Goal: Task Accomplishment & Management: Use online tool/utility

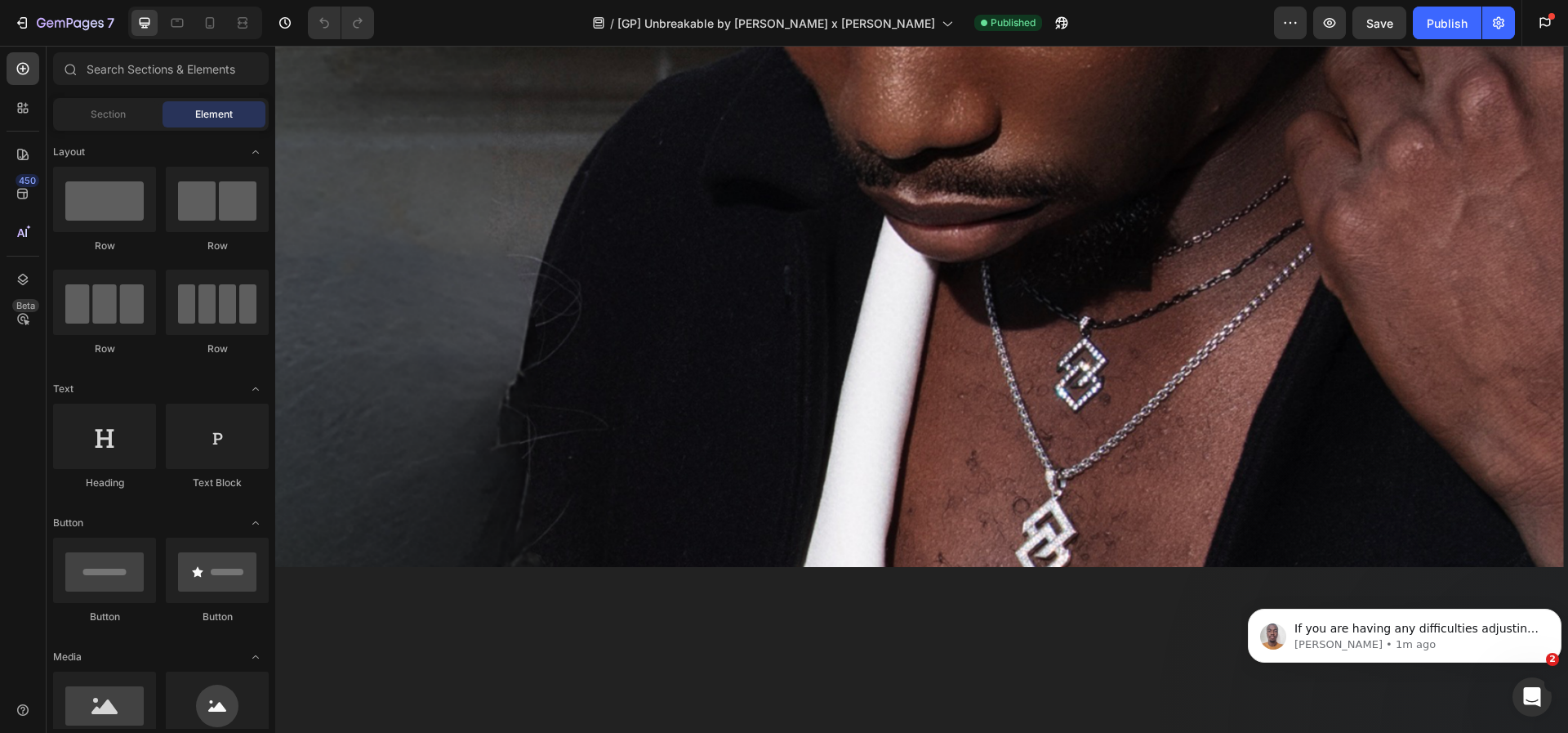
scroll to position [608, 0]
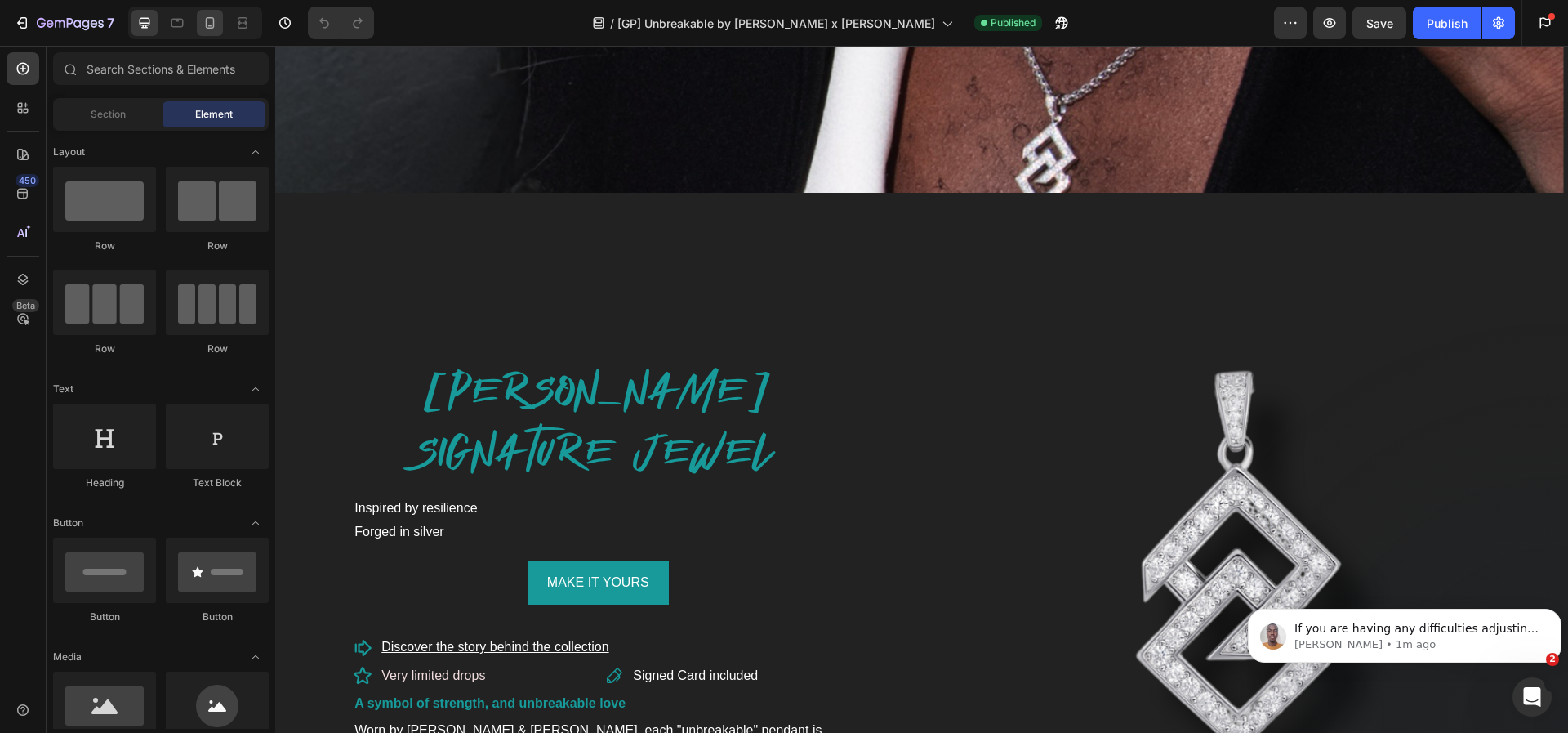
click at [210, 28] on icon at bounding box center [210, 22] width 16 height 16
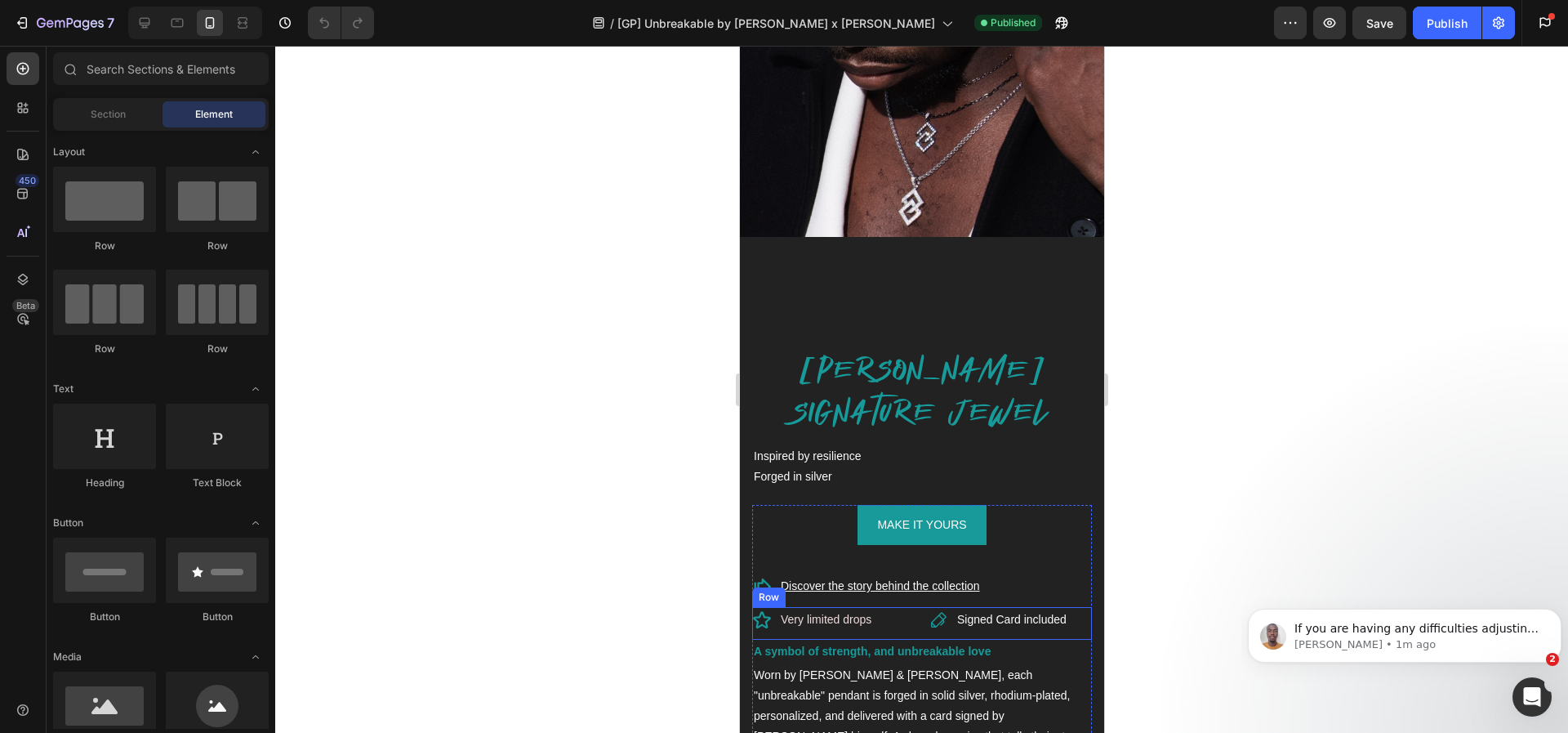
scroll to position [406, 0]
click at [962, 337] on div "PAUL POGBA'S SIGNATURE JEWEL Heading" at bounding box center [921, 376] width 339 height 121
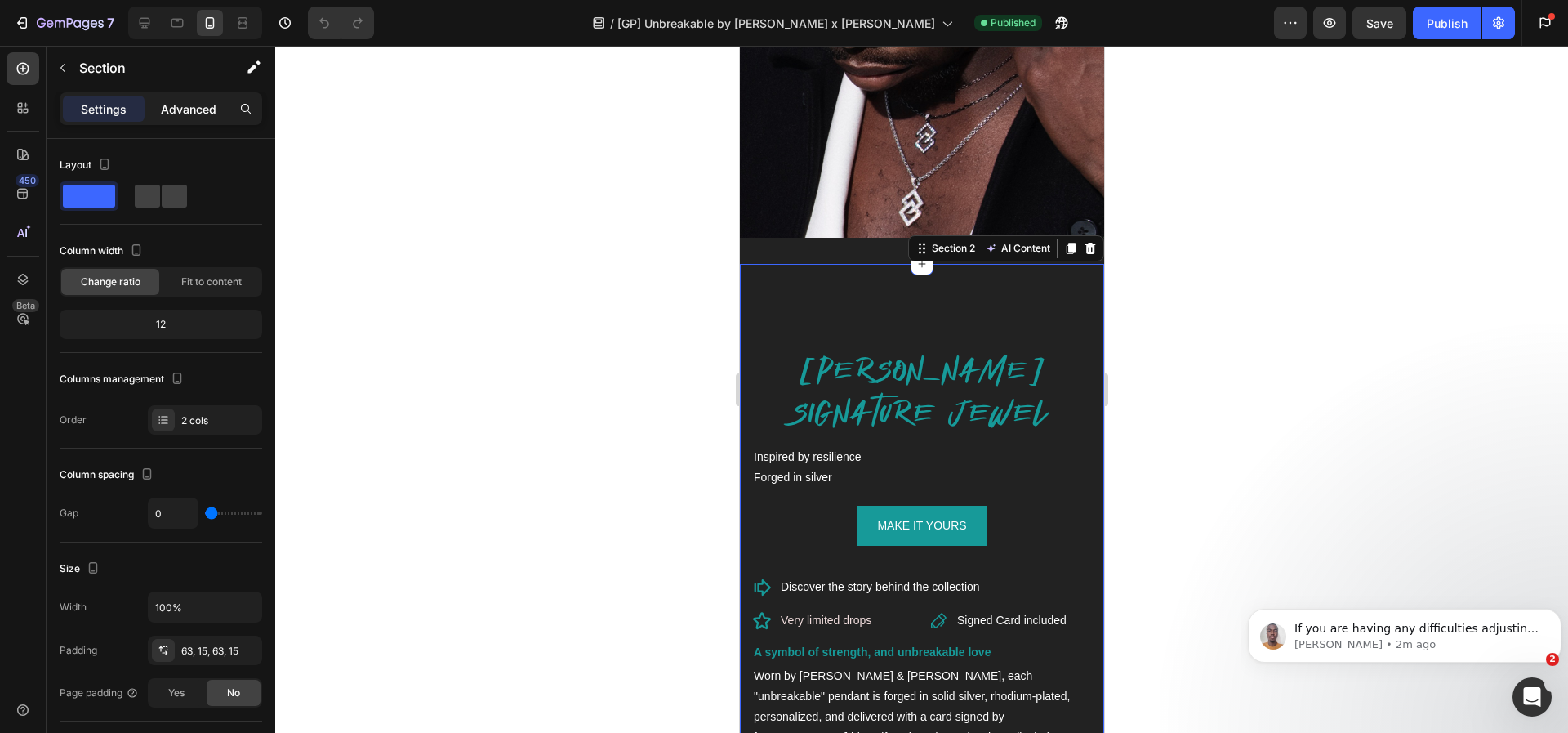
click at [178, 107] on p "Advanced" at bounding box center [188, 109] width 56 height 17
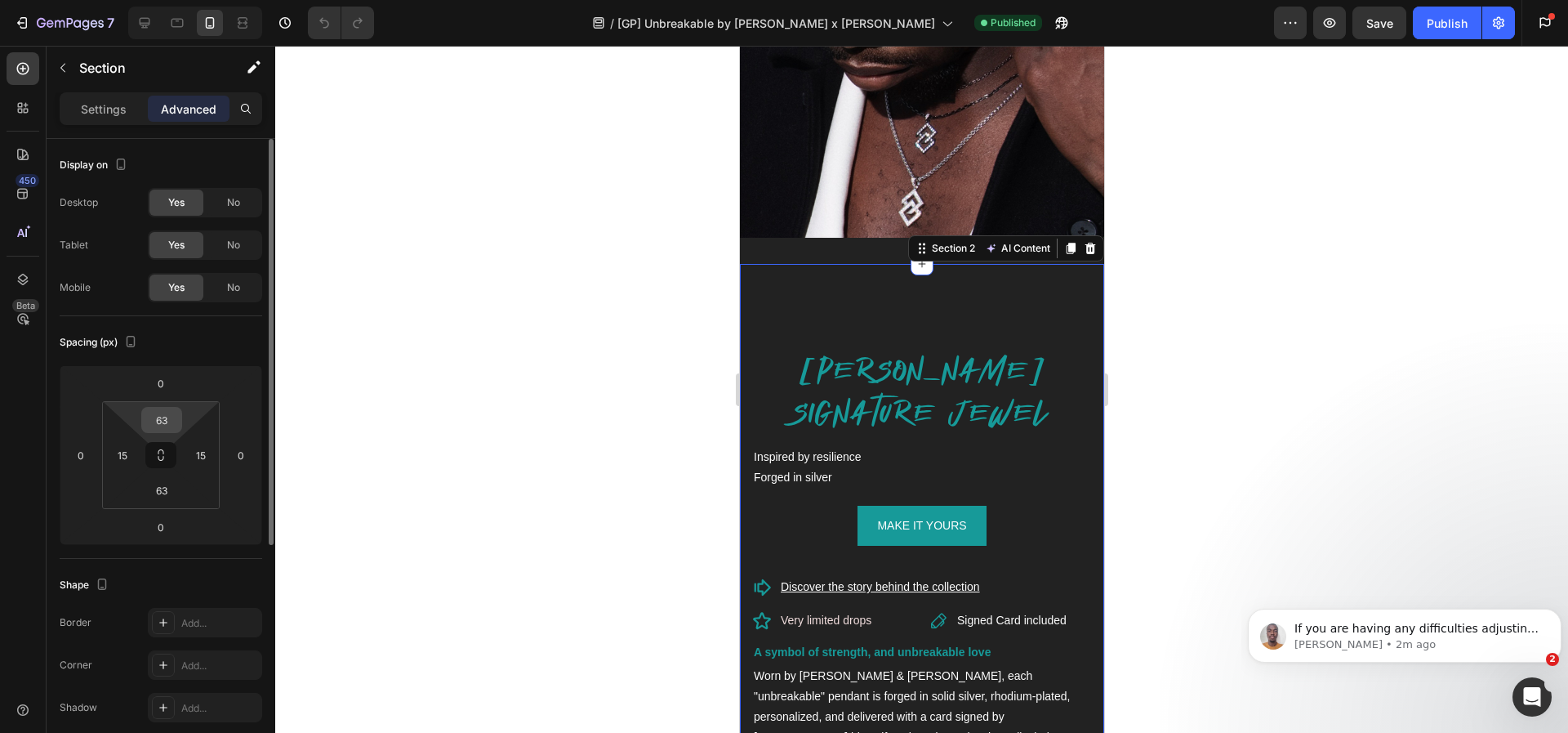
click at [173, 426] on input "63" at bounding box center [162, 419] width 33 height 25
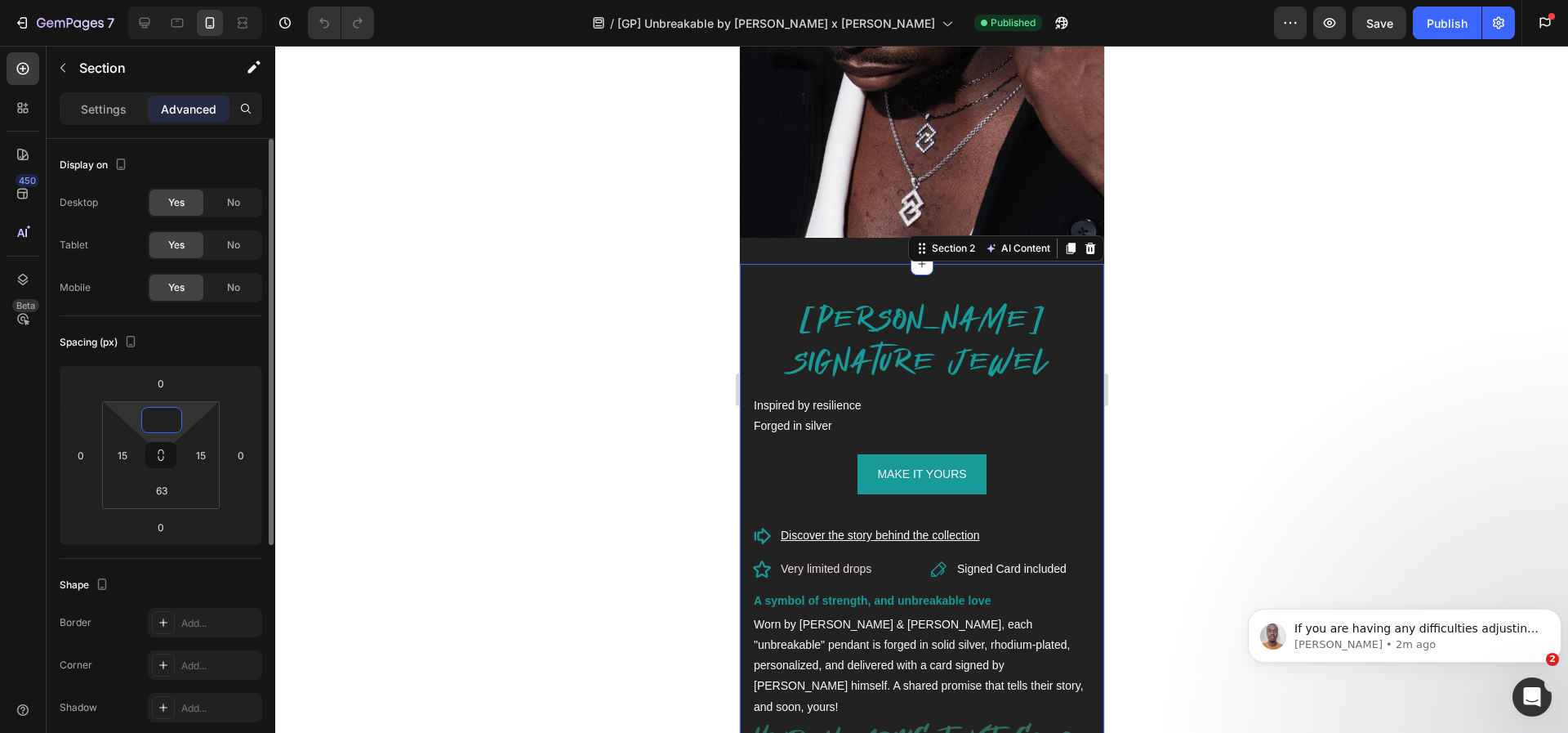
type input "63"
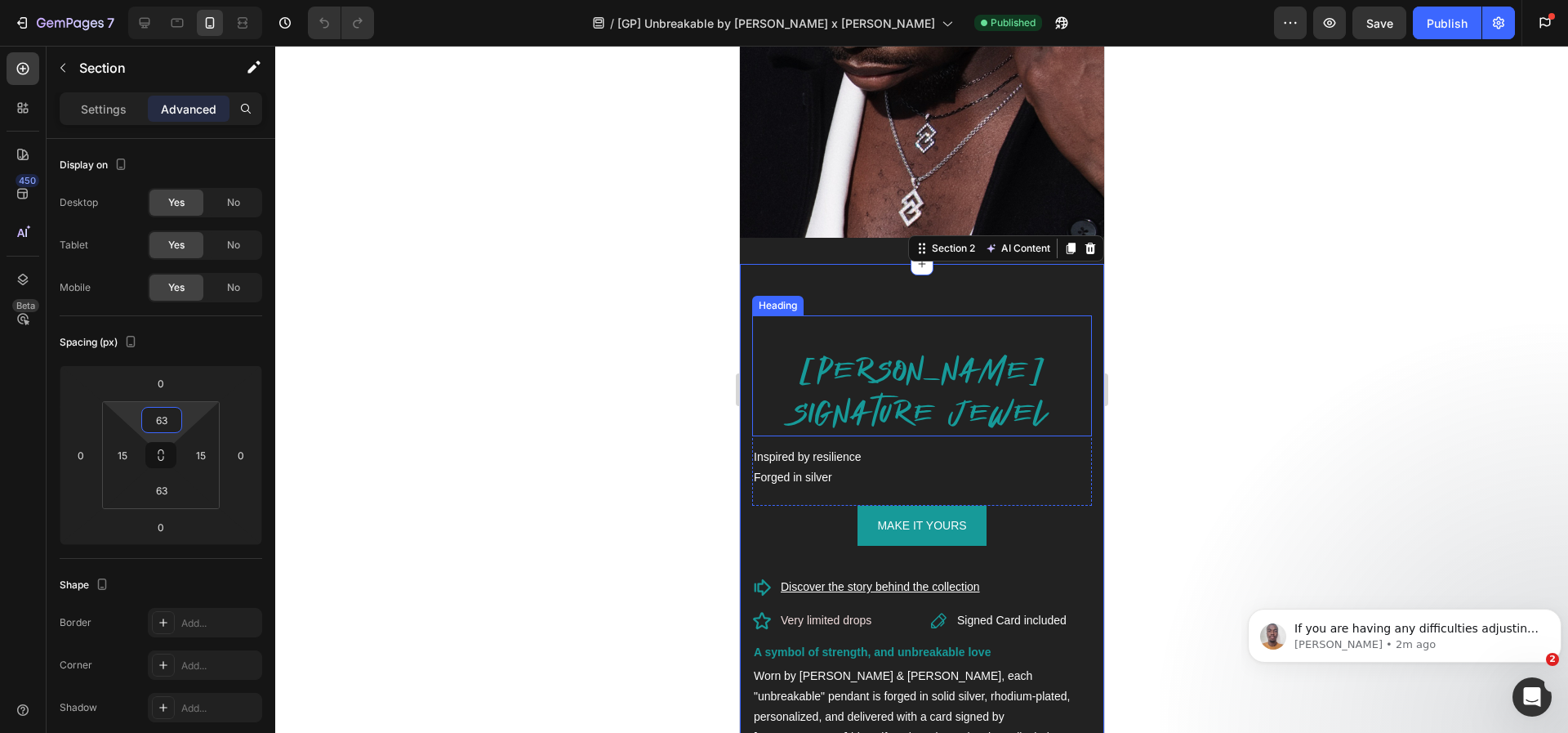
click at [844, 331] on div "PAUL POGBA'S SIGNATURE JEWEL Heading" at bounding box center [921, 376] width 339 height 121
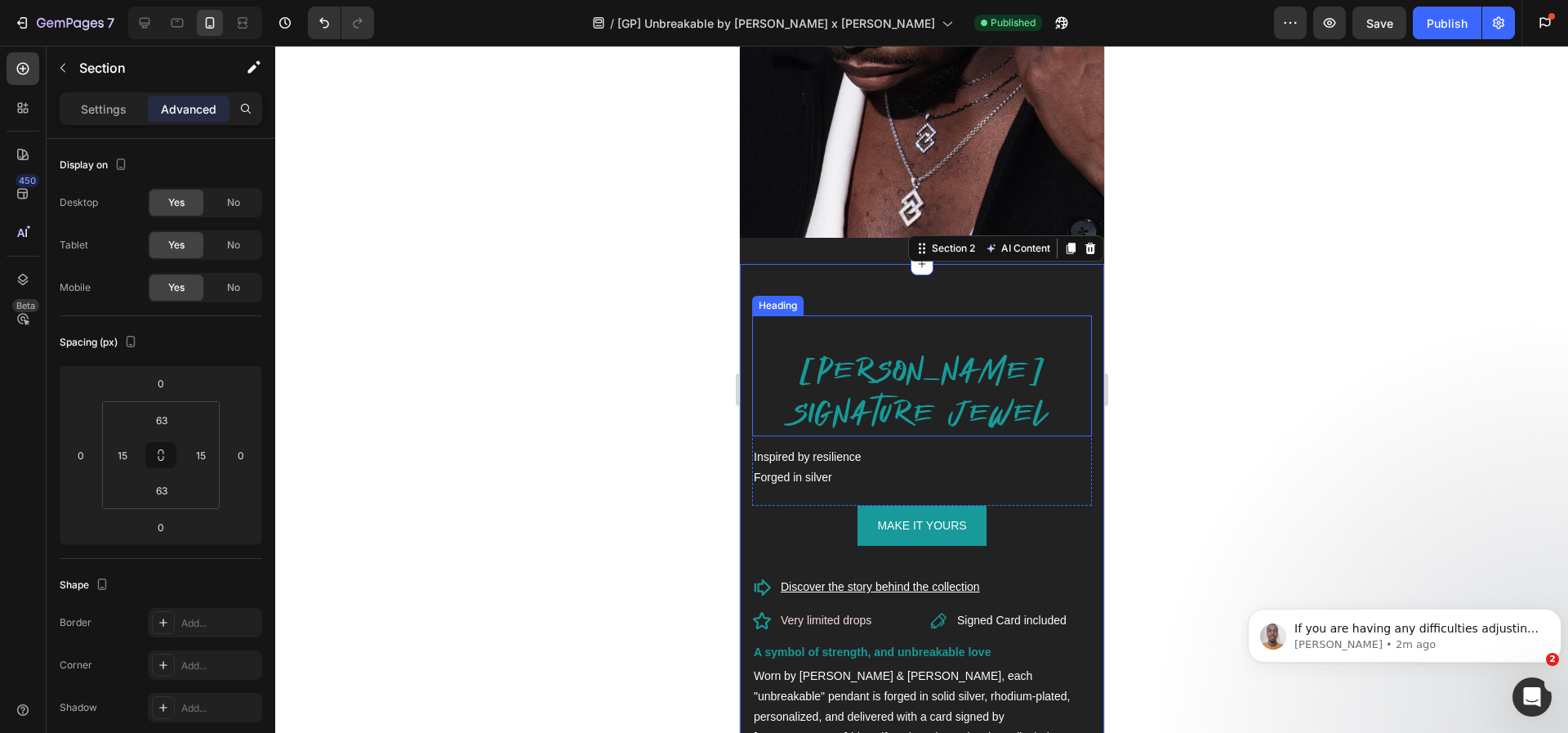
click at [947, 374] on h2 "PAUL POGBA'S SIGNATURE JEWEL" at bounding box center [921, 392] width 339 height 89
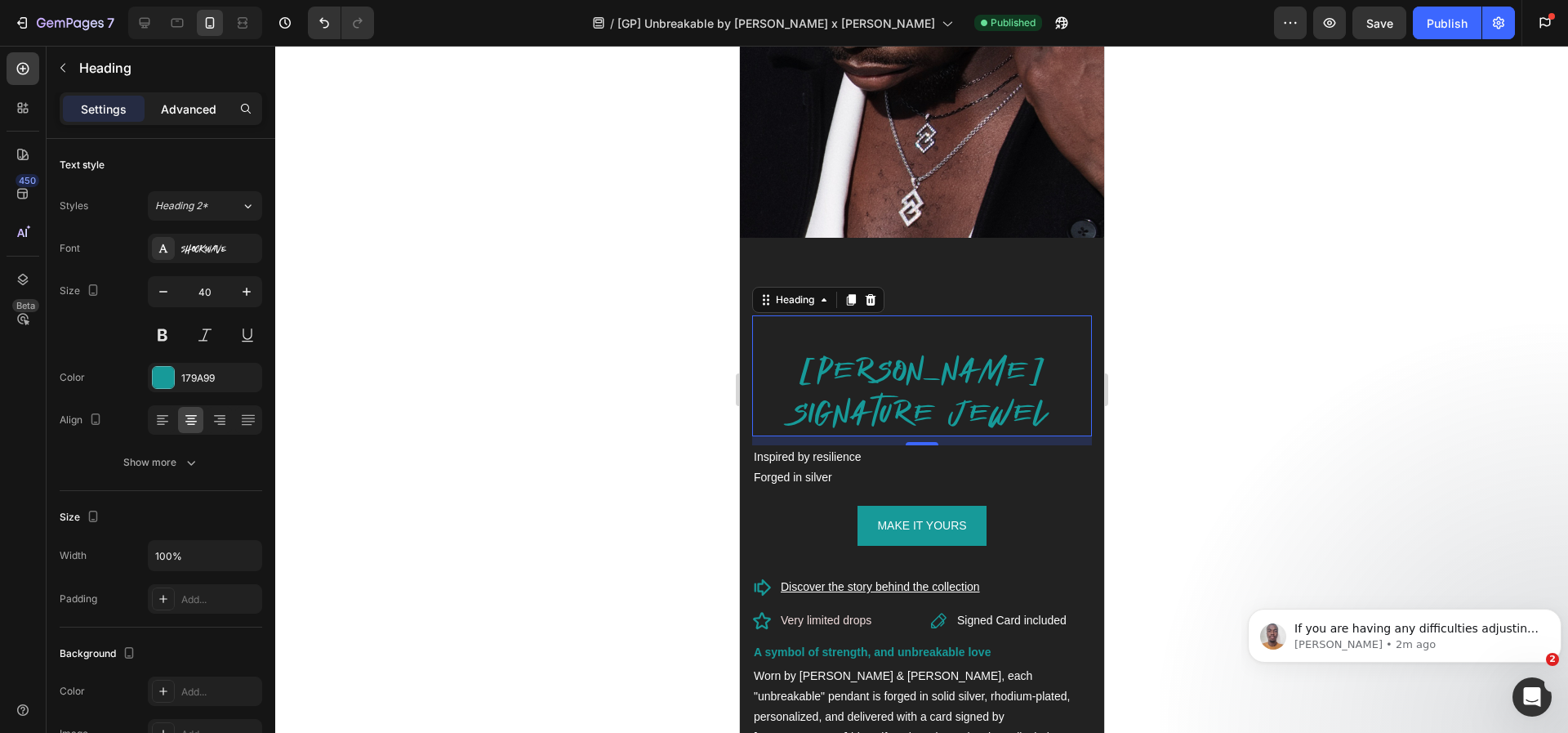
click at [191, 114] on p "Advanced" at bounding box center [188, 109] width 56 height 17
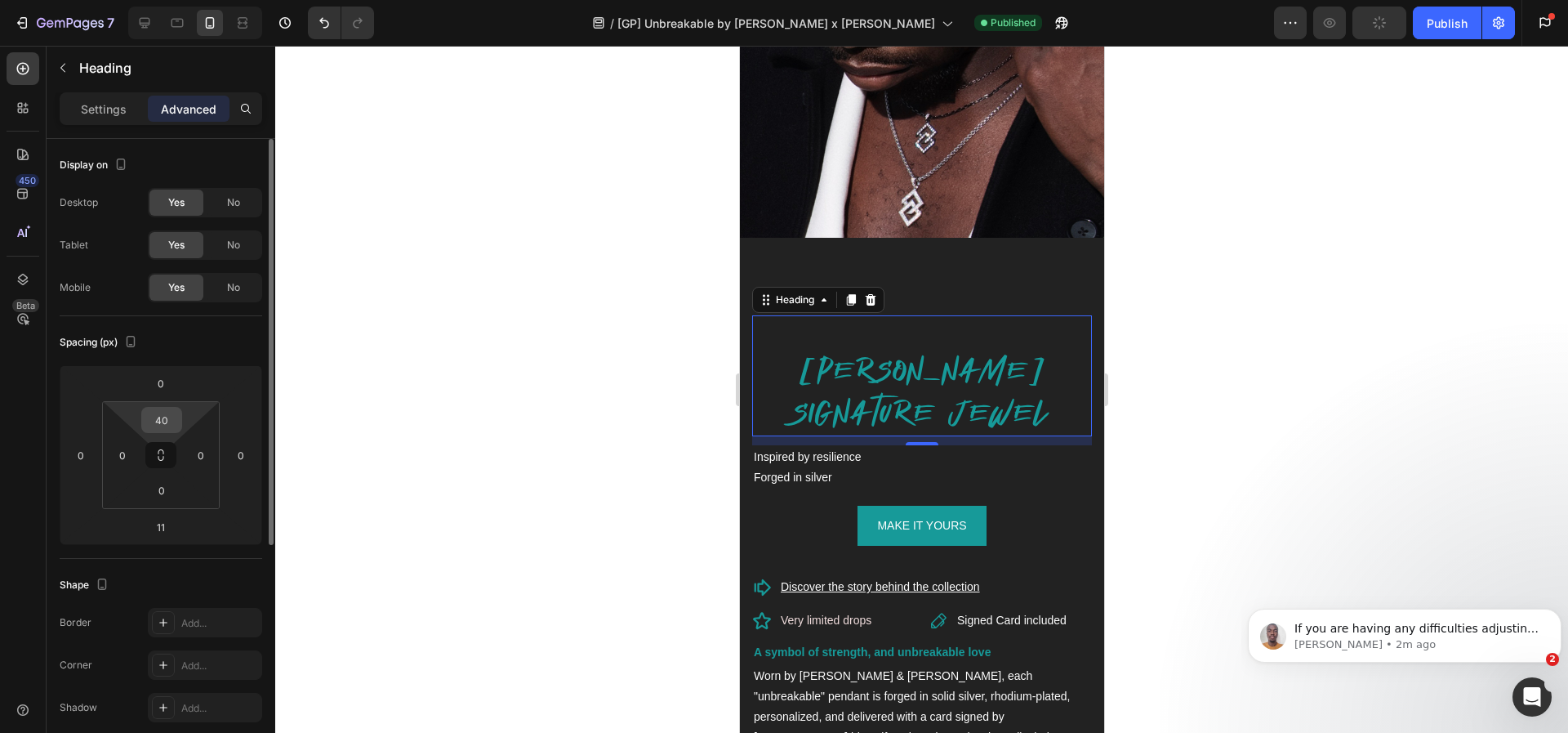
click at [168, 427] on input "40" at bounding box center [162, 419] width 33 height 25
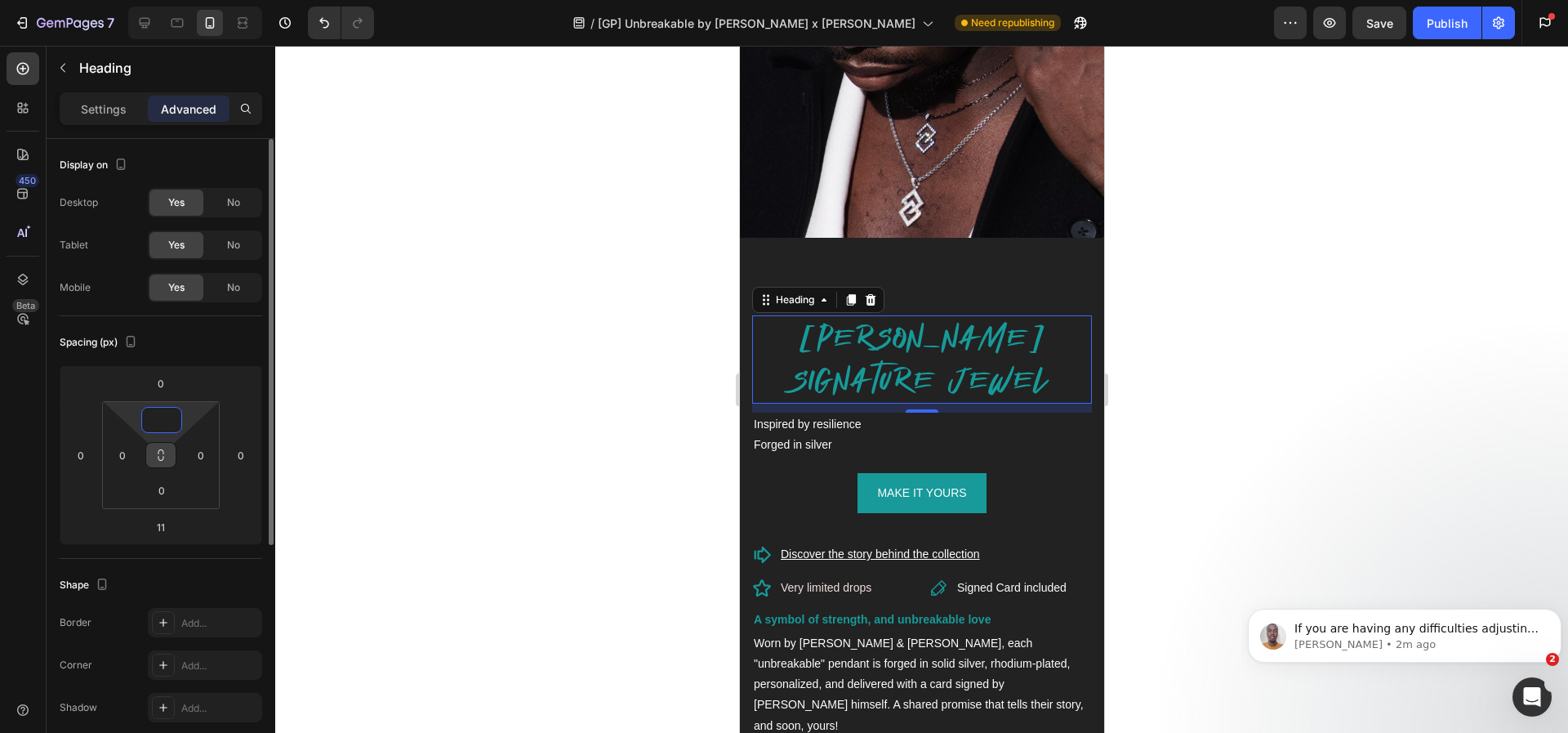
type input "40"
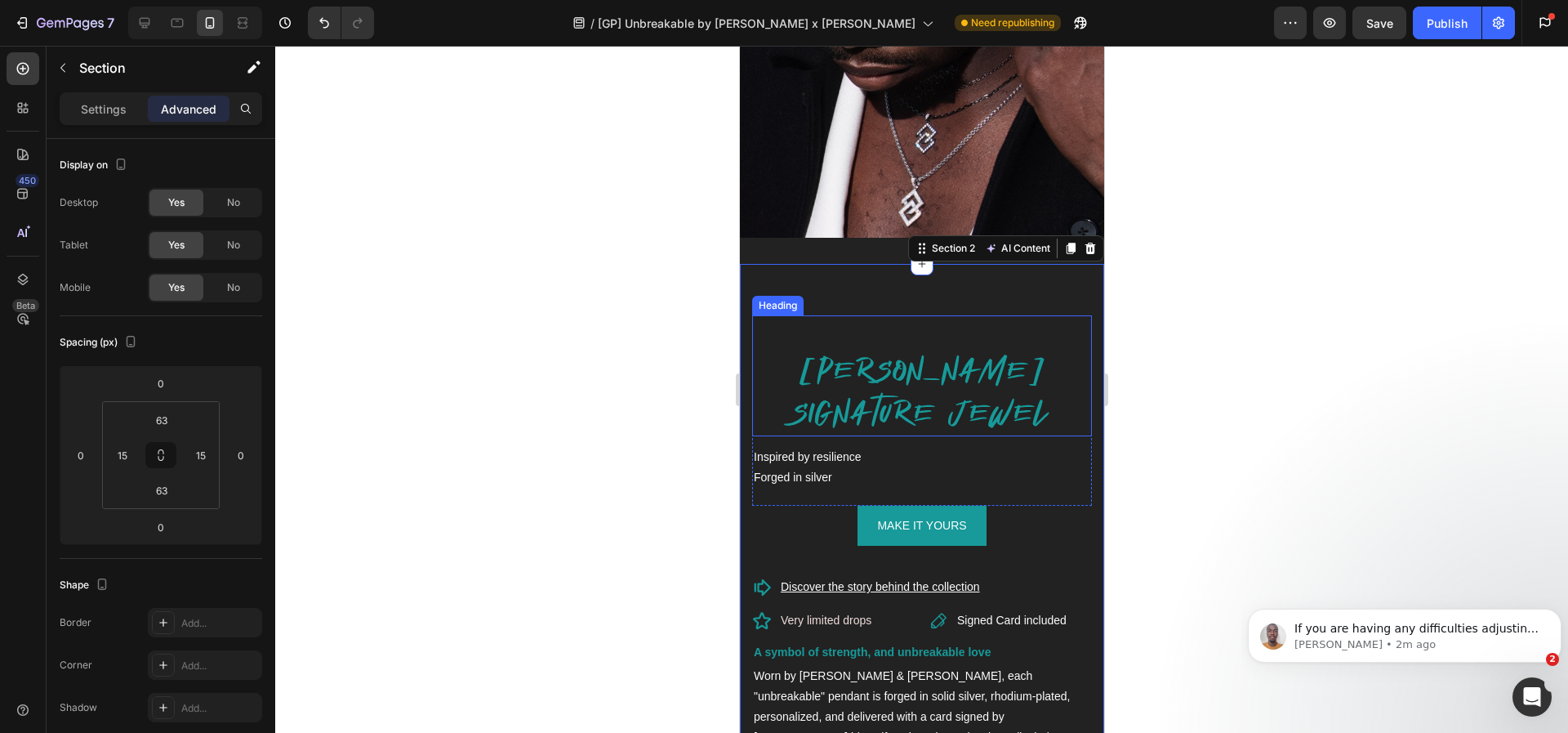
click at [916, 360] on h2 "PAUL POGBA'S SIGNATURE JEWEL" at bounding box center [921, 392] width 339 height 89
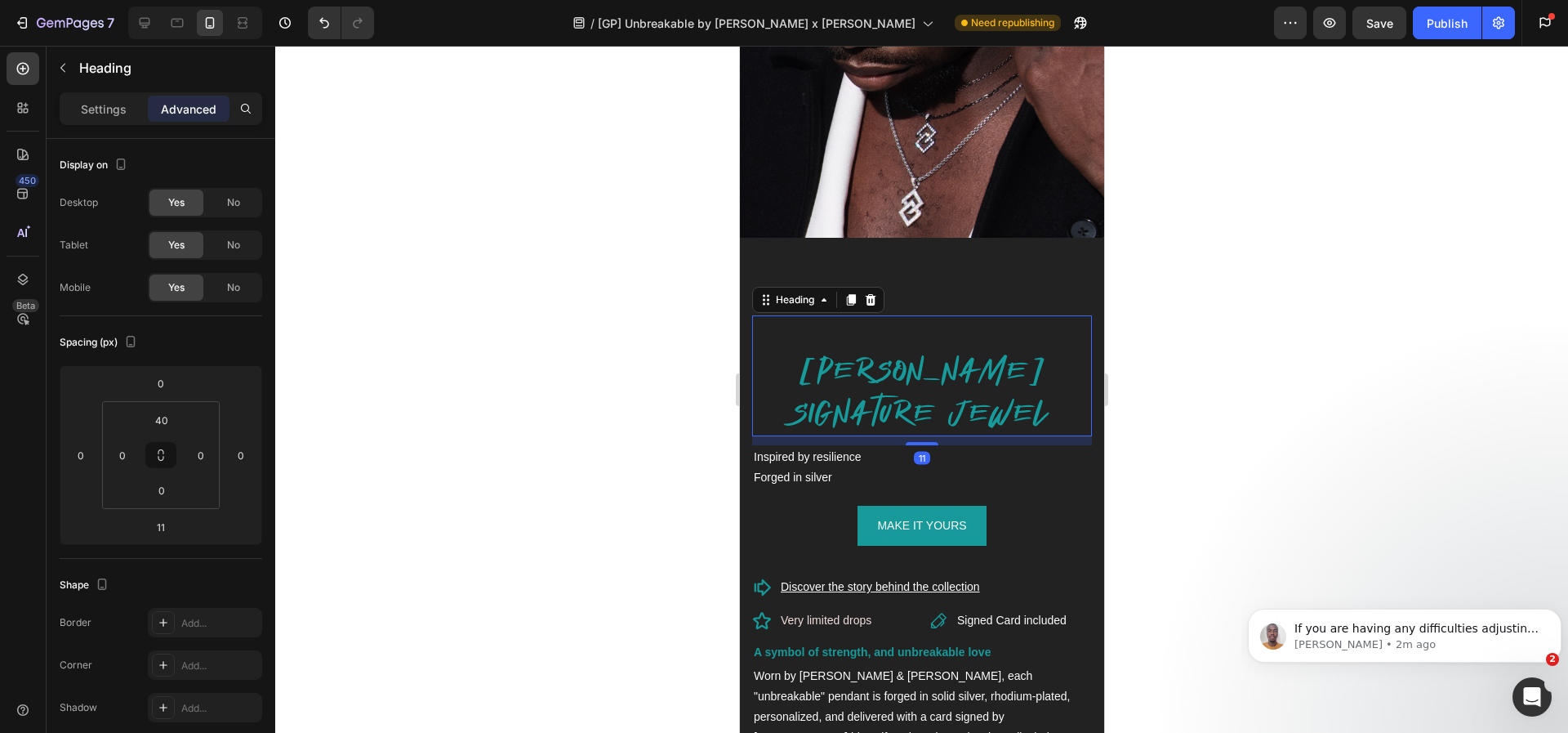
click at [947, 326] on div "PAUL POGBA'S SIGNATURE JEWEL Heading 11" at bounding box center [921, 376] width 339 height 121
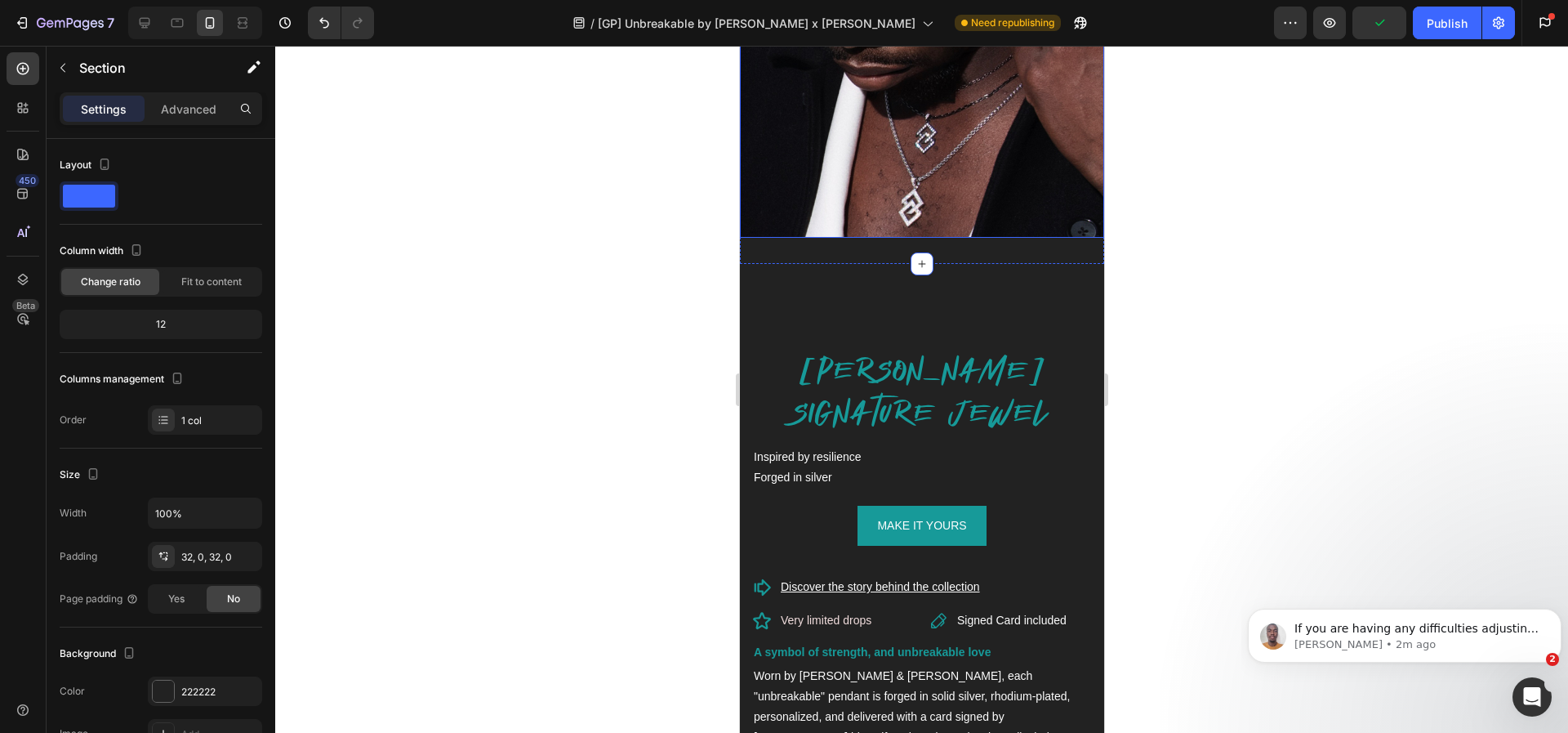
click at [994, 179] on img at bounding box center [921, 33] width 364 height 408
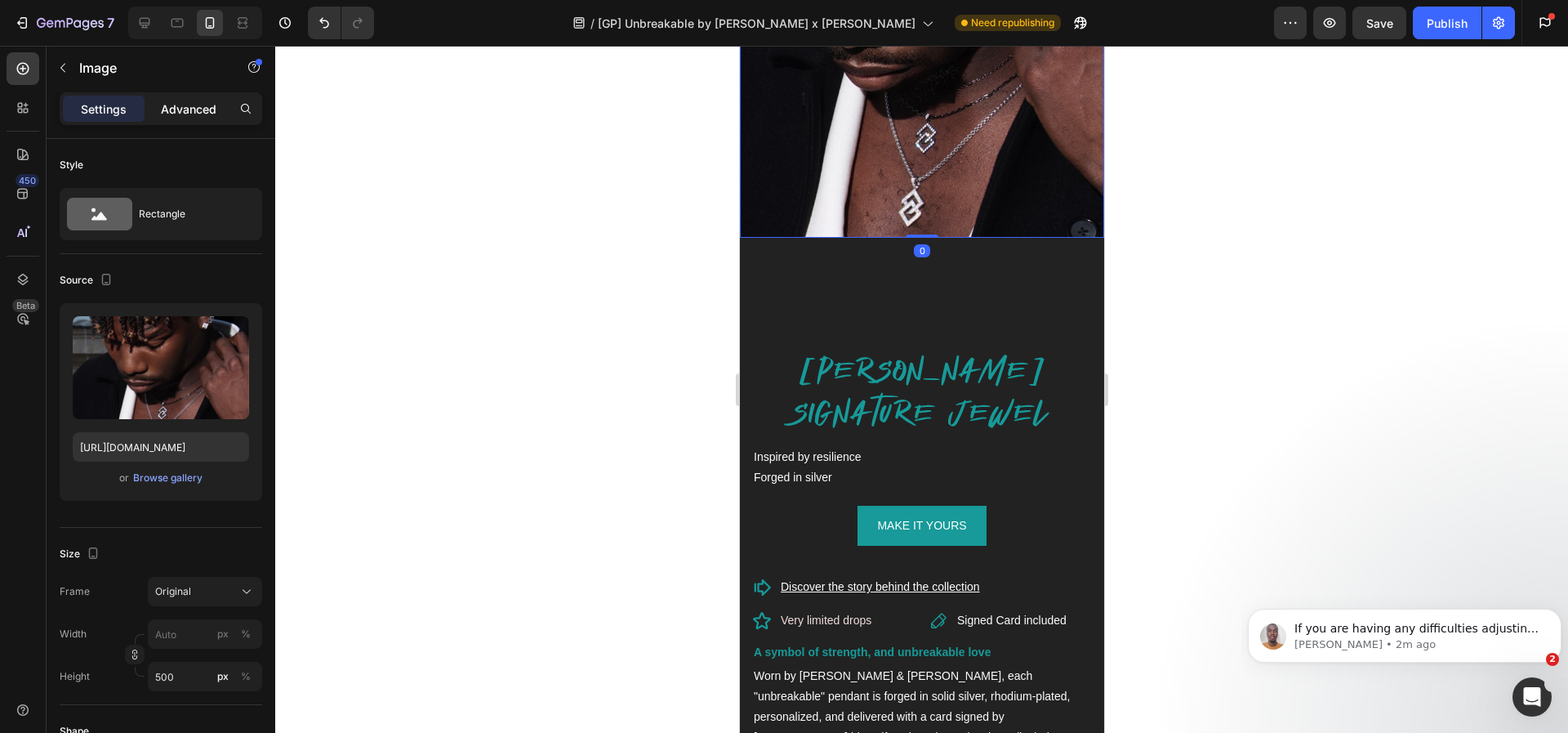
click at [189, 117] on div "Advanced" at bounding box center [188, 108] width 82 height 26
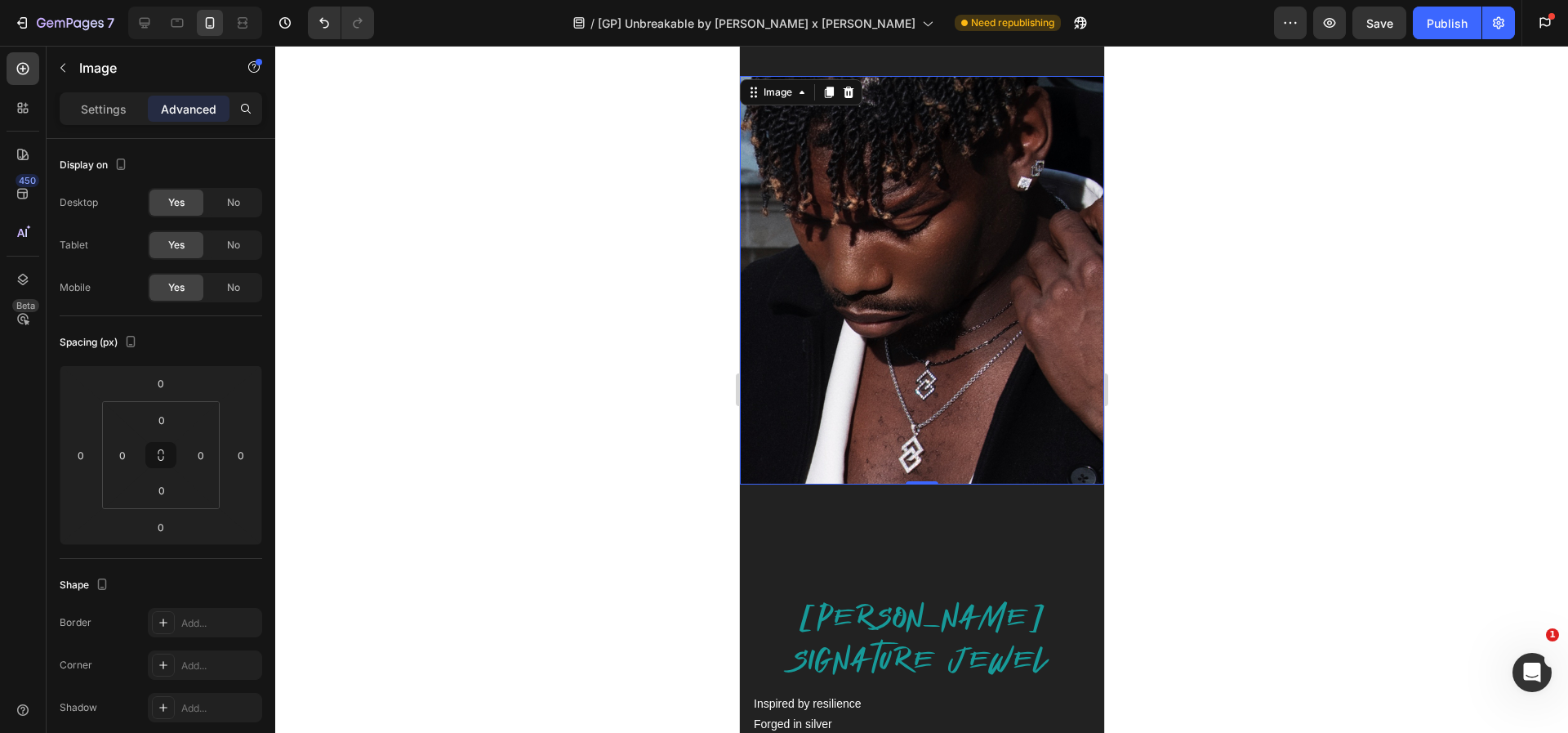
scroll to position [0, 0]
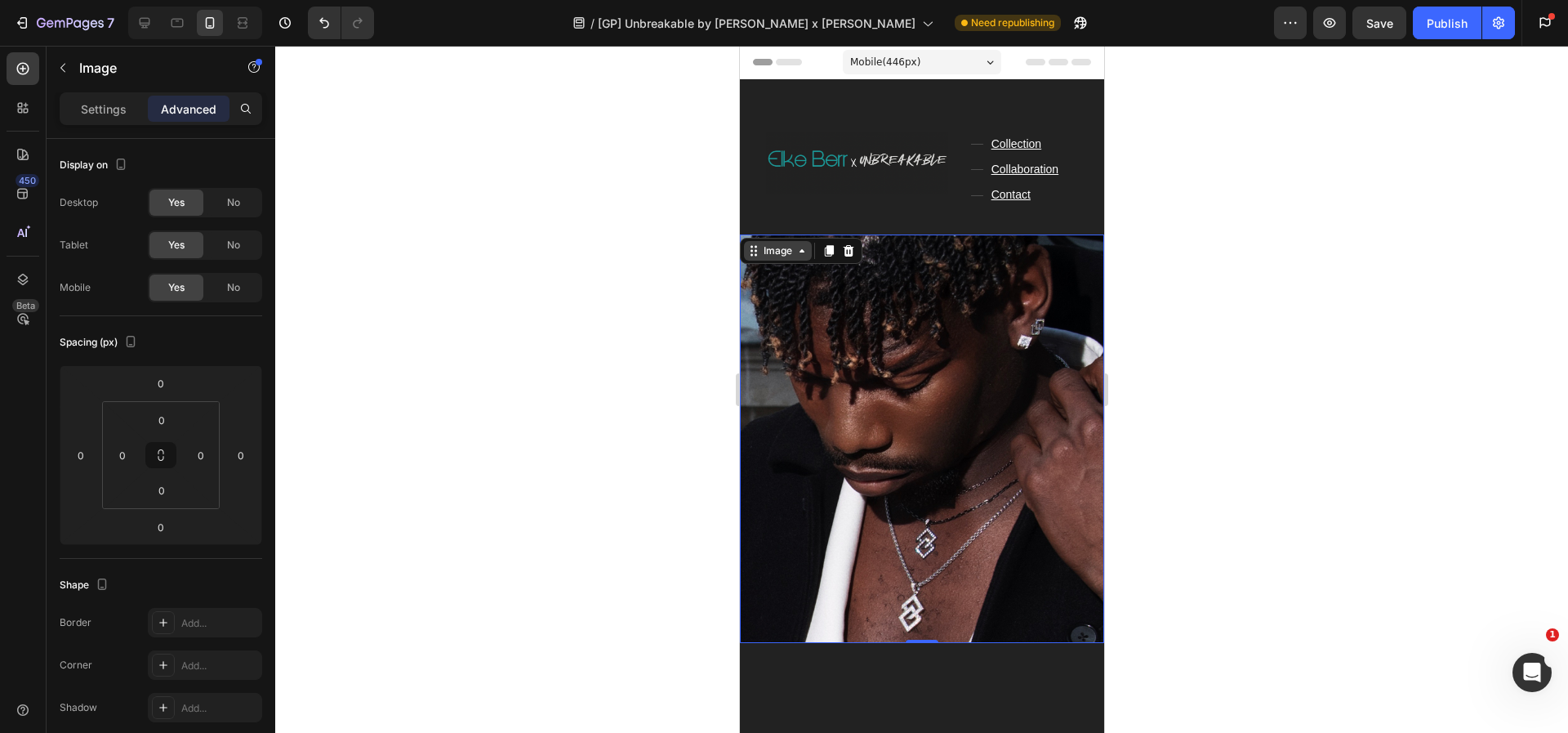
click at [770, 253] on div "Image" at bounding box center [777, 250] width 35 height 15
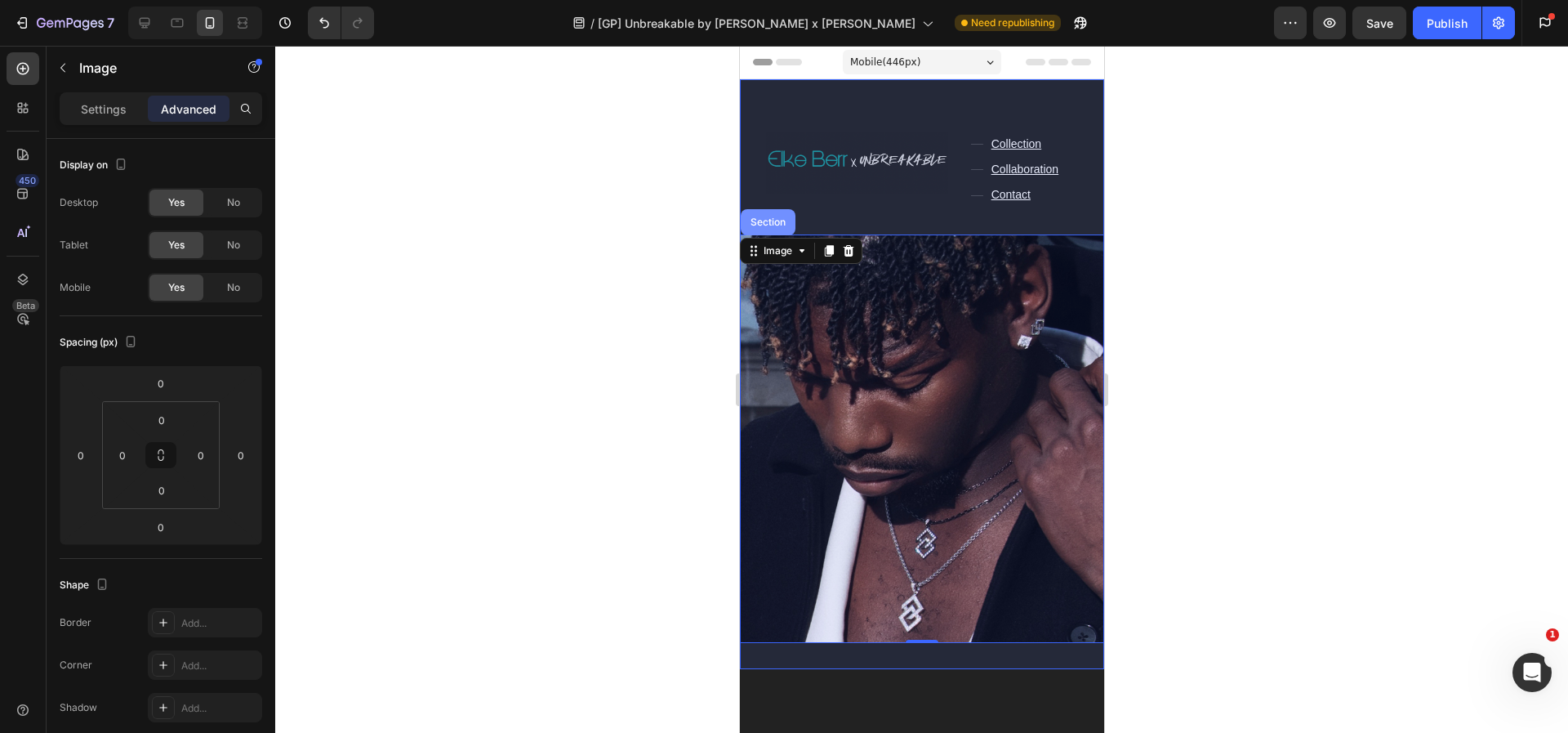
click at [773, 229] on div "Section" at bounding box center [767, 222] width 55 height 26
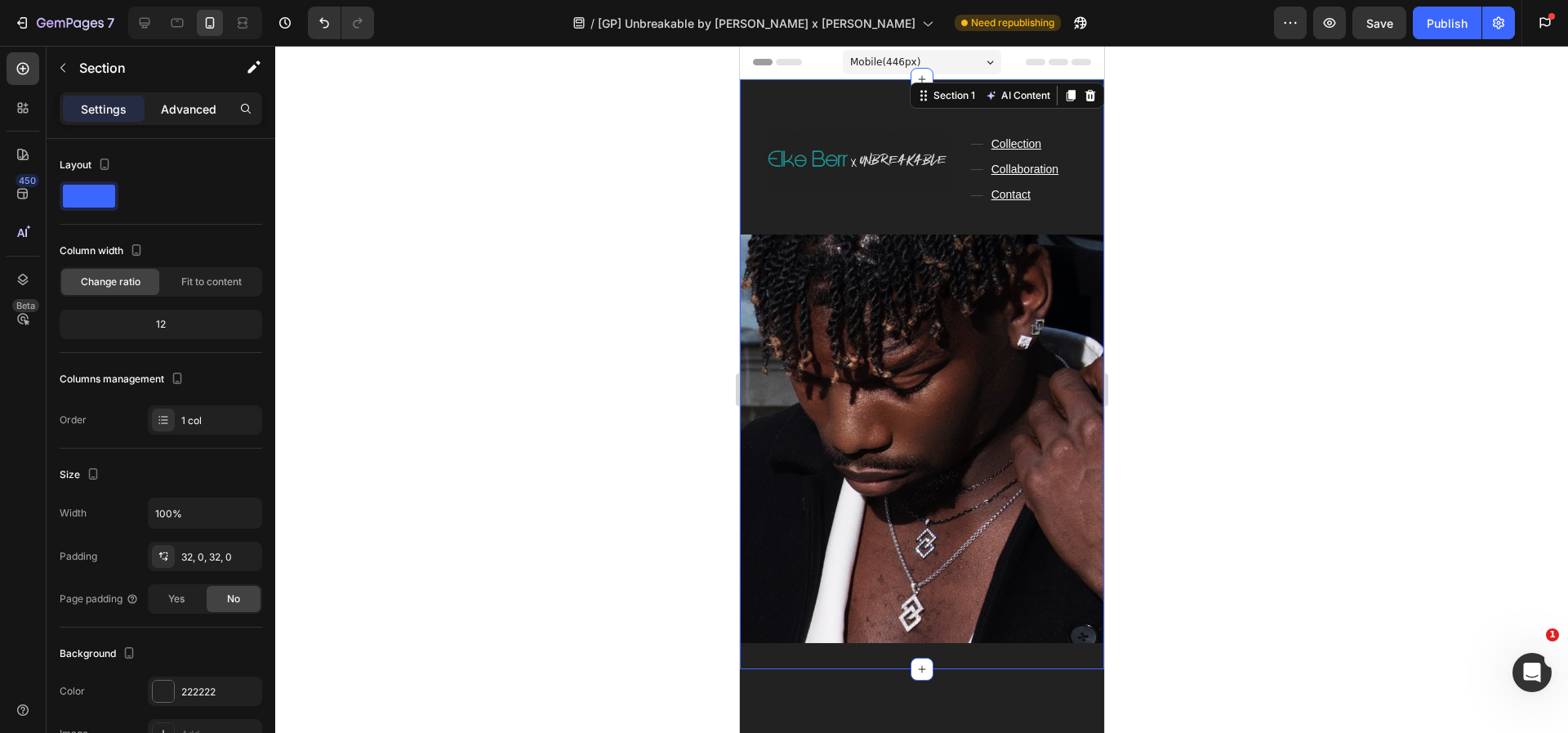
click at [179, 112] on p "Advanced" at bounding box center [188, 109] width 56 height 17
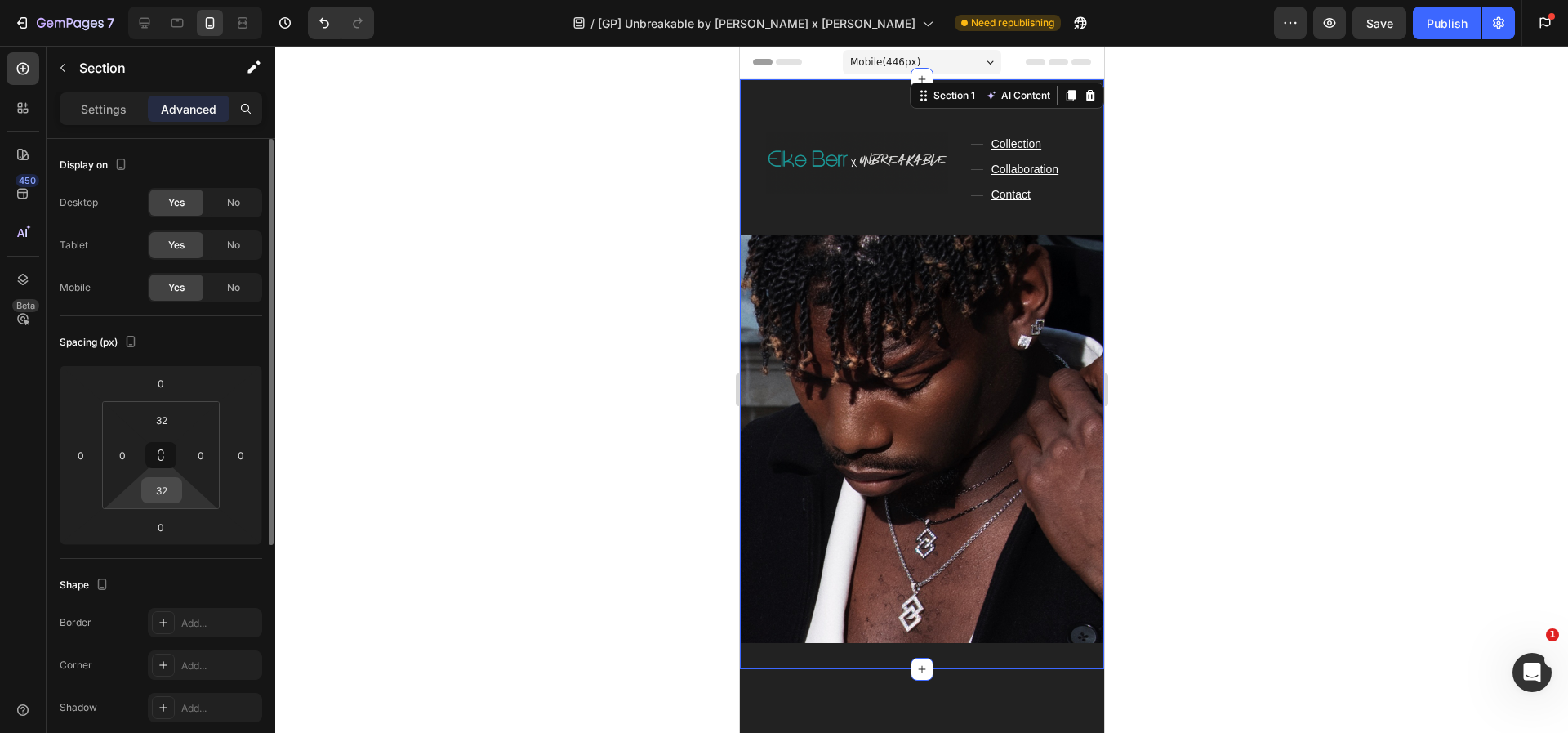
click at [179, 483] on div "32" at bounding box center [162, 490] width 41 height 26
click at [168, 491] on input "32" at bounding box center [162, 490] width 33 height 25
type input "32"
click at [518, 477] on div at bounding box center [921, 388] width 1293 height 687
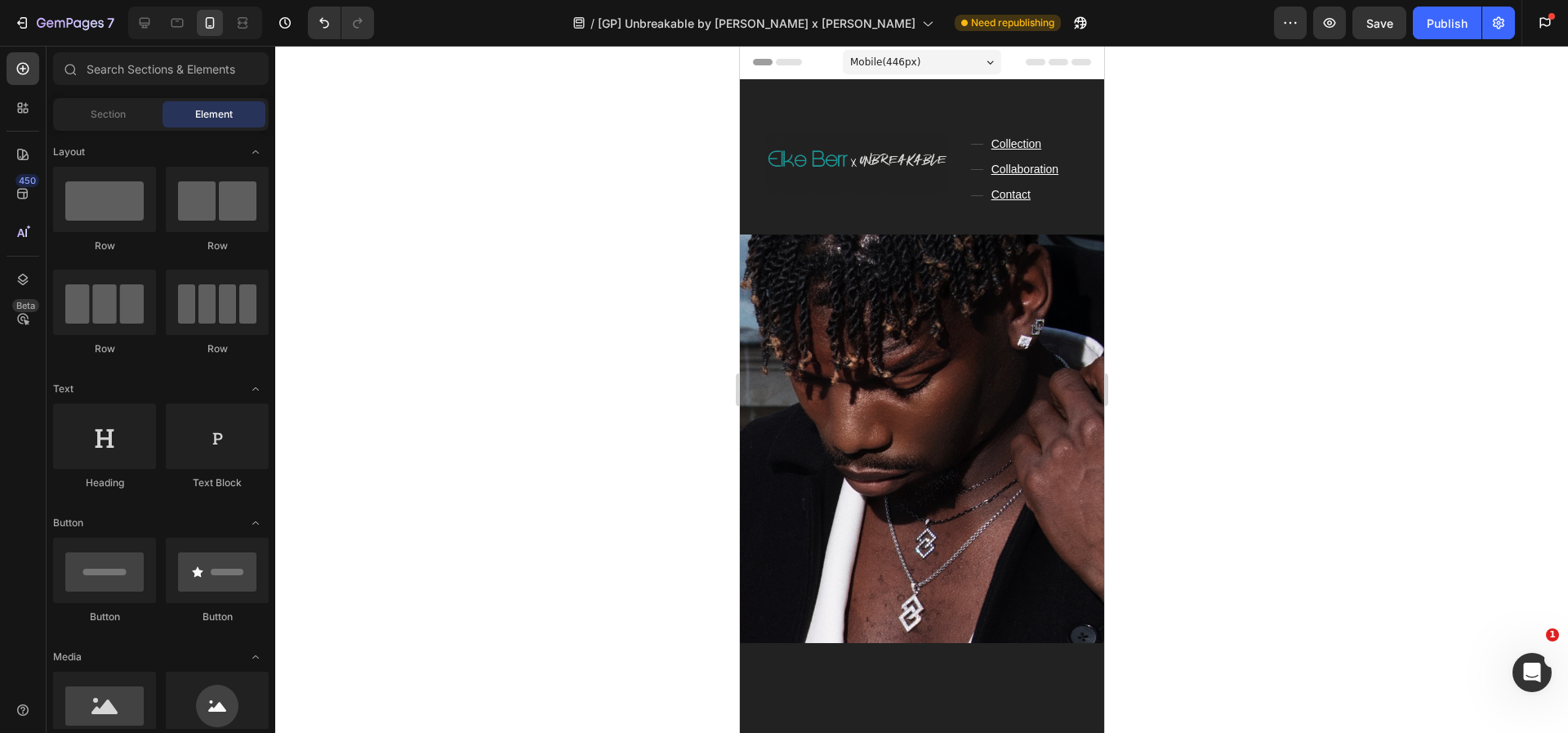
click at [1291, 330] on div at bounding box center [921, 388] width 1293 height 687
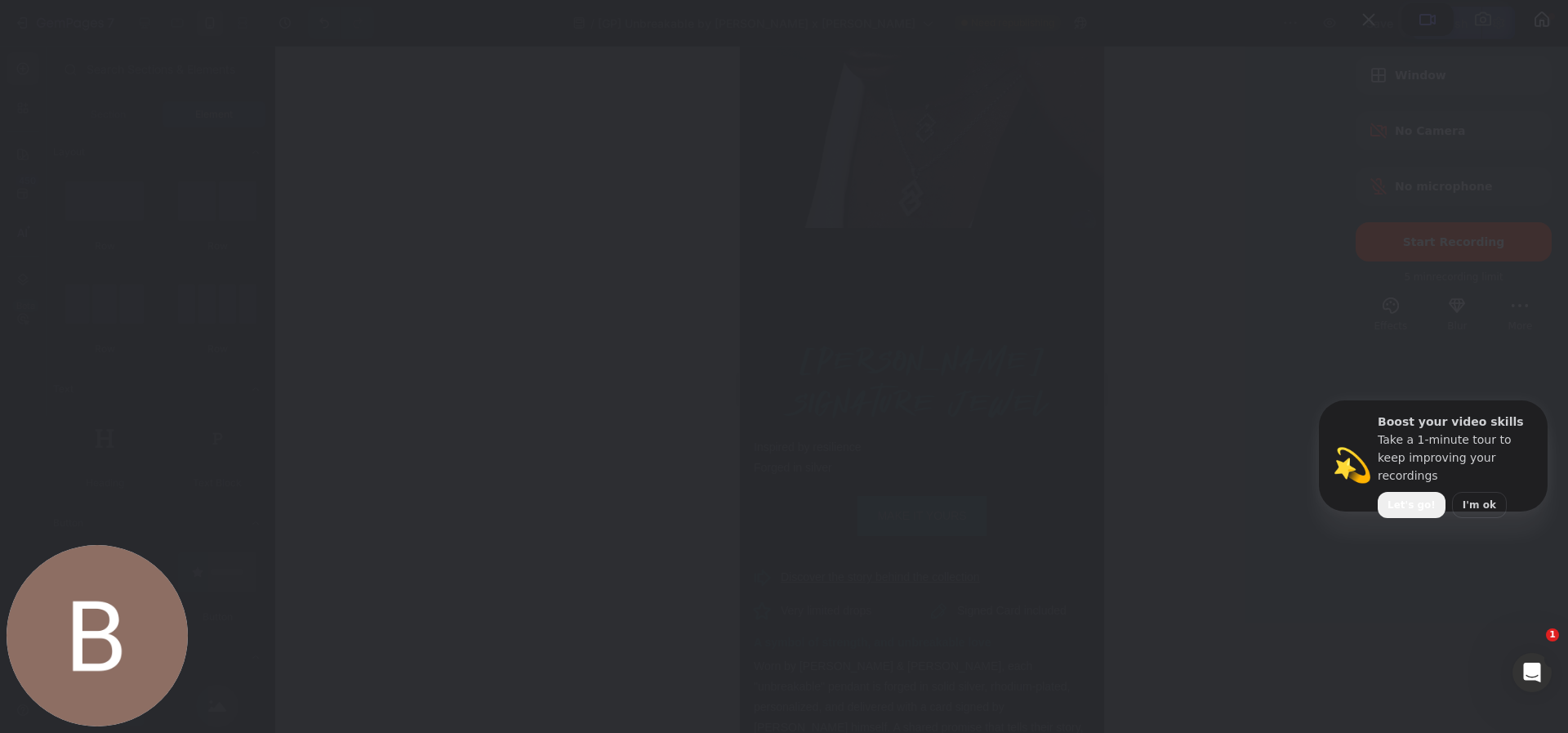
click at [1463, 498] on span "I'm ok" at bounding box center [1480, 504] width 34 height 15
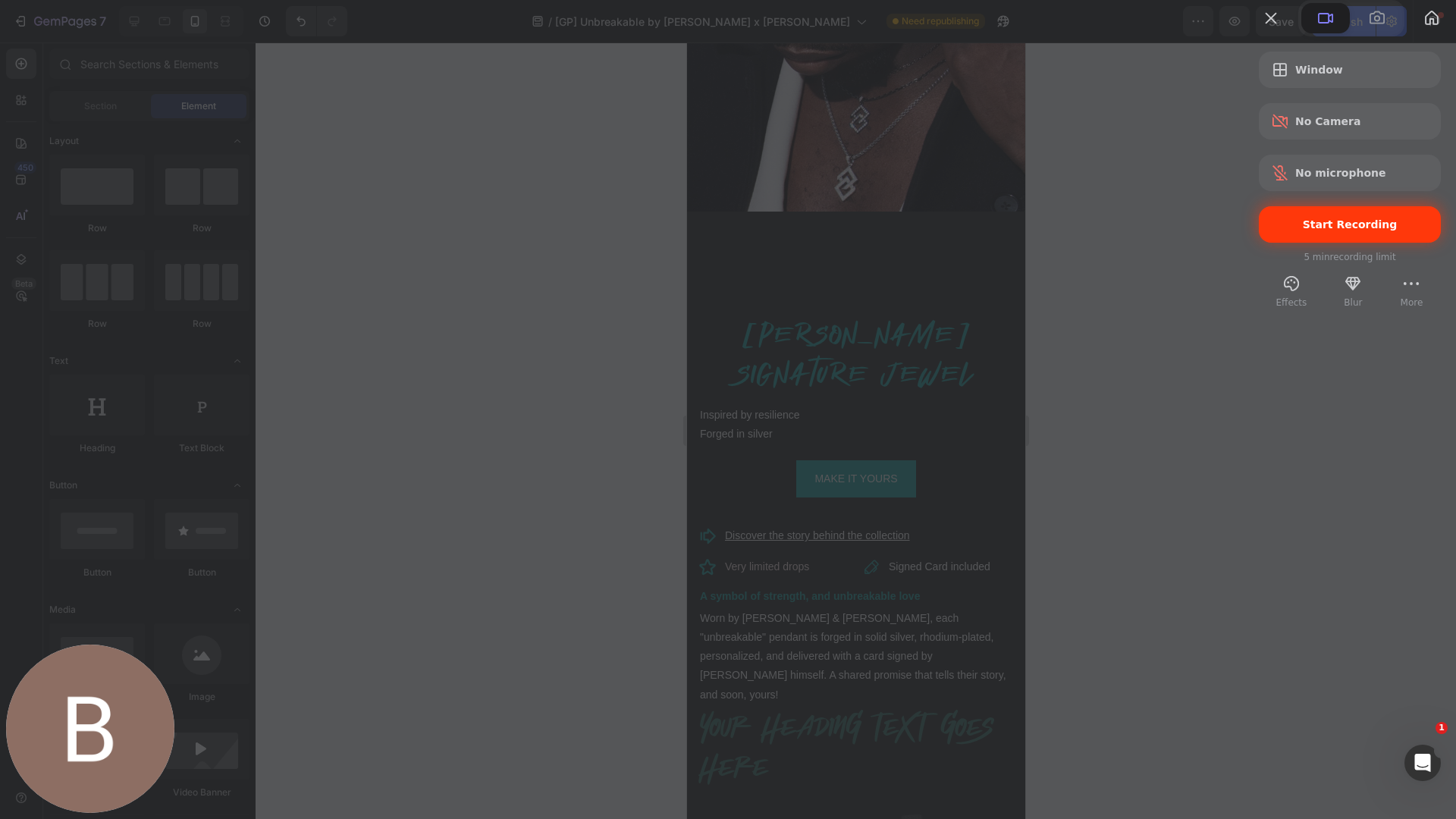
click at [1312, 230] on span "Start Recording" at bounding box center [1350, 224] width 95 height 12
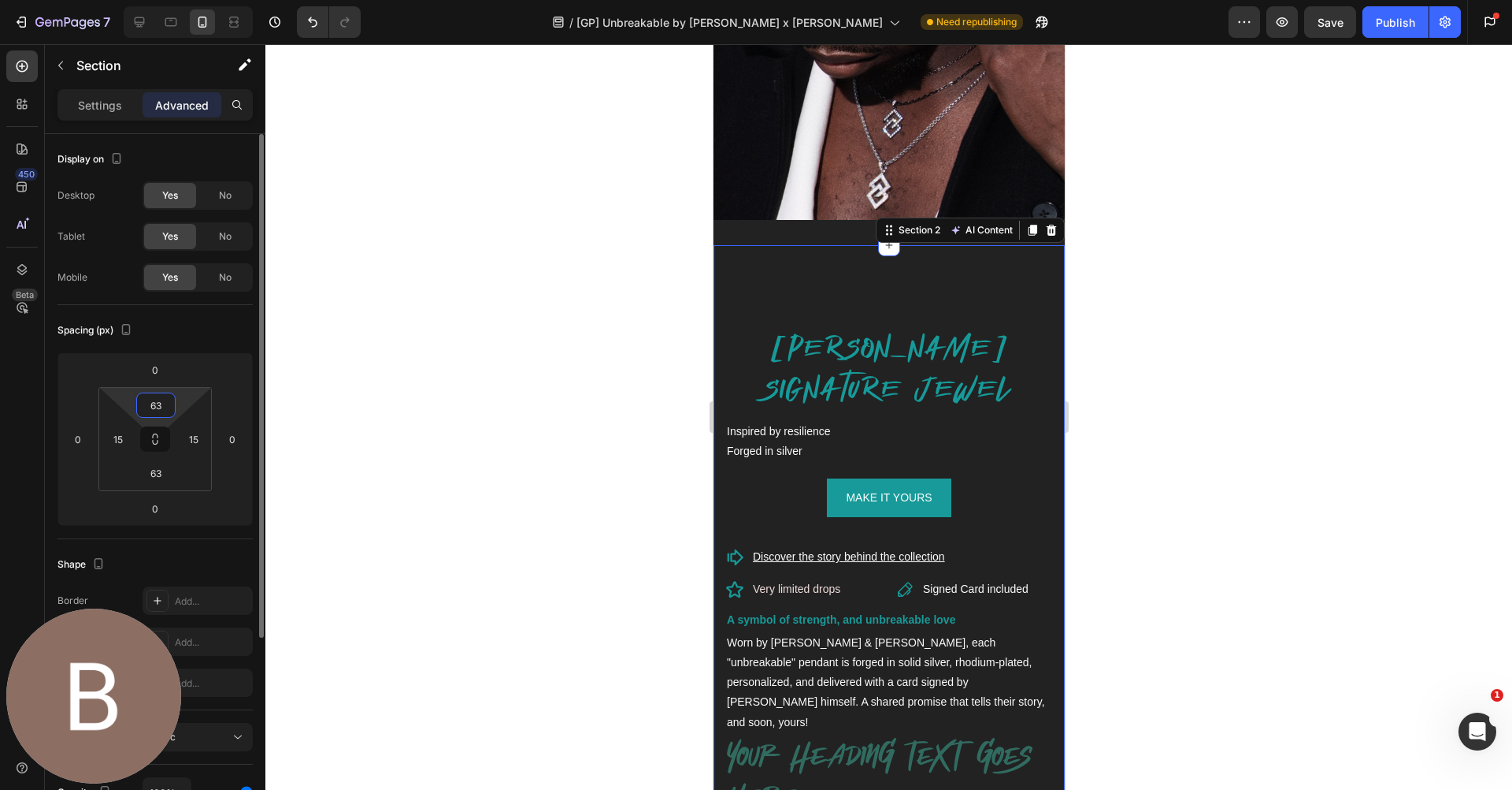
click at [165, 400] on input "63" at bounding box center [156, 405] width 31 height 24
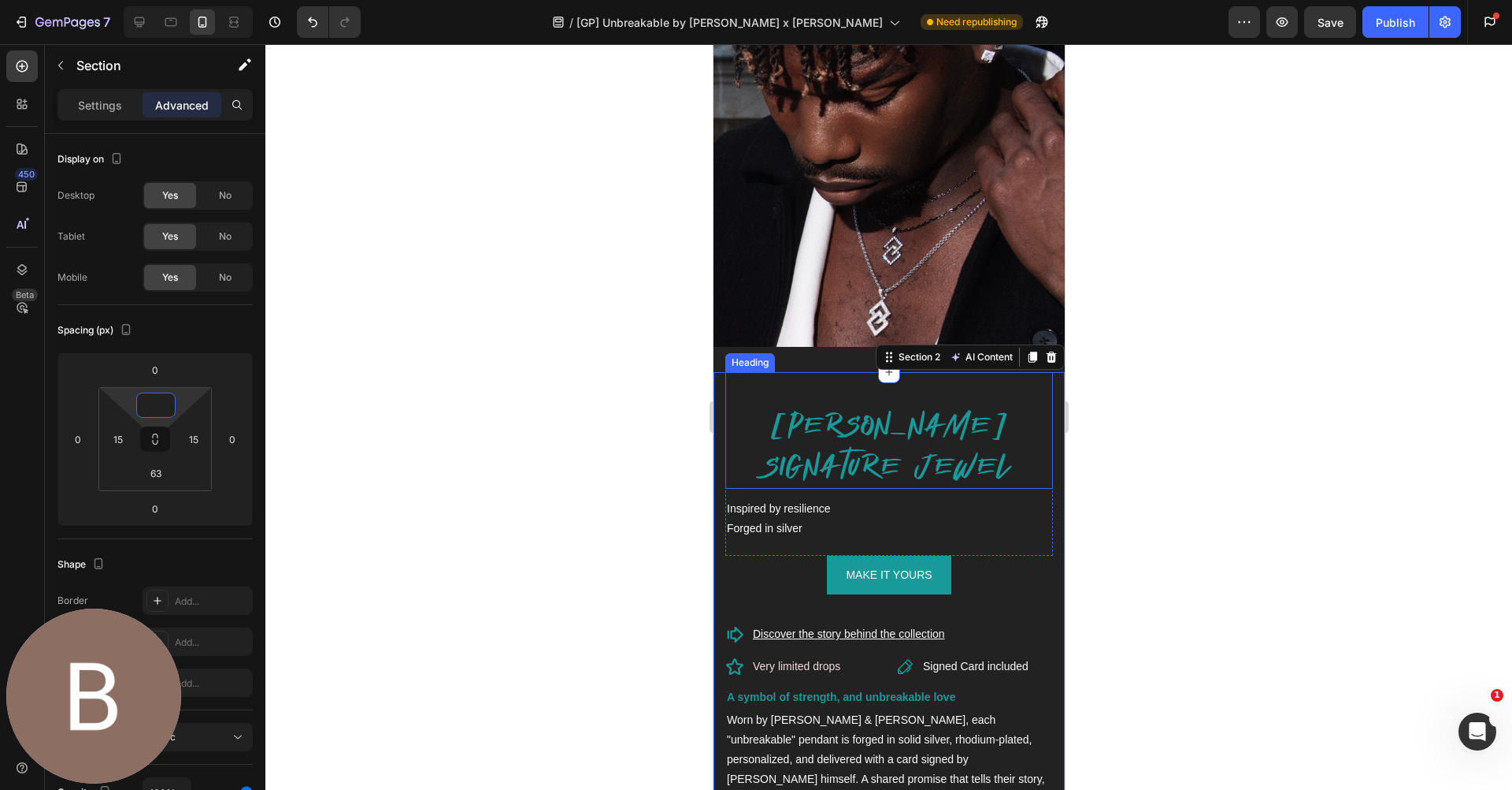
scroll to position [240, 0]
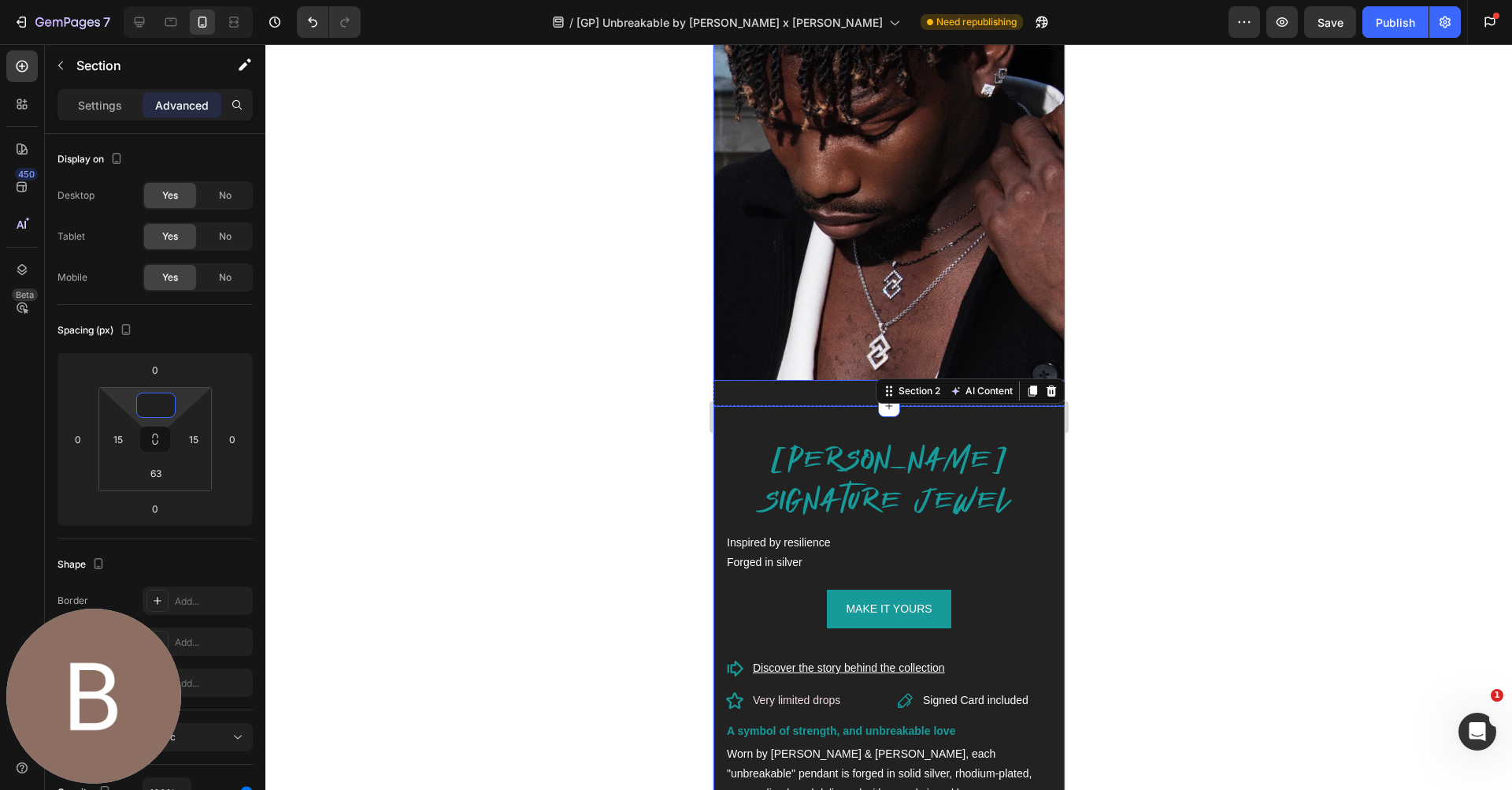
click at [983, 197] on img at bounding box center [888, 183] width 351 height 394
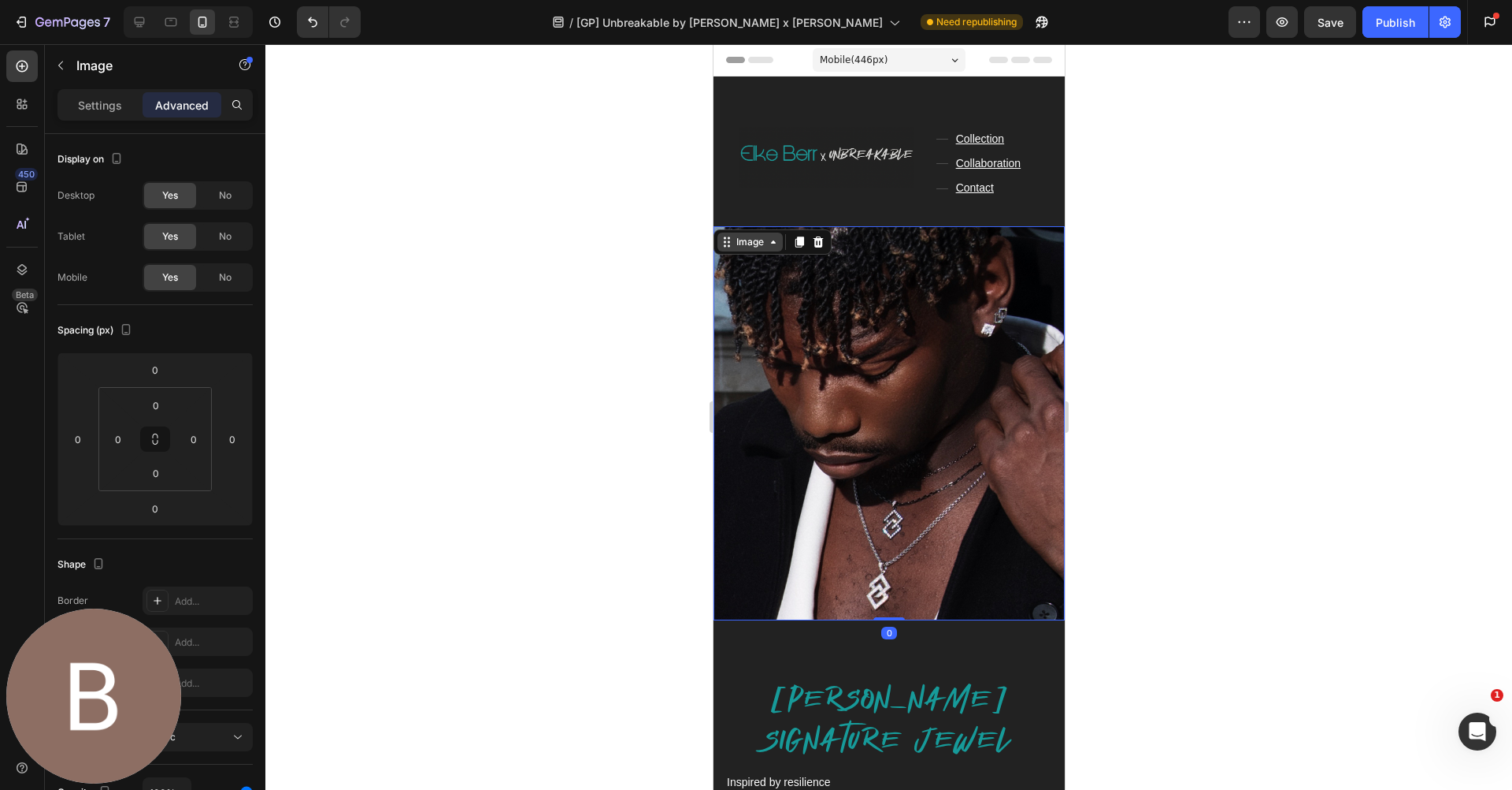
click at [737, 242] on div "Image" at bounding box center [749, 241] width 34 height 14
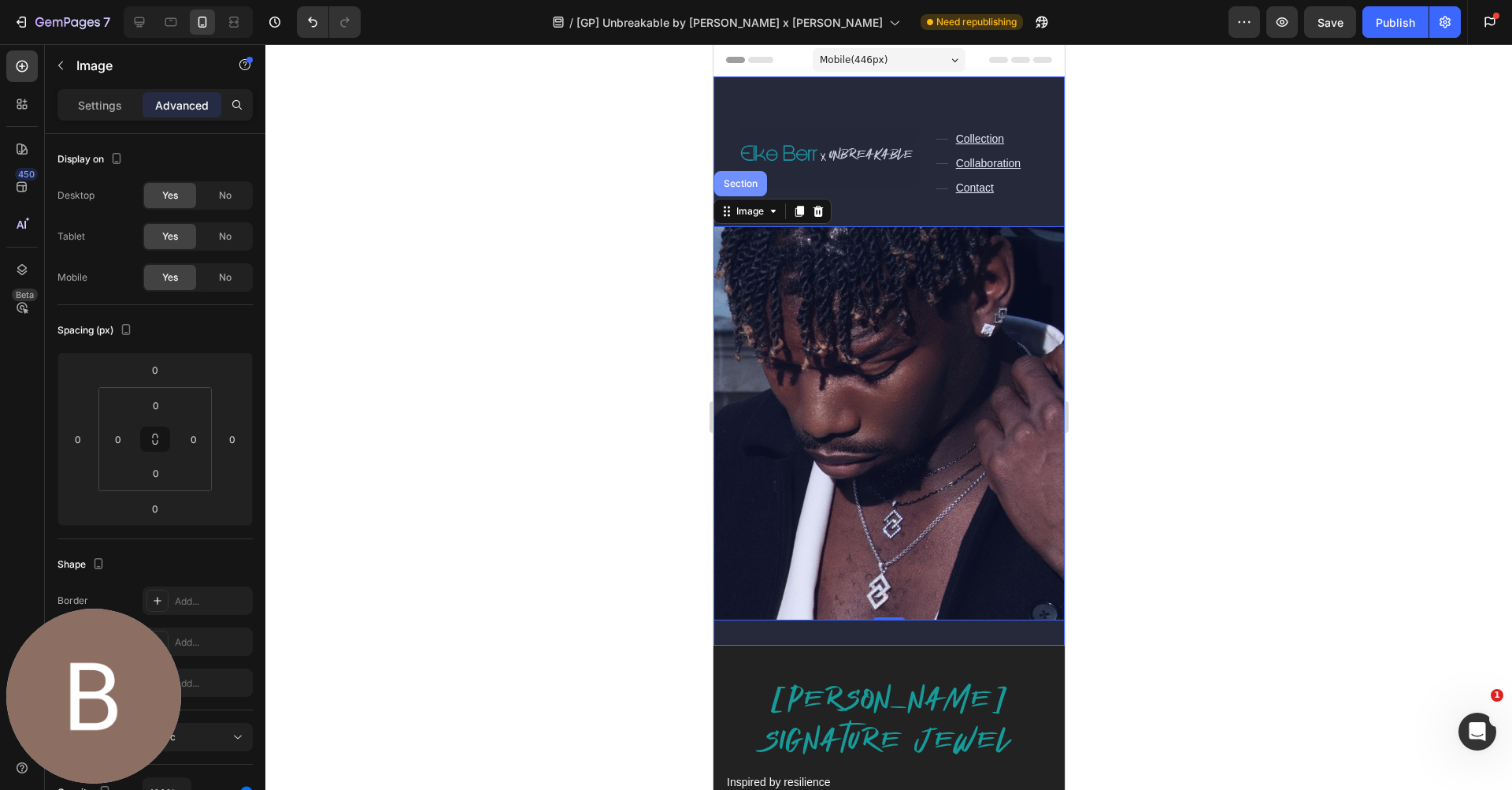
click at [737, 182] on div "Section" at bounding box center [740, 183] width 40 height 9
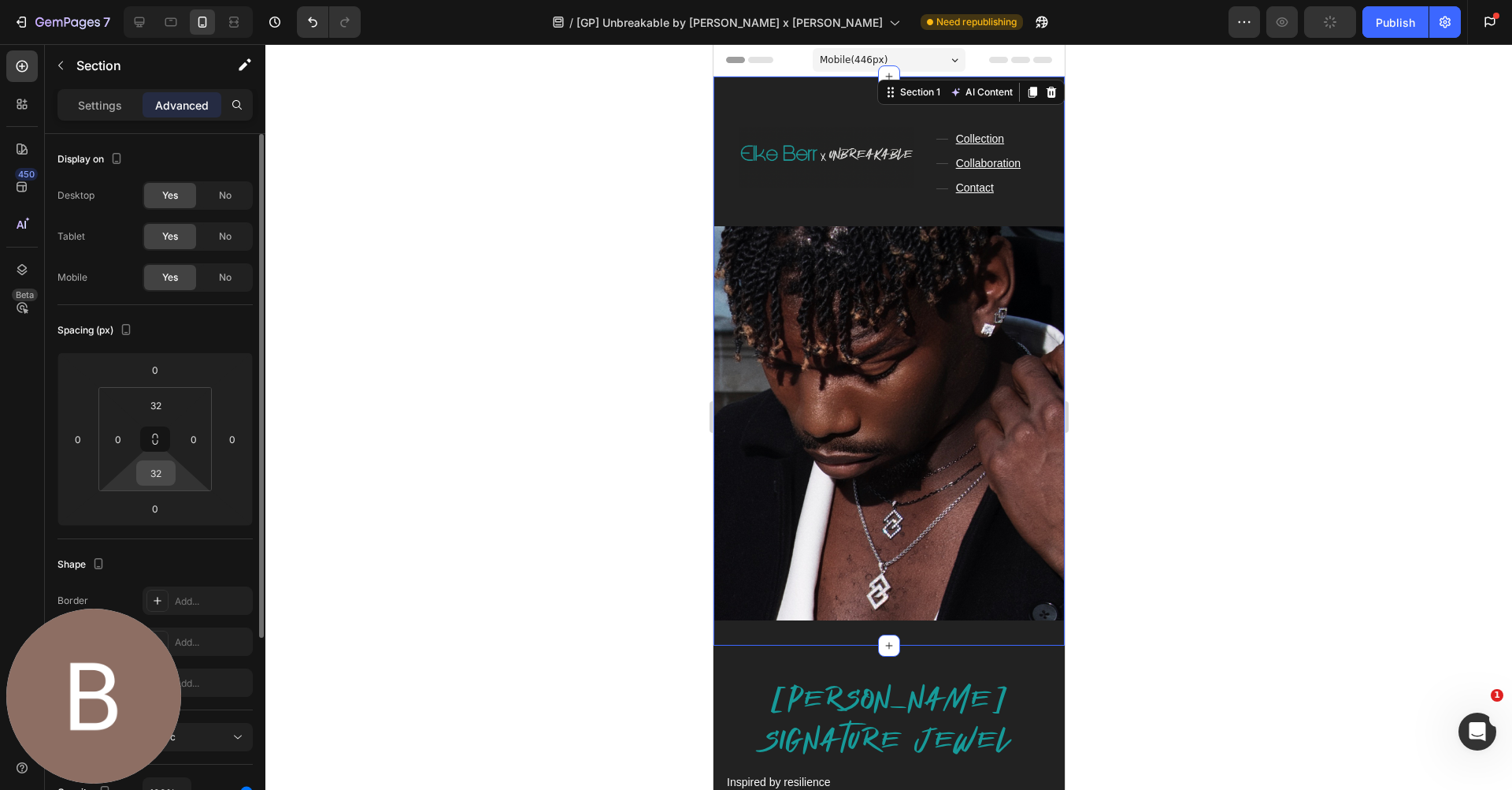
click at [161, 473] on input "32" at bounding box center [156, 473] width 31 height 24
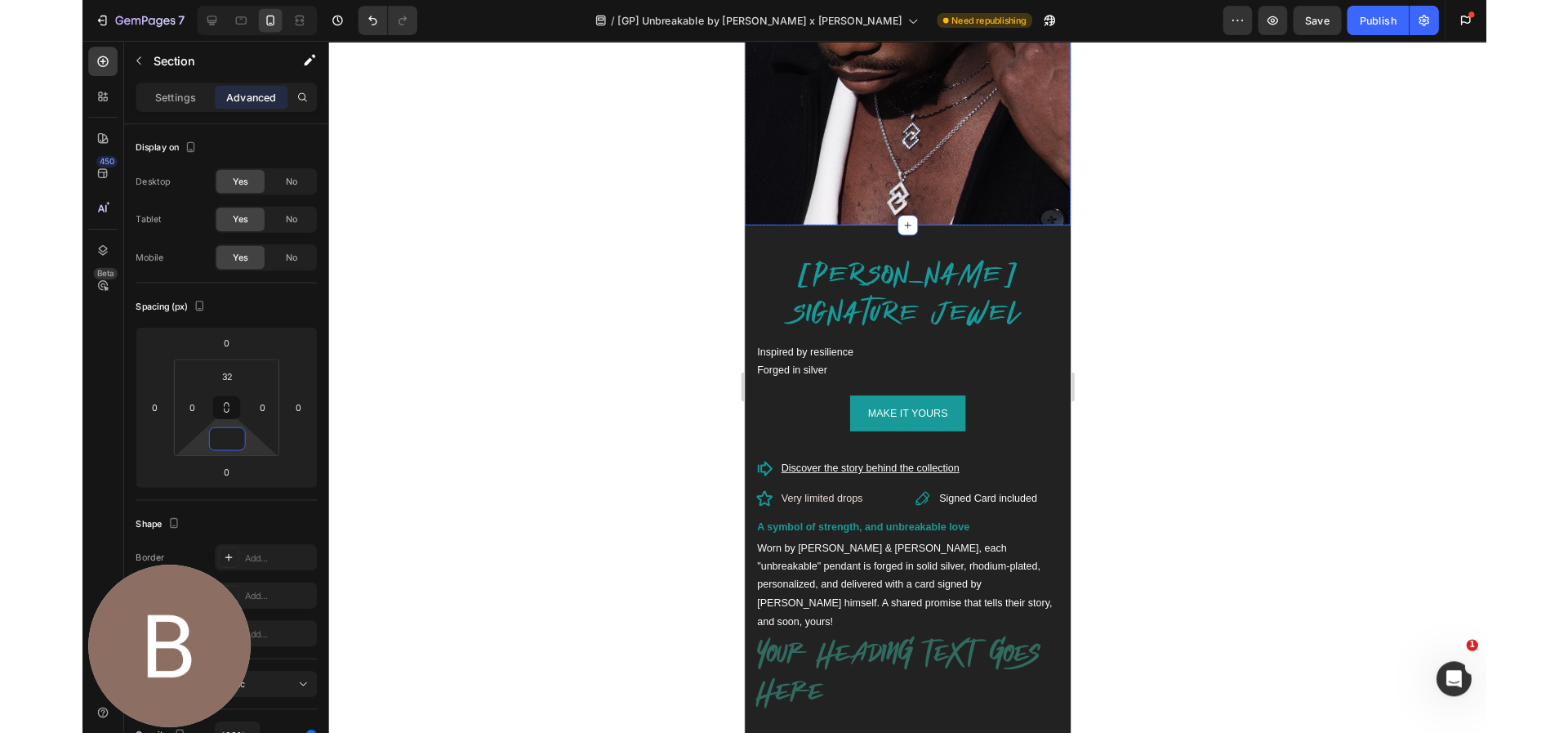
scroll to position [392, 0]
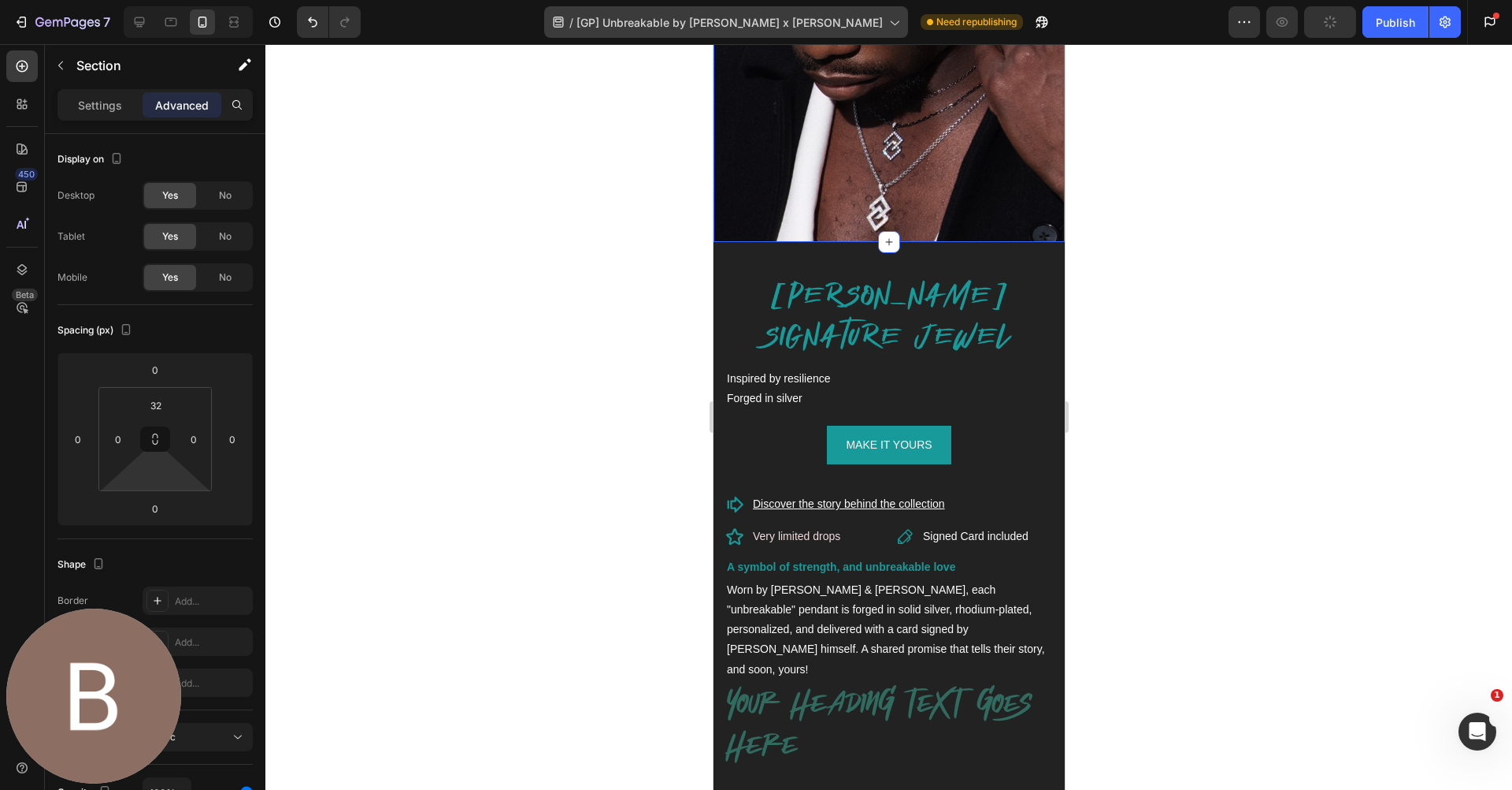
type input "0"
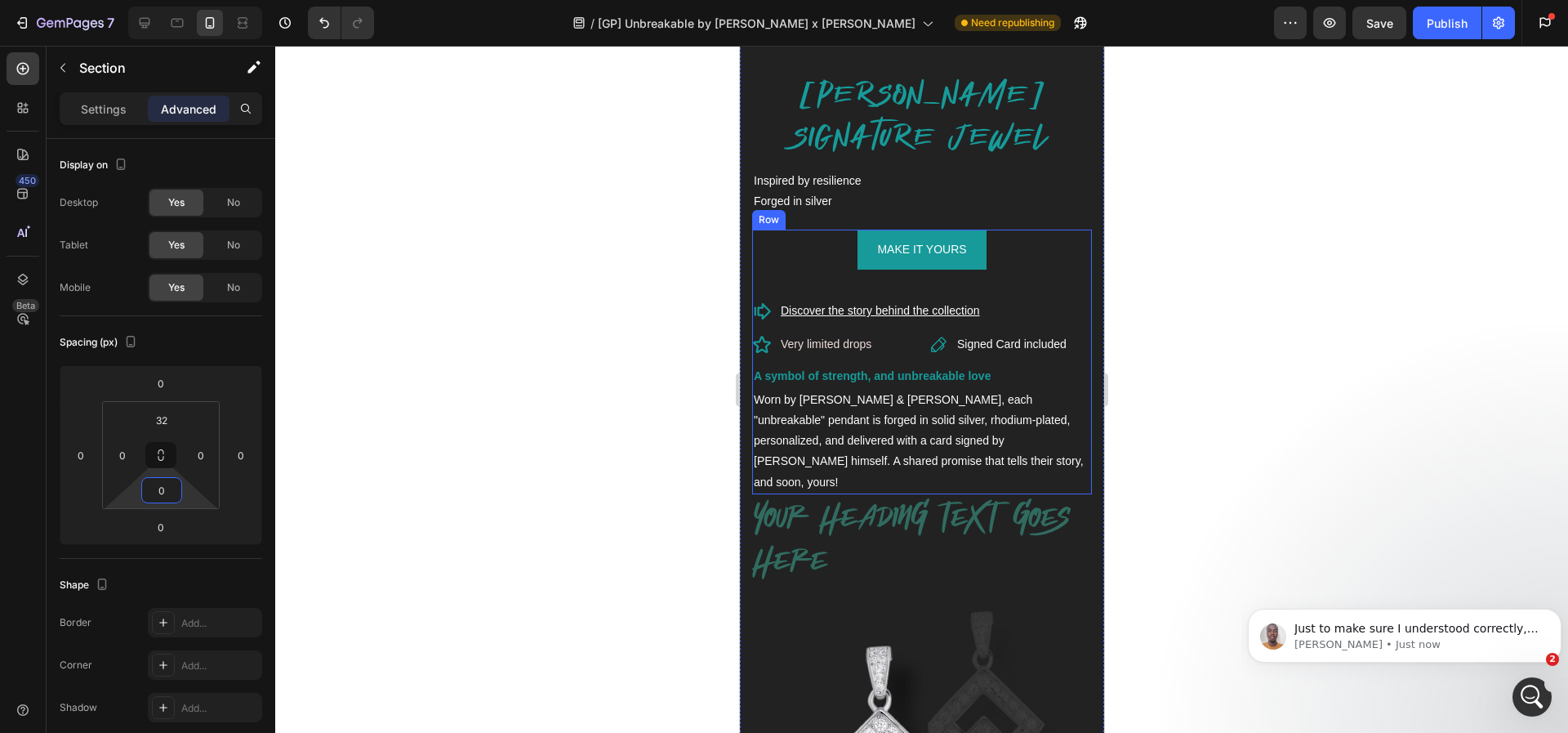
scroll to position [612, 0]
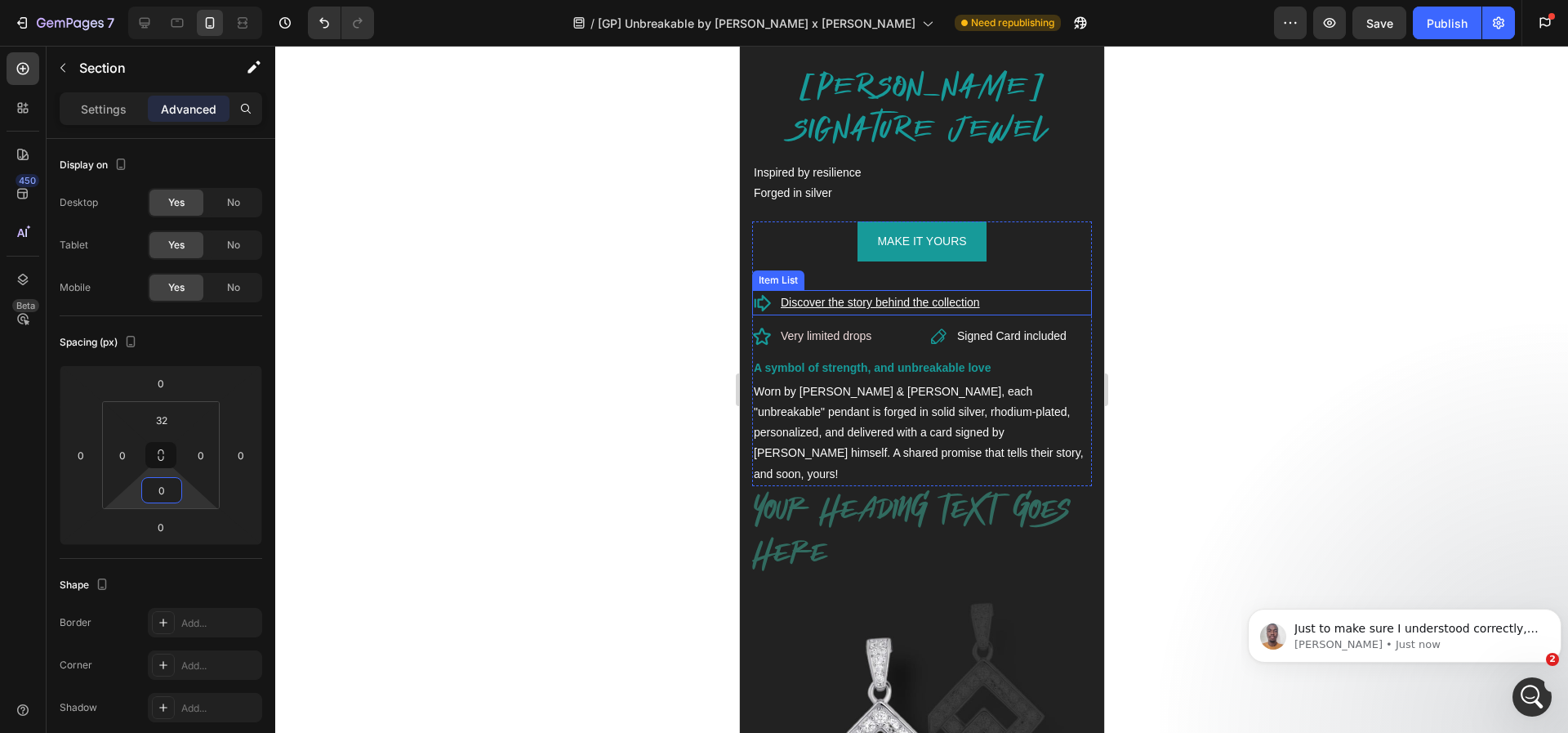
click at [850, 301] on u "Discover the story behind the collection" at bounding box center [880, 302] width 199 height 13
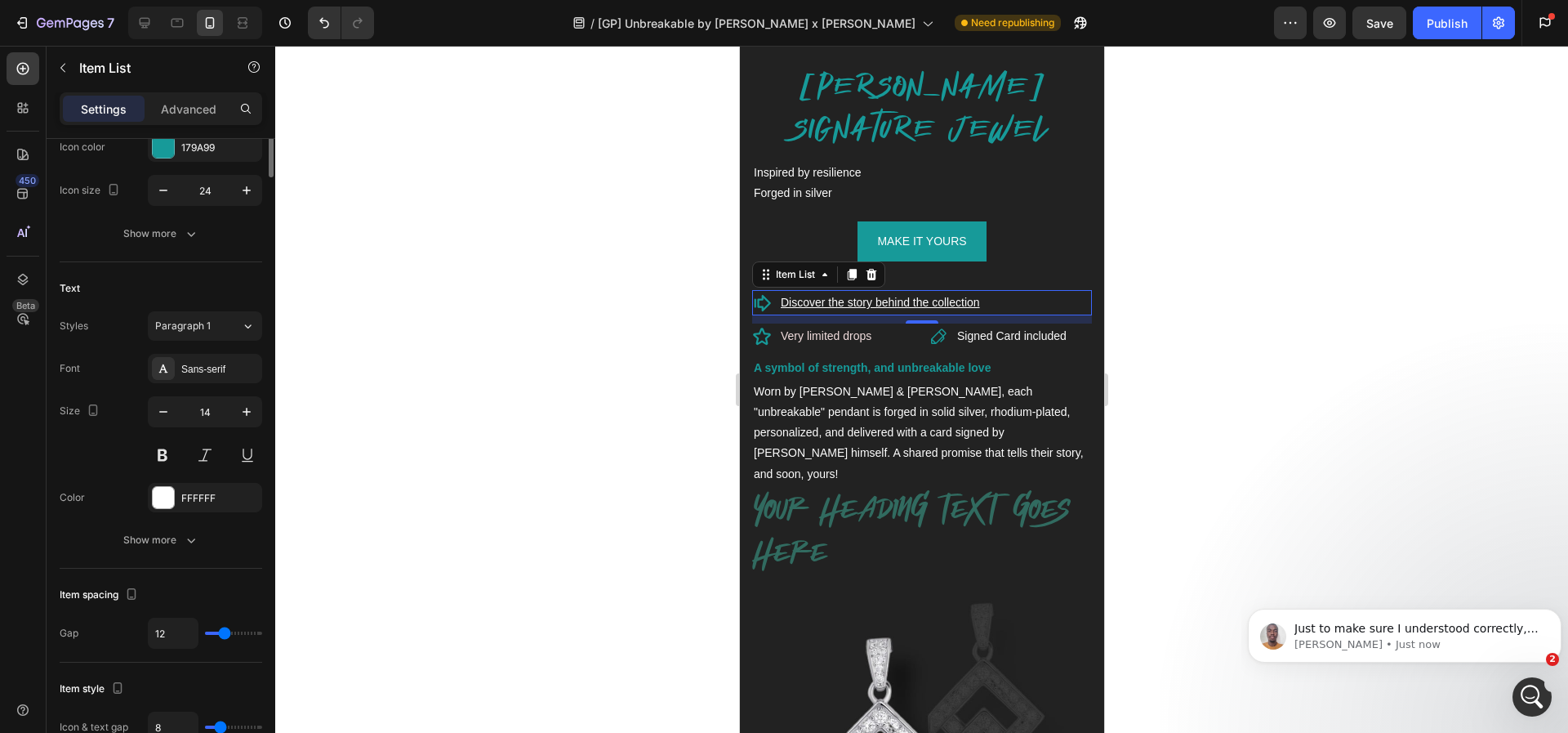
scroll to position [0, 0]
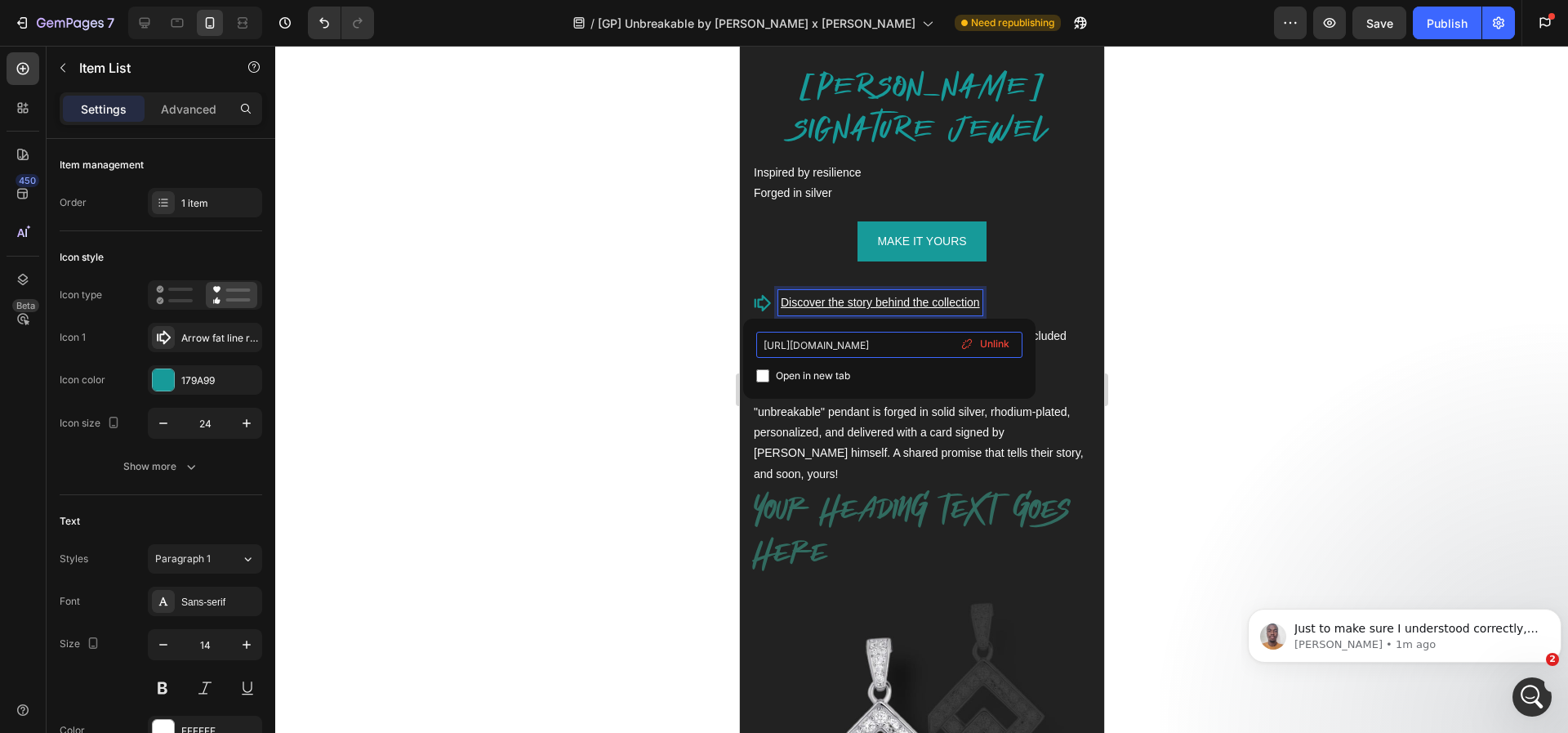
click at [832, 345] on input "[URL][DOMAIN_NAME]" at bounding box center [889, 345] width 266 height 26
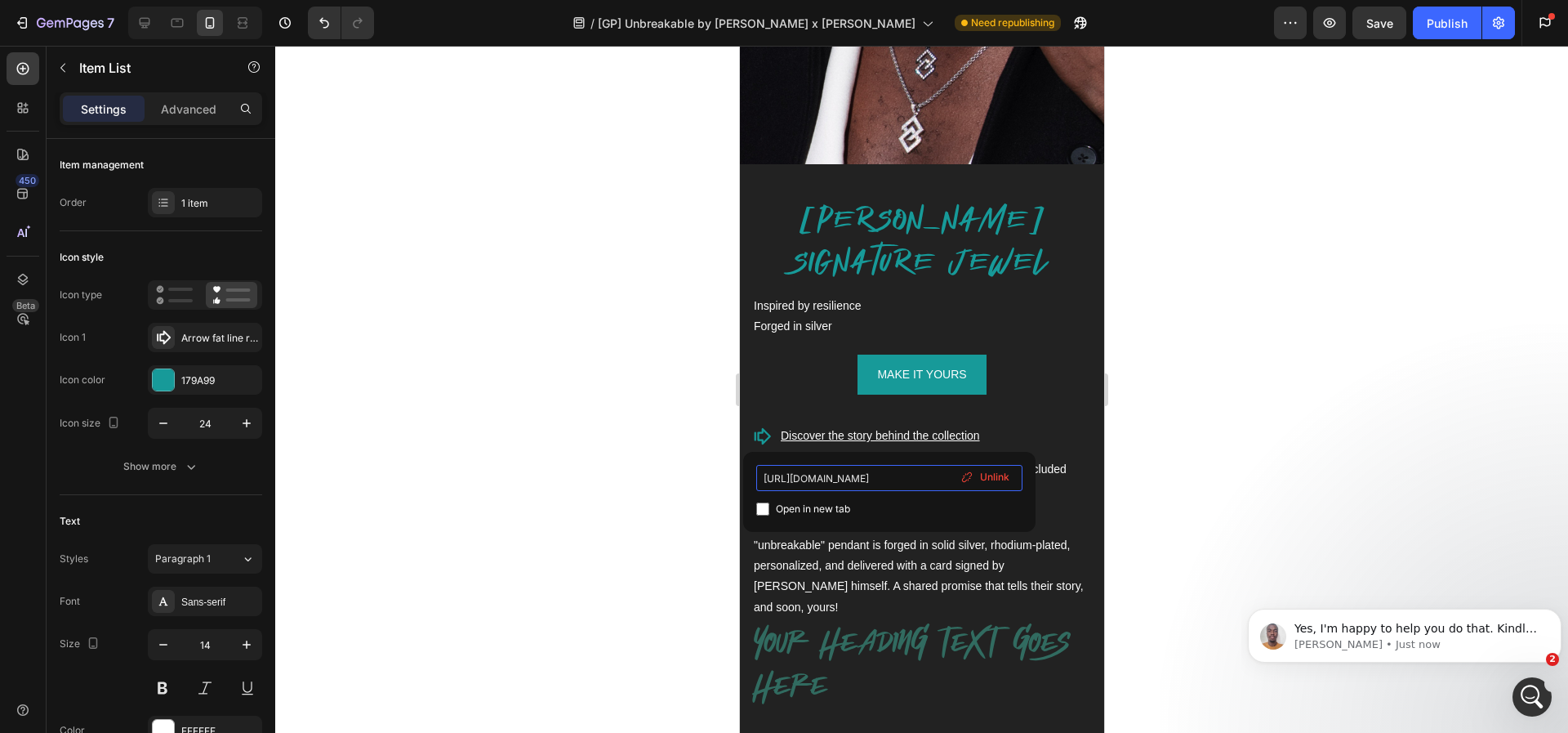
click at [840, 474] on input "[URL][DOMAIN_NAME]" at bounding box center [889, 478] width 266 height 26
click at [142, 27] on icon at bounding box center [145, 23] width 10 height 10
type input "16"
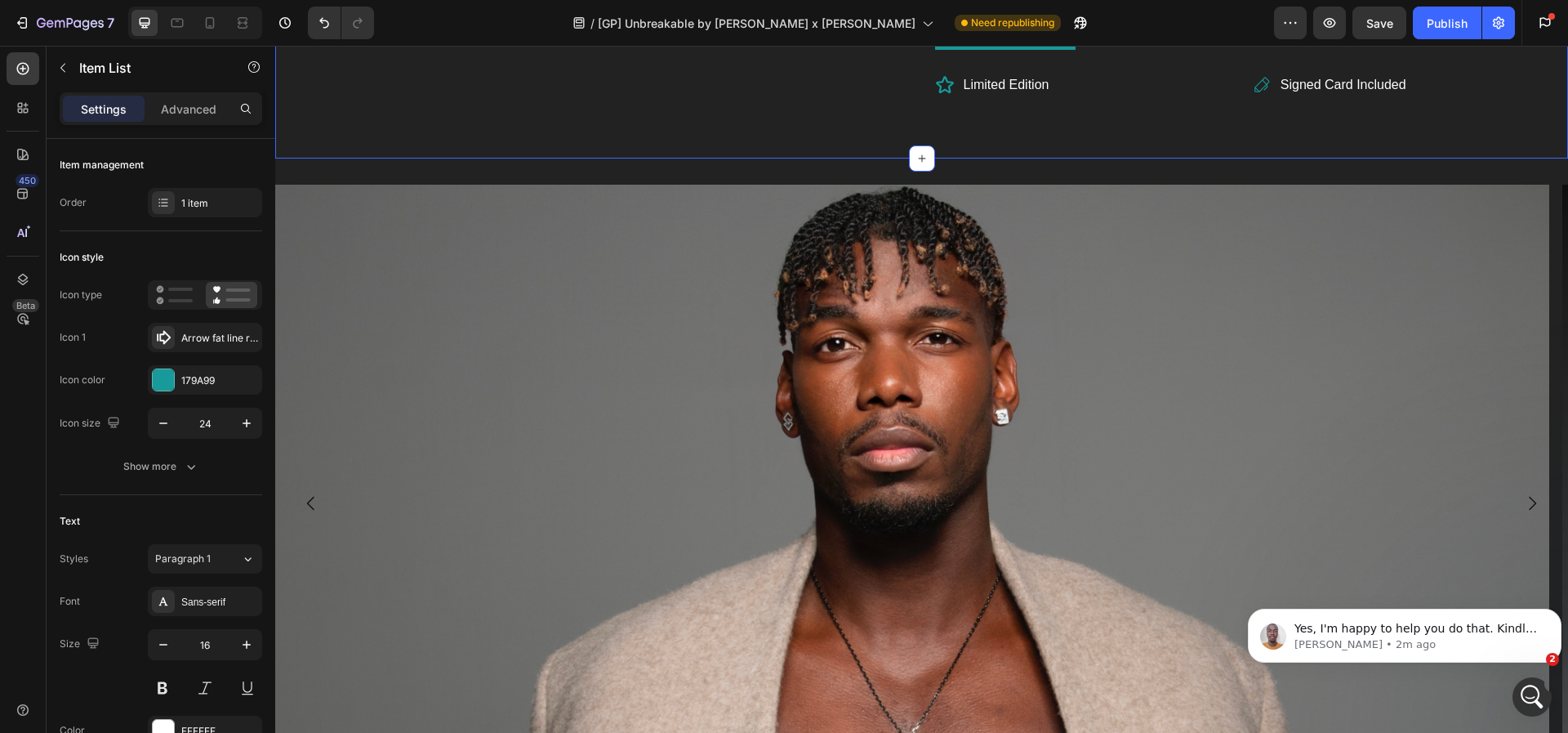
scroll to position [1669, 0]
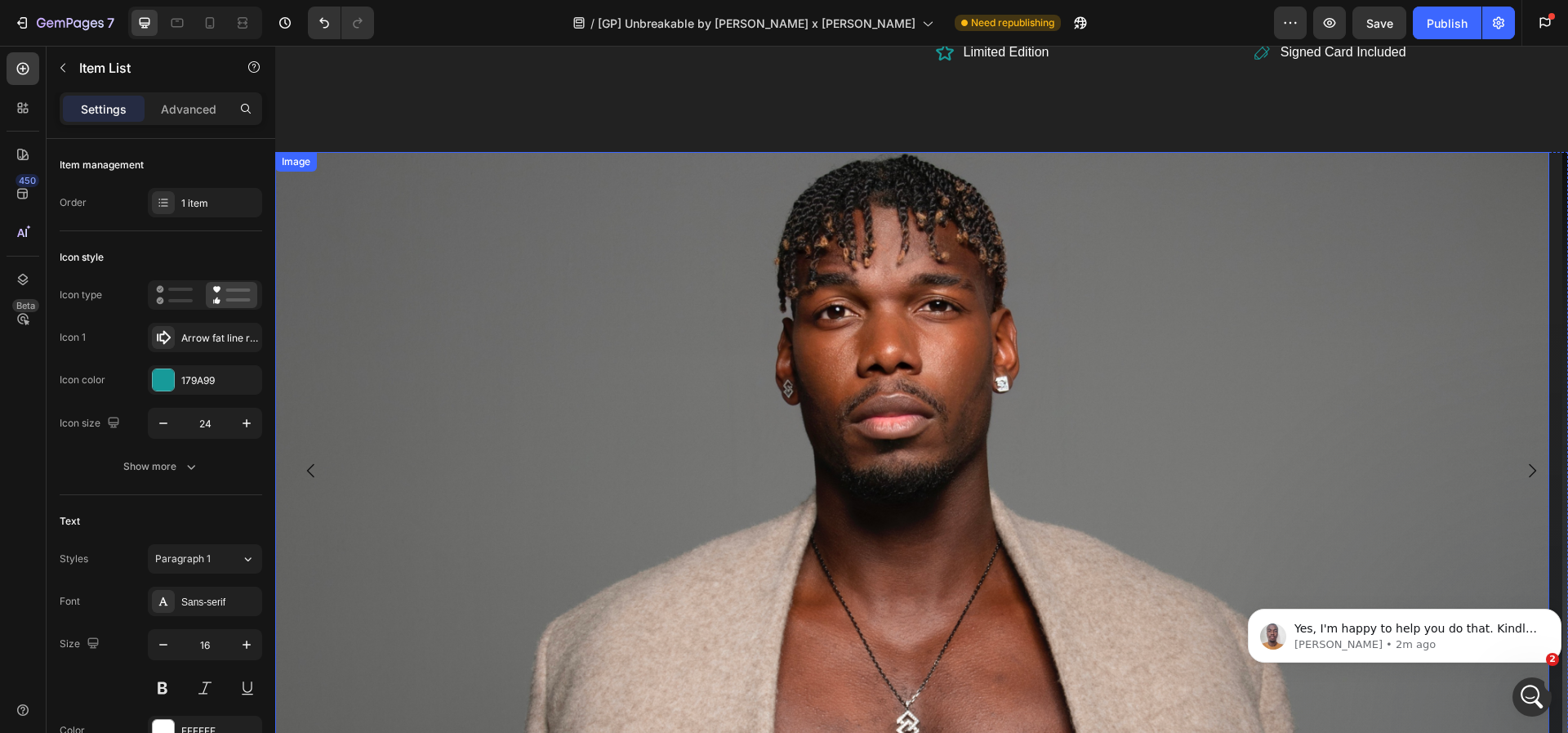
click at [490, 421] on img at bounding box center [912, 471] width 1274 height 638
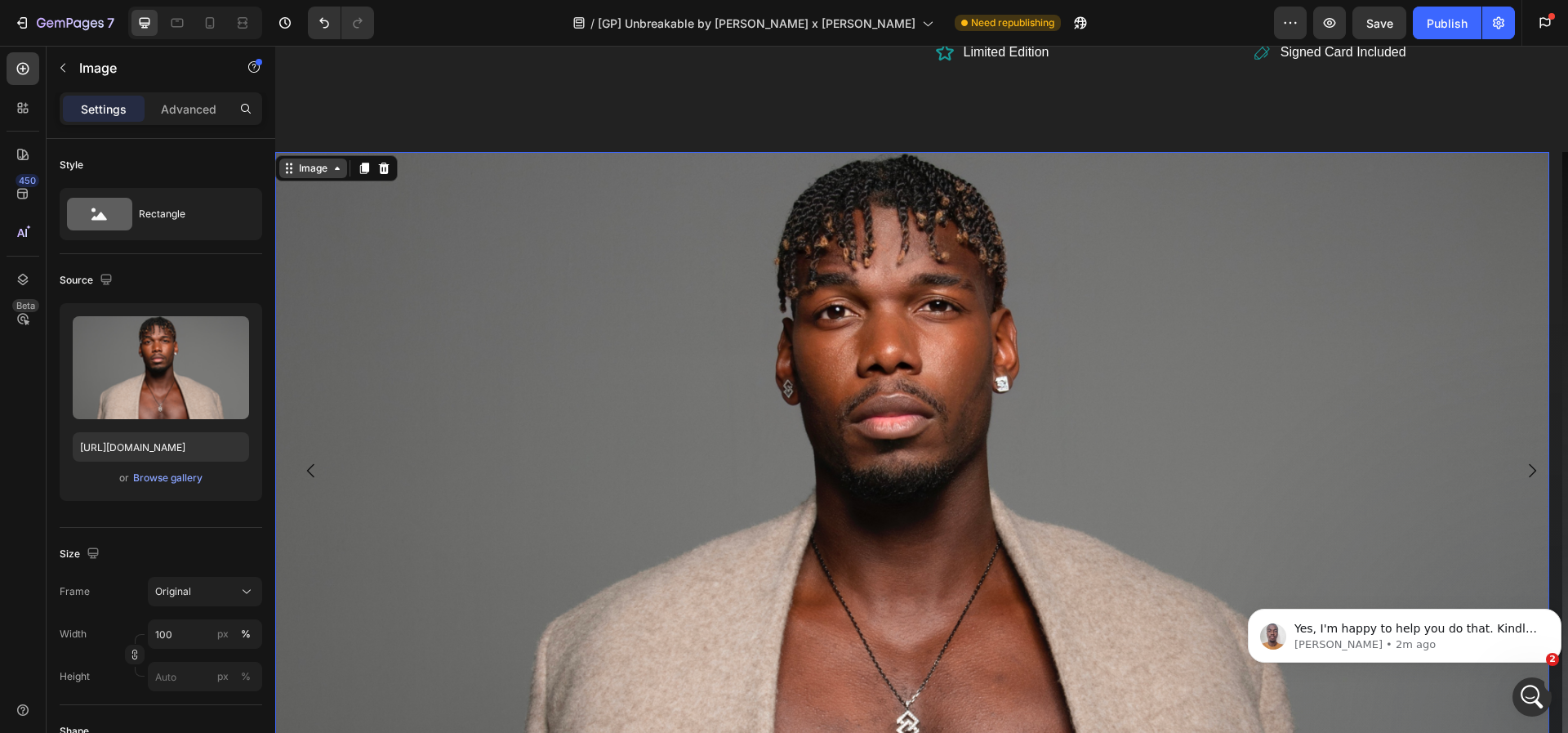
click at [321, 161] on div "Image" at bounding box center [313, 168] width 35 height 15
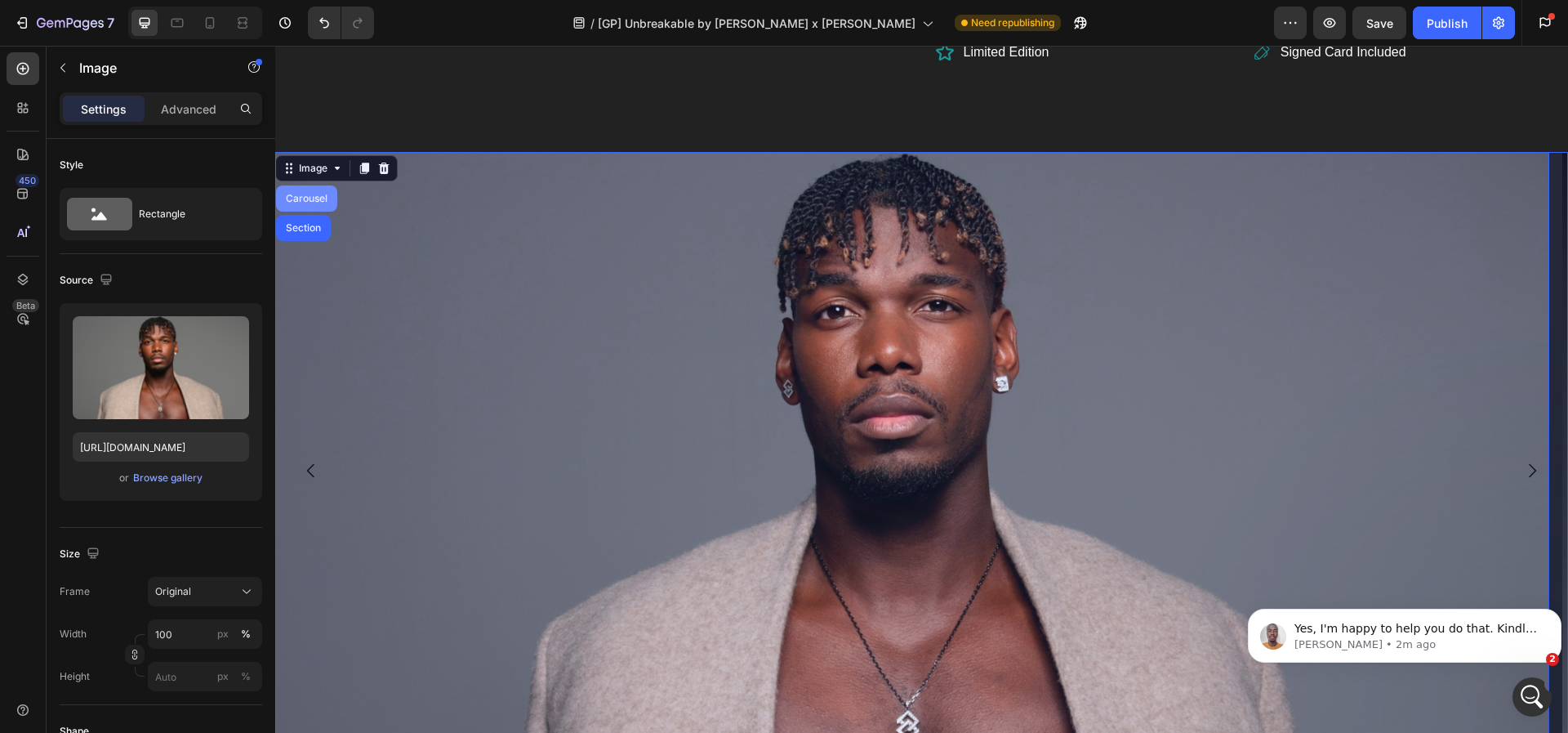
click at [317, 193] on div "Carousel" at bounding box center [307, 198] width 48 height 9
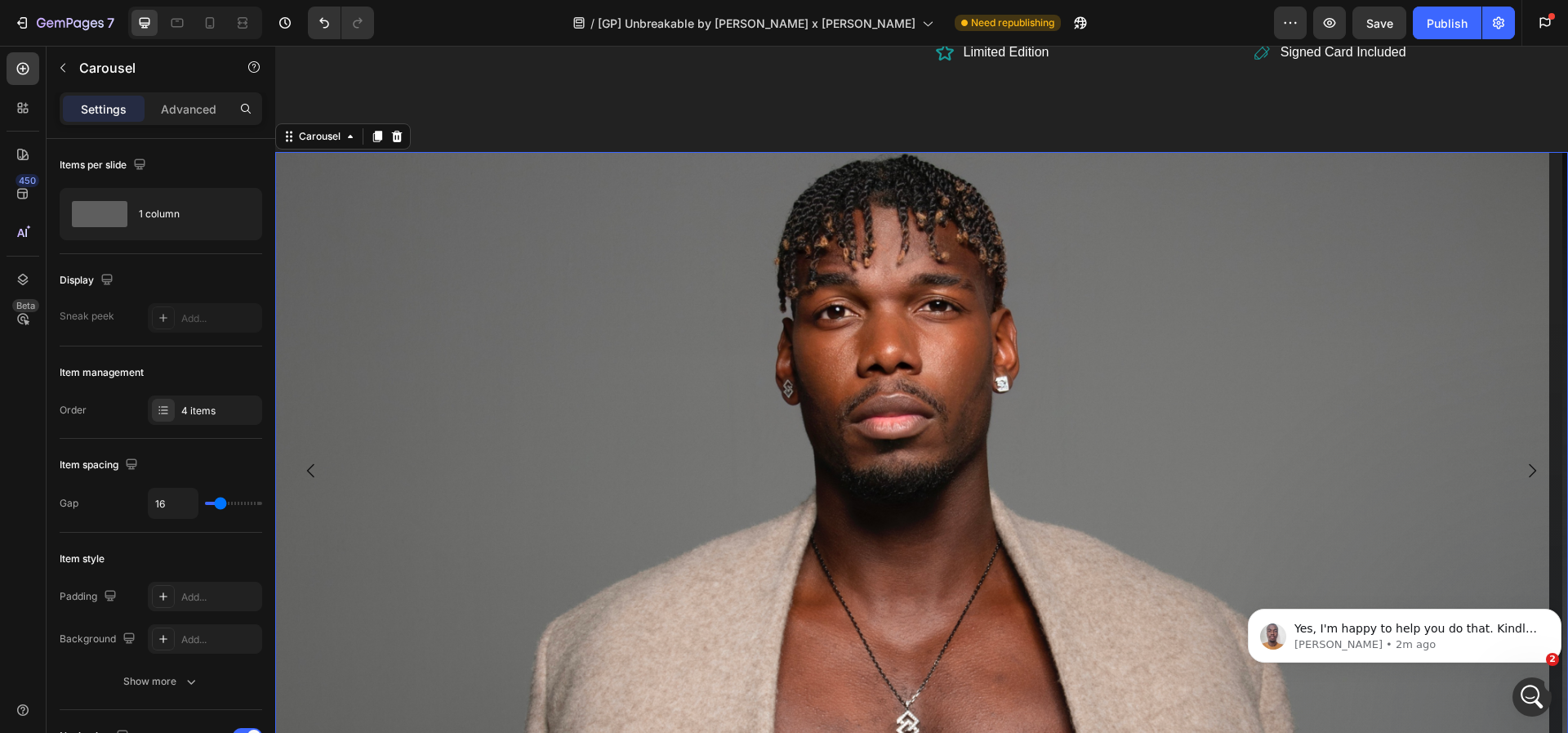
click at [317, 184] on img at bounding box center [912, 471] width 1274 height 638
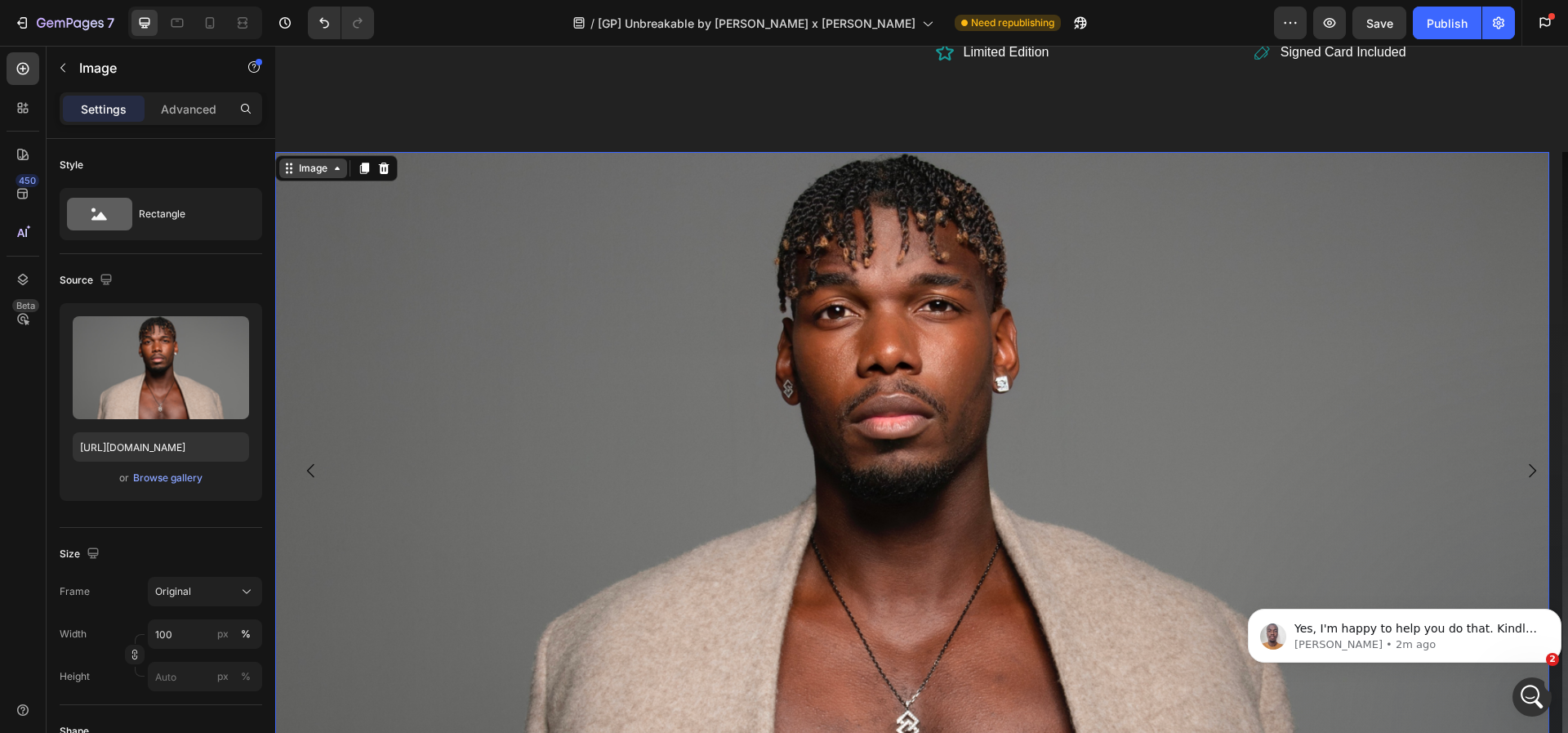
click at [317, 161] on div "Image" at bounding box center [313, 168] width 35 height 15
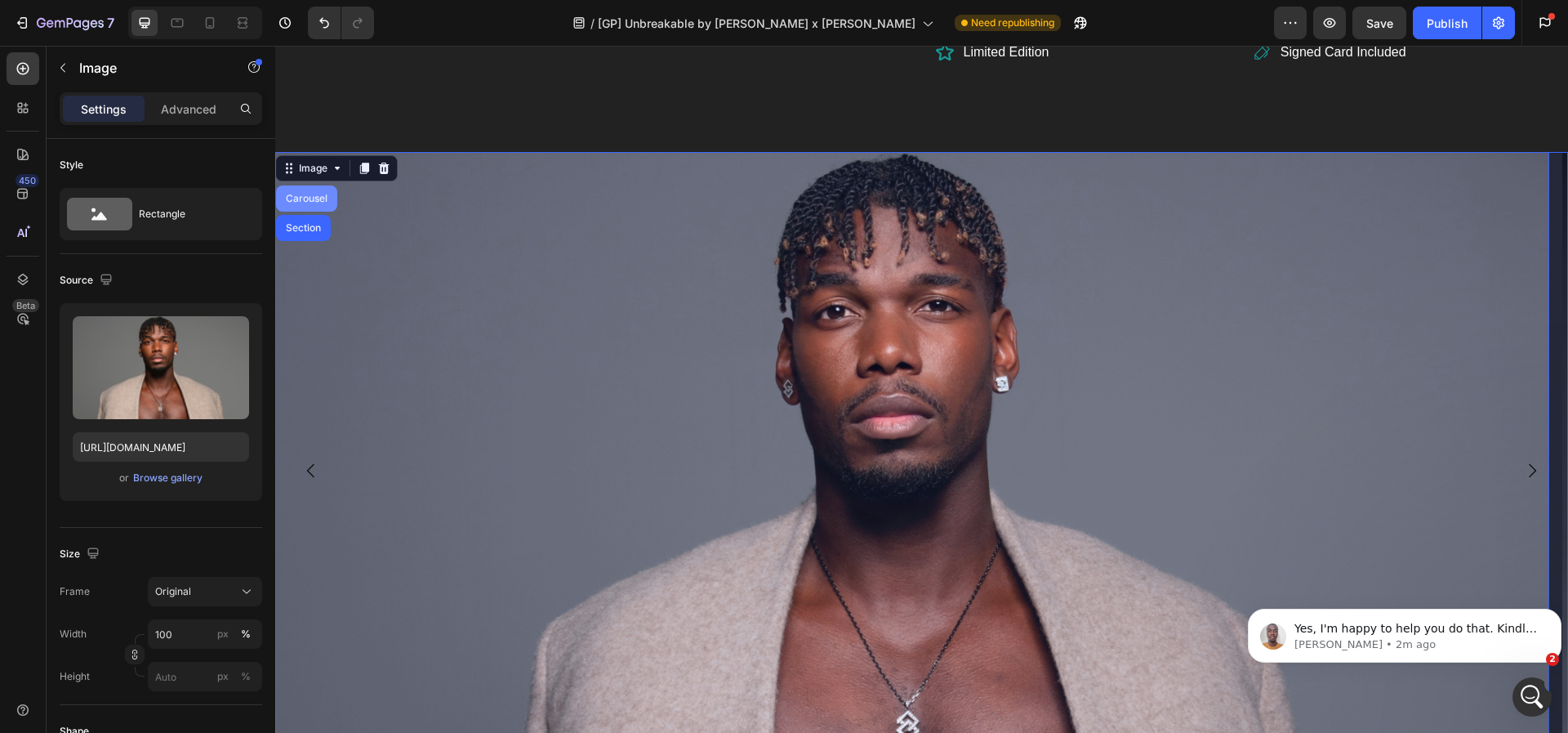
click at [310, 193] on div "Carousel" at bounding box center [307, 198] width 48 height 9
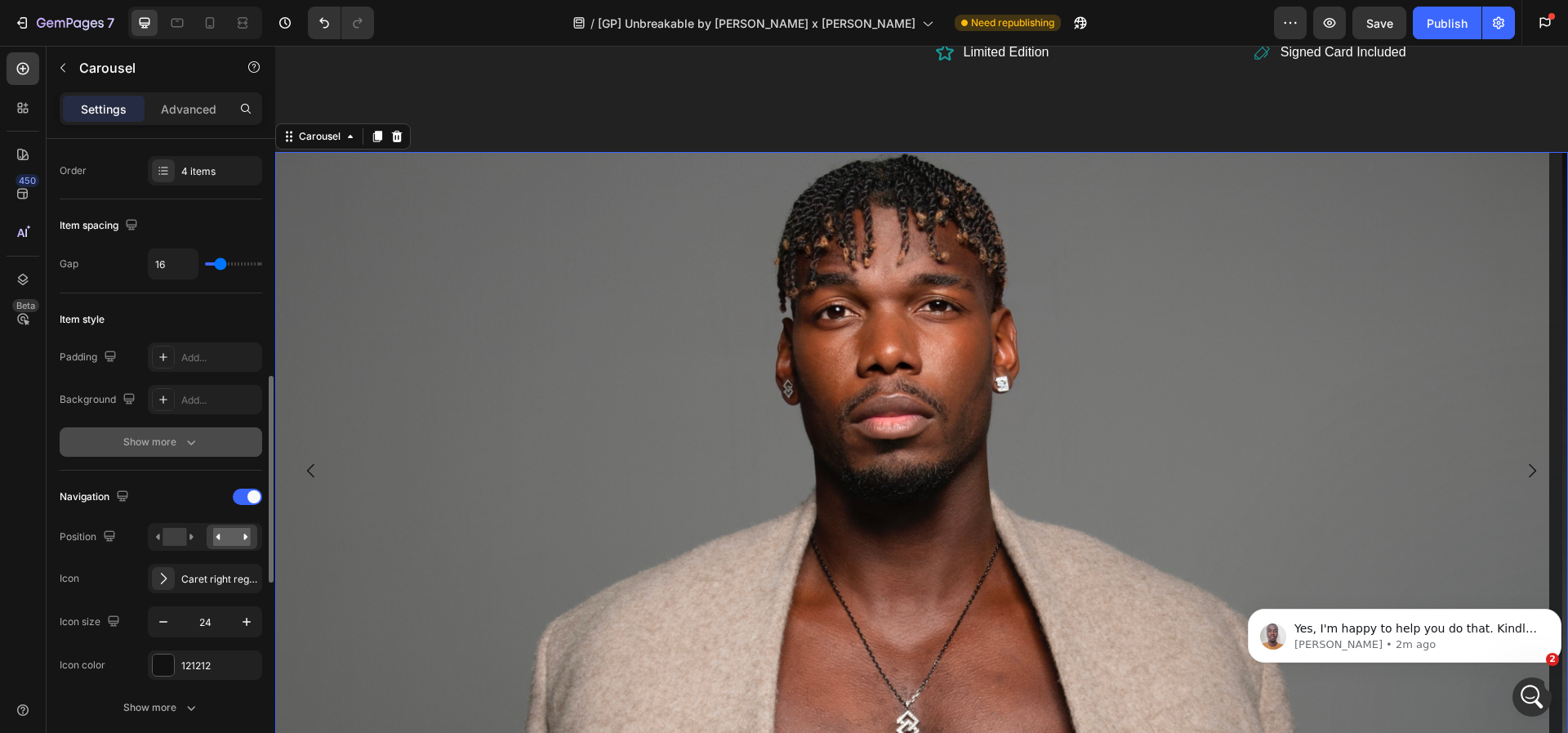
scroll to position [405, 0]
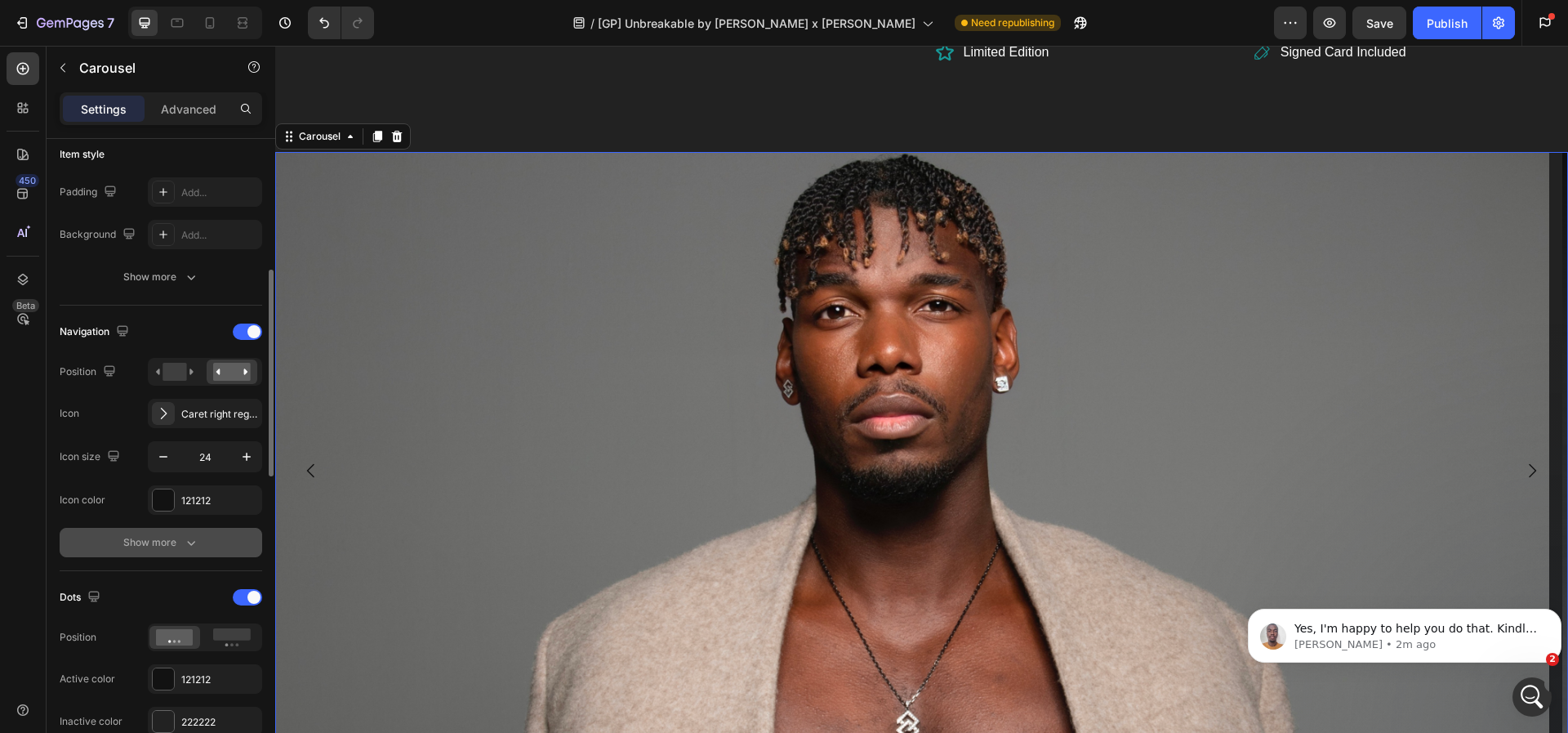
click at [176, 551] on button "Show more" at bounding box center [161, 542] width 203 height 29
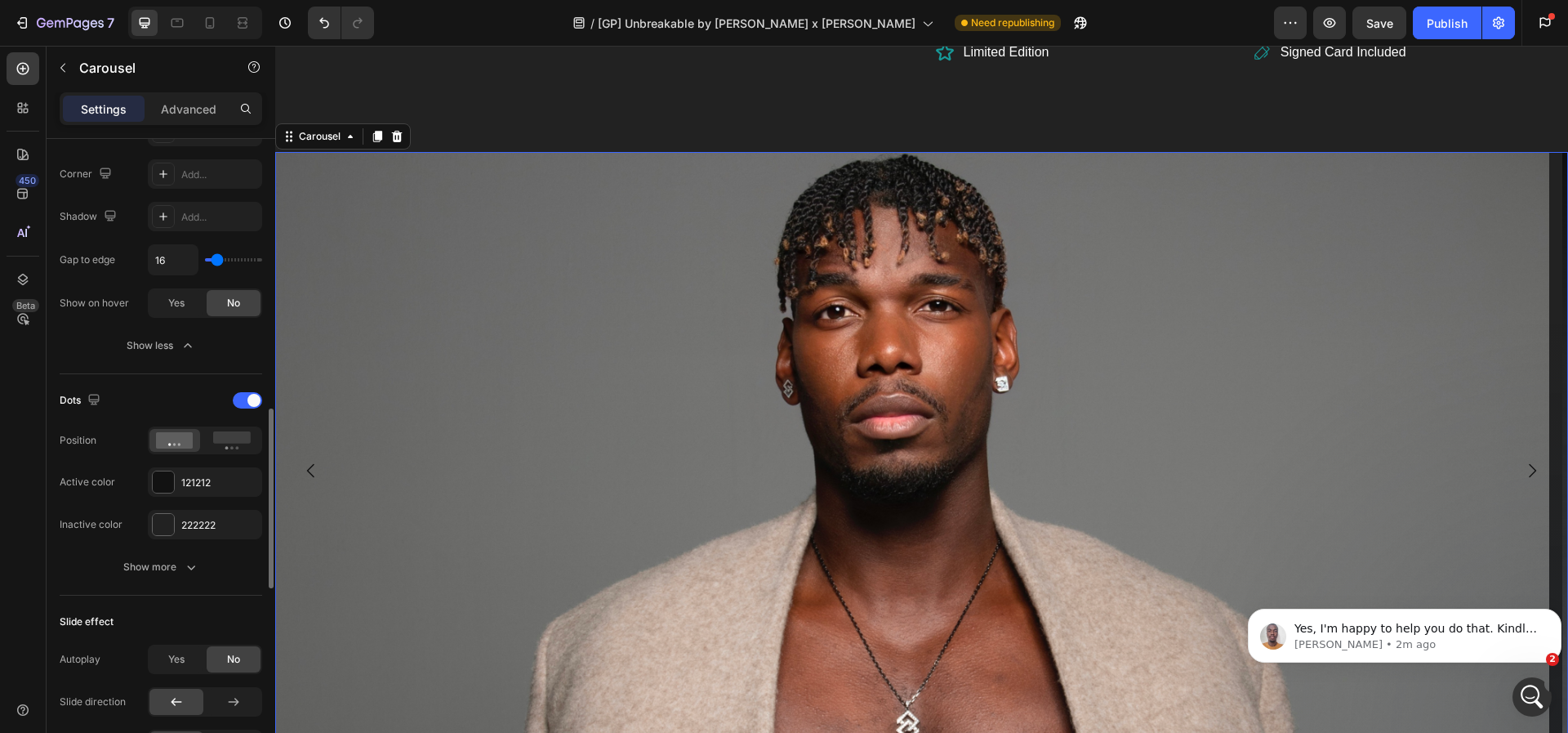
scroll to position [915, 0]
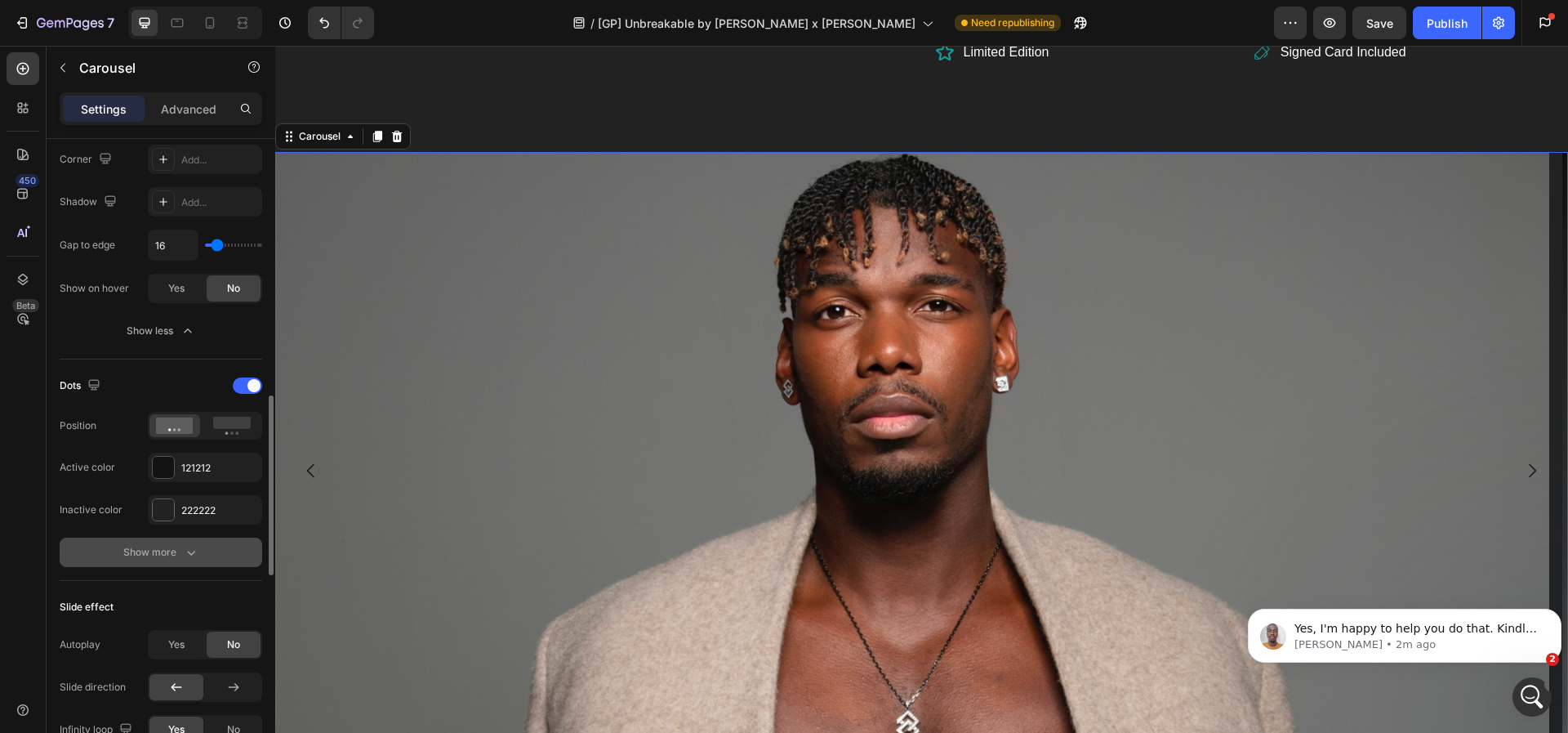
click at [136, 550] on div "Show more" at bounding box center [162, 552] width 76 height 16
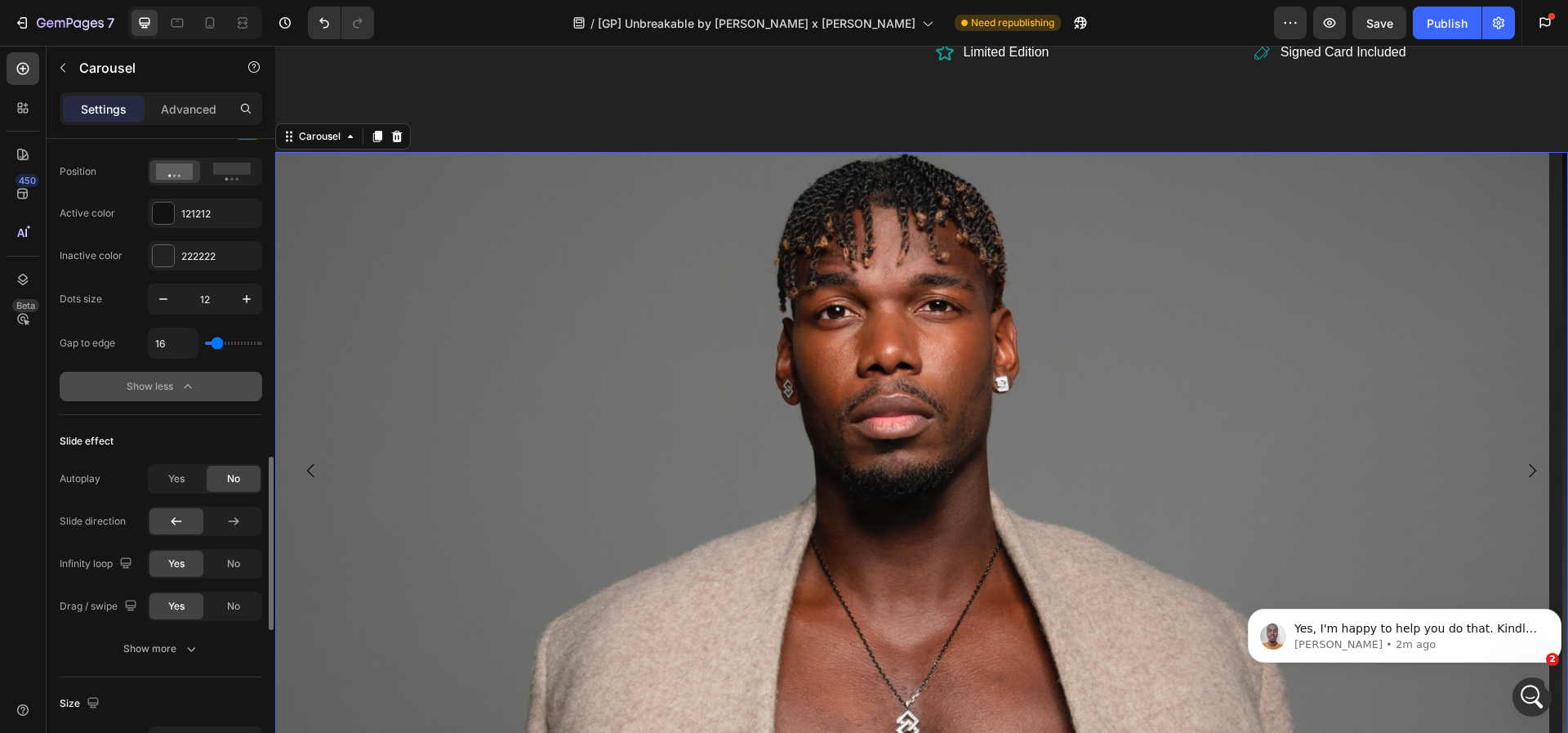
scroll to position [1171, 0]
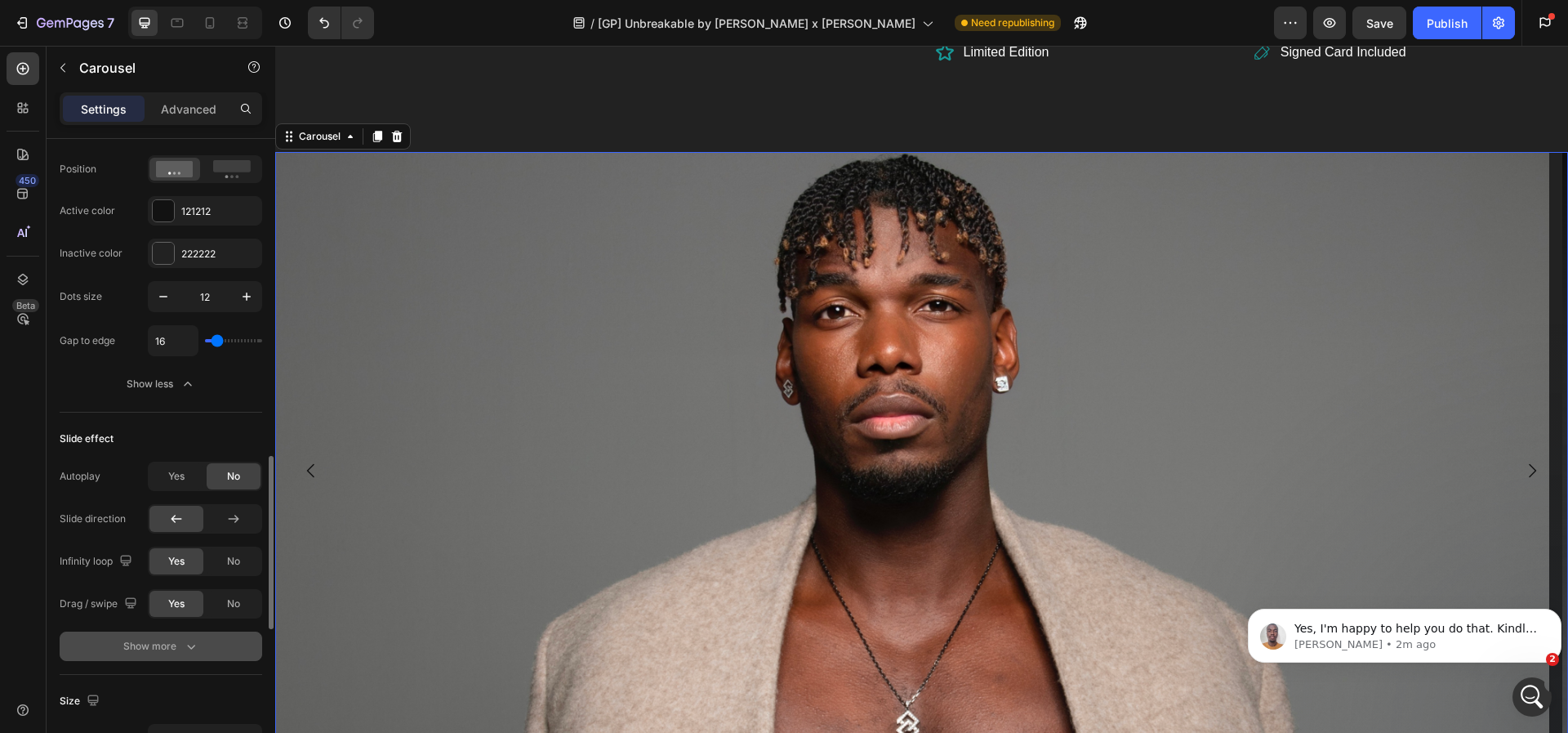
click at [135, 643] on div "Show more" at bounding box center [162, 645] width 76 height 16
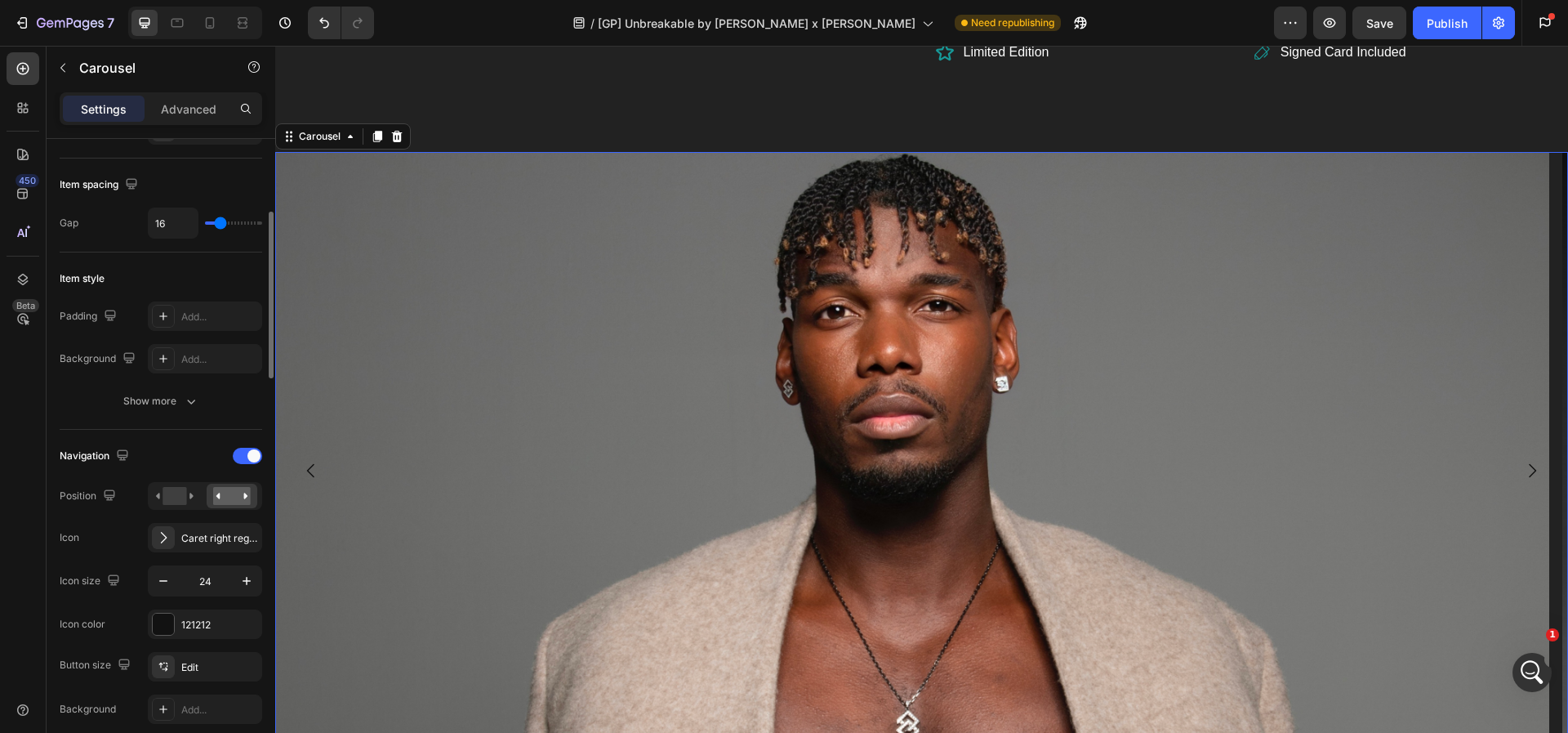
scroll to position [282, 0]
click at [290, 130] on icon at bounding box center [289, 136] width 13 height 13
click at [165, 101] on p "Advanced" at bounding box center [188, 109] width 56 height 17
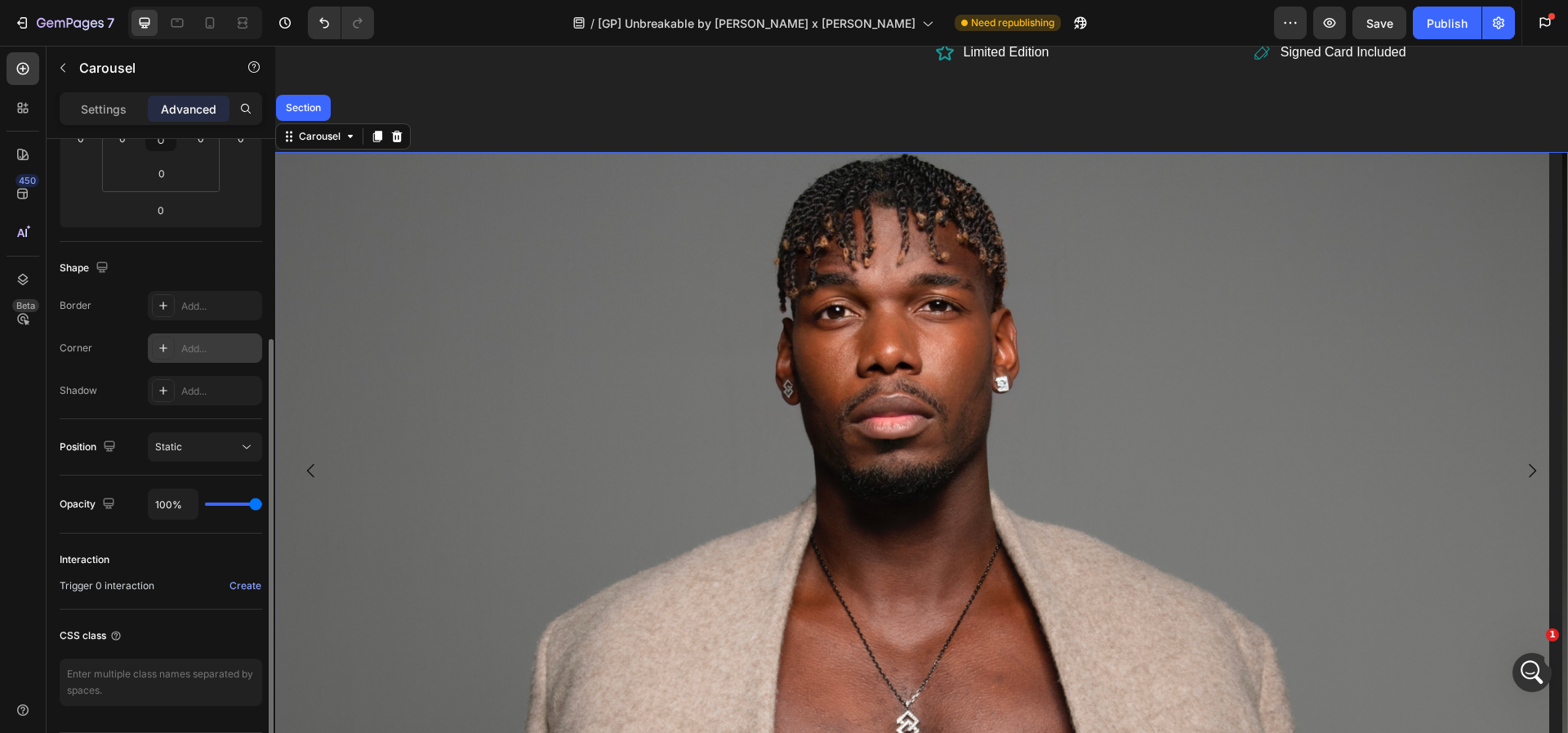
scroll to position [318, 0]
click at [238, 583] on div "Create" at bounding box center [245, 584] width 32 height 15
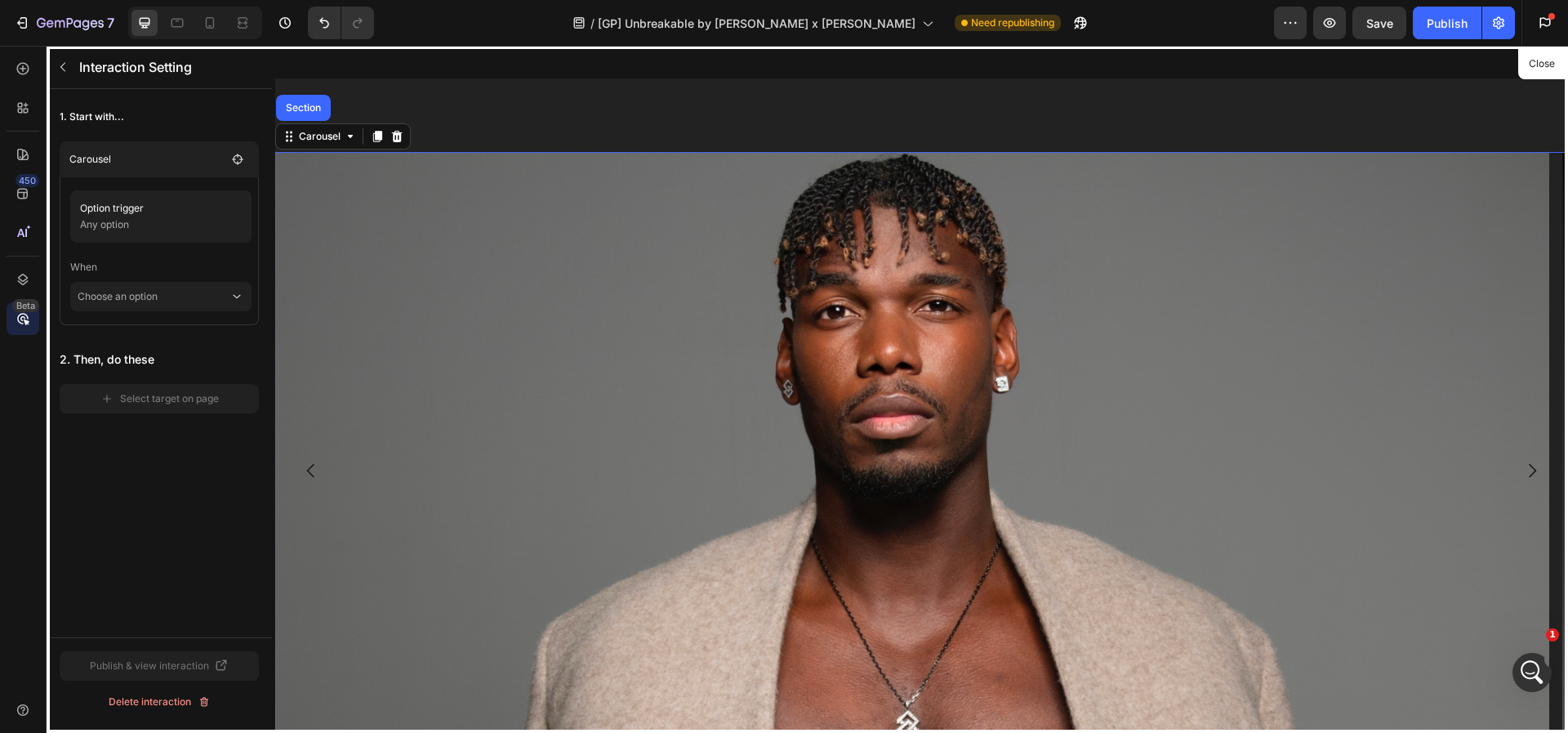
click at [457, 309] on div at bounding box center [921, 388] width 1293 height 687
click at [115, 207] on p "Option trigger" at bounding box center [146, 208] width 132 height 16
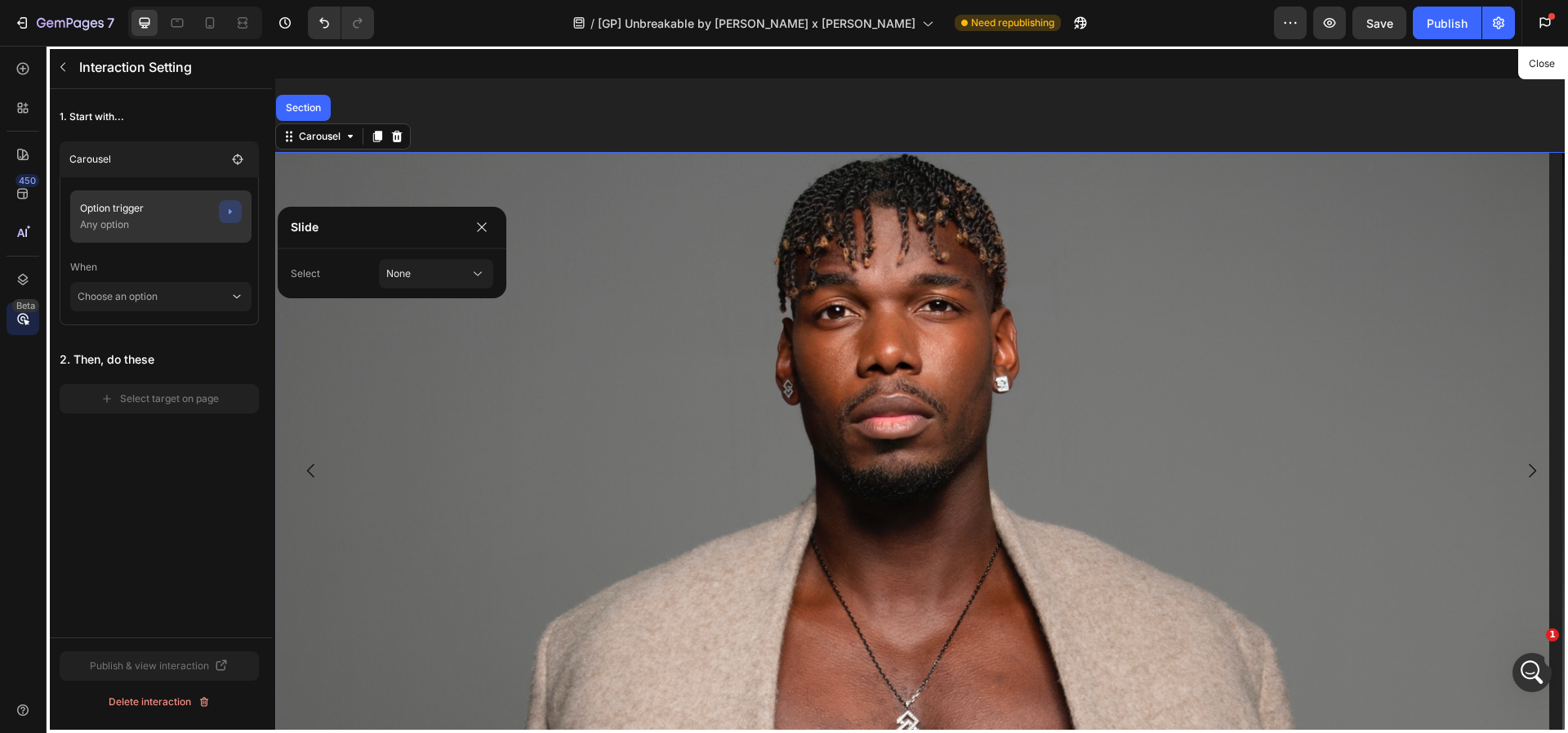
click at [115, 207] on p "Option trigger" at bounding box center [146, 208] width 132 height 16
click at [439, 285] on button "None" at bounding box center [436, 273] width 114 height 29
click at [480, 235] on button "button" at bounding box center [482, 227] width 23 height 23
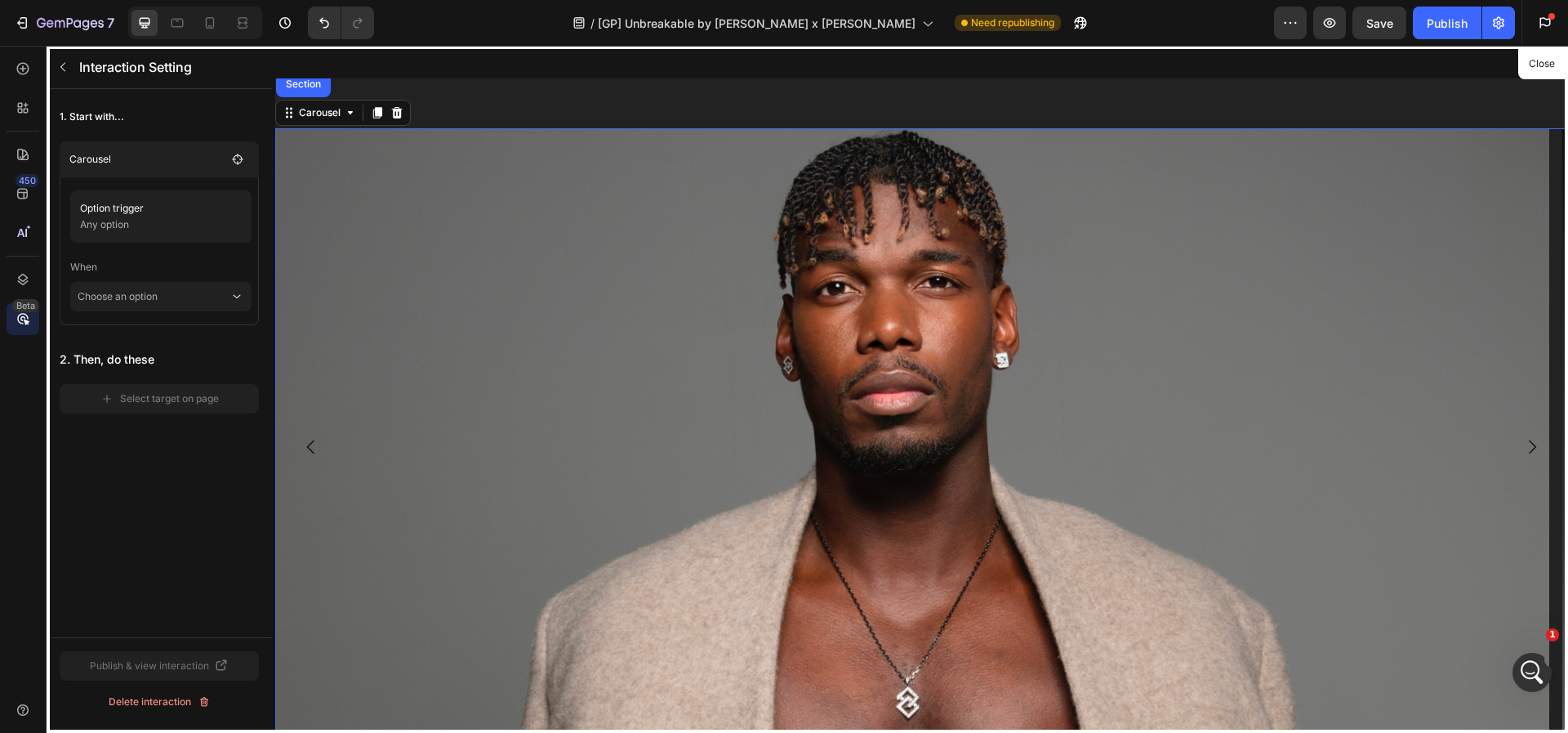
scroll to position [1677, 0]
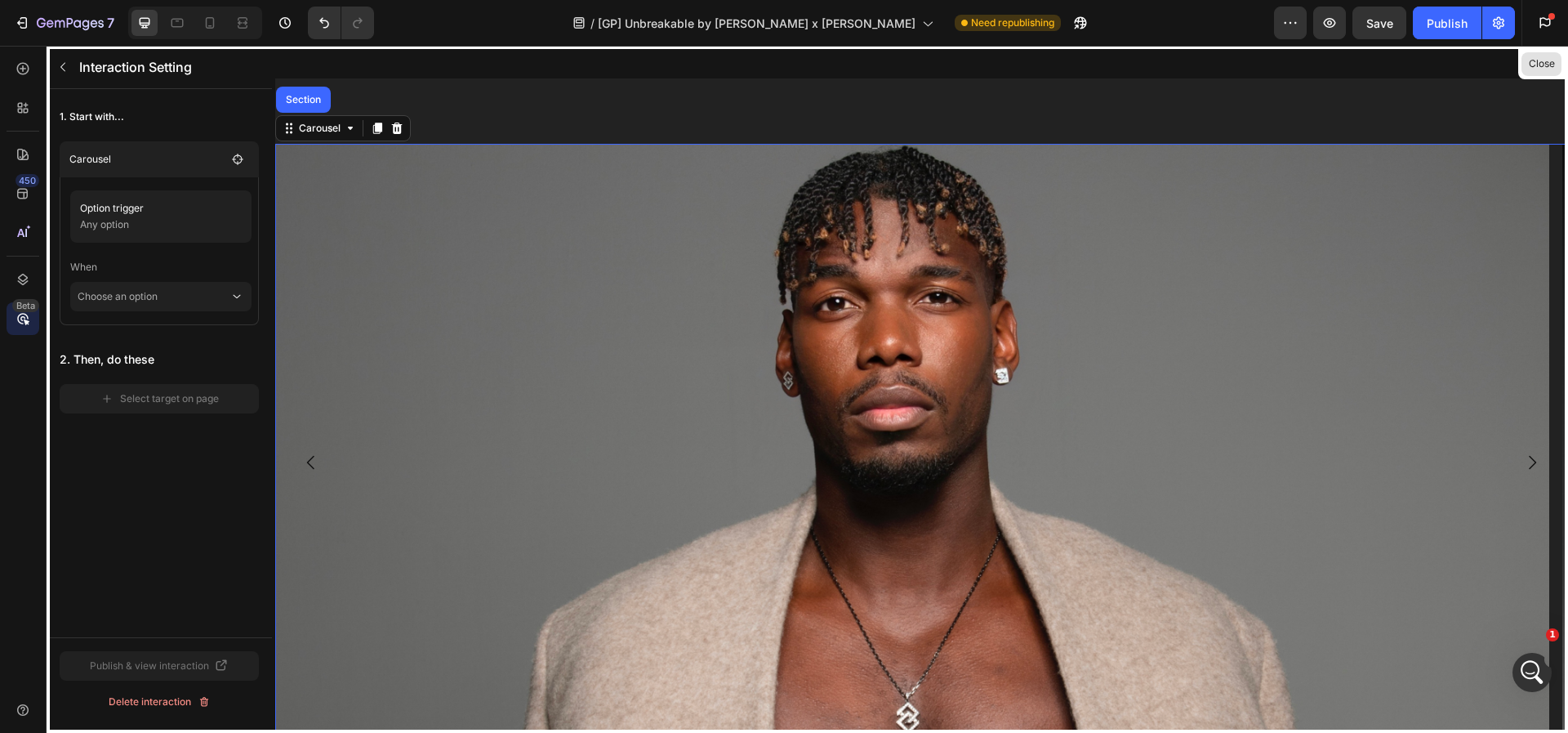
click at [1530, 59] on button "Close" at bounding box center [1541, 64] width 40 height 24
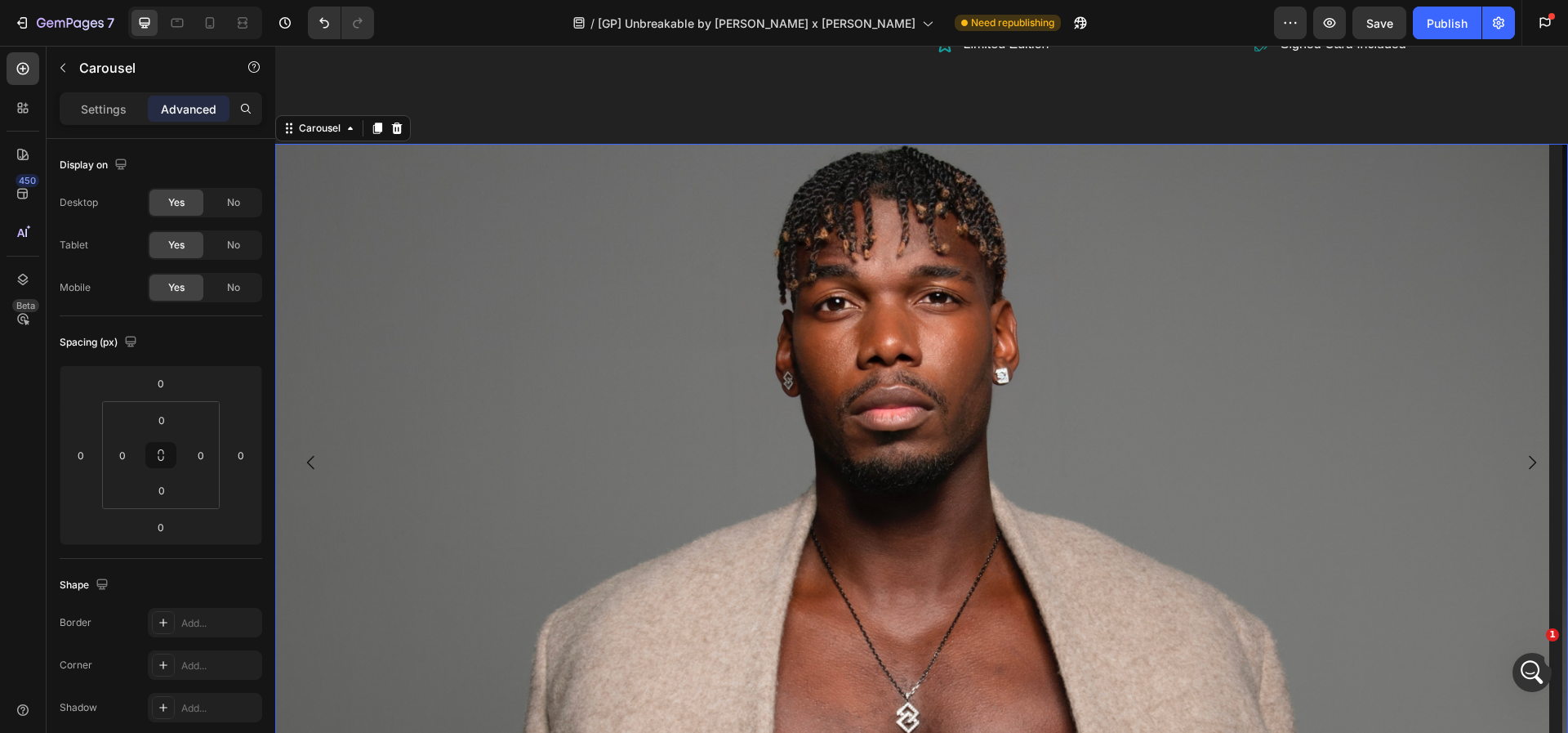
scroll to position [1708, 0]
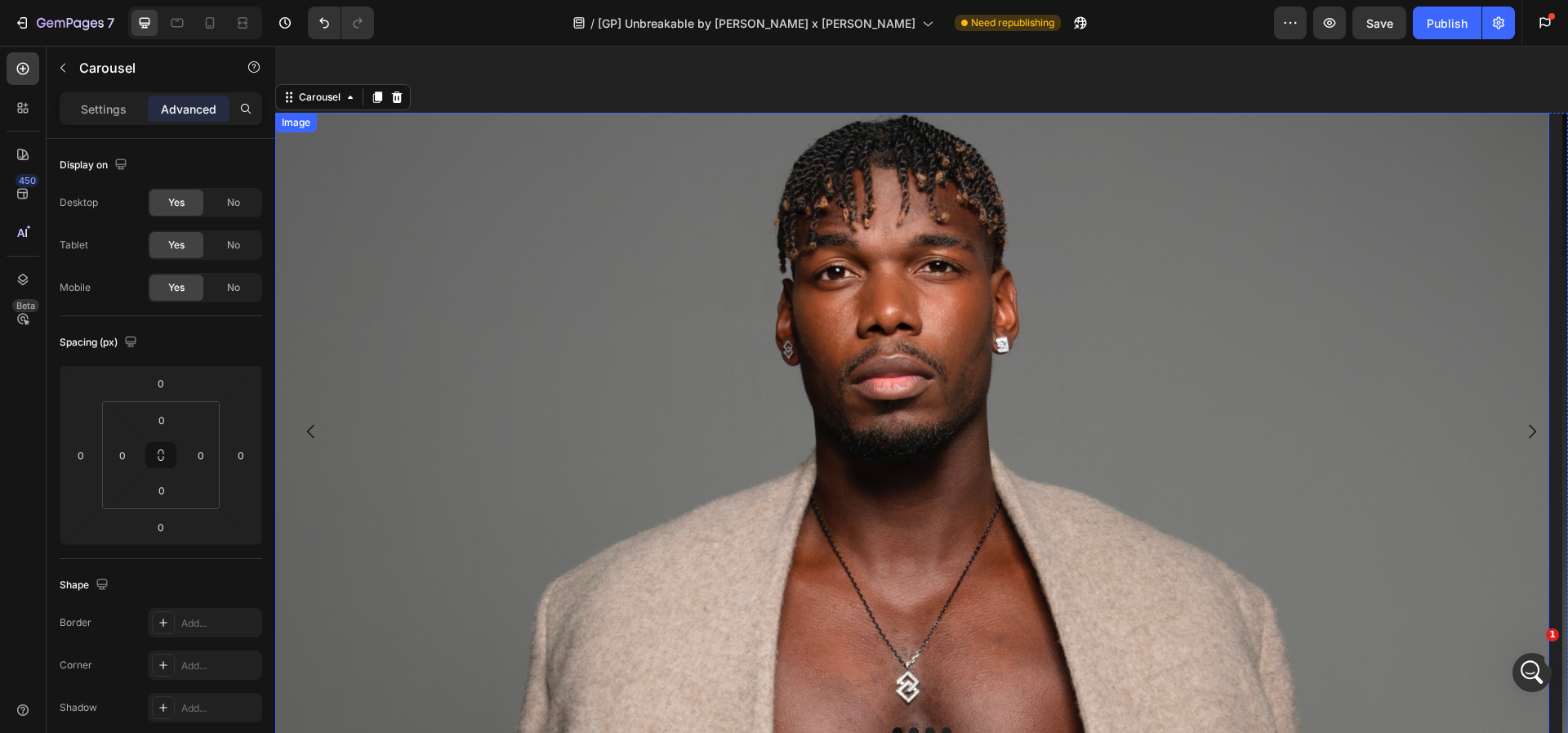
click at [631, 283] on img at bounding box center [912, 431] width 1274 height 638
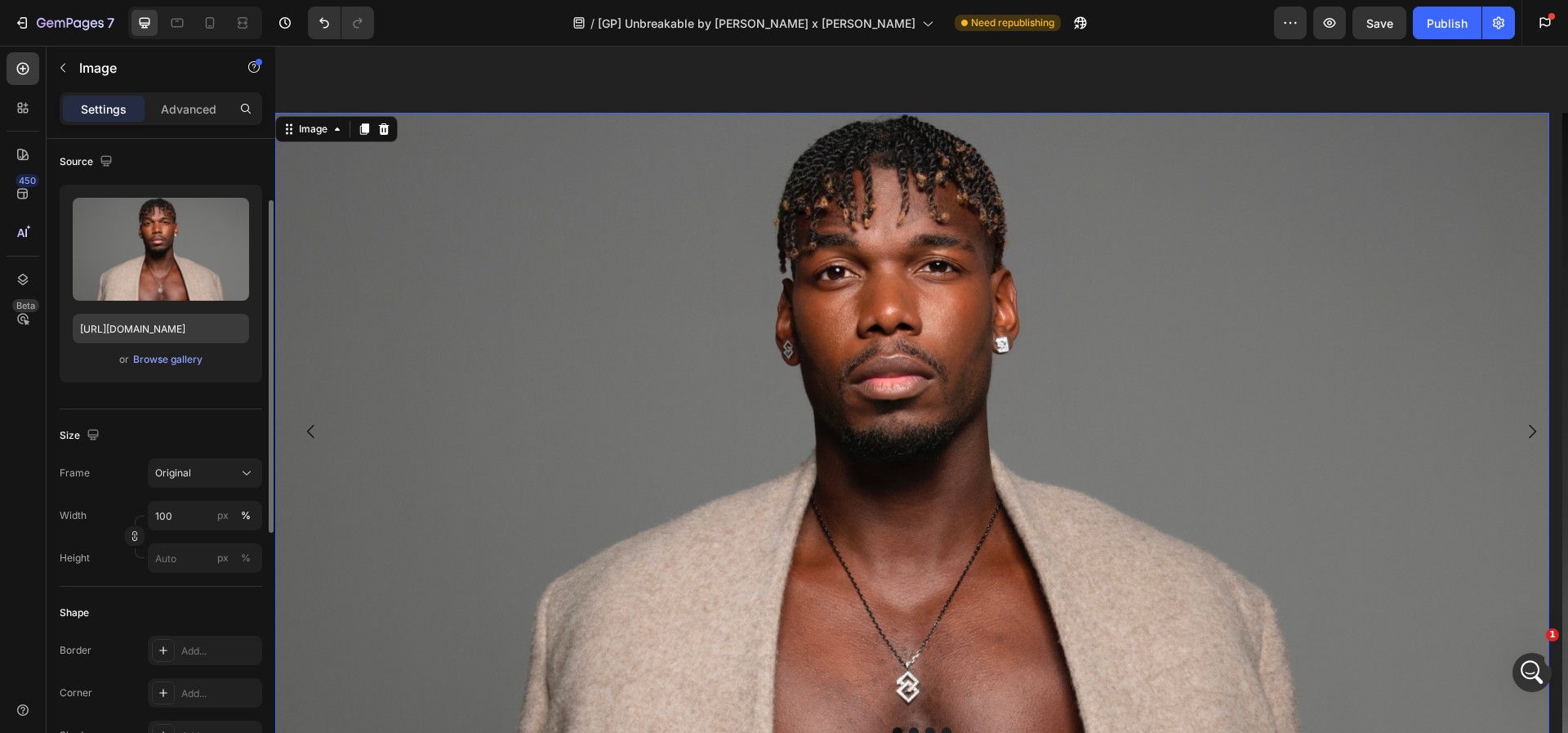
scroll to position [119, 0]
click at [466, 354] on img at bounding box center [912, 431] width 1274 height 638
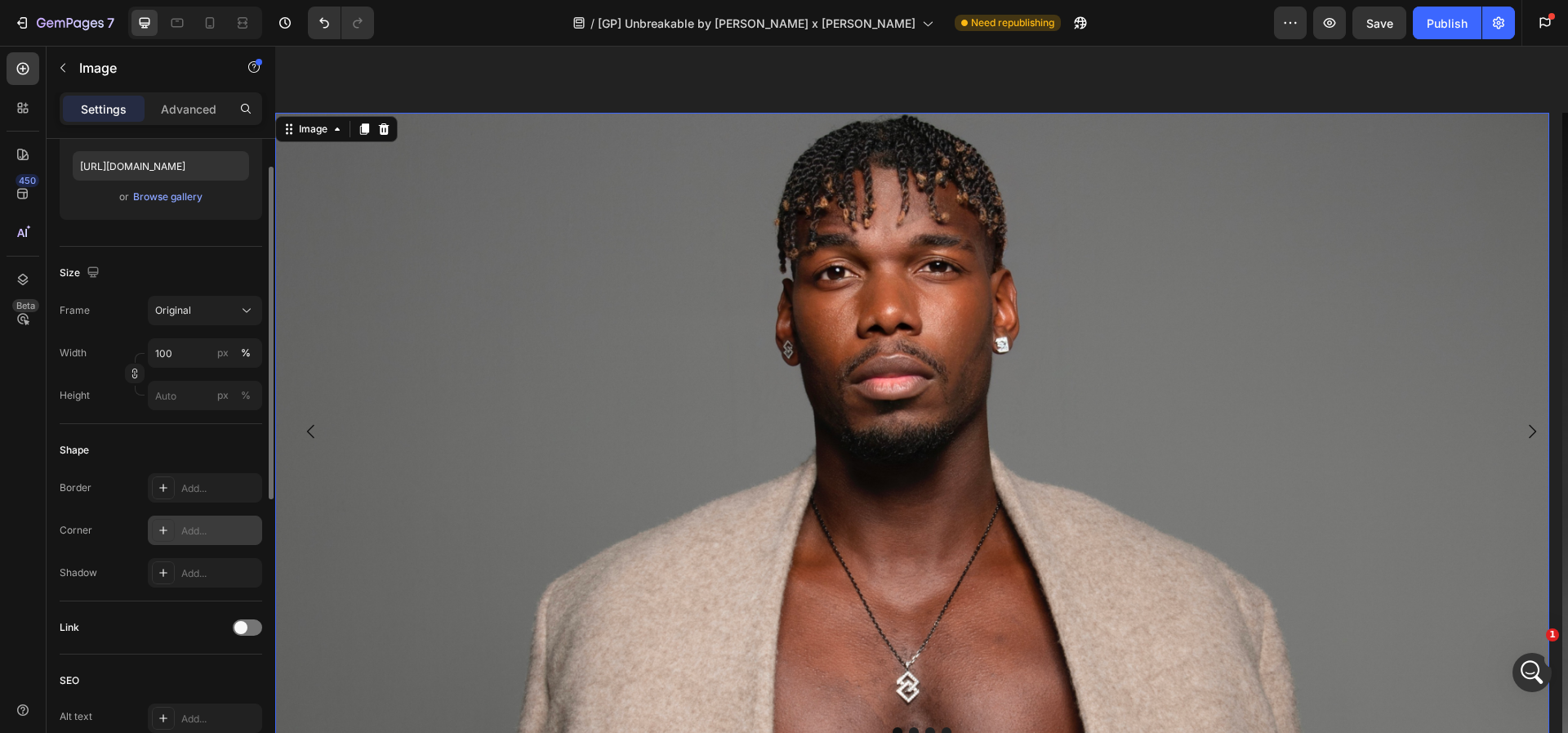
scroll to position [36, 0]
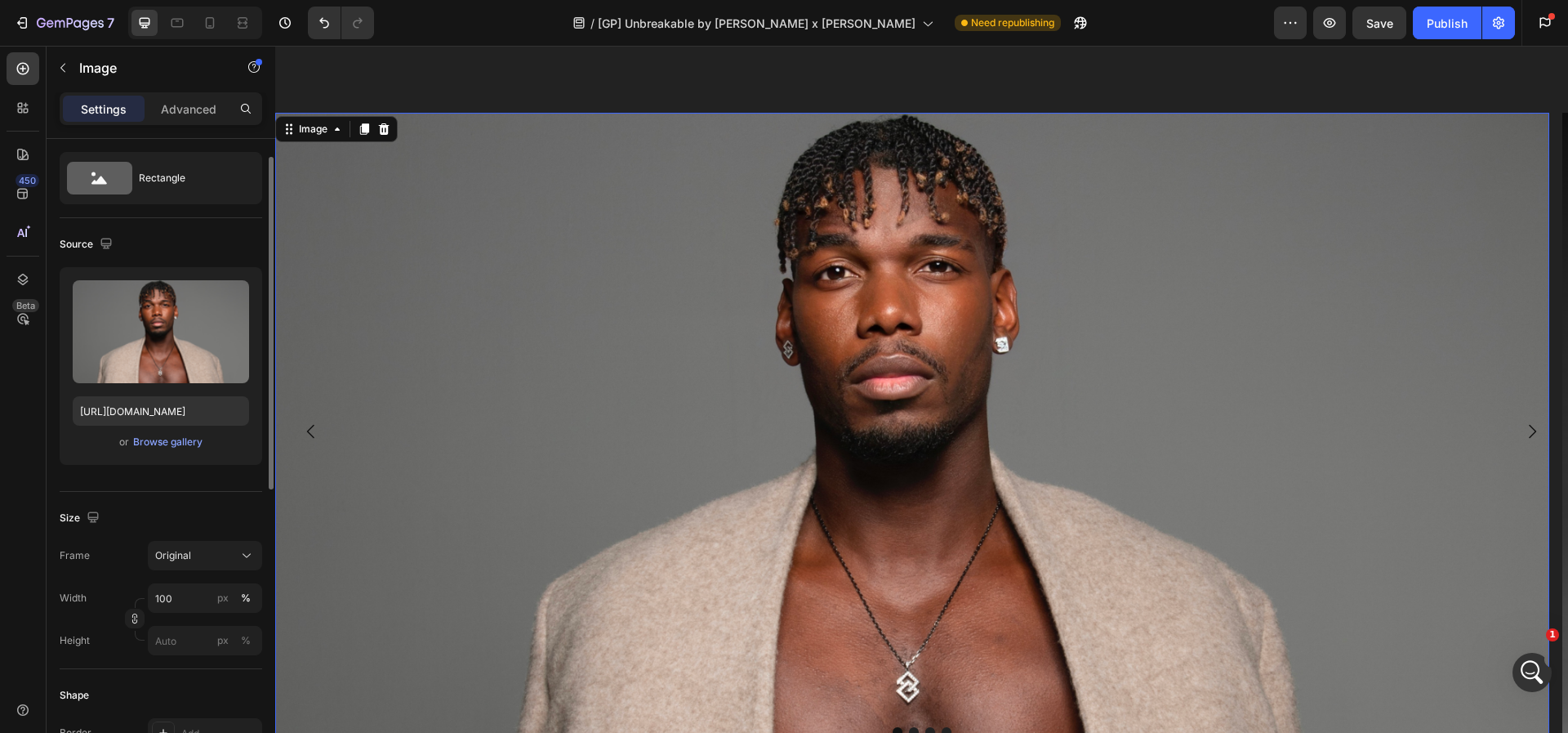
click at [526, 416] on img at bounding box center [912, 431] width 1274 height 638
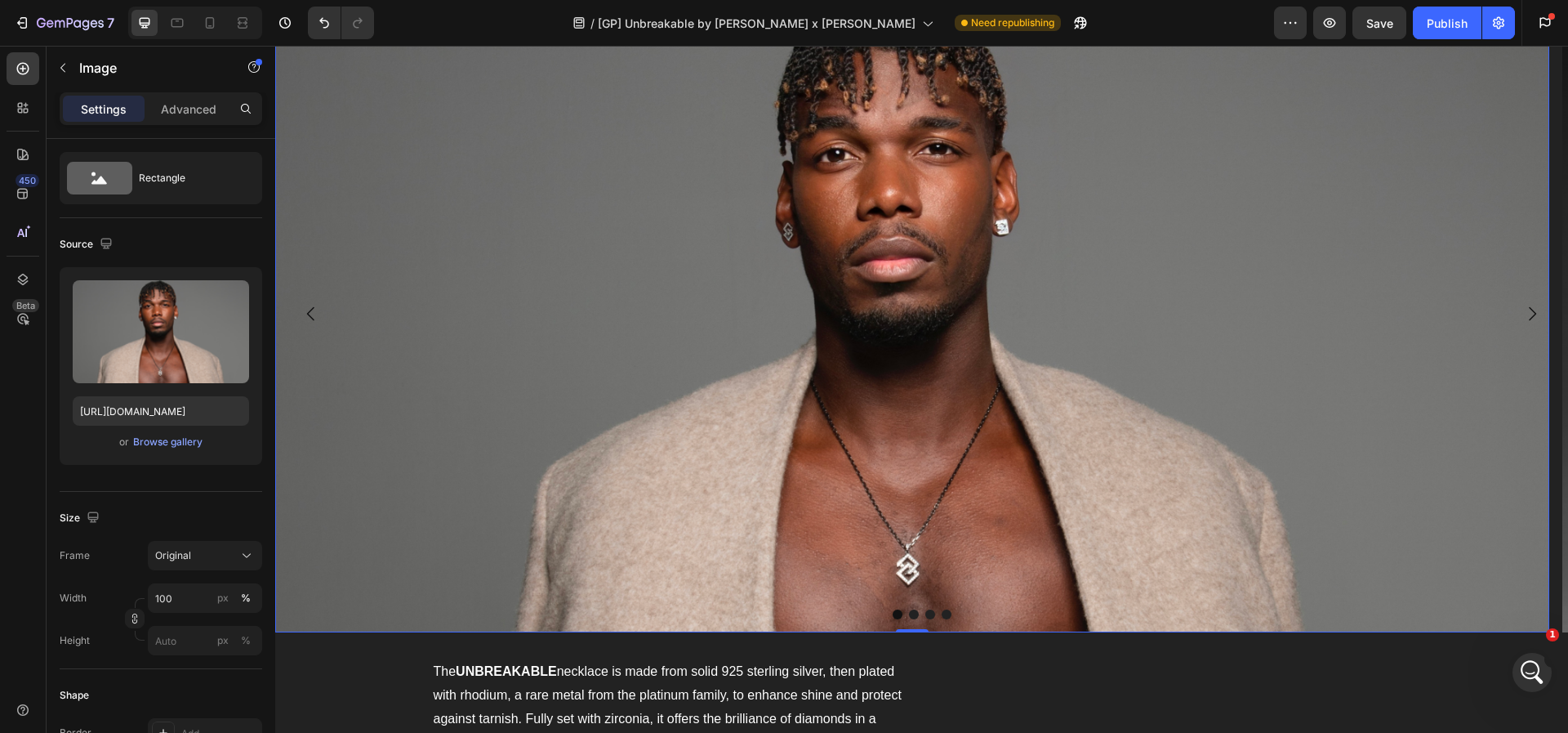
scroll to position [1814, 0]
click at [462, 304] on img at bounding box center [912, 315] width 1274 height 638
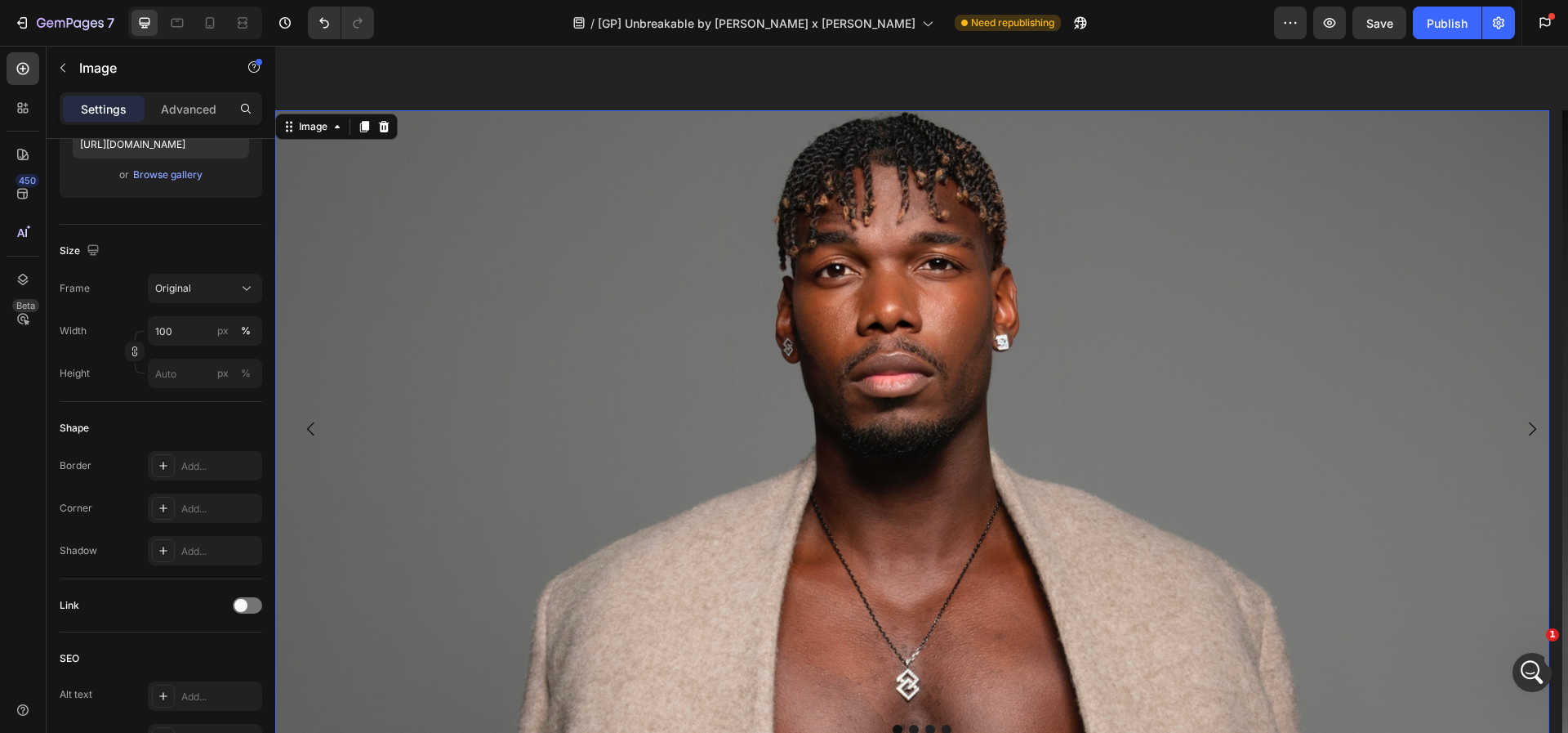
scroll to position [1715, 0]
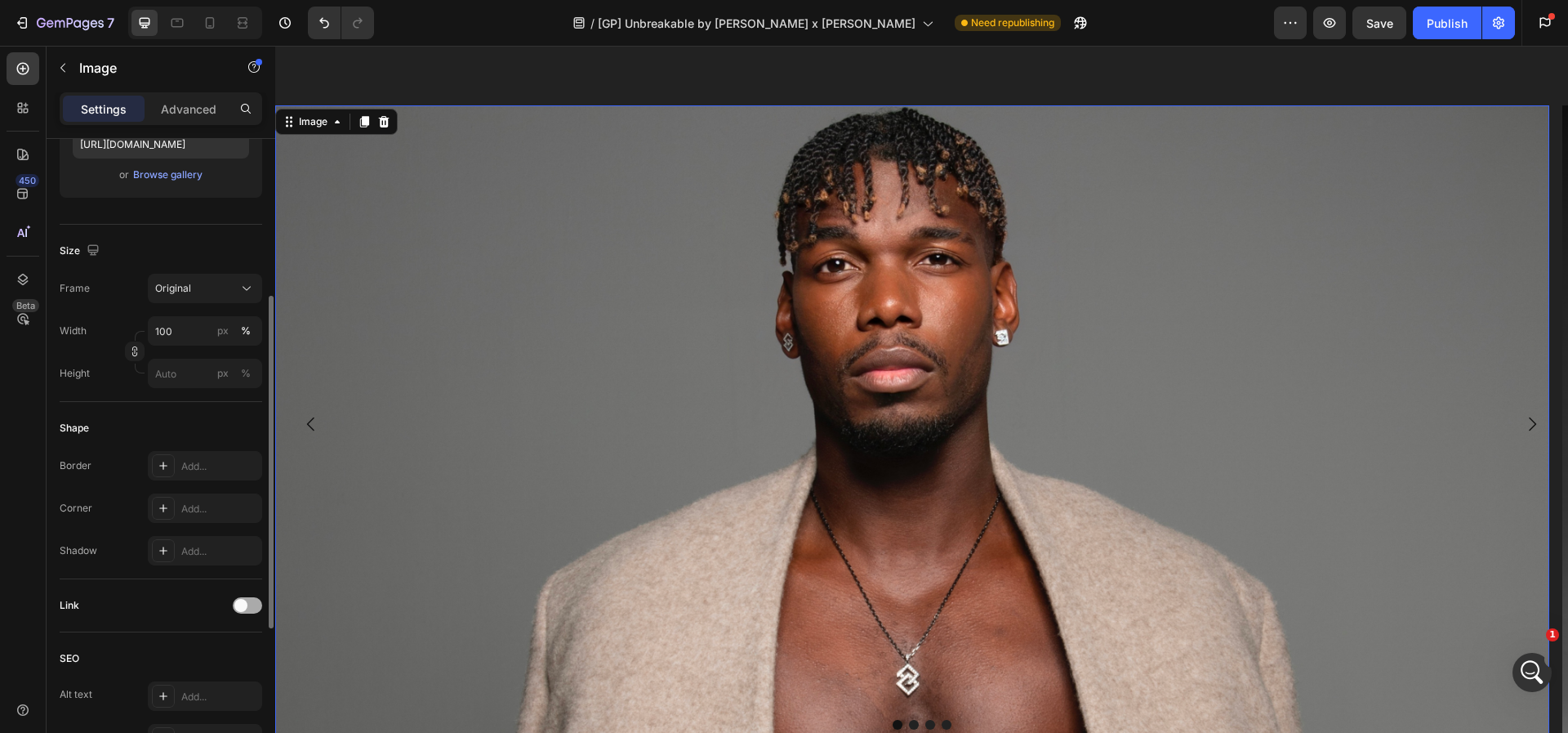
click at [247, 597] on div at bounding box center [247, 605] width 29 height 16
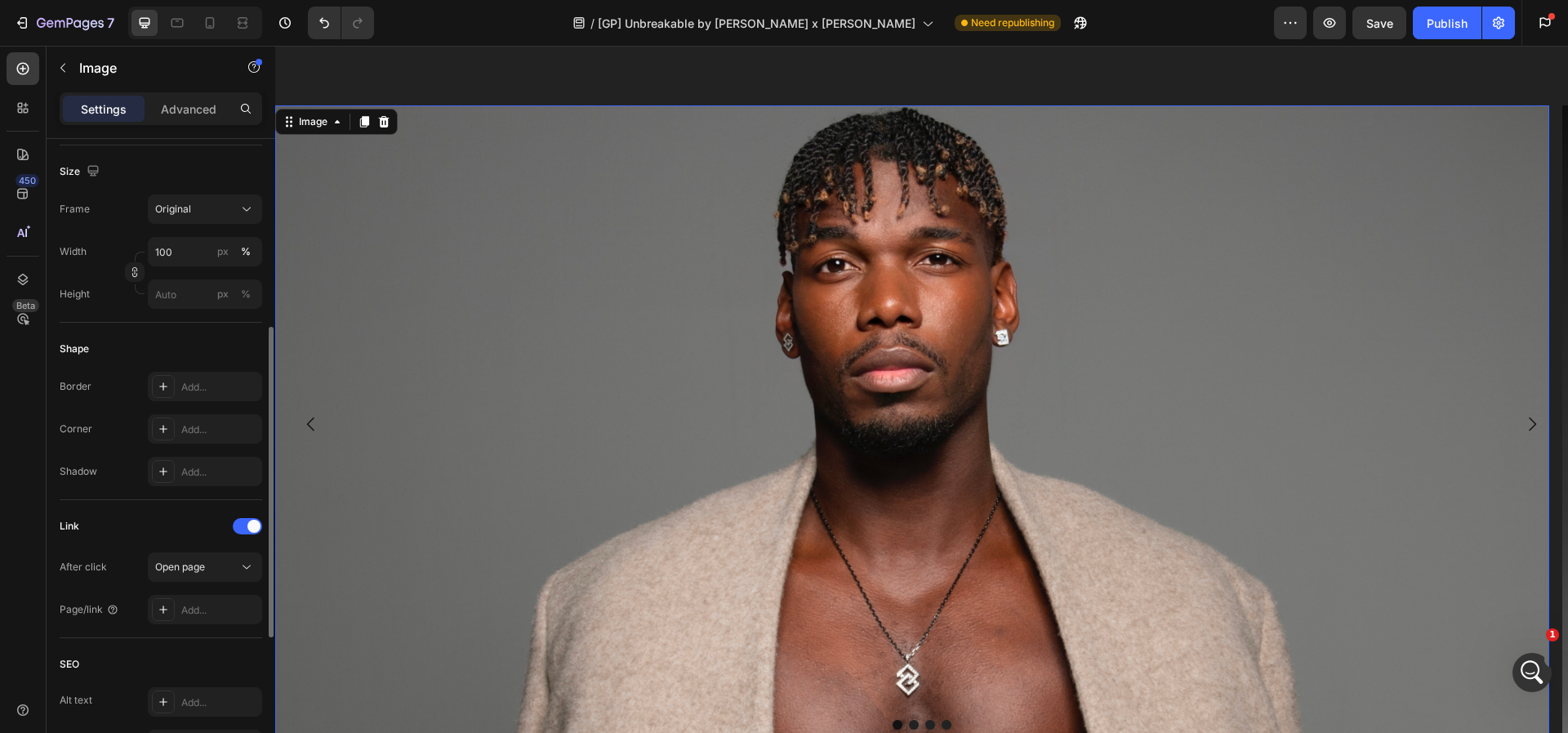
scroll to position [386, 0]
click at [240, 521] on div at bounding box center [247, 522] width 29 height 16
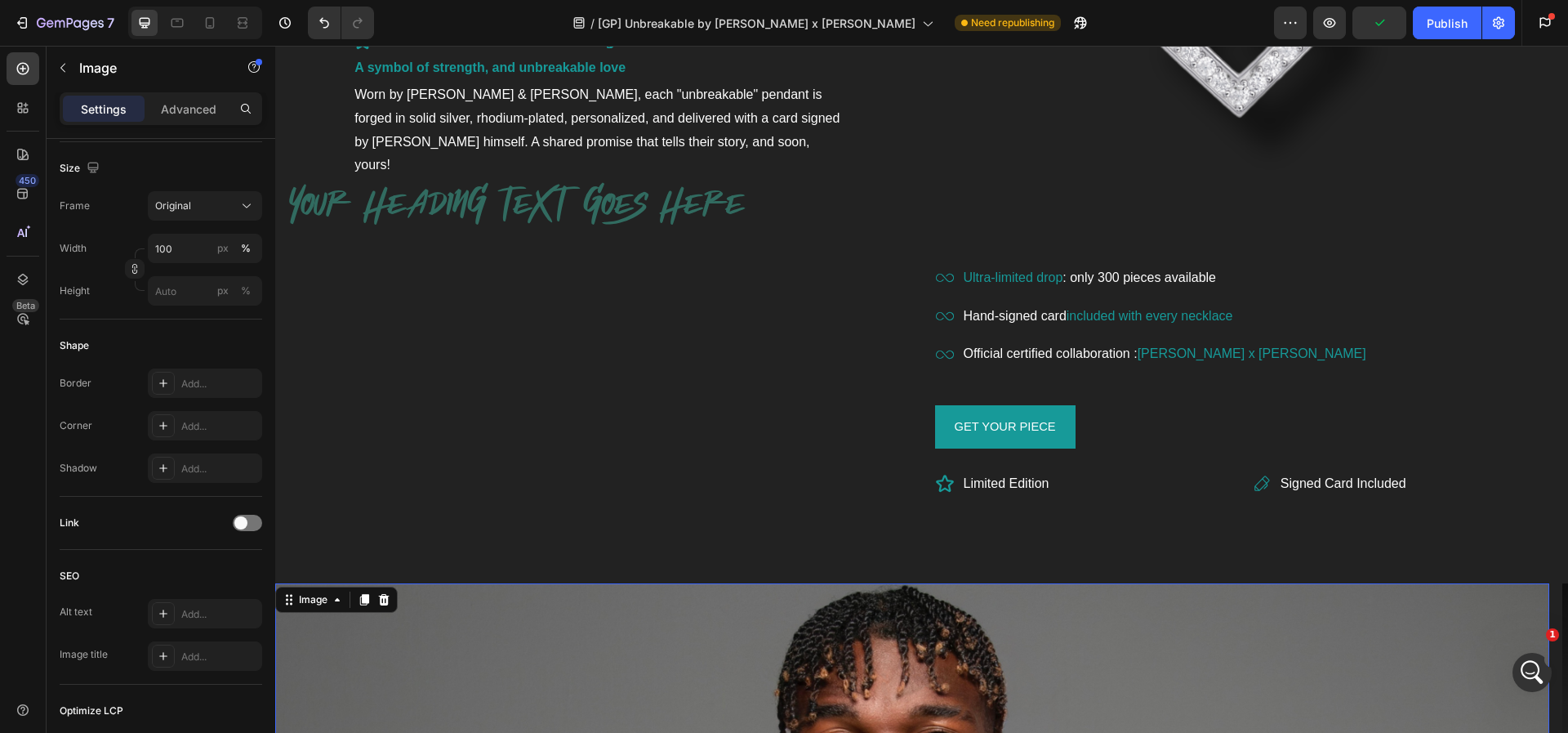
scroll to position [1060, 0]
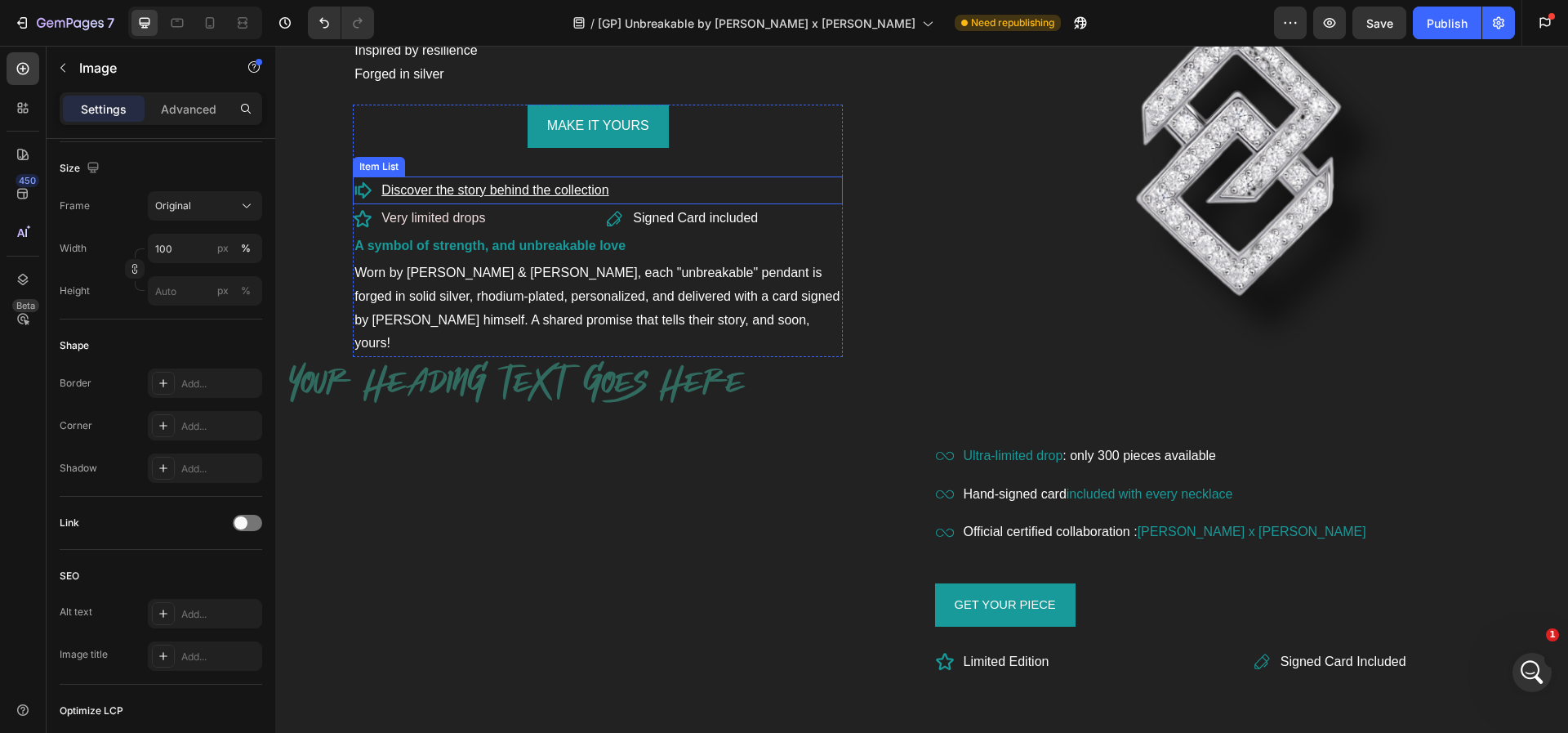
click at [509, 191] on u "Discover the story behind the collection" at bounding box center [495, 190] width 227 height 14
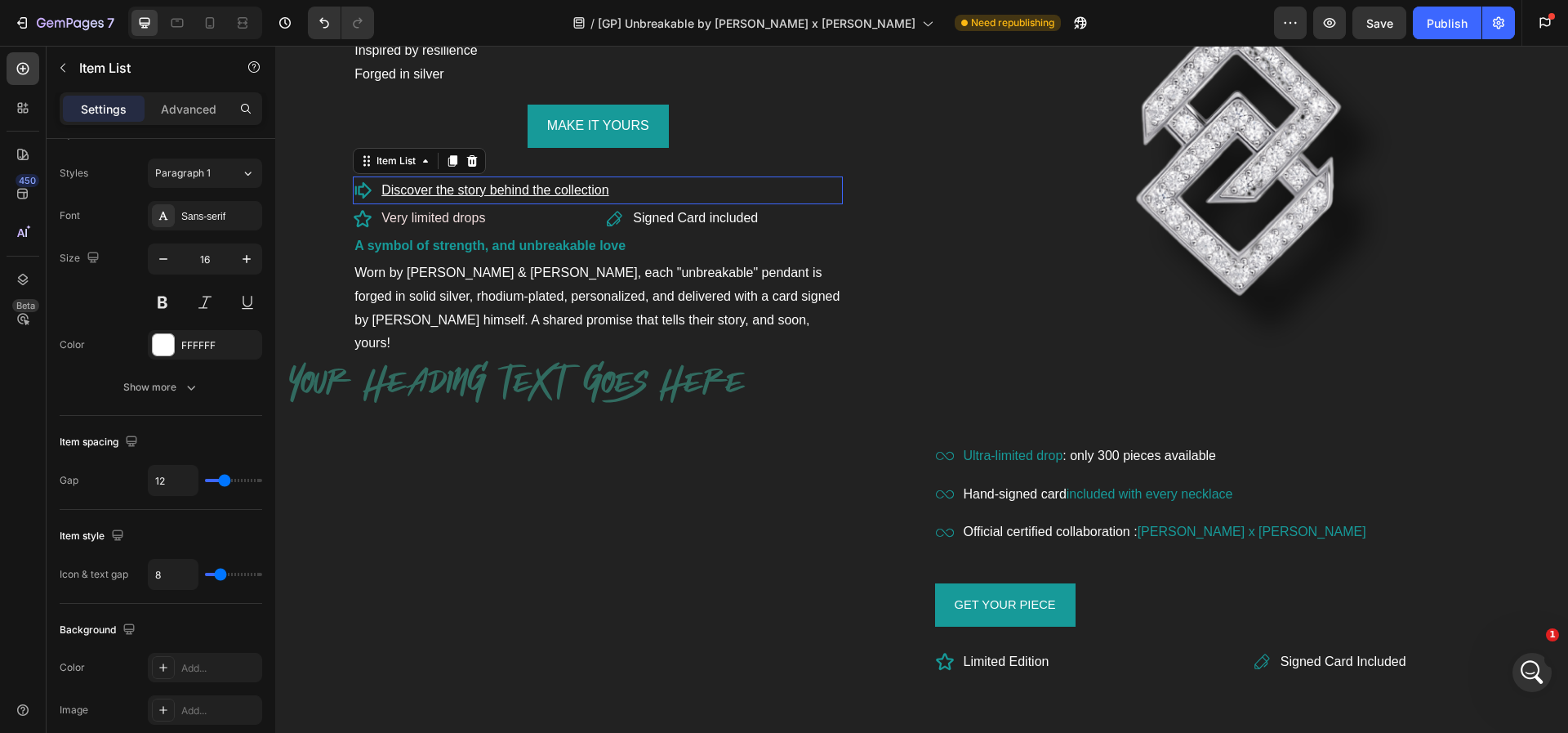
scroll to position [0, 0]
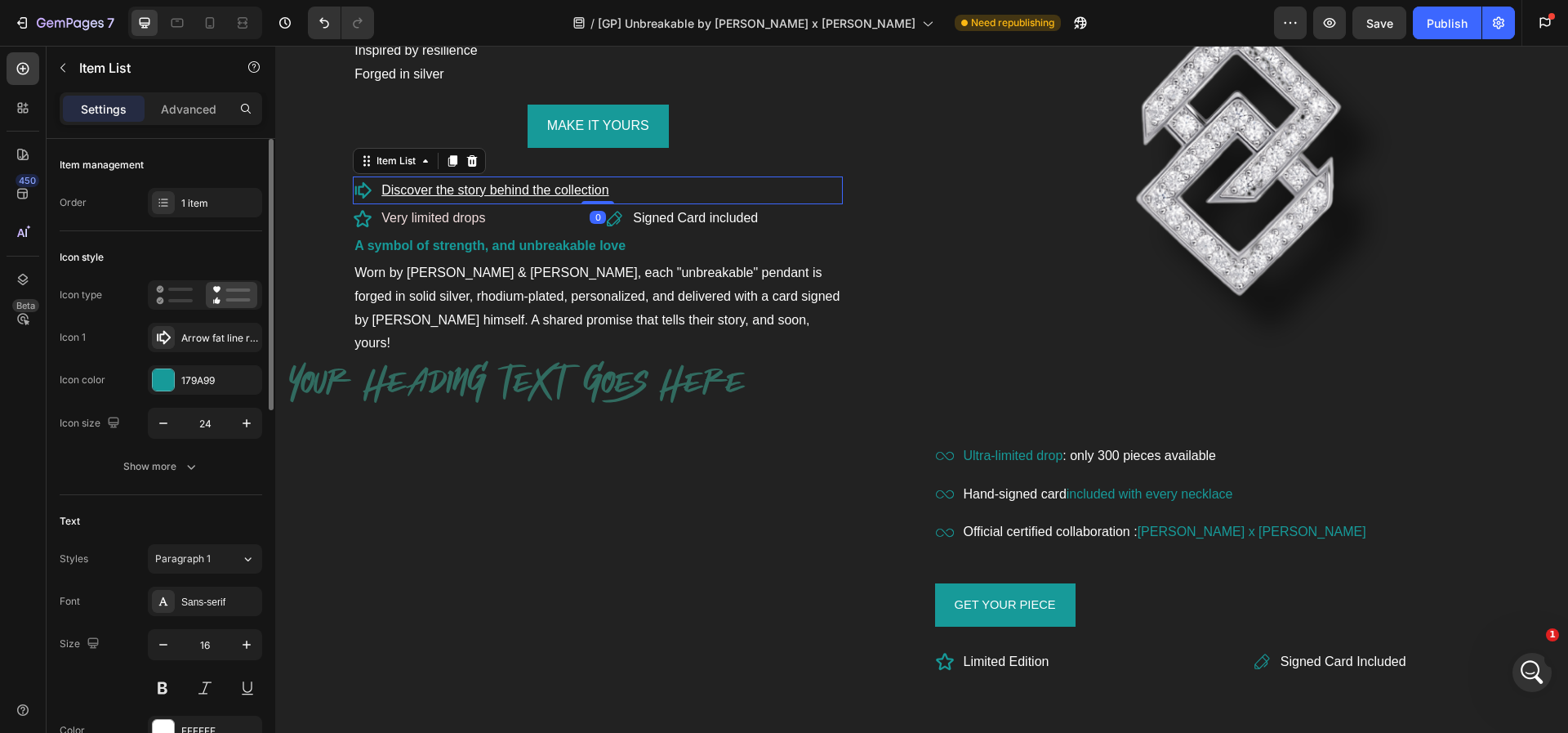
click at [509, 191] on u "Discover the story behind the collection" at bounding box center [495, 190] width 227 height 14
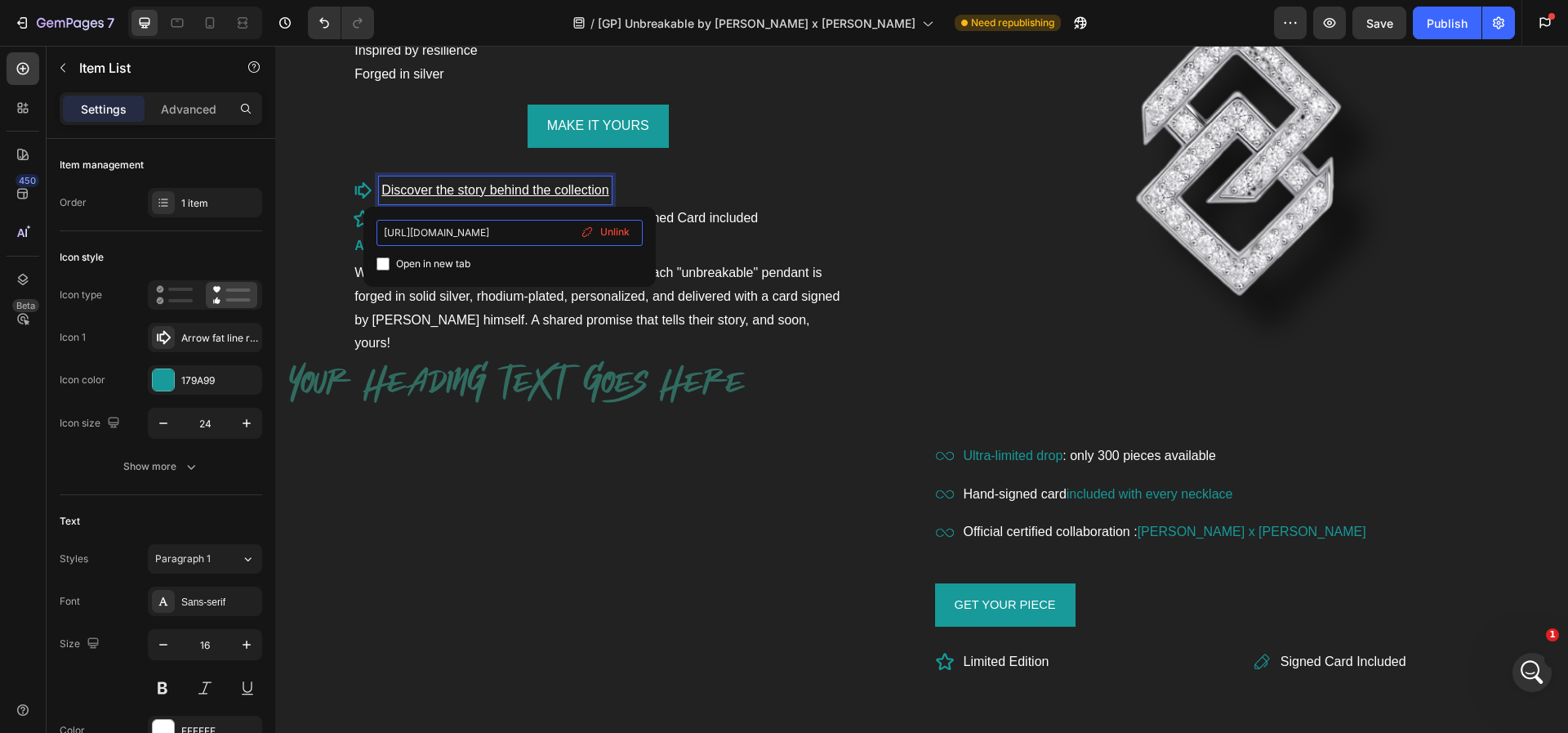
click at [506, 228] on input "[URL][DOMAIN_NAME]" at bounding box center [509, 233] width 266 height 26
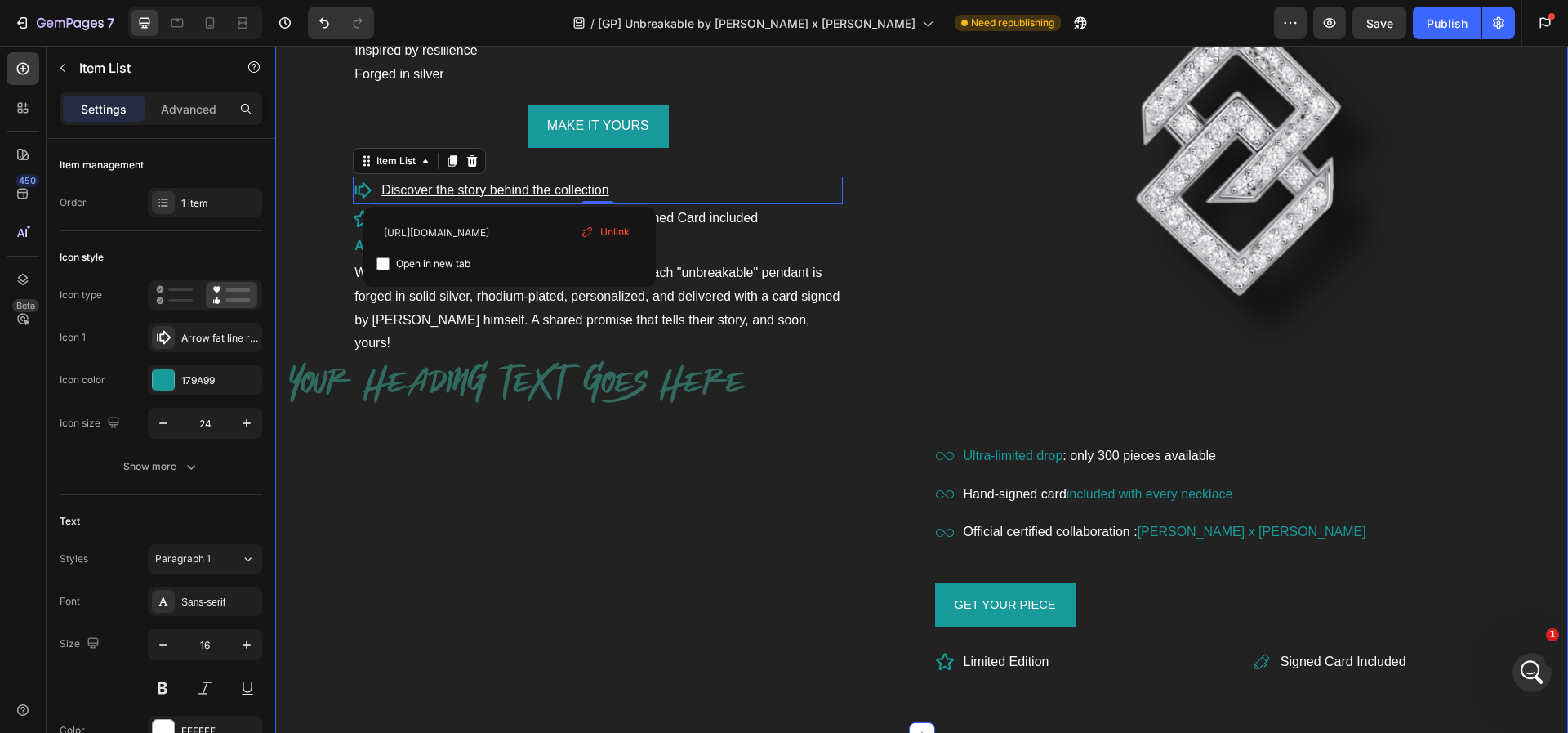
click at [516, 389] on div "[PERSON_NAME] SIGNATURE JEWEL Heading Inspired by resilience Forged in silver T…" at bounding box center [598, 247] width 621 height 855
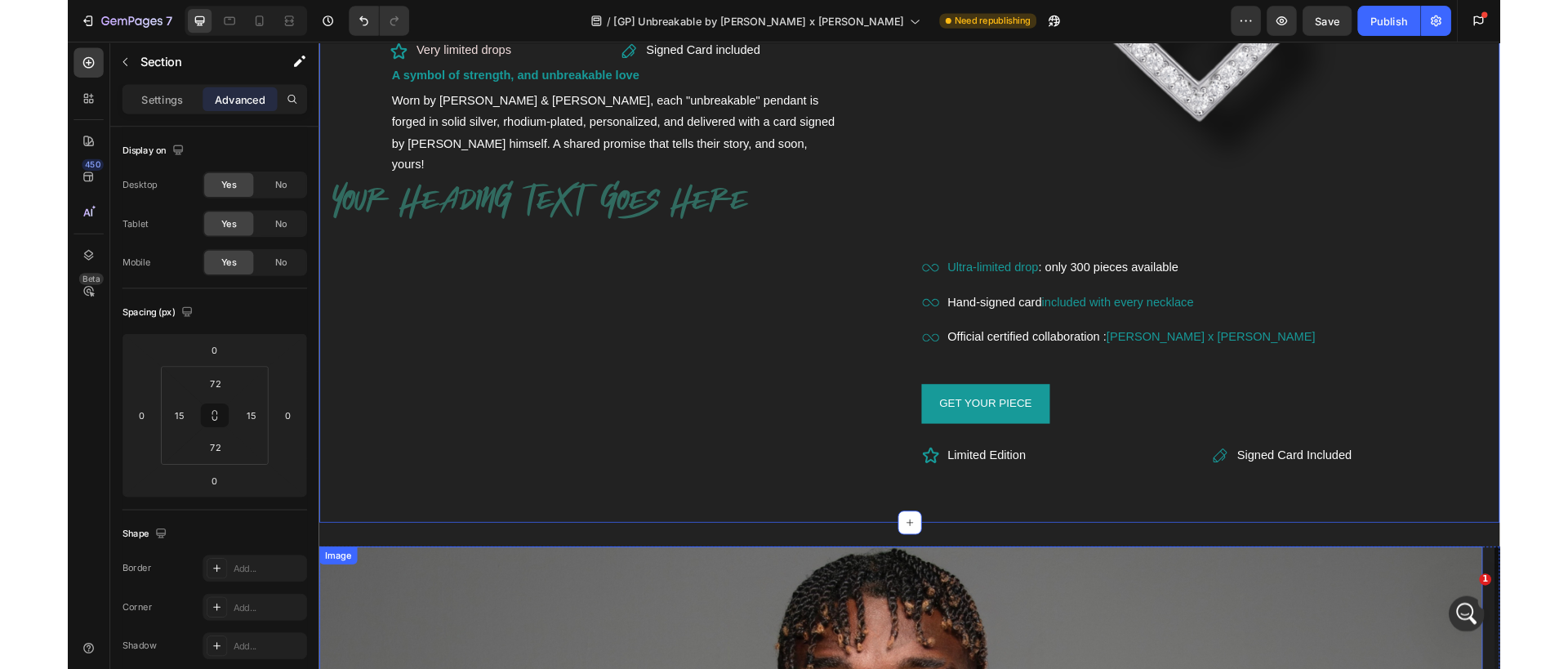
scroll to position [1200, 0]
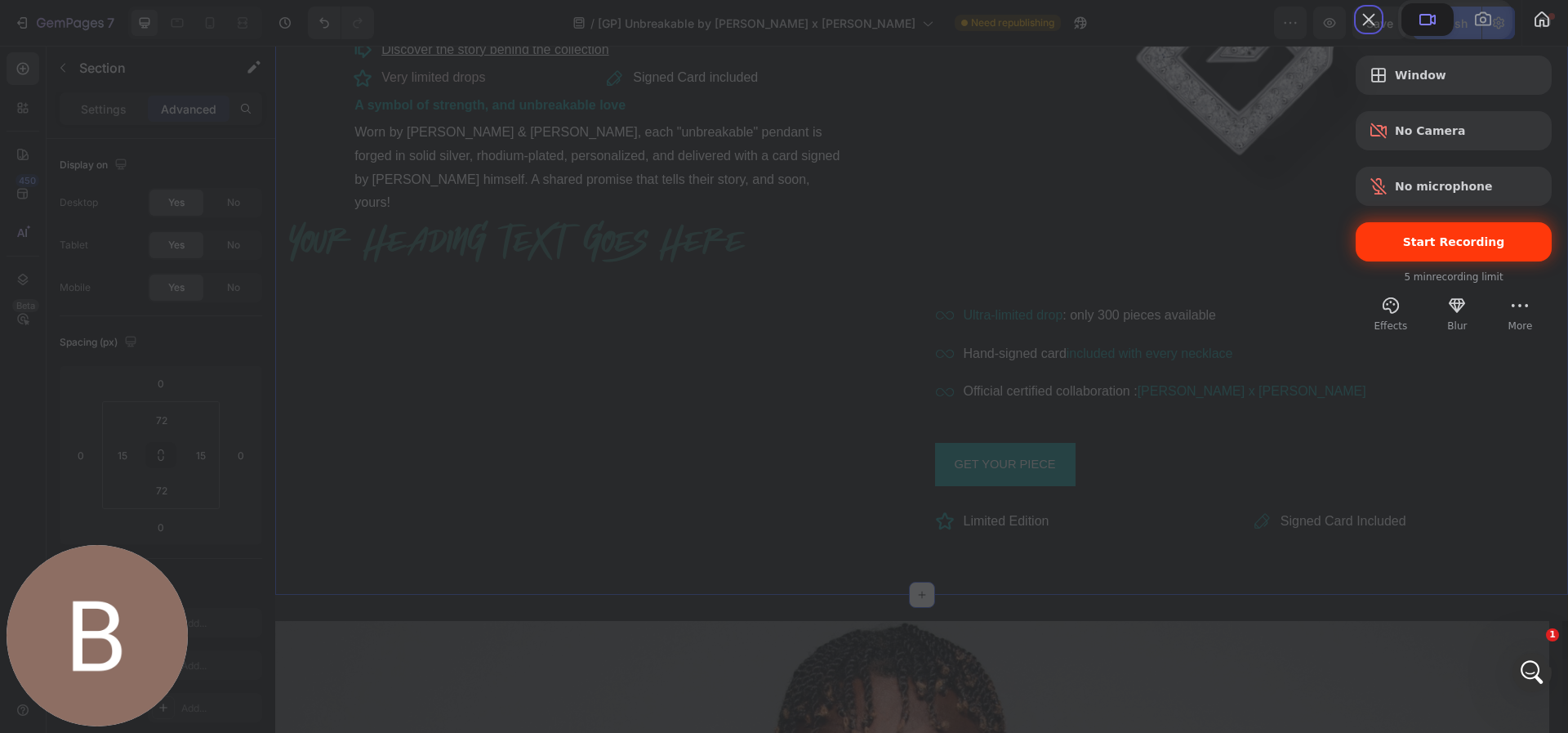
click at [1382, 261] on div "Start Recording" at bounding box center [1454, 242] width 196 height 40
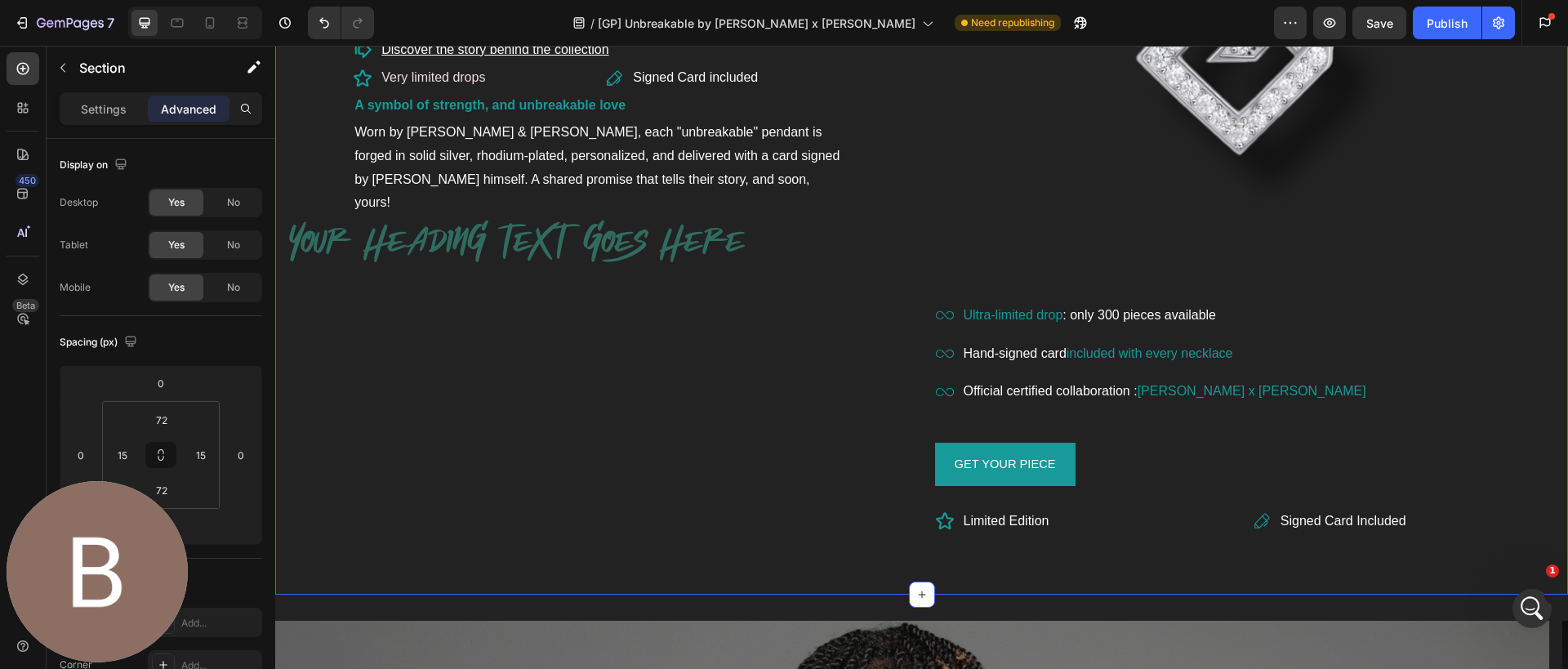
click at [555, 48] on u "Discover the story behind the collection" at bounding box center [495, 49] width 227 height 14
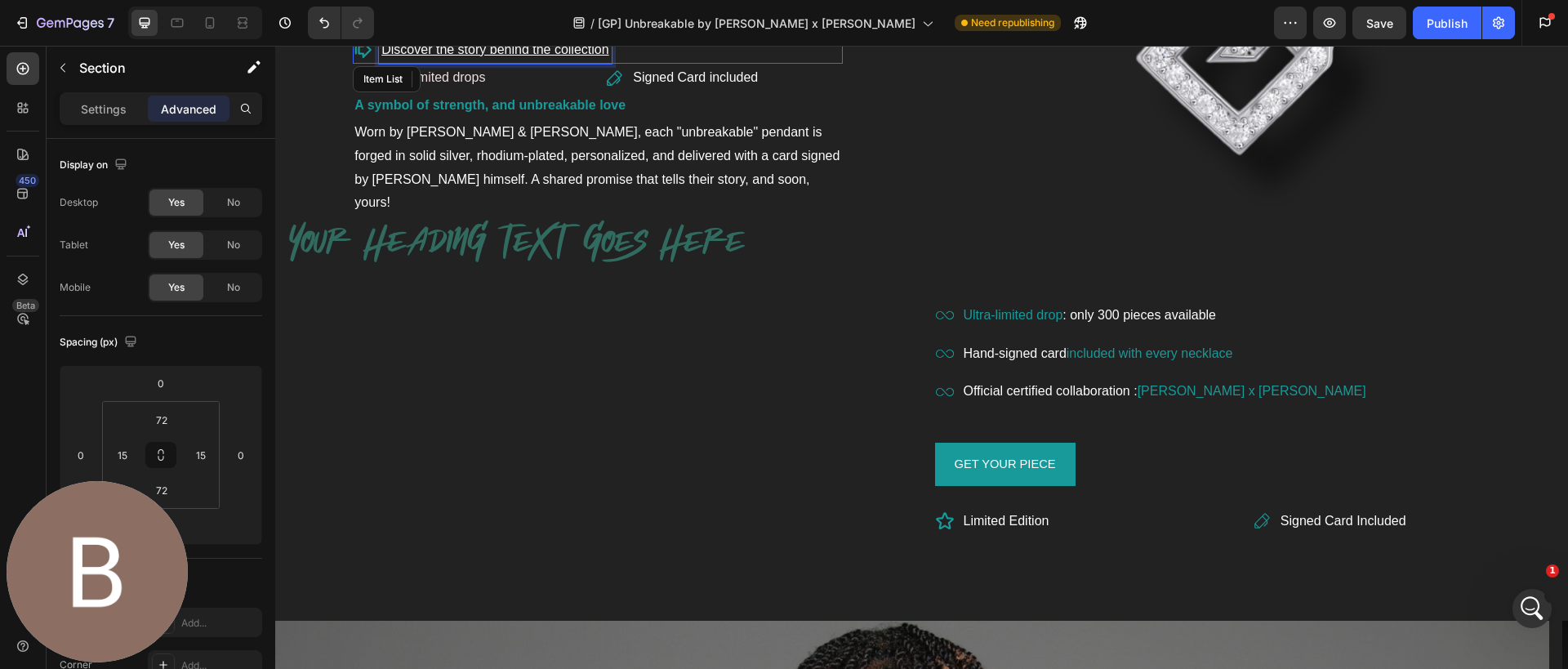
click at [555, 48] on u "Discover the story behind the collection" at bounding box center [495, 49] width 227 height 14
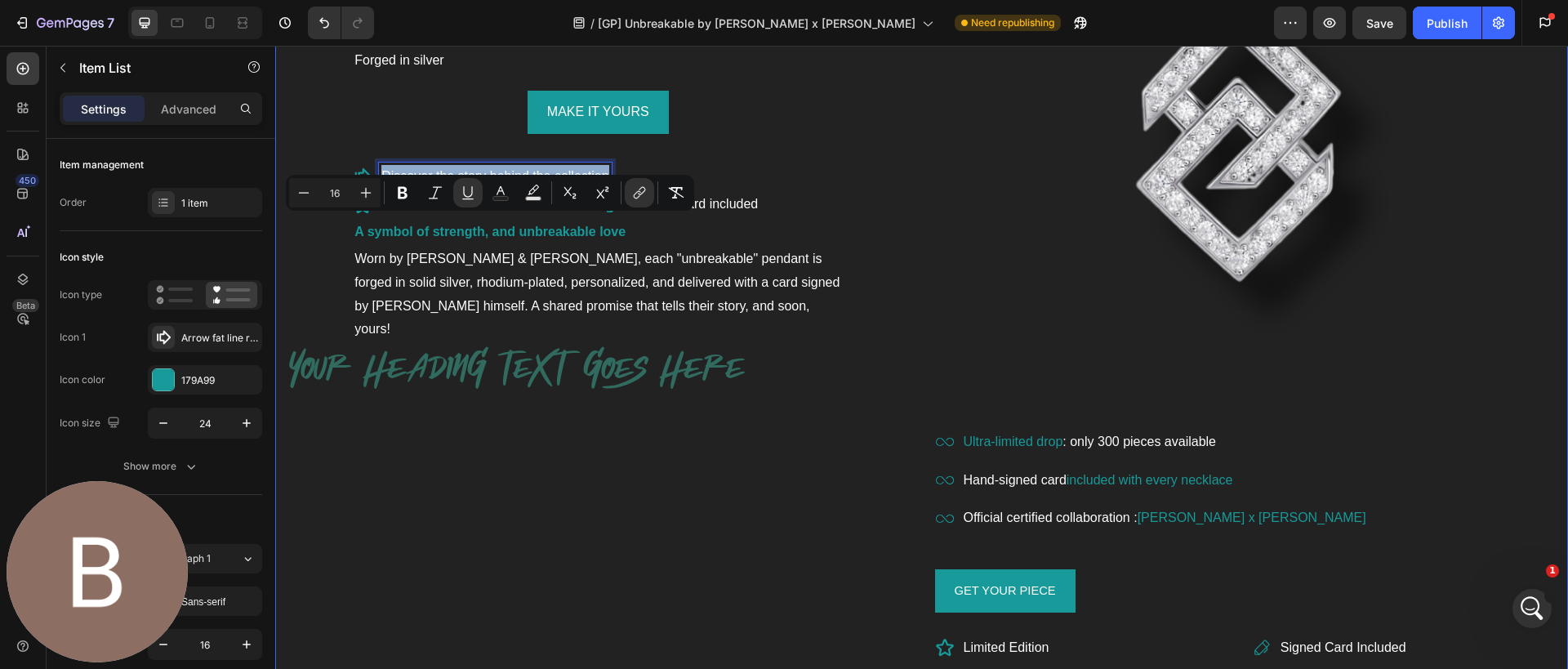
scroll to position [1024, 0]
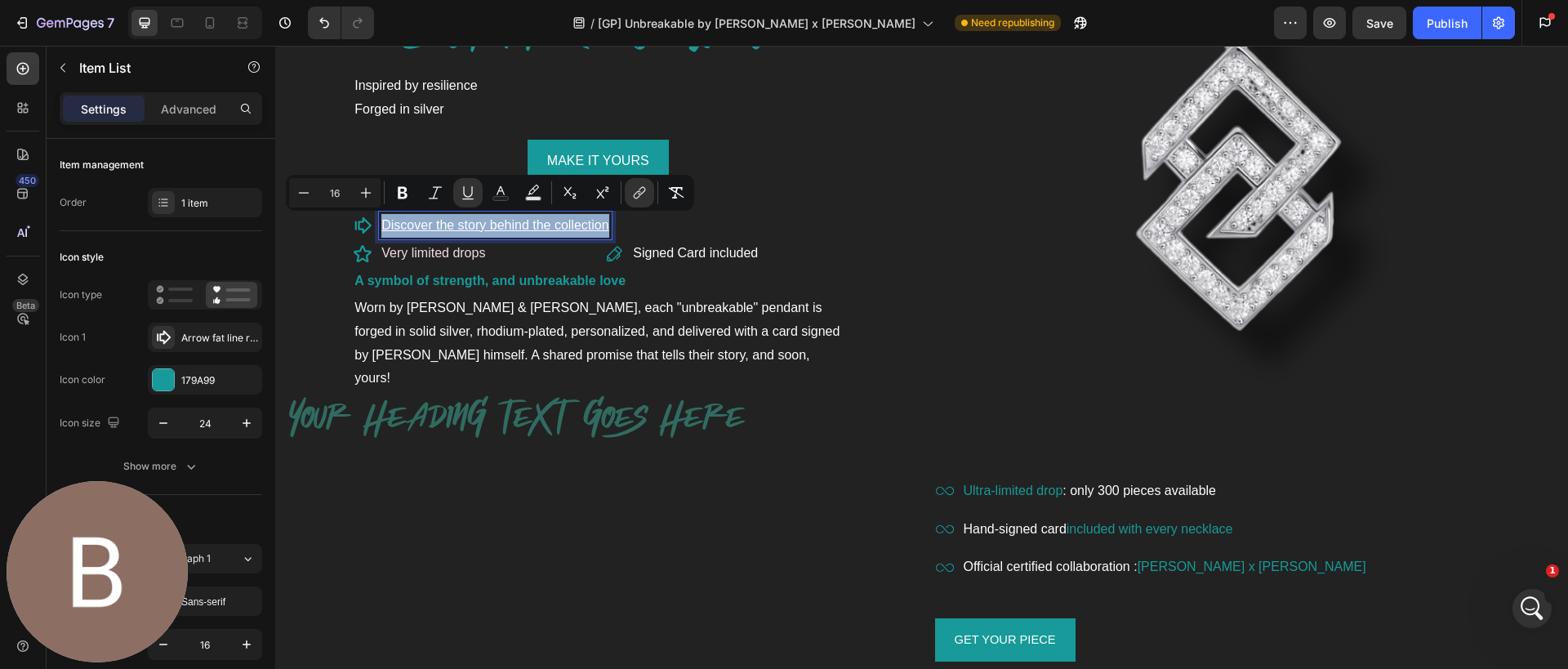
click at [526, 229] on u "Discover the story behind the collection" at bounding box center [495, 225] width 227 height 14
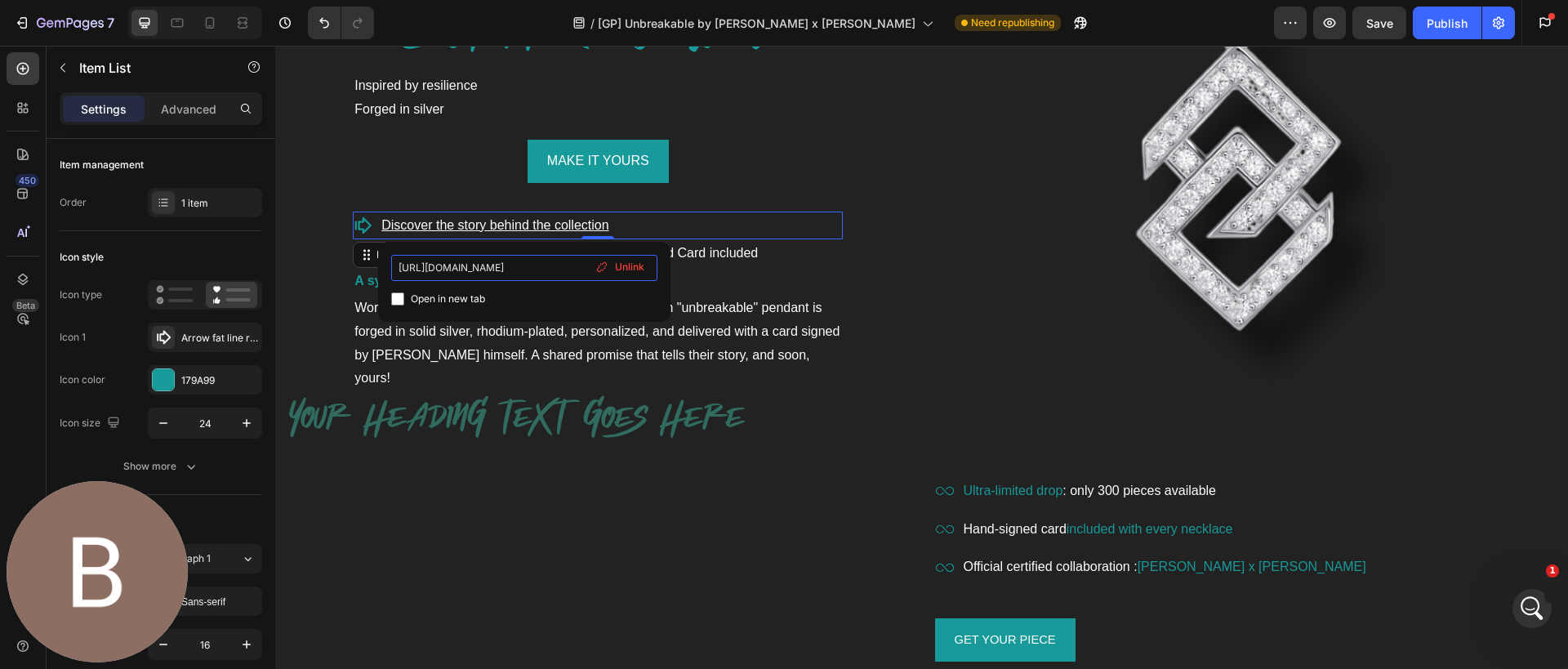
click at [509, 261] on input "[URL][DOMAIN_NAME]" at bounding box center [524, 268] width 266 height 26
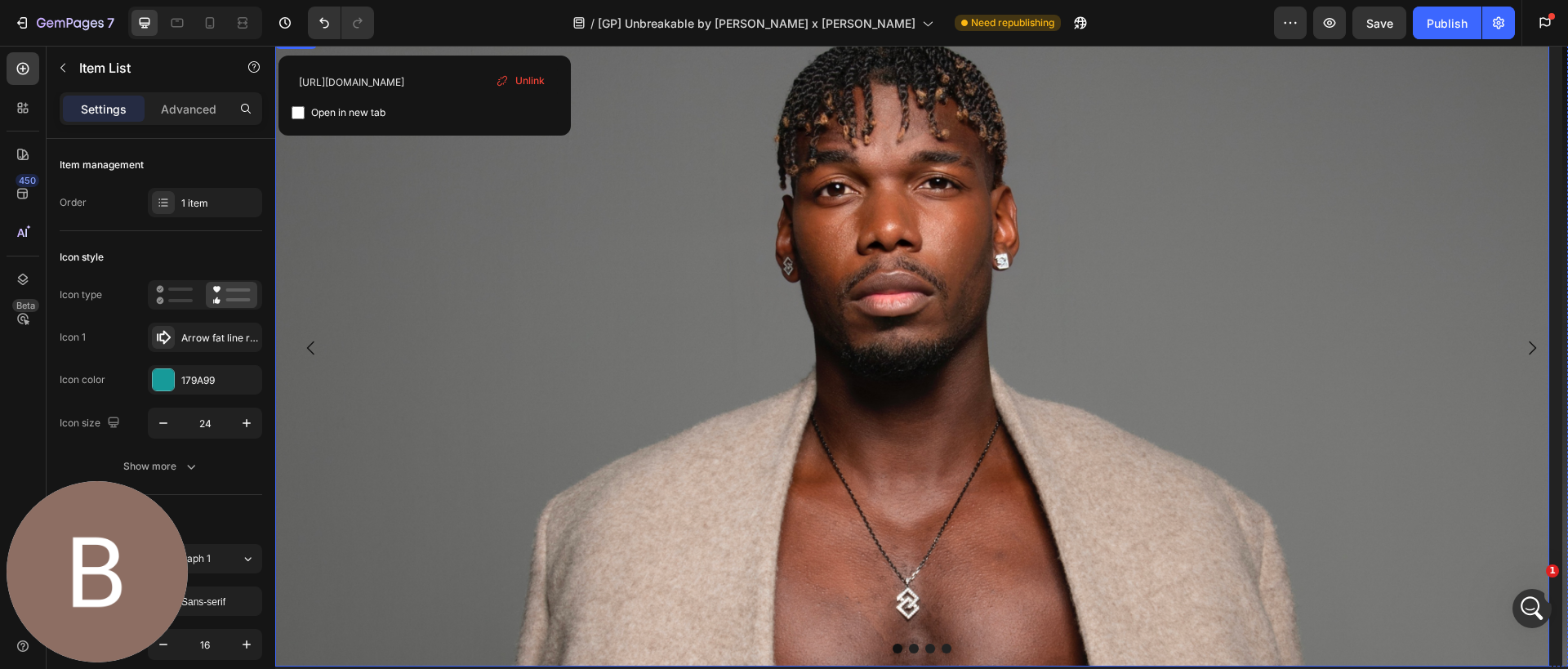
click at [570, 262] on img at bounding box center [912, 348] width 1274 height 637
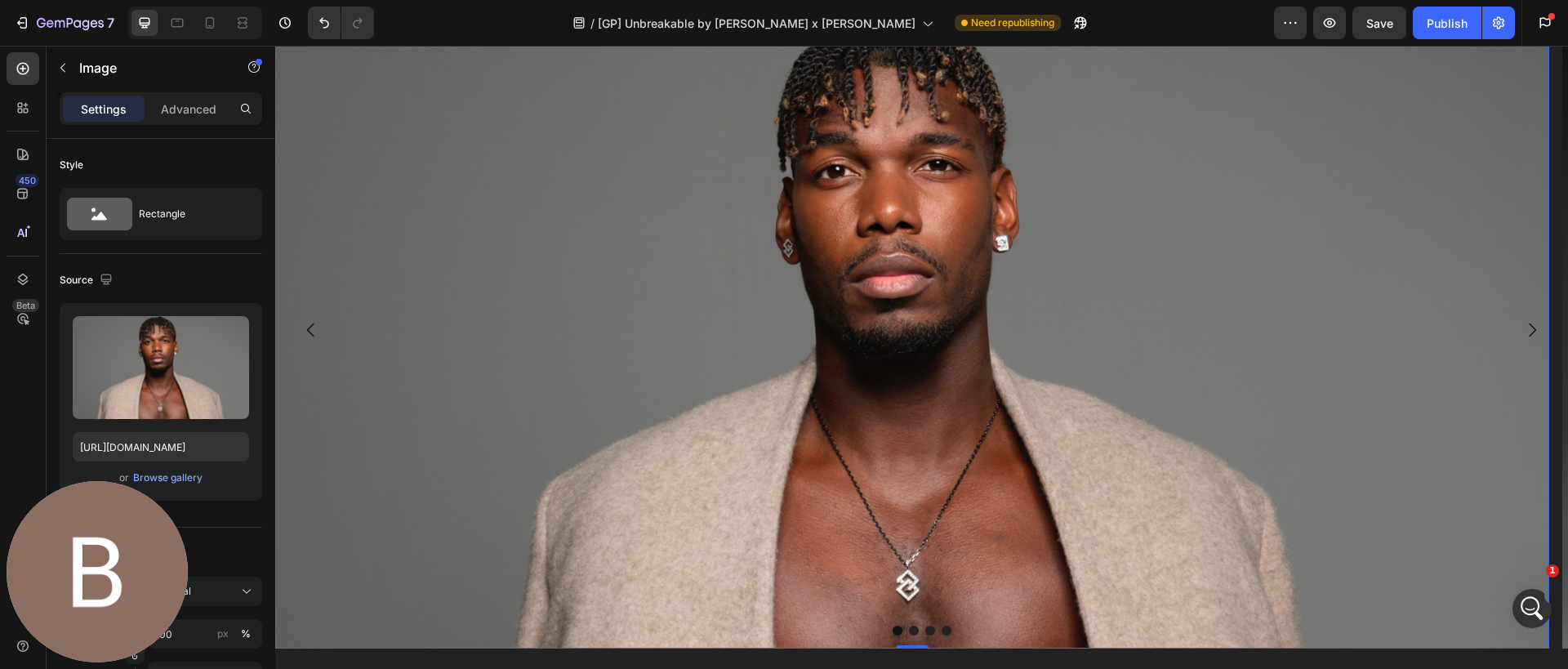
scroll to position [1768, 0]
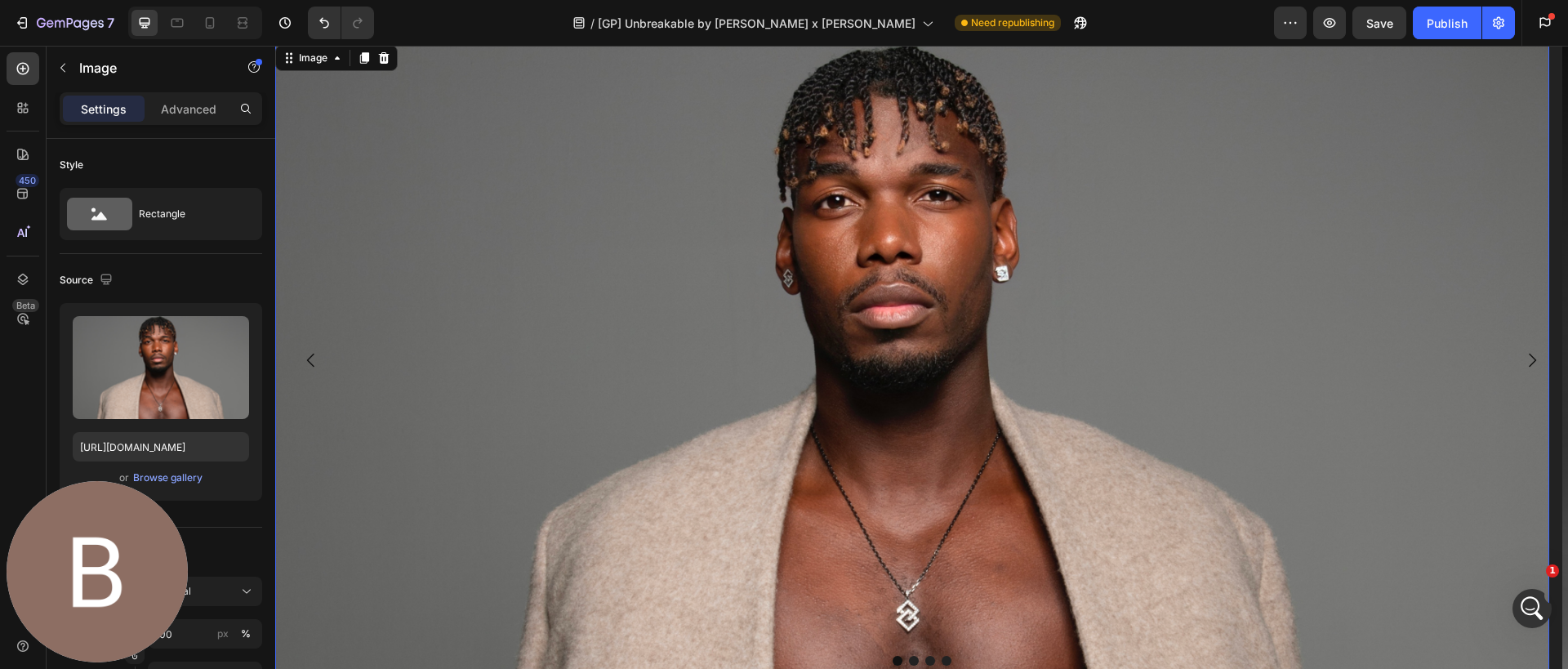
click at [483, 257] on img at bounding box center [912, 360] width 1274 height 637
drag, startPoint x: 401, startPoint y: 597, endPoint x: 920, endPoint y: 562, distance: 520.2
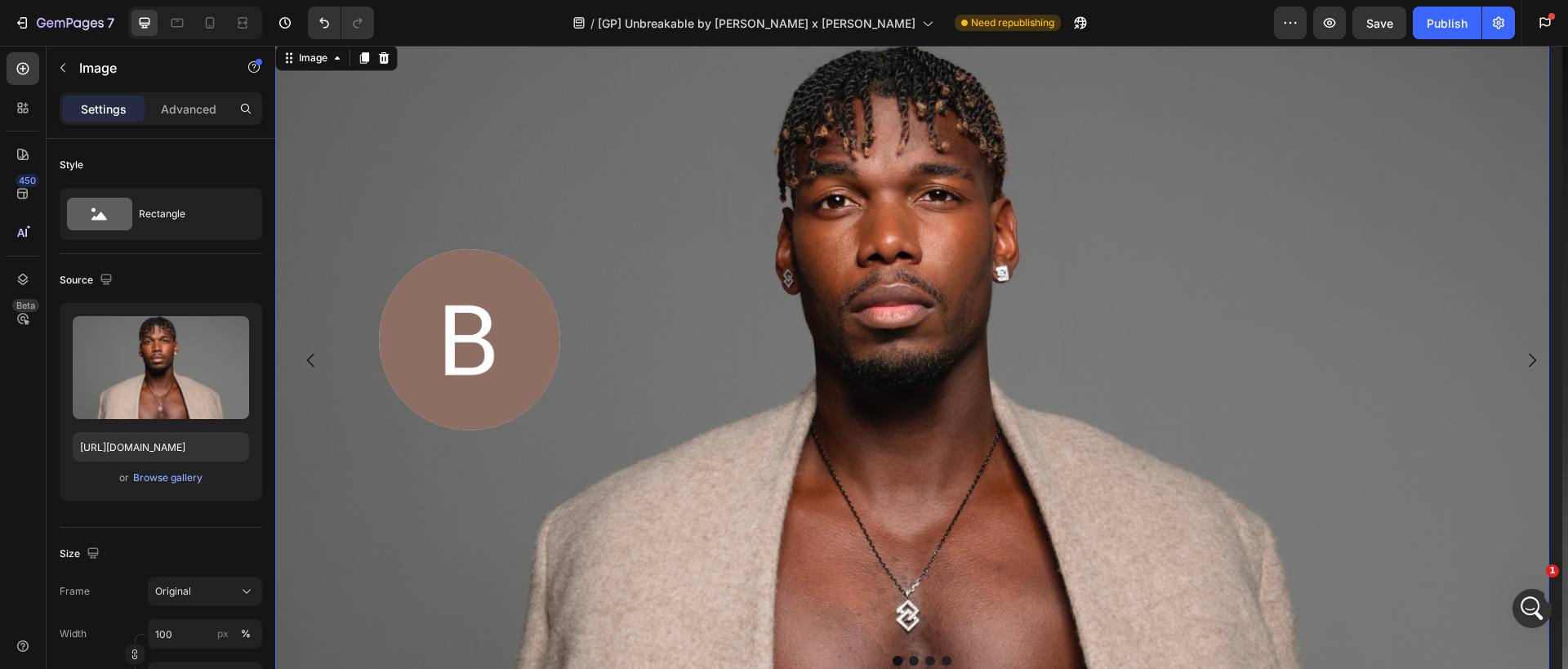
drag, startPoint x: 481, startPoint y: 355, endPoint x: 935, endPoint y: 427, distance: 459.7
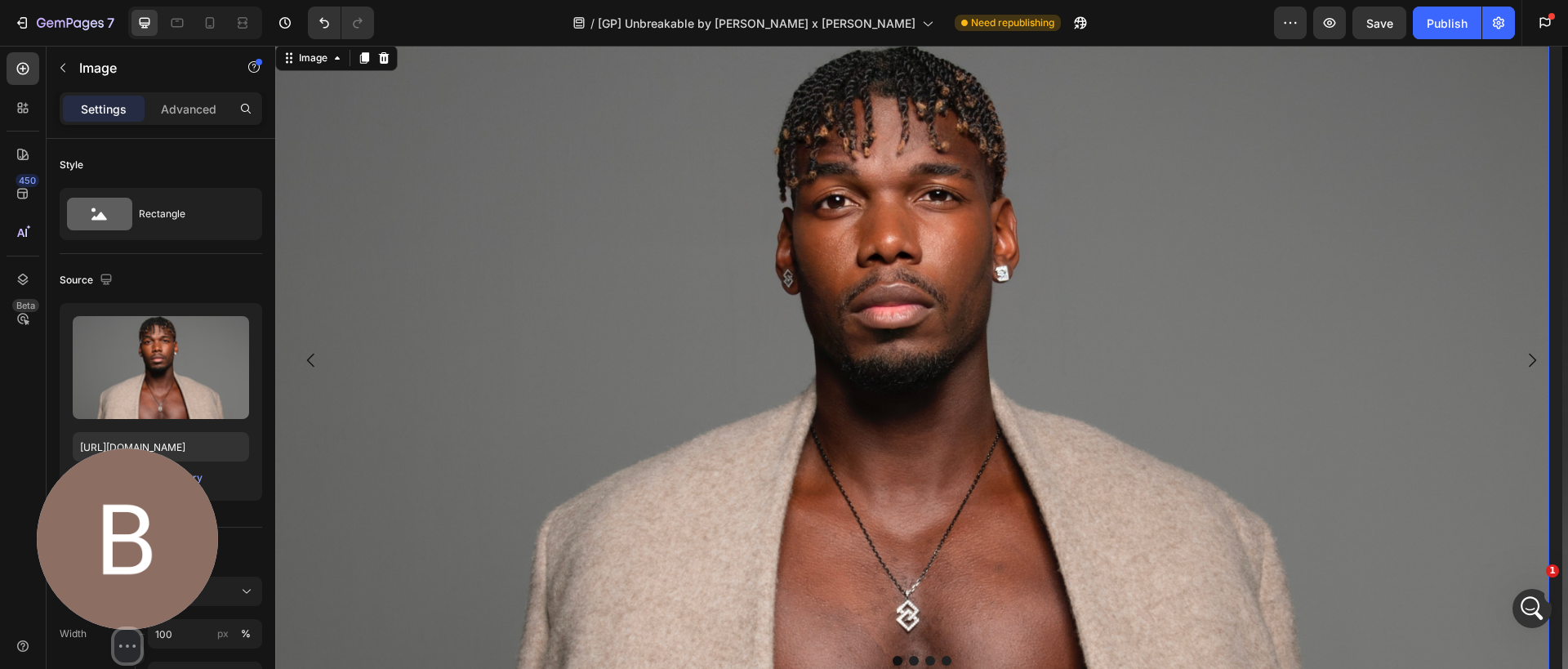
click at [156, 575] on img at bounding box center [127, 538] width 181 height 181
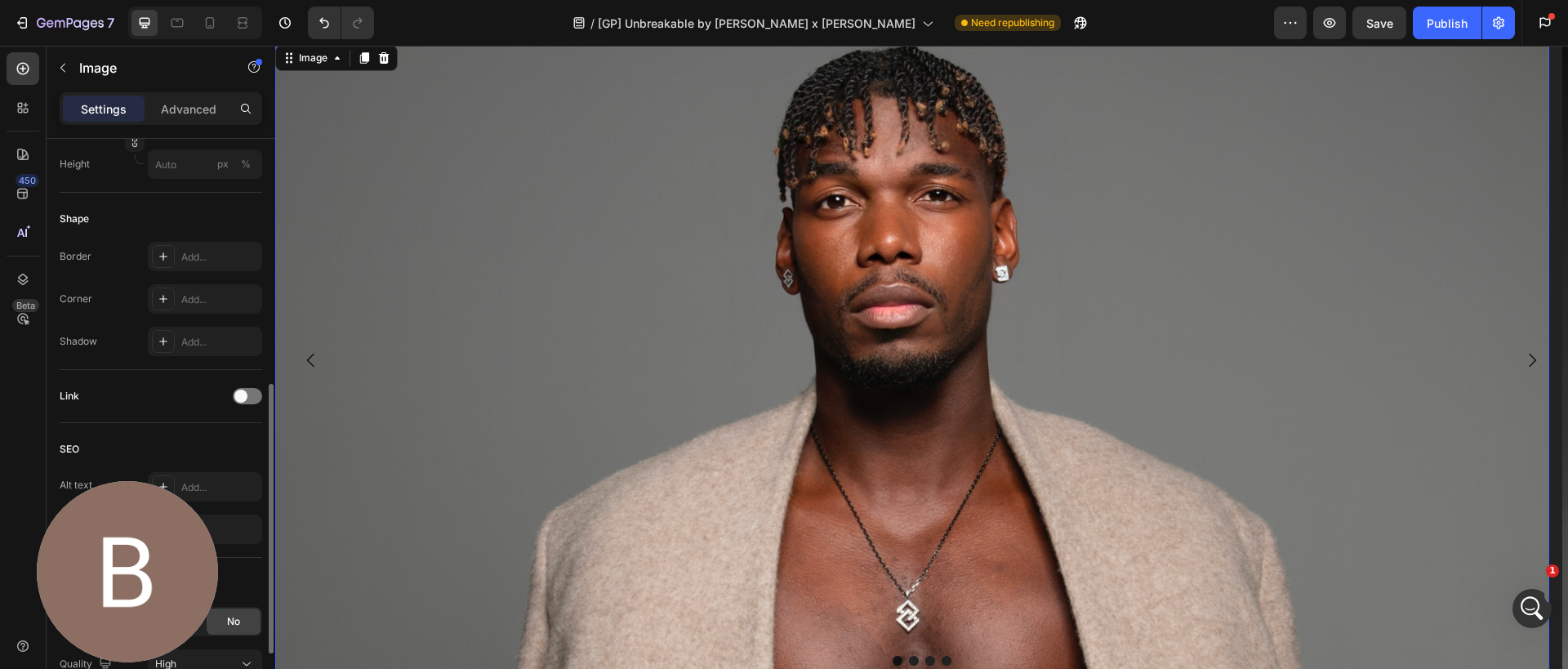
scroll to position [522, 0]
click at [242, 387] on span at bounding box center [241, 385] width 13 height 13
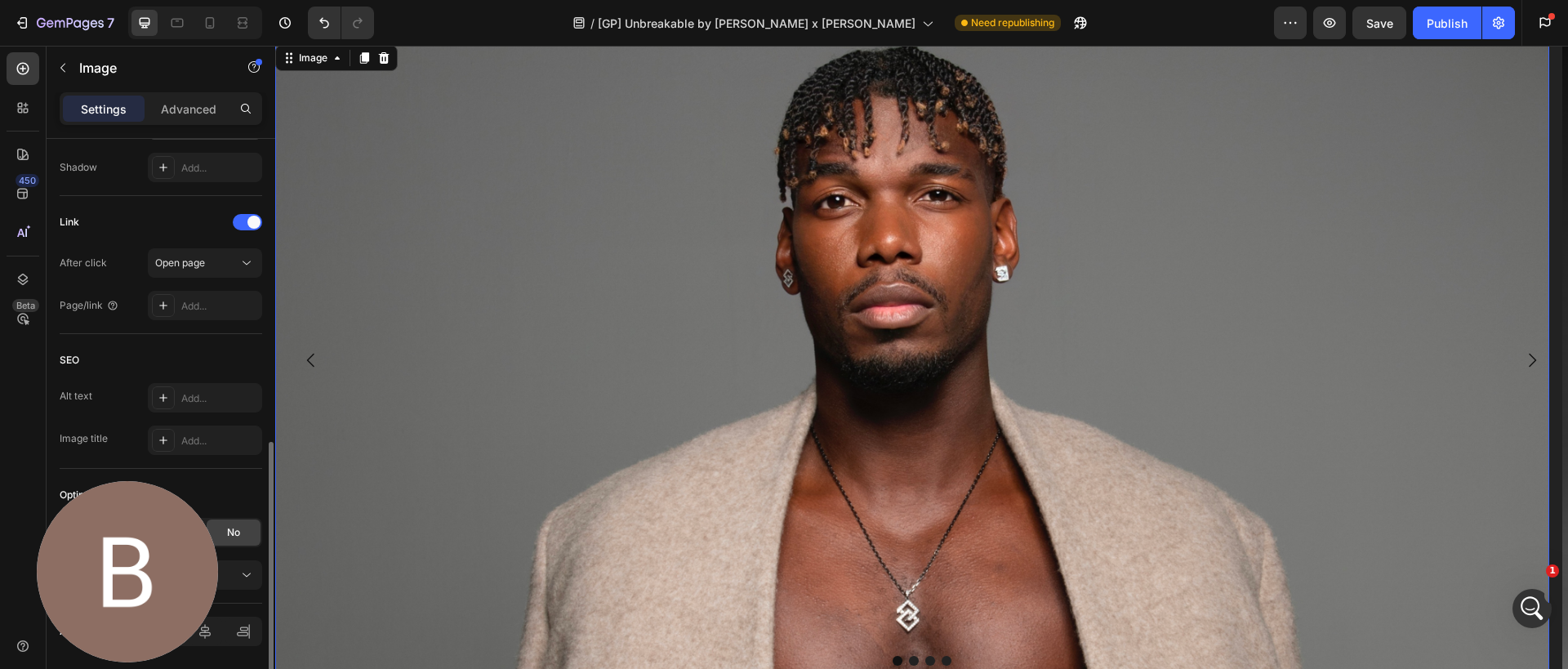
scroll to position [687, 0]
click at [195, 258] on span "Open page" at bounding box center [180, 261] width 50 height 12
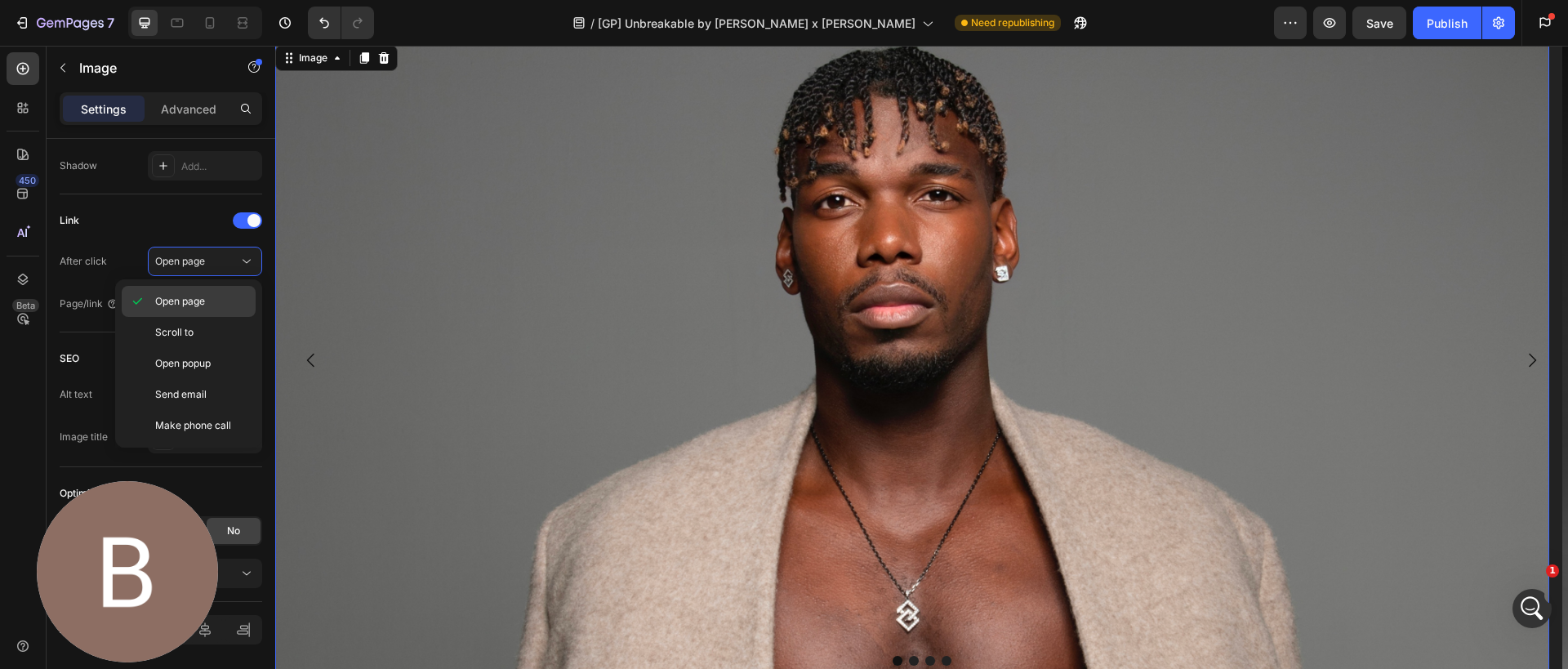
click at [195, 307] on span "Open page" at bounding box center [180, 301] width 50 height 15
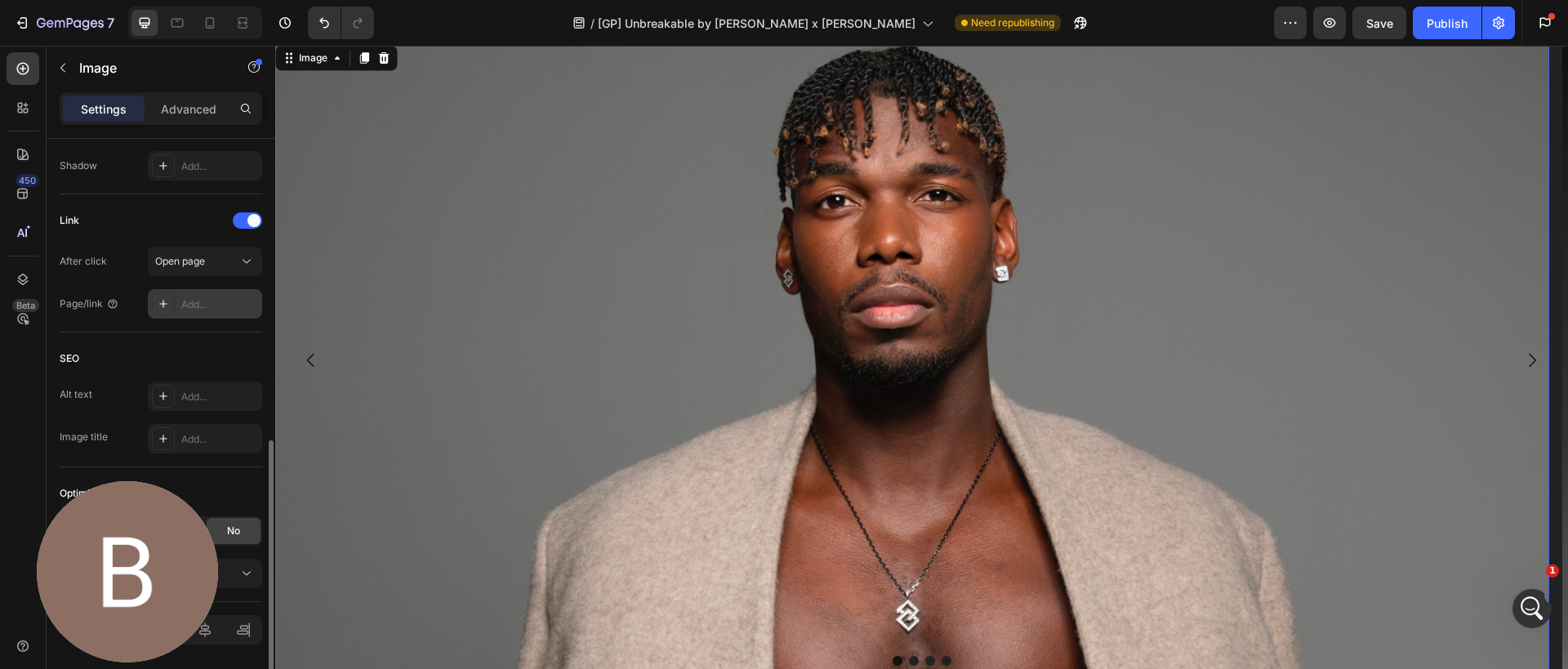
click at [205, 307] on div "Add..." at bounding box center [219, 304] width 76 height 15
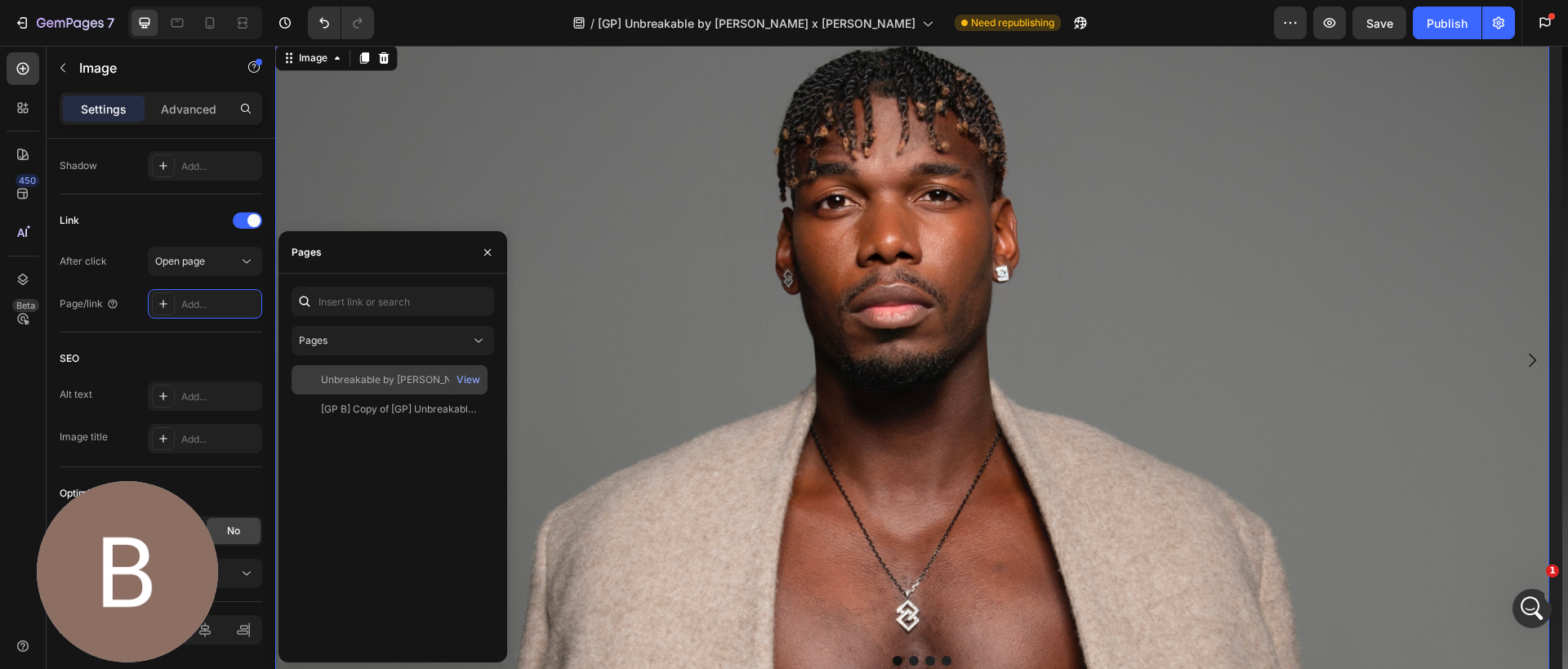
click at [364, 375] on div "Unbreakable by [PERSON_NAME] x [PERSON_NAME]" at bounding box center [400, 379] width 157 height 15
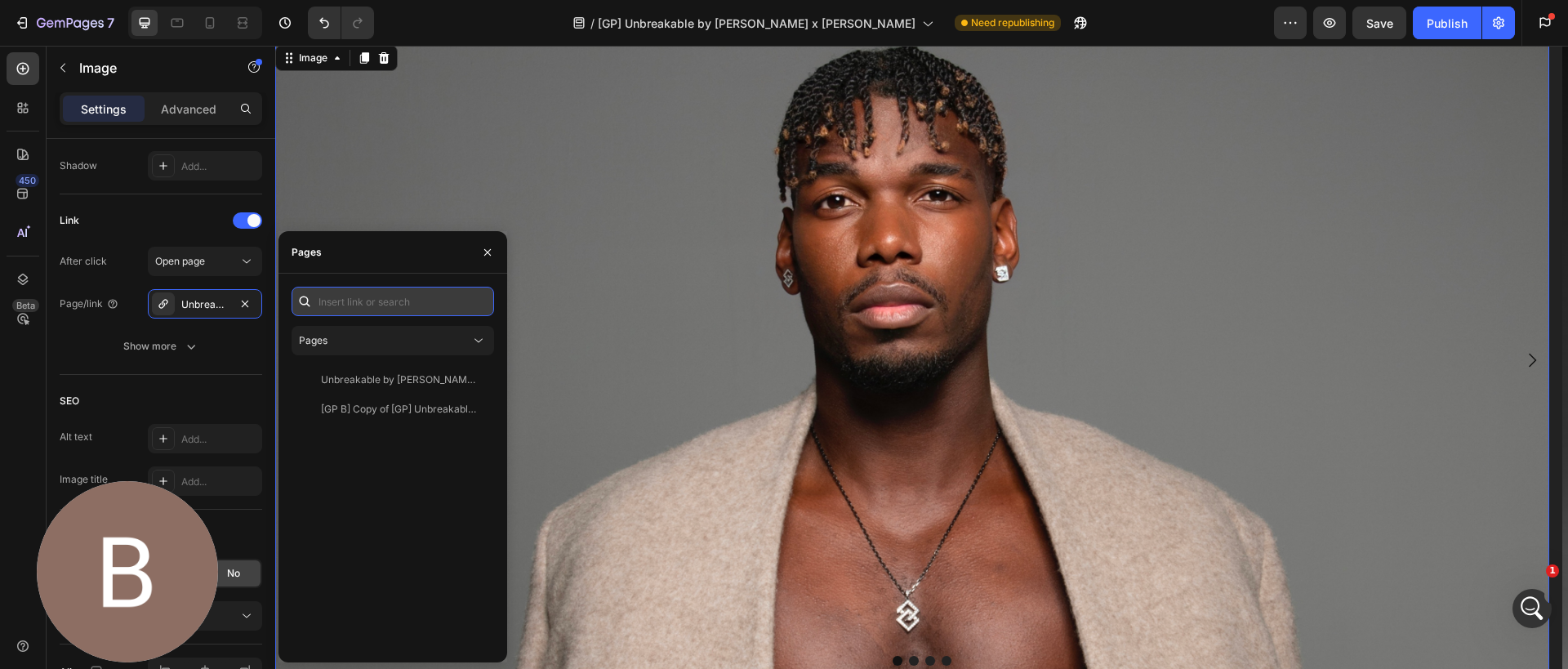
click at [340, 293] on input "text" at bounding box center [393, 301] width 203 height 29
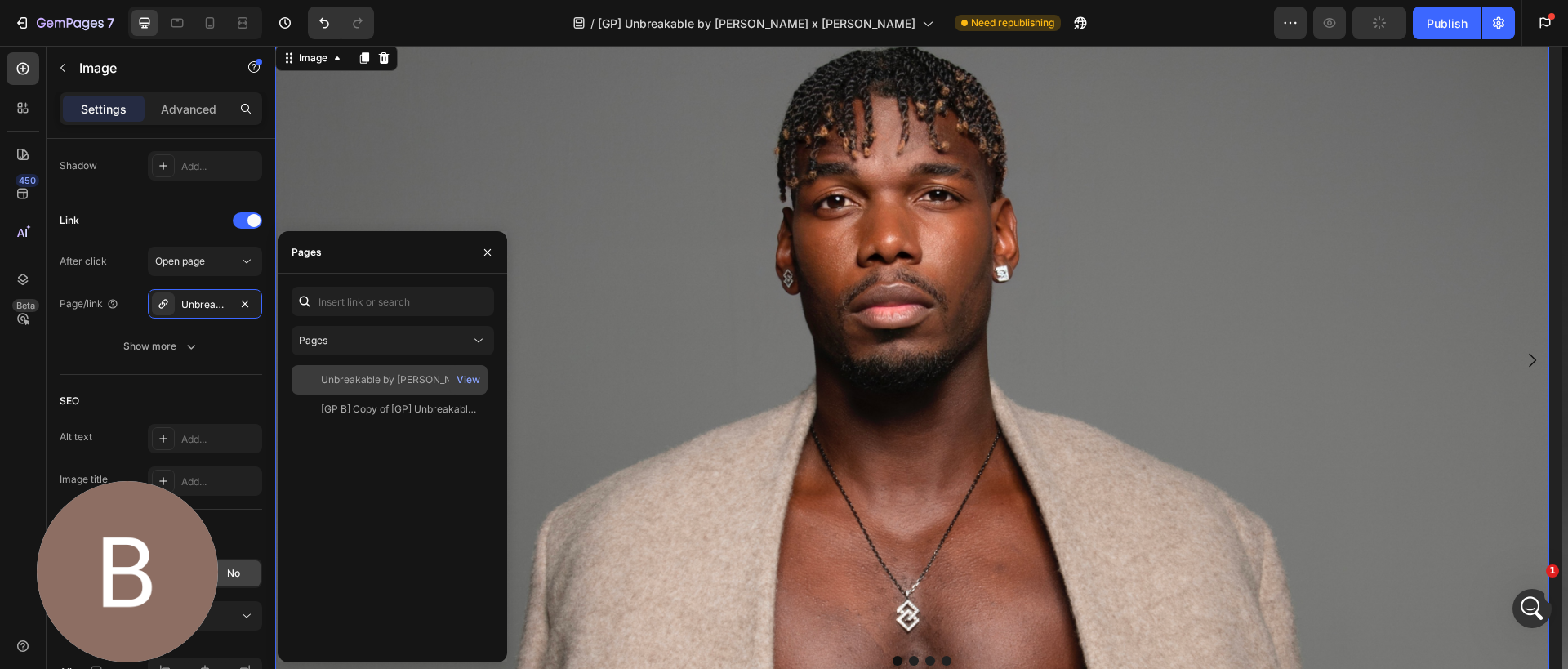
click at [357, 375] on div "Unbreakable by [PERSON_NAME] x [PERSON_NAME]" at bounding box center [400, 379] width 157 height 15
click at [566, 340] on img at bounding box center [912, 360] width 1274 height 637
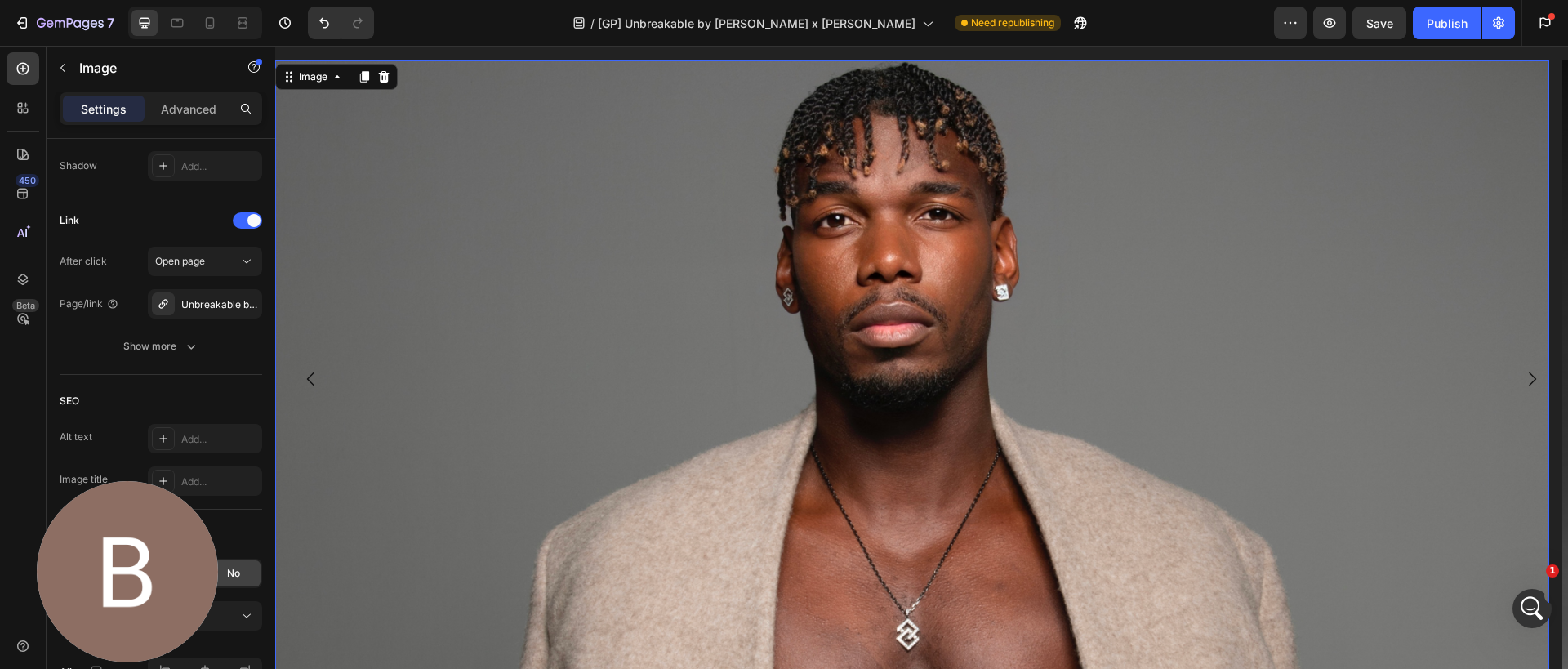
scroll to position [1650, 0]
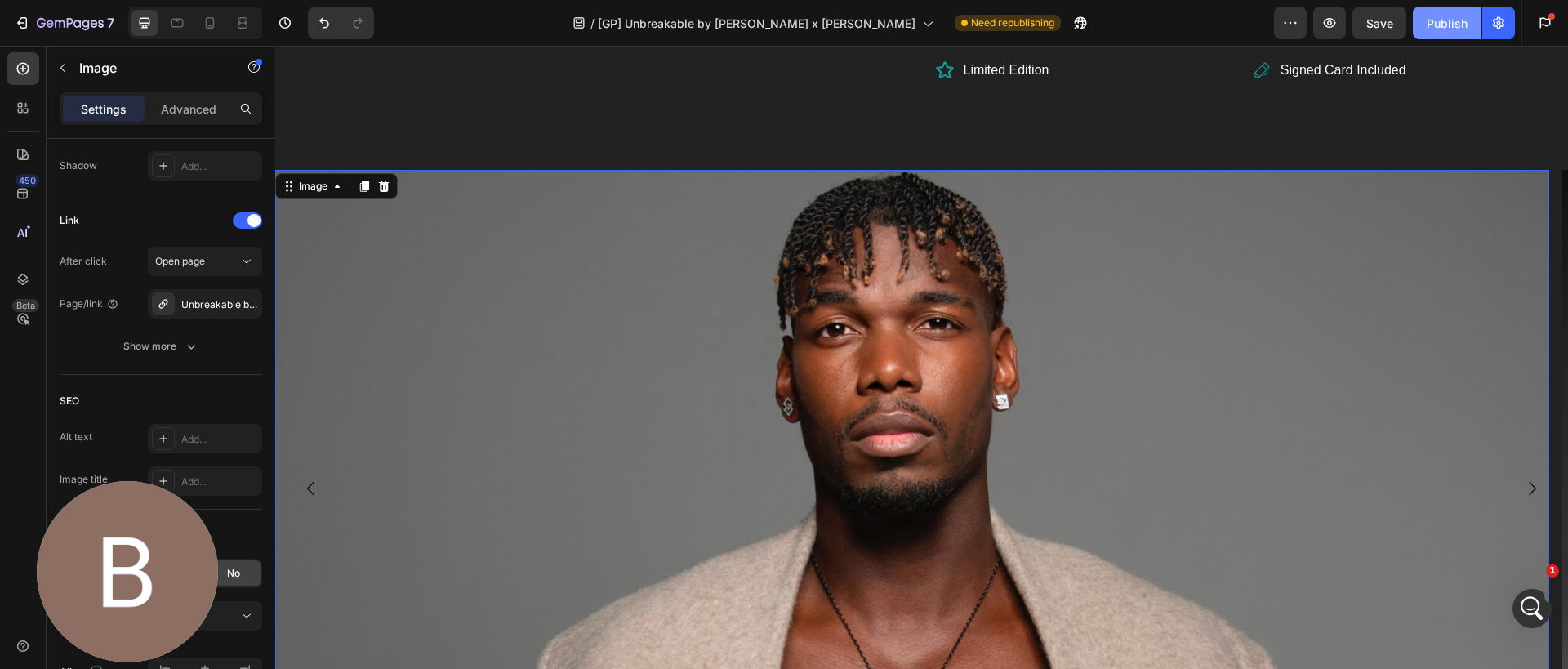
click at [1455, 35] on button "Publish" at bounding box center [1448, 23] width 69 height 33
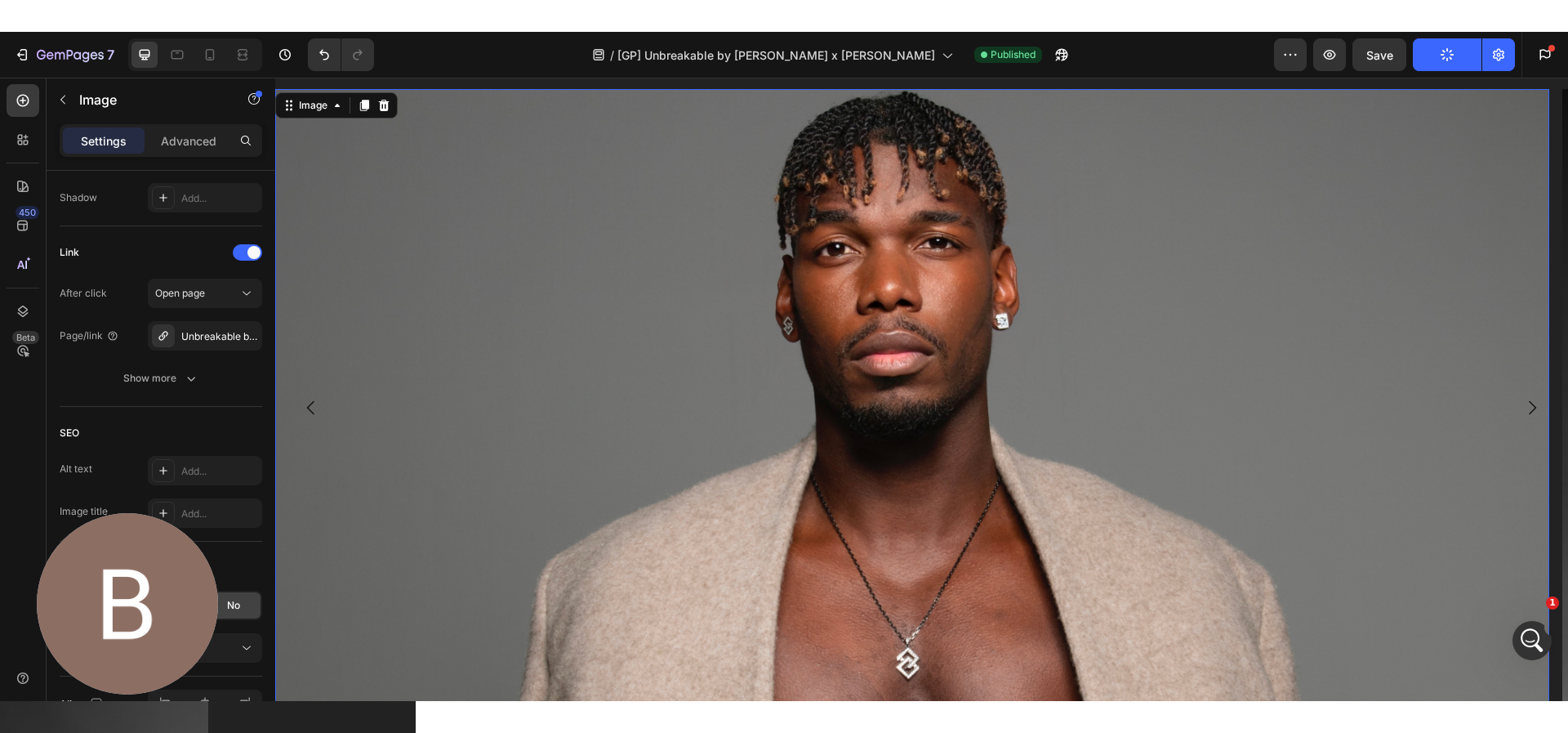
scroll to position [1756, 0]
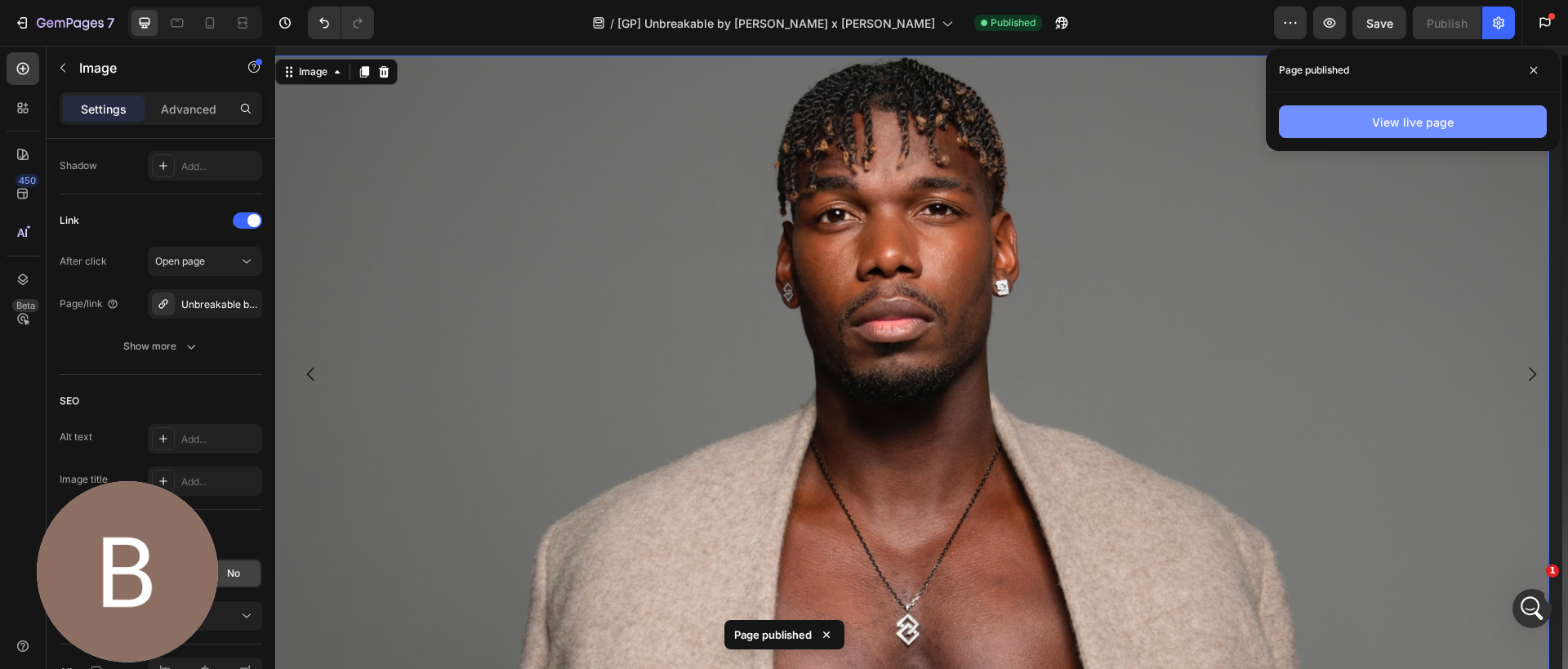
click at [1349, 122] on button "View live page" at bounding box center [1413, 122] width 268 height 33
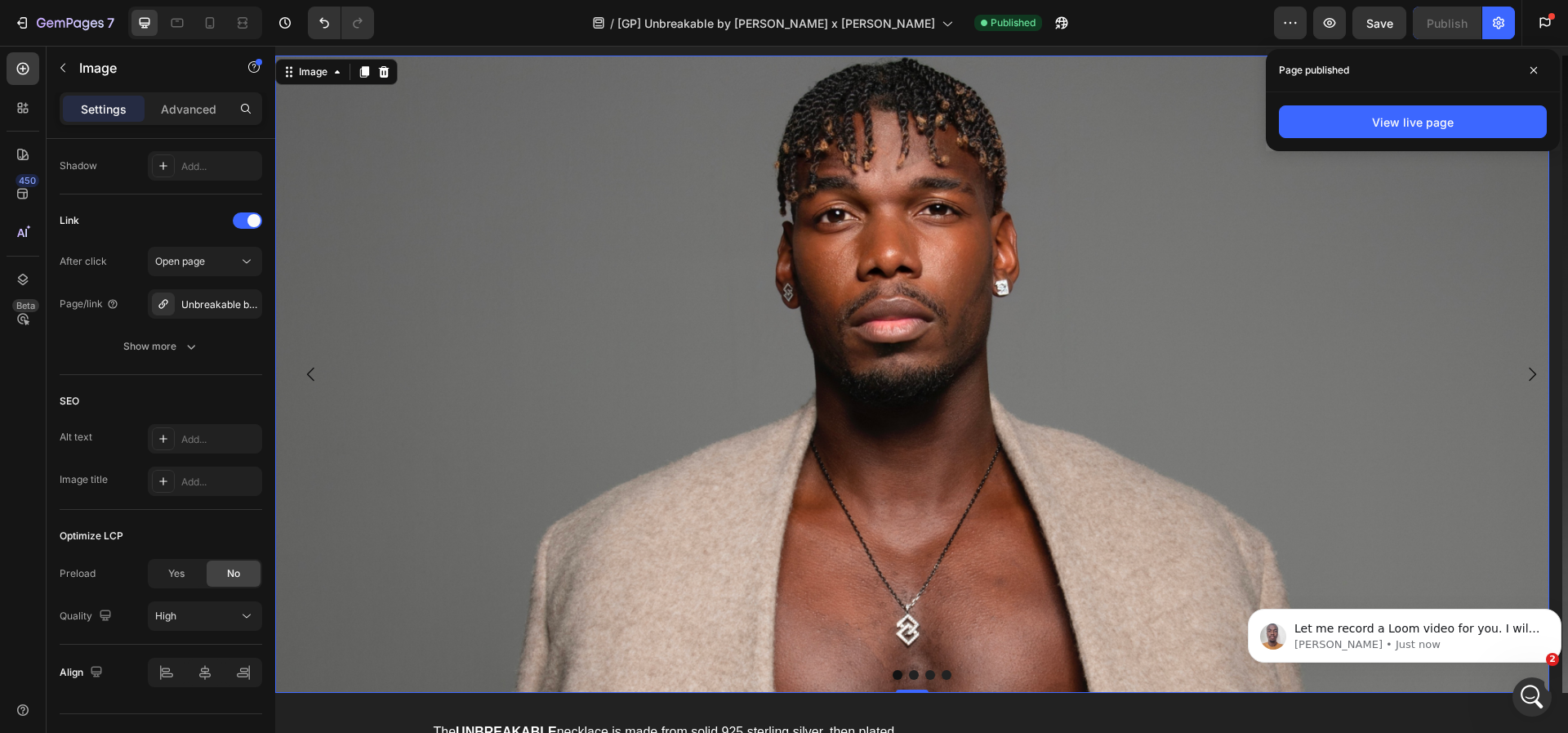
scroll to position [0, 0]
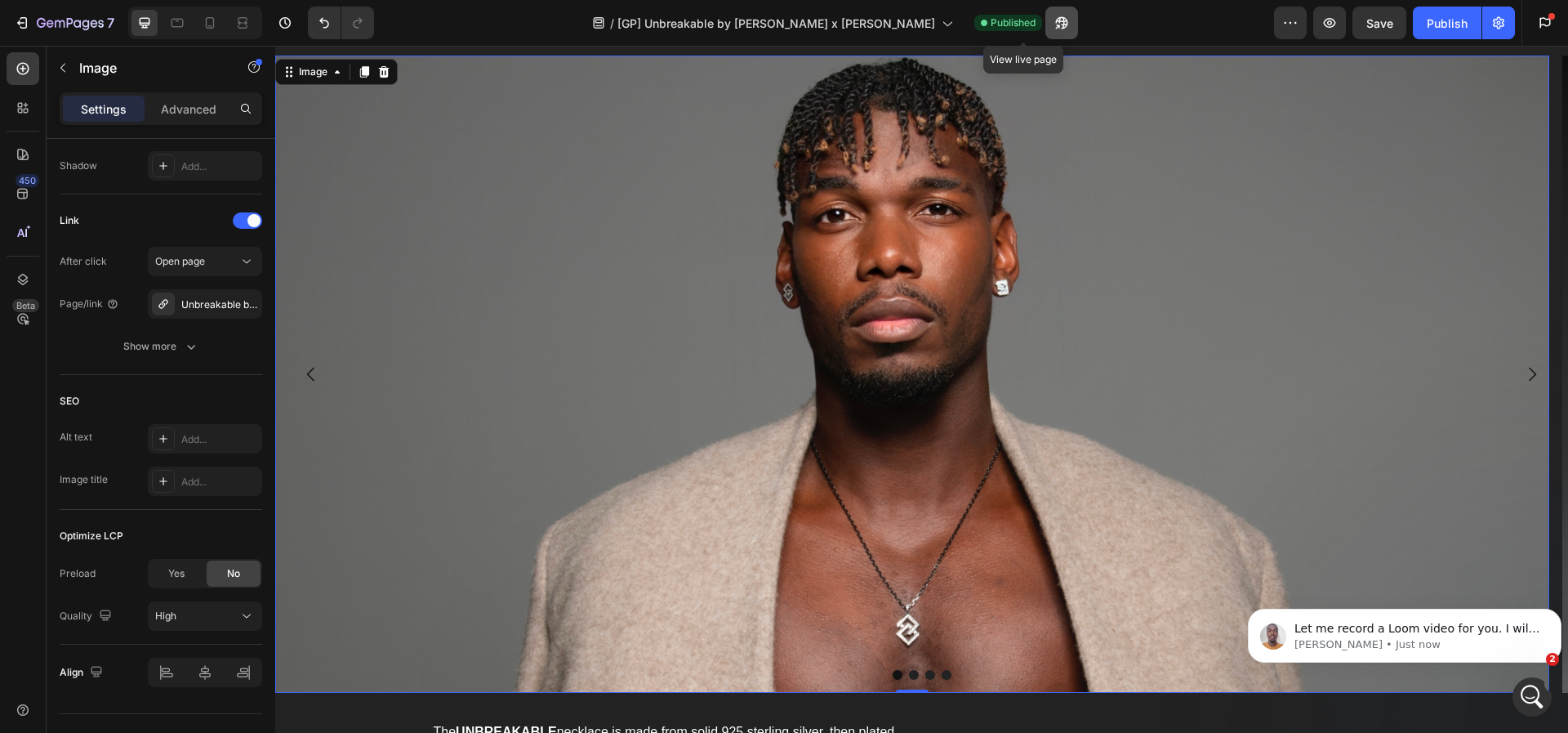
click at [1053, 27] on icon "button" at bounding box center [1061, 22] width 16 height 16
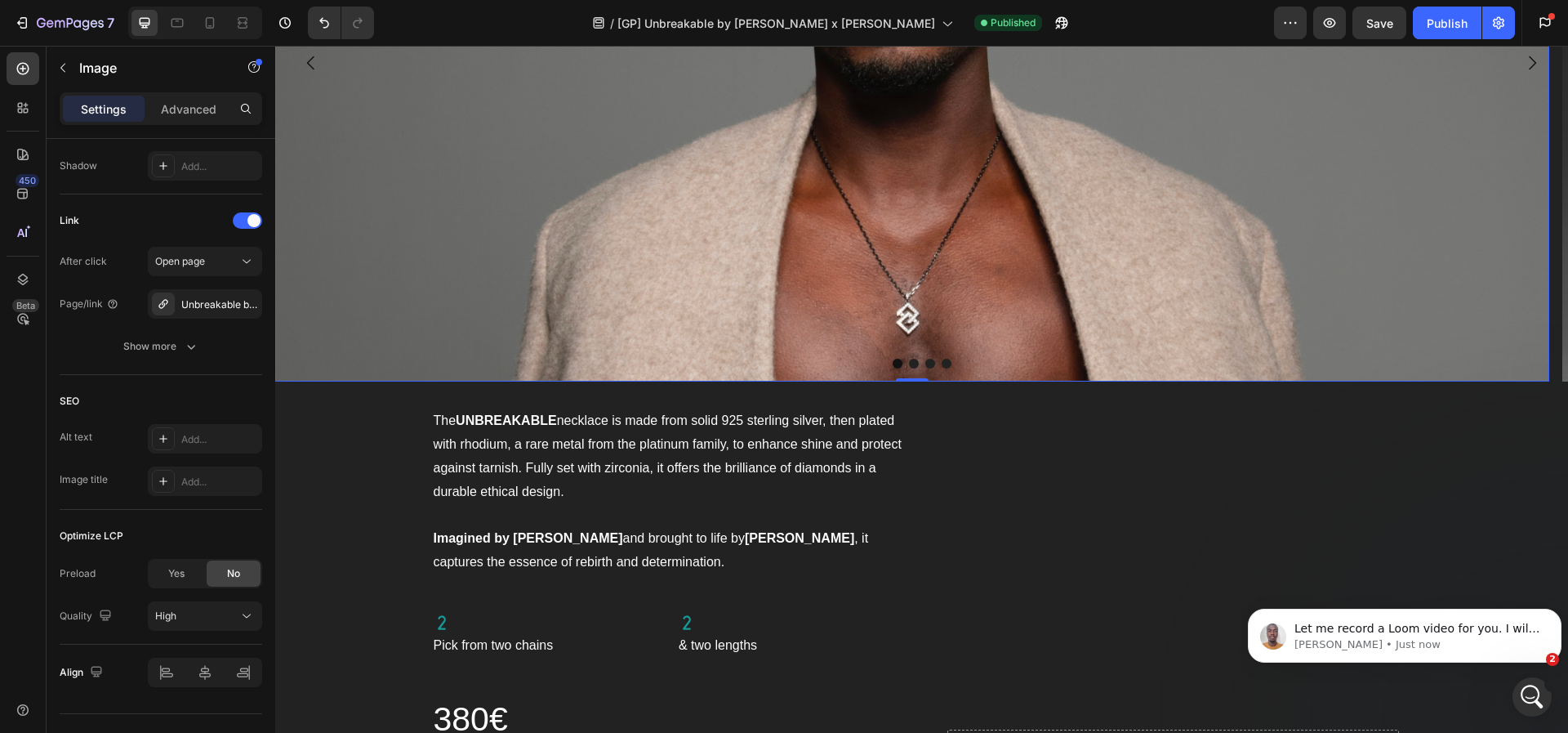
click at [656, 443] on p "The UNBREAKABLE necklace is made from solid 925 sterling silver, then plated wi…" at bounding box center [671, 455] width 474 height 94
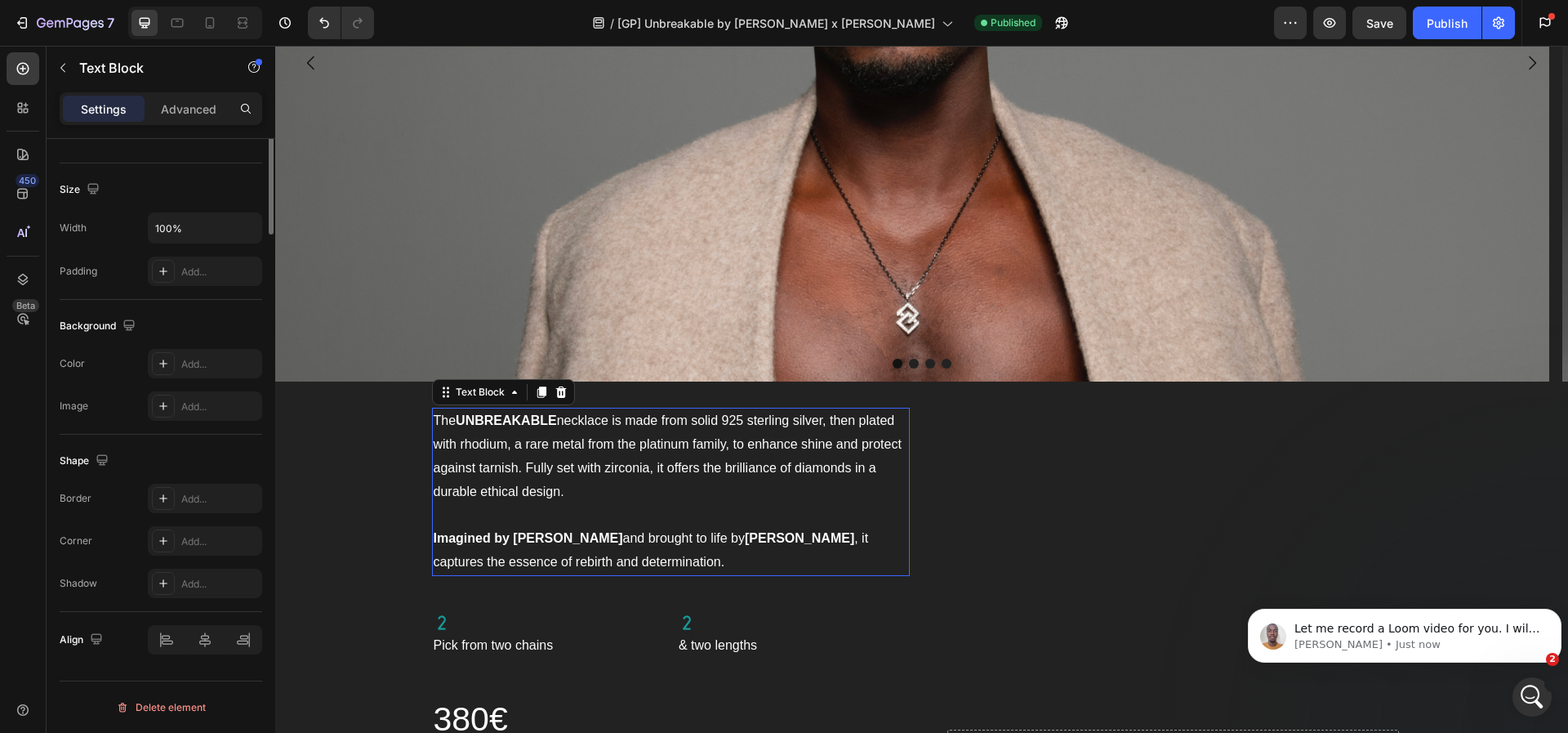
scroll to position [0, 0]
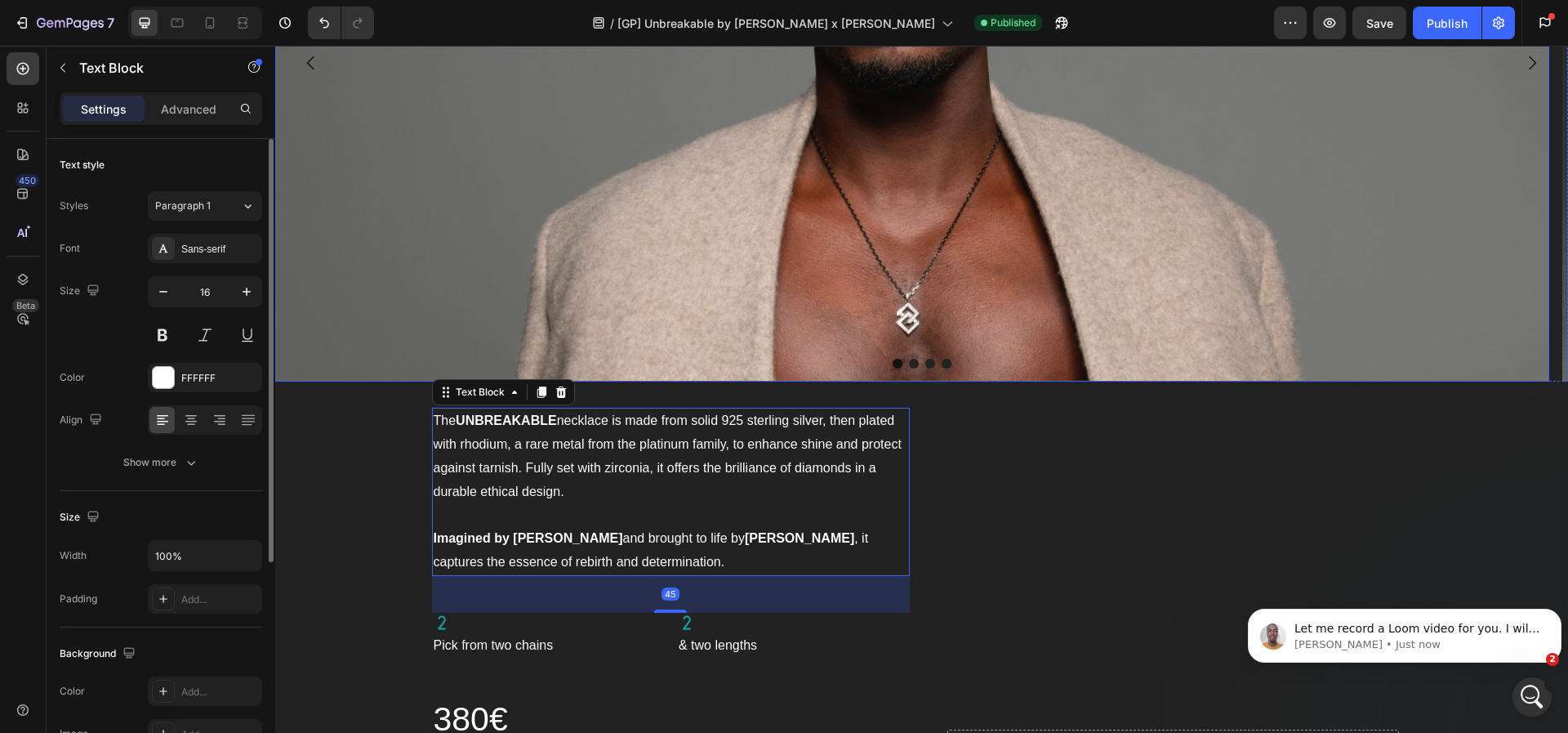
click at [460, 181] on img at bounding box center [912, 63] width 1274 height 638
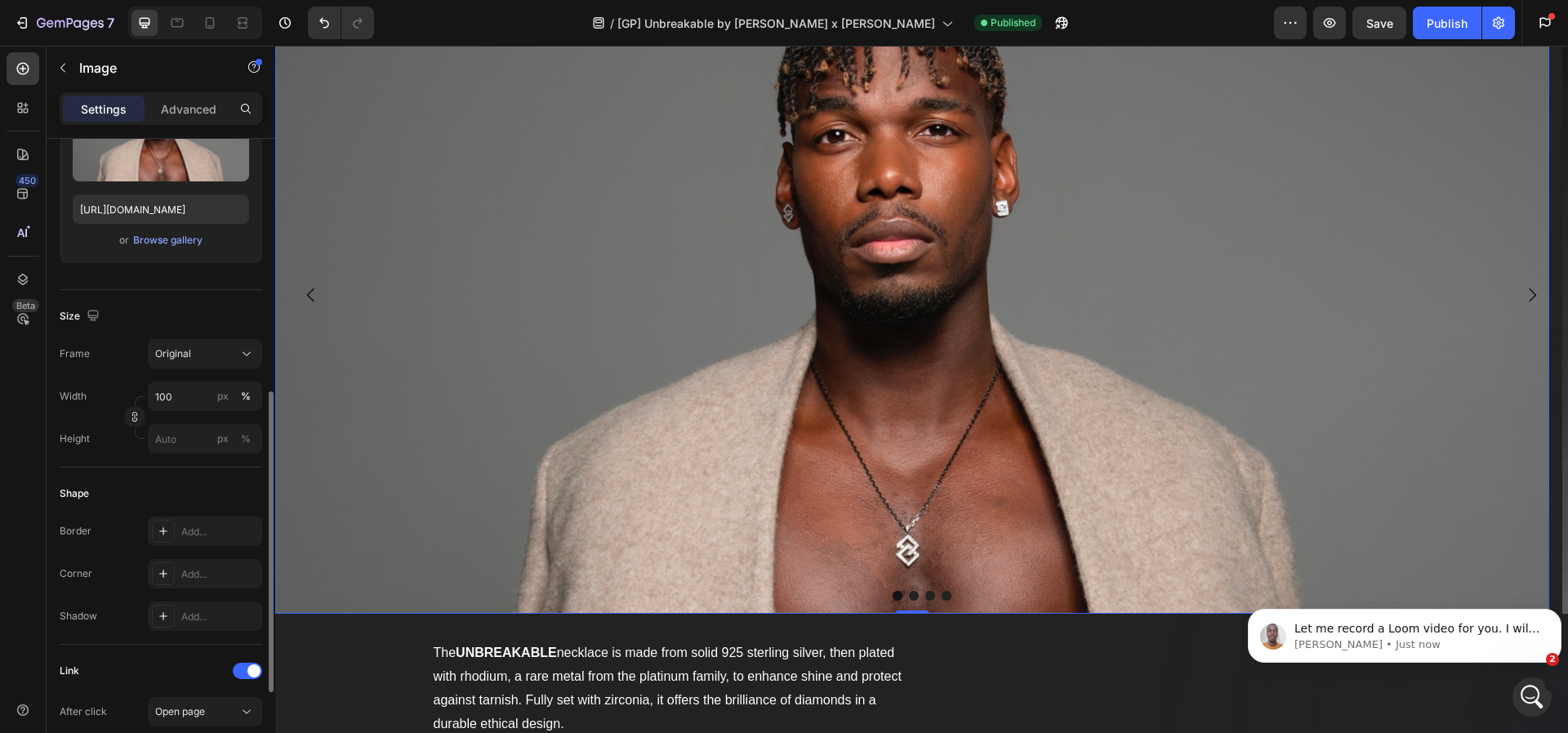
scroll to position [335, 0]
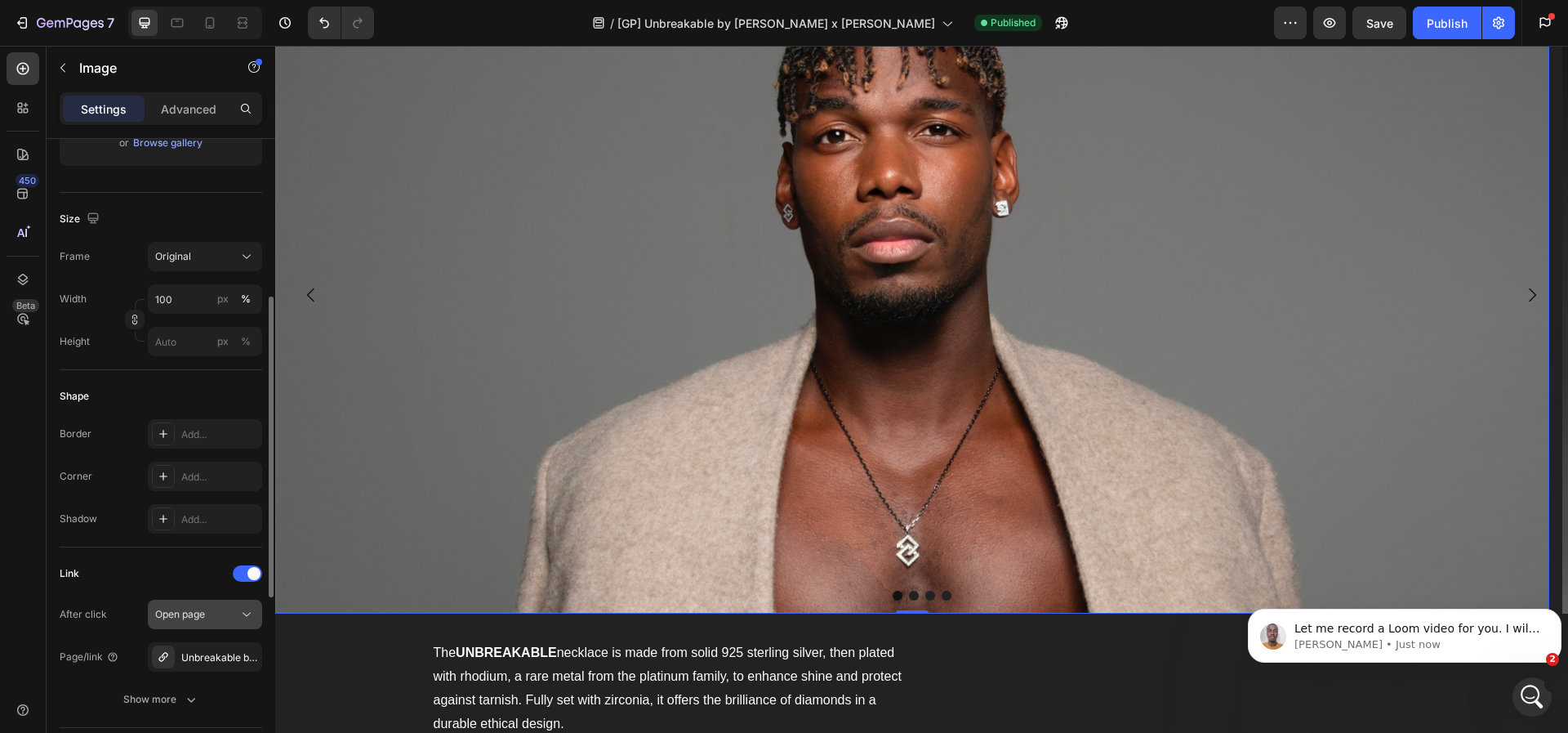
click at [227, 616] on div "Open page" at bounding box center [197, 614] width 83 height 15
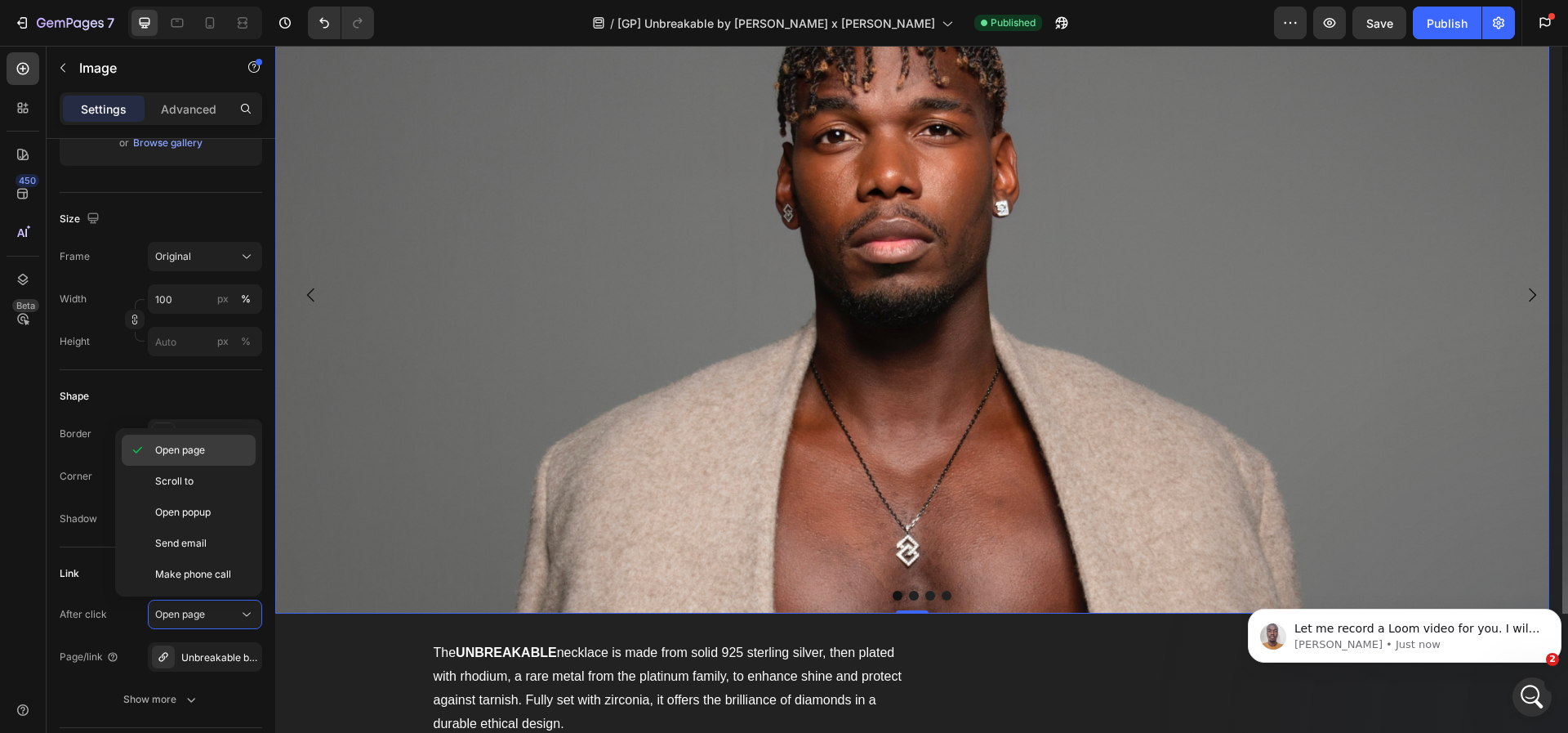
click at [207, 444] on p "Open page" at bounding box center [202, 449] width 93 height 15
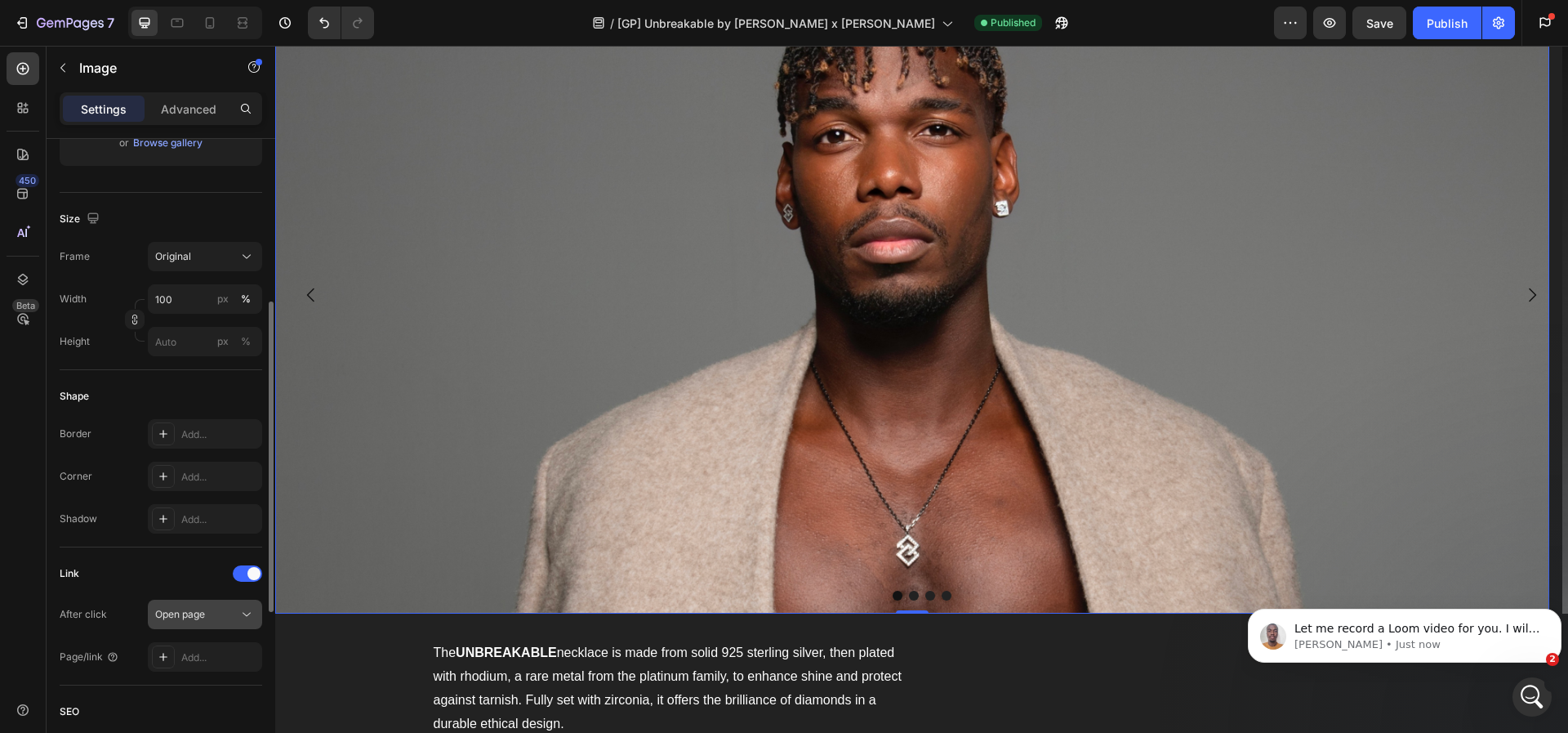
click at [211, 618] on div "Open page" at bounding box center [197, 614] width 83 height 15
click at [200, 660] on div "Add..." at bounding box center [219, 657] width 76 height 15
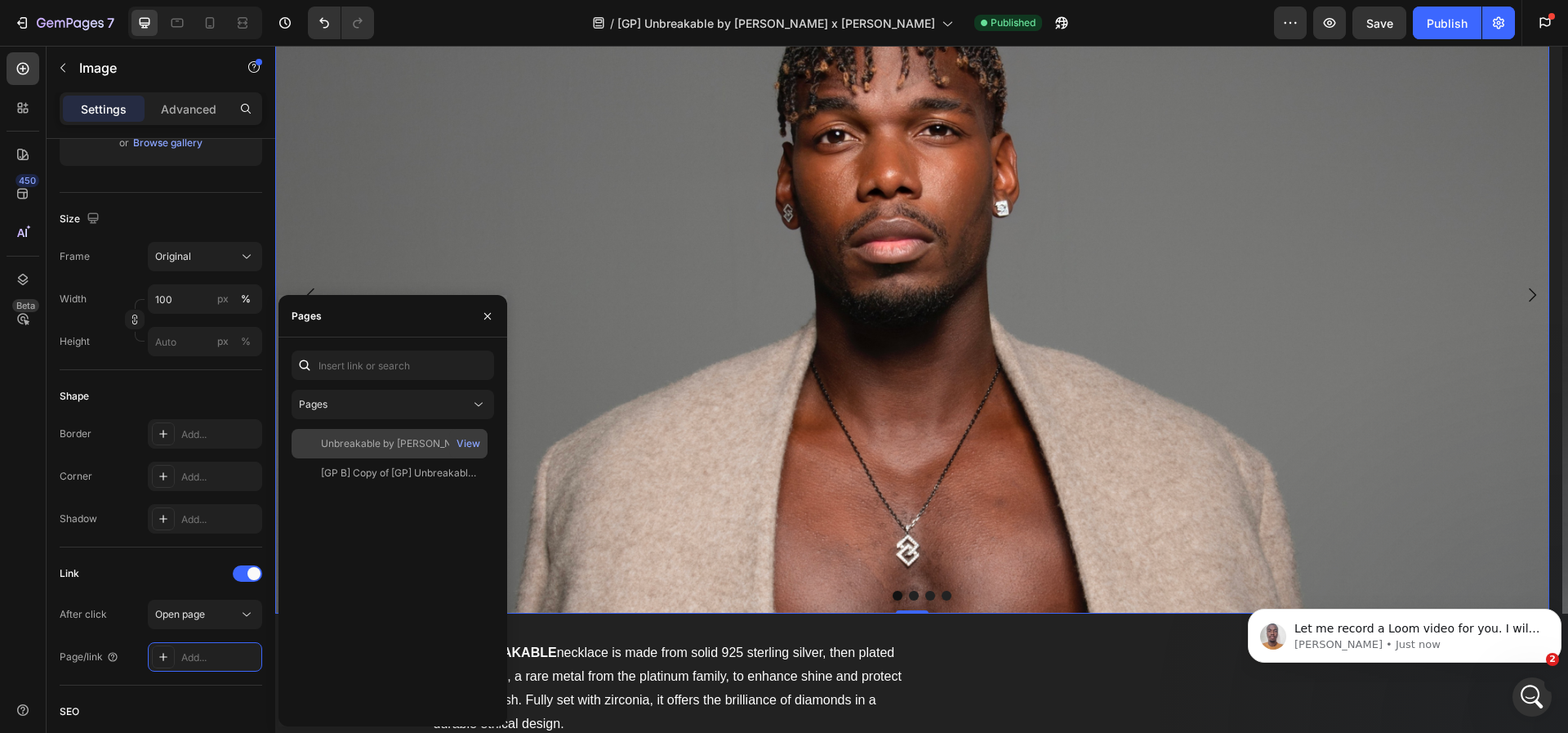
click at [363, 449] on div "Unbreakable by [PERSON_NAME] x [PERSON_NAME]" at bounding box center [400, 443] width 157 height 15
click at [552, 426] on img at bounding box center [912, 295] width 1274 height 638
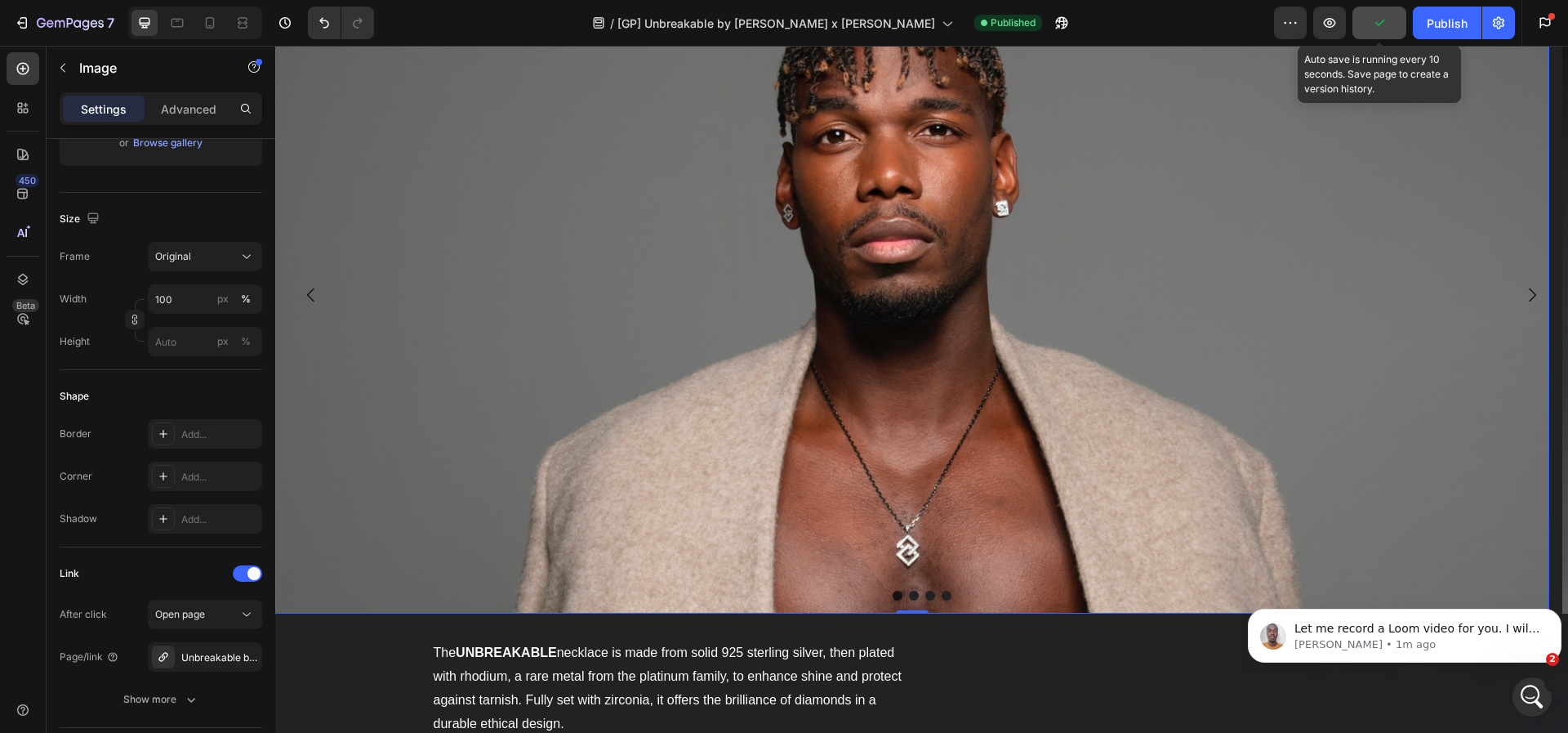
click at [1386, 27] on icon "button" at bounding box center [1379, 22] width 16 height 16
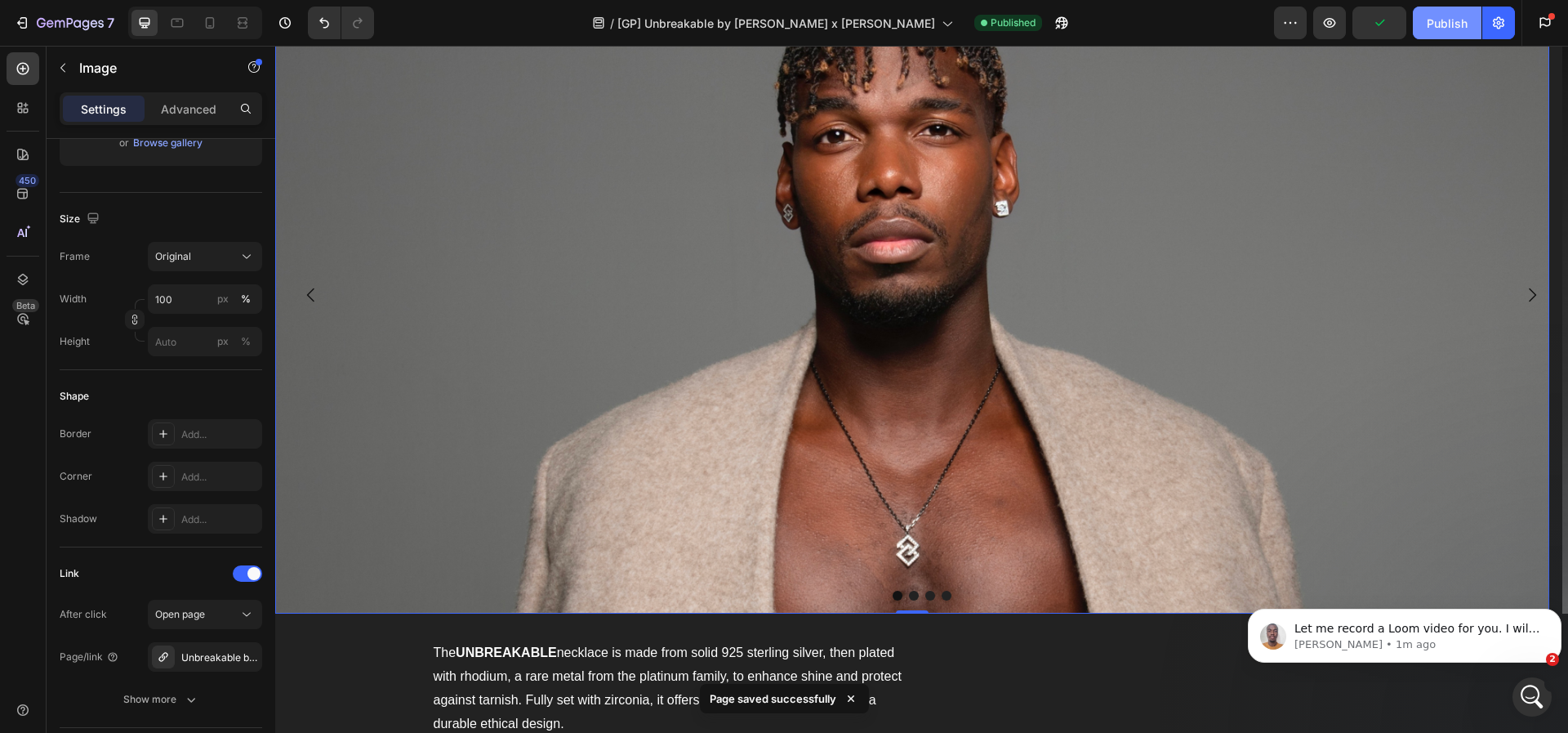
click at [1434, 18] on div "Publish" at bounding box center [1448, 23] width 41 height 17
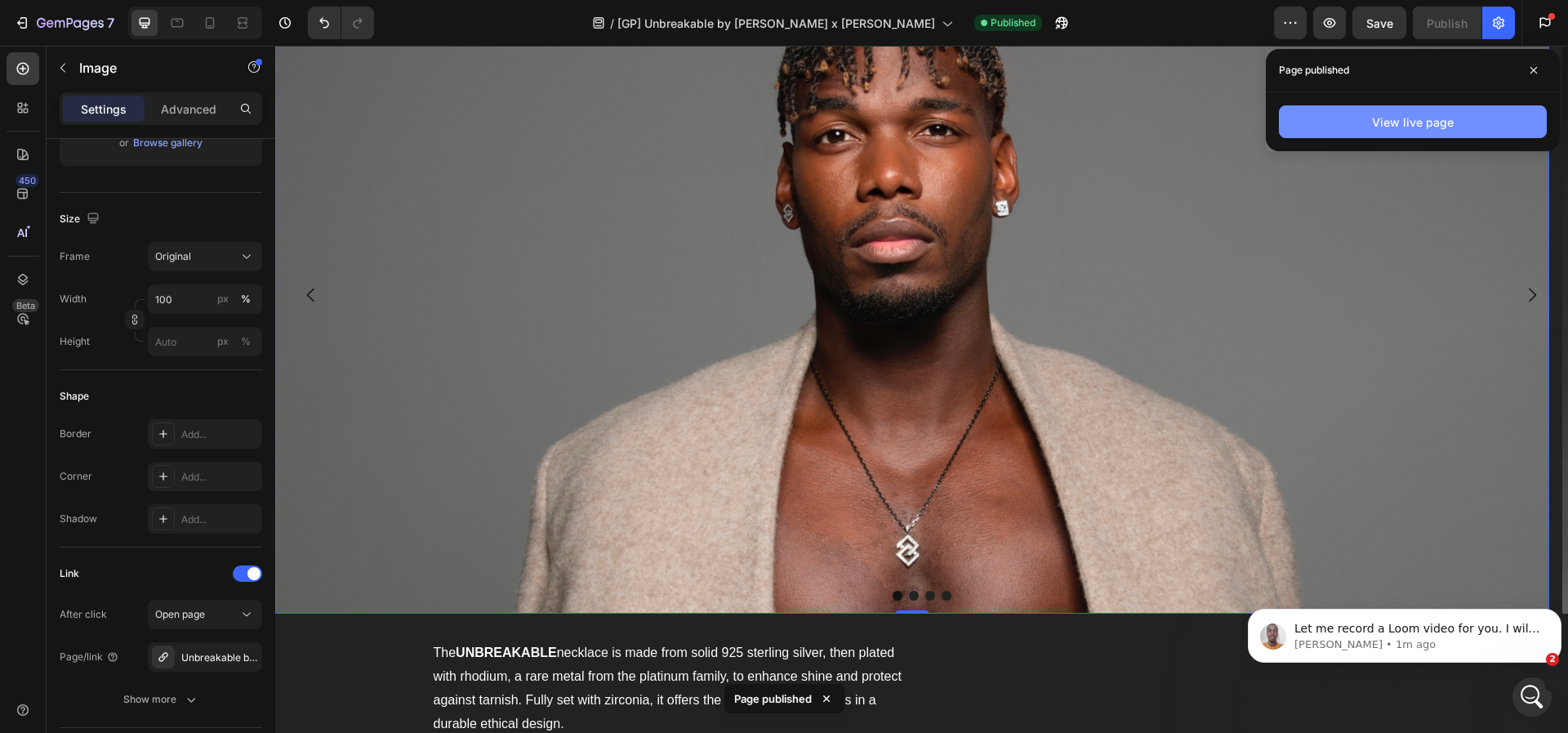
click at [1314, 122] on button "View live page" at bounding box center [1413, 122] width 268 height 33
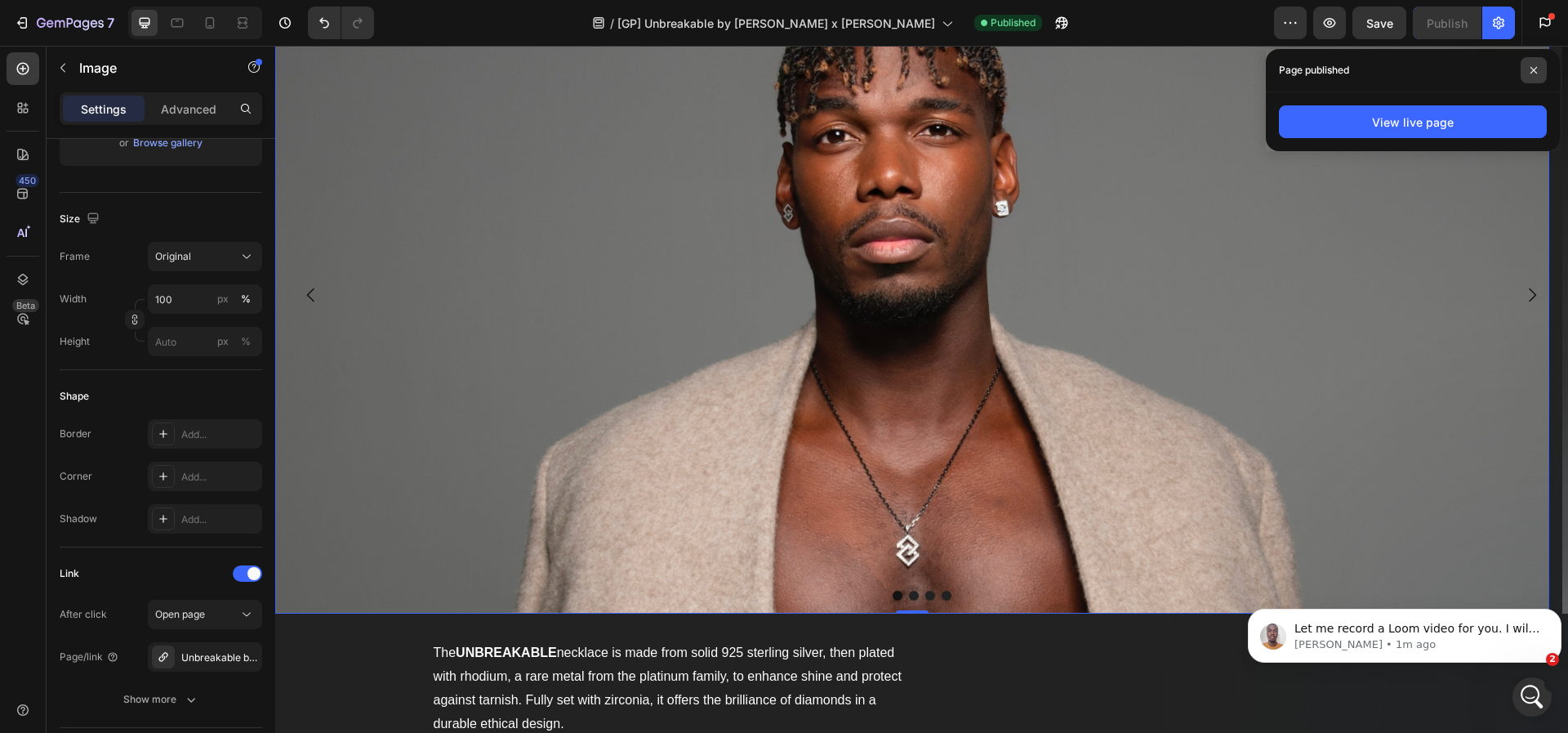
click at [1531, 61] on span at bounding box center [1534, 70] width 26 height 26
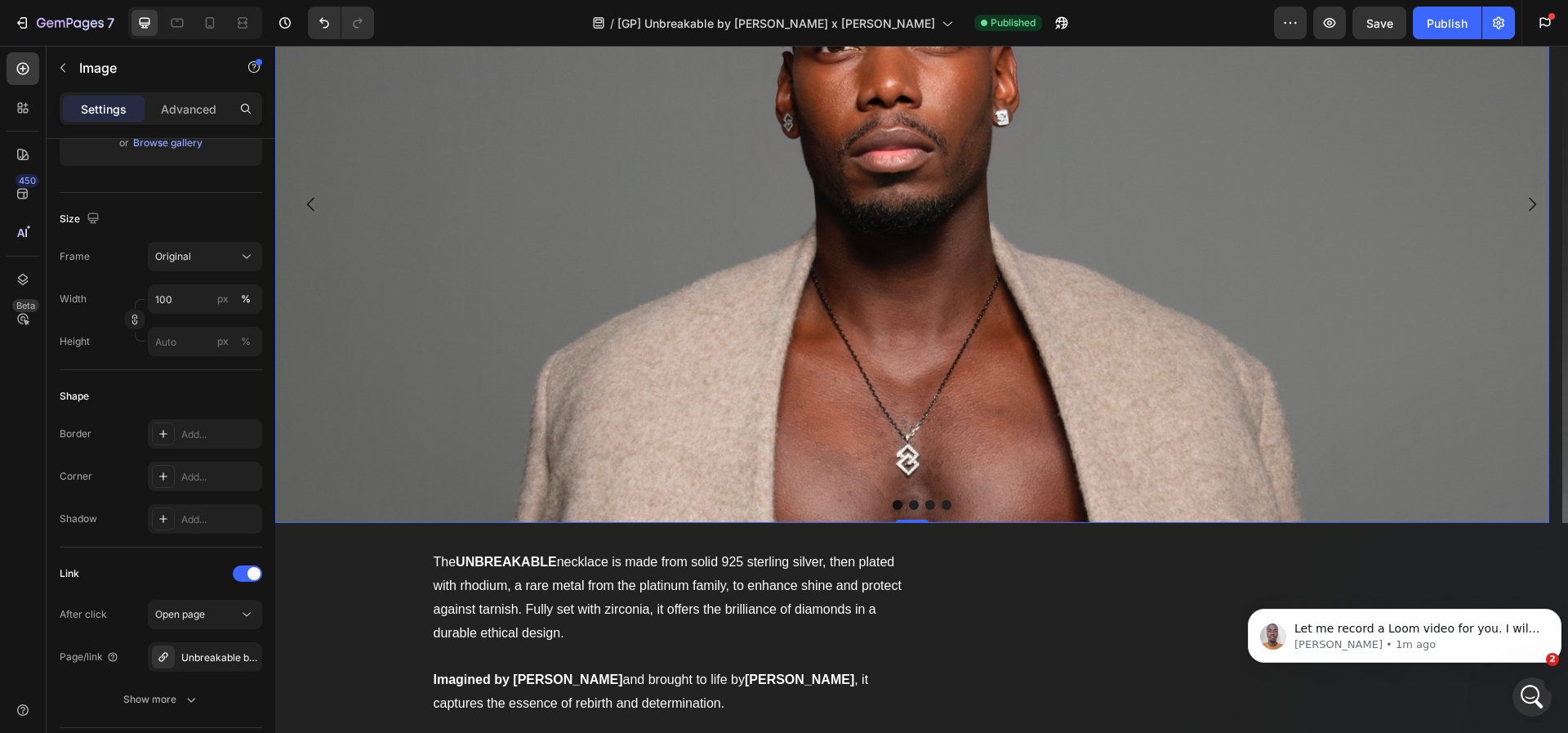
scroll to position [1933, 0]
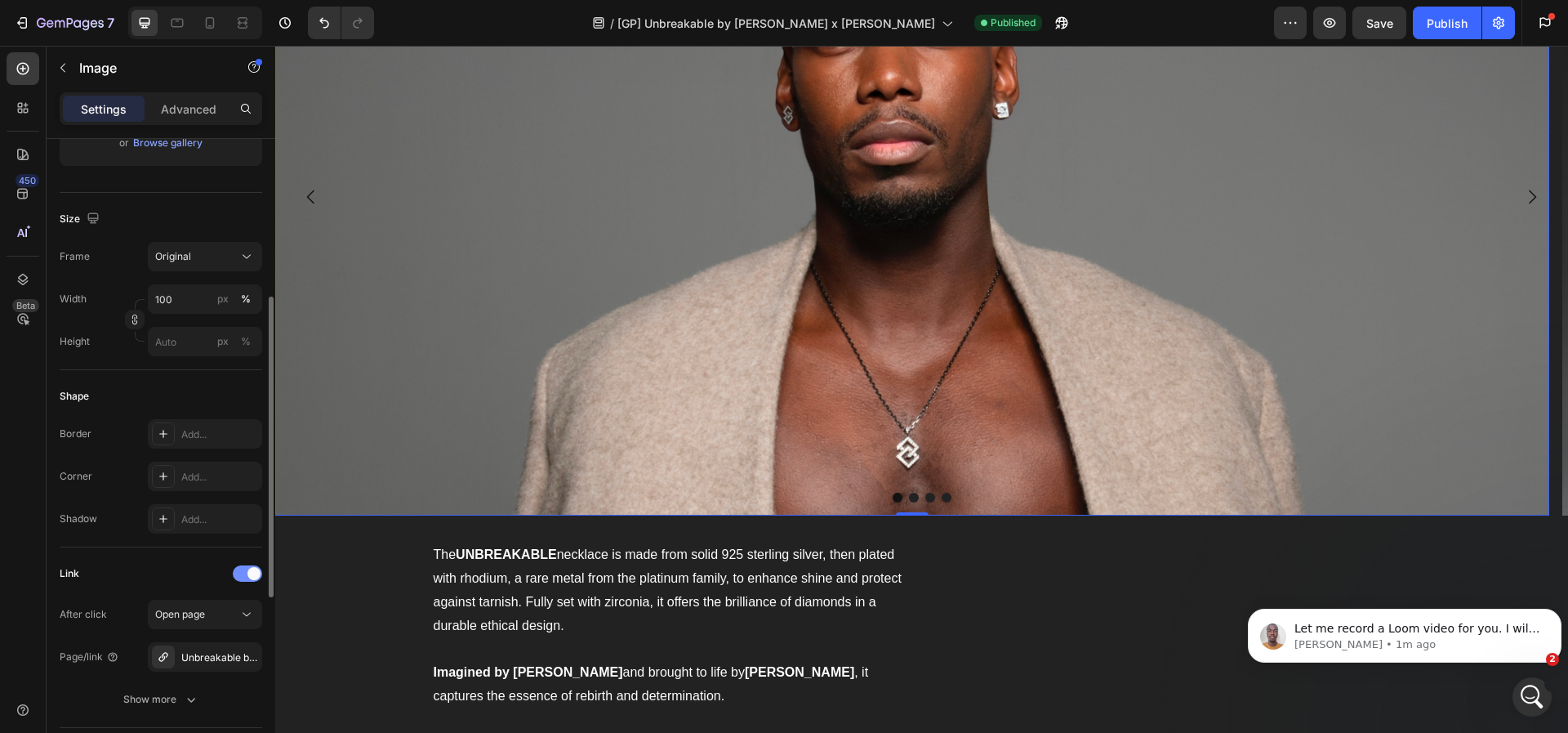
click at [240, 572] on div at bounding box center [247, 573] width 29 height 16
click at [625, 370] on img at bounding box center [912, 197] width 1274 height 638
click at [186, 111] on p "Advanced" at bounding box center [188, 109] width 56 height 17
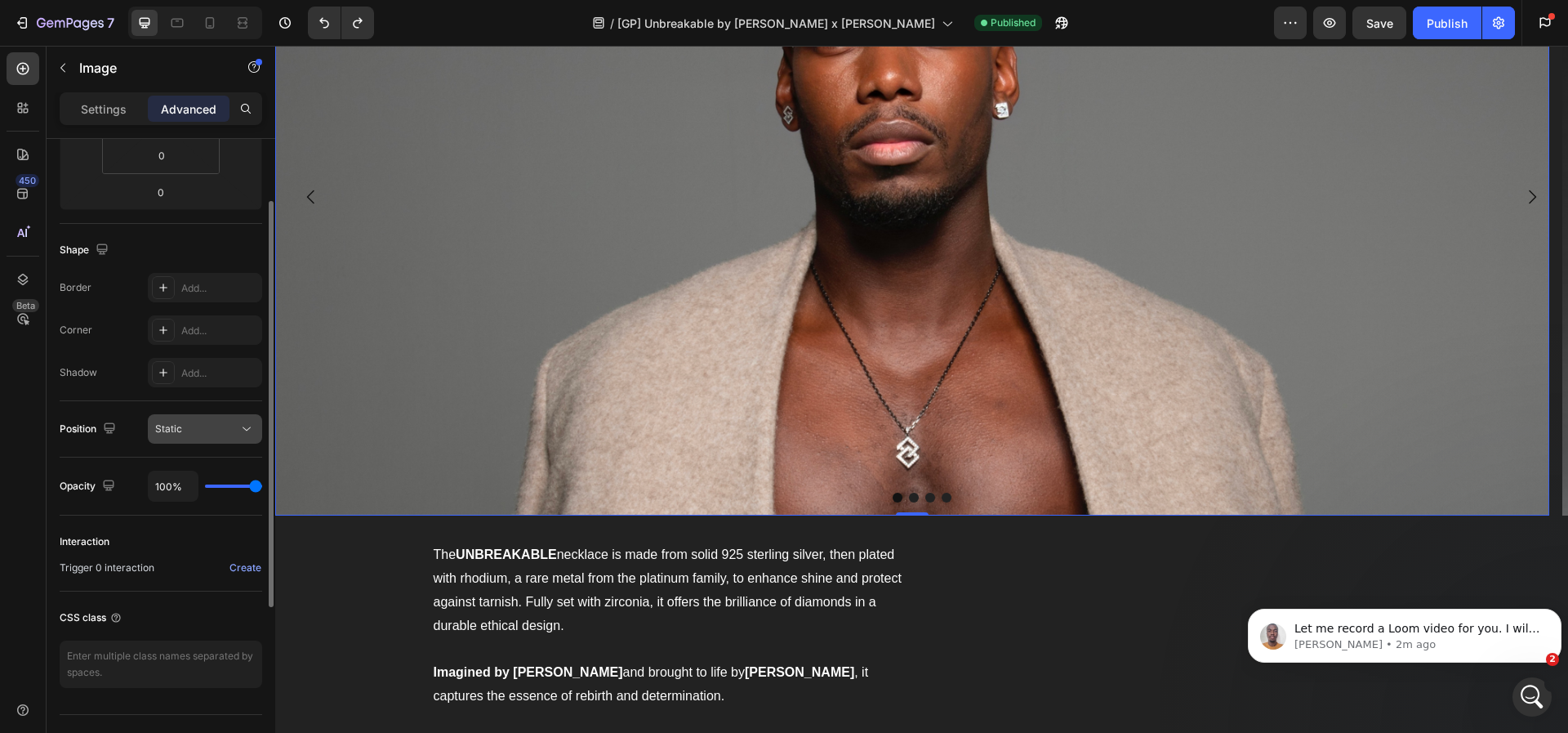
scroll to position [95, 0]
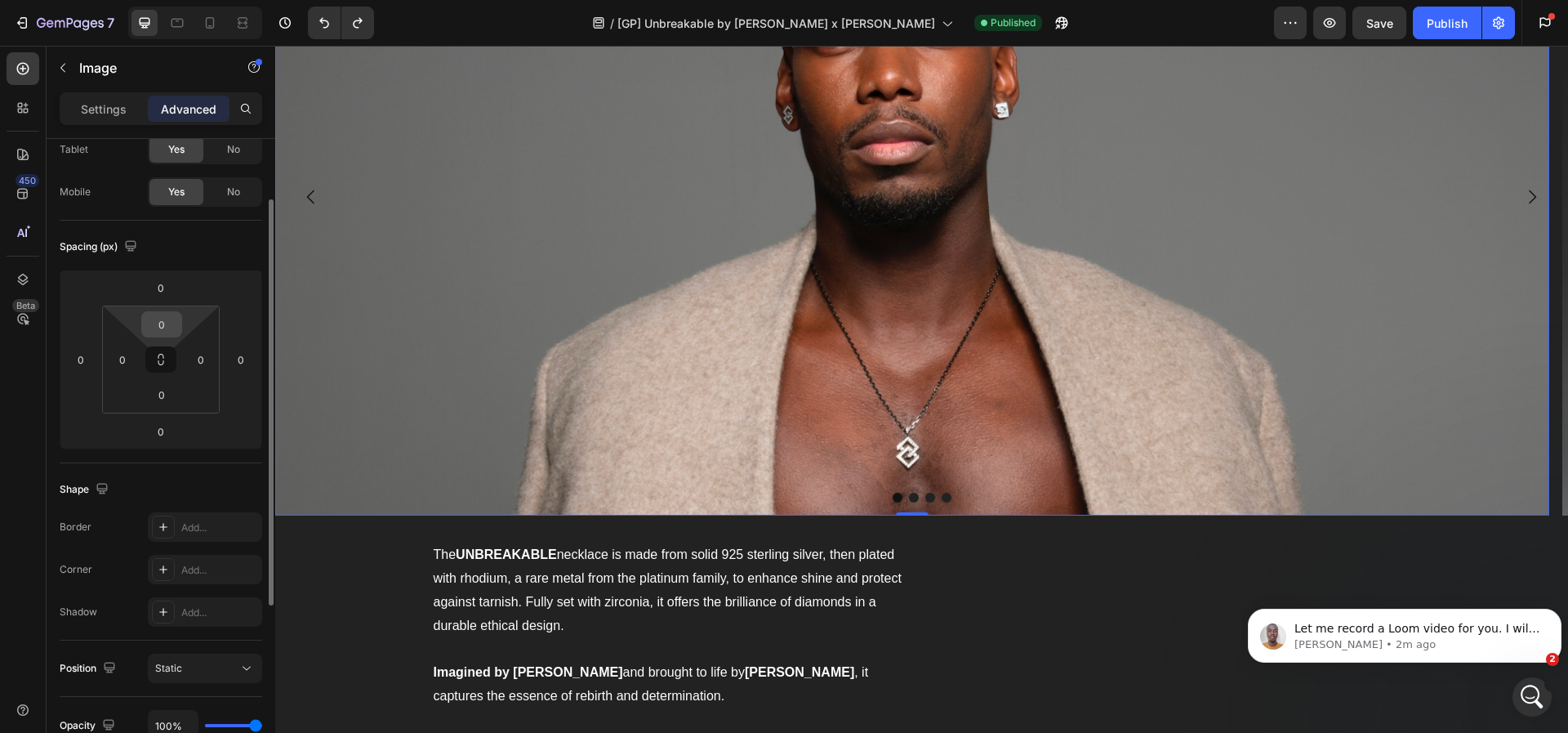
click at [174, 315] on input "0" at bounding box center [162, 324] width 33 height 25
type input "1"
click at [435, 283] on img at bounding box center [912, 197] width 1274 height 638
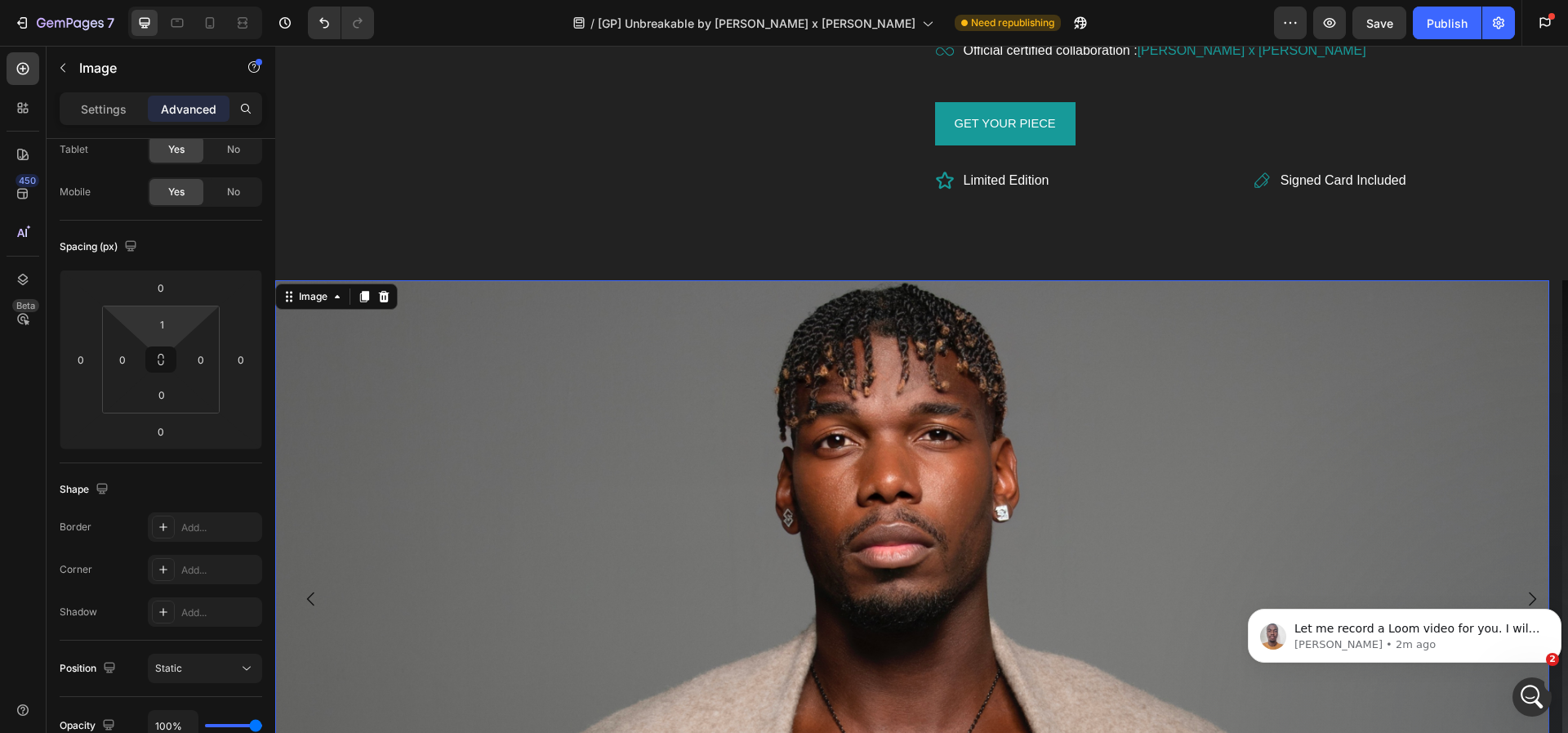
scroll to position [1531, 0]
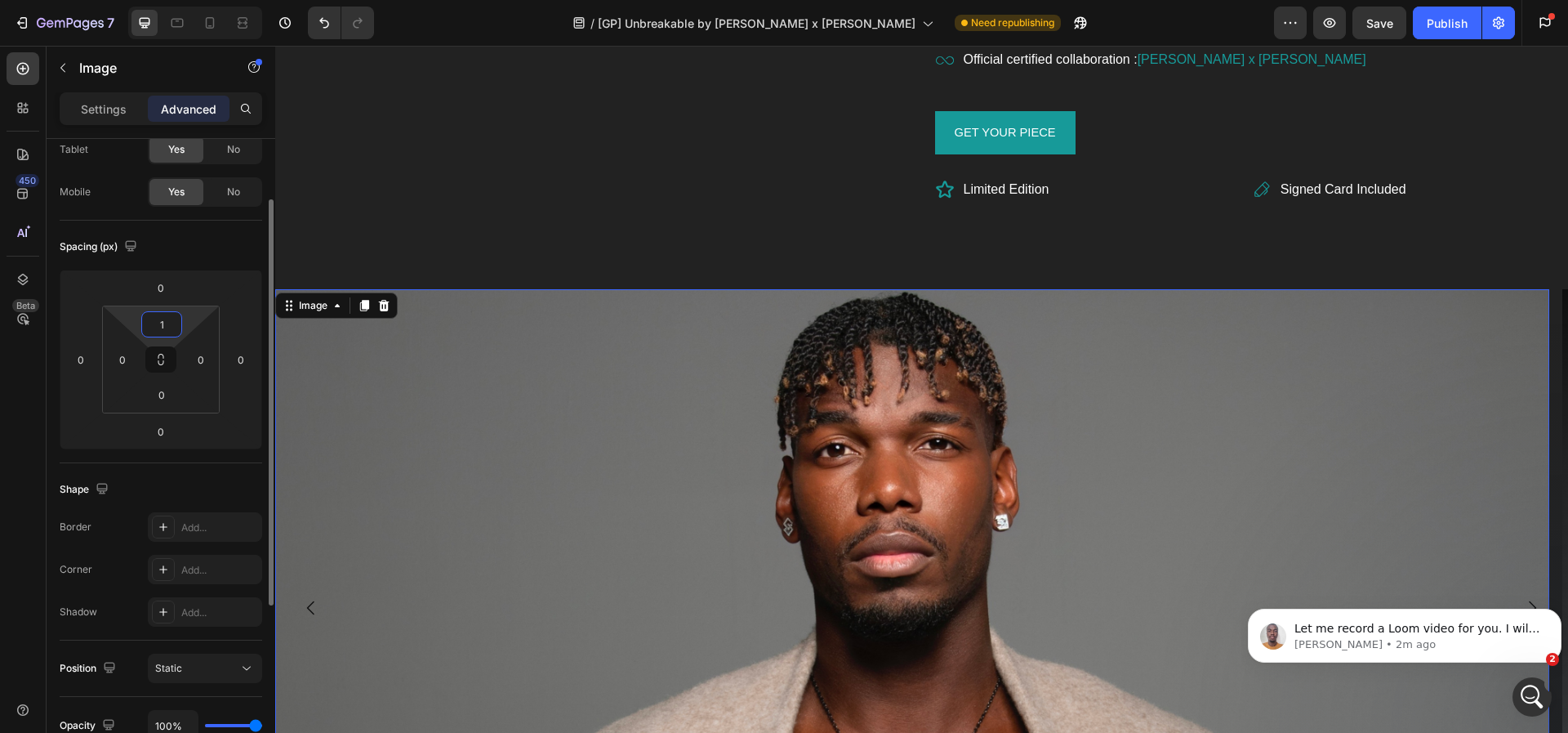
click at [169, 321] on input "1" at bounding box center [162, 324] width 33 height 25
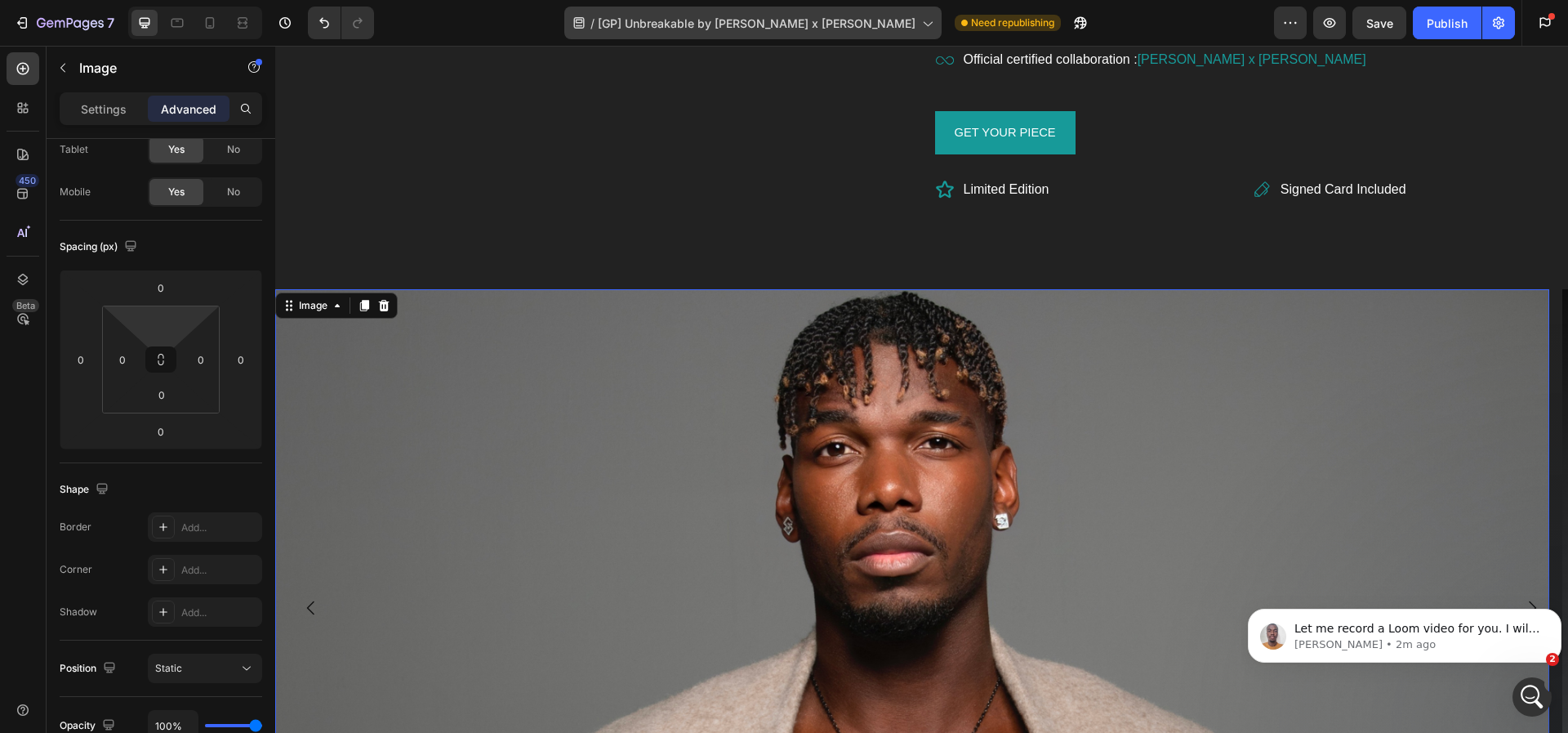
type input "0"
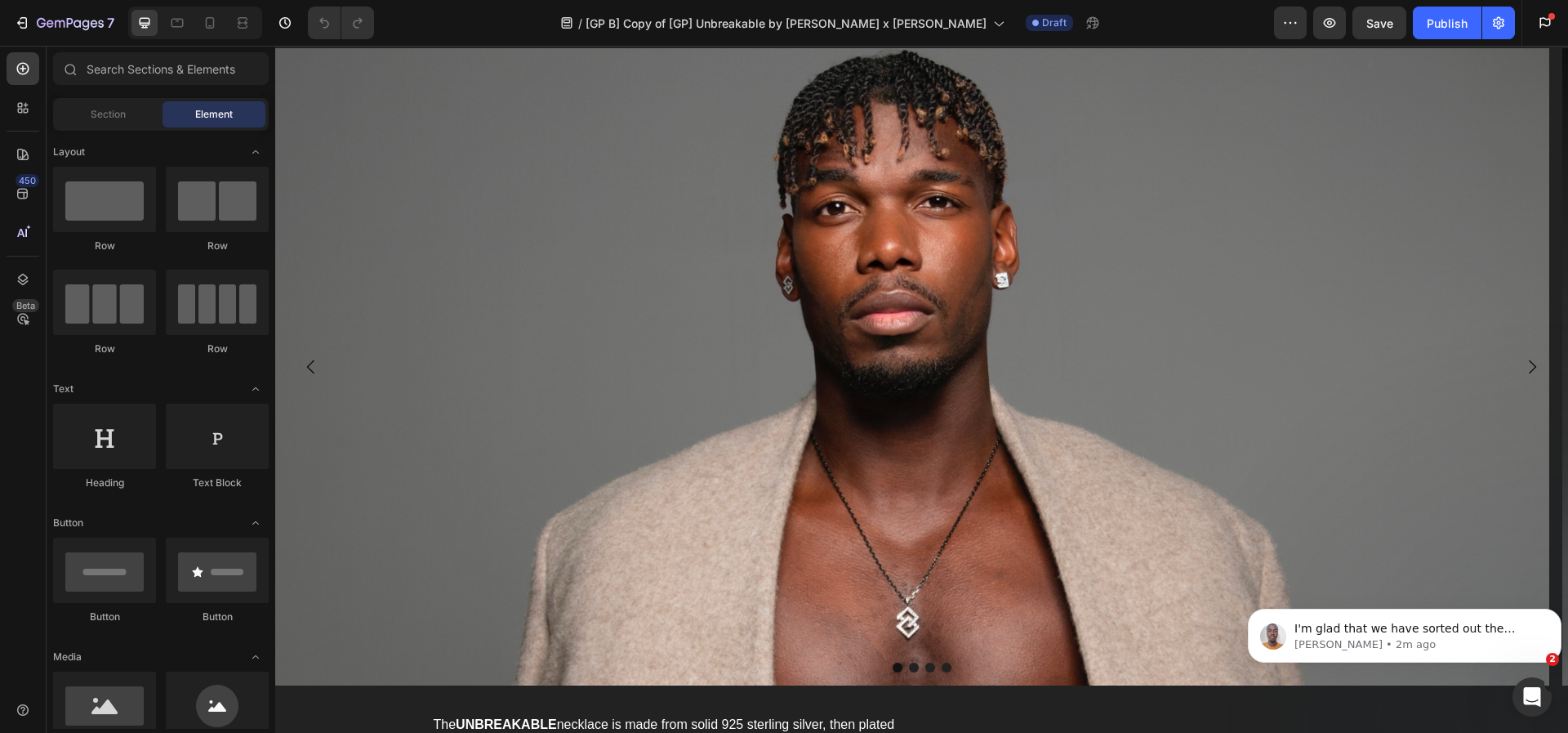
scroll to position [1750, 0]
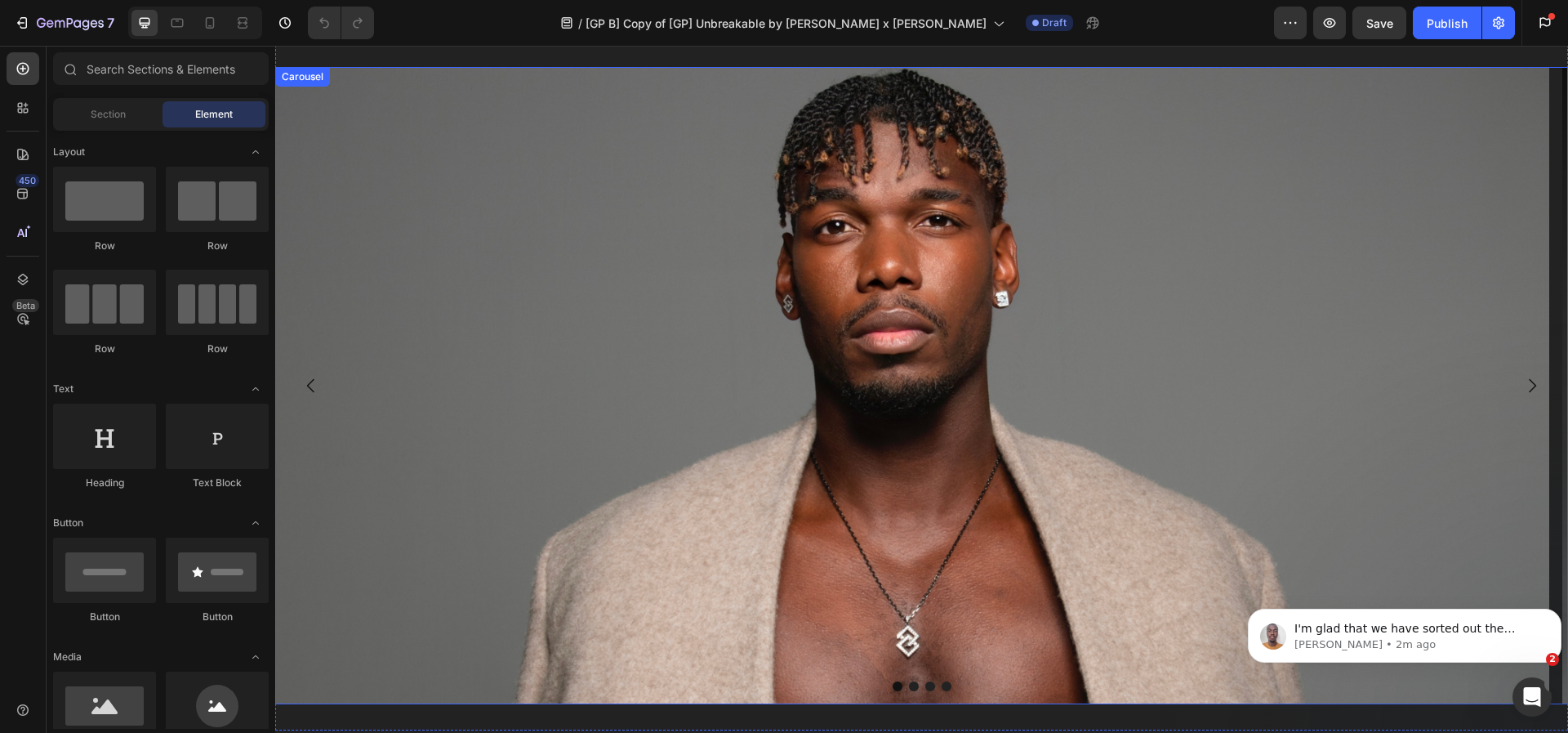
click at [1522, 391] on icon "Carousel Next Arrow" at bounding box center [1532, 385] width 20 height 20
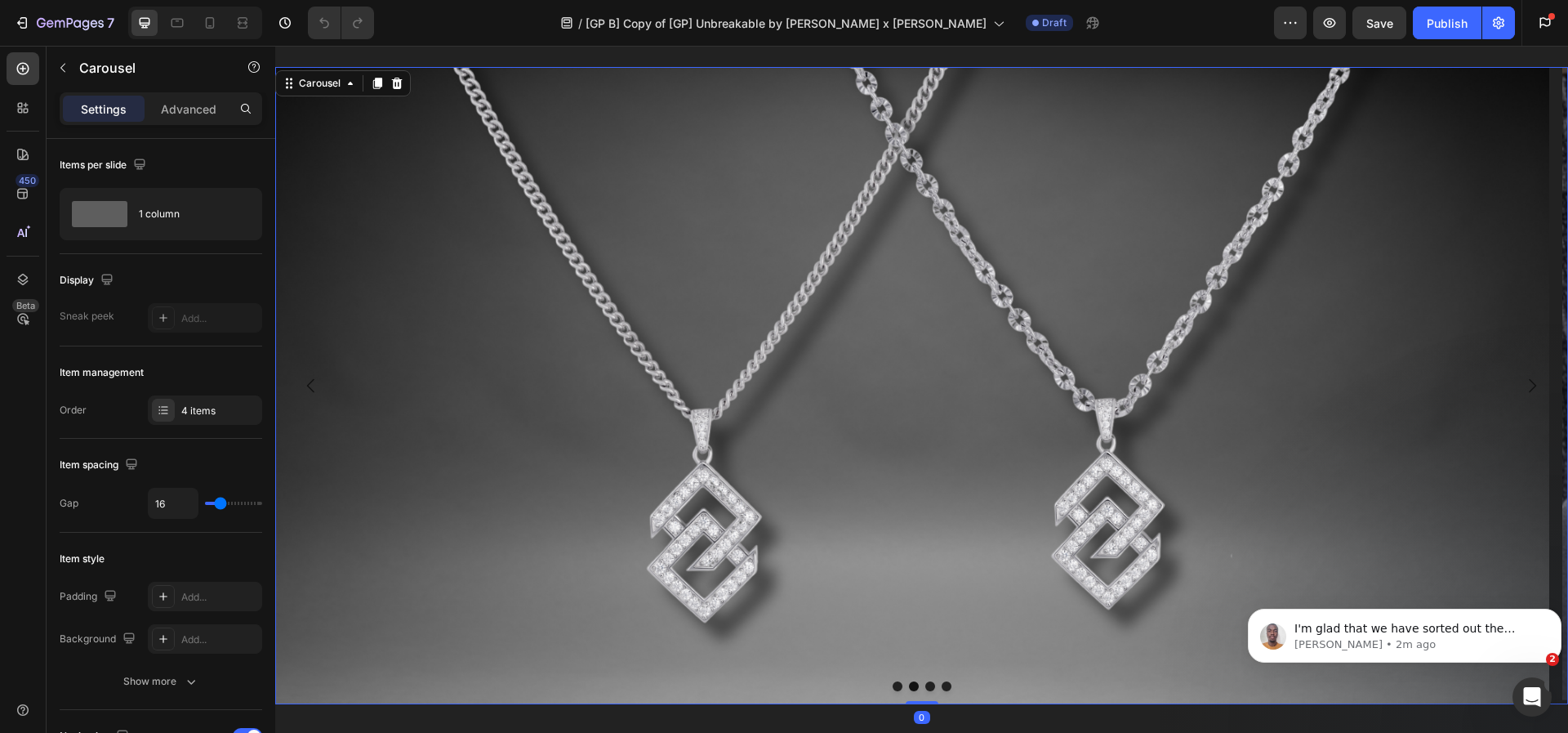
click at [1522, 391] on icon "Carousel Next Arrow" at bounding box center [1532, 385] width 20 height 20
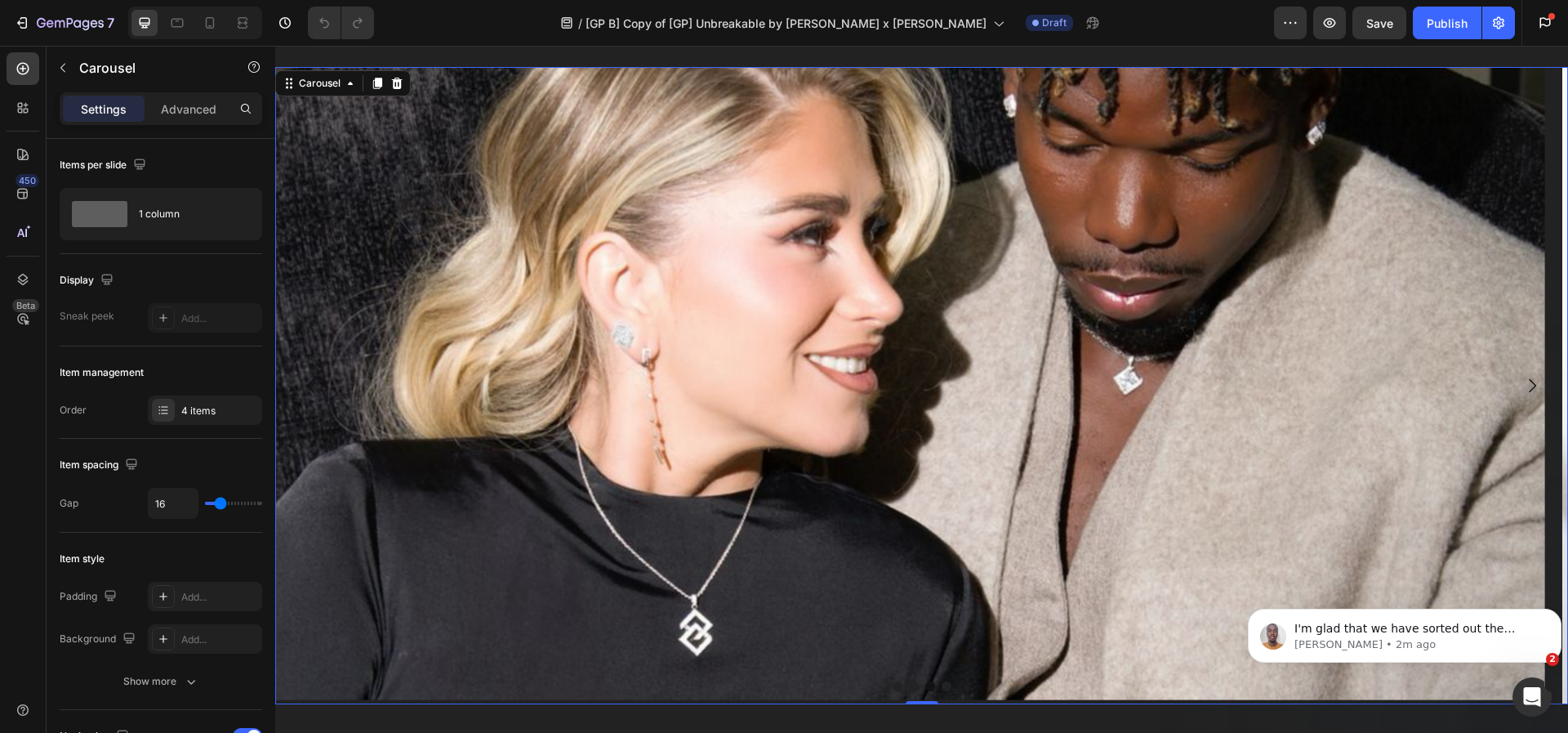
click at [1522, 391] on icon "Carousel Next Arrow" at bounding box center [1532, 385] width 20 height 20
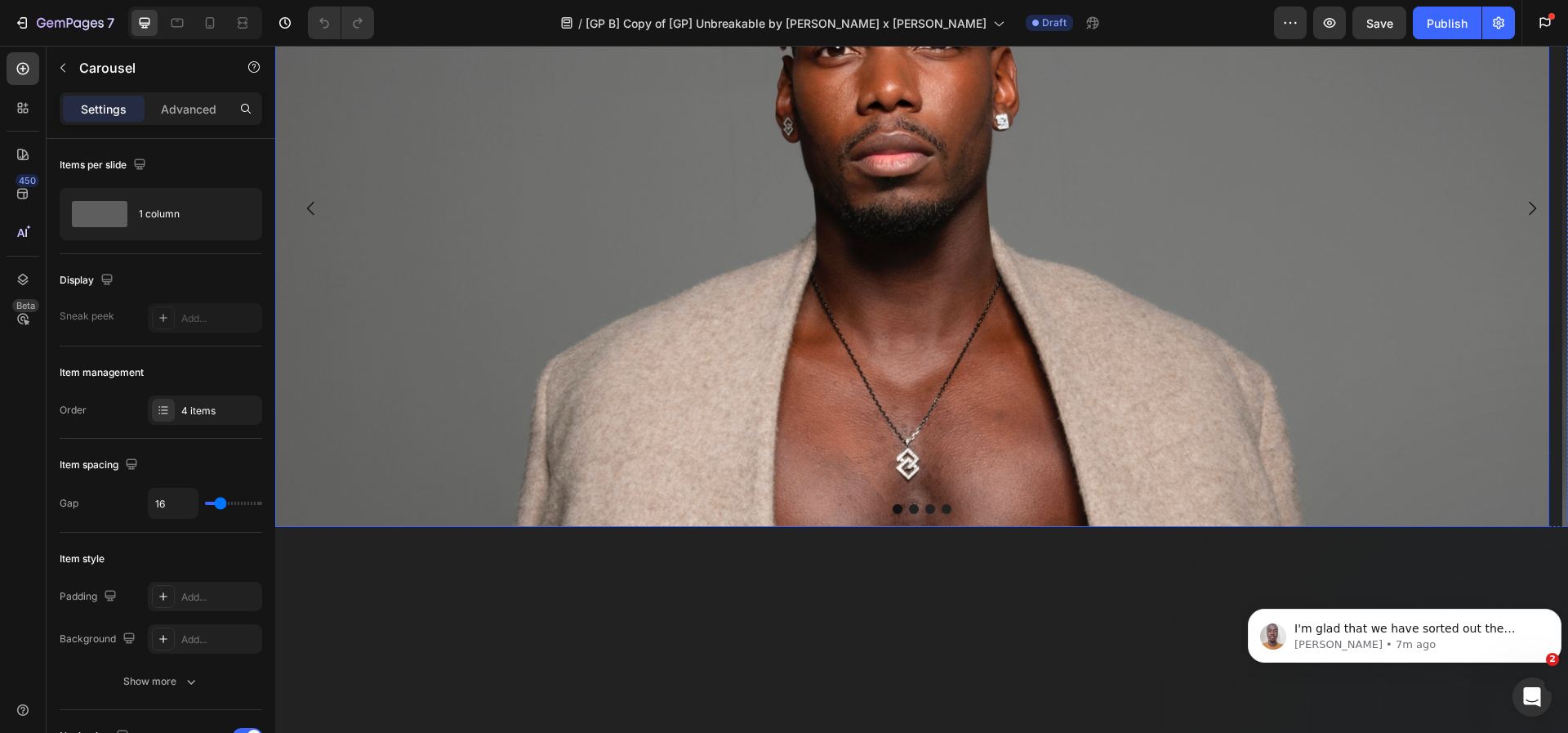
scroll to position [1672, 0]
click at [619, 419] on img at bounding box center [912, 207] width 1274 height 638
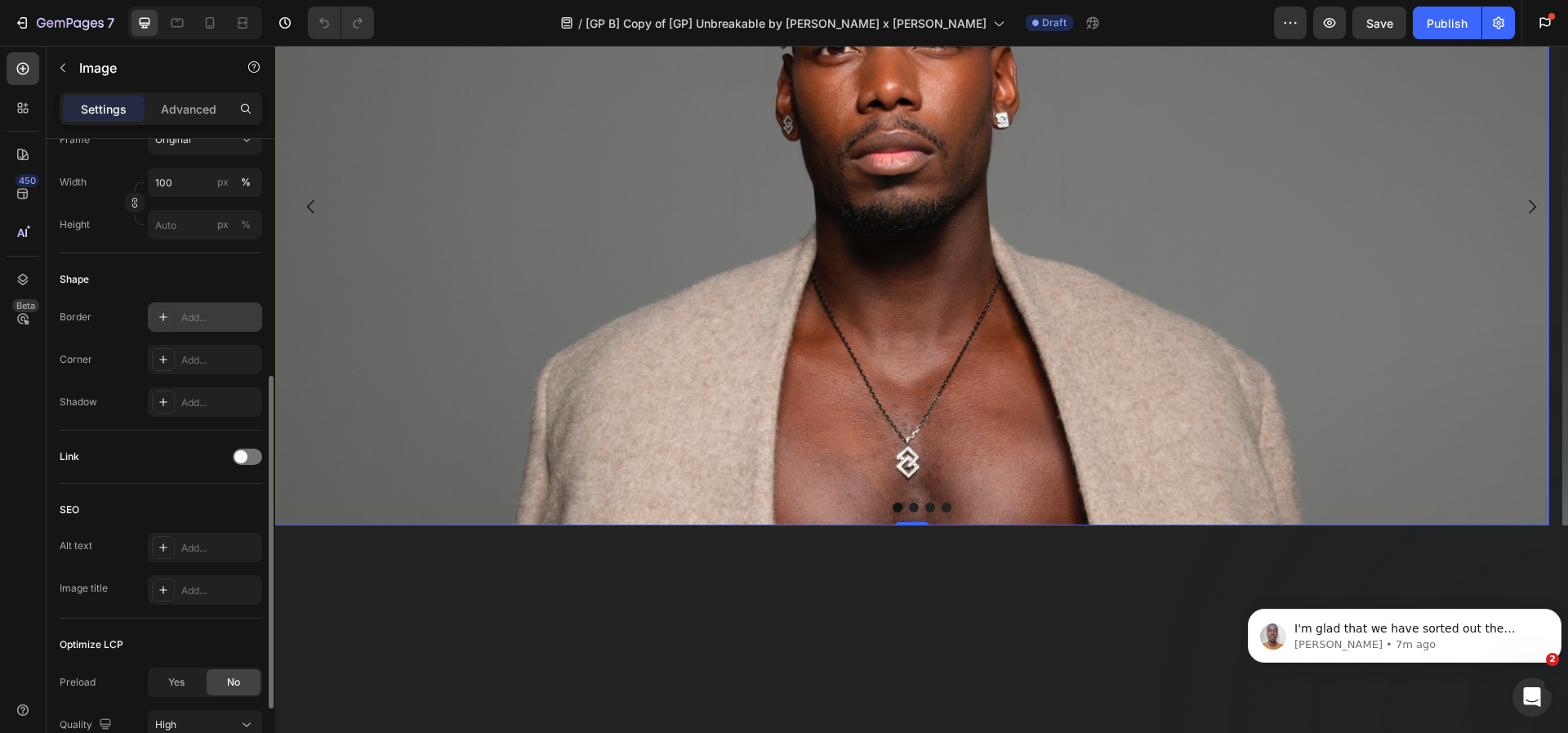
scroll to position [455, 0]
click at [247, 449] on div at bounding box center [247, 454] width 29 height 16
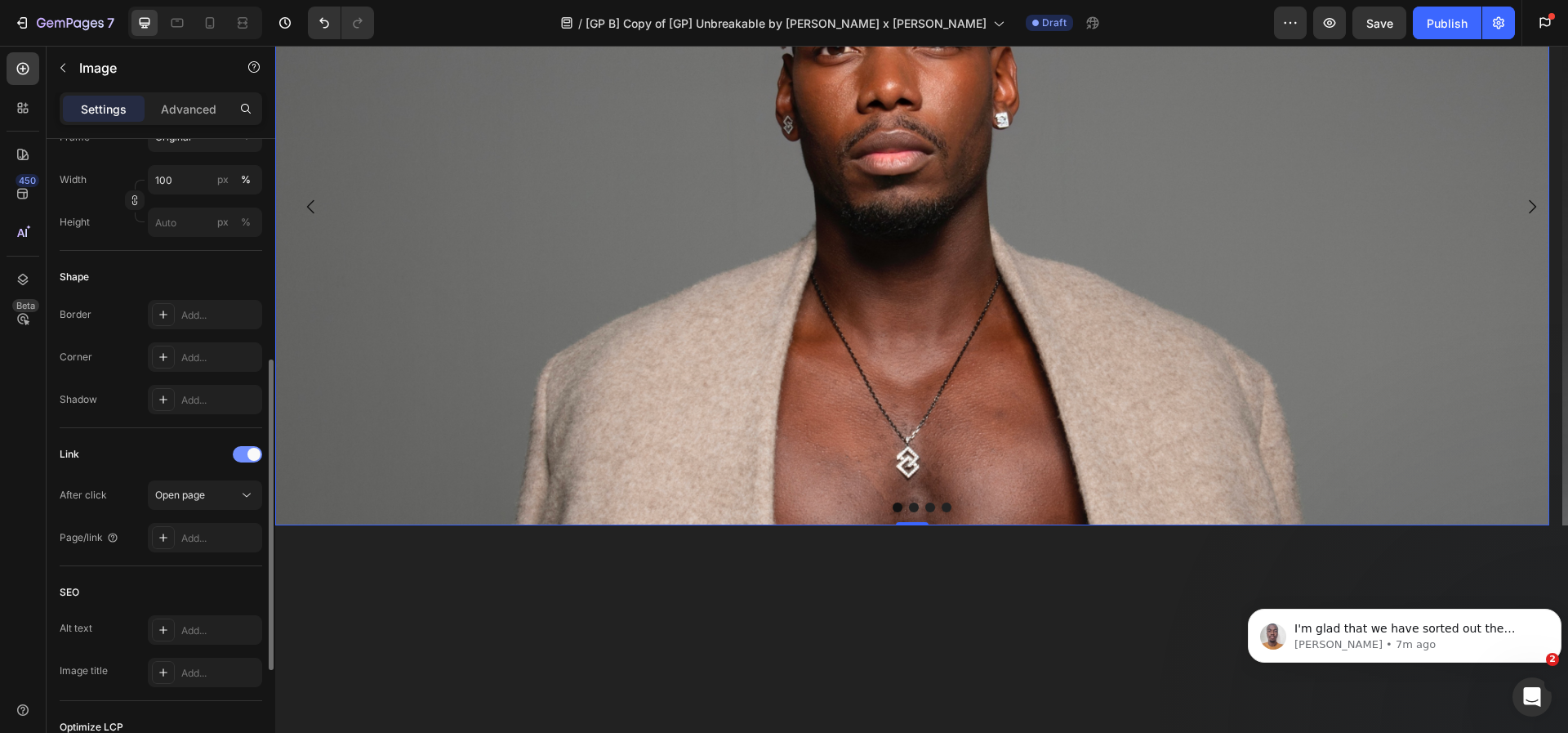
click at [247, 449] on div at bounding box center [247, 454] width 29 height 16
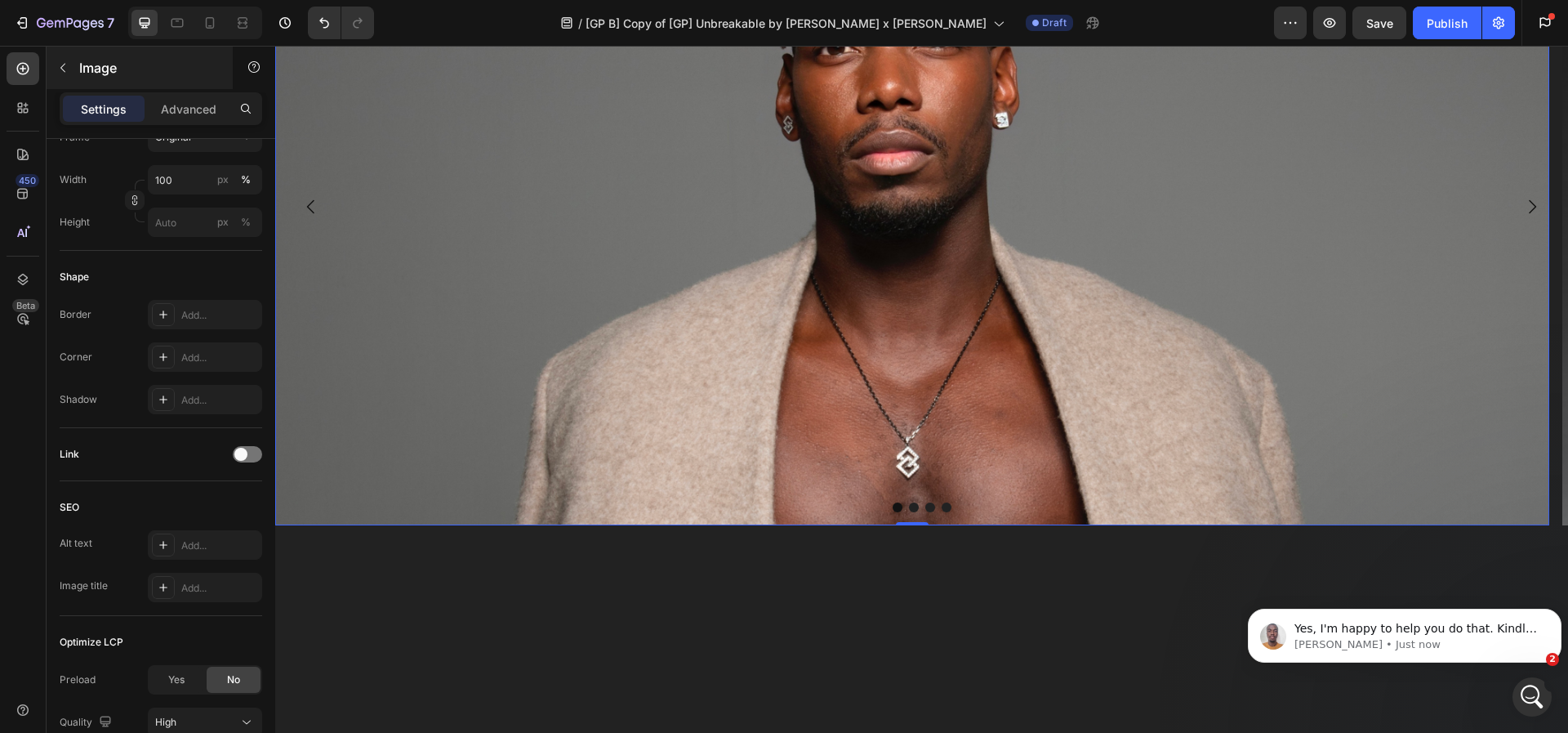
scroll to position [0, 0]
click at [607, 300] on img at bounding box center [912, 207] width 1274 height 638
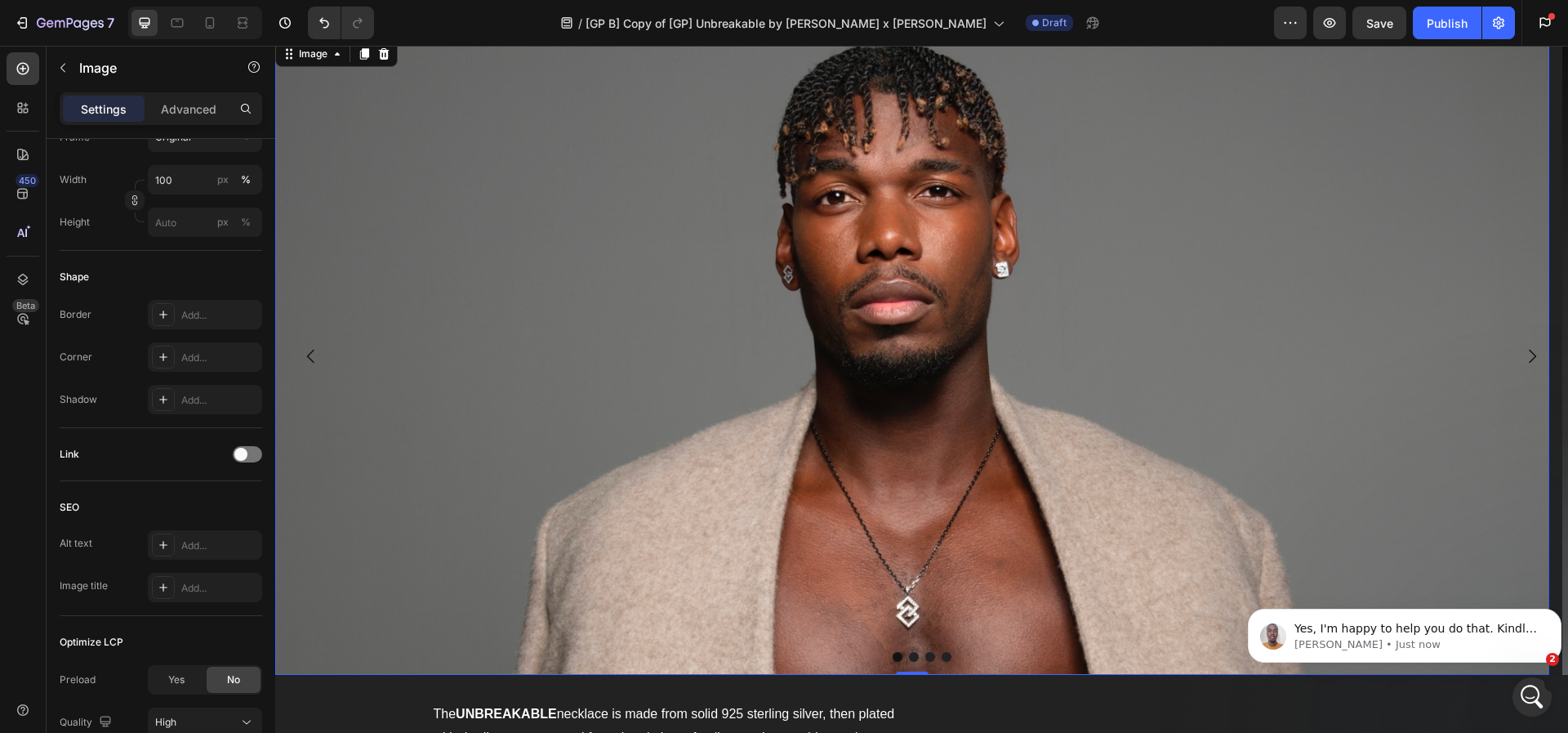
scroll to position [2028, 0]
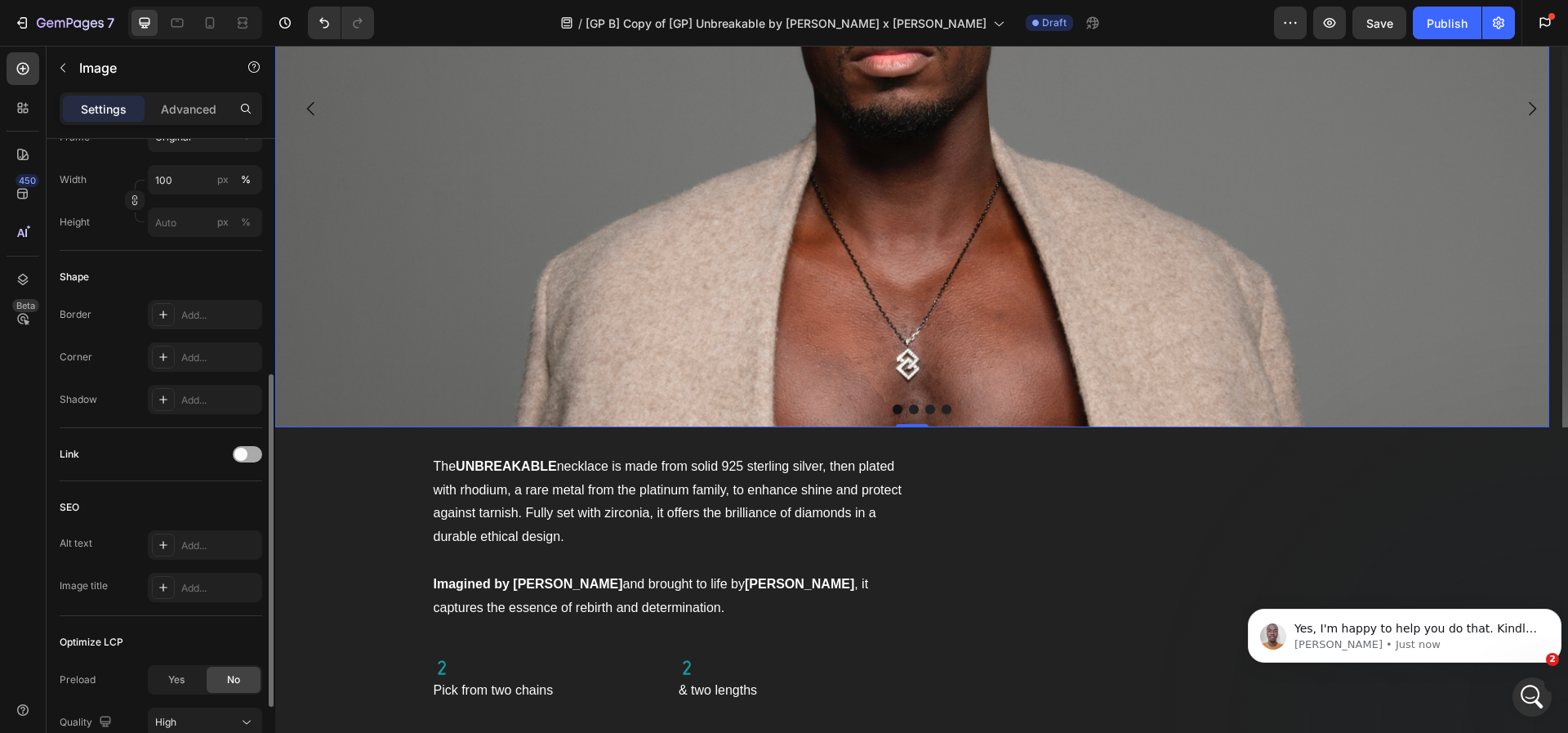
click at [253, 455] on div at bounding box center [247, 454] width 29 height 16
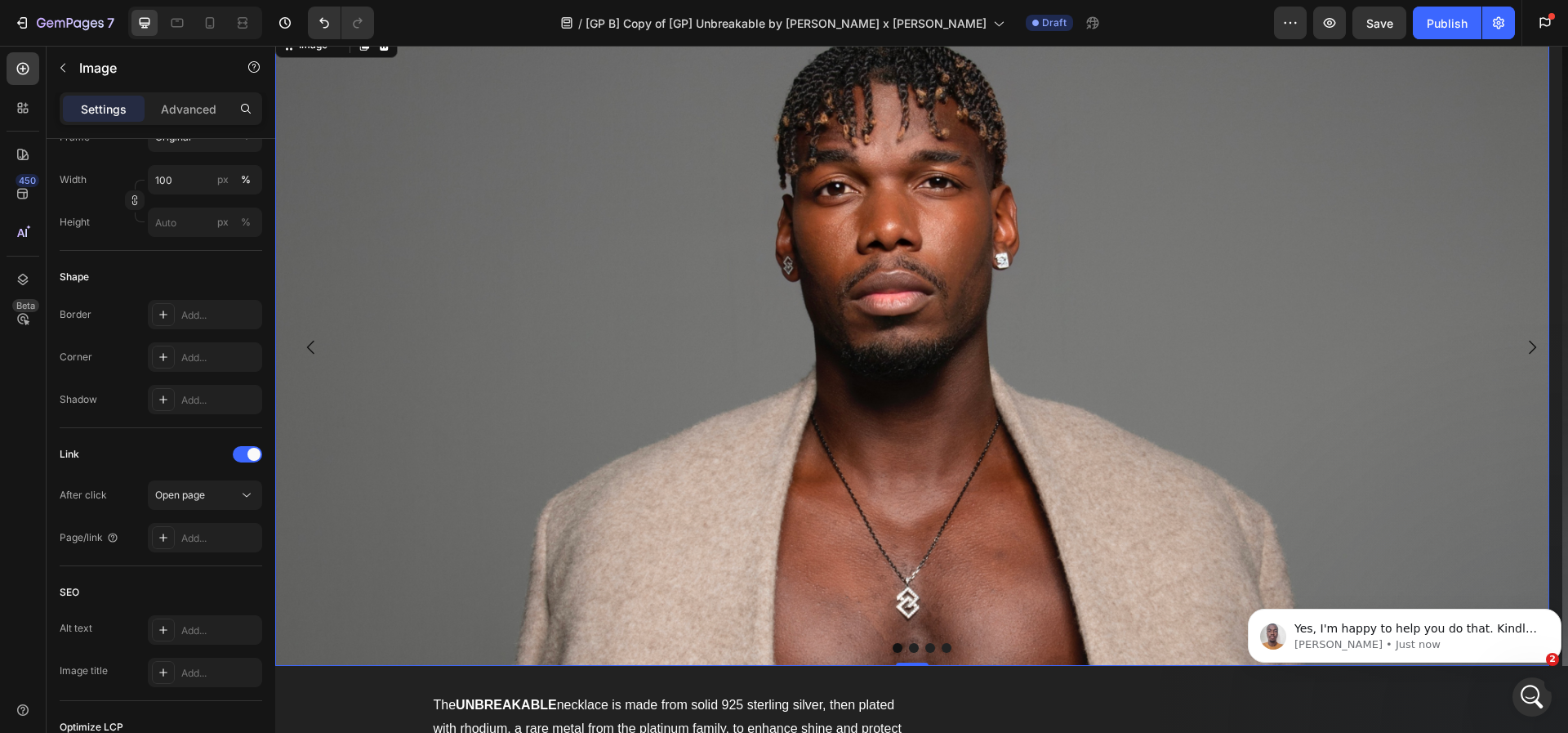
scroll to position [1788, 0]
click at [178, 503] on div "Open page" at bounding box center [205, 495] width 100 height 16
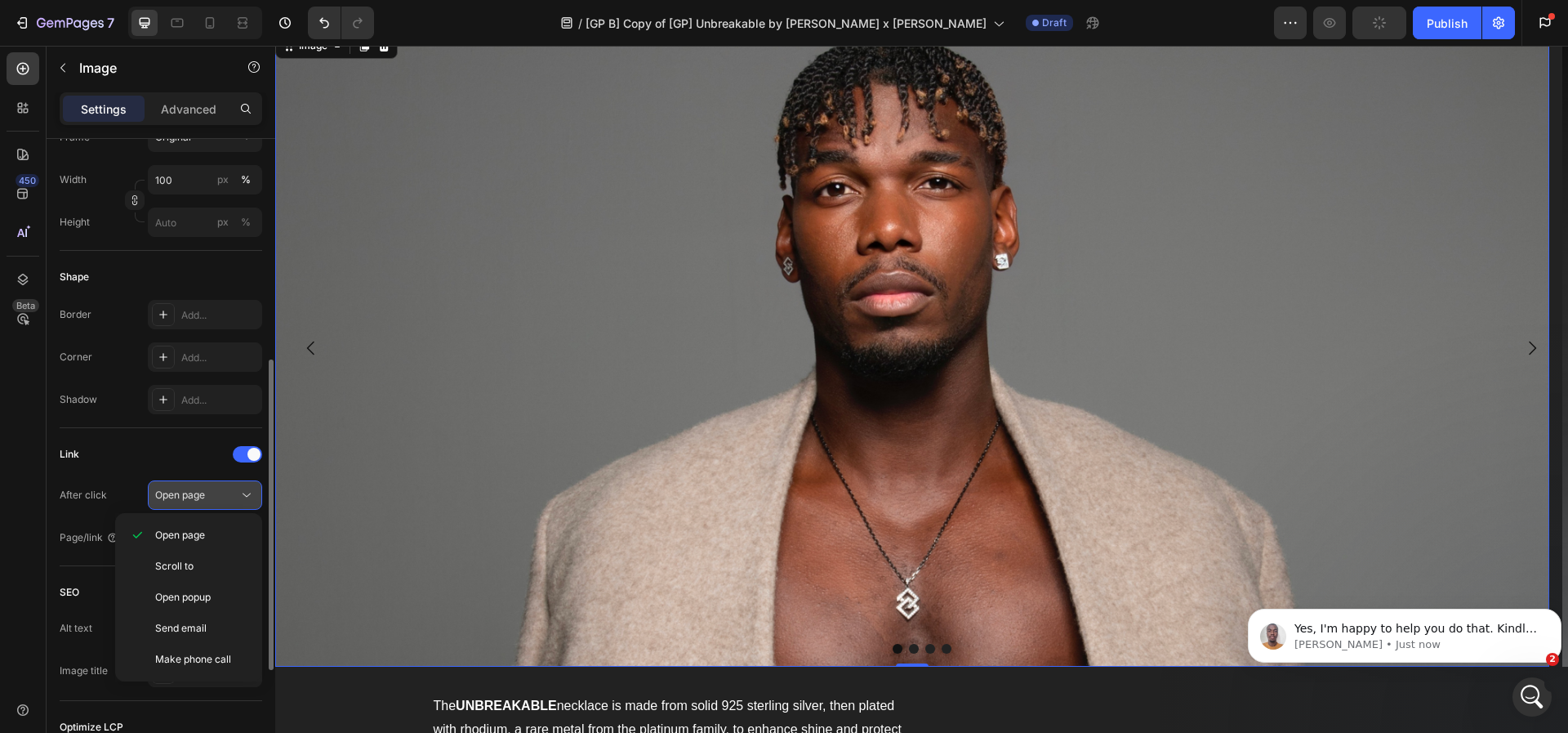
click at [178, 503] on div "Open page" at bounding box center [205, 495] width 100 height 16
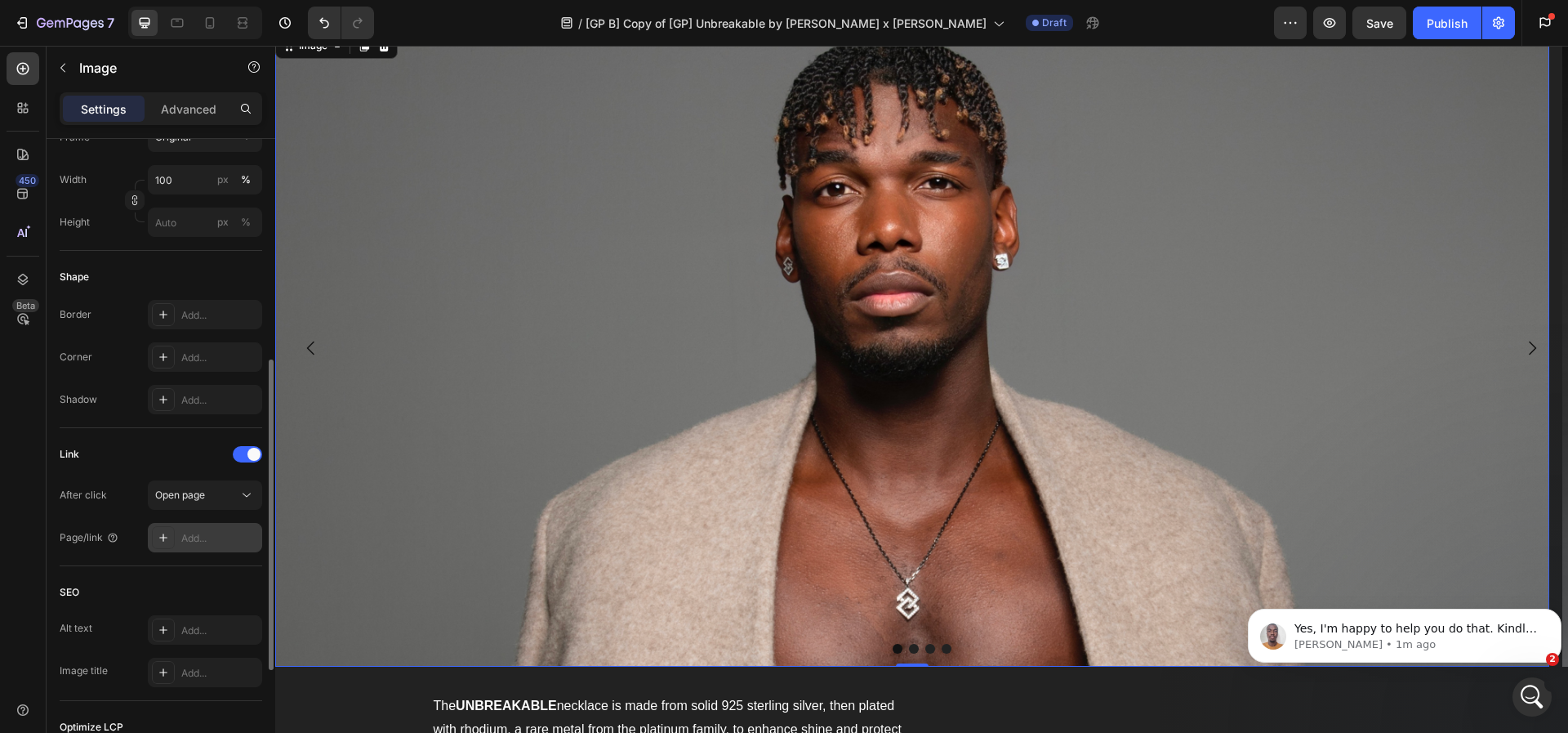
click at [213, 525] on div "Add..." at bounding box center [204, 537] width 114 height 29
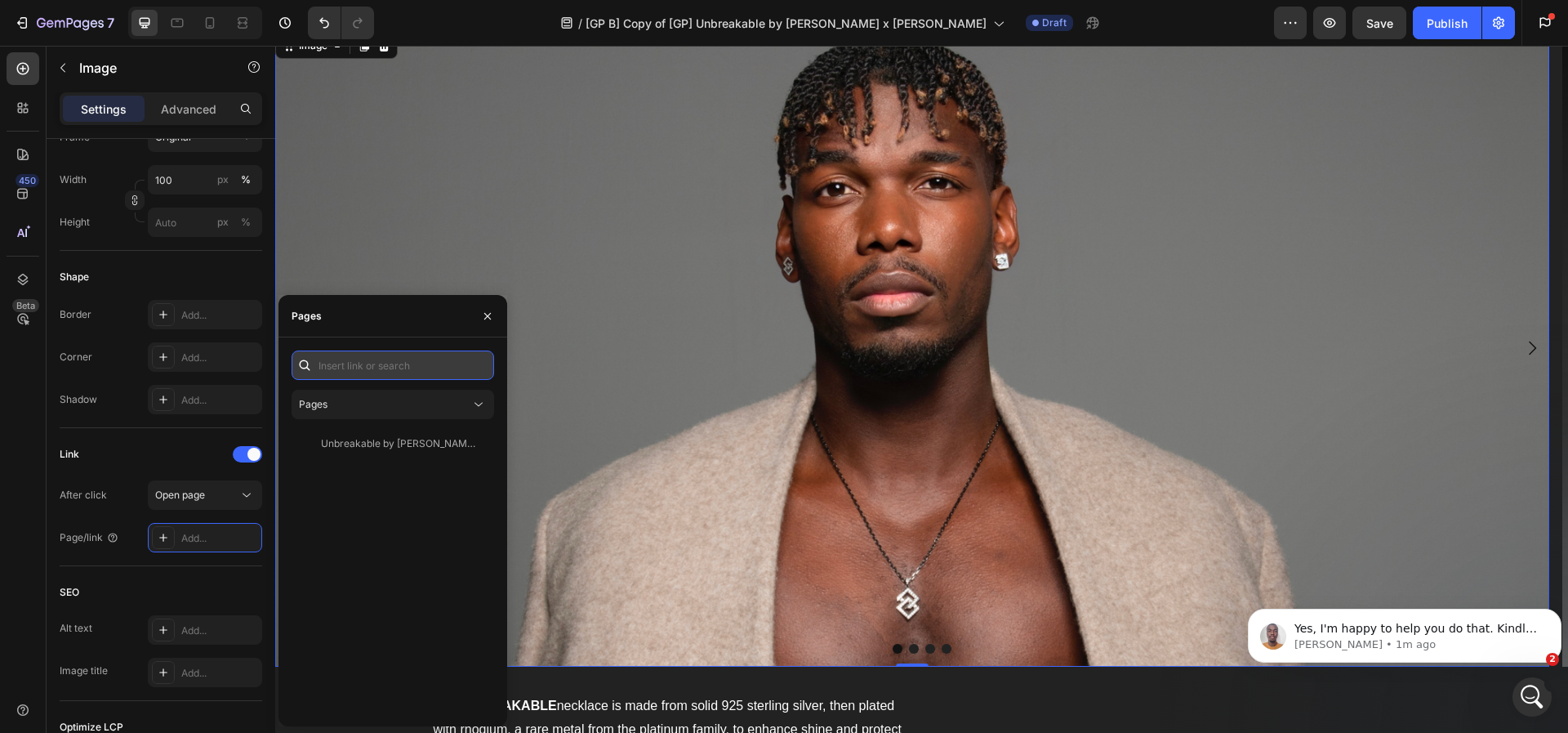
click at [381, 370] on input "text" at bounding box center [393, 365] width 203 height 29
paste input "[URL][DOMAIN_NAME]"
type input "[URL][DOMAIN_NAME]"
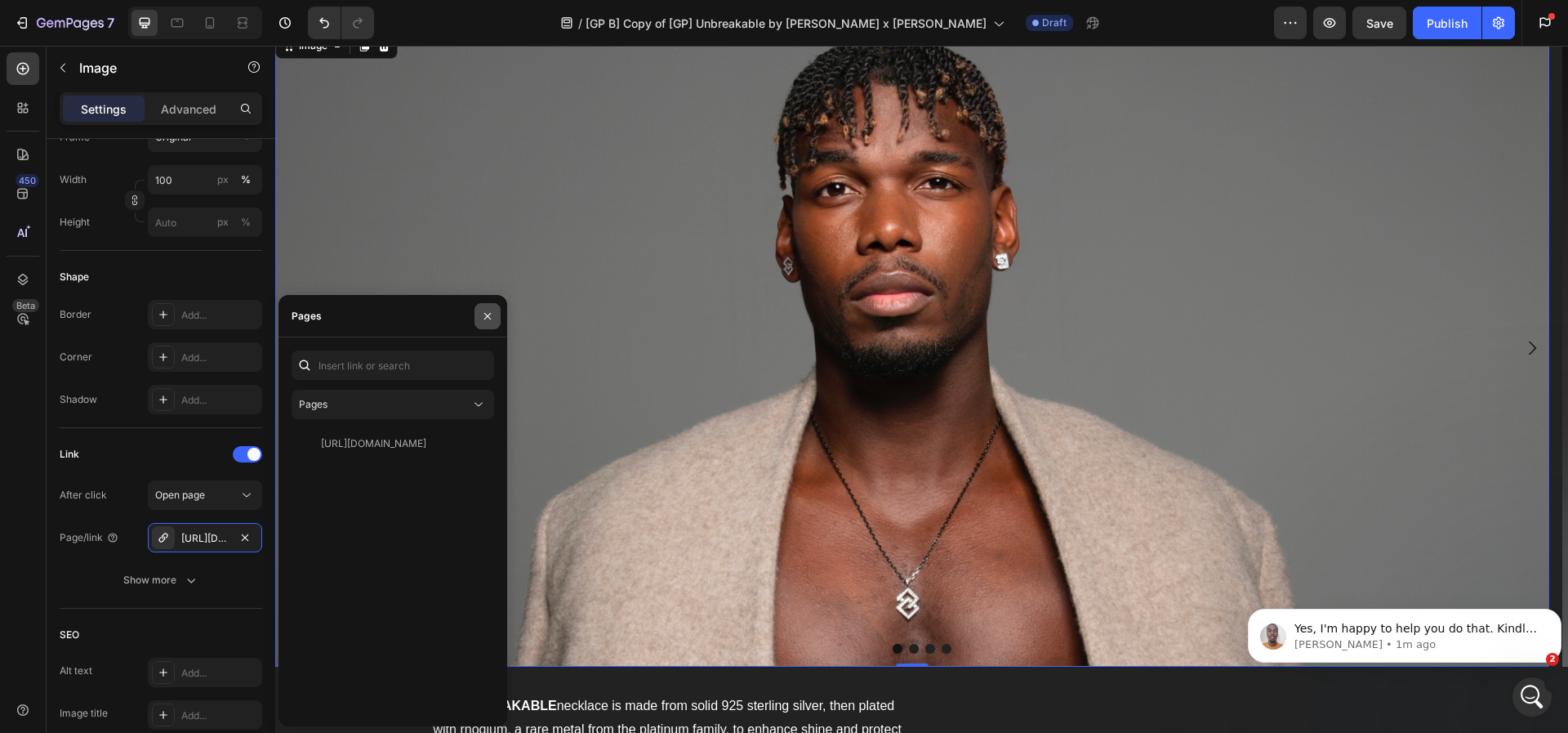
click at [483, 315] on icon "button" at bounding box center [487, 315] width 13 height 13
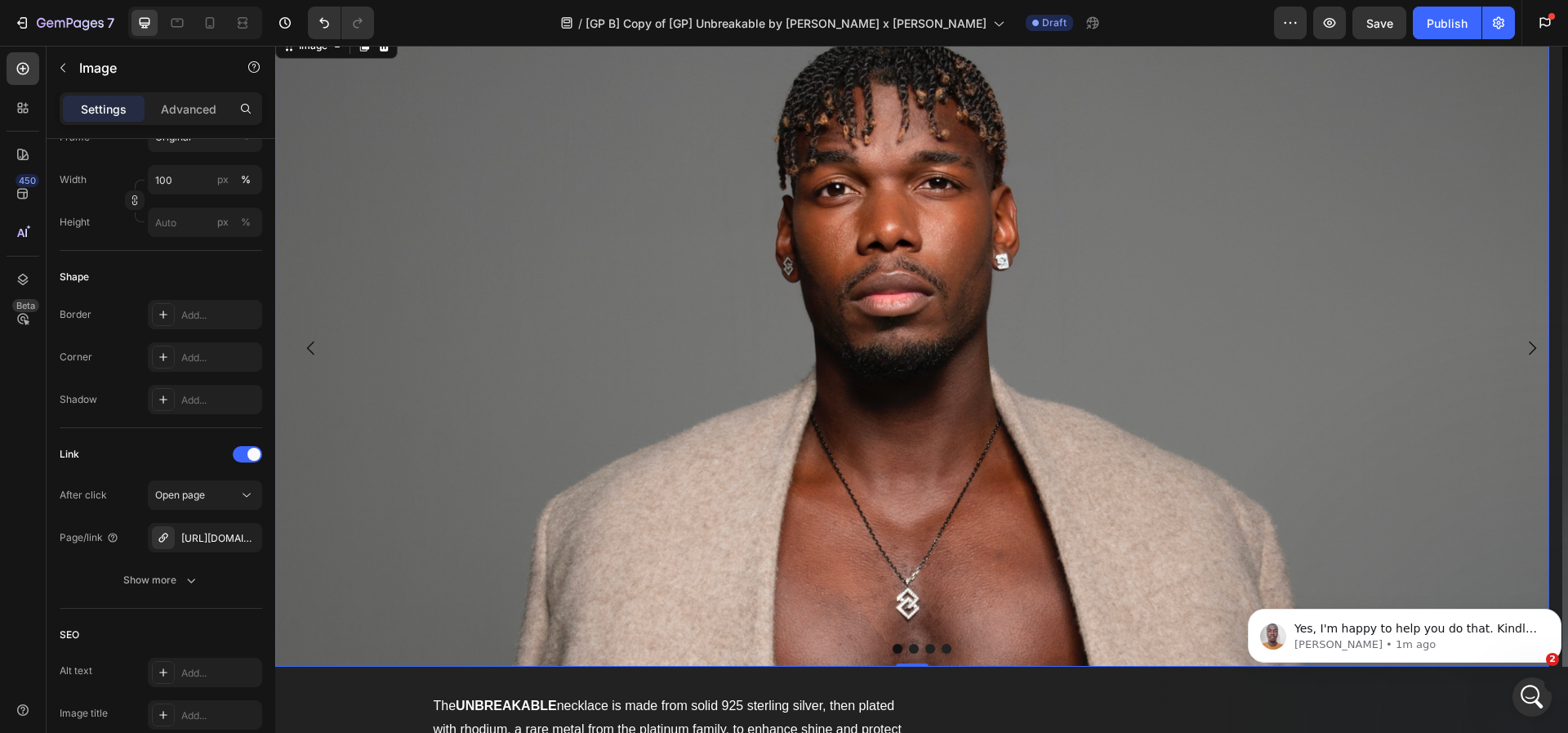
click at [720, 378] on img at bounding box center [912, 348] width 1274 height 638
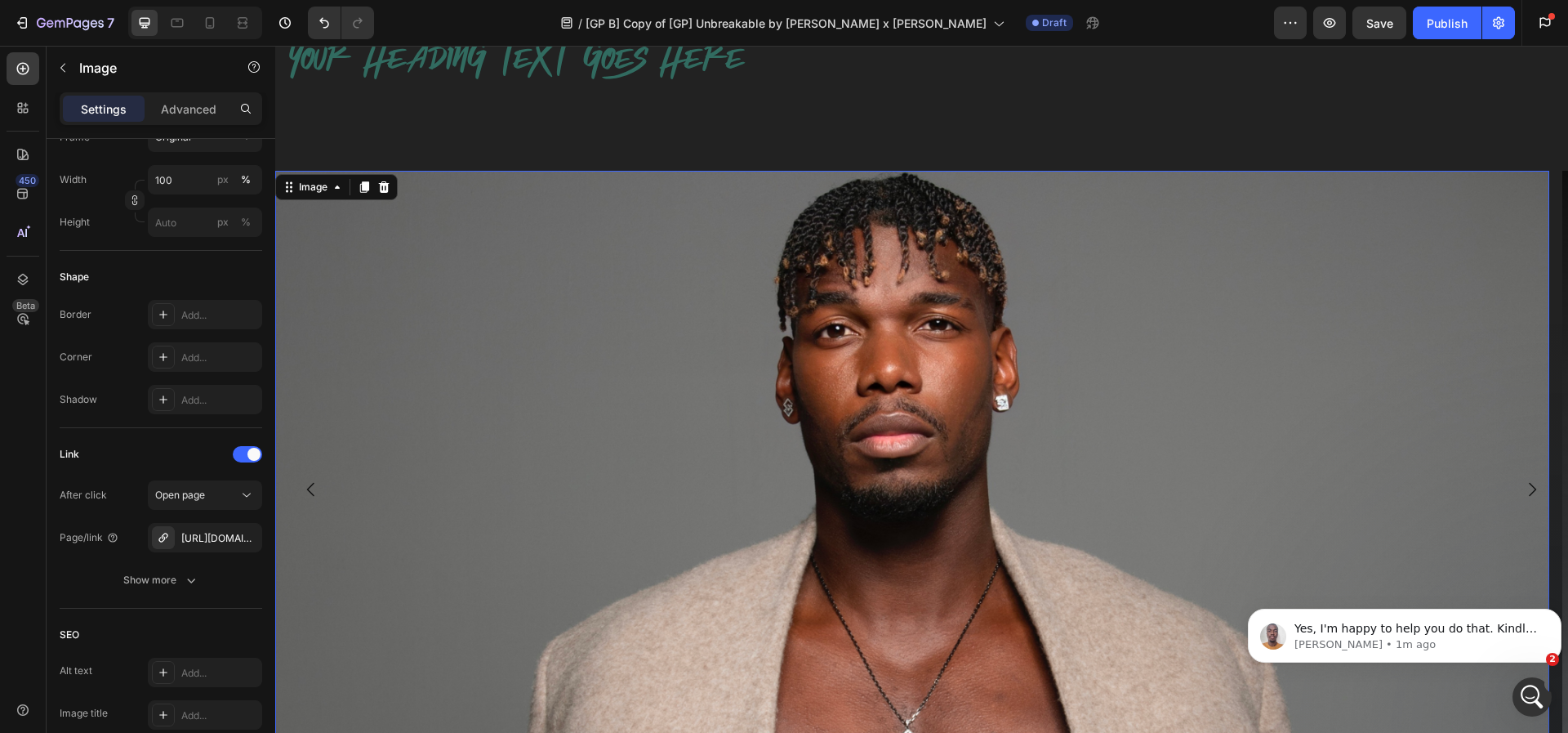
scroll to position [1475, 0]
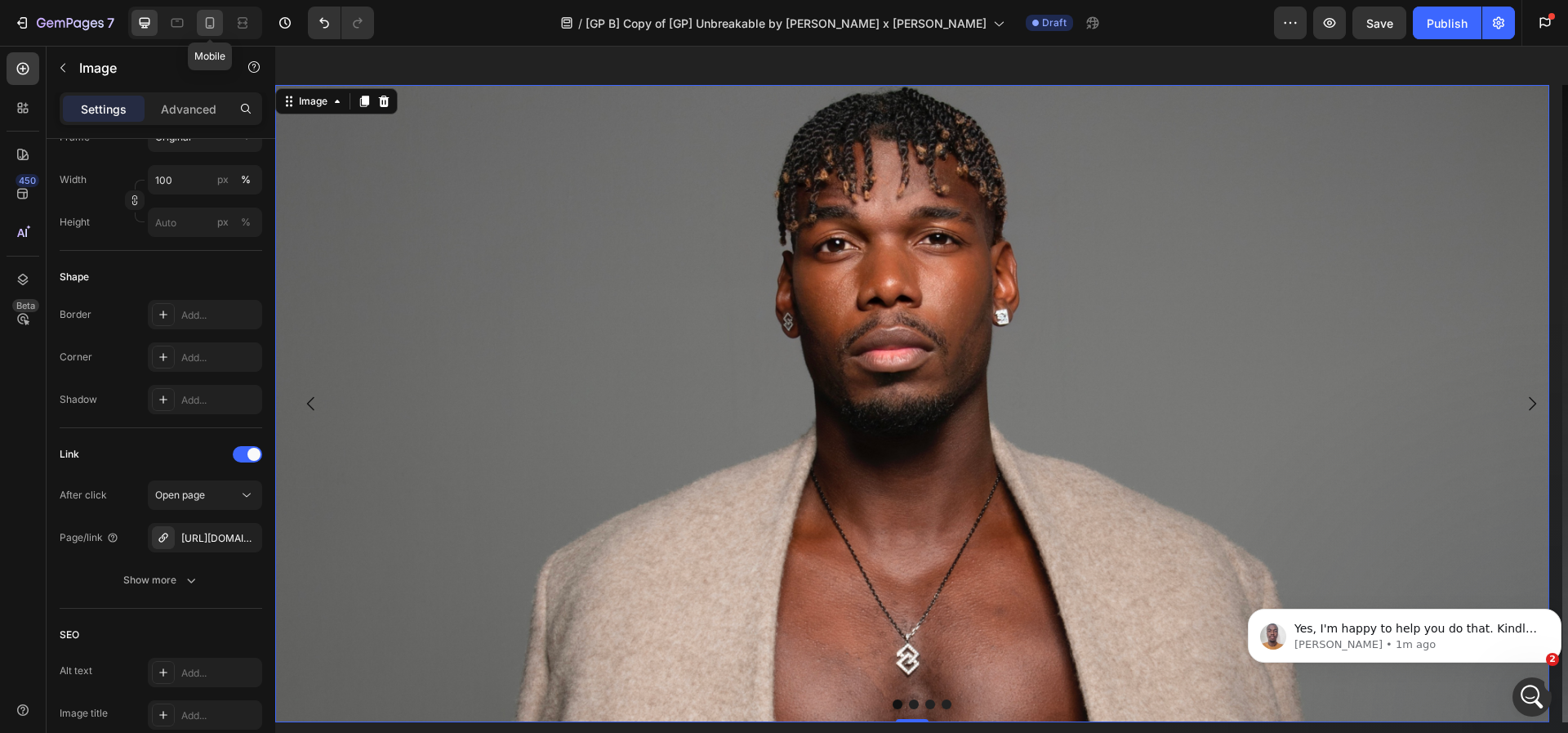
click at [202, 23] on icon at bounding box center [210, 22] width 16 height 16
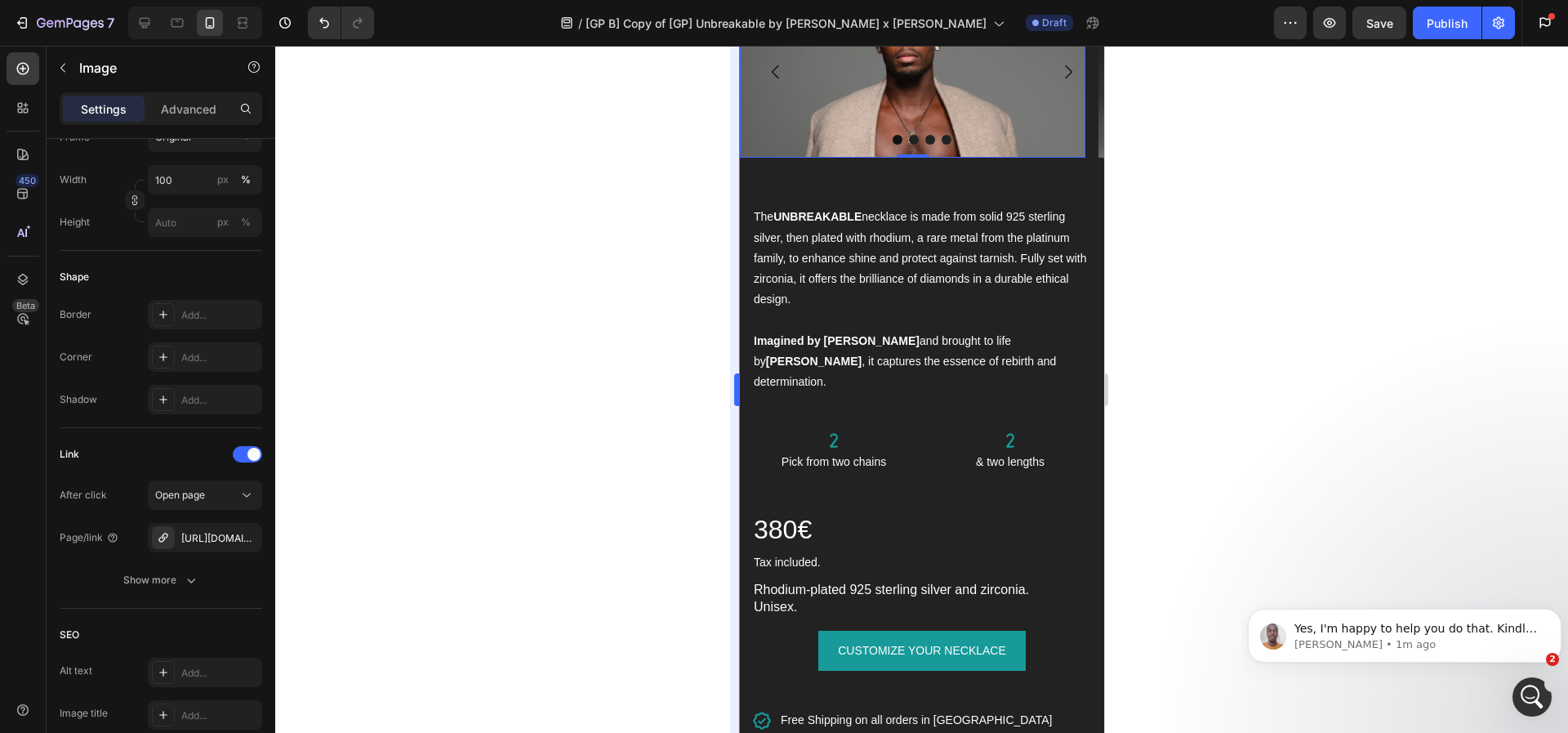
scroll to position [1829, 0]
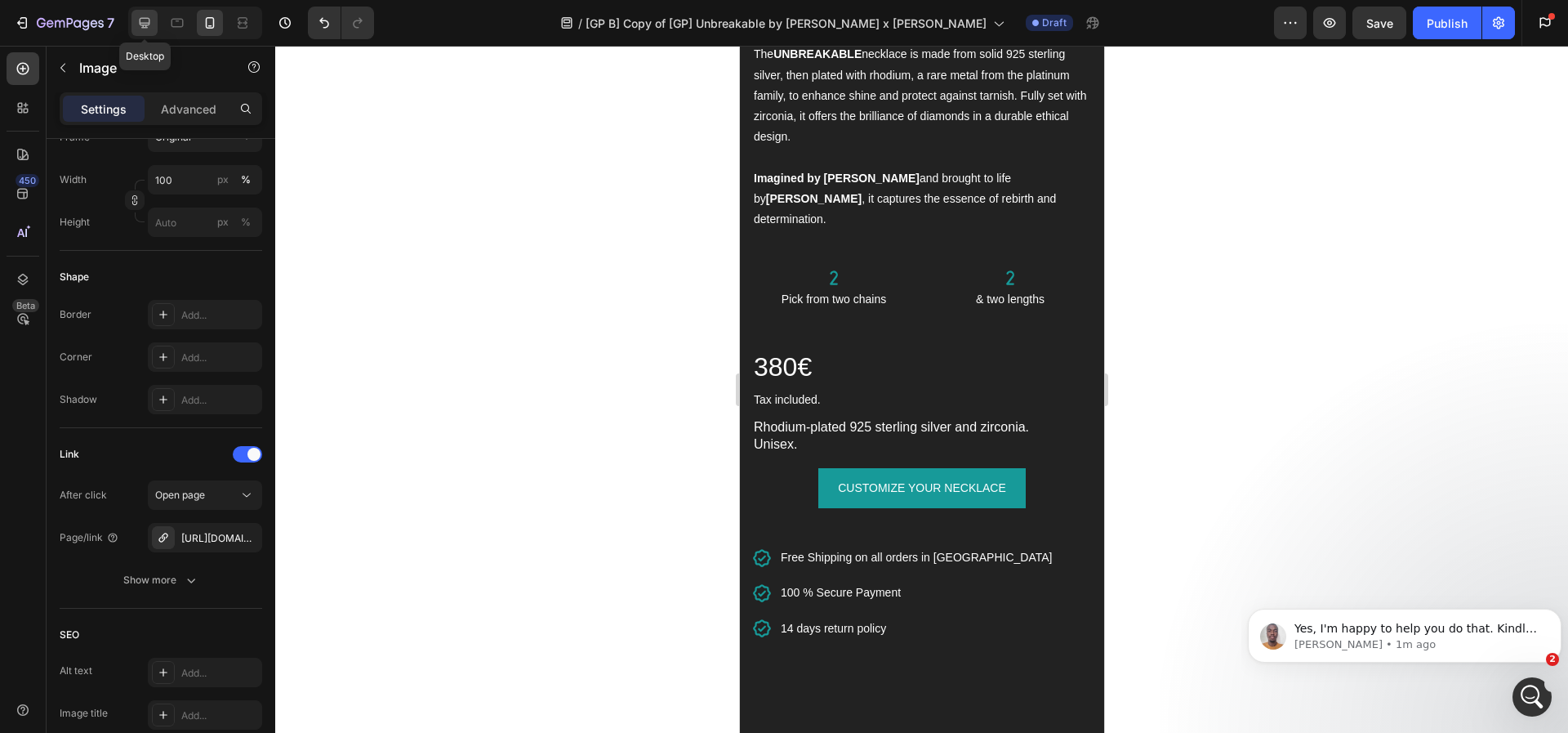
click at [143, 15] on icon at bounding box center [144, 22] width 16 height 16
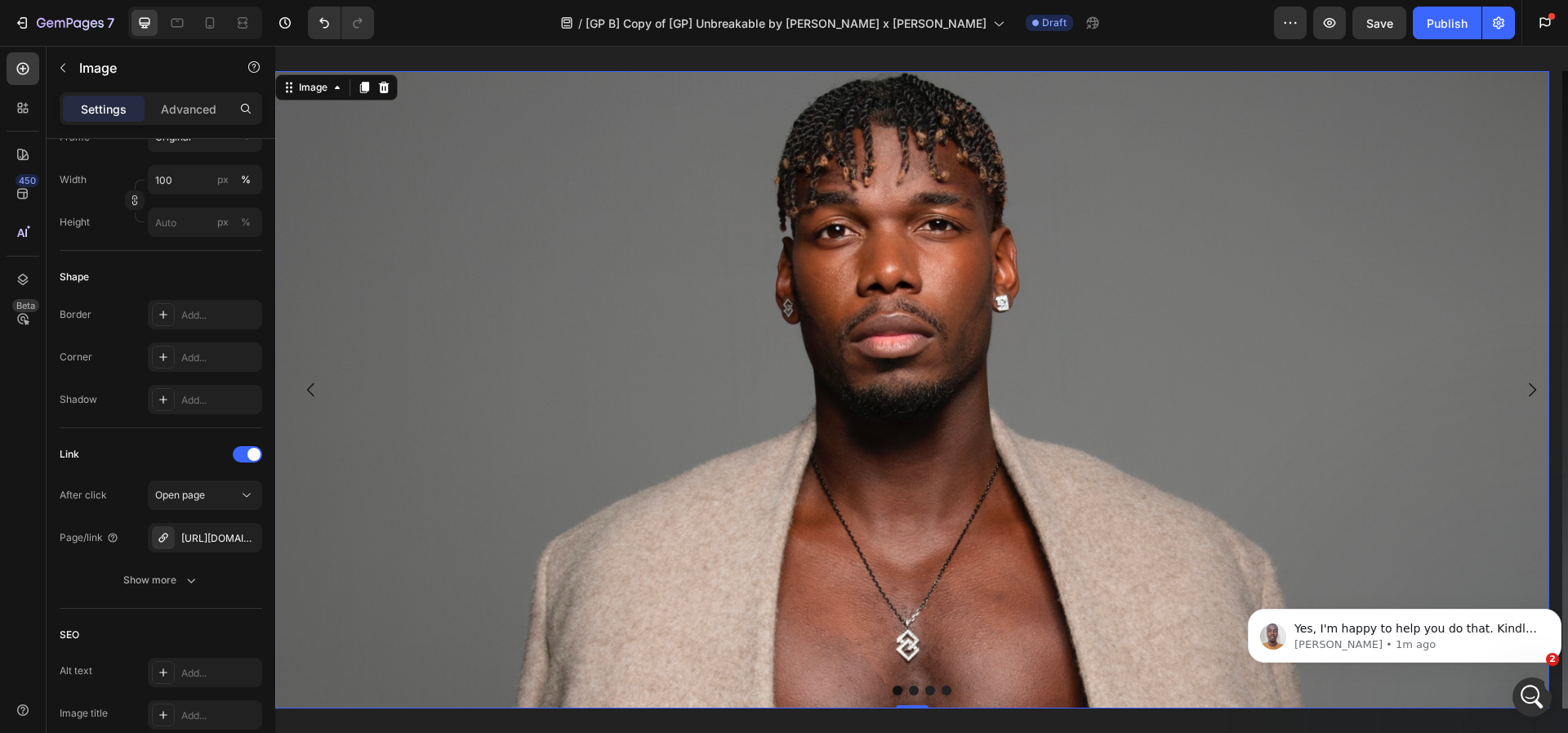
scroll to position [1829, 0]
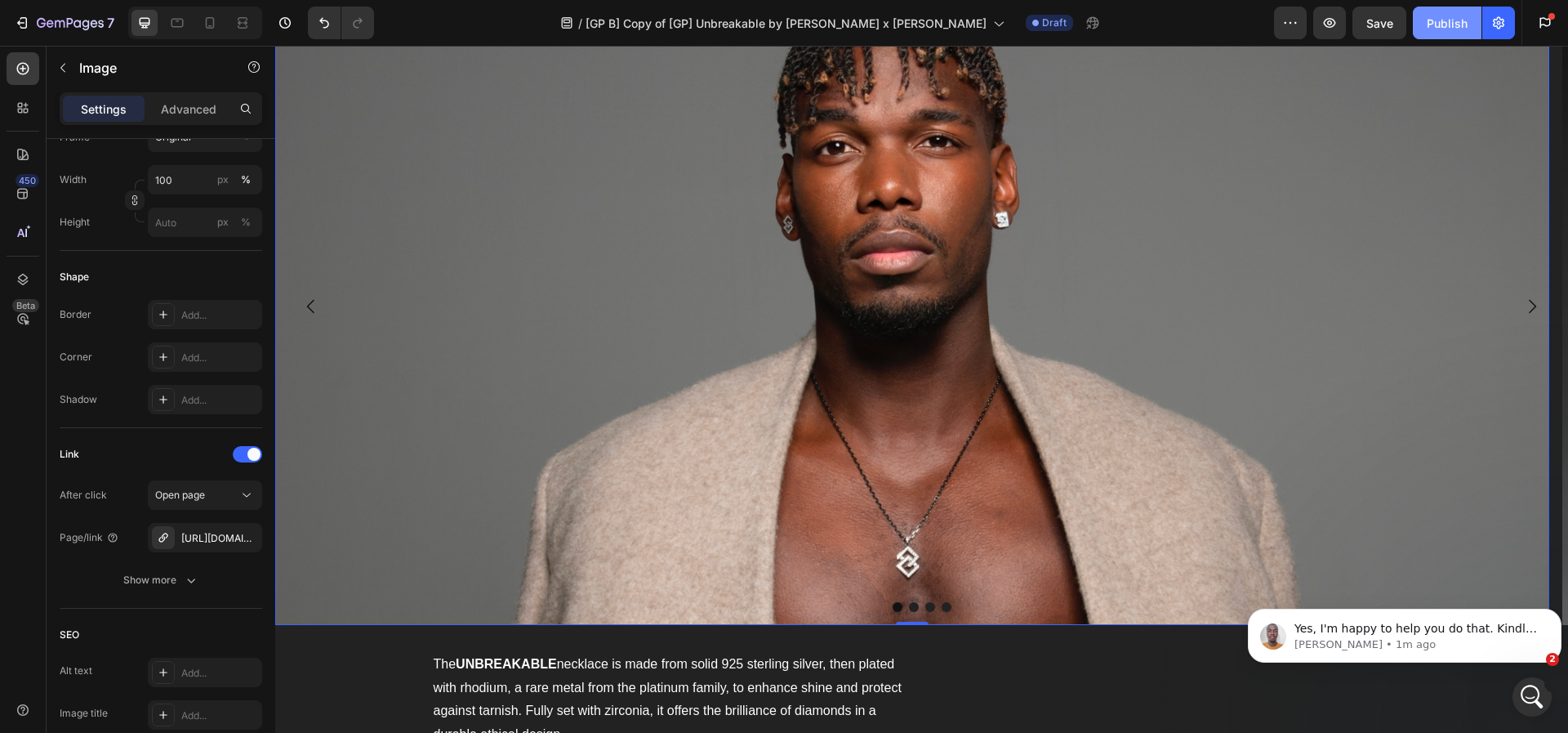
click at [1443, 22] on div "Publish" at bounding box center [1448, 23] width 41 height 17
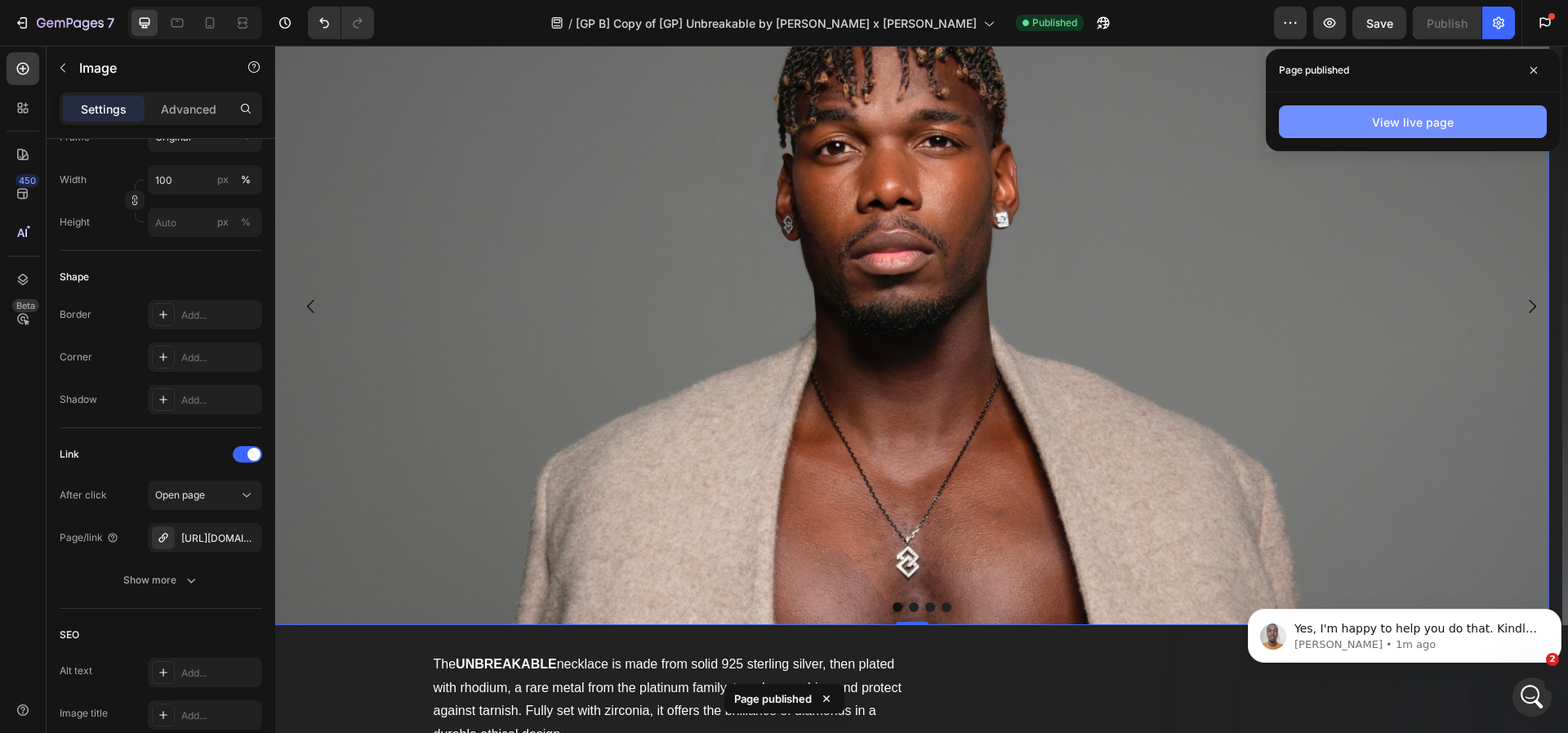
click at [1362, 113] on button "View live page" at bounding box center [1413, 122] width 268 height 33
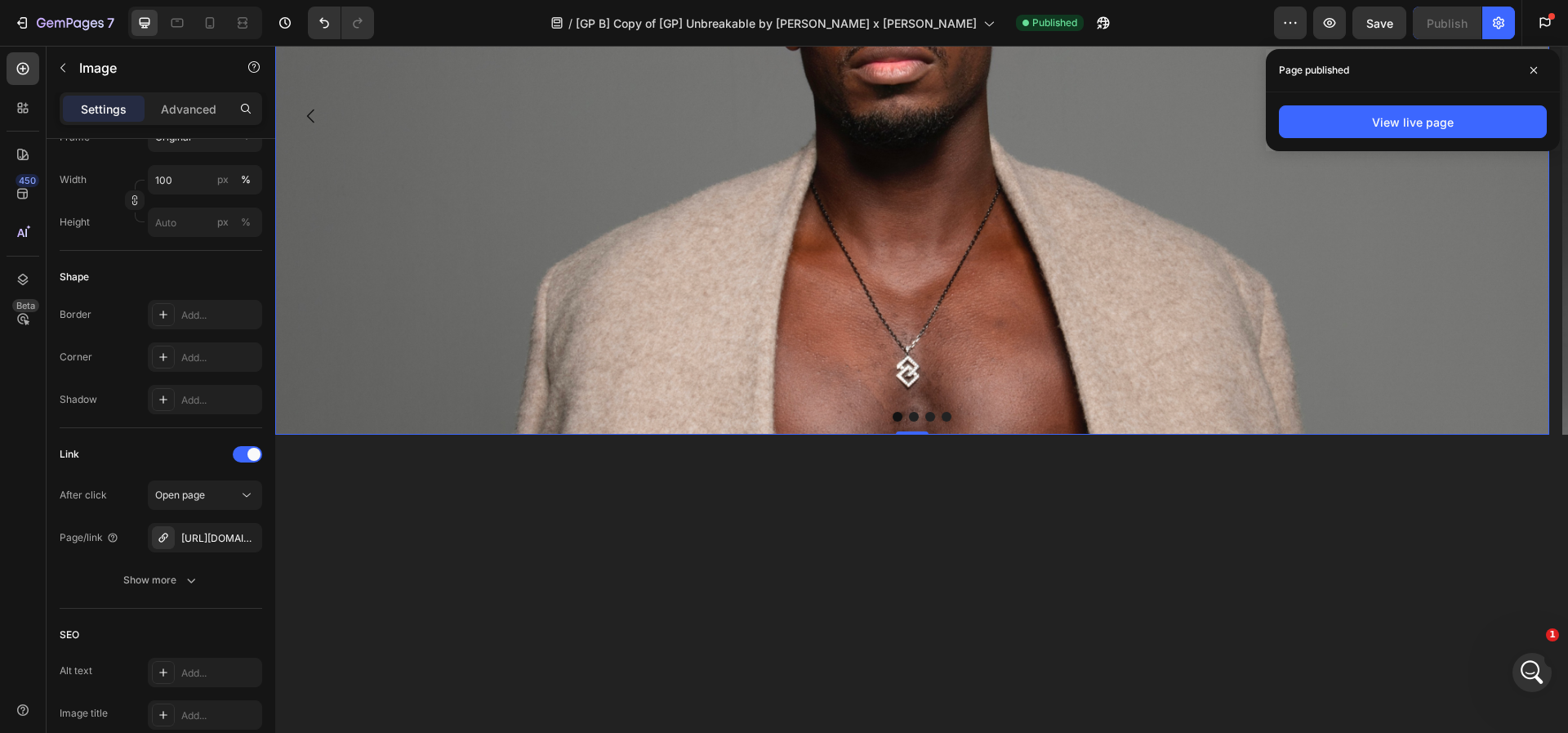
scroll to position [1650, 0]
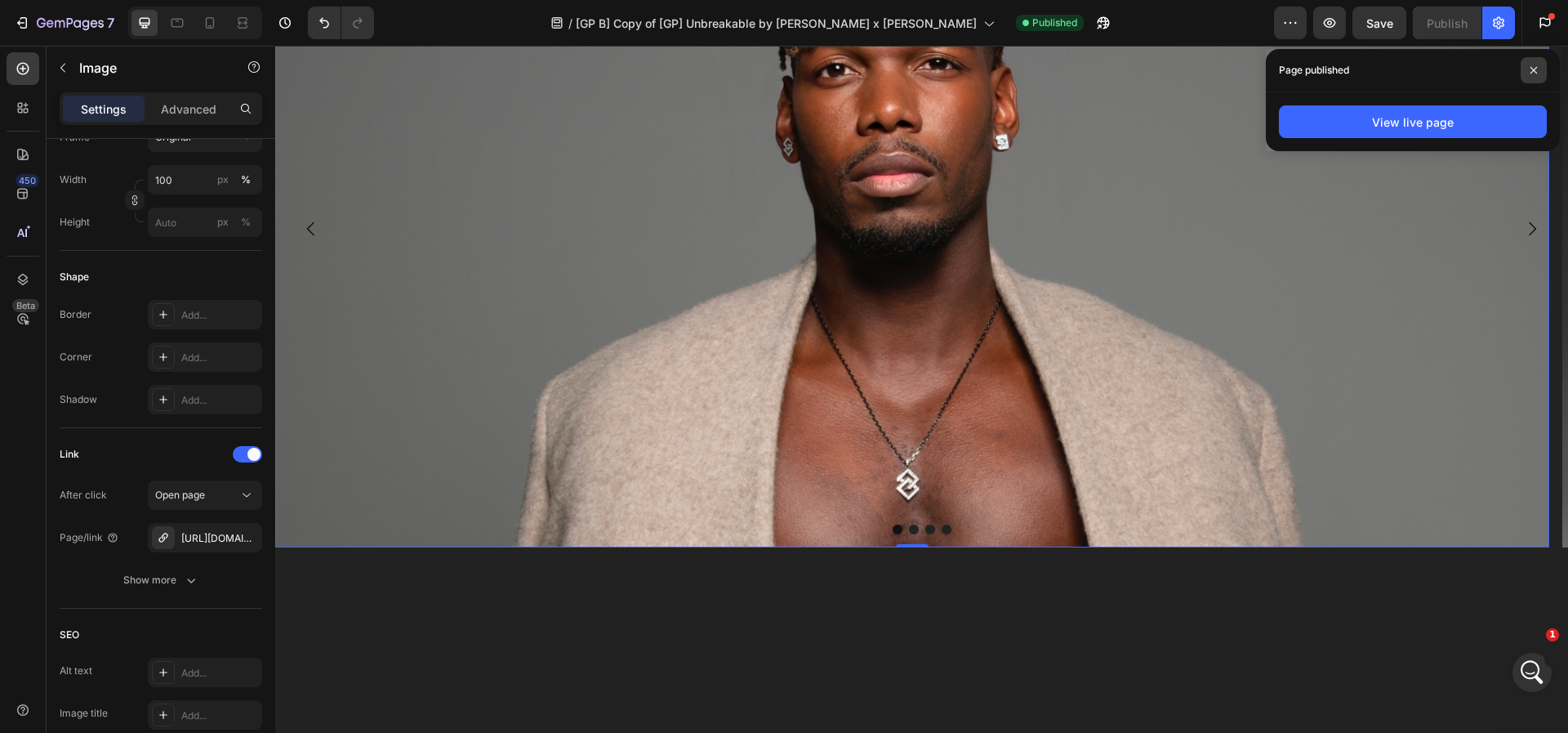
click at [1531, 66] on icon at bounding box center [1534, 70] width 9 height 9
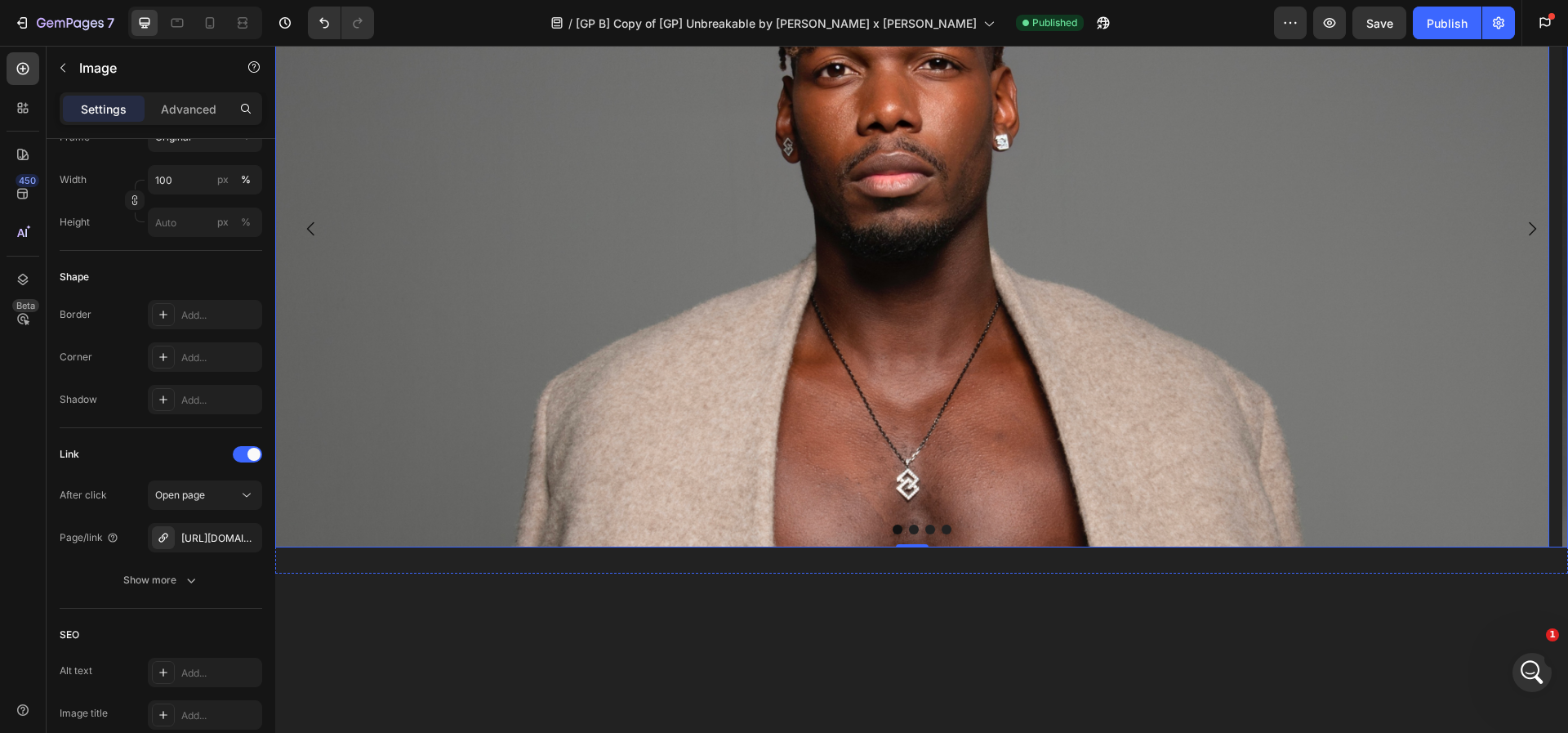
click at [1522, 239] on icon "Carousel Next Arrow" at bounding box center [1532, 229] width 20 height 20
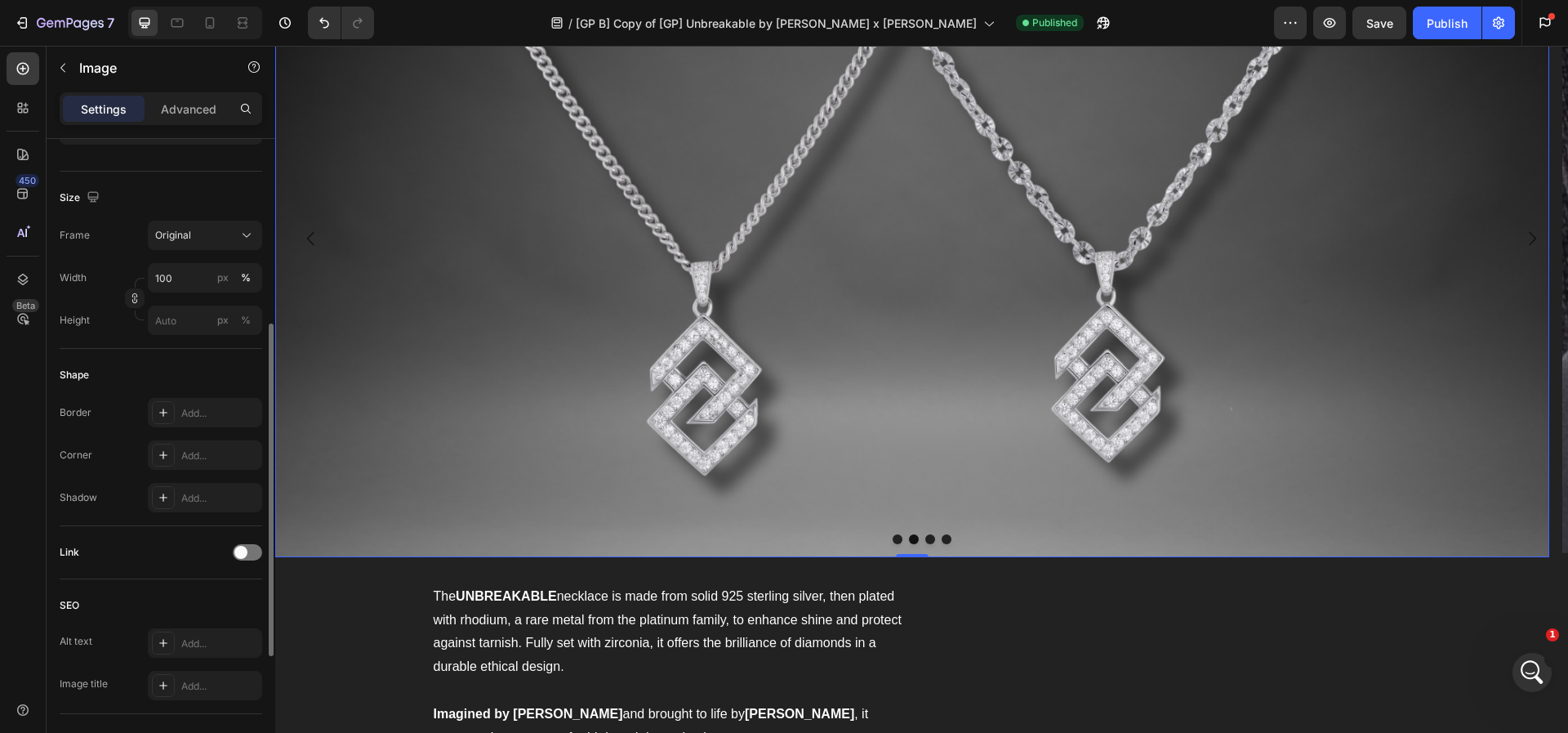
scroll to position [357, 0]
click at [248, 547] on div at bounding box center [247, 551] width 29 height 16
click at [219, 628] on div "Add..." at bounding box center [219, 635] width 76 height 15
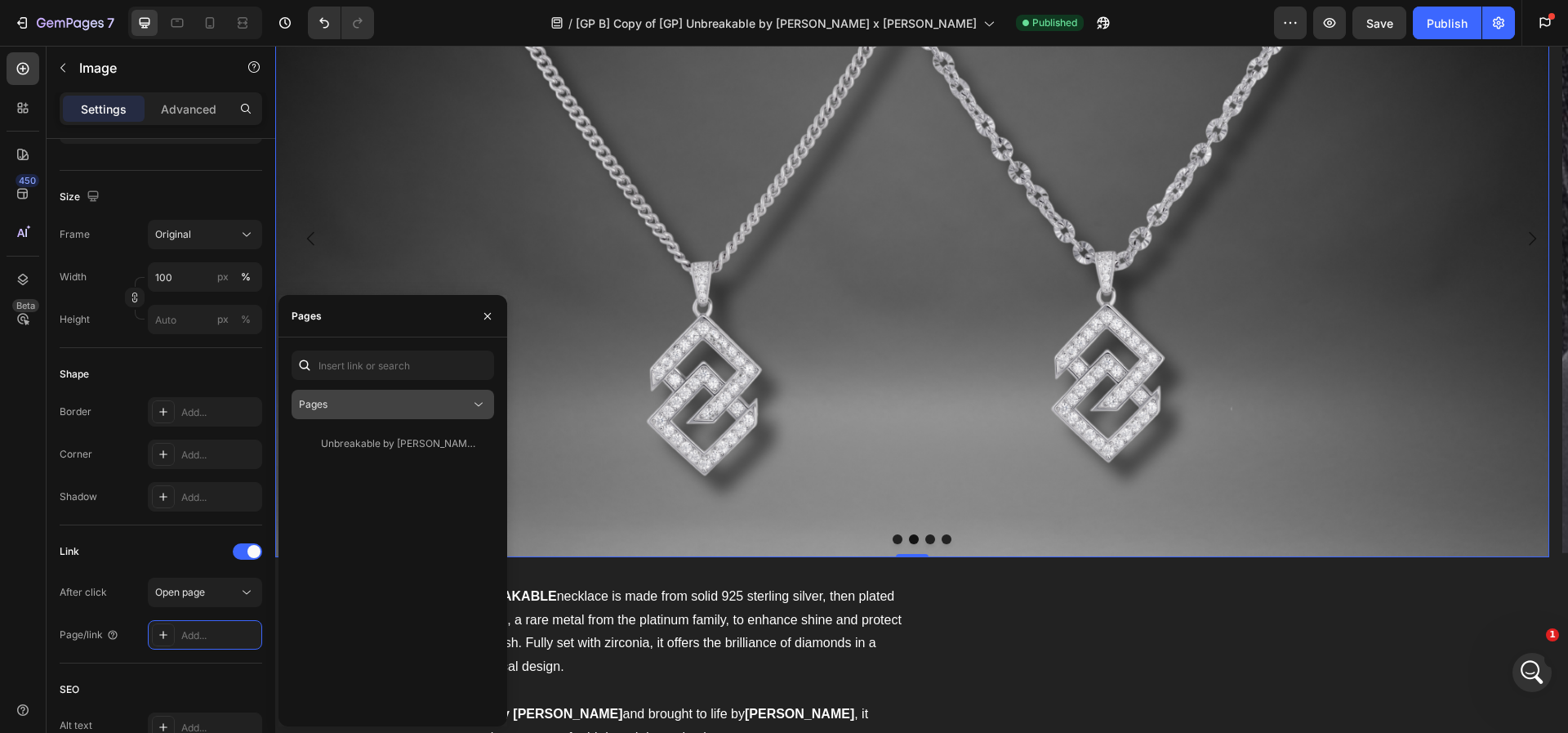
click at [377, 405] on div "Pages" at bounding box center [385, 404] width 172 height 15
click at [374, 403] on div "Pages" at bounding box center [385, 404] width 172 height 15
click at [379, 449] on div "Unbreakable by [PERSON_NAME] x [PERSON_NAME]" at bounding box center [400, 443] width 157 height 15
click at [762, 346] on img at bounding box center [912, 239] width 1274 height 638
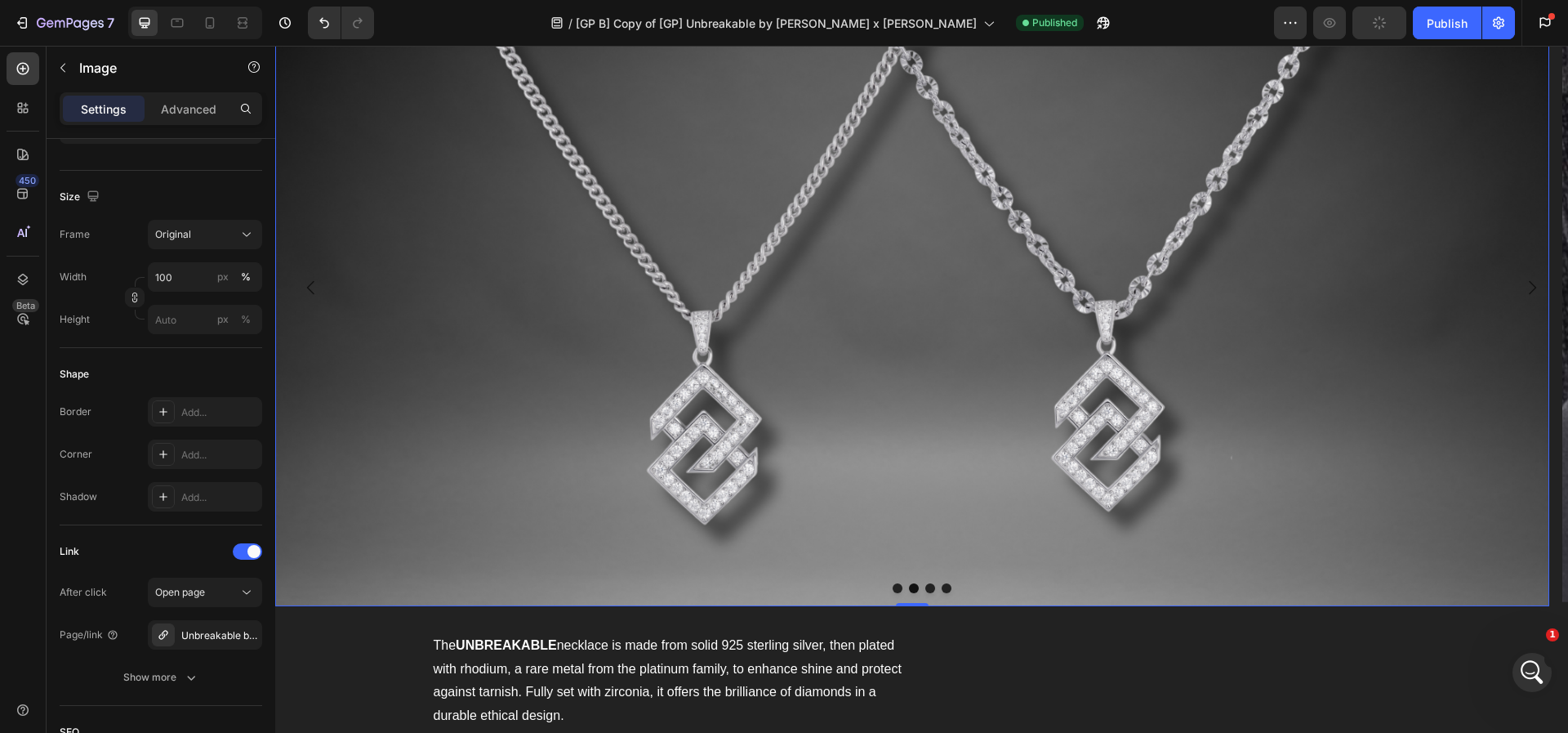
scroll to position [1799, 0]
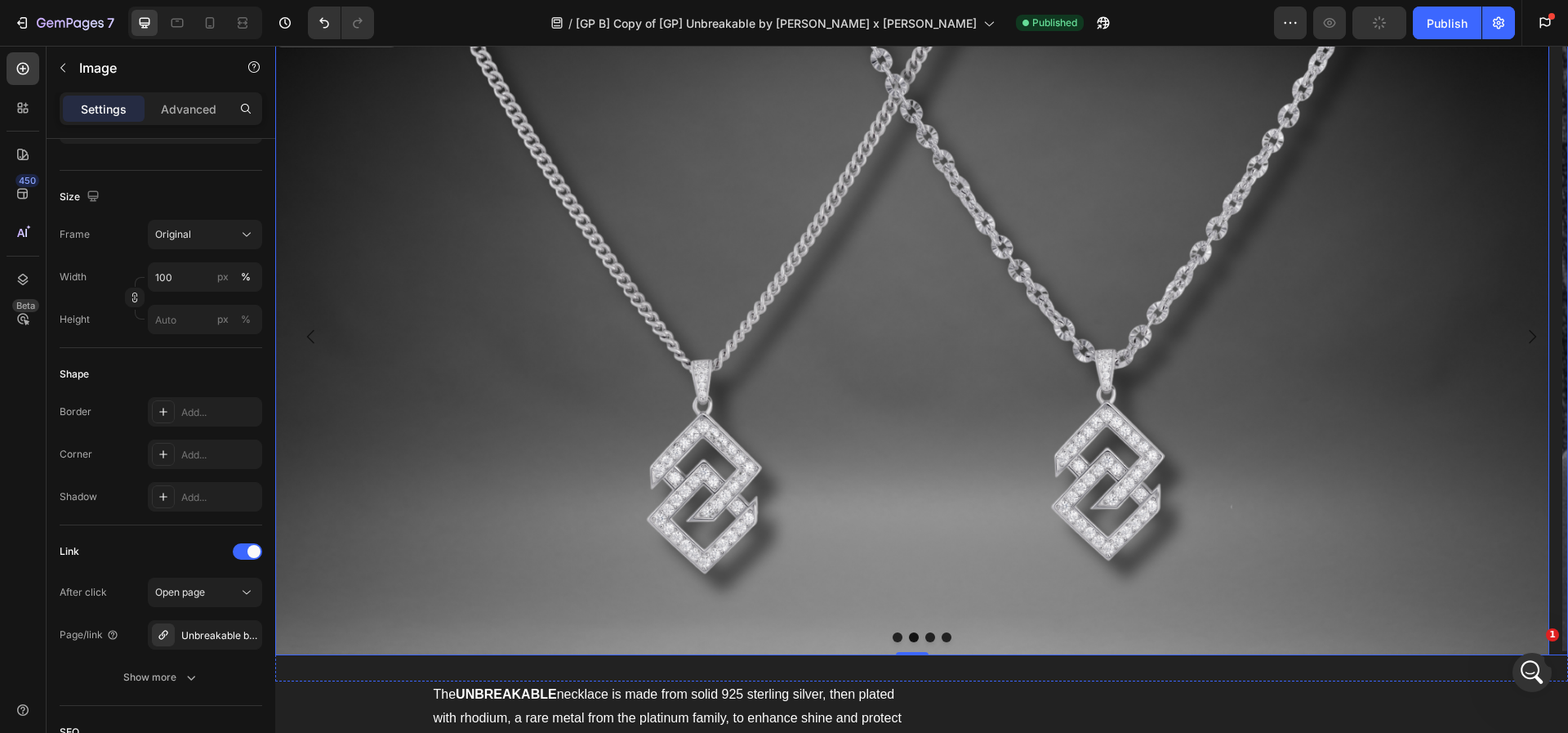
click at [1522, 329] on icon "Carousel Next Arrow" at bounding box center [1532, 336] width 20 height 20
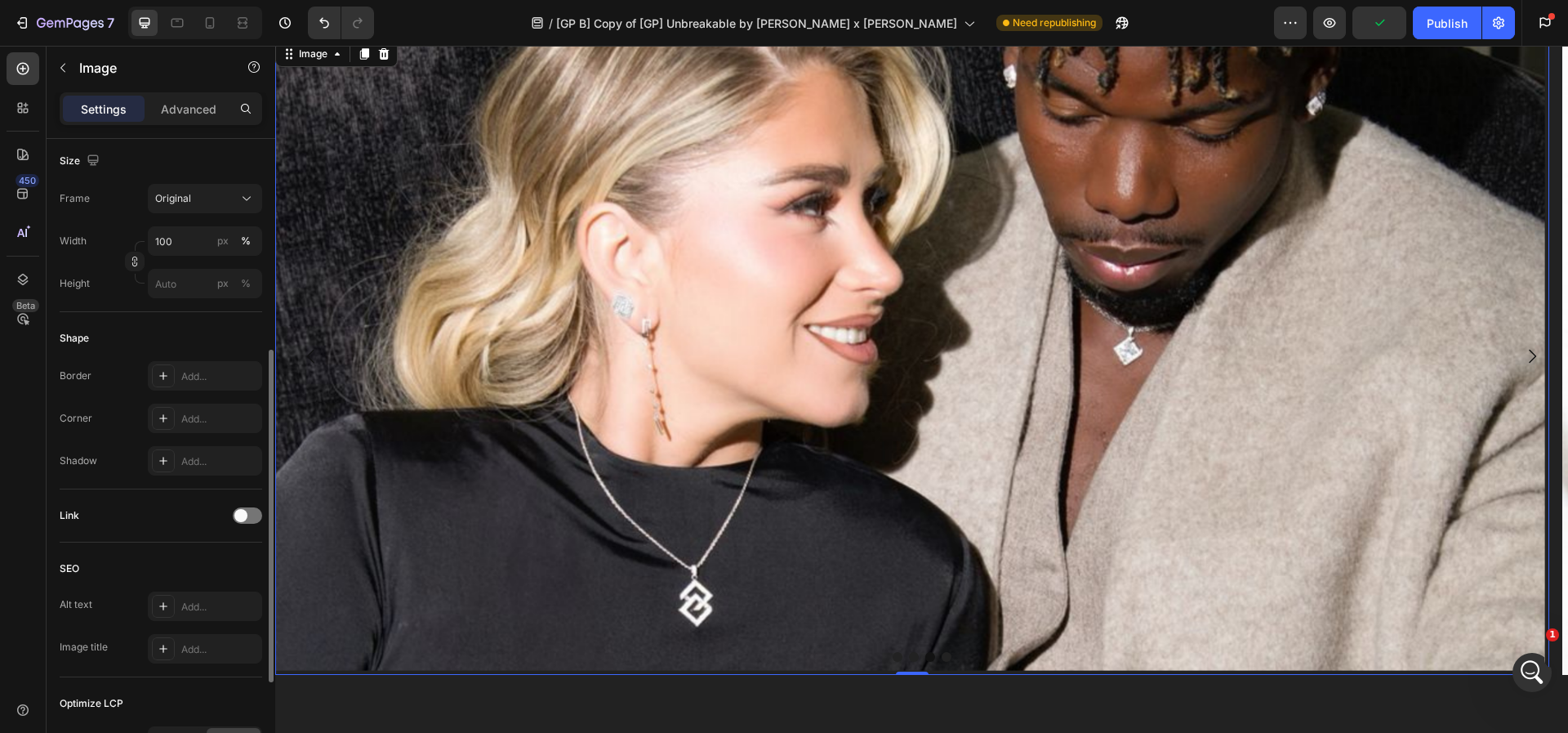
scroll to position [406, 0]
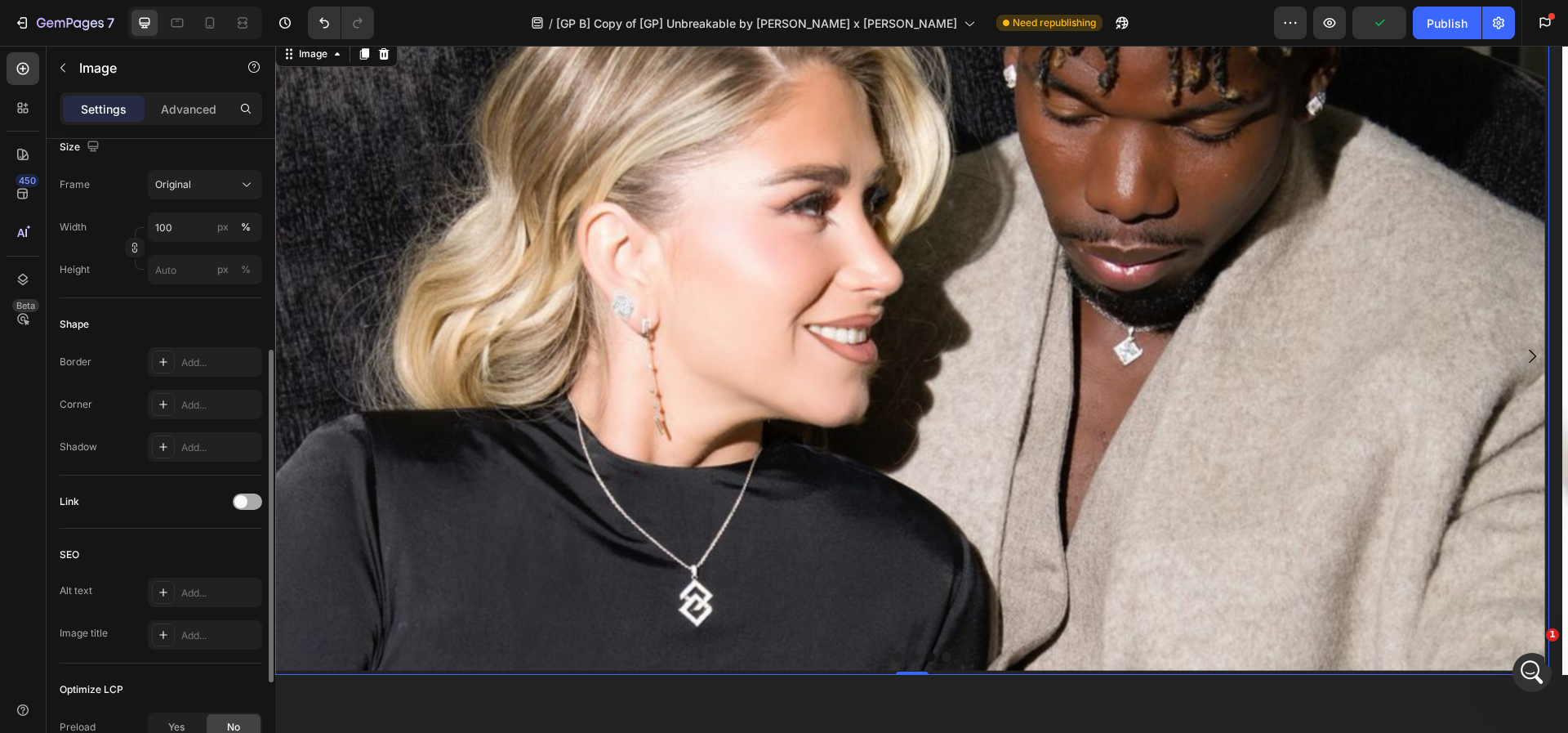
click at [247, 502] on span at bounding box center [241, 501] width 13 height 13
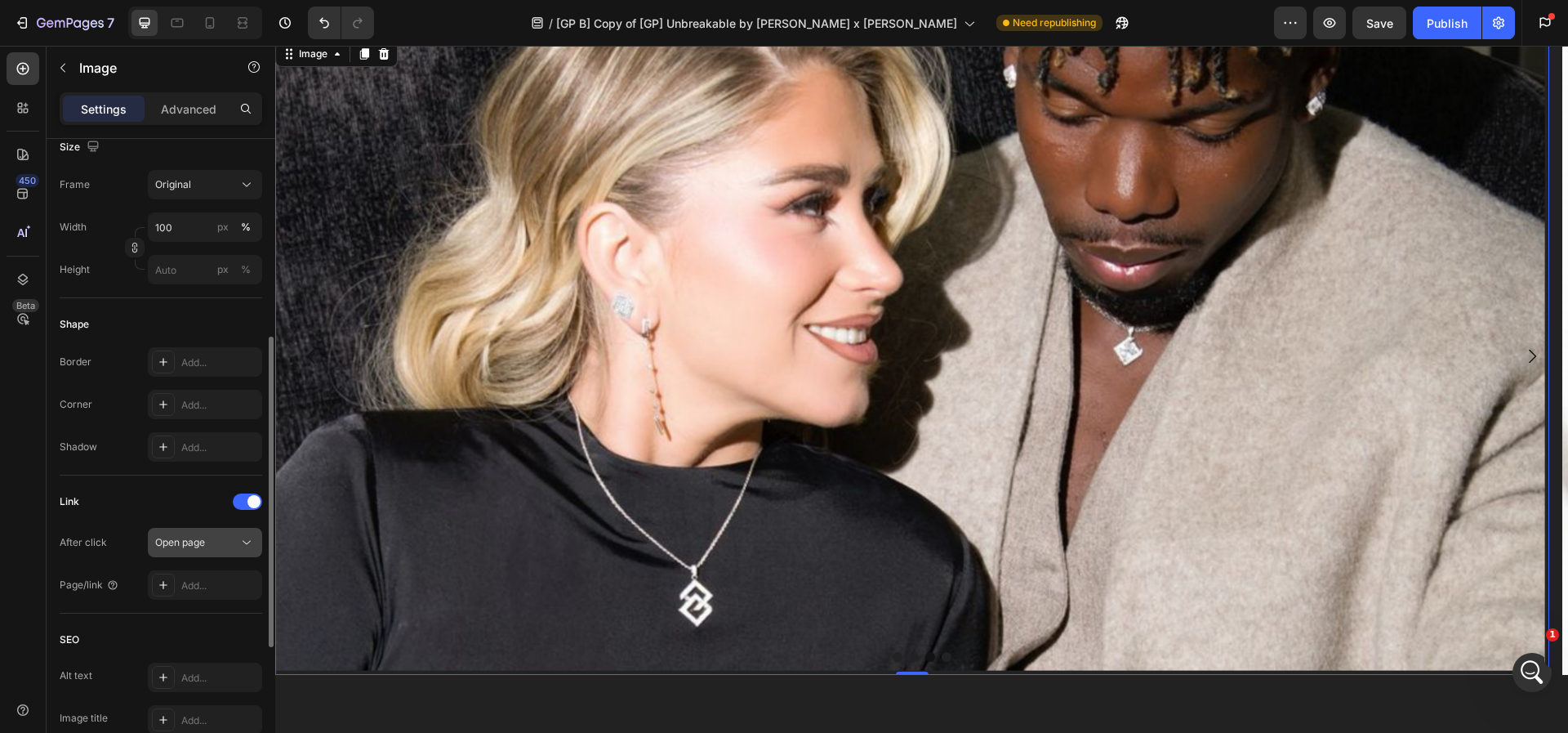
click at [240, 540] on icon at bounding box center [247, 542] width 16 height 16
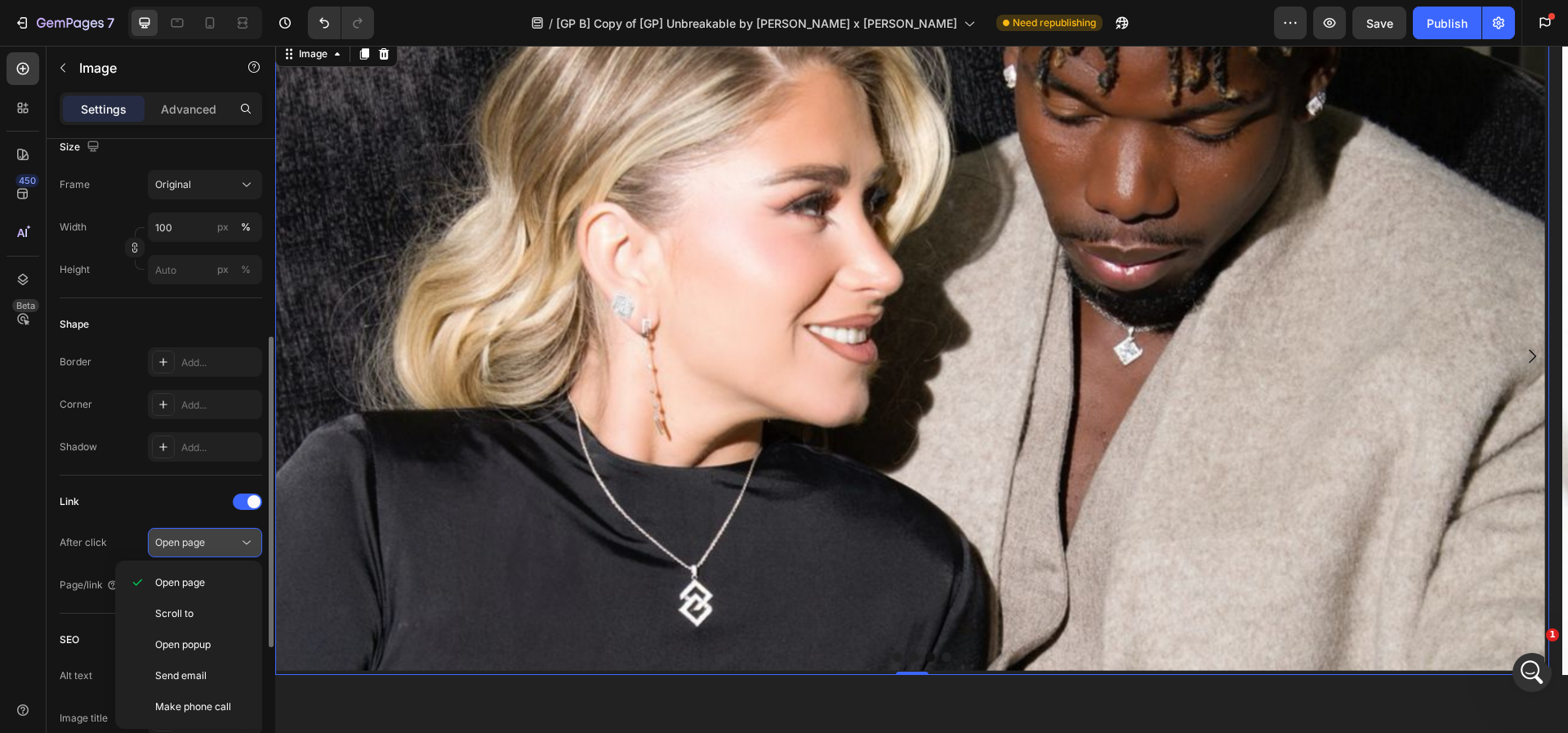
click at [240, 540] on icon at bounding box center [247, 542] width 16 height 16
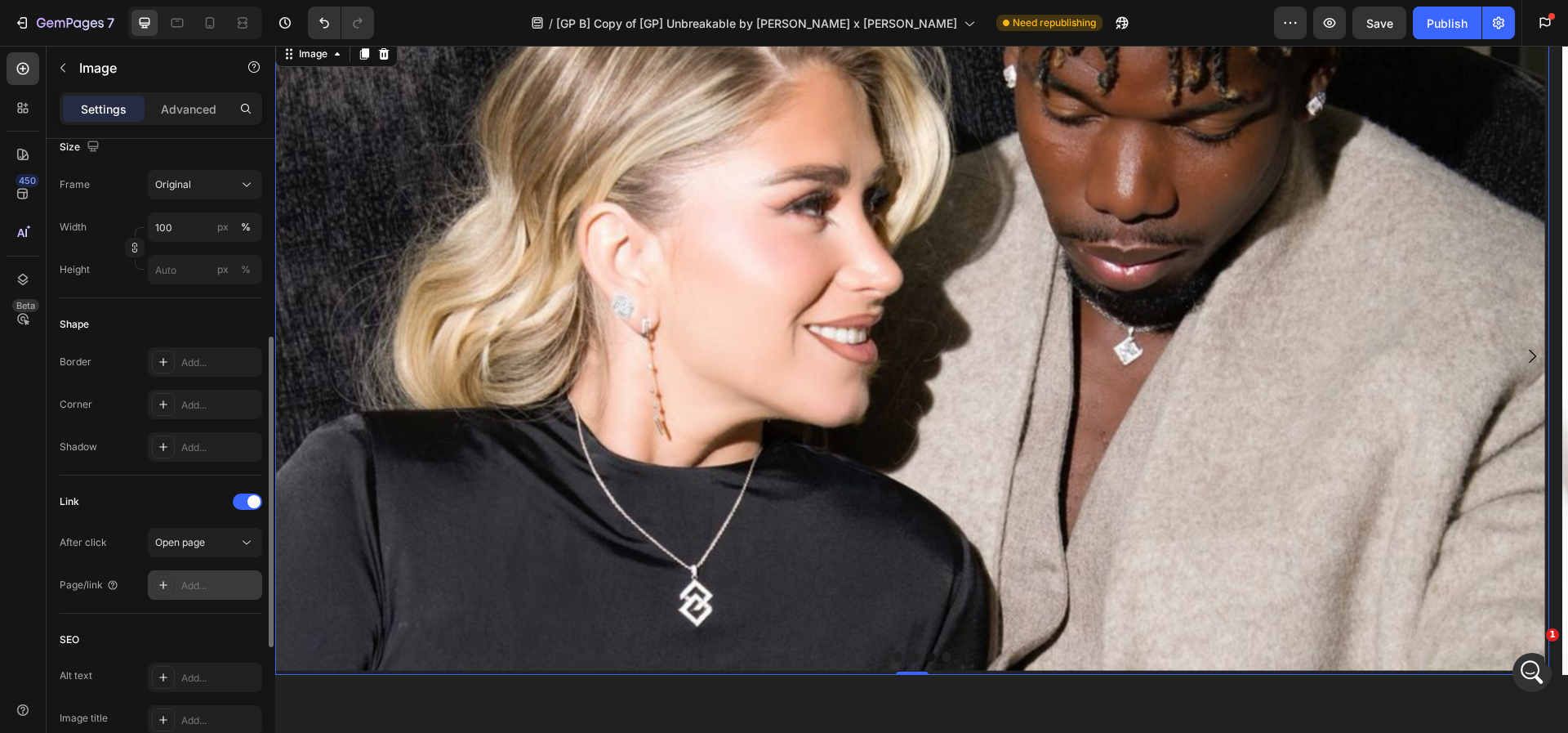
click at [205, 577] on div "Add..." at bounding box center [204, 585] width 114 height 29
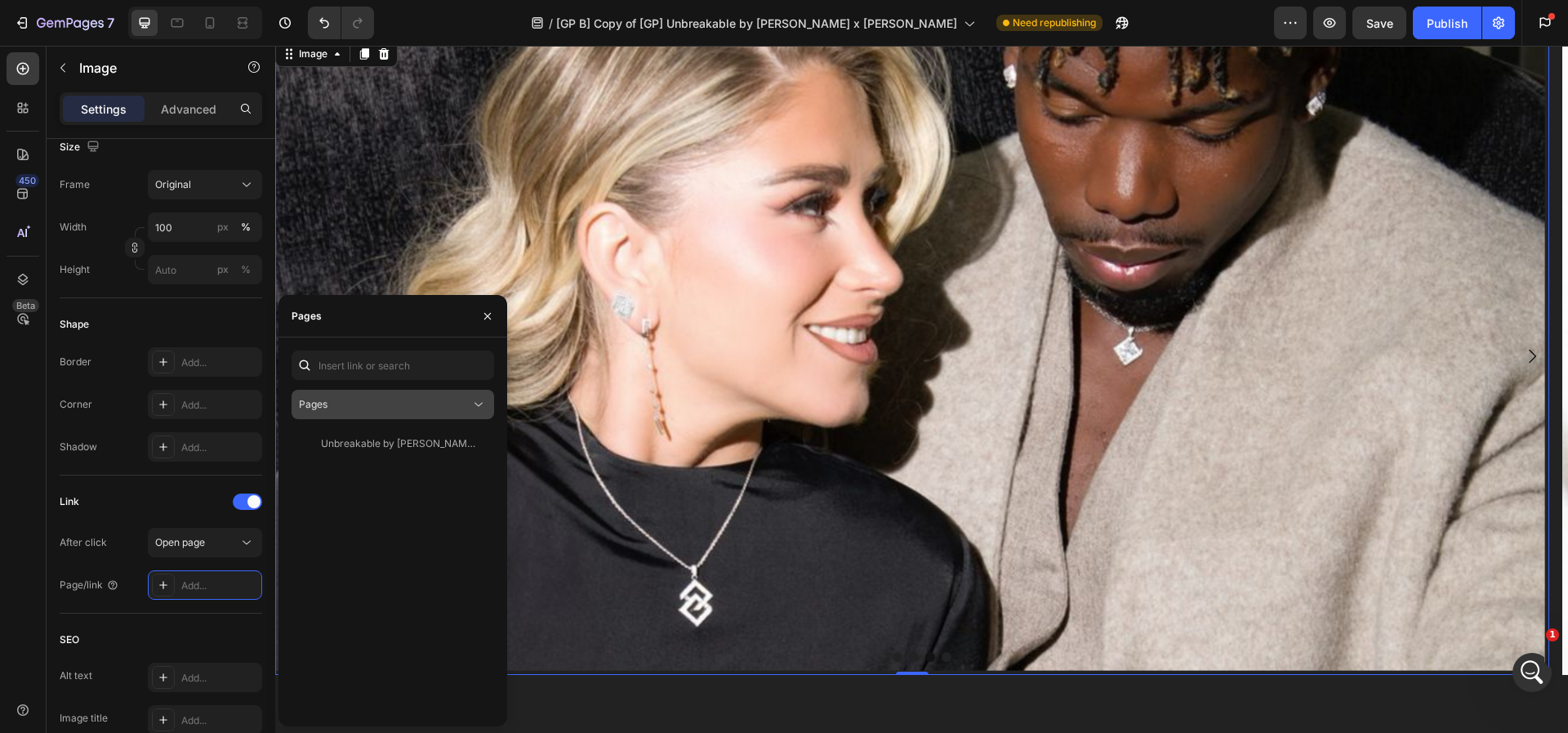
click at [329, 409] on div "Pages" at bounding box center [385, 404] width 172 height 15
click at [422, 522] on div "Unbreakable by [PERSON_NAME] x [PERSON_NAME] View" at bounding box center [393, 571] width 203 height 284
click at [438, 449] on div "Unbreakable by [PERSON_NAME] x [PERSON_NAME]" at bounding box center [400, 443] width 157 height 15
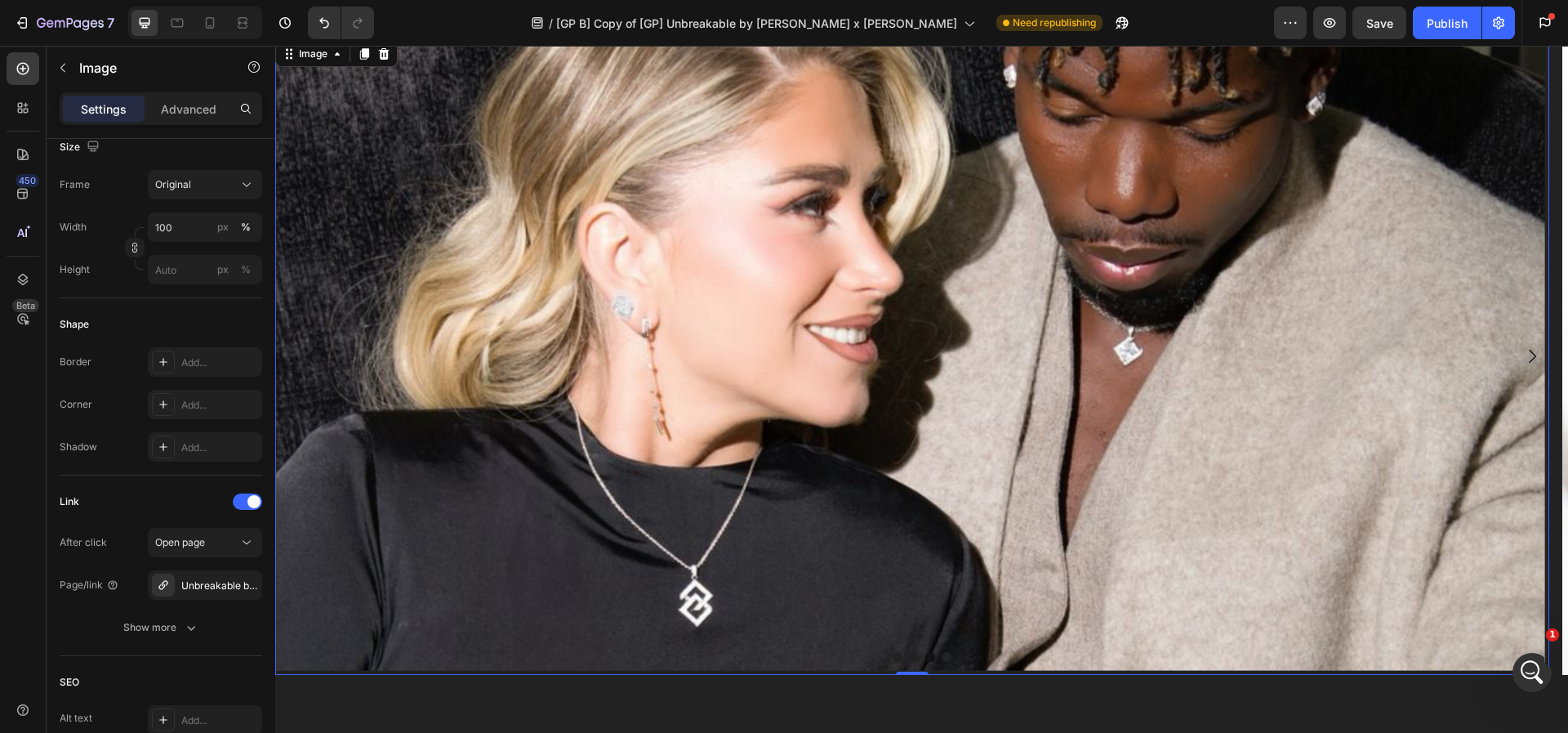
click at [698, 480] on img at bounding box center [912, 357] width 1274 height 638
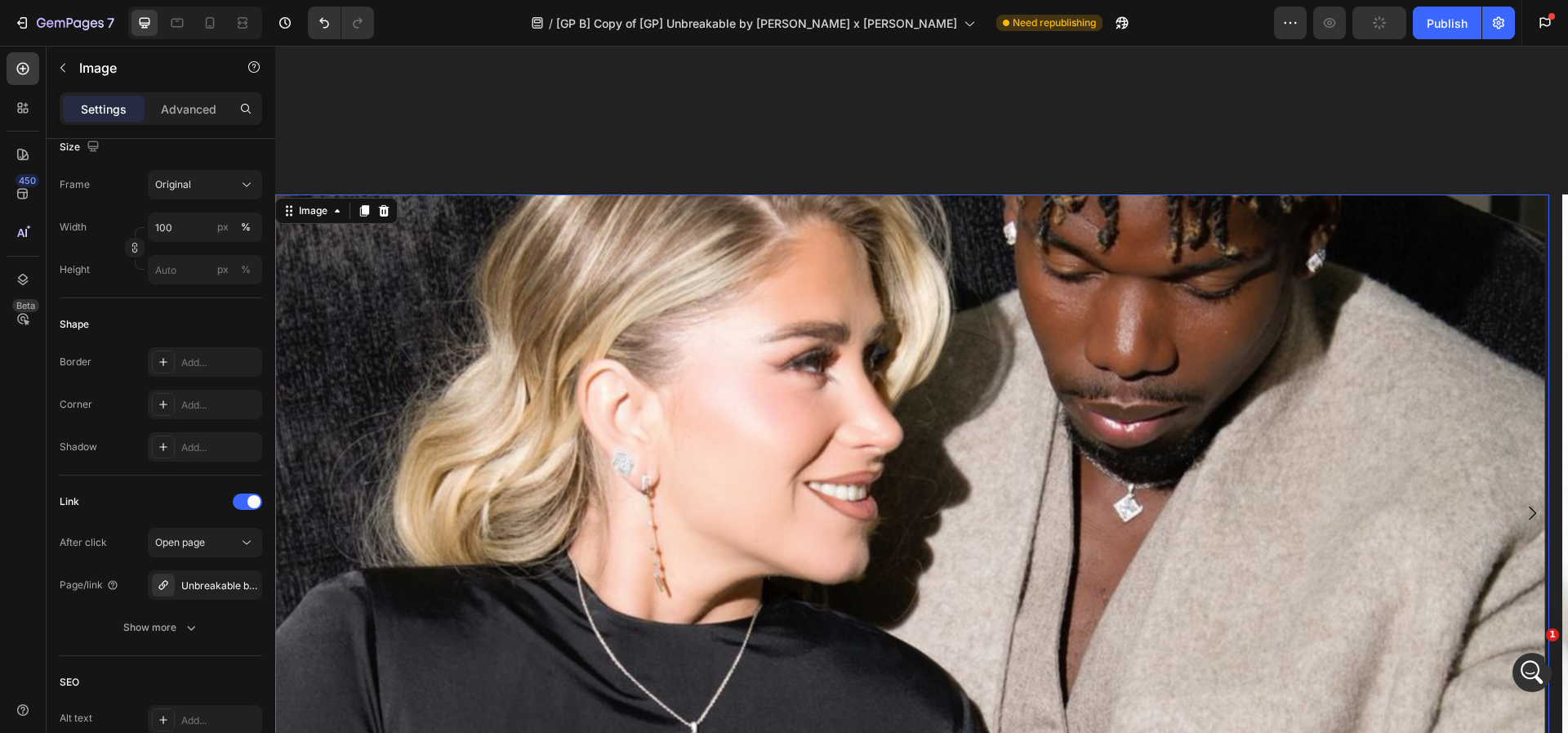
scroll to position [1842, 0]
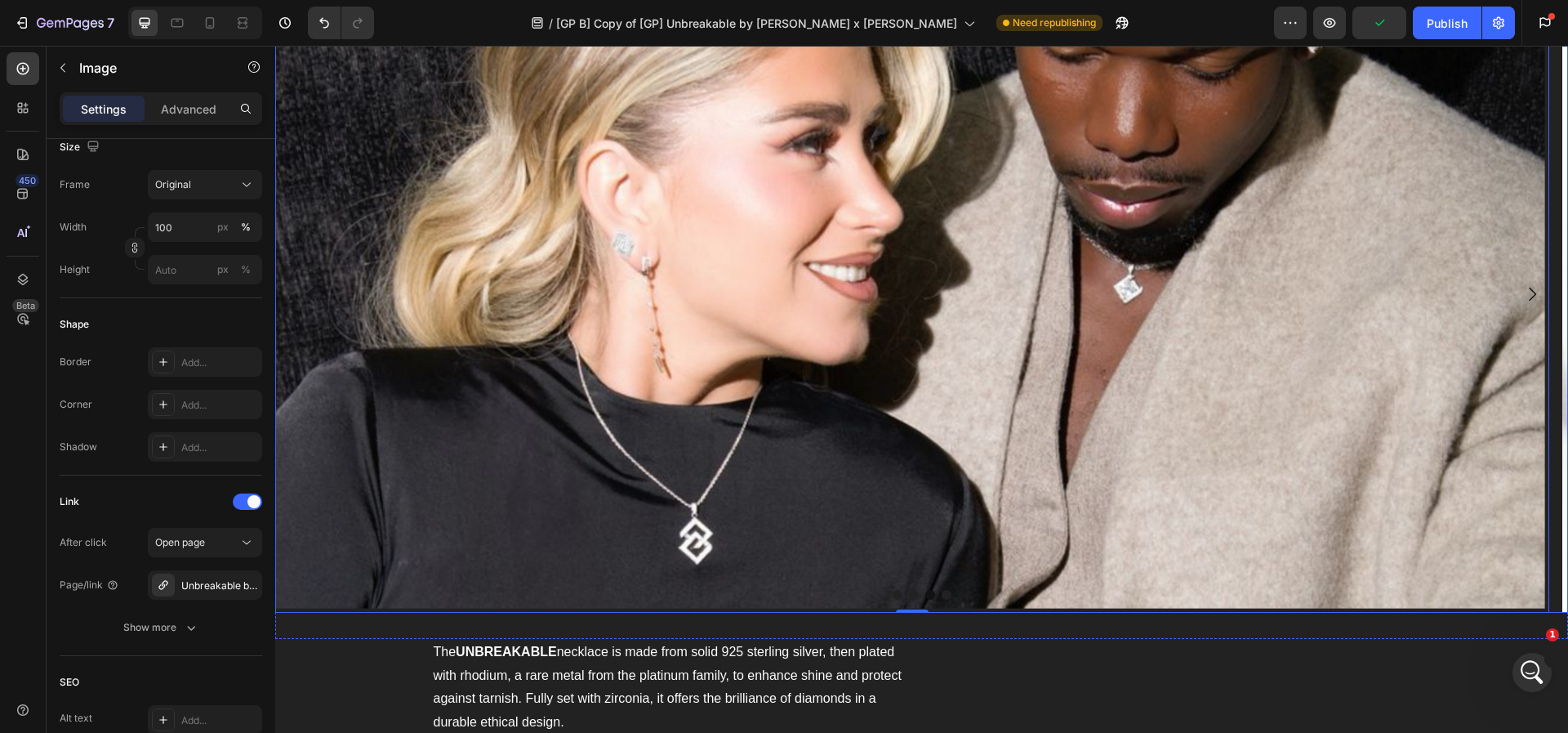
click at [1522, 290] on icon "Carousel Next Arrow" at bounding box center [1532, 294] width 20 height 20
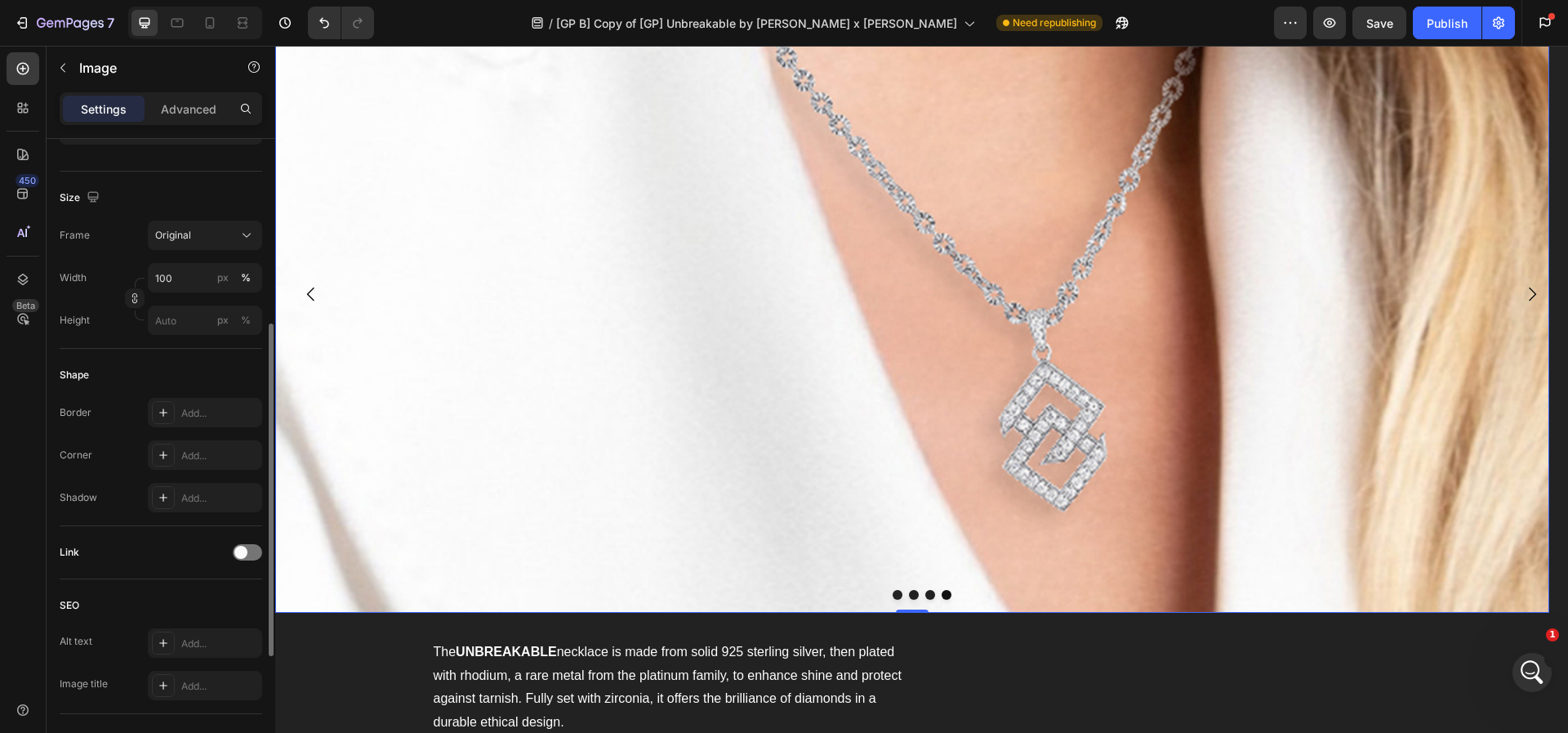
scroll to position [578, 0]
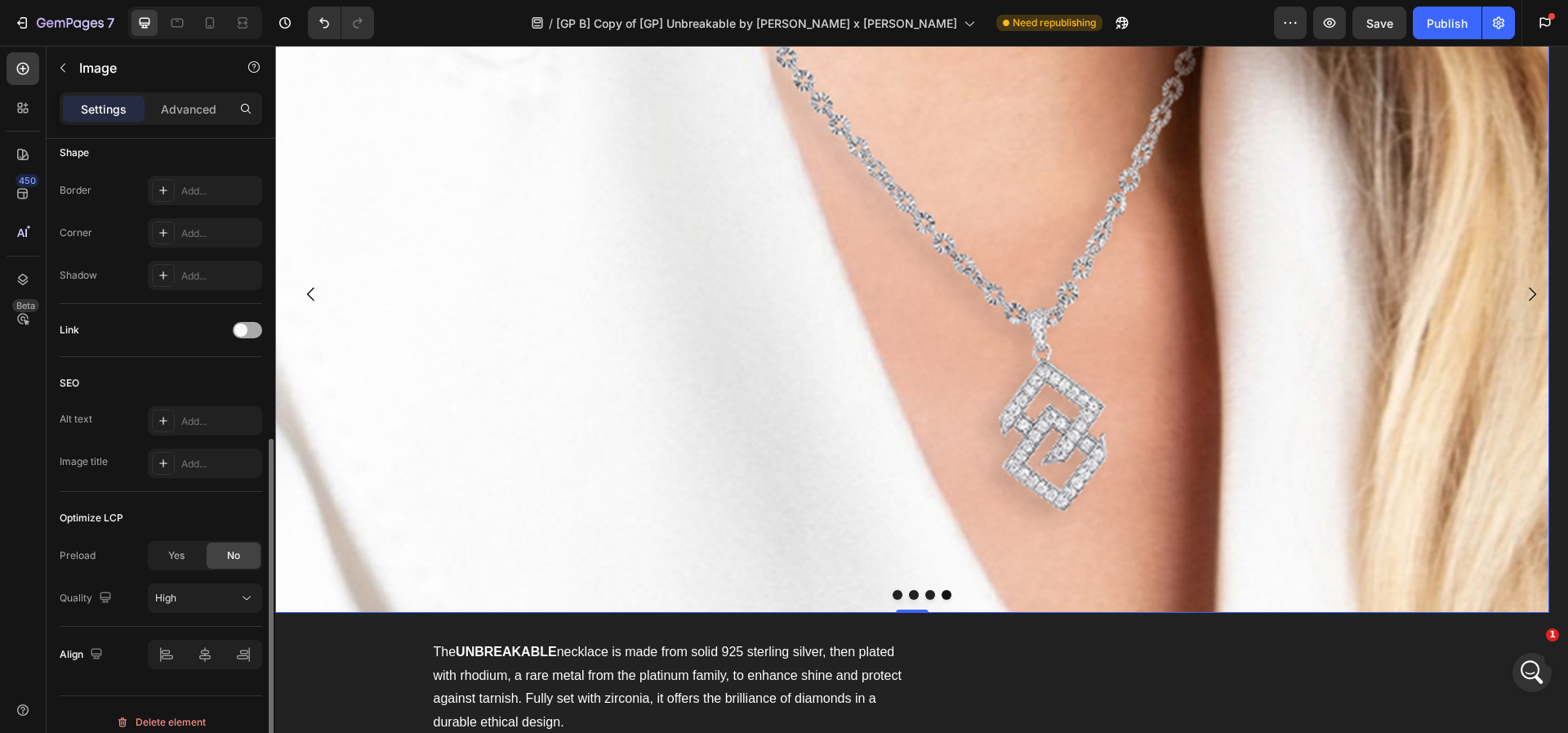
click at [243, 327] on span at bounding box center [241, 329] width 13 height 13
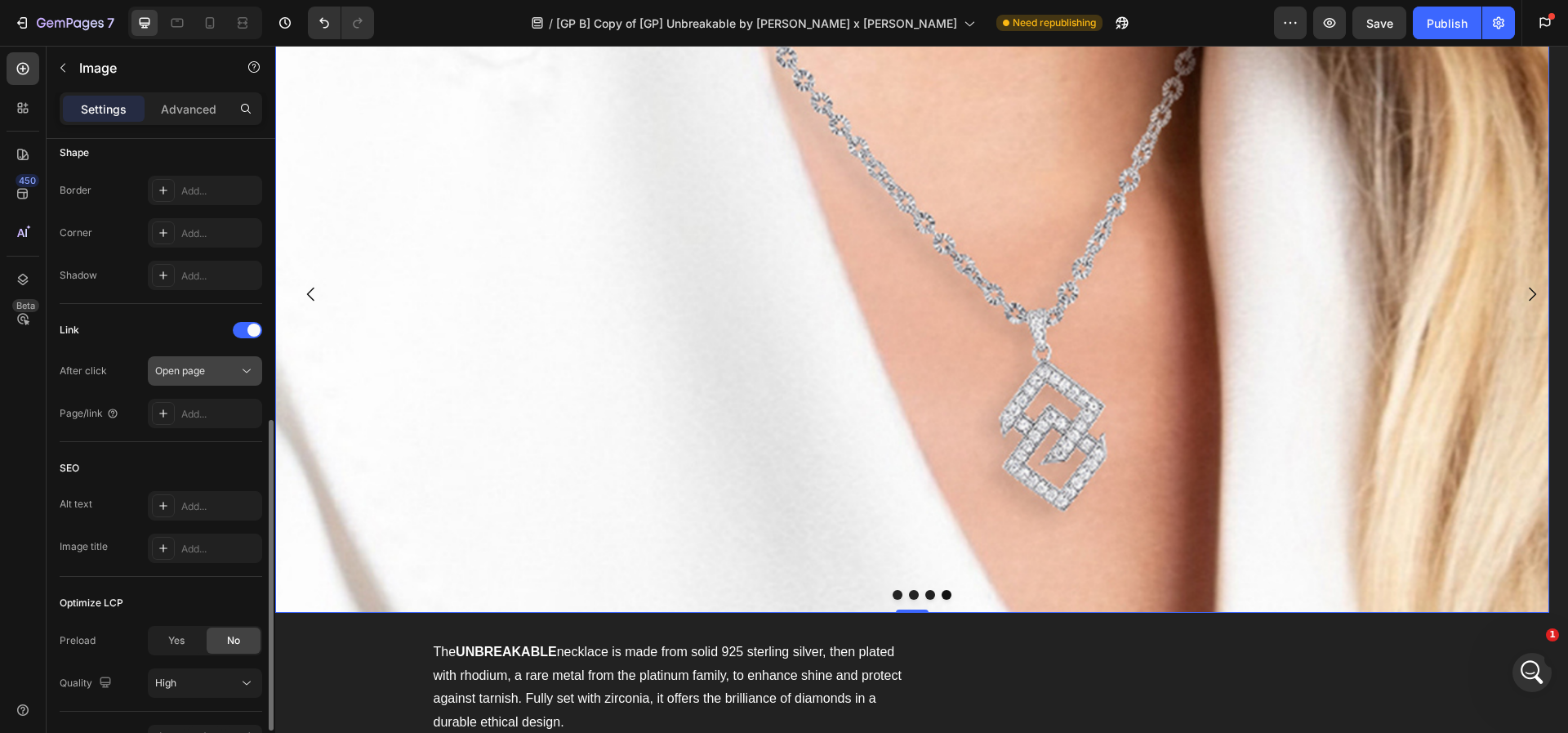
click at [229, 379] on button "Open page" at bounding box center [204, 370] width 114 height 29
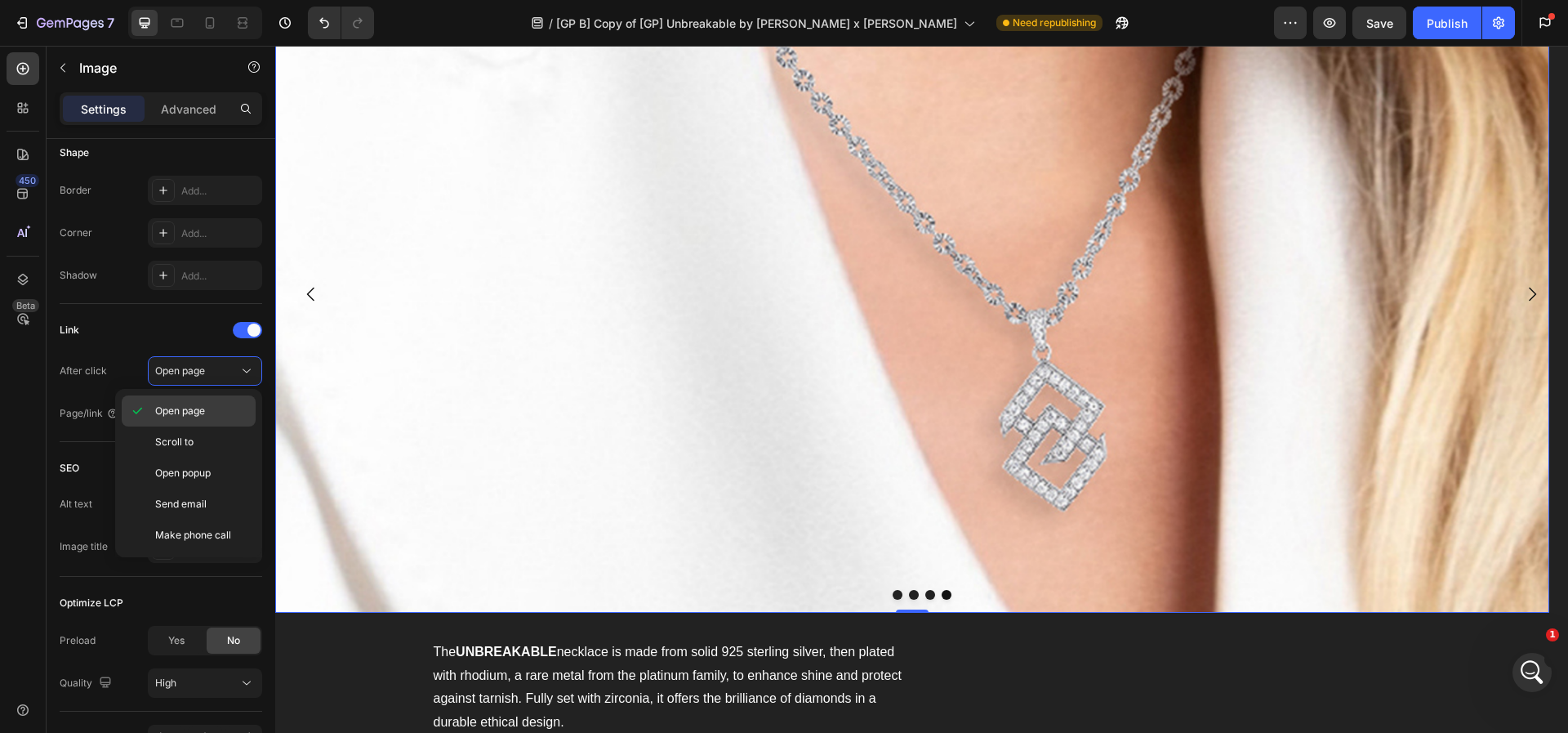
click at [212, 426] on div "Open page" at bounding box center [189, 442] width 134 height 31
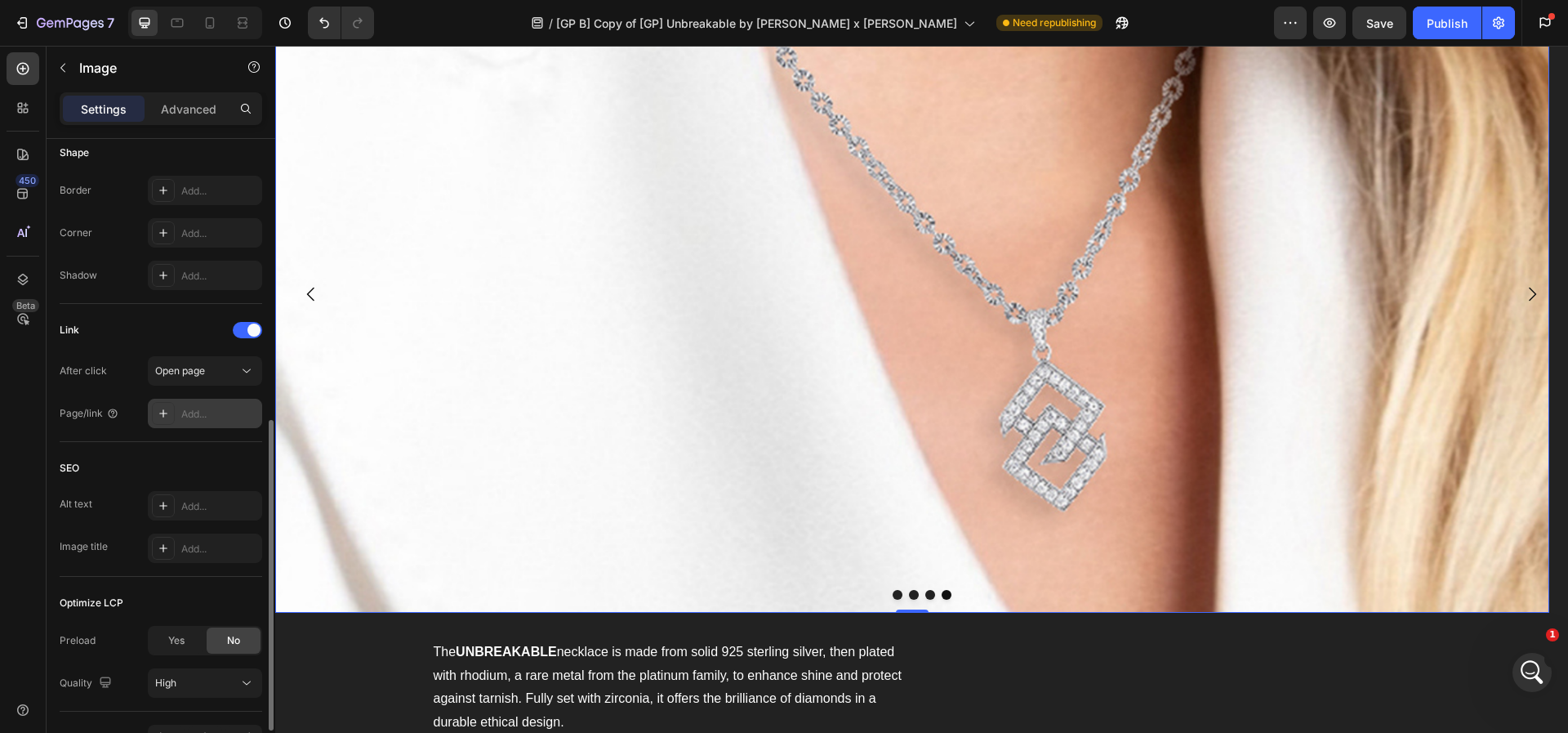
click at [212, 413] on div "Add..." at bounding box center [219, 413] width 76 height 15
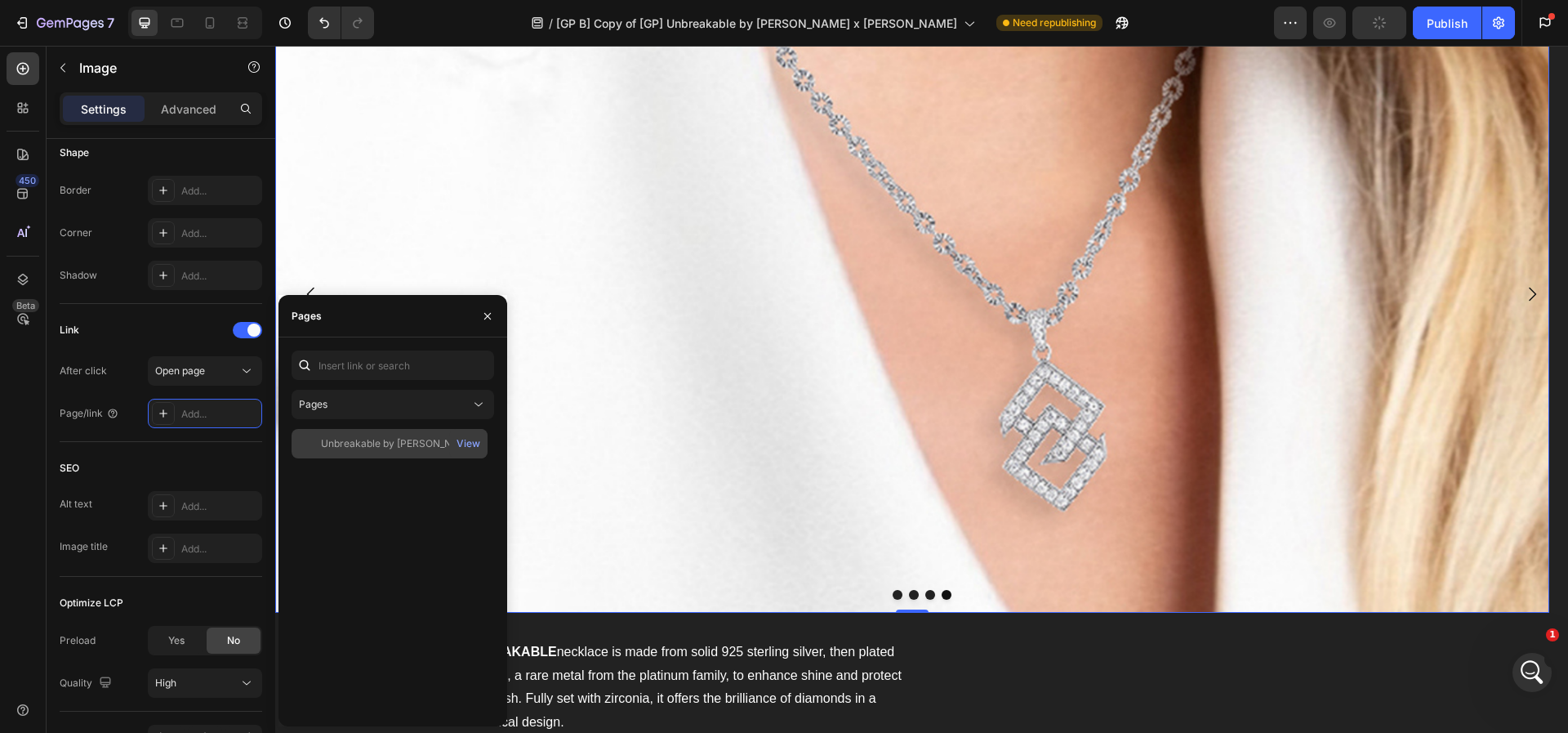
click at [342, 449] on div "Unbreakable by [PERSON_NAME] x [PERSON_NAME]" at bounding box center [400, 443] width 157 height 15
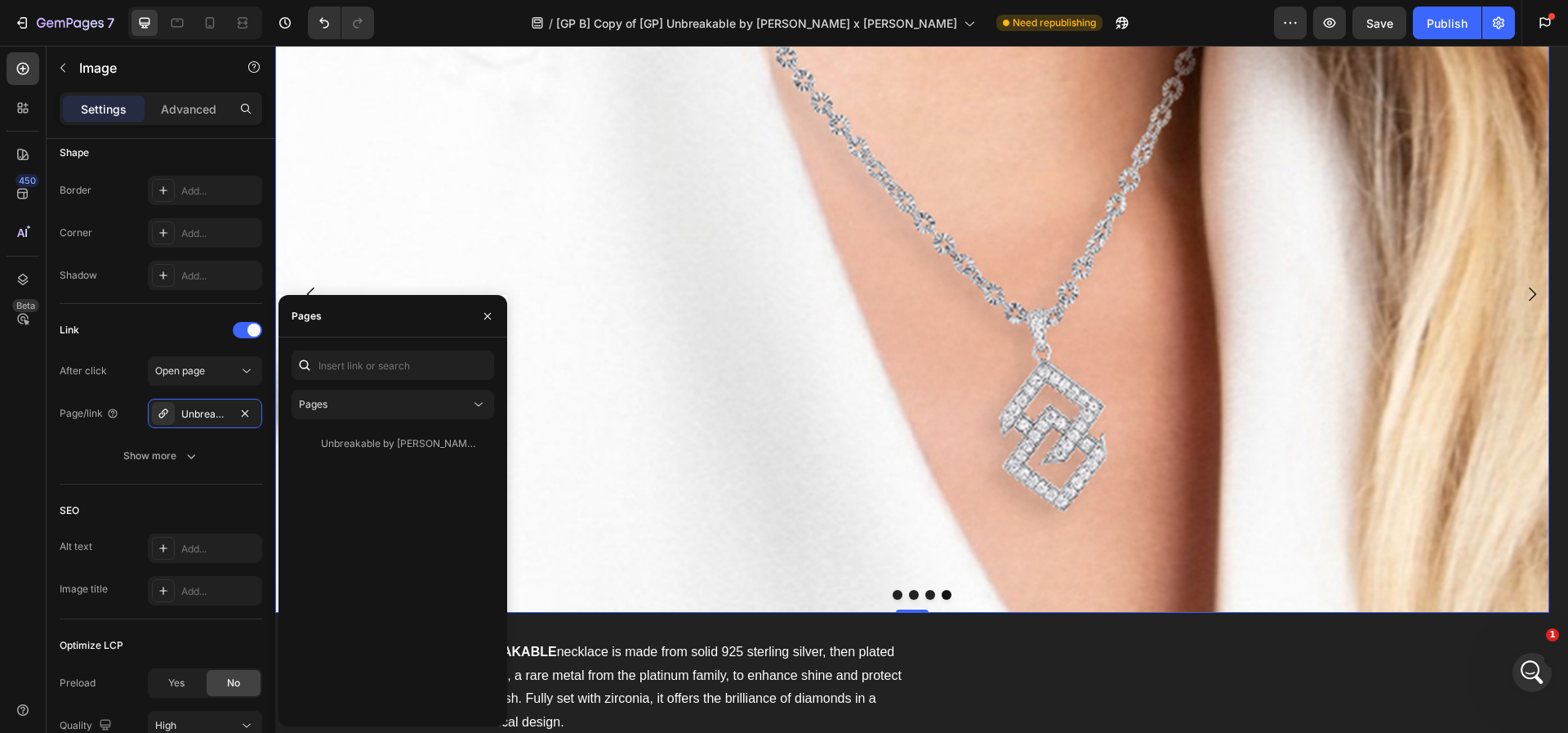
click at [593, 423] on img at bounding box center [912, 294] width 1274 height 638
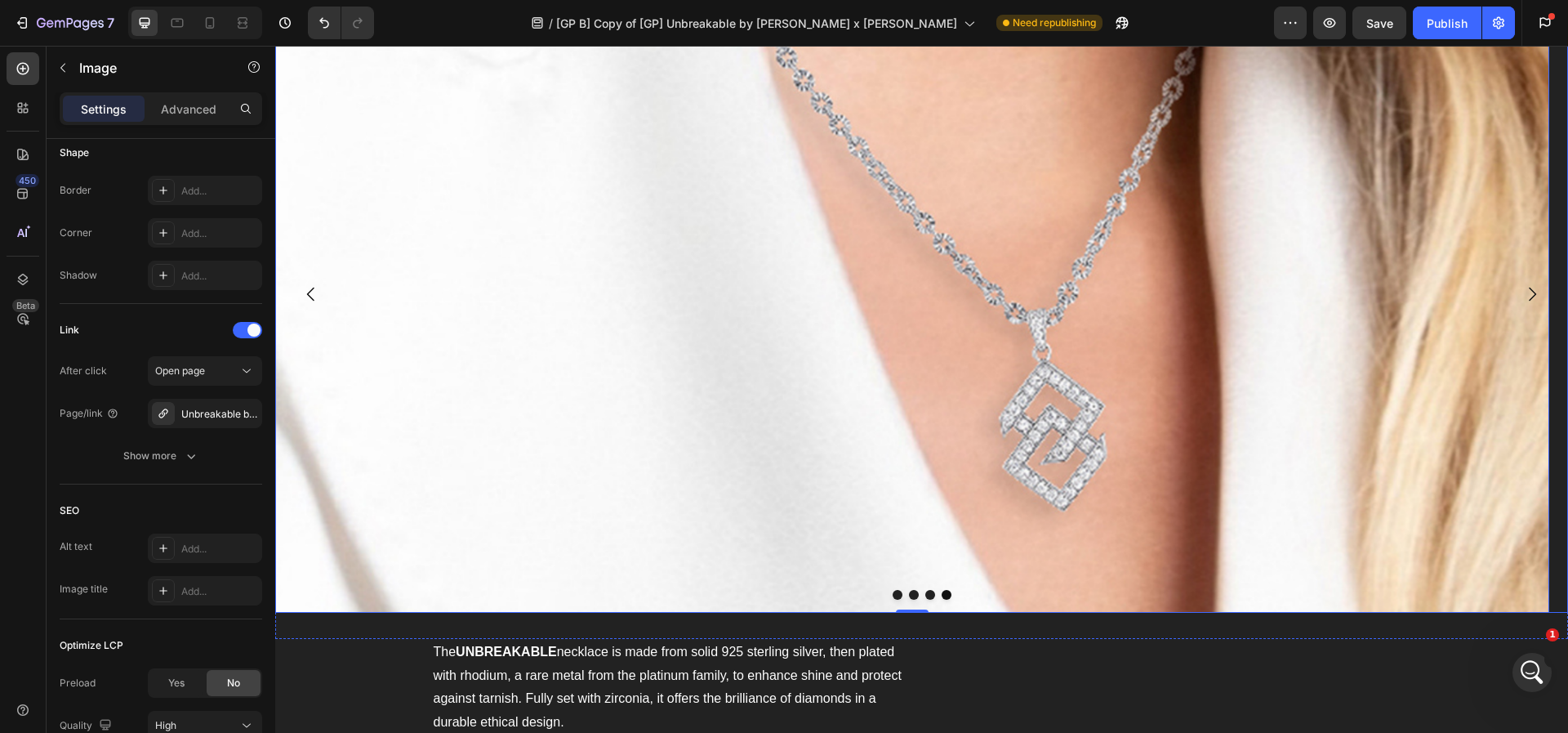
click at [1522, 285] on icon "Carousel Next Arrow" at bounding box center [1532, 294] width 20 height 20
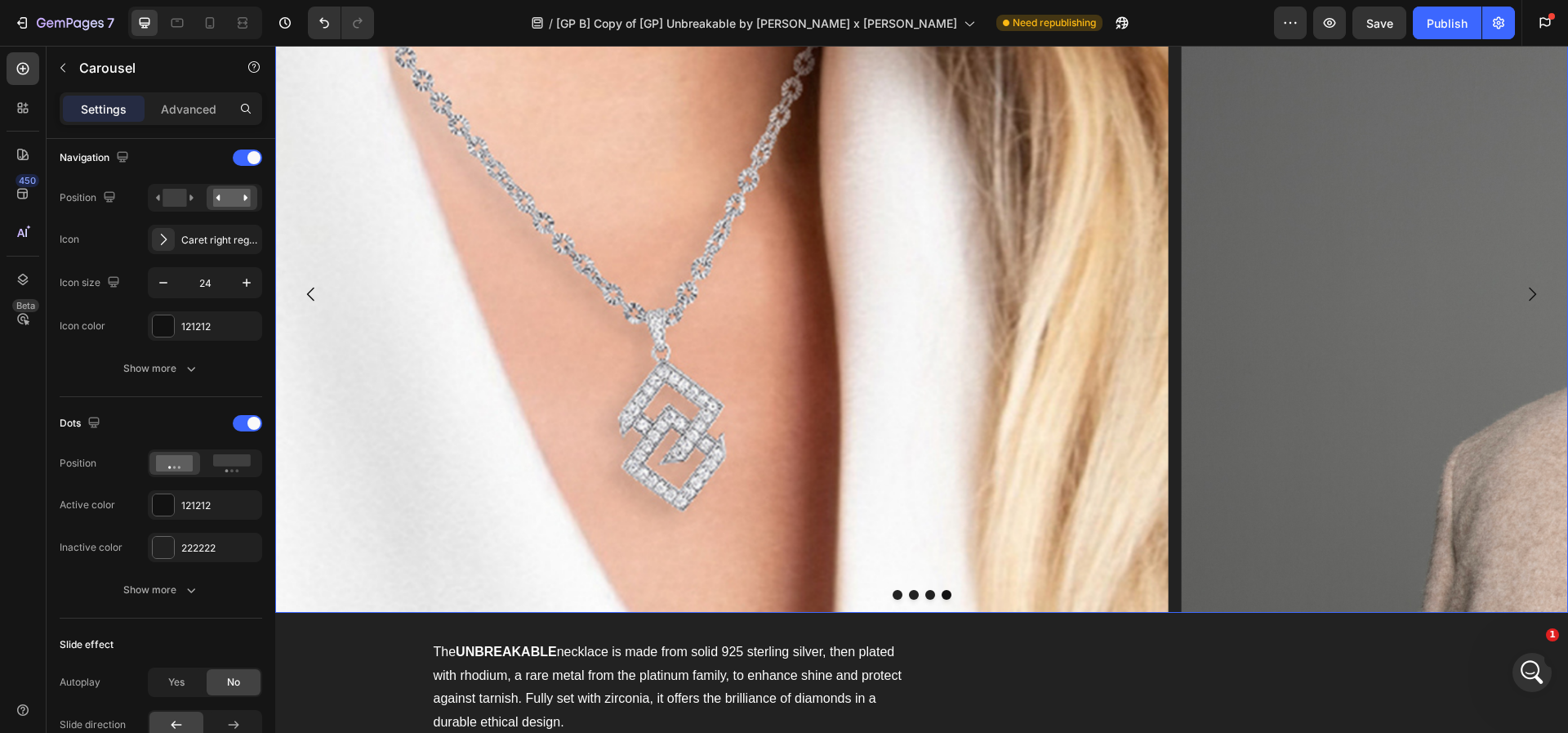
scroll to position [0, 0]
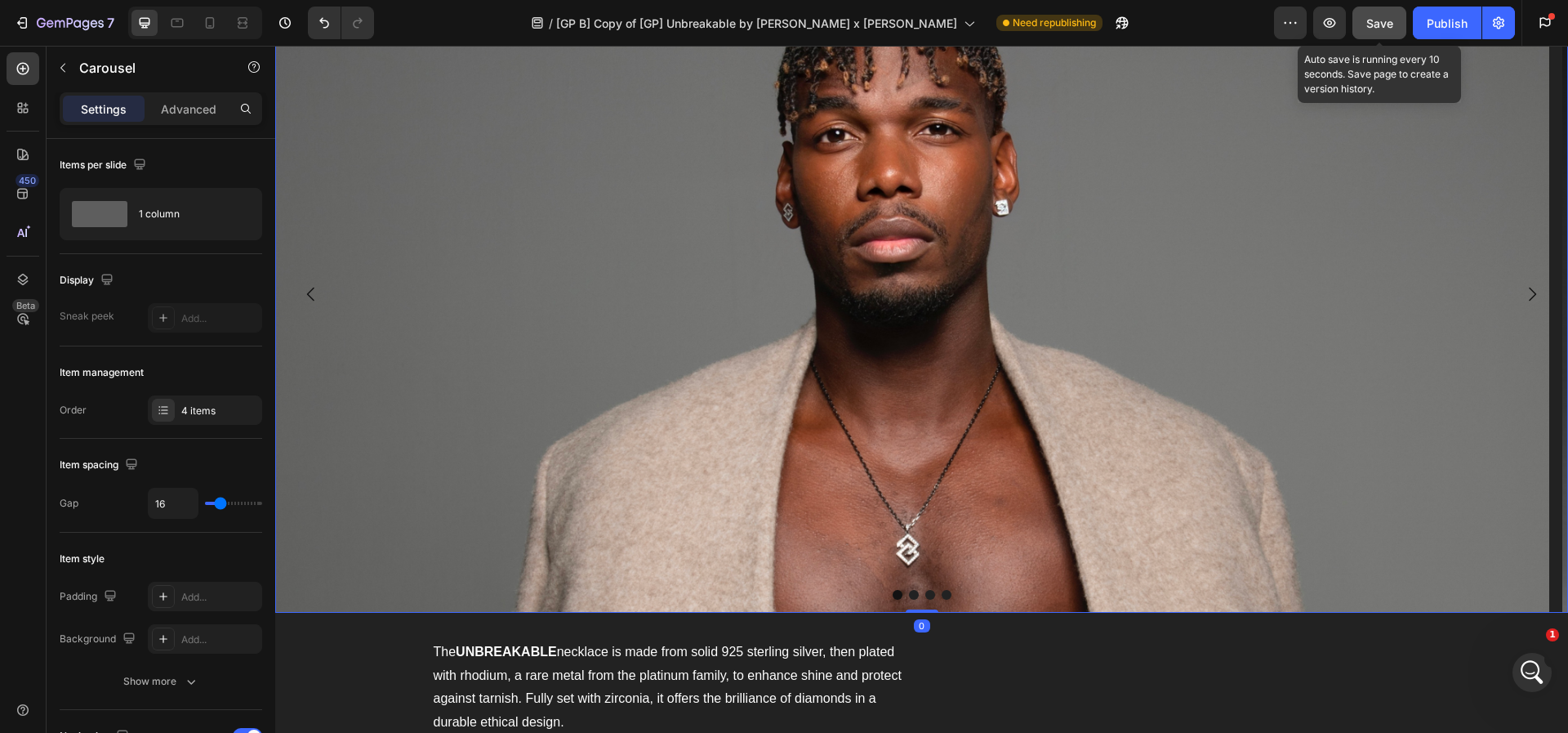
click at [1360, 24] on button "Save" at bounding box center [1379, 23] width 54 height 33
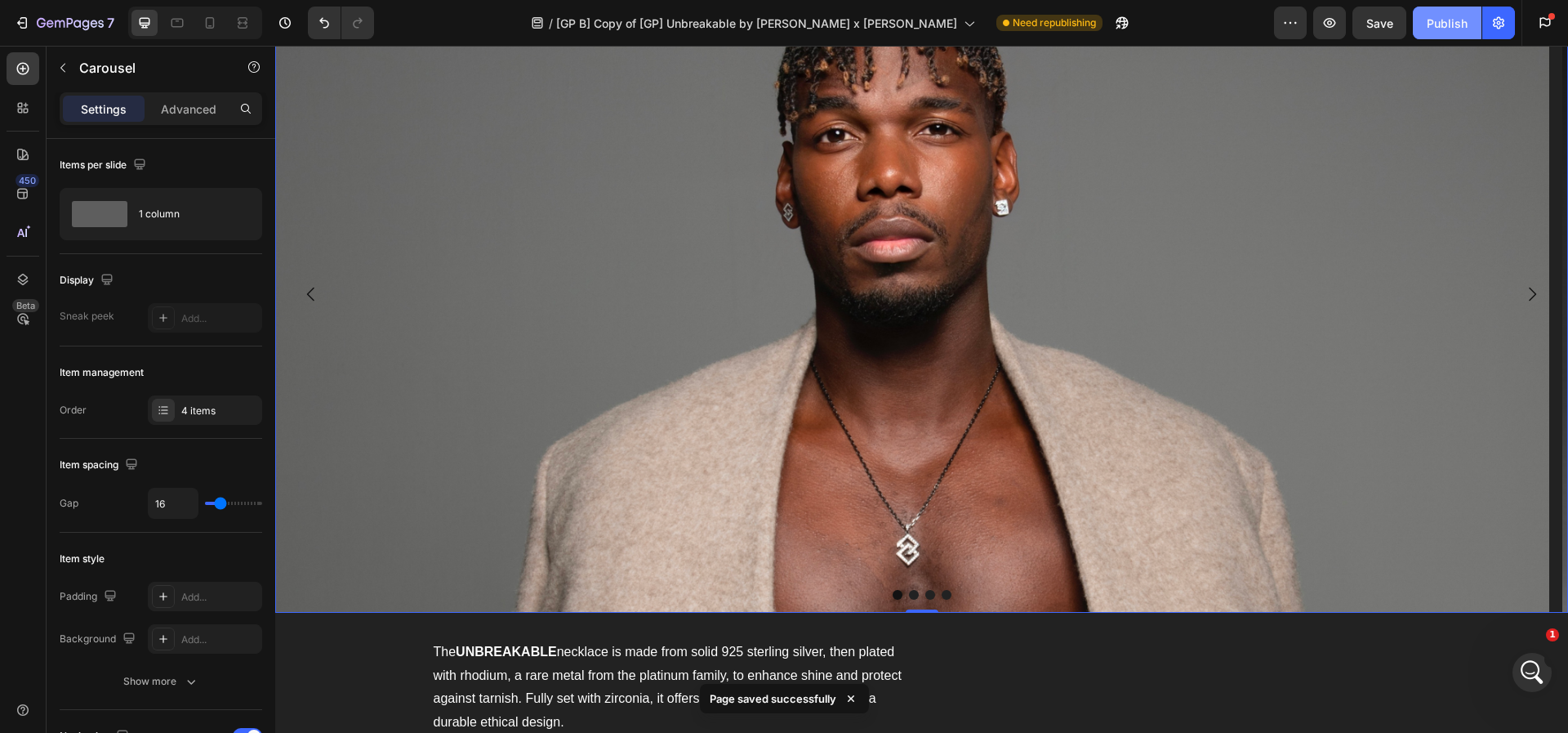
click at [1430, 27] on div "Publish" at bounding box center [1448, 23] width 41 height 17
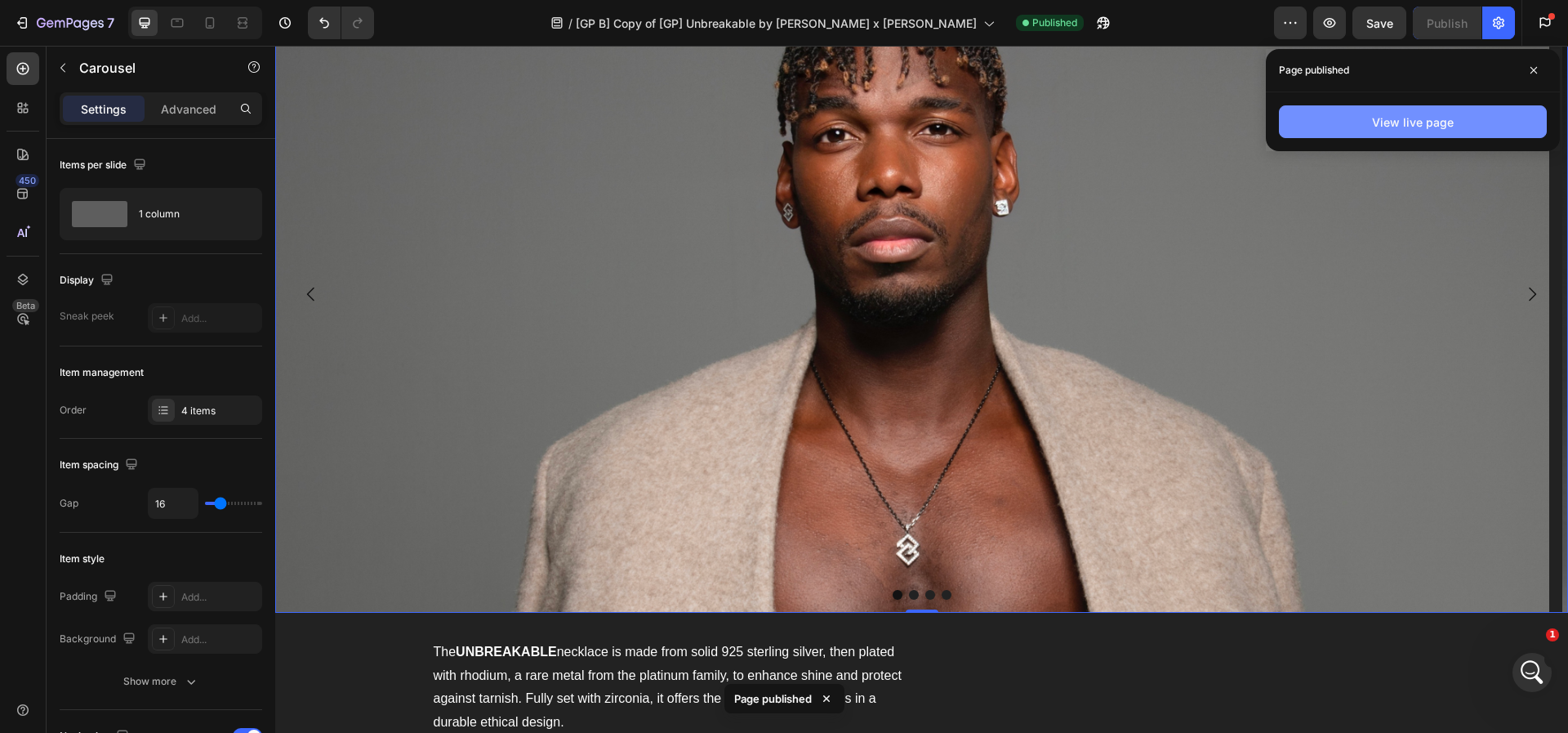
click at [1315, 123] on button "View live page" at bounding box center [1413, 122] width 268 height 33
click at [472, 379] on img at bounding box center [912, 294] width 1274 height 638
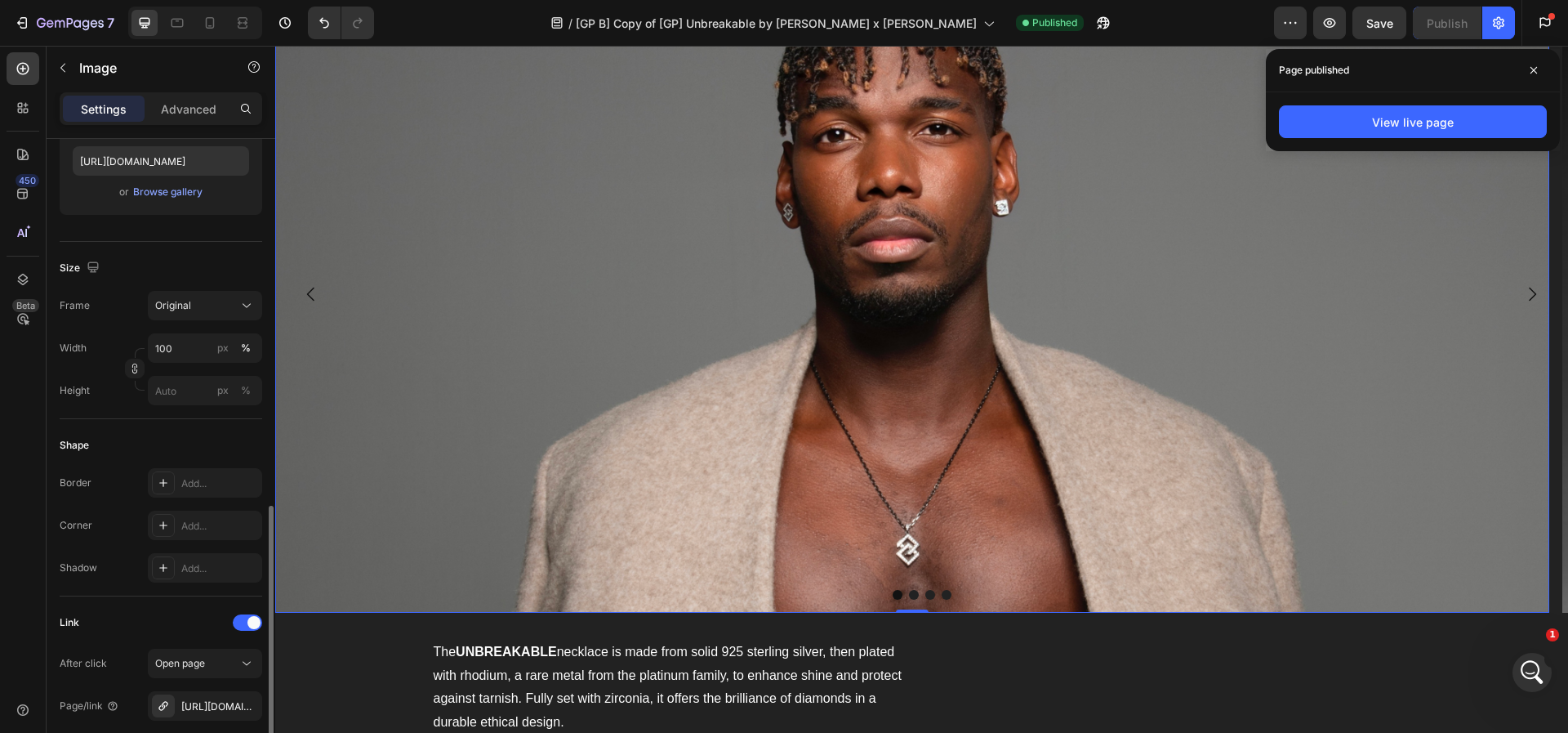
scroll to position [507, 0]
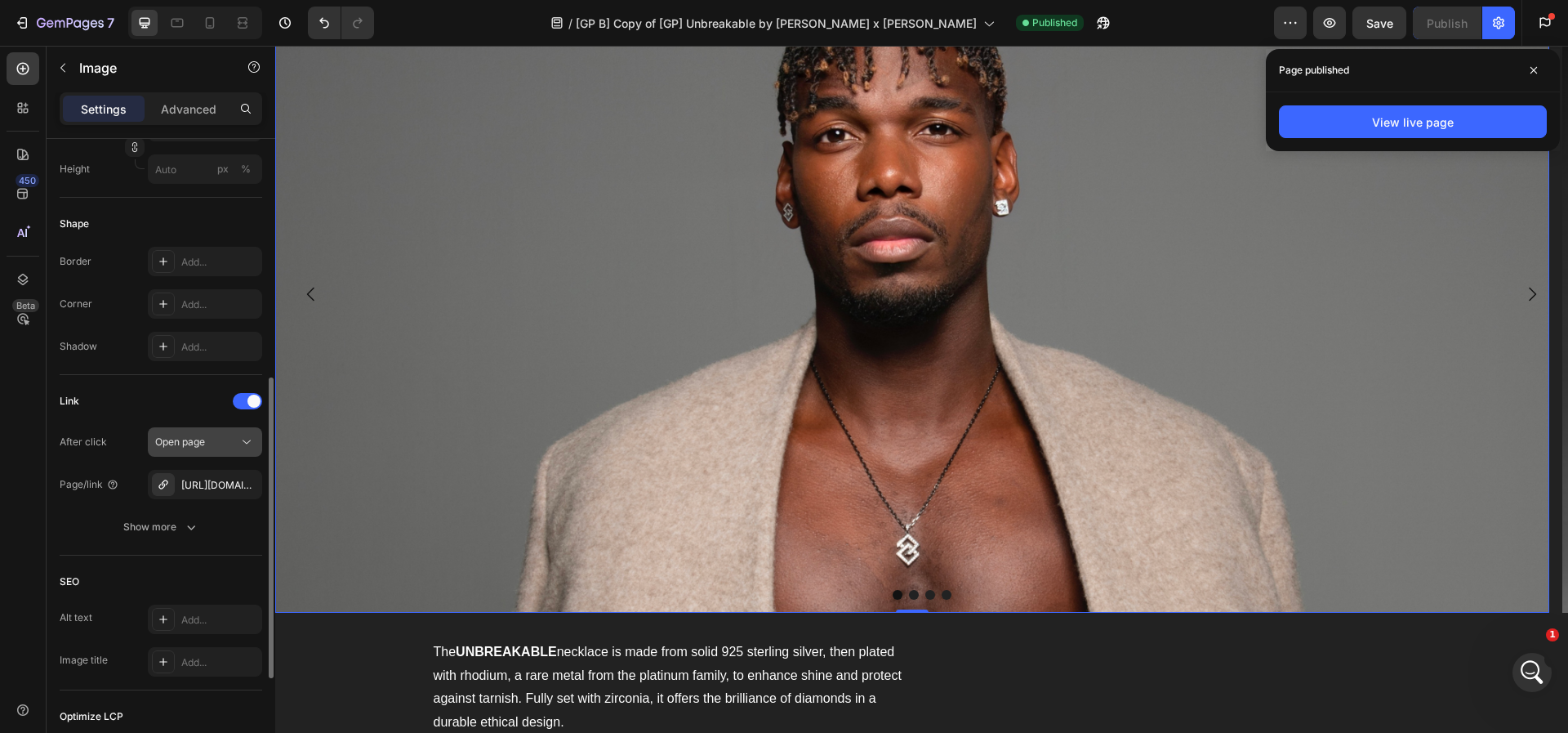
click at [202, 442] on span "Open page" at bounding box center [180, 442] width 50 height 12
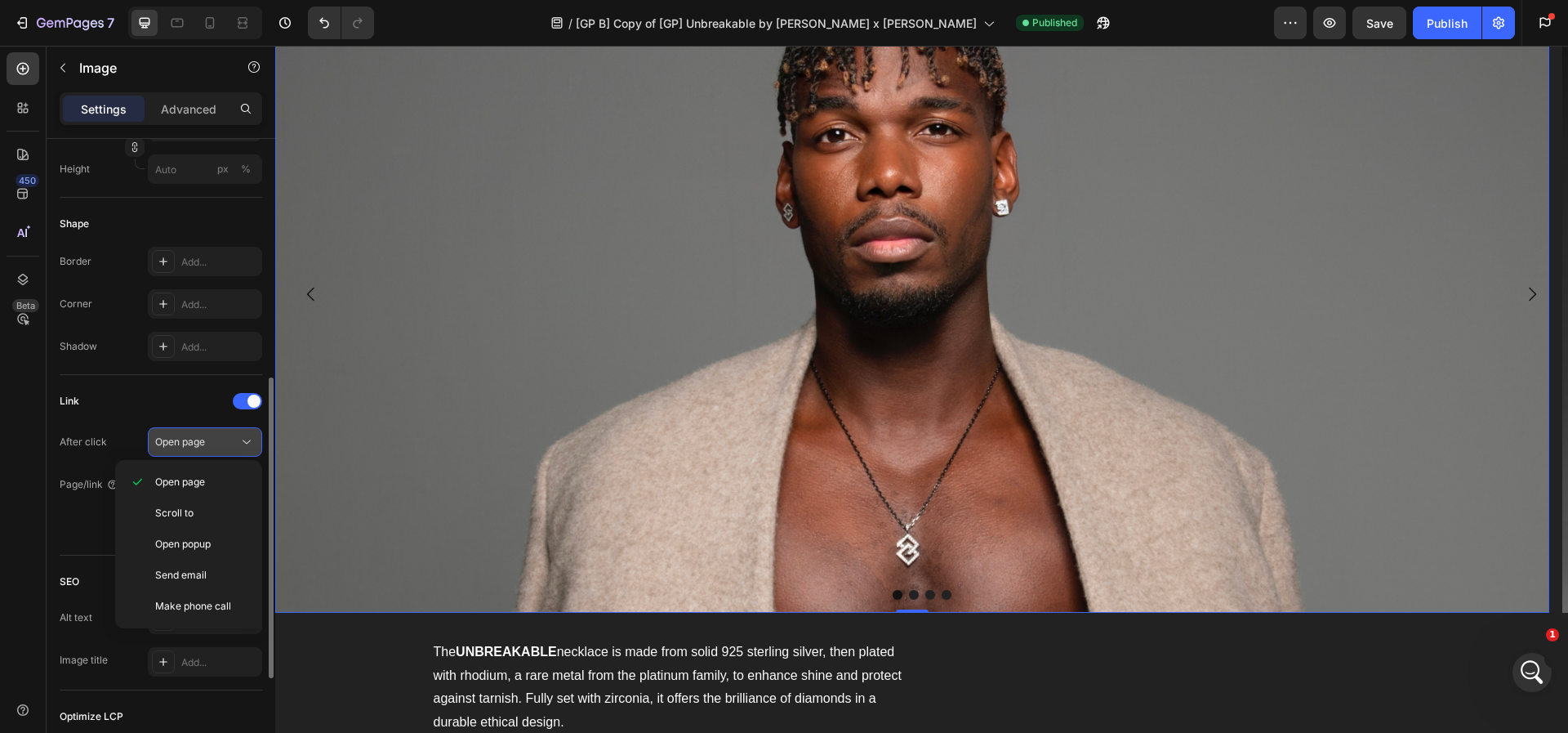
click at [202, 442] on span "Open page" at bounding box center [180, 442] width 50 height 12
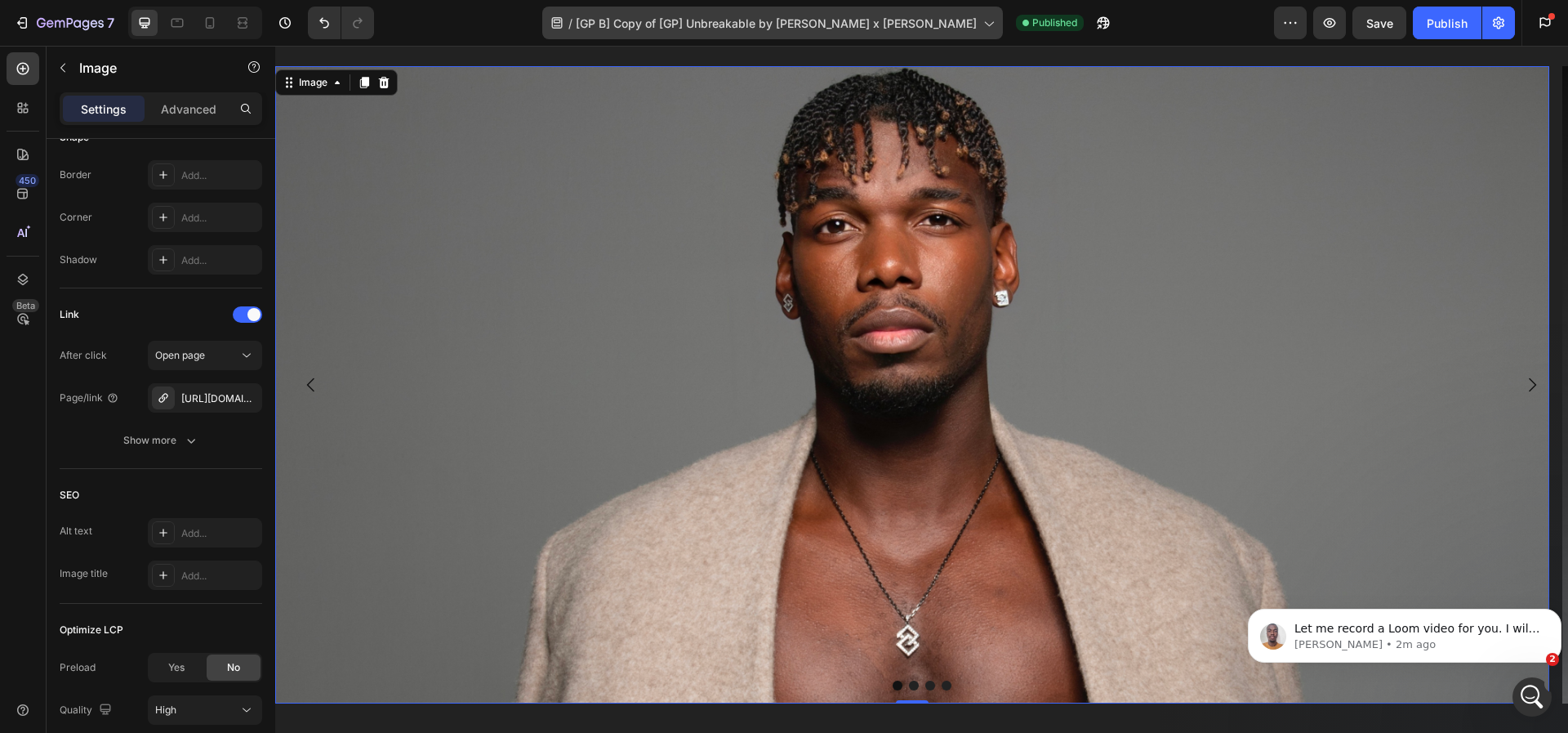
scroll to position [0, 0]
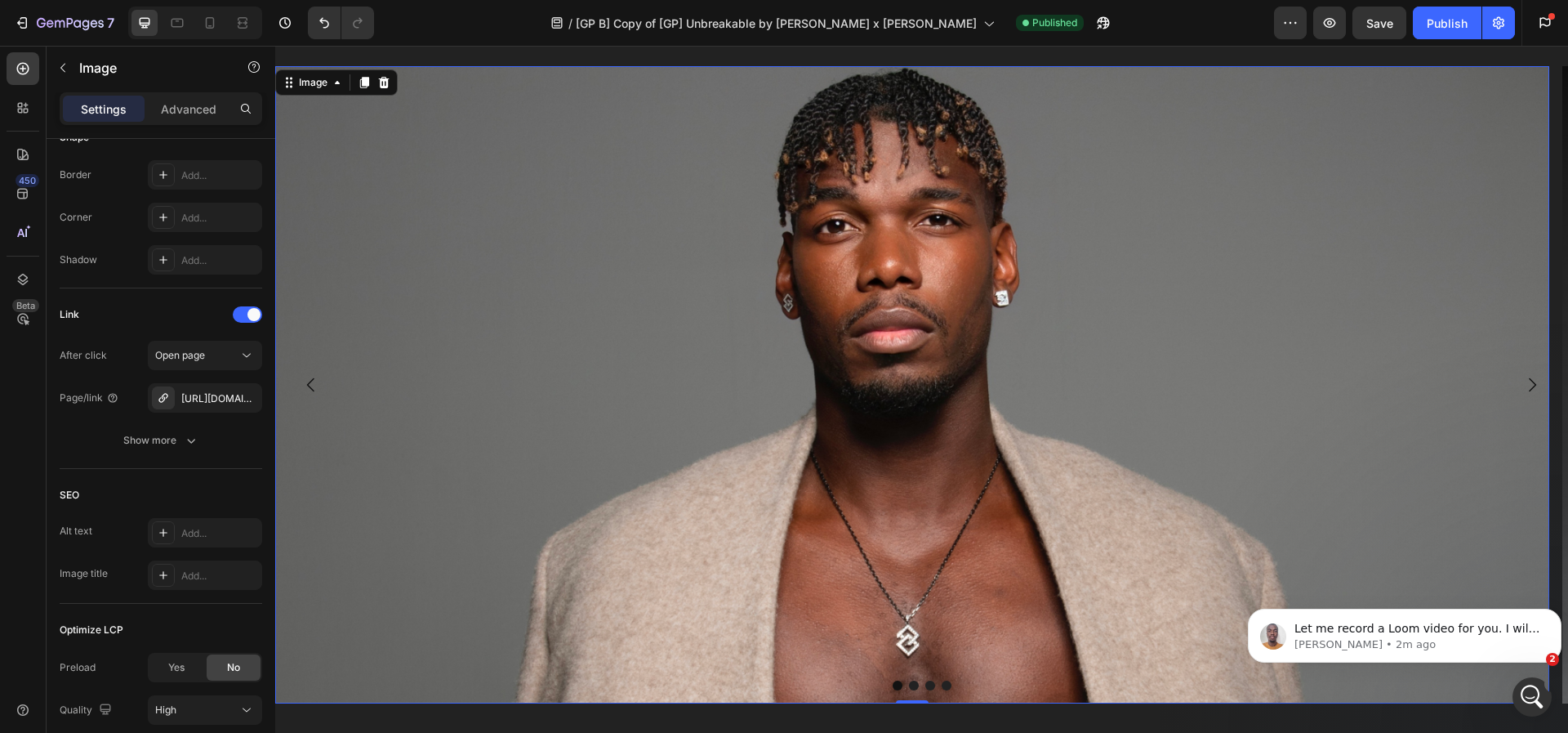
click at [903, 291] on img at bounding box center [912, 385] width 1274 height 638
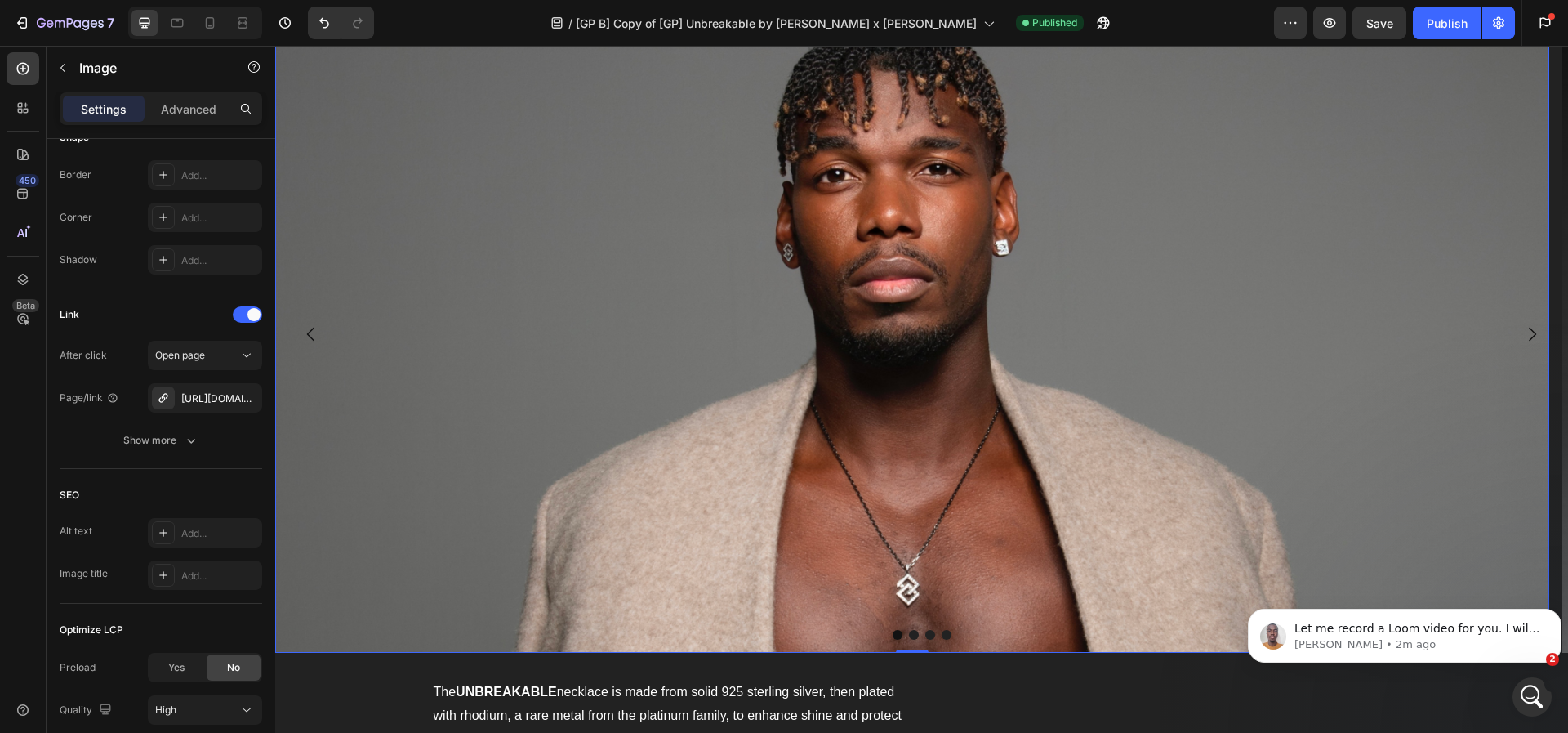
scroll to position [1897, 0]
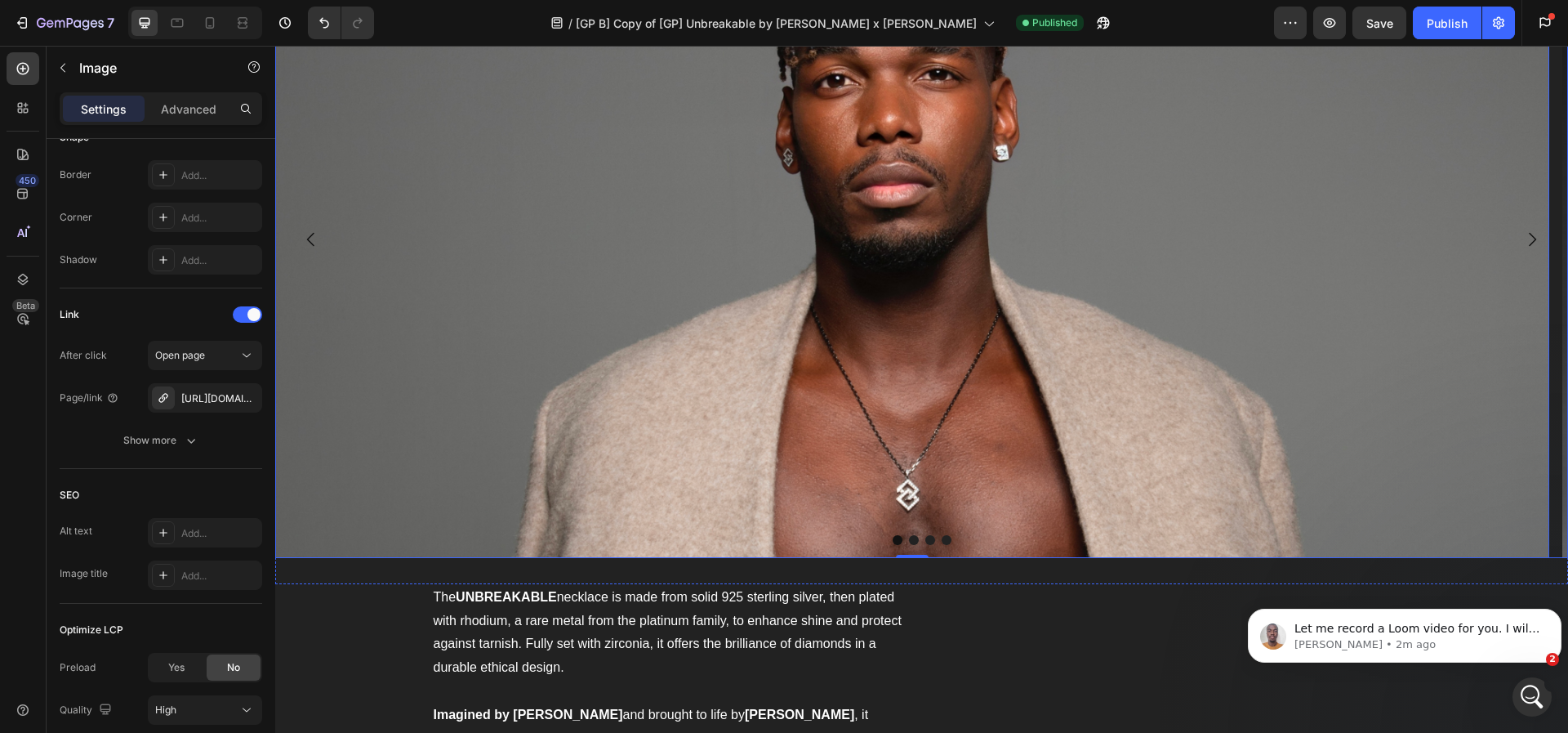
click at [1522, 240] on icon "Carousel Next Arrow" at bounding box center [1532, 239] width 20 height 20
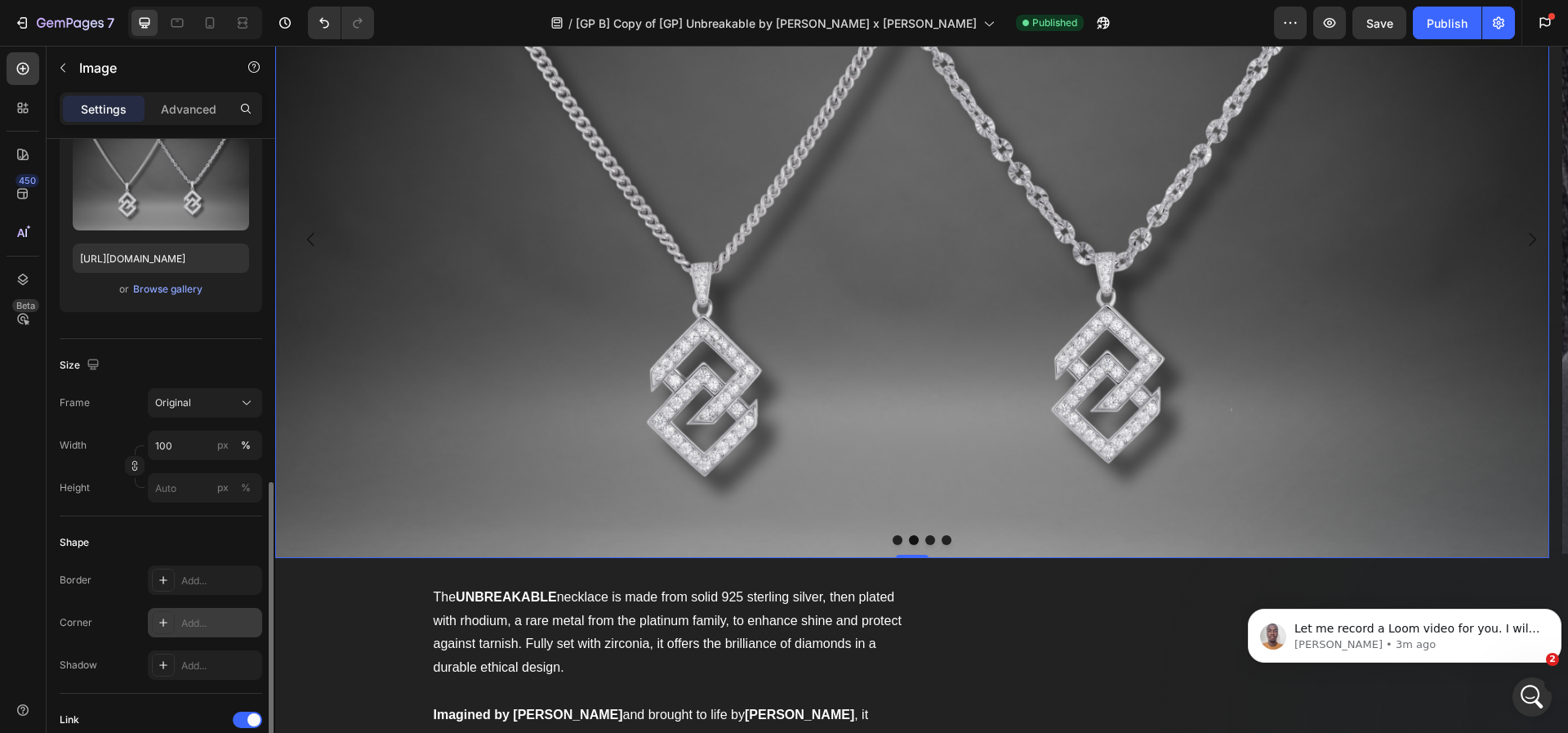
scroll to position [374, 0]
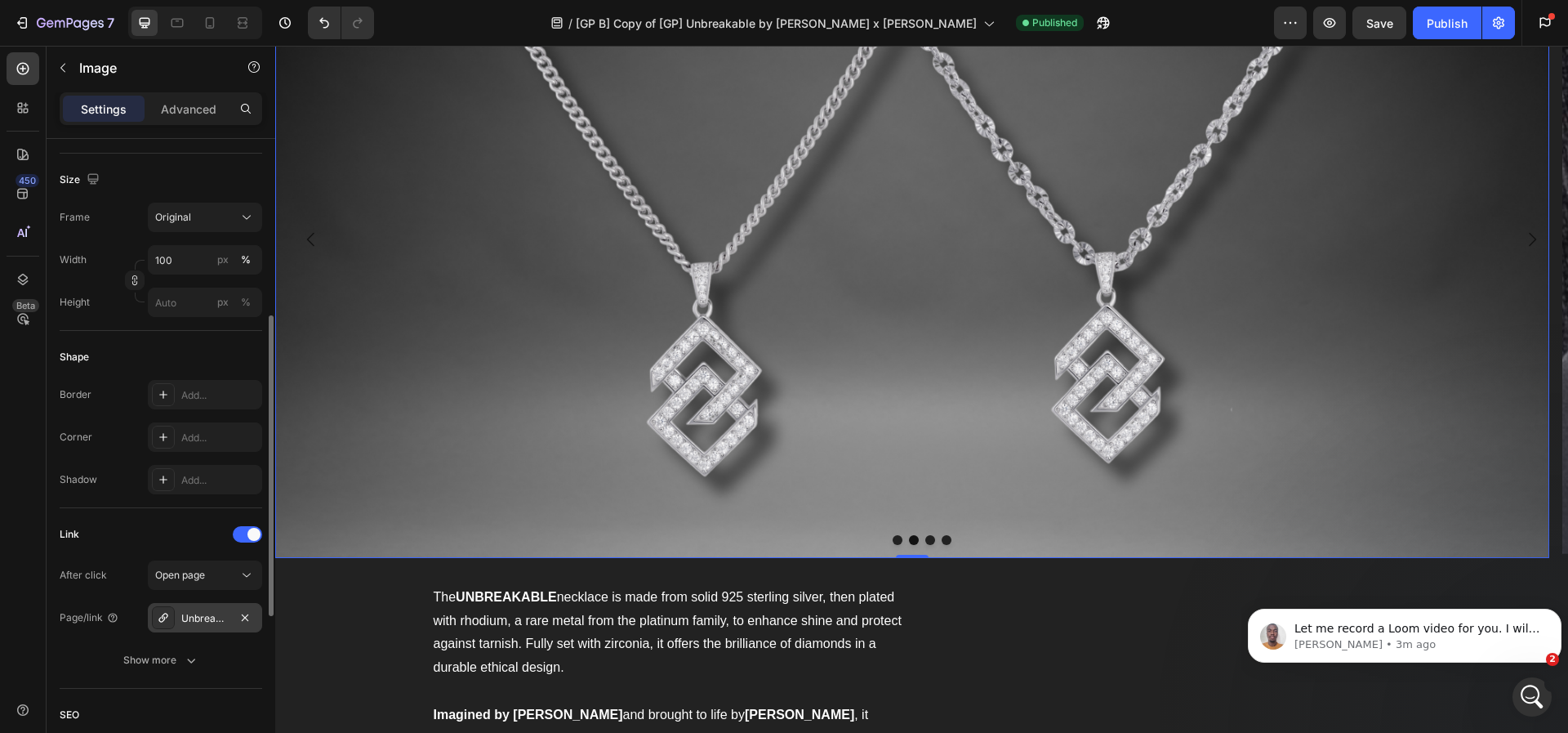
click at [193, 619] on div "Unbreakable by [PERSON_NAME] x [PERSON_NAME]" at bounding box center [204, 618] width 47 height 15
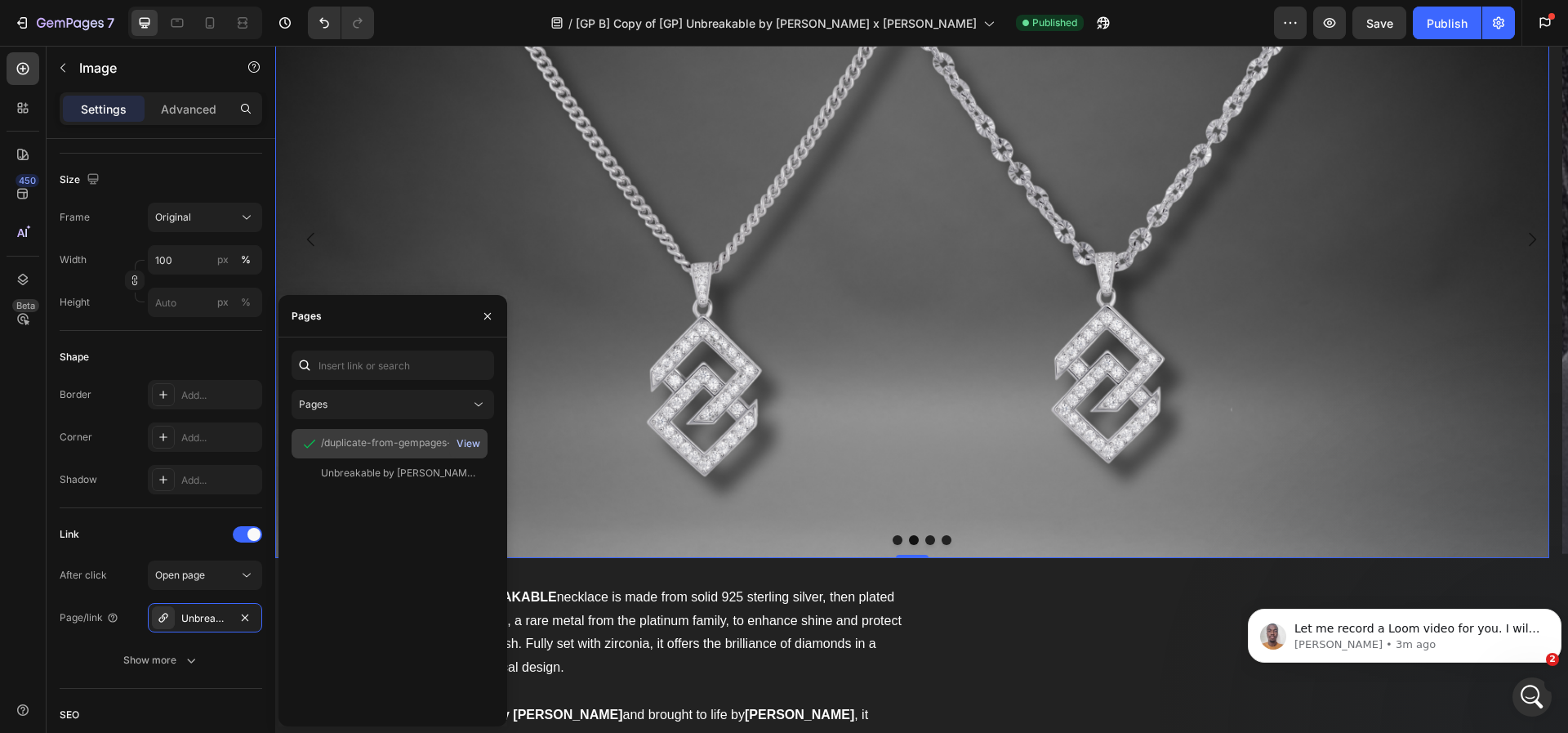
click at [465, 438] on div "View" at bounding box center [468, 443] width 24 height 15
click at [348, 476] on div "Unbreakable by [PERSON_NAME] x [PERSON_NAME]" at bounding box center [400, 473] width 157 height 15
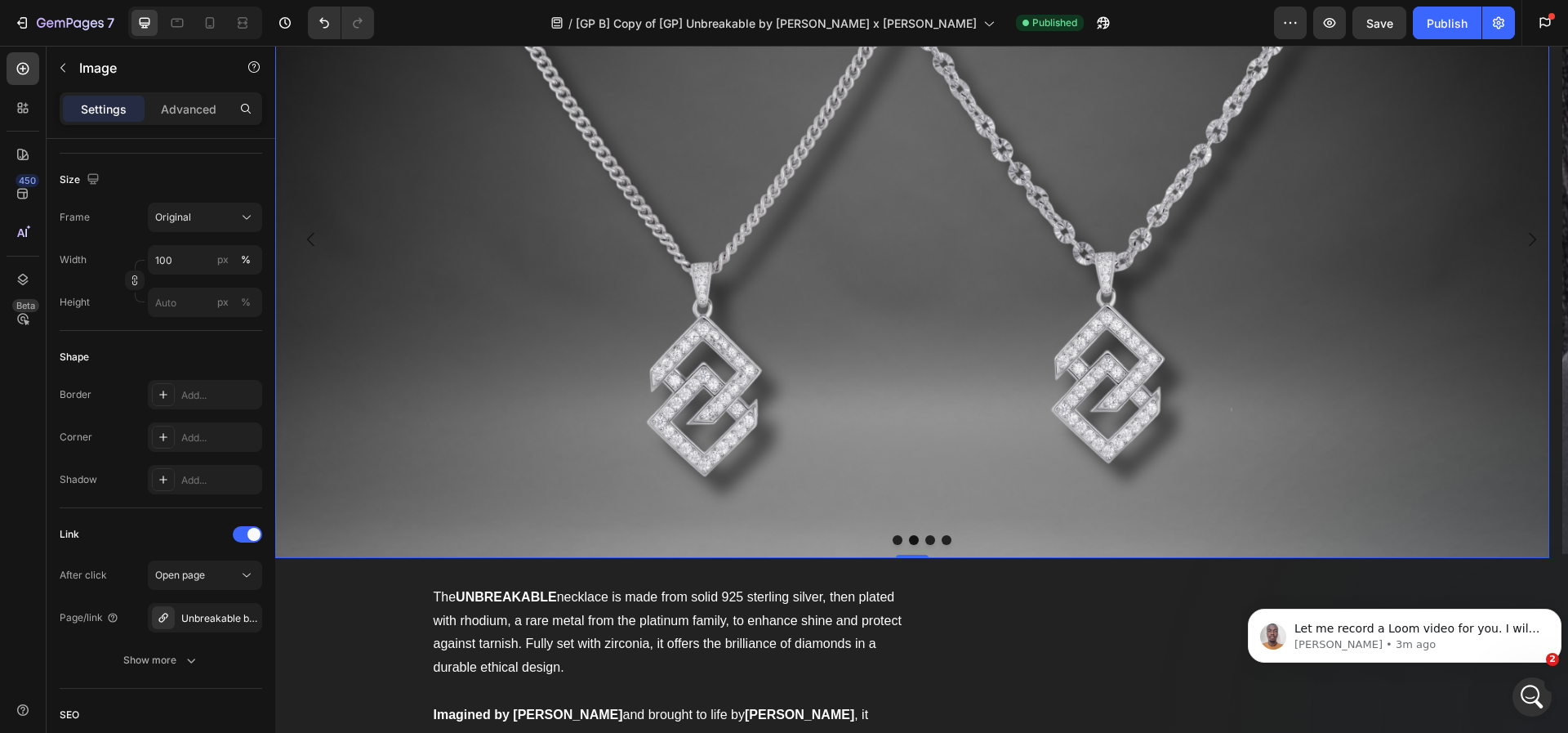
click at [735, 278] on img at bounding box center [912, 240] width 1274 height 638
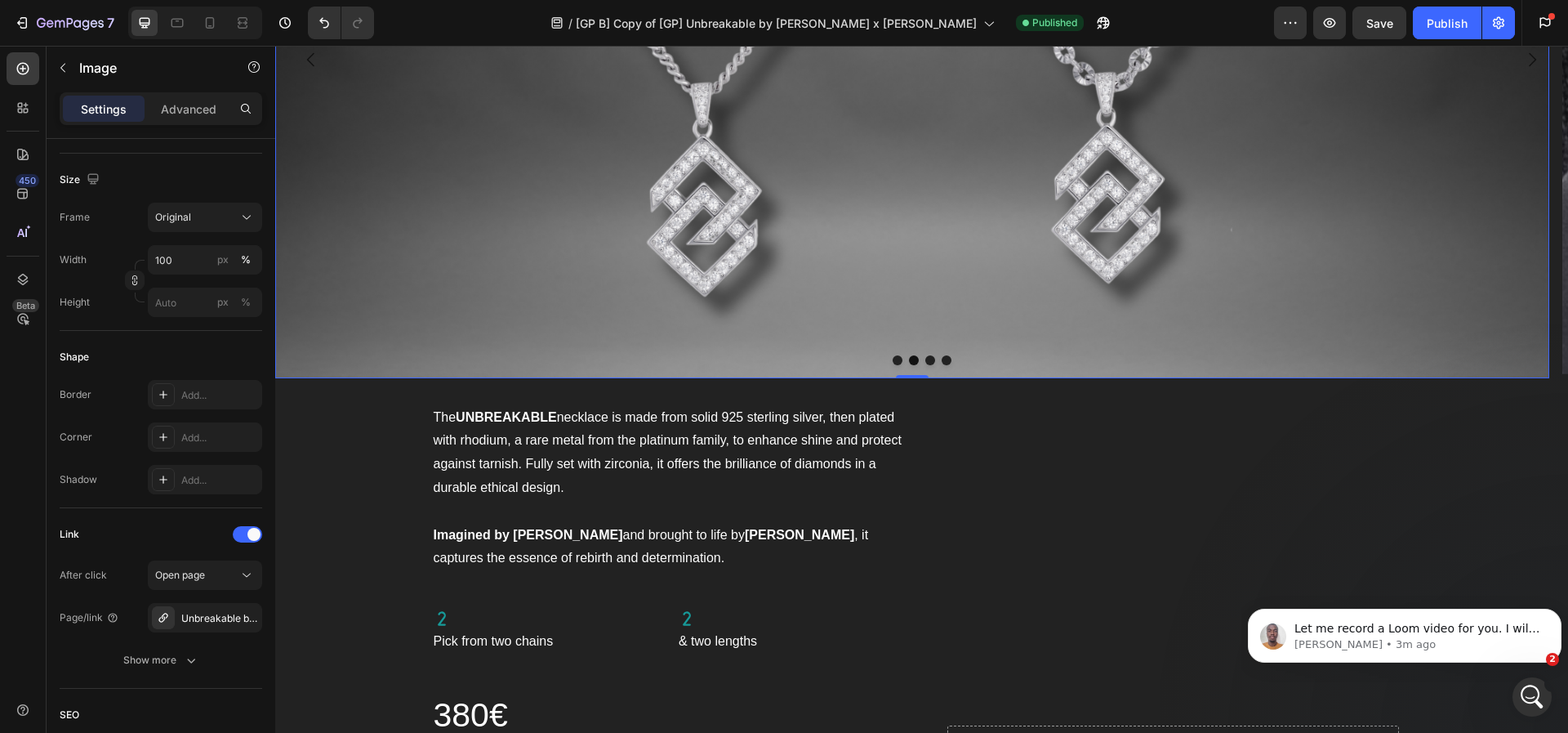
scroll to position [1573, 0]
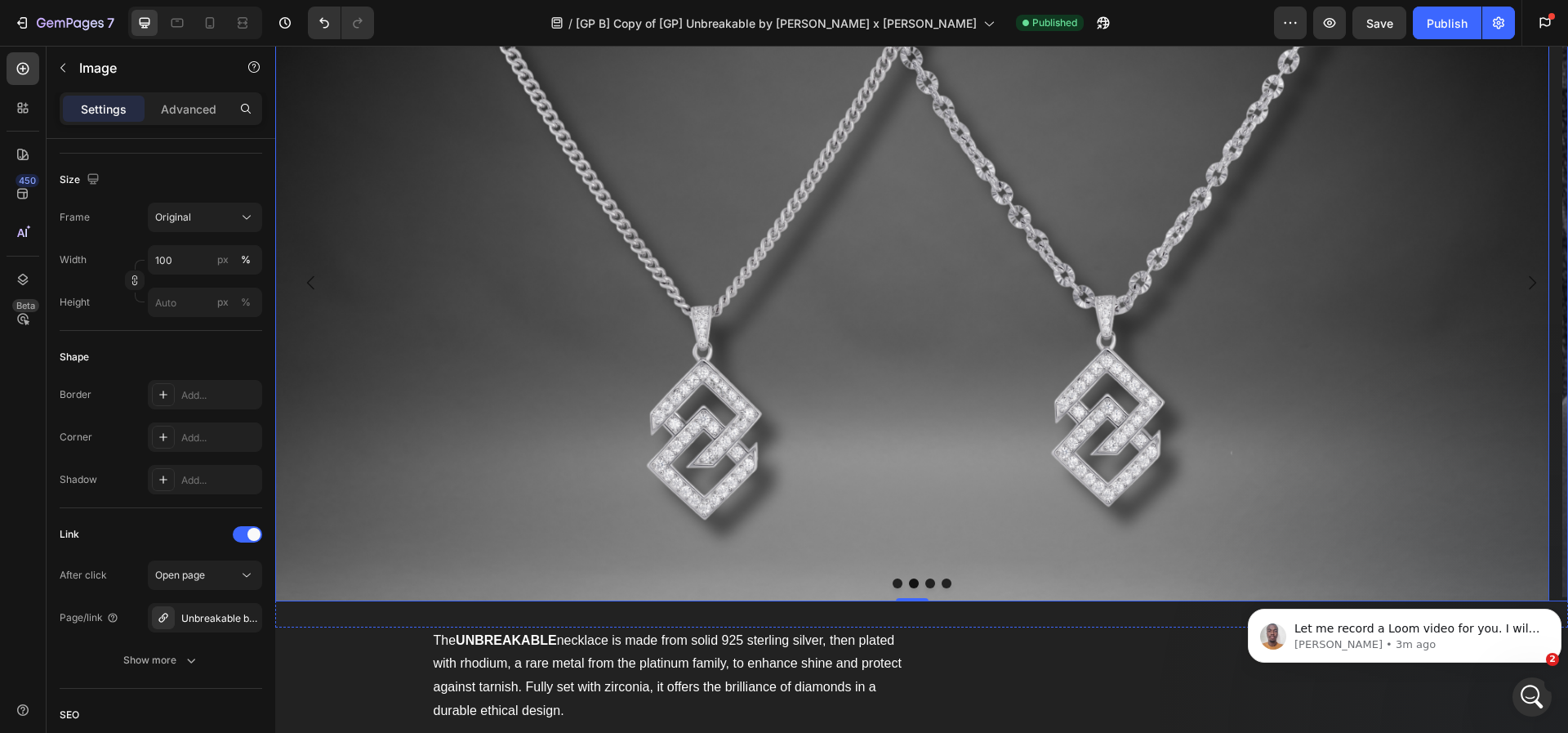
click at [312, 296] on button "Carousel Back Arrow" at bounding box center [311, 282] width 46 height 46
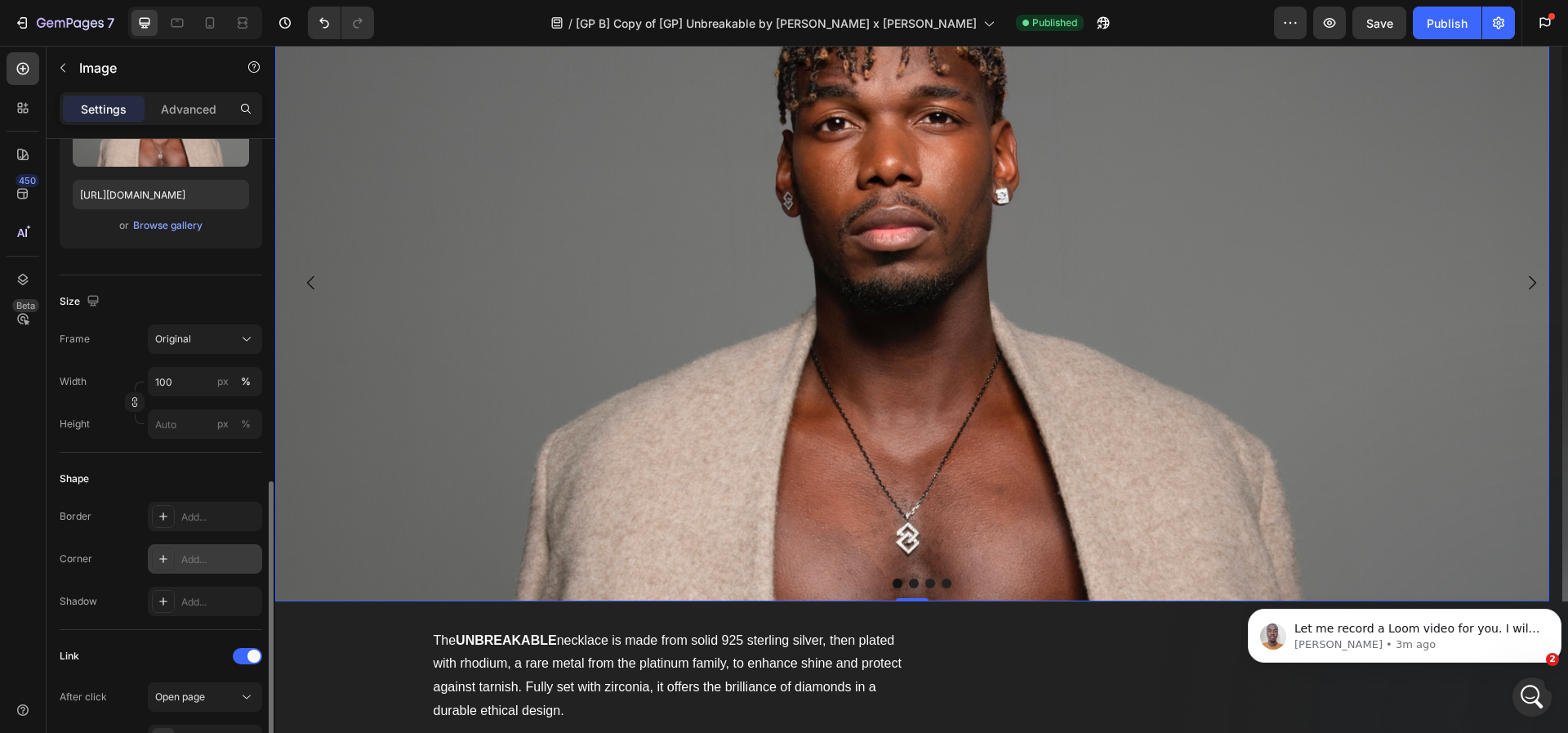
scroll to position [424, 0]
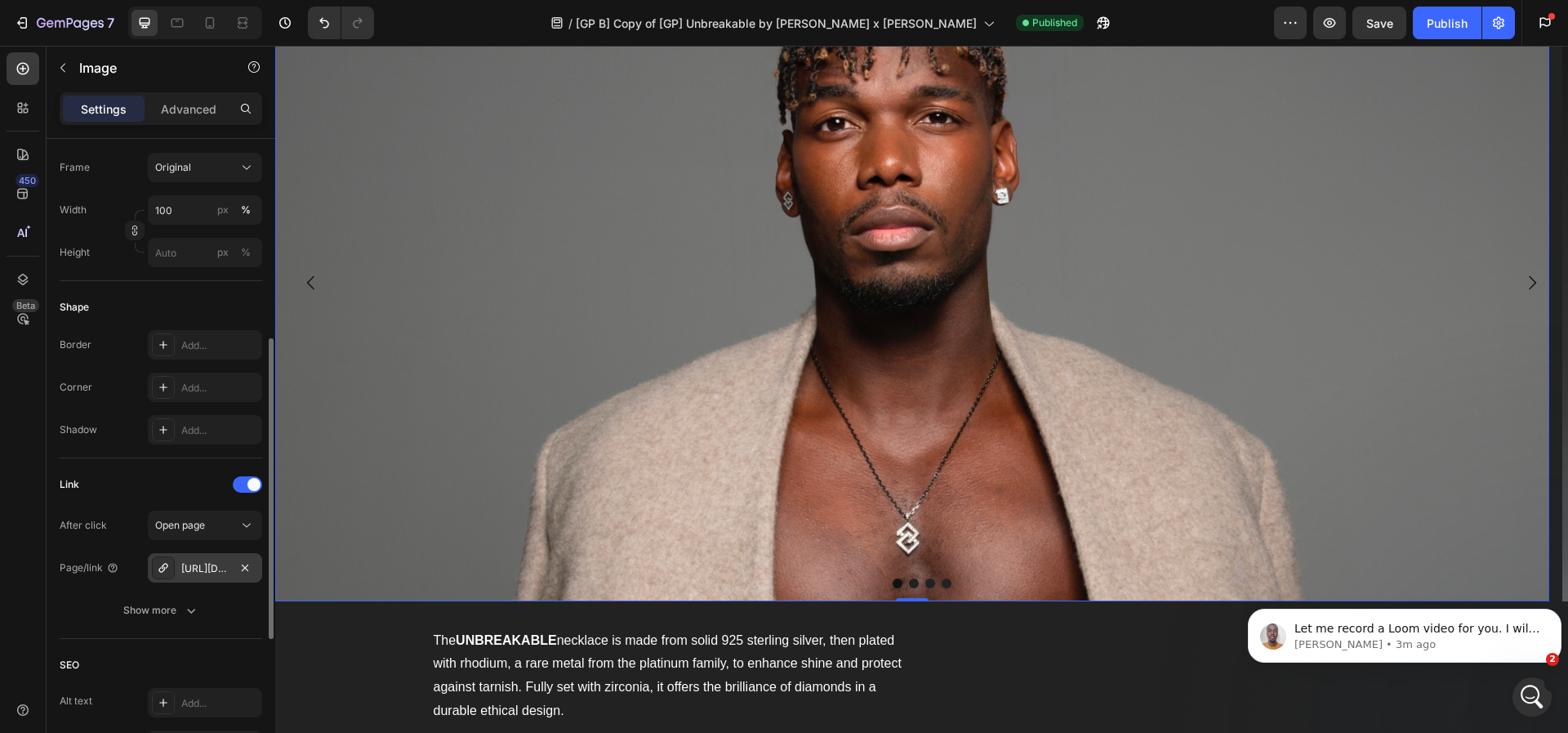
click at [210, 565] on div "[URL][DOMAIN_NAME]" at bounding box center [204, 568] width 47 height 15
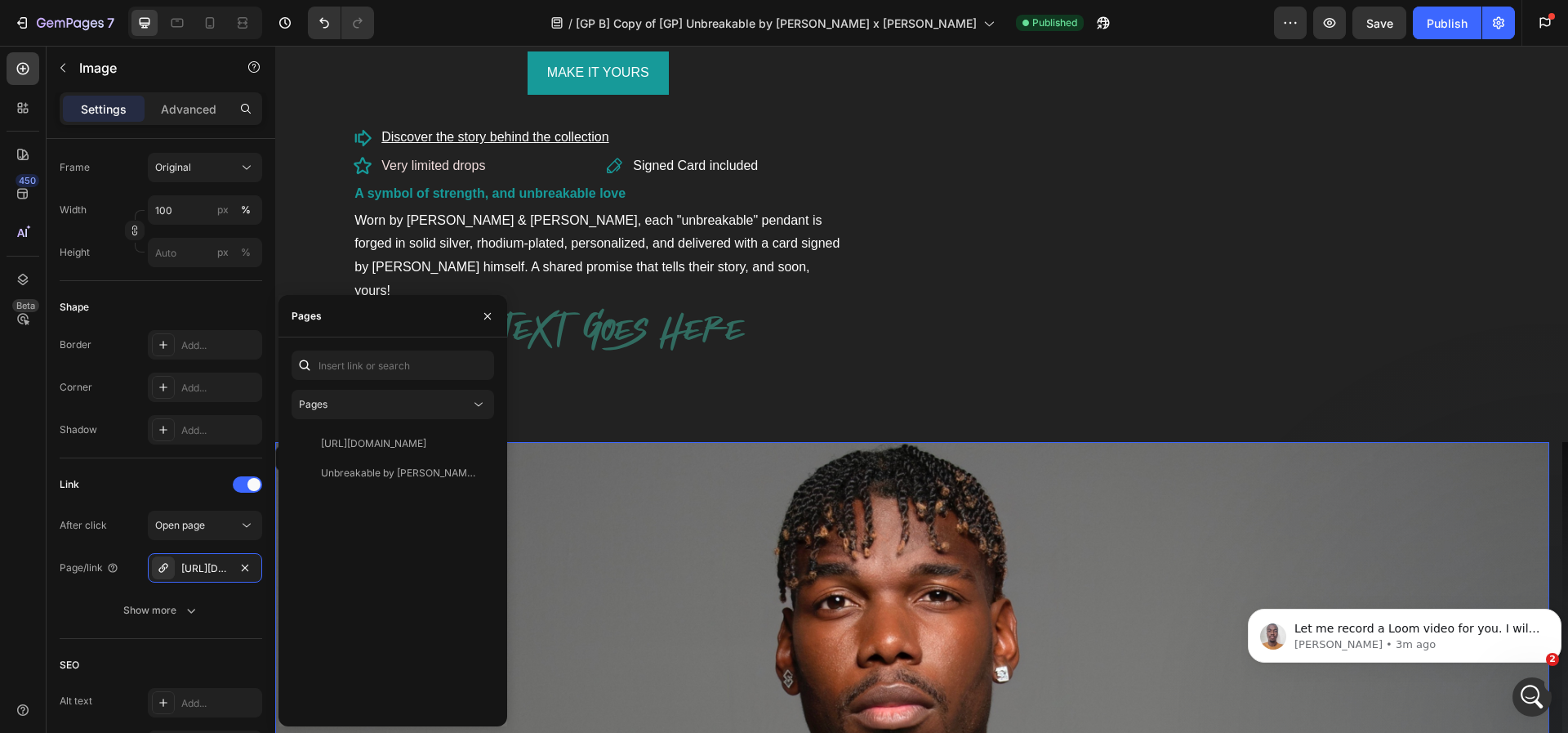
scroll to position [1119, 0]
click at [516, 135] on u "Discover the story behind the collection" at bounding box center [495, 136] width 227 height 14
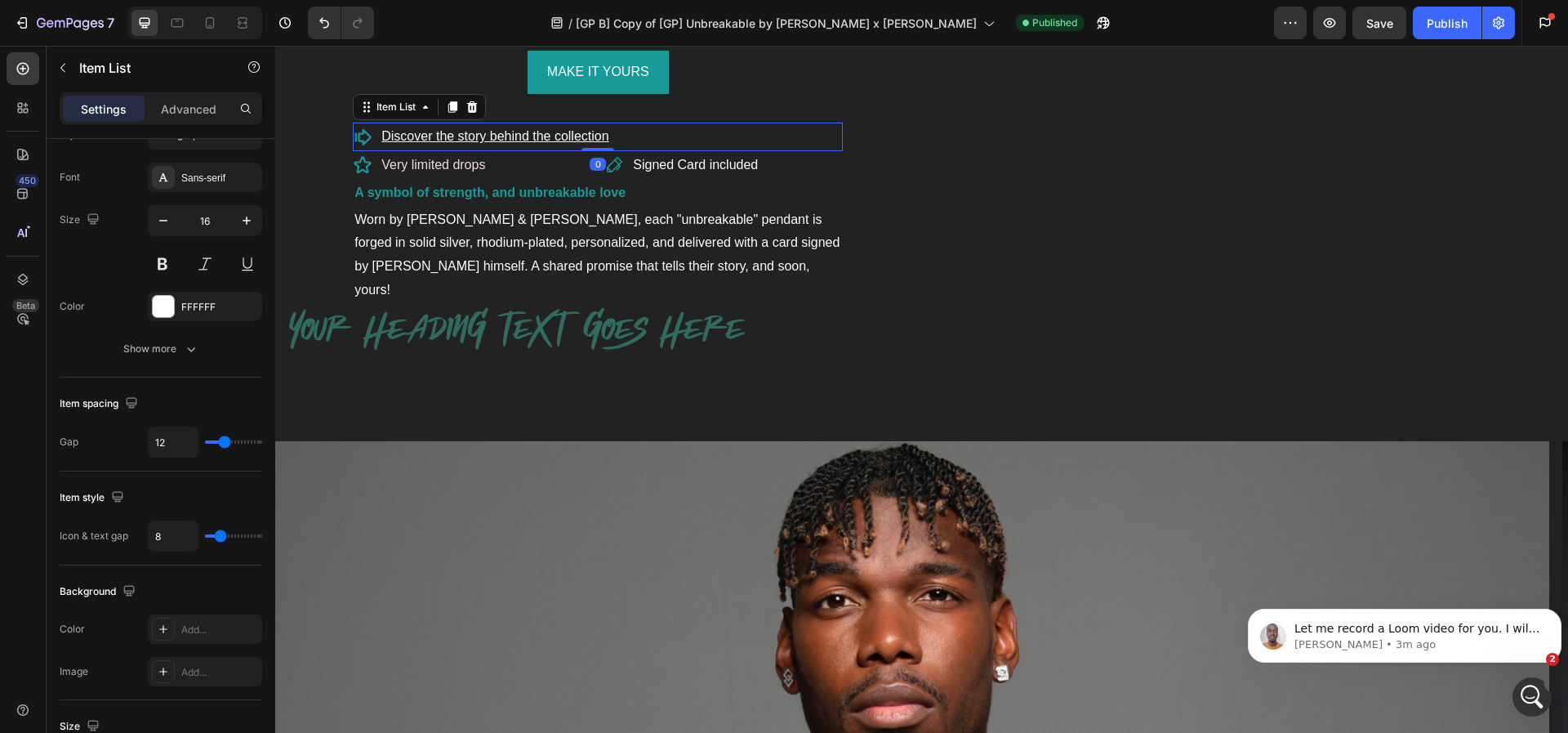
scroll to position [0, 0]
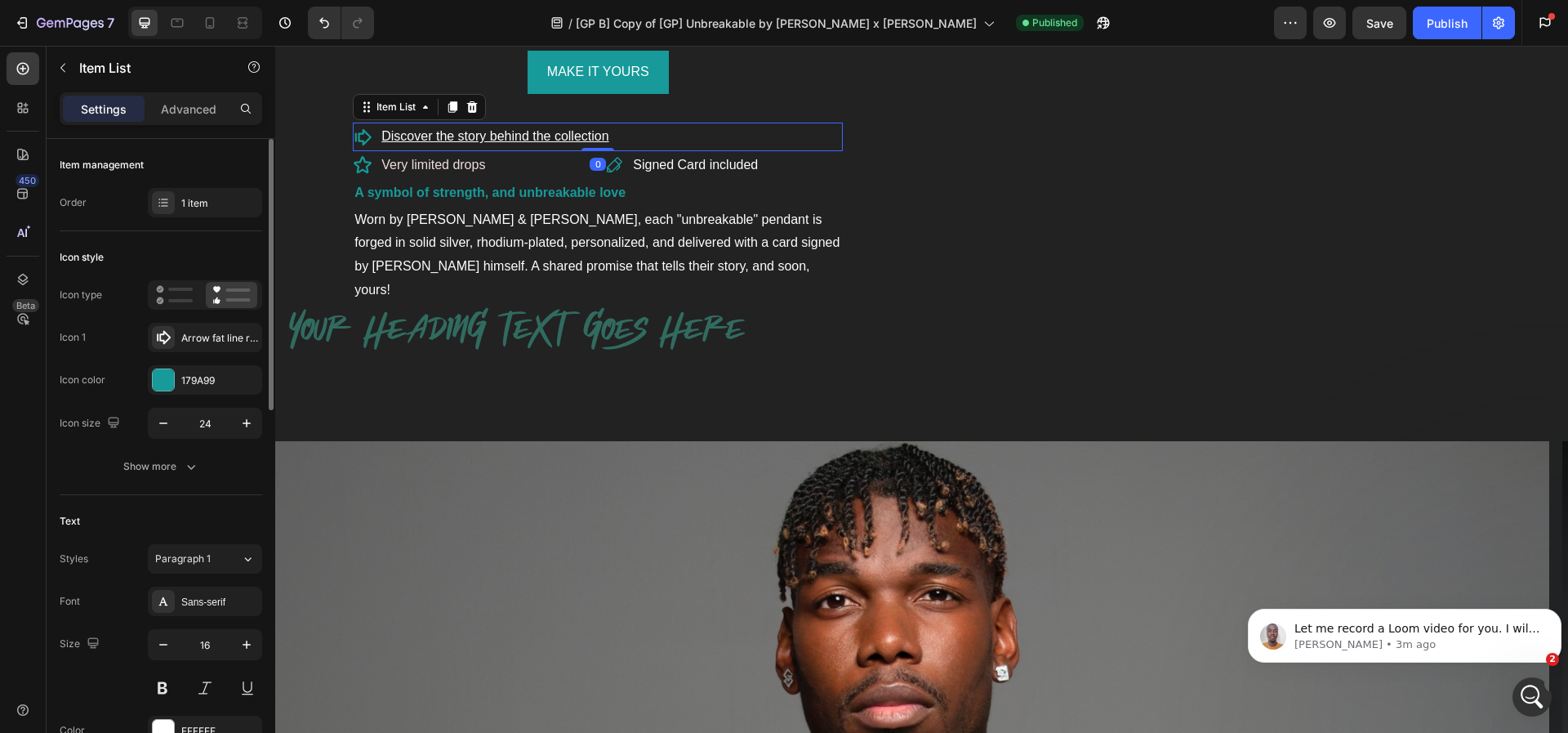
click at [493, 141] on u "Discover the story behind the collection" at bounding box center [495, 136] width 227 height 14
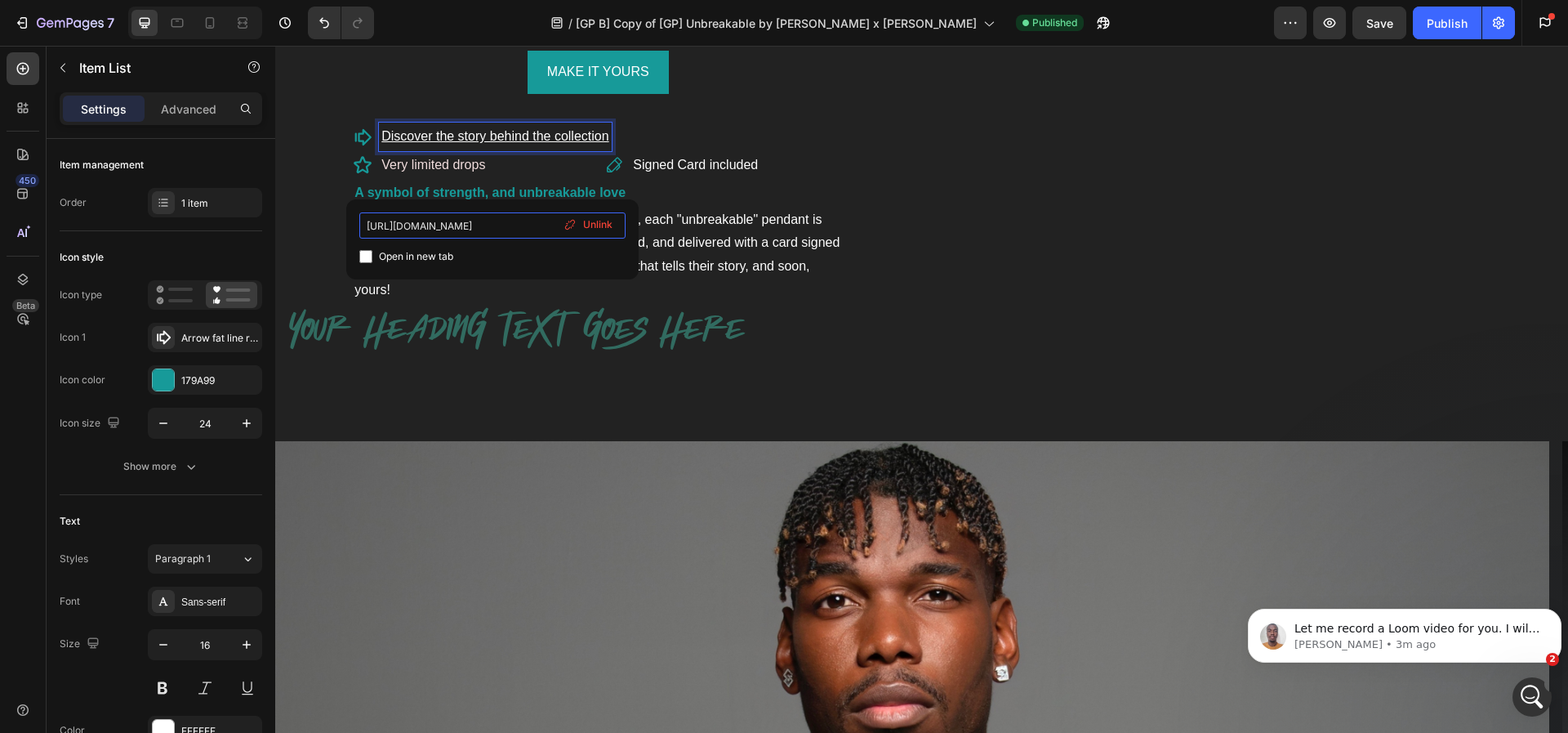
click at [476, 226] on input "[URL][DOMAIN_NAME]" at bounding box center [492, 225] width 266 height 26
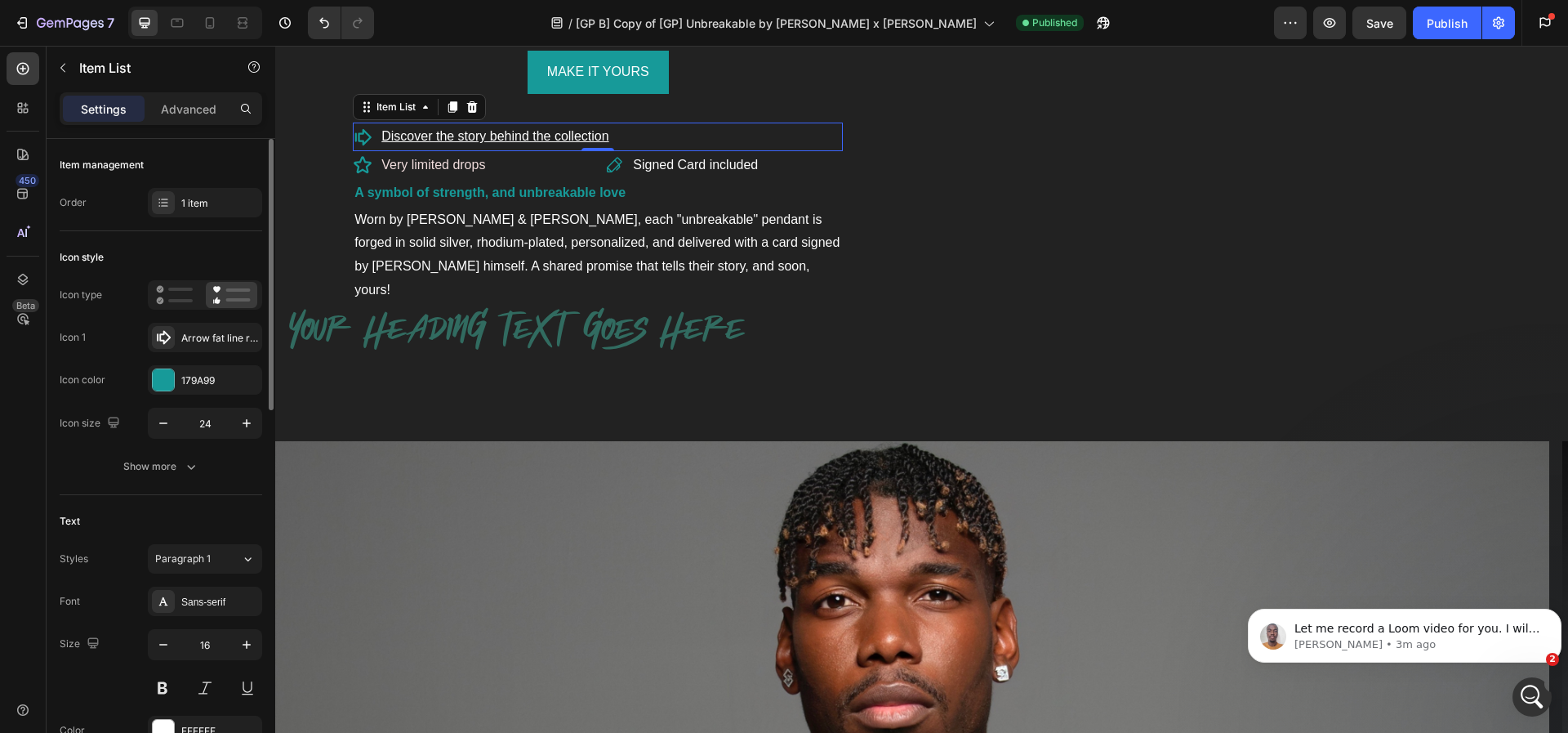
click at [211, 520] on div "Text" at bounding box center [161, 521] width 203 height 26
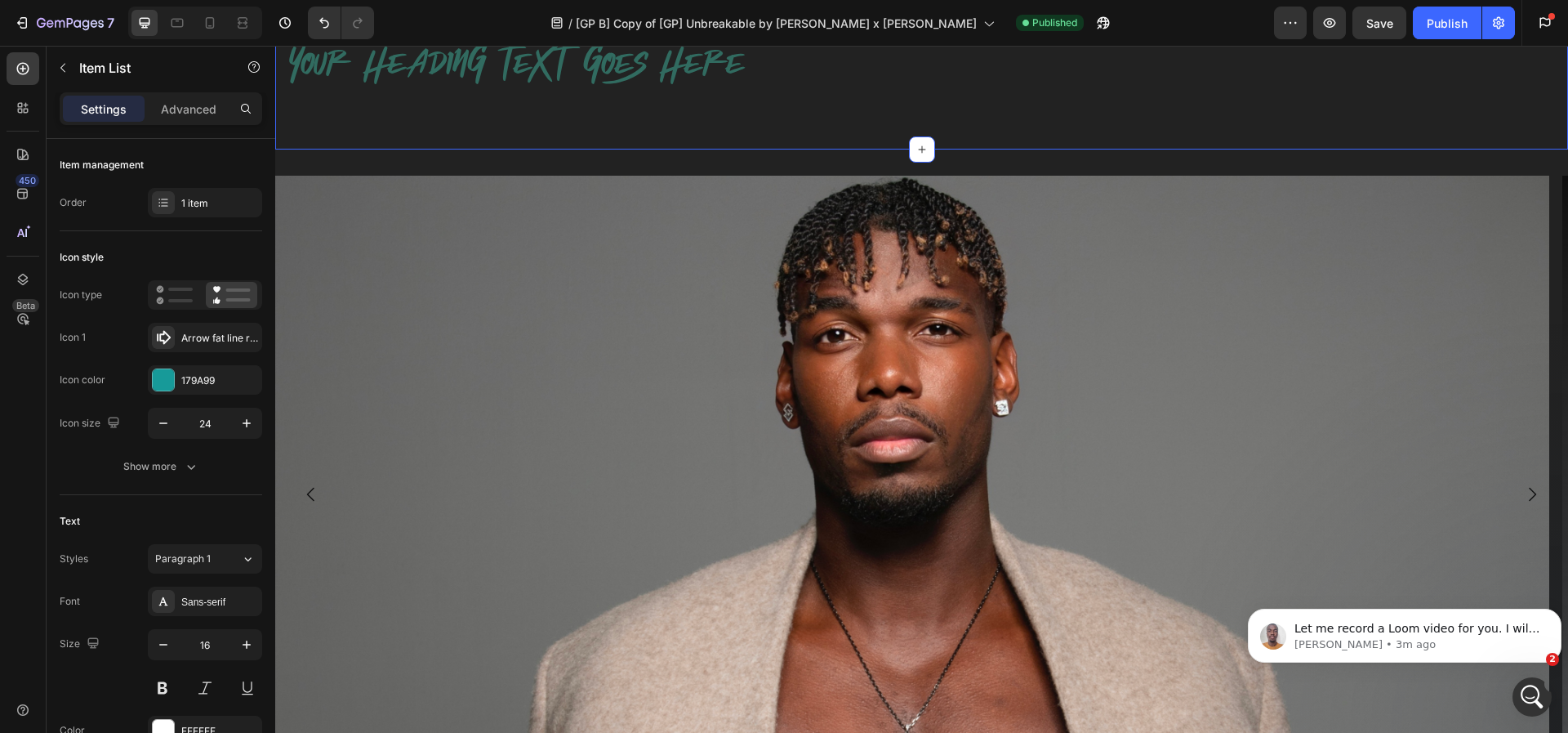
scroll to position [1600, 0]
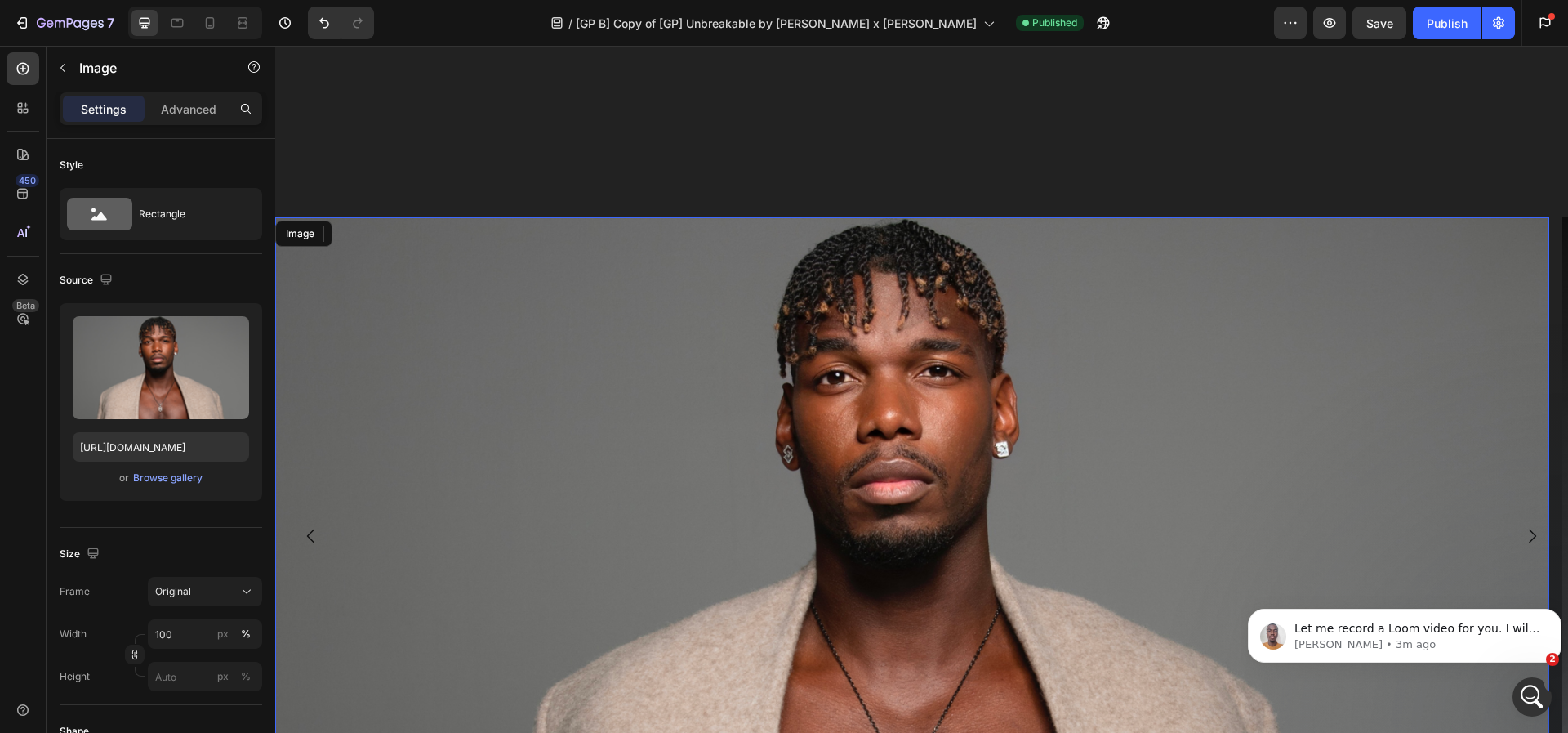
click at [435, 394] on img at bounding box center [912, 536] width 1274 height 638
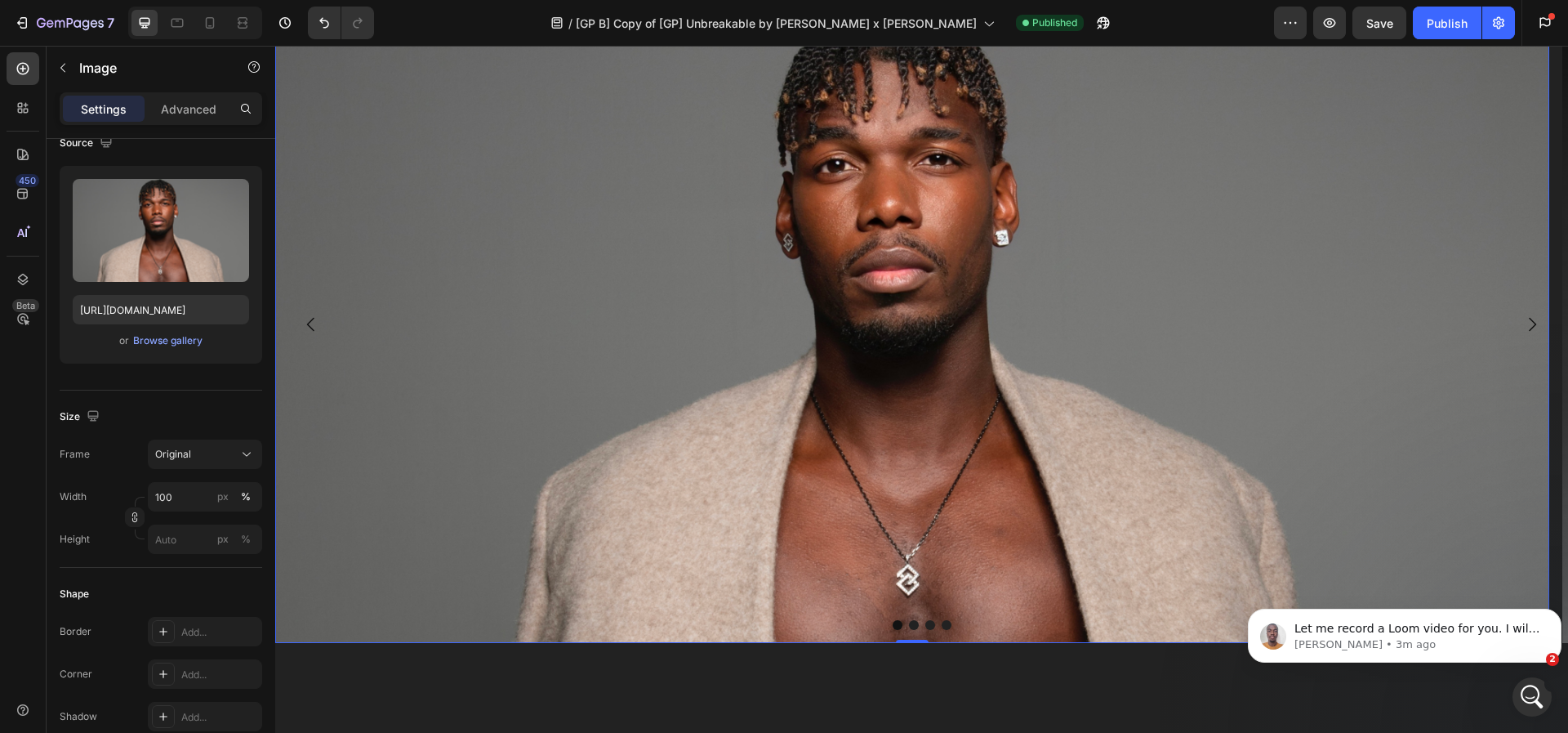
scroll to position [1555, 0]
click at [509, 573] on img at bounding box center [912, 324] width 1274 height 638
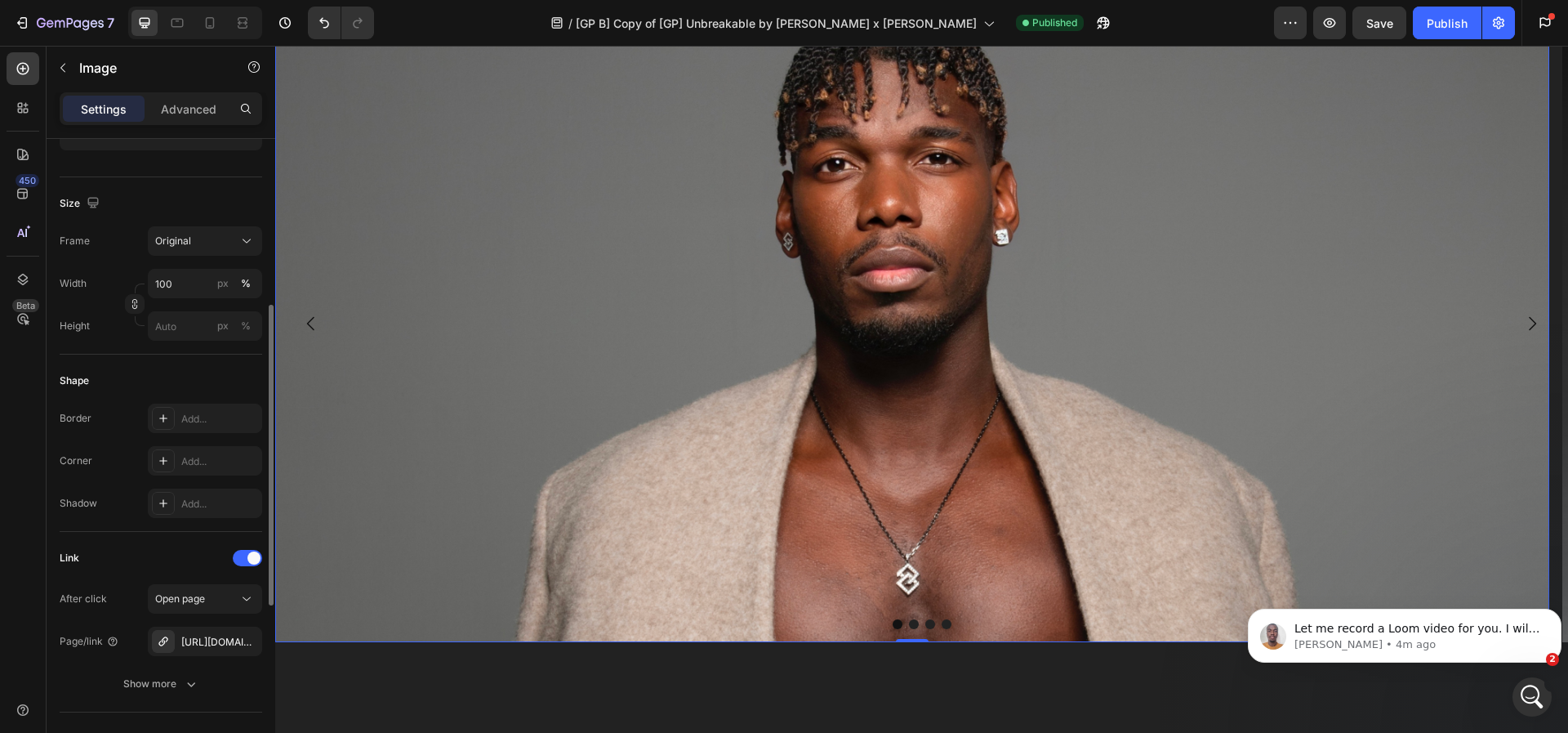
scroll to position [352, 0]
click at [198, 642] on div "[URL][DOMAIN_NAME]" at bounding box center [204, 640] width 47 height 15
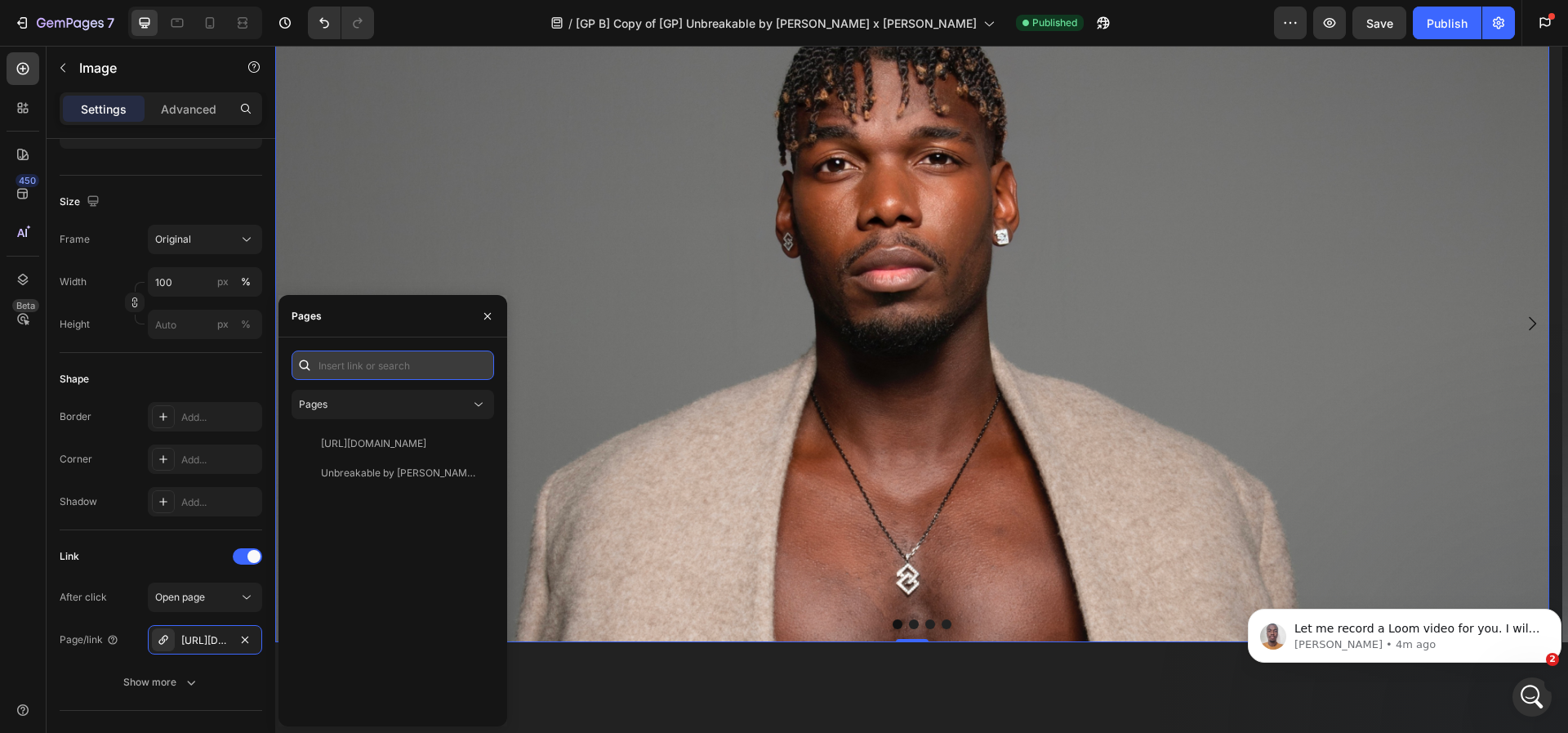
click at [353, 367] on input "text" at bounding box center [393, 365] width 203 height 29
paste input "[URL][DOMAIN_NAME]"
type input "[URL][DOMAIN_NAME]"
click at [633, 372] on img at bounding box center [912, 324] width 1274 height 638
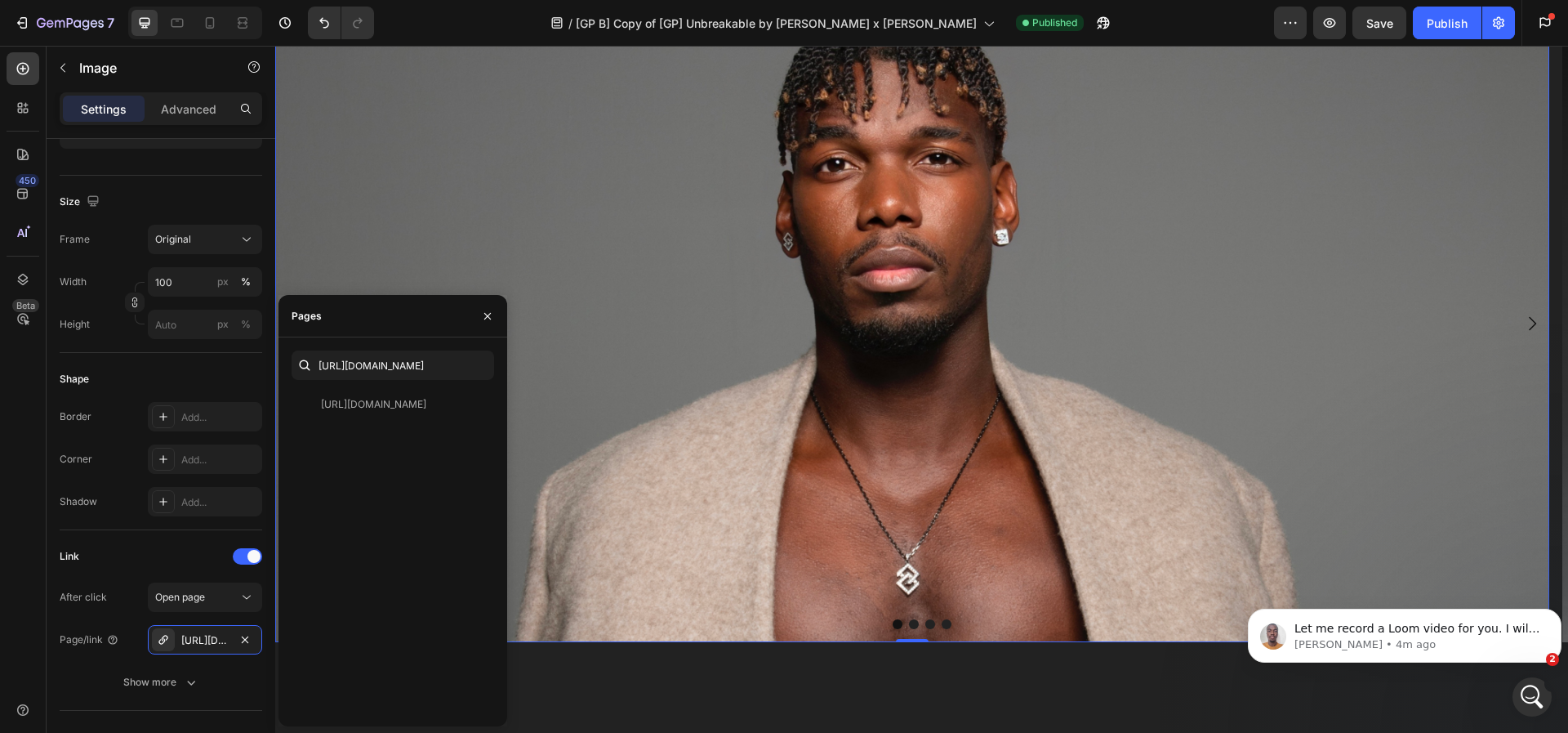
scroll to position [0, 0]
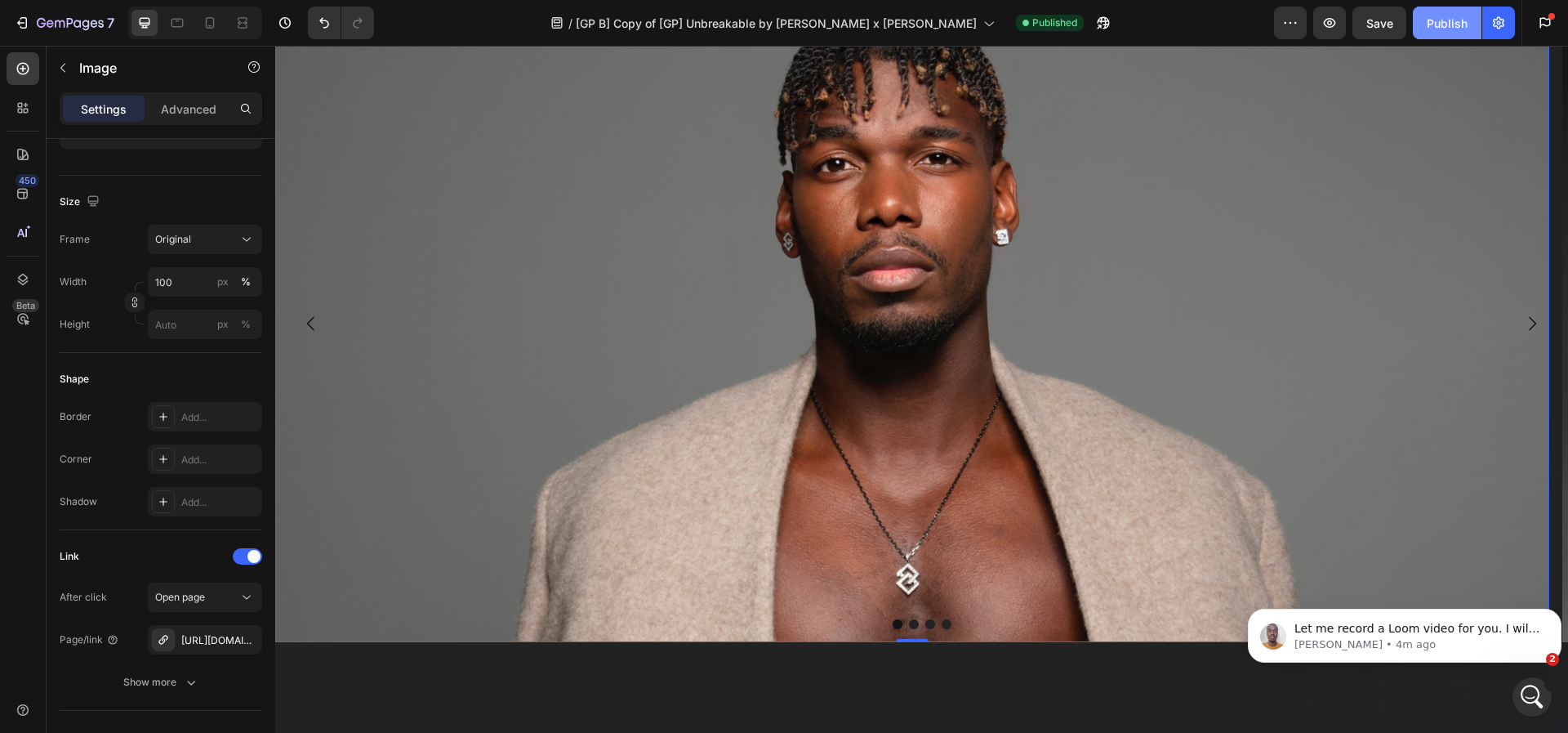
click at [1449, 21] on div "Publish" at bounding box center [1448, 23] width 41 height 17
click at [1095, 23] on icon "button" at bounding box center [1103, 22] width 16 height 16
click at [1095, 18] on icon "button" at bounding box center [1103, 22] width 16 height 16
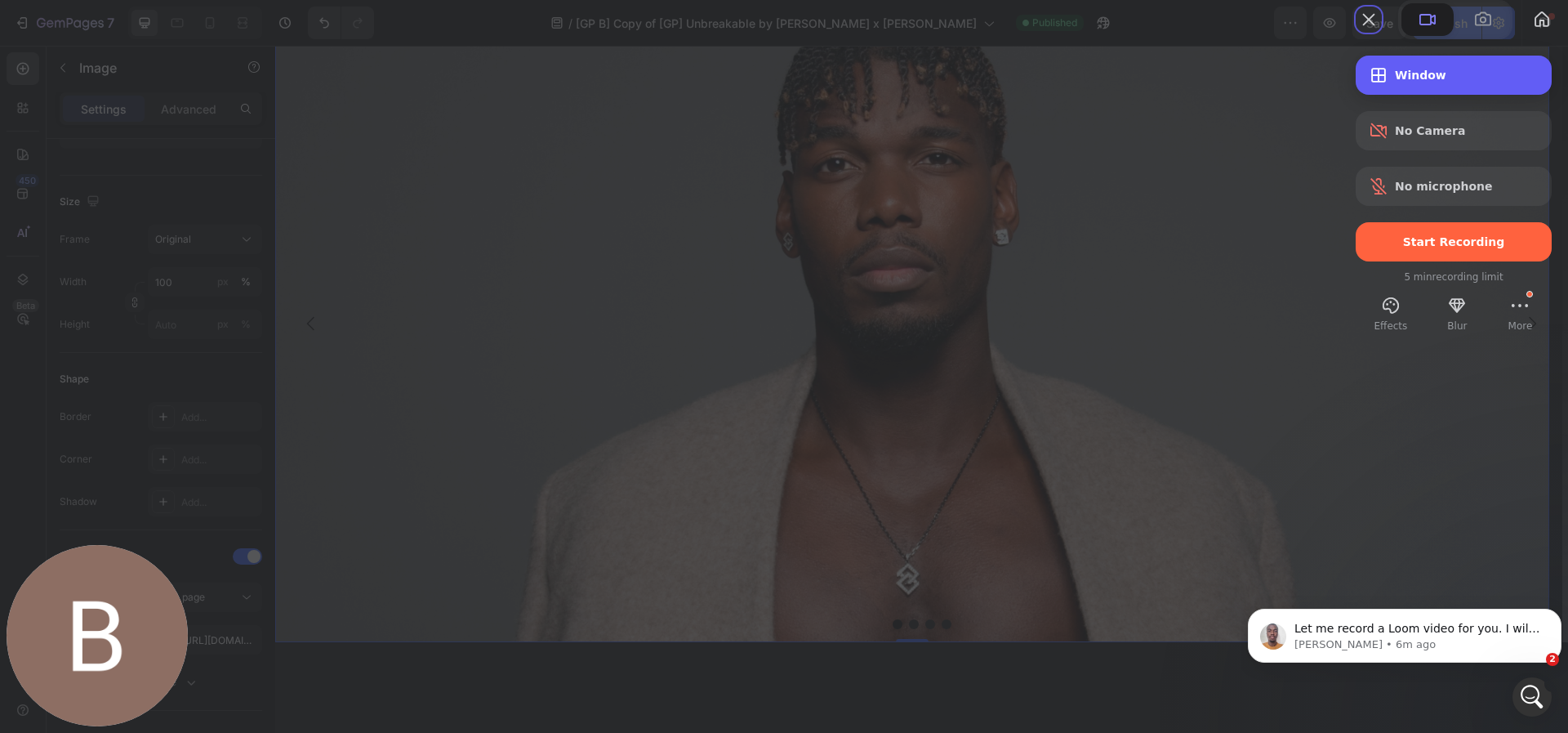
click at [1395, 82] on span "Window" at bounding box center [1467, 75] width 143 height 13
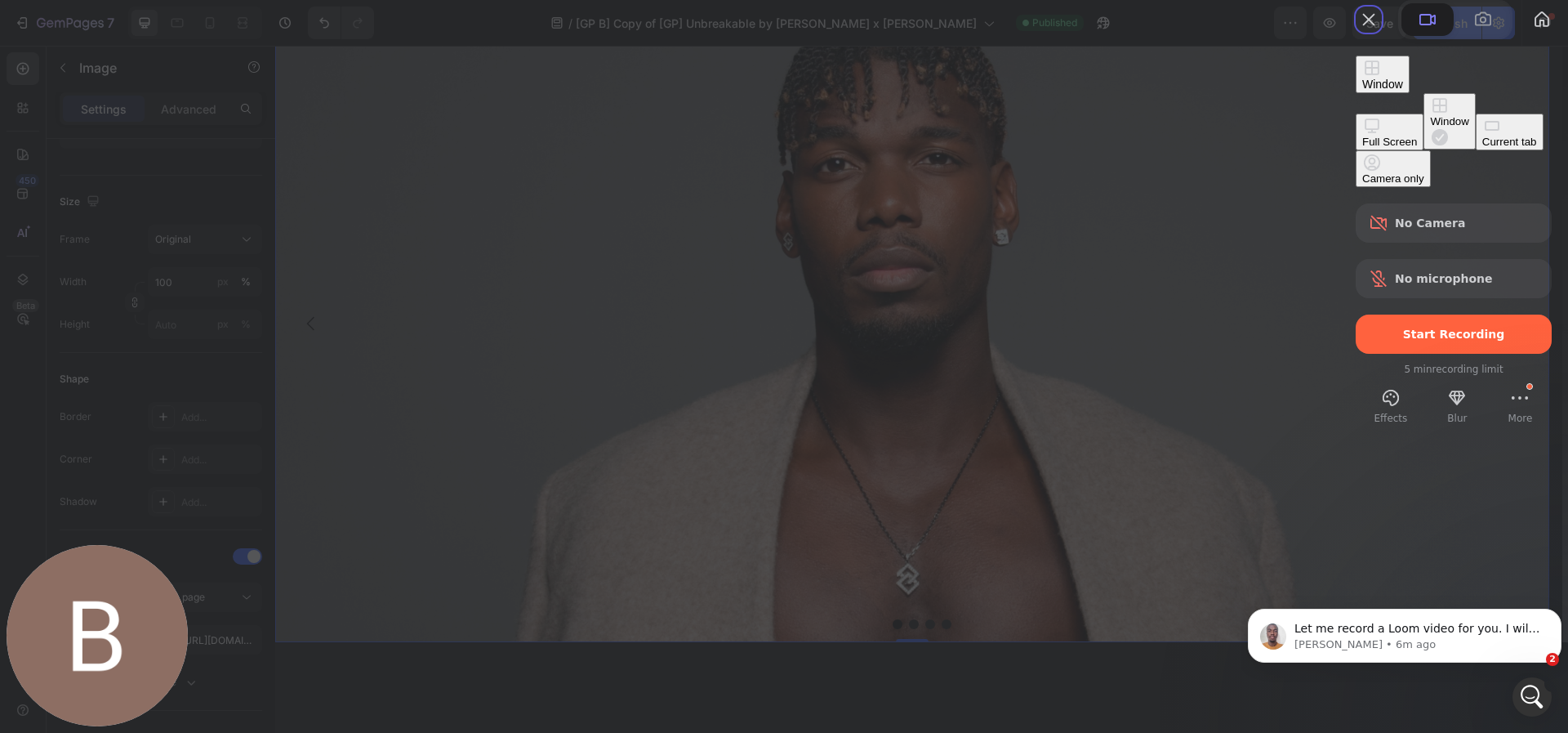
click at [1431, 127] on div "Window" at bounding box center [1449, 121] width 39 height 12
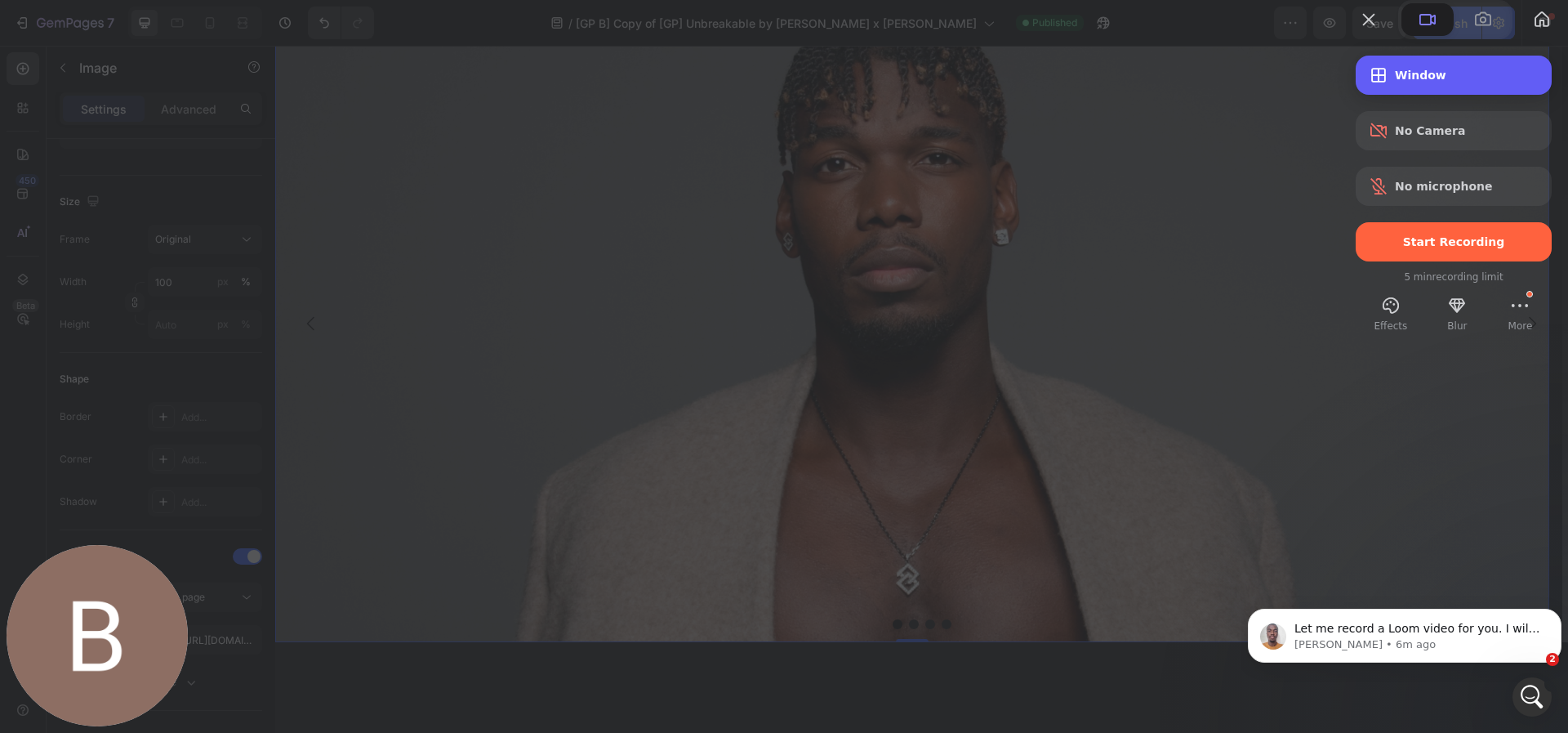
click at [1374, 85] on div "Recording options" at bounding box center [1382, 75] width 26 height 20
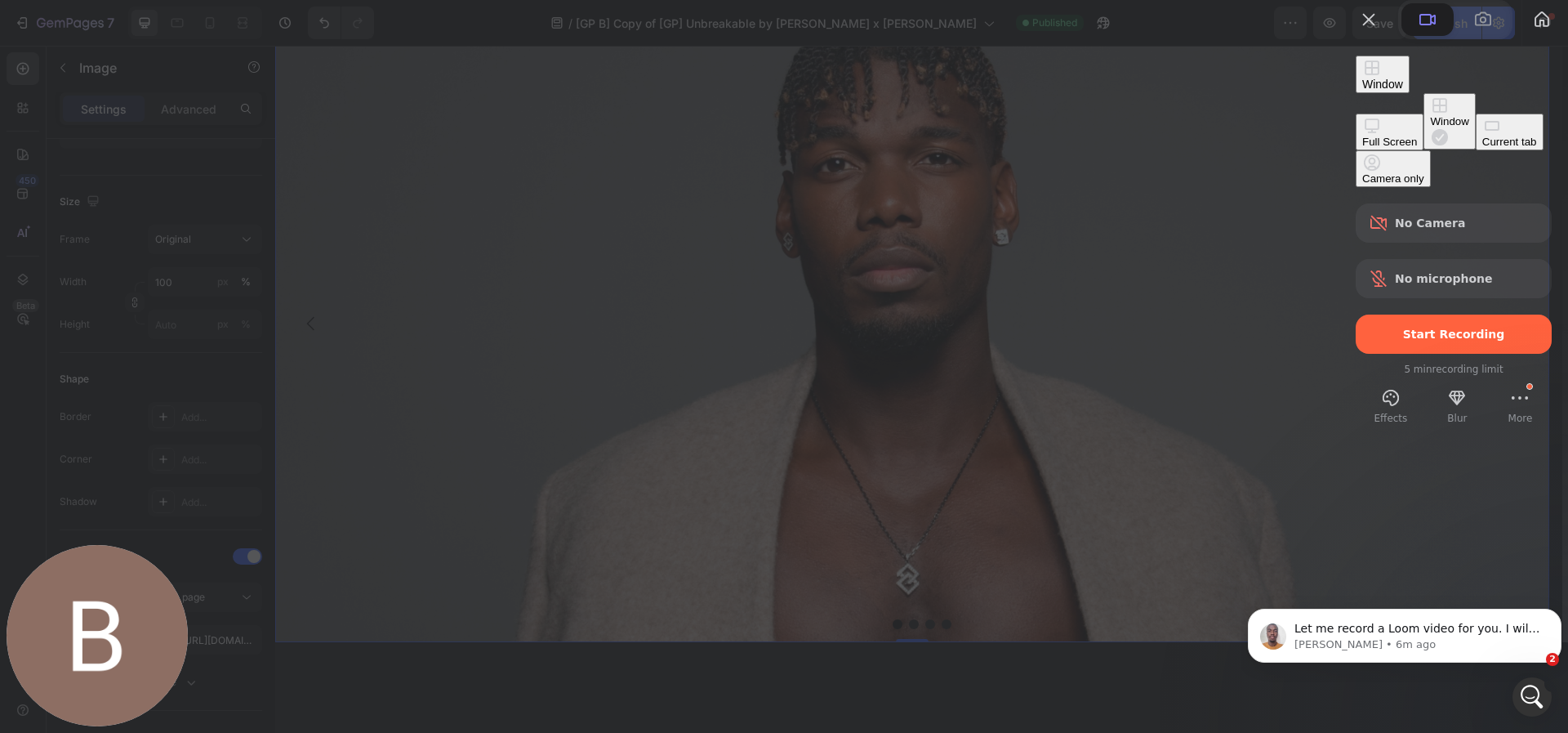
click at [1482, 148] on div "Current tab" at bounding box center [1510, 142] width 55 height 12
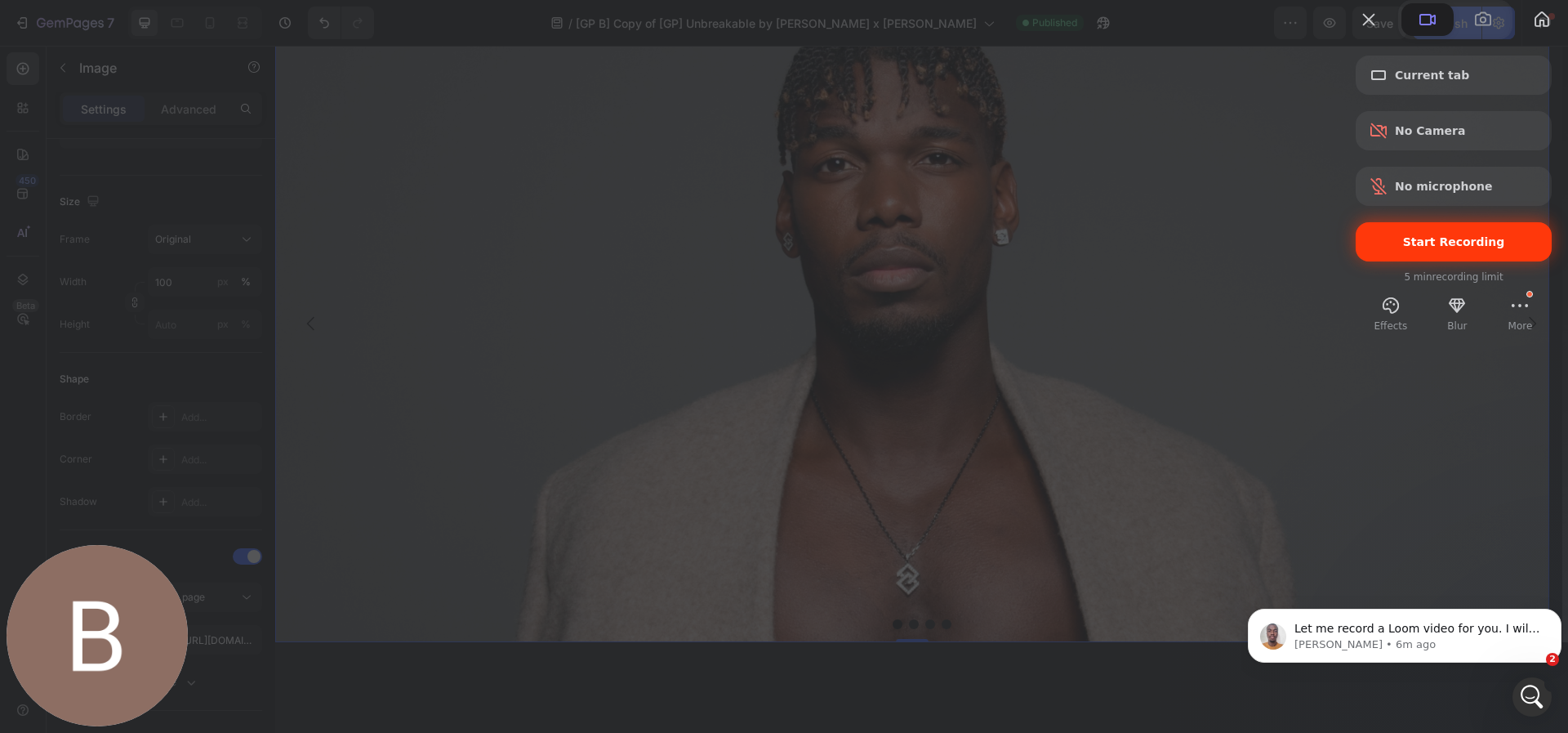
click at [1381, 248] on span "Start Recording" at bounding box center [1454, 241] width 170 height 13
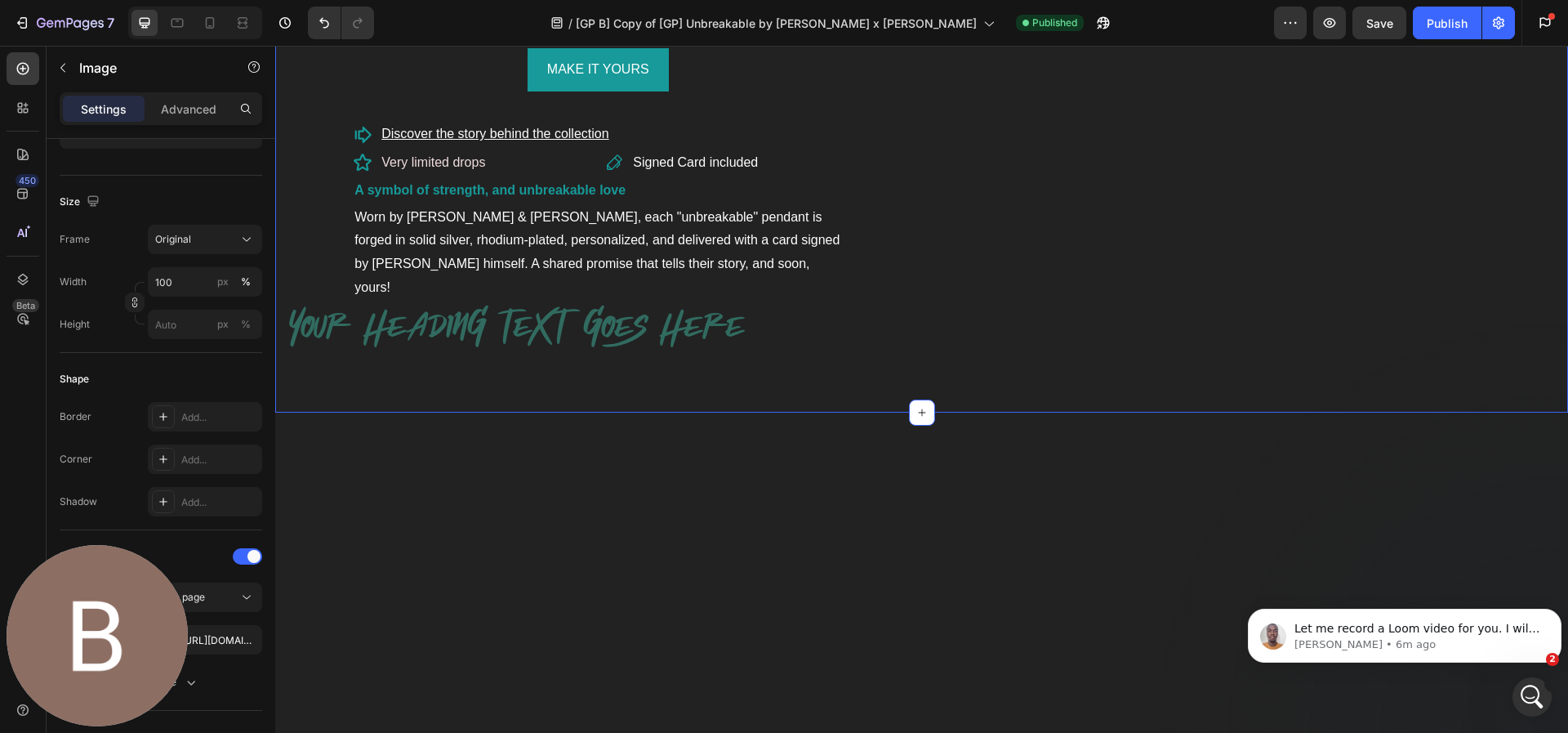
scroll to position [932, 0]
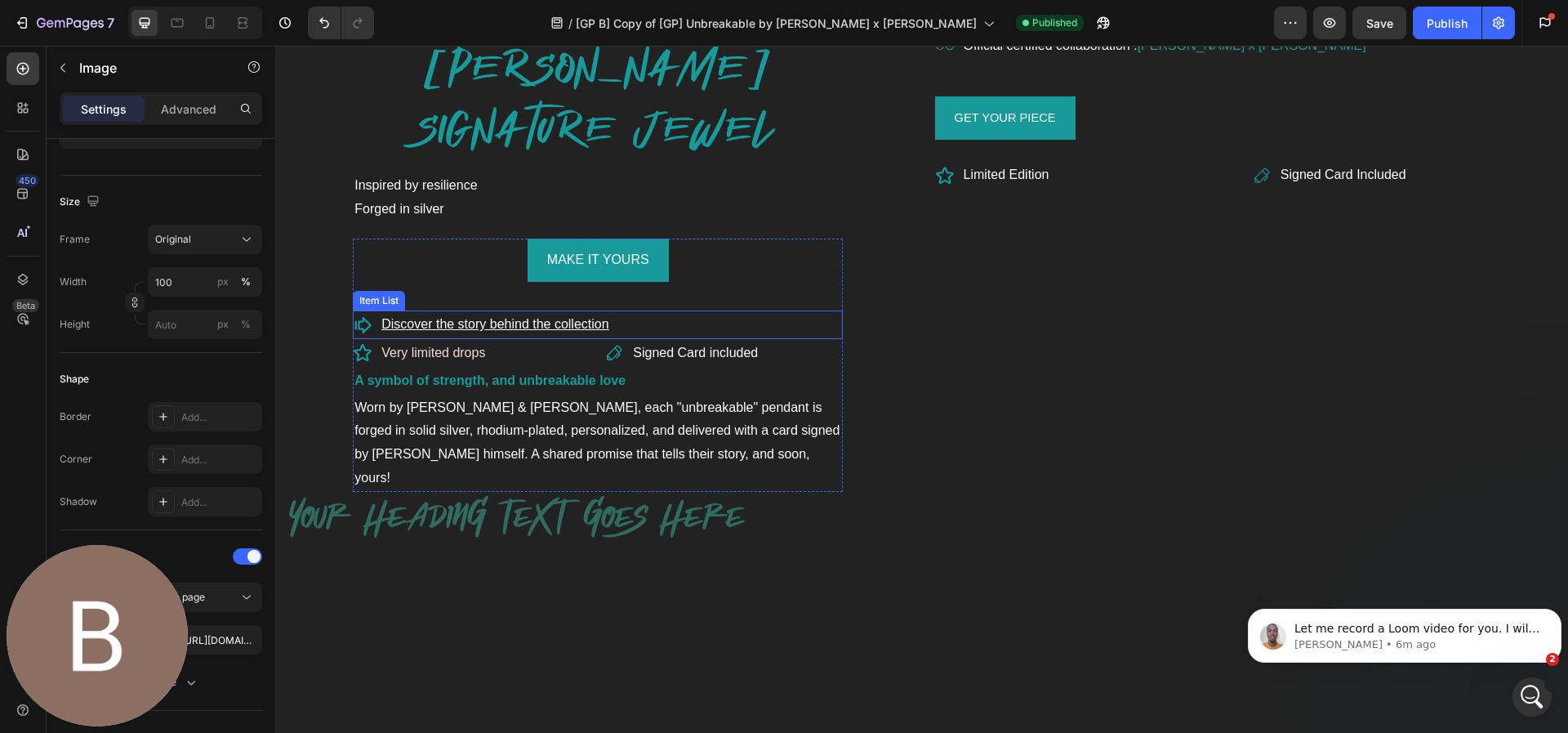
click at [475, 329] on u "Discover the story behind the collection" at bounding box center [495, 324] width 227 height 14
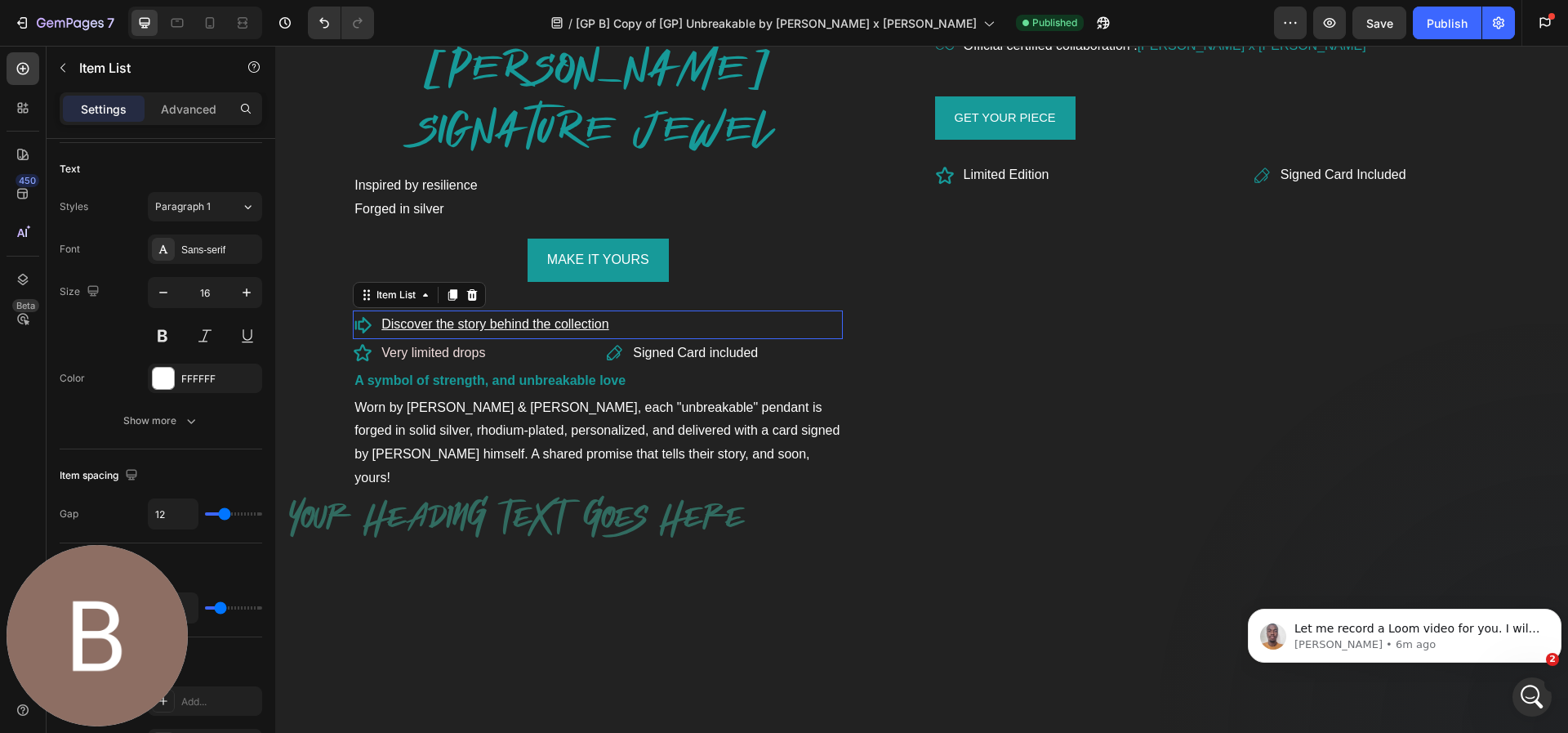
click at [475, 329] on u "Discover the story behind the collection" at bounding box center [495, 324] width 227 height 14
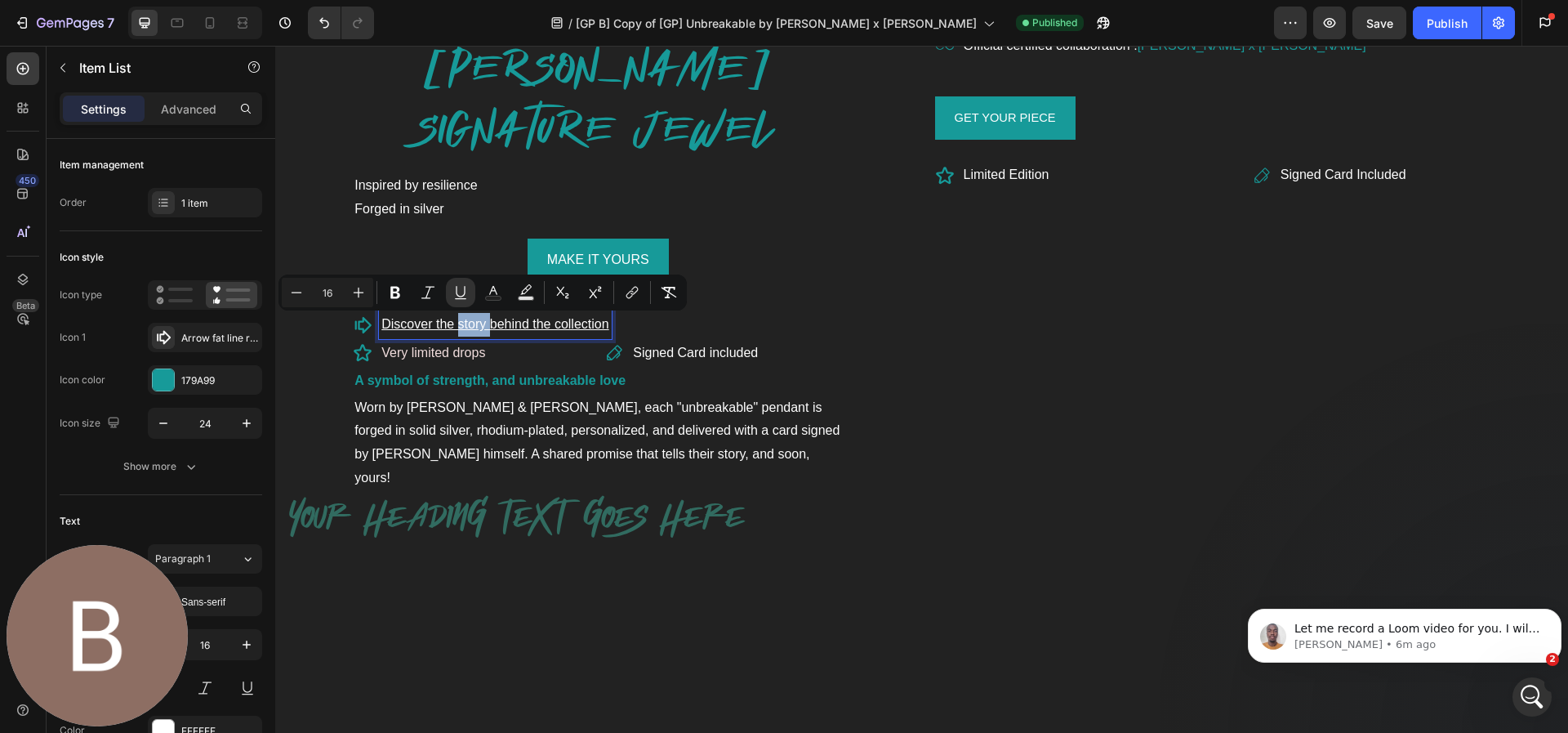
click at [505, 329] on u "Discover the story behind the collection" at bounding box center [495, 324] width 227 height 14
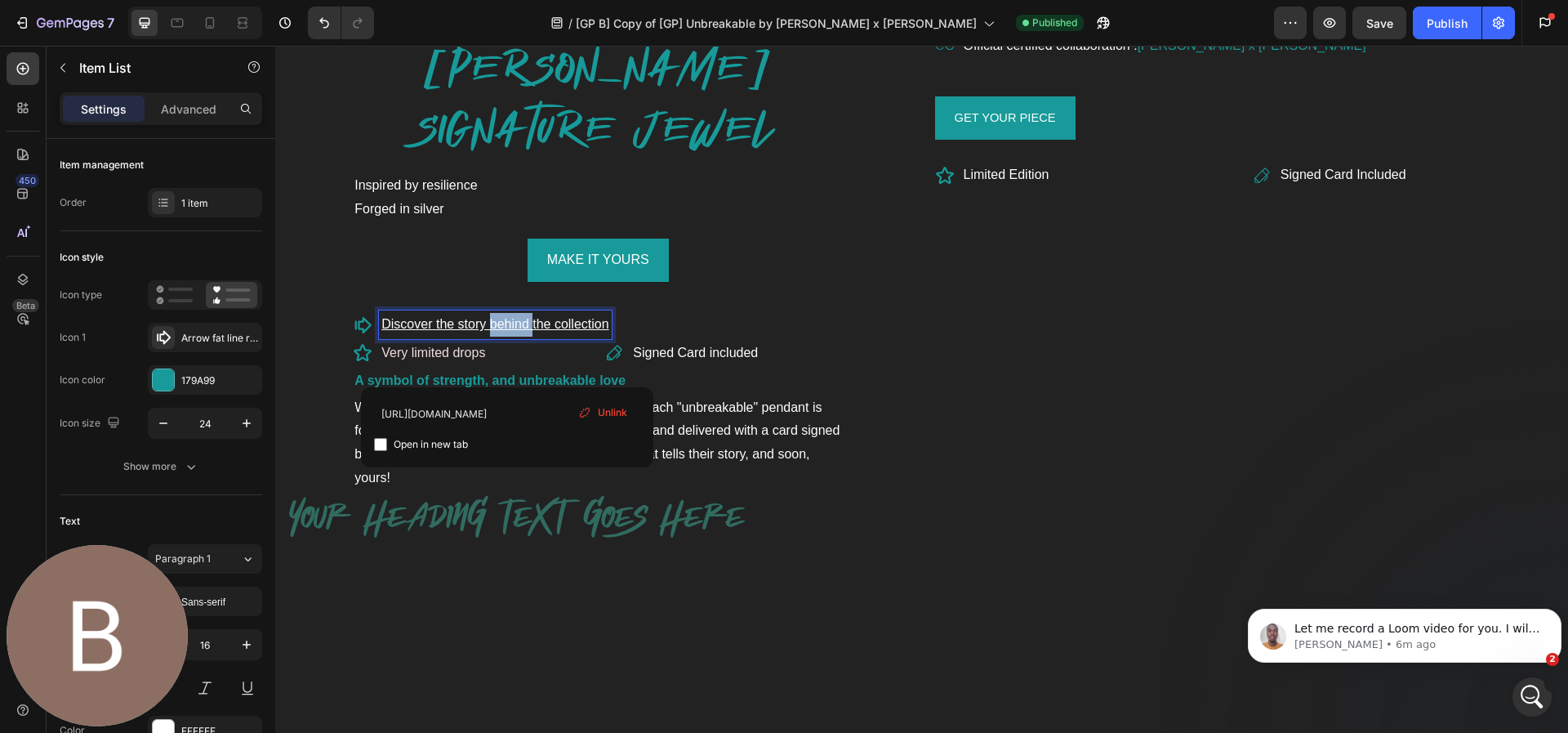
click at [505, 329] on u "Discover the story behind the collection" at bounding box center [495, 324] width 227 height 14
click at [454, 327] on u "Discover the story behind the collection" at bounding box center [495, 324] width 227 height 14
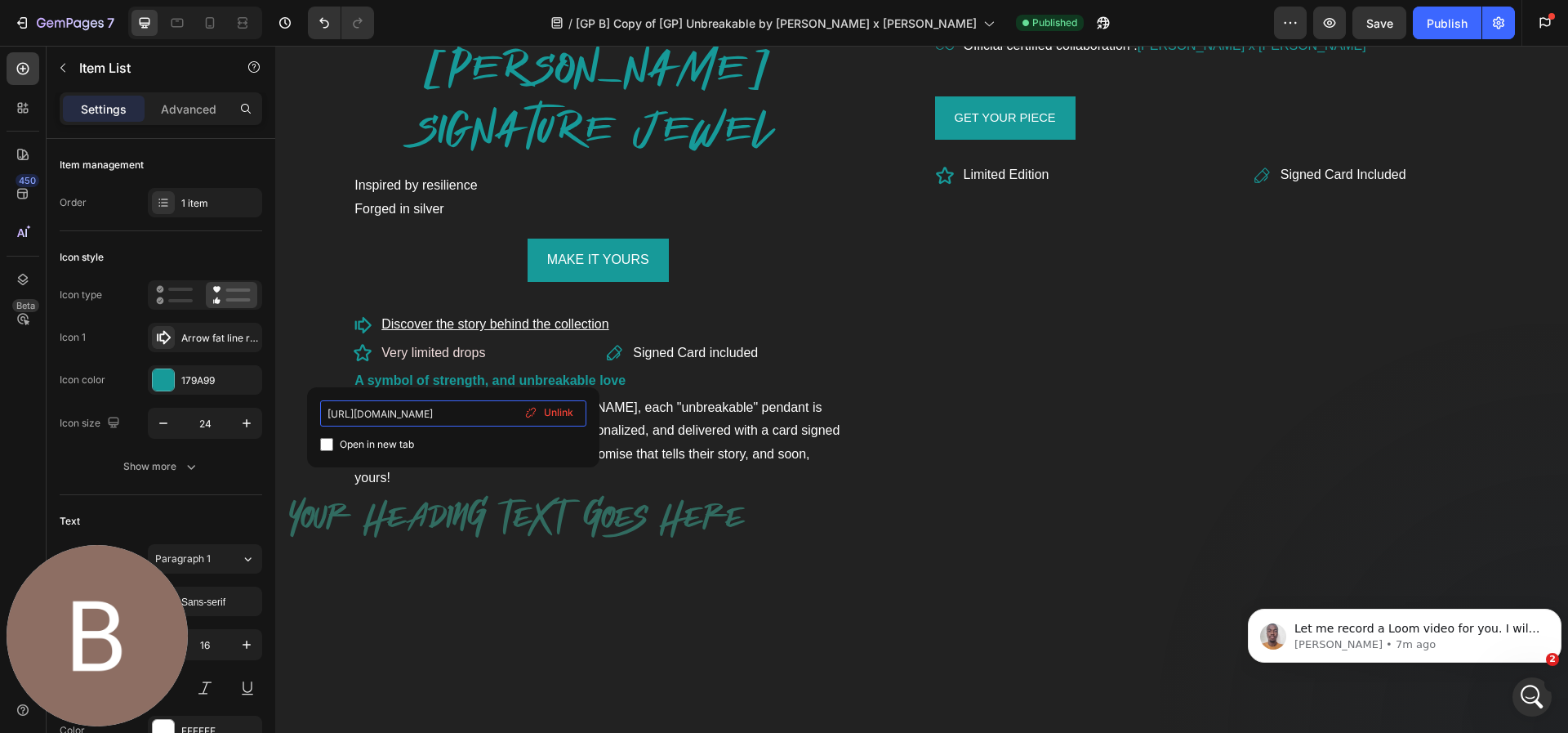
click at [471, 410] on input "[URL][DOMAIN_NAME]" at bounding box center [454, 413] width 266 height 26
drag, startPoint x: 448, startPoint y: 387, endPoint x: 548, endPoint y: 418, distance: 104.7
click at [548, 418] on div "[URL][DOMAIN_NAME] Open in new tab Unlink" at bounding box center [453, 427] width 292 height 80
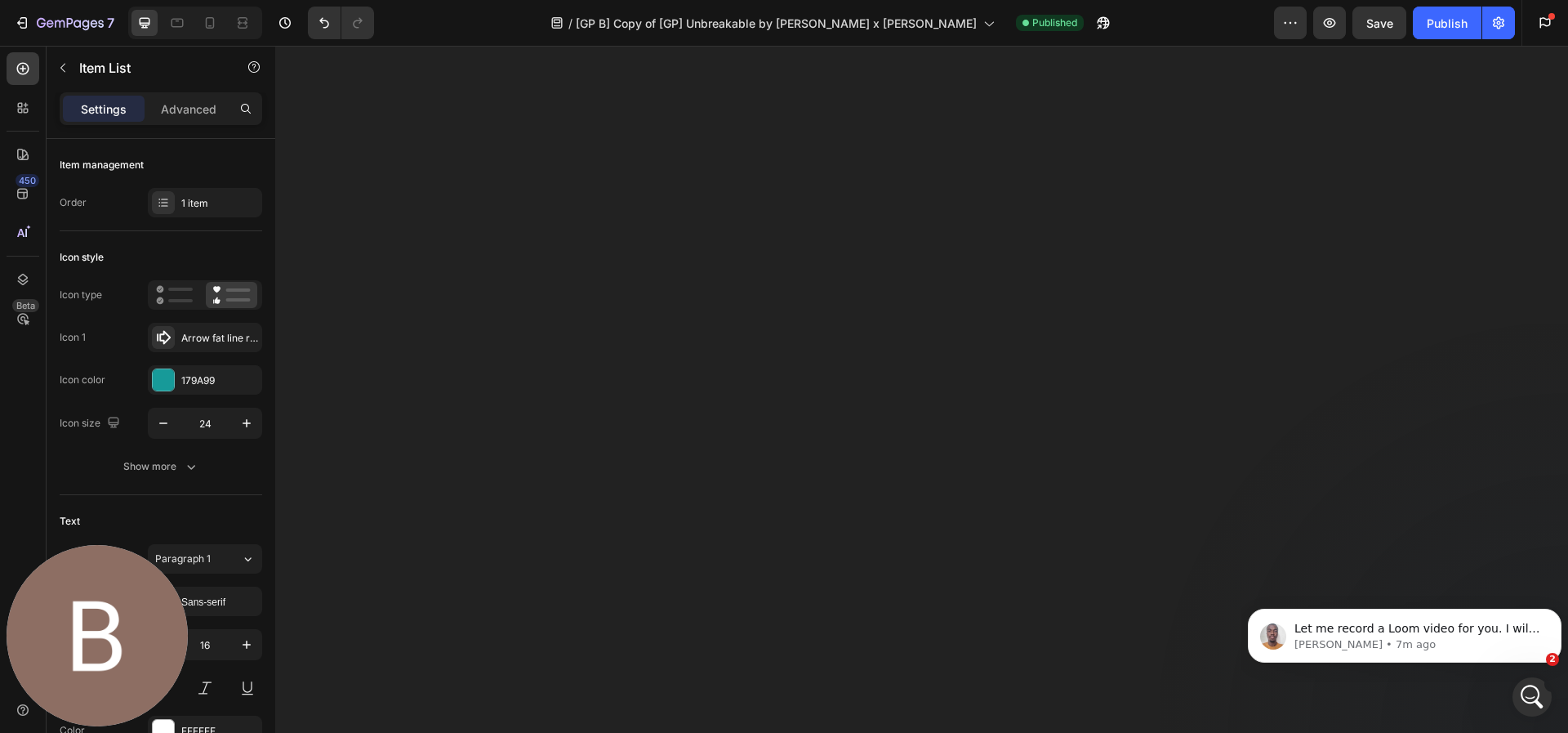
scroll to position [1809, 0]
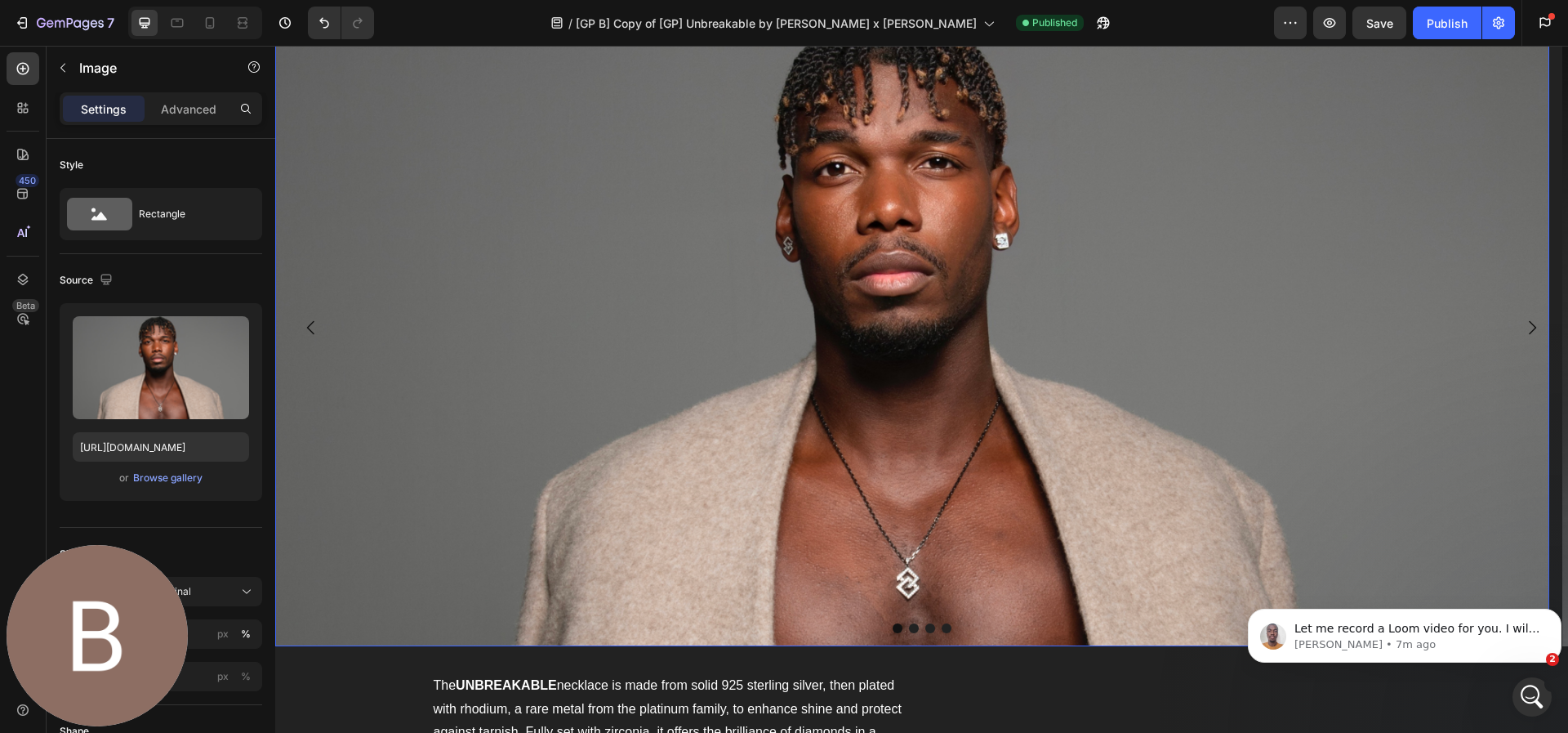
click at [552, 349] on img at bounding box center [912, 327] width 1274 height 638
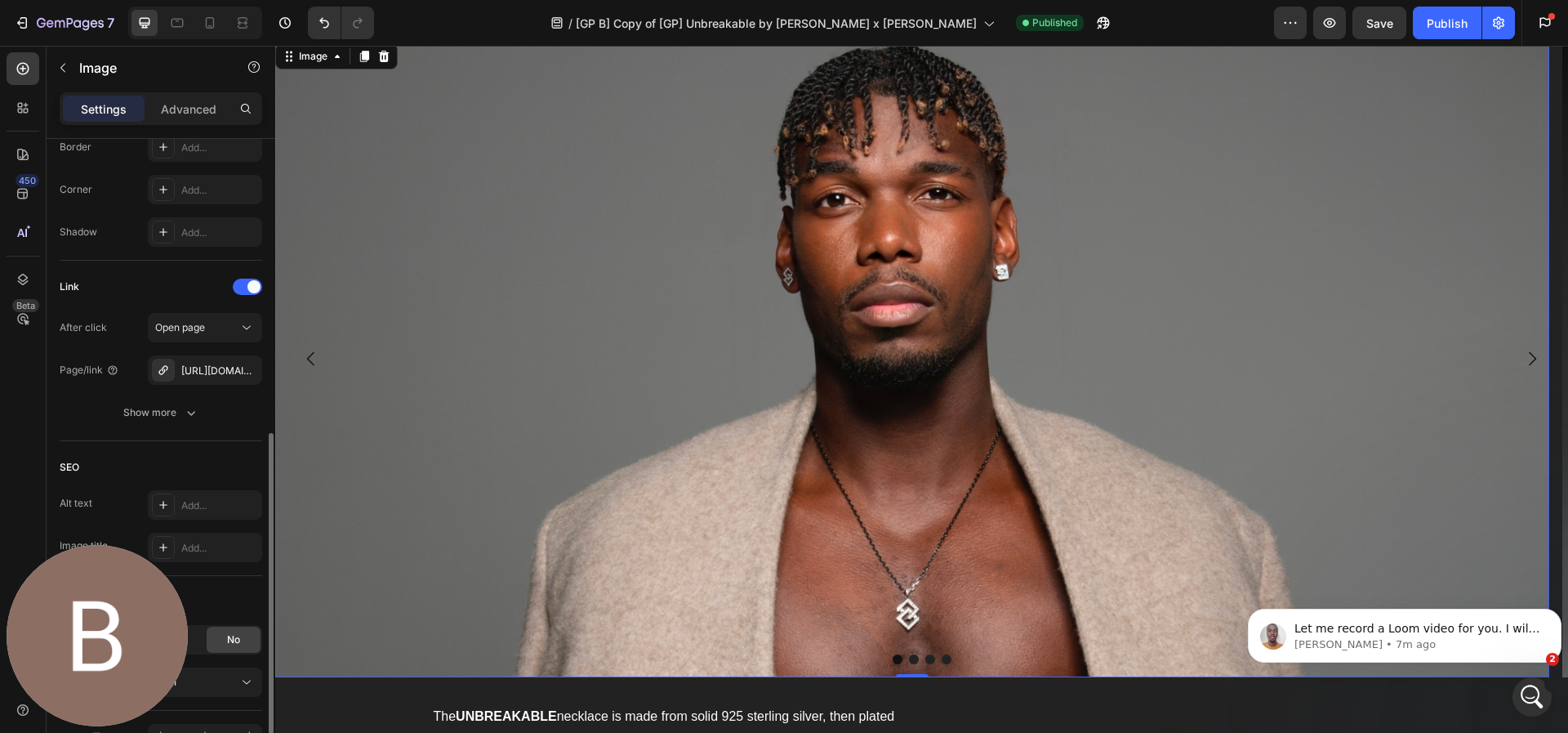
scroll to position [623, 0]
click at [237, 283] on div at bounding box center [247, 284] width 29 height 16
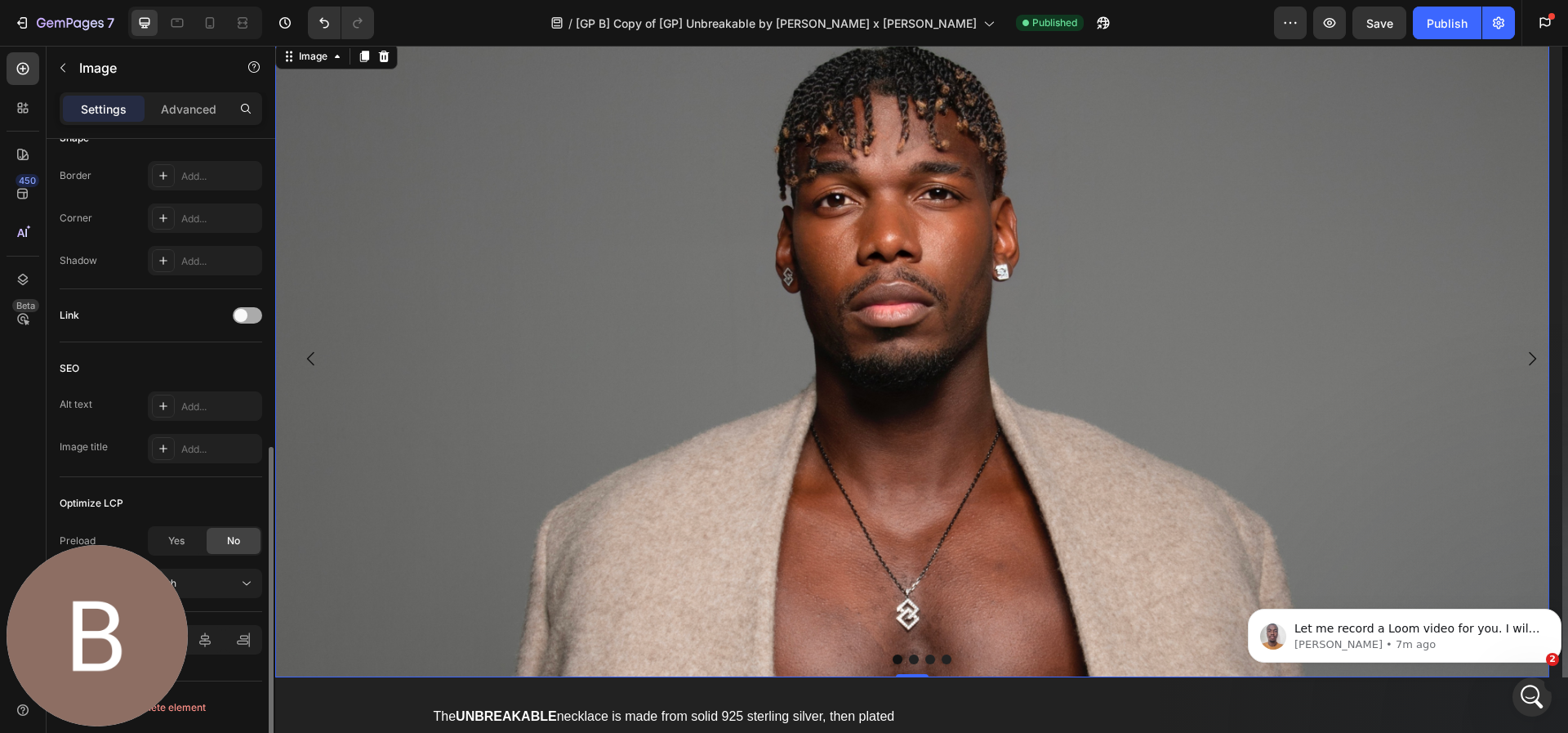
scroll to position [593, 0]
click at [241, 314] on span at bounding box center [241, 315] width 13 height 13
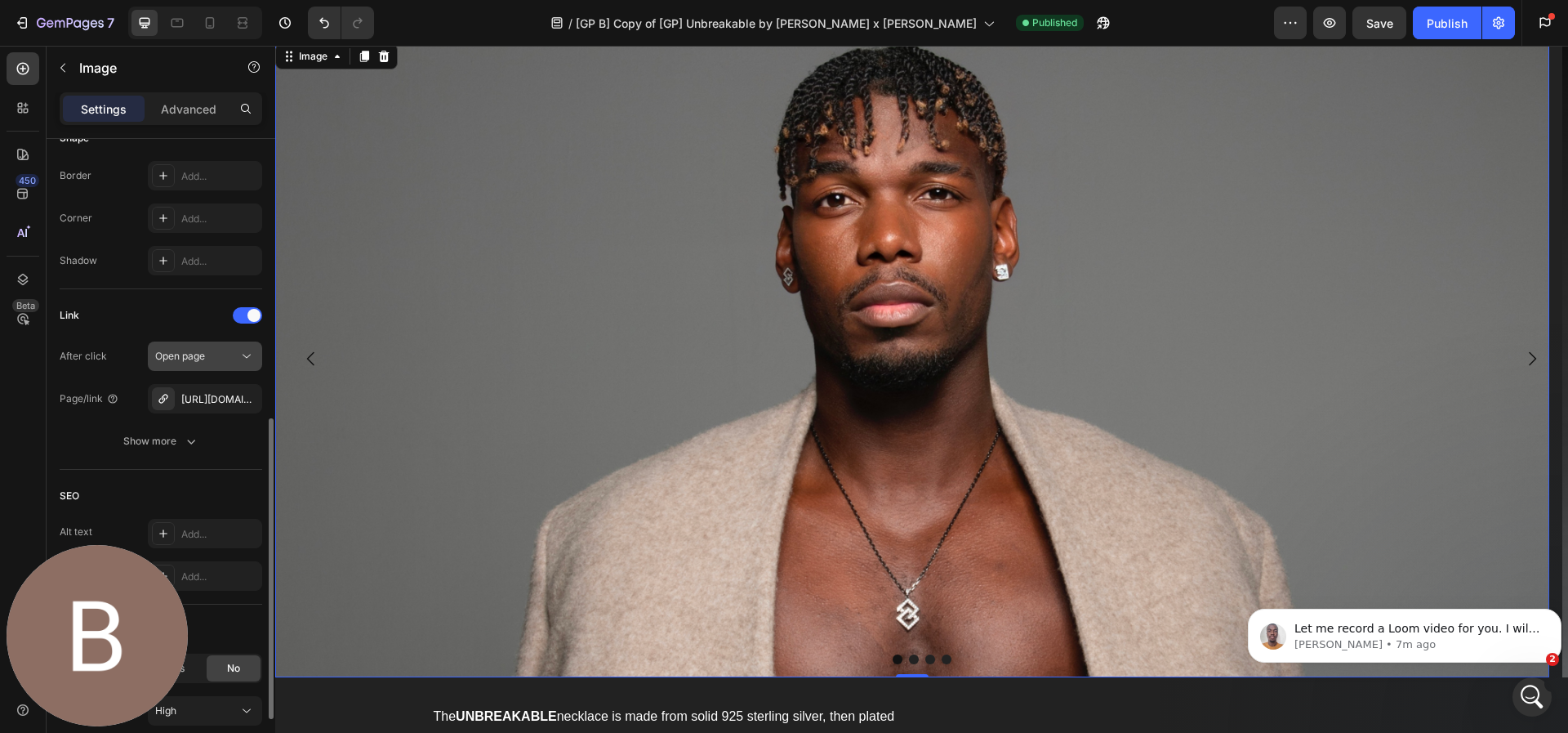
click at [218, 358] on div "Open page" at bounding box center [197, 356] width 83 height 15
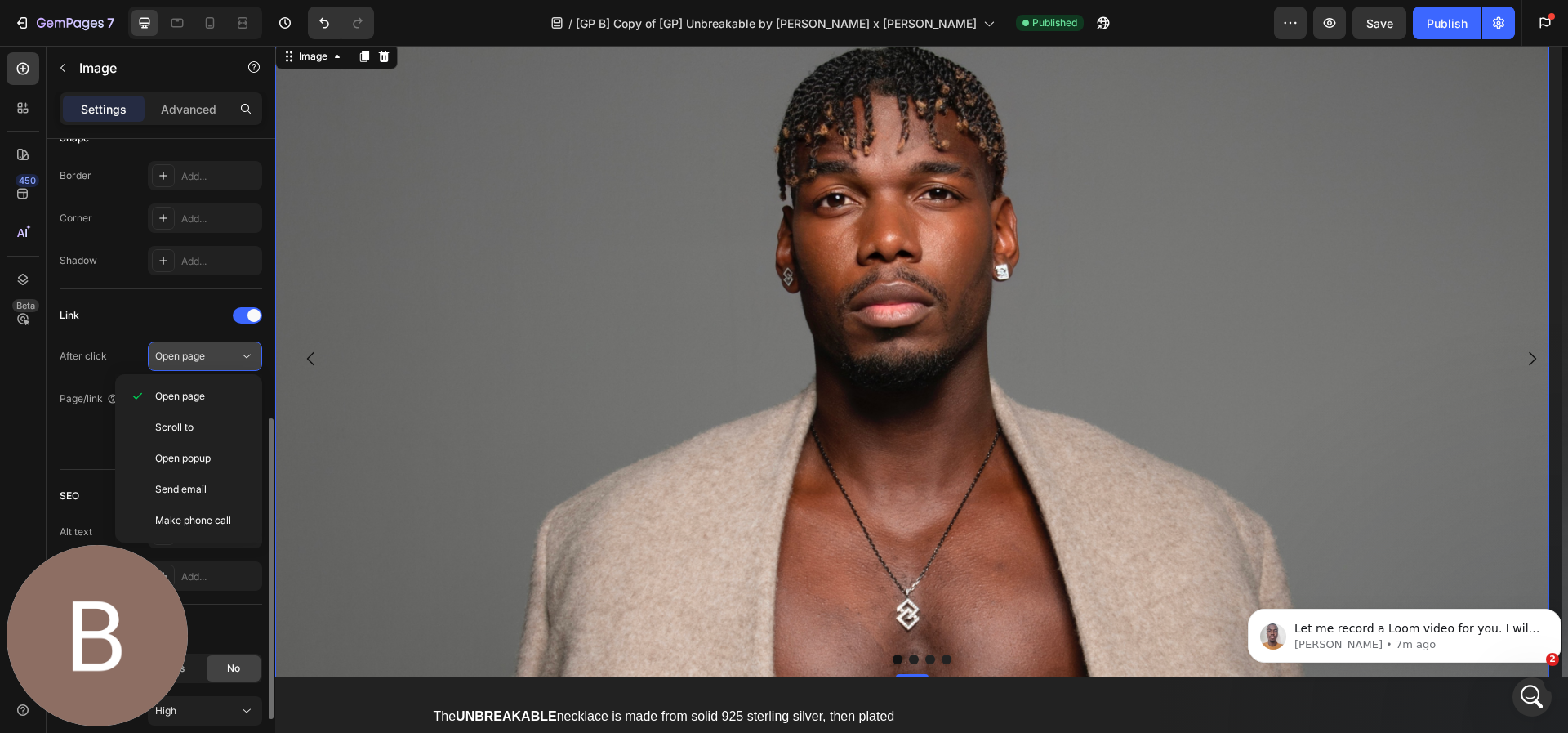
click at [218, 358] on div "Open page" at bounding box center [197, 356] width 83 height 15
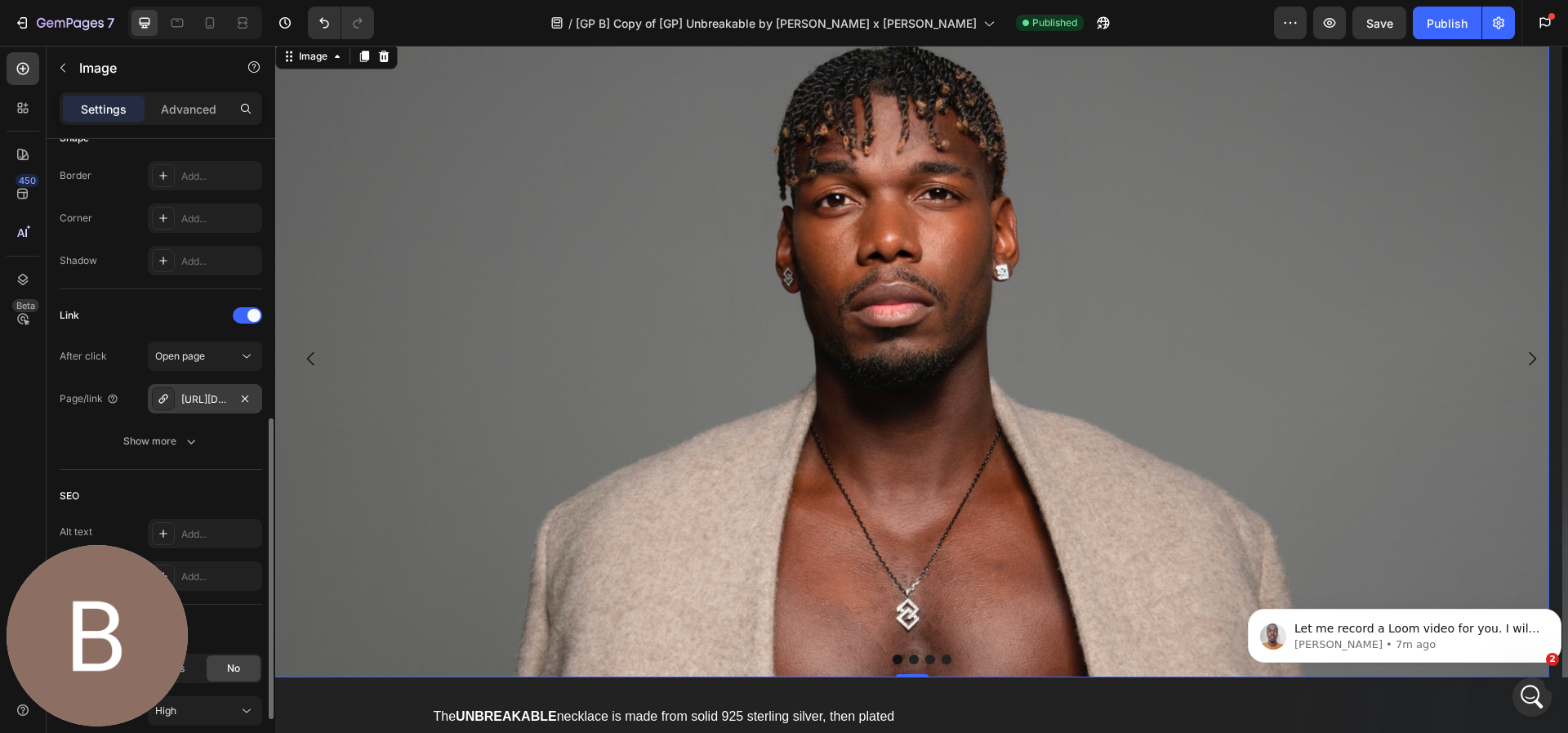
click at [210, 392] on div "[URL][DOMAIN_NAME]" at bounding box center [204, 399] width 47 height 15
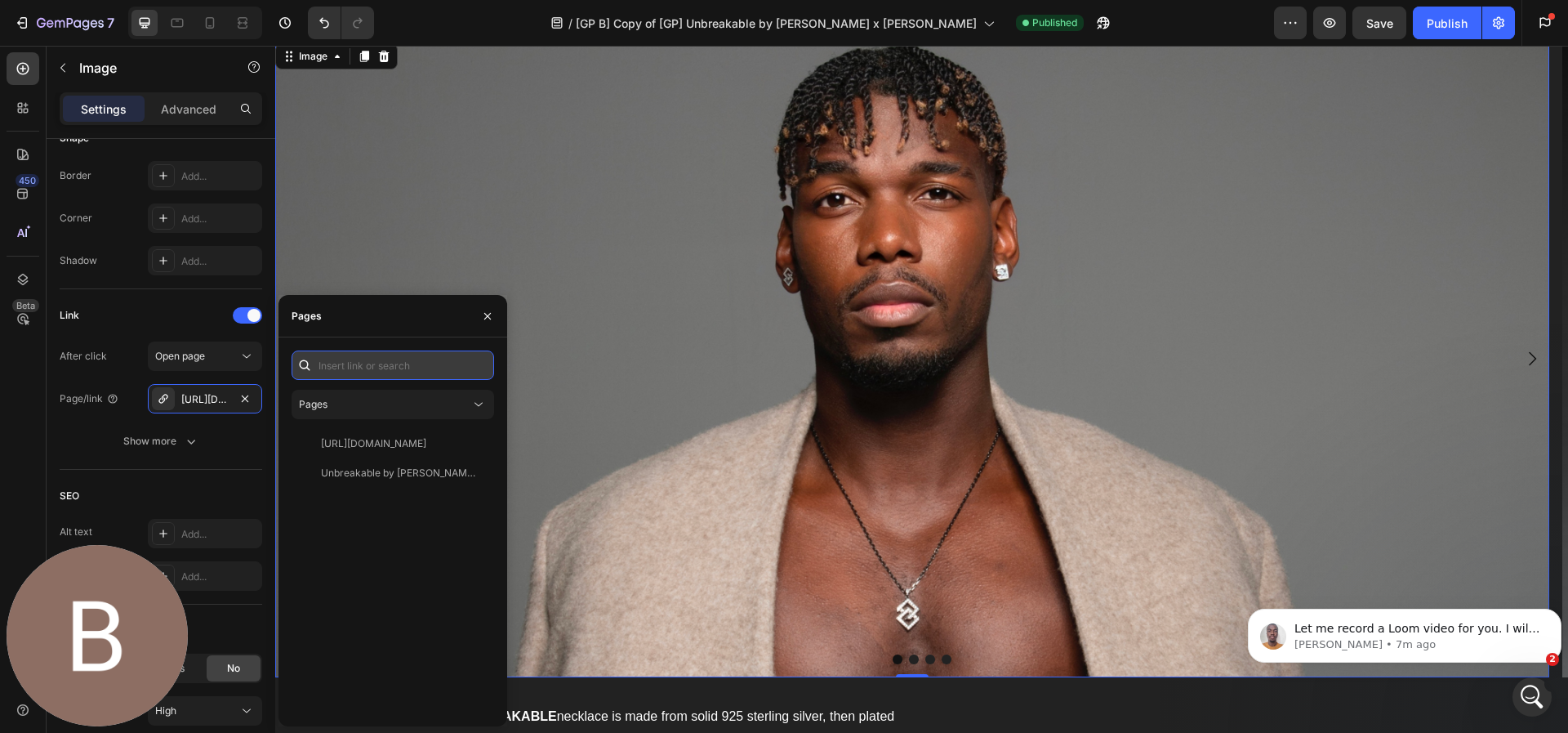
click at [339, 366] on input "text" at bounding box center [393, 365] width 203 height 29
paste input "[URL][DOMAIN_NAME]"
type input "[URL][DOMAIN_NAME]"
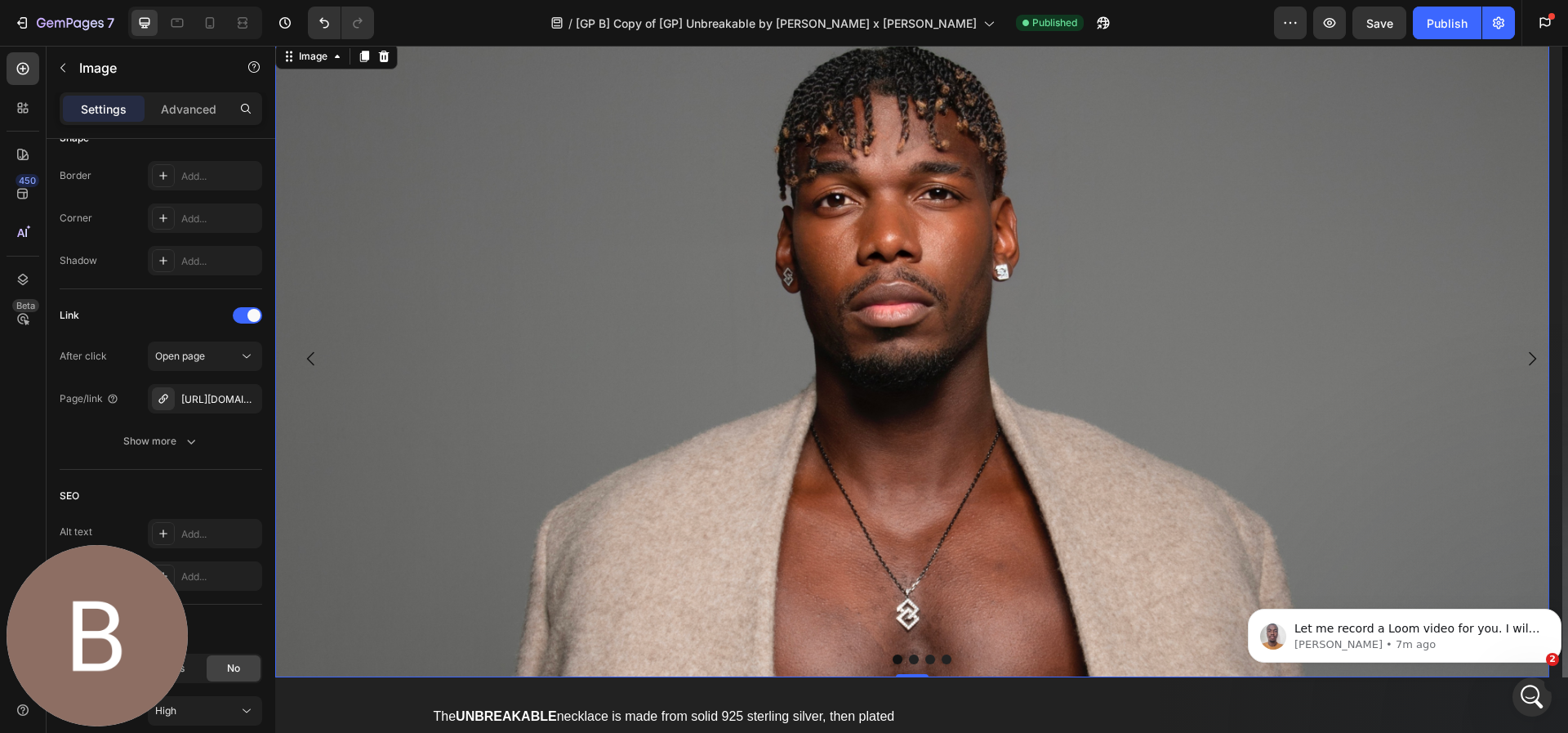
click at [667, 318] on img at bounding box center [912, 359] width 1274 height 638
click at [1443, 26] on div "Publish" at bounding box center [1448, 23] width 41 height 17
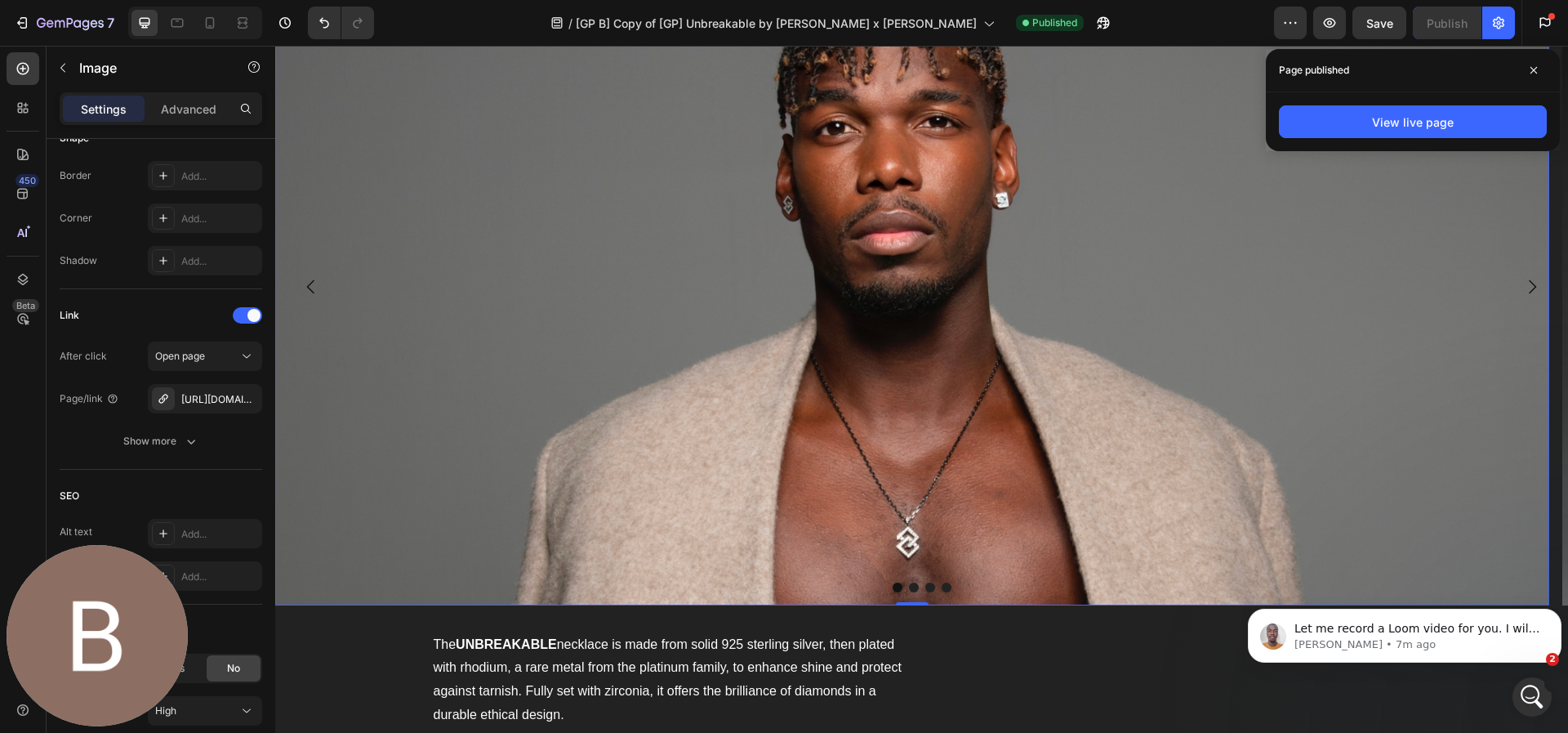
scroll to position [1573, 0]
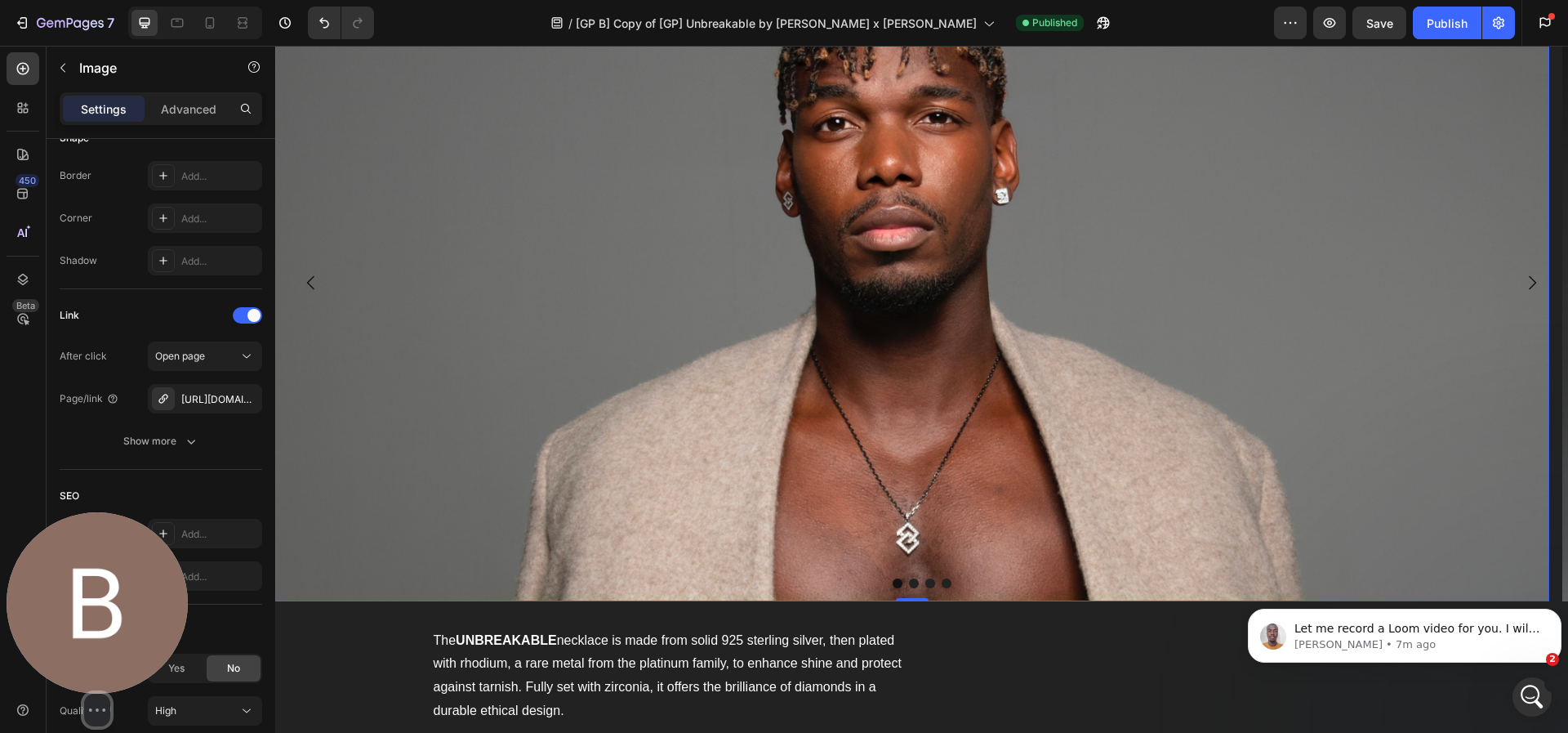
click at [116, 624] on img at bounding box center [97, 602] width 181 height 181
click at [58, 700] on button "Camera off" at bounding box center [67, 710] width 20 height 20
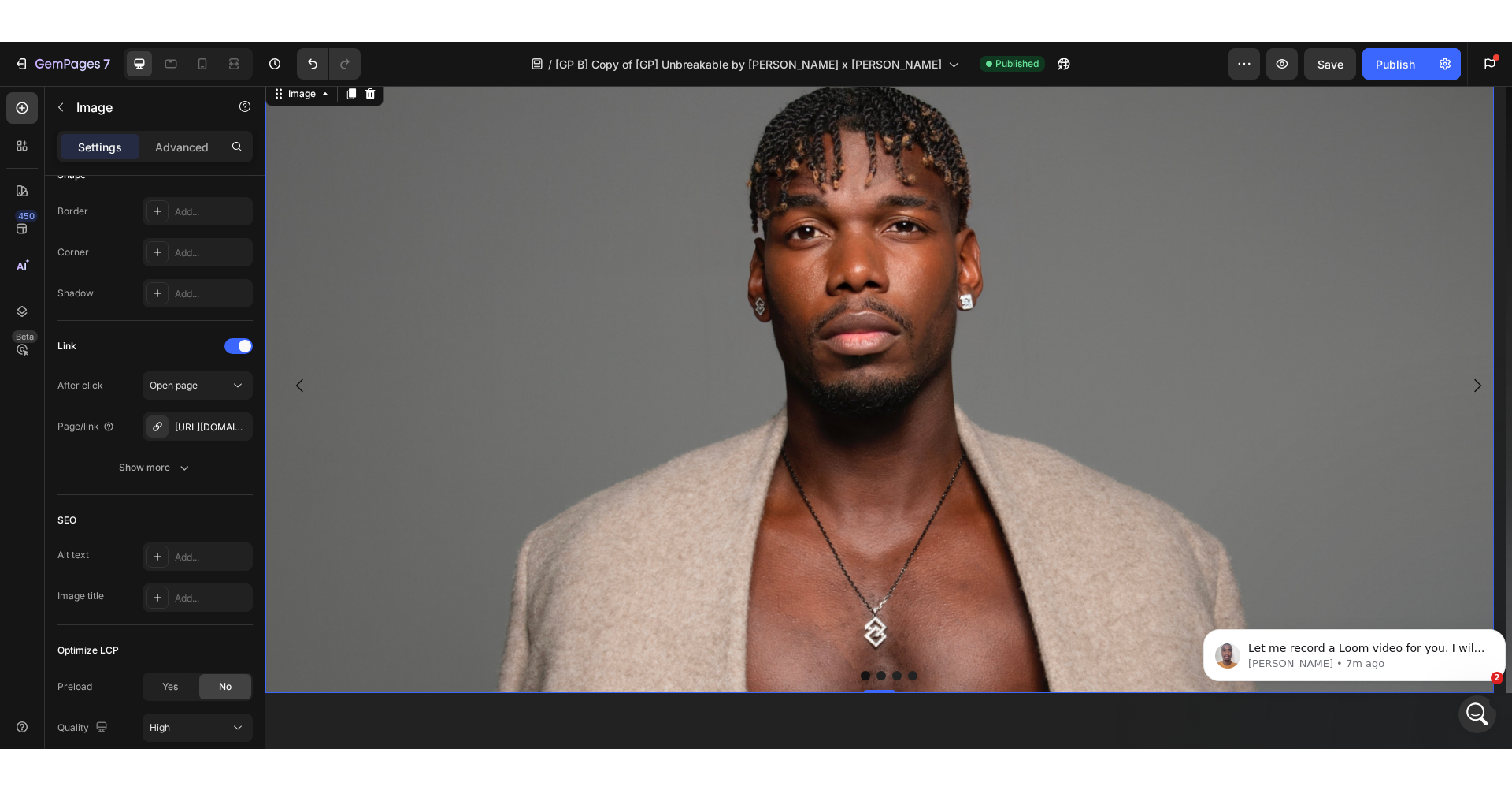
scroll to position [1496, 0]
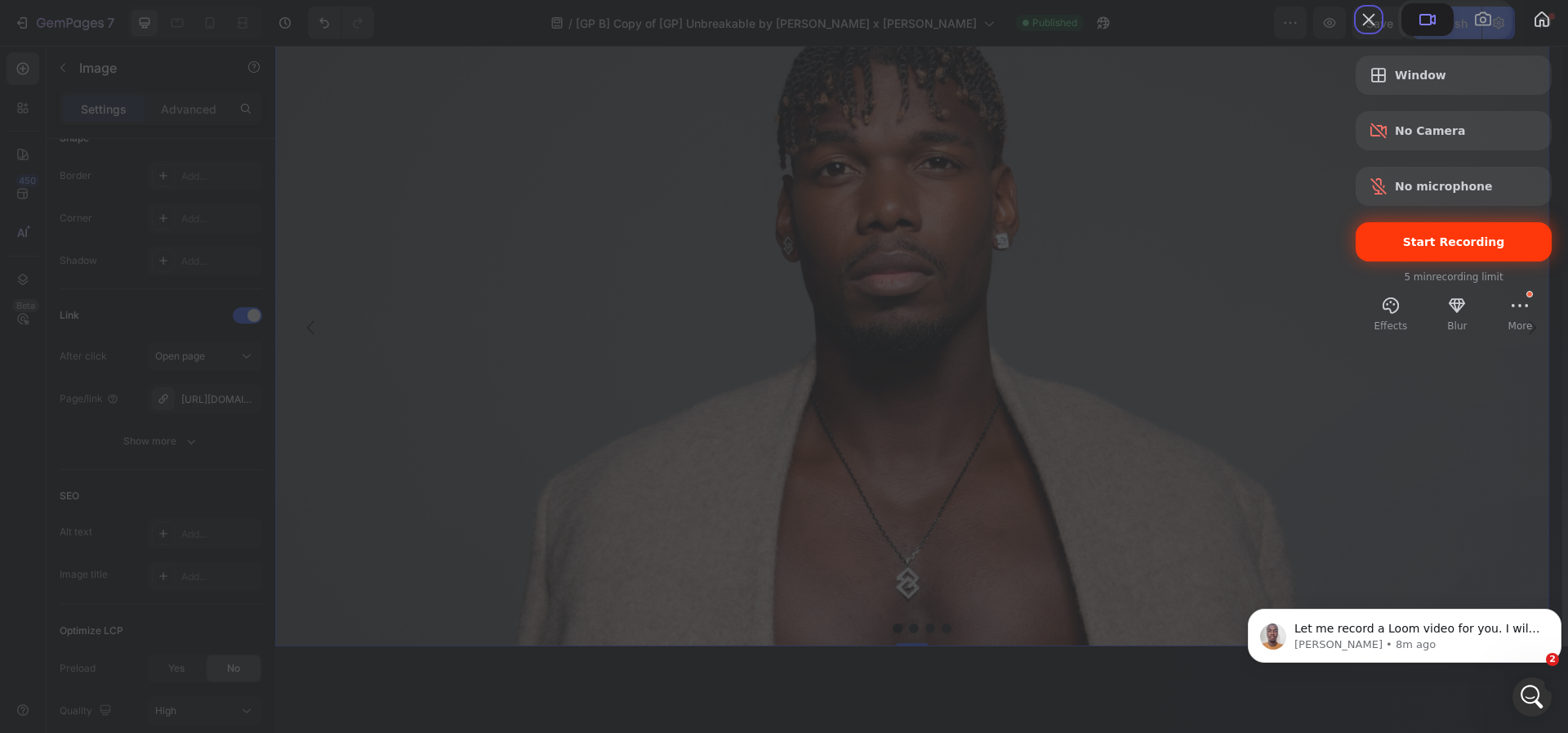
click at [1370, 248] on span "Start Recording" at bounding box center [1454, 241] width 170 height 13
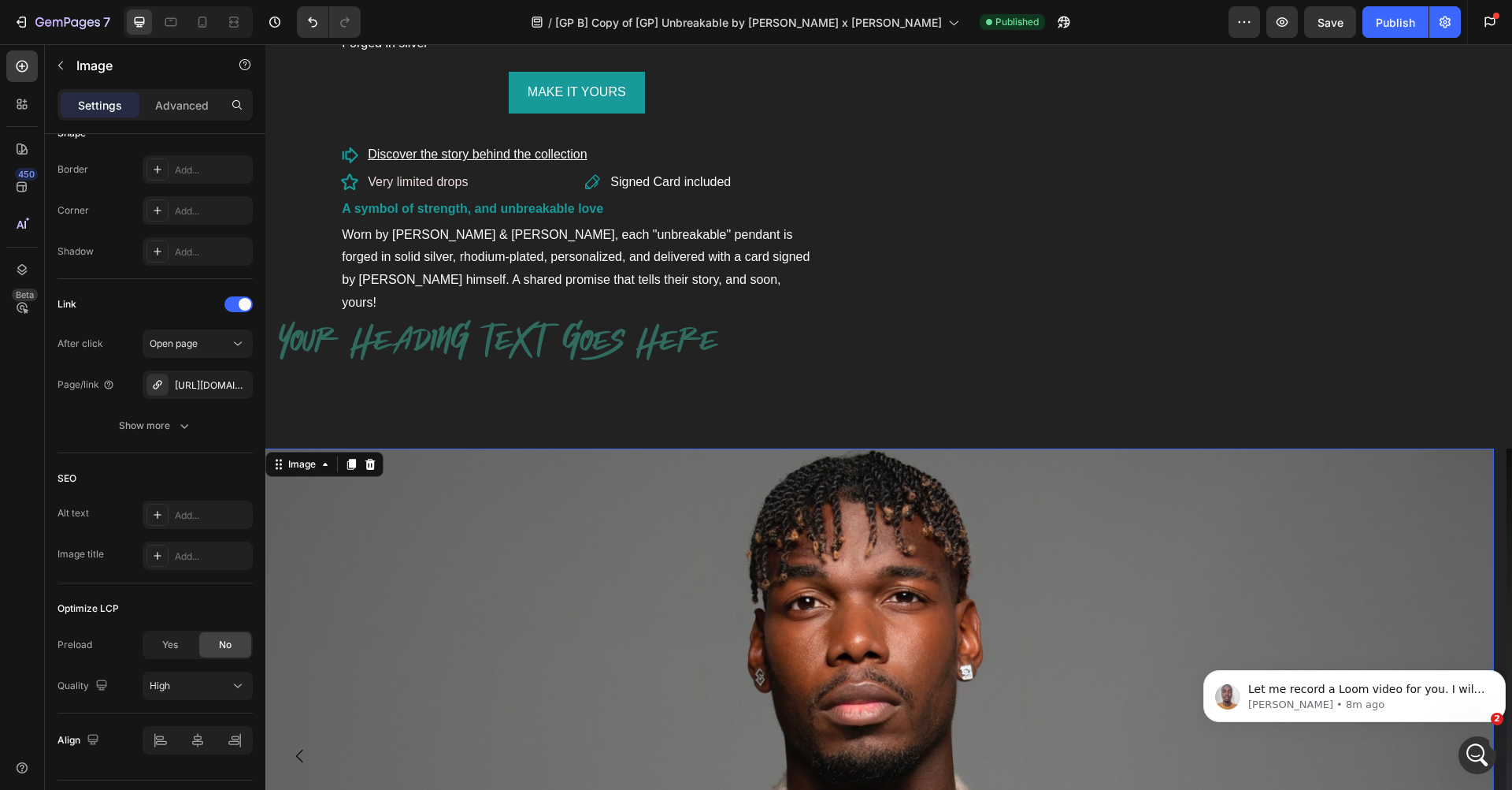
scroll to position [909, 0]
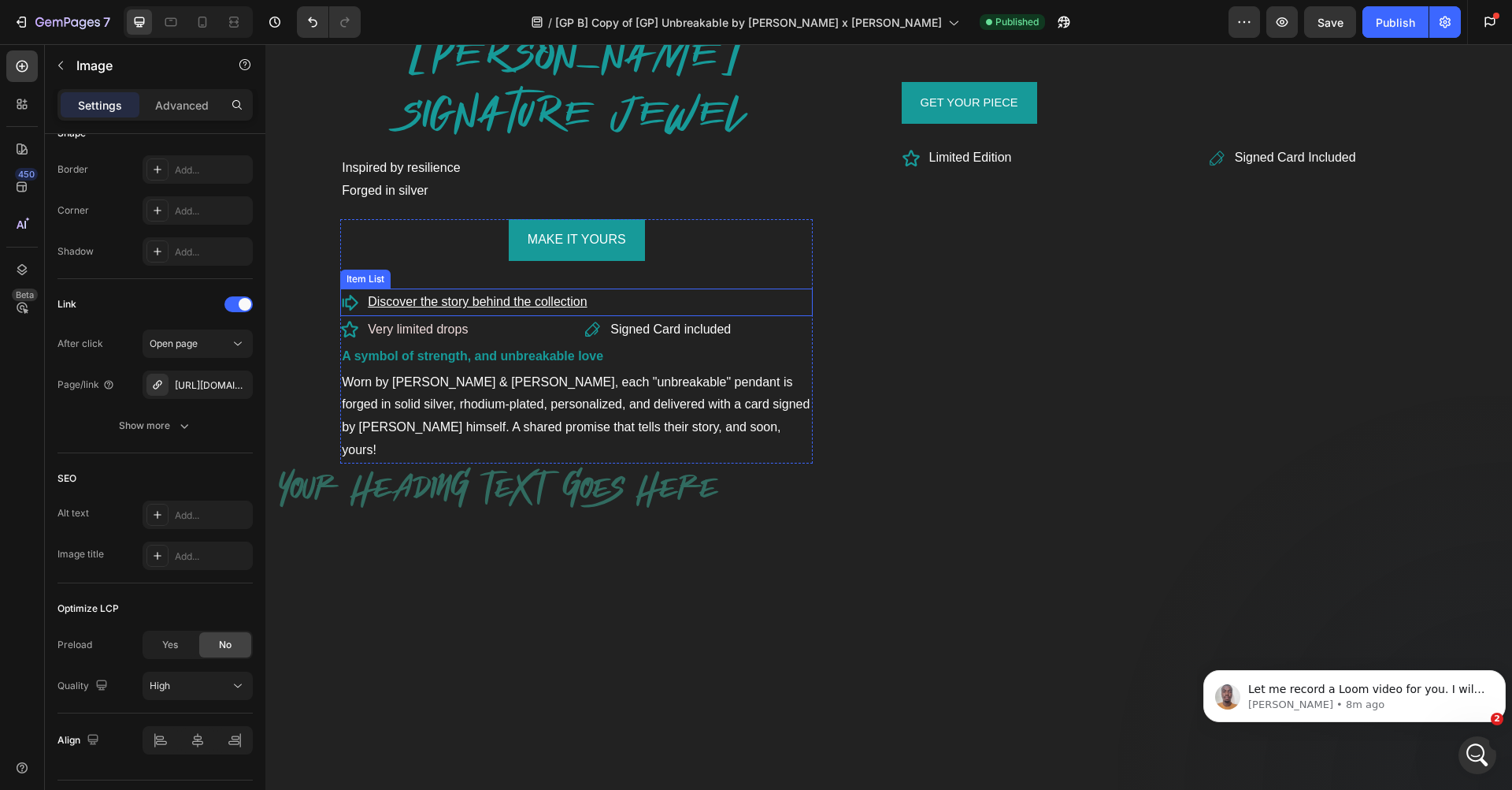
click at [487, 304] on u "Discover the story behind the collection" at bounding box center [477, 302] width 219 height 13
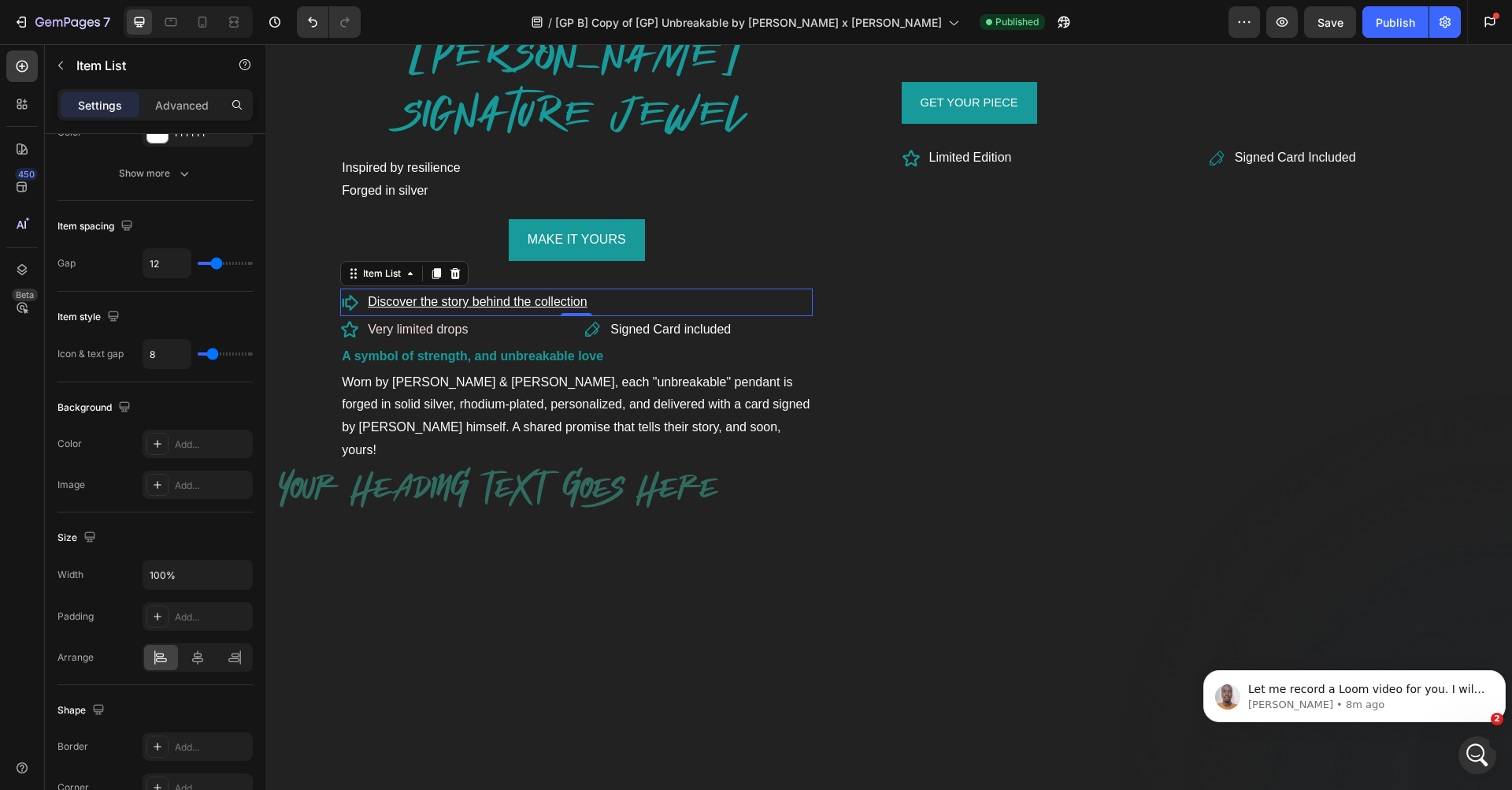
scroll to position [0, 0]
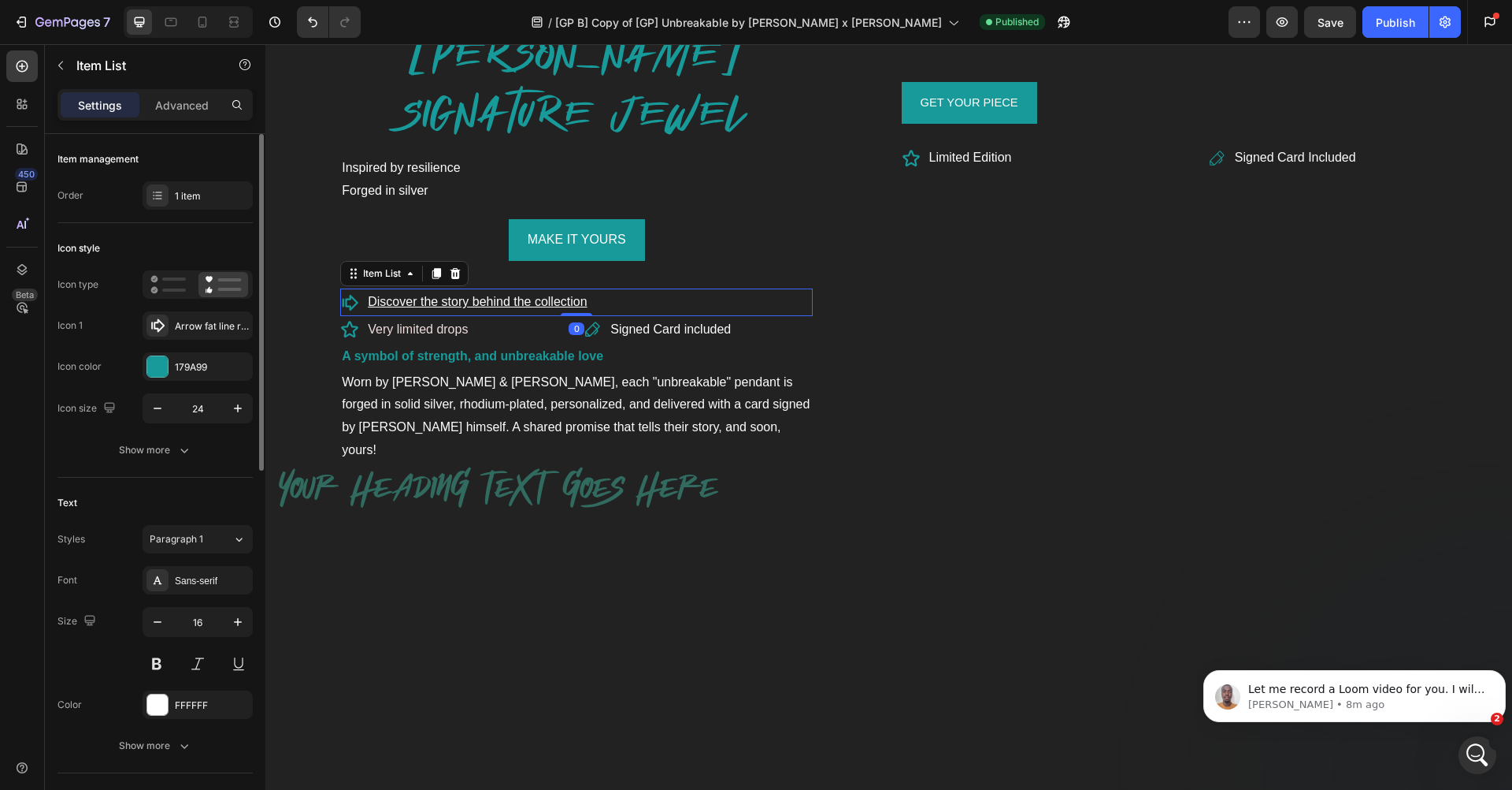
click at [487, 304] on u "Discover the story behind the collection" at bounding box center [477, 302] width 219 height 13
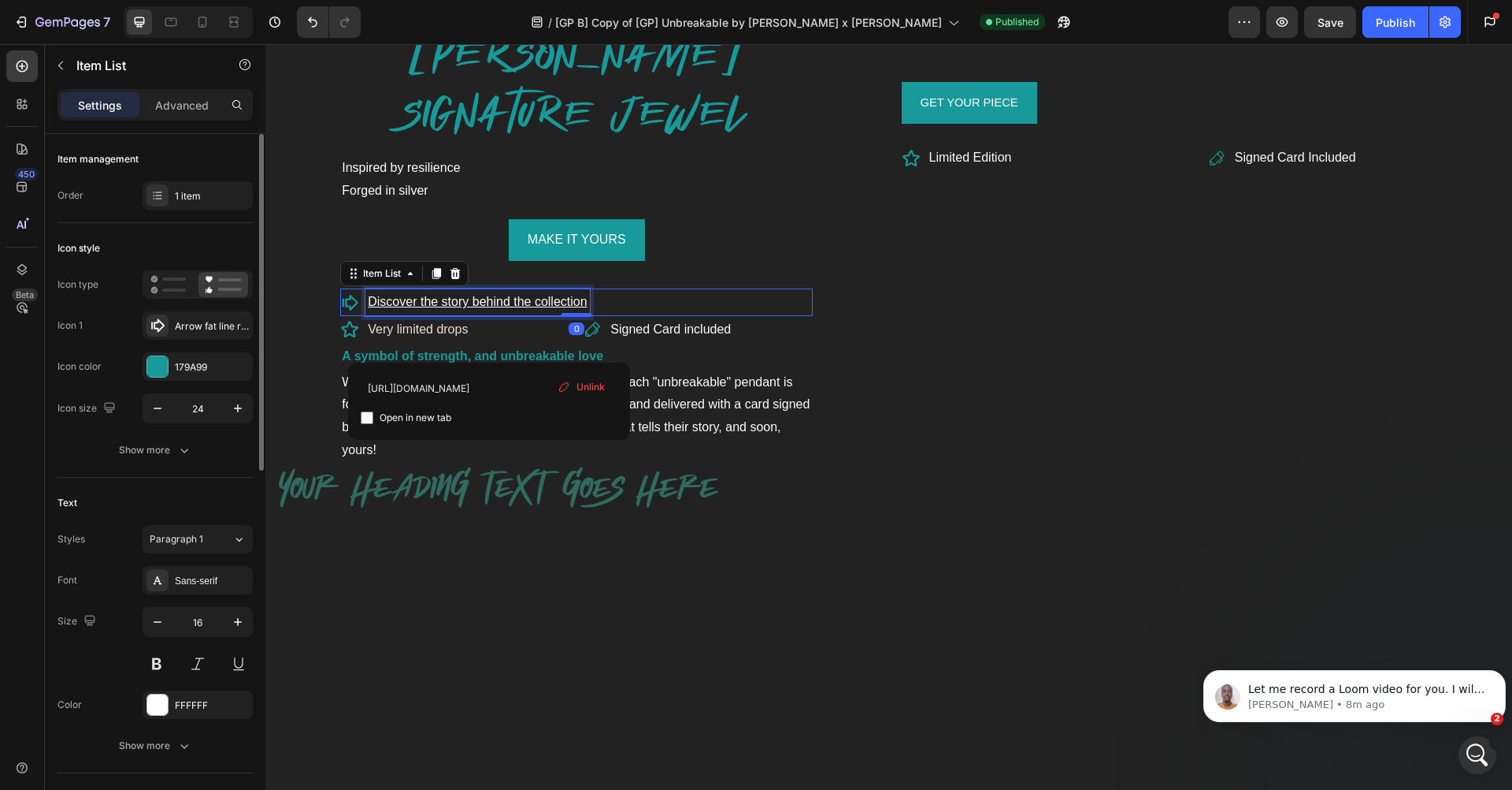
click at [487, 304] on u "Discover the story behind the collection" at bounding box center [477, 302] width 219 height 13
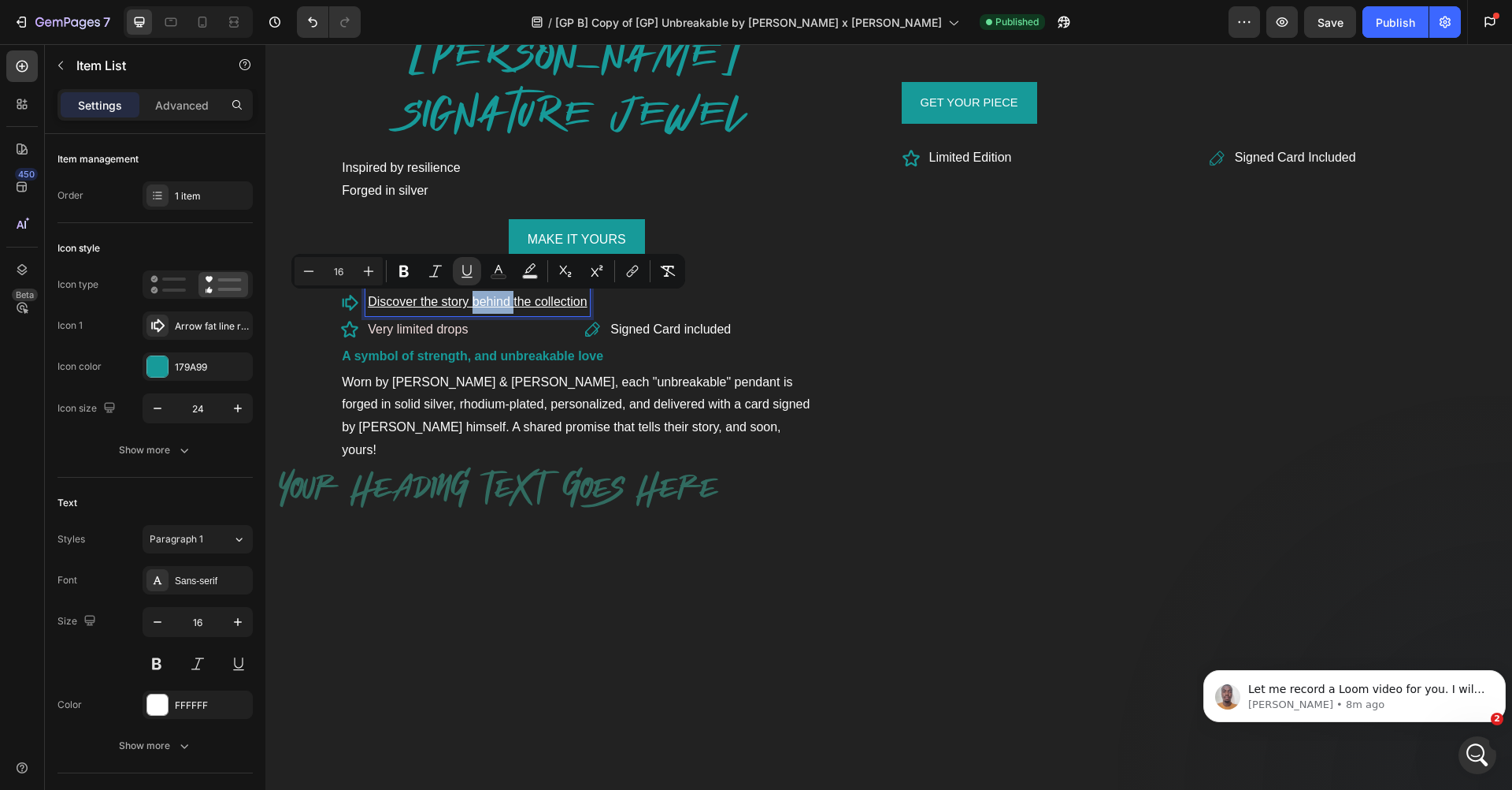
click at [435, 303] on u "Discover the story behind the collection" at bounding box center [477, 302] width 219 height 13
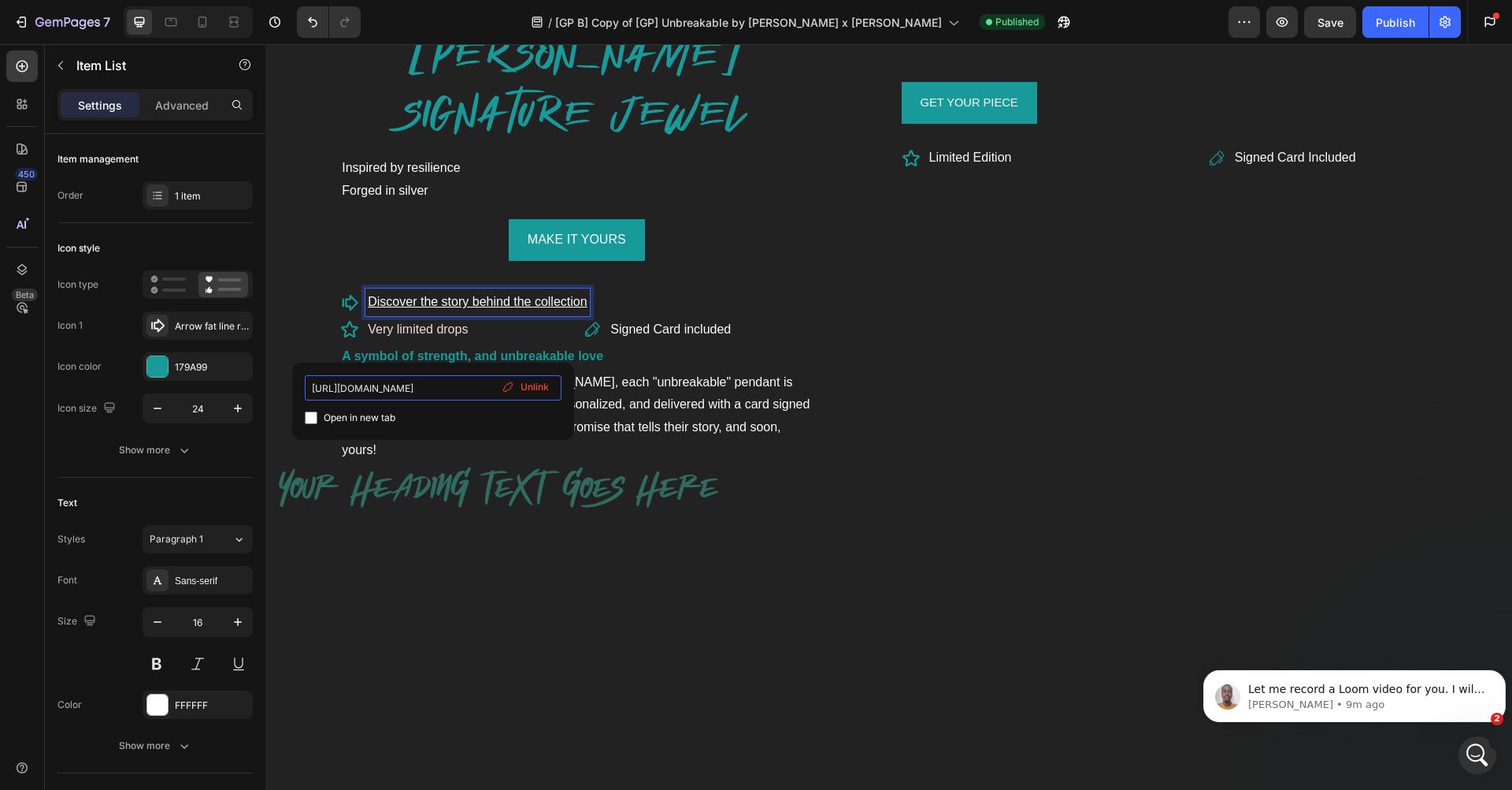
click at [455, 387] on input "[URL][DOMAIN_NAME]" at bounding box center [433, 388] width 257 height 25
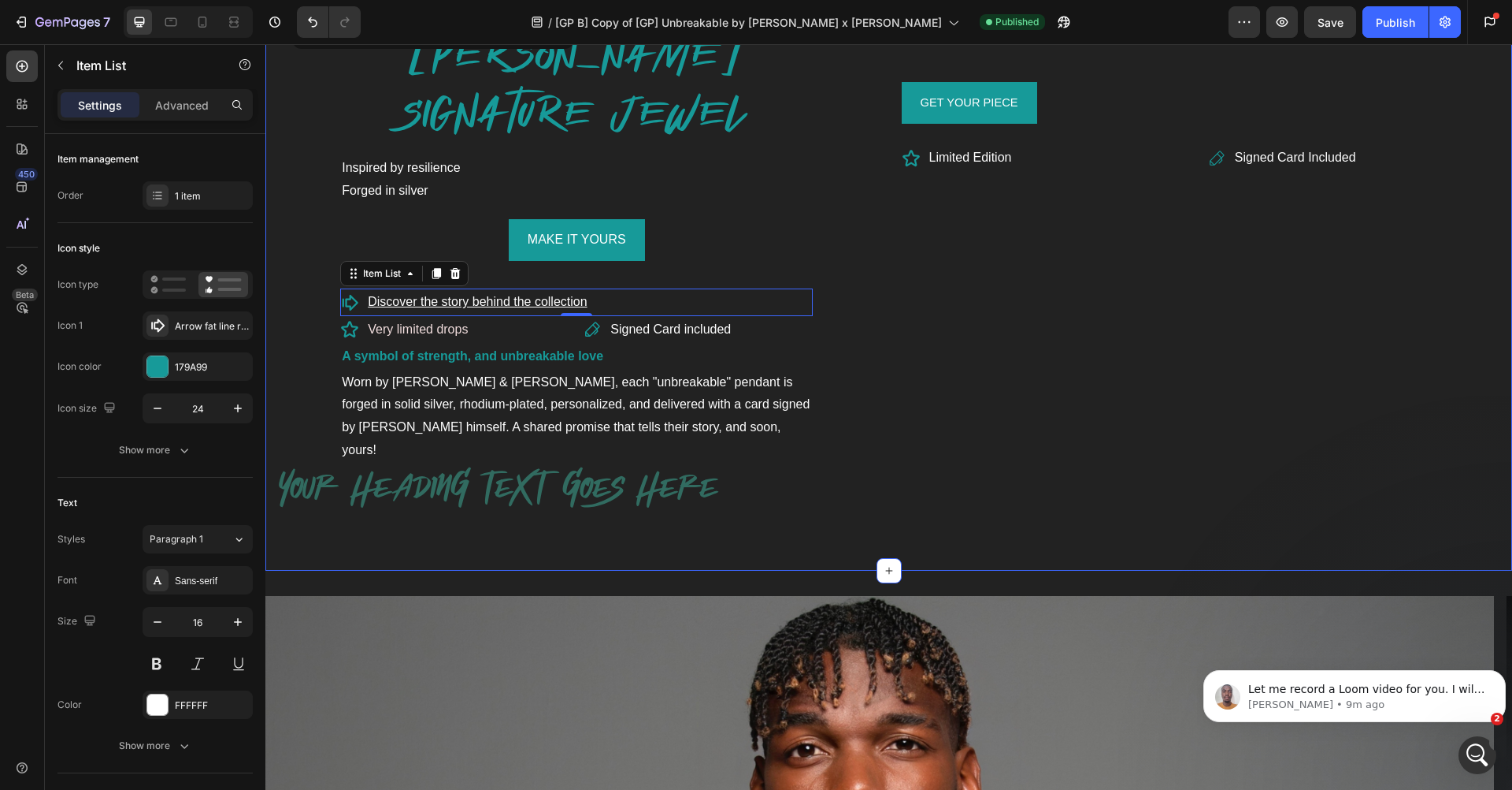
scroll to position [1437, 0]
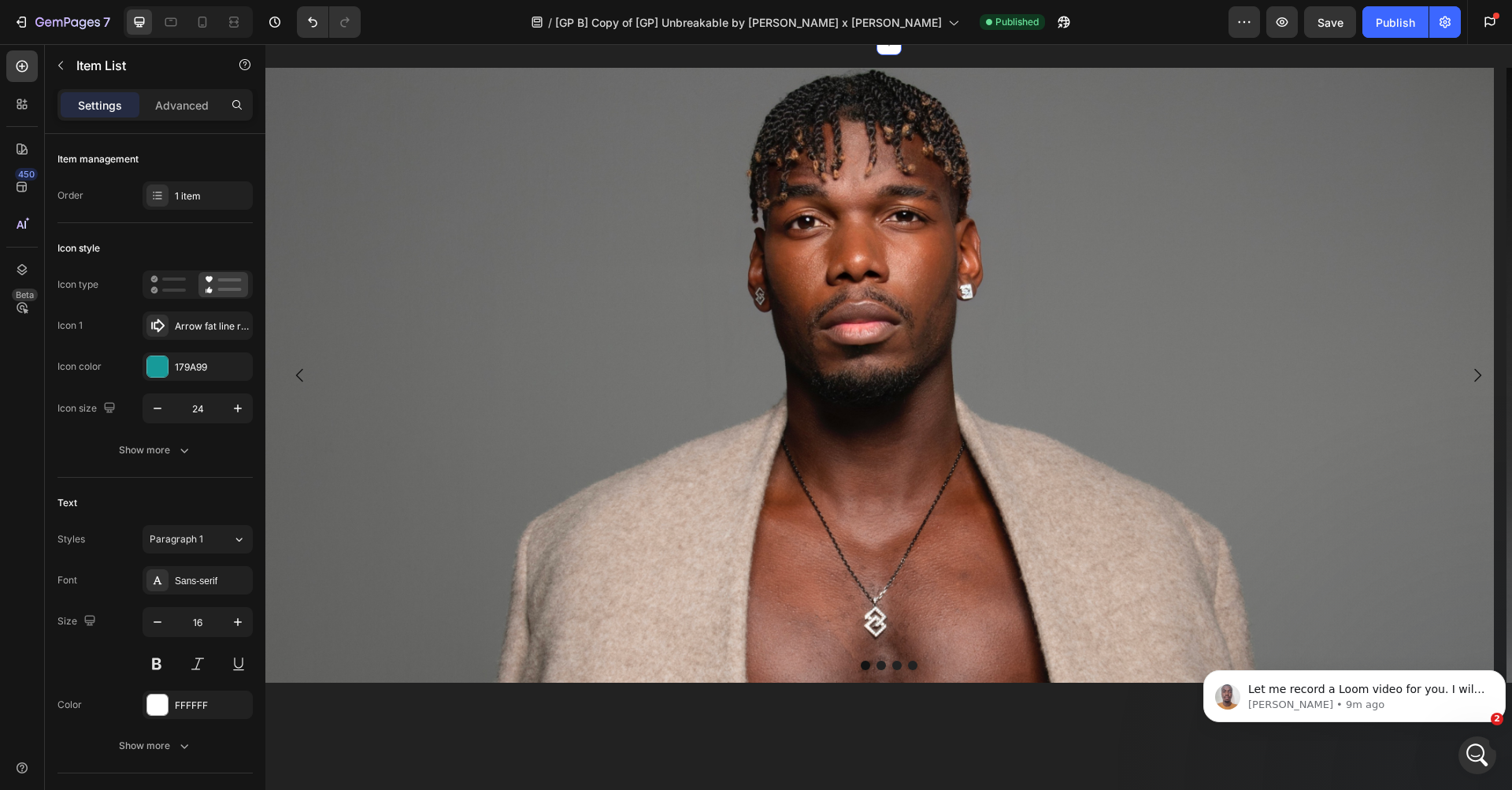
click at [508, 440] on img at bounding box center [879, 376] width 1229 height 615
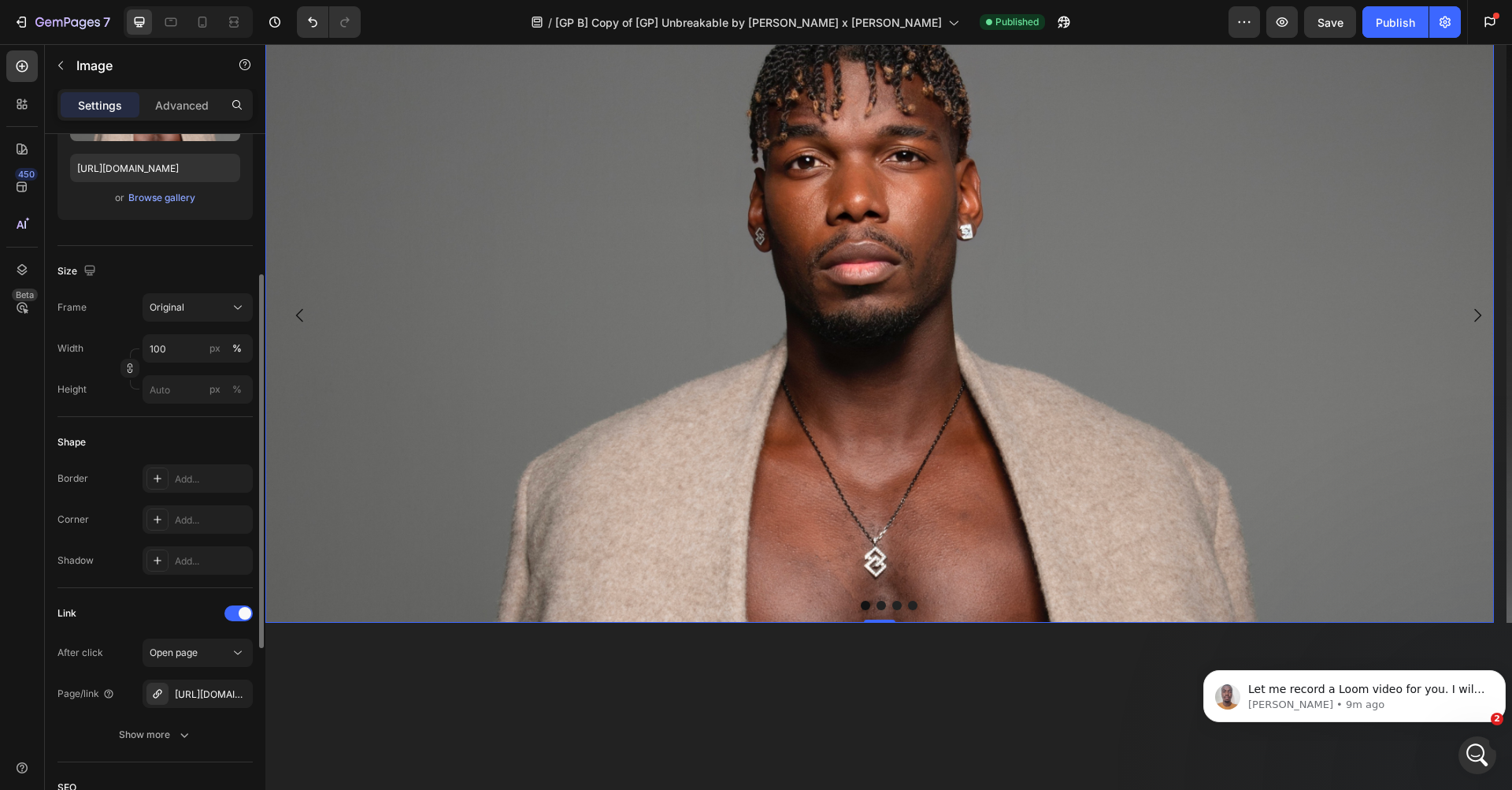
scroll to position [327, 0]
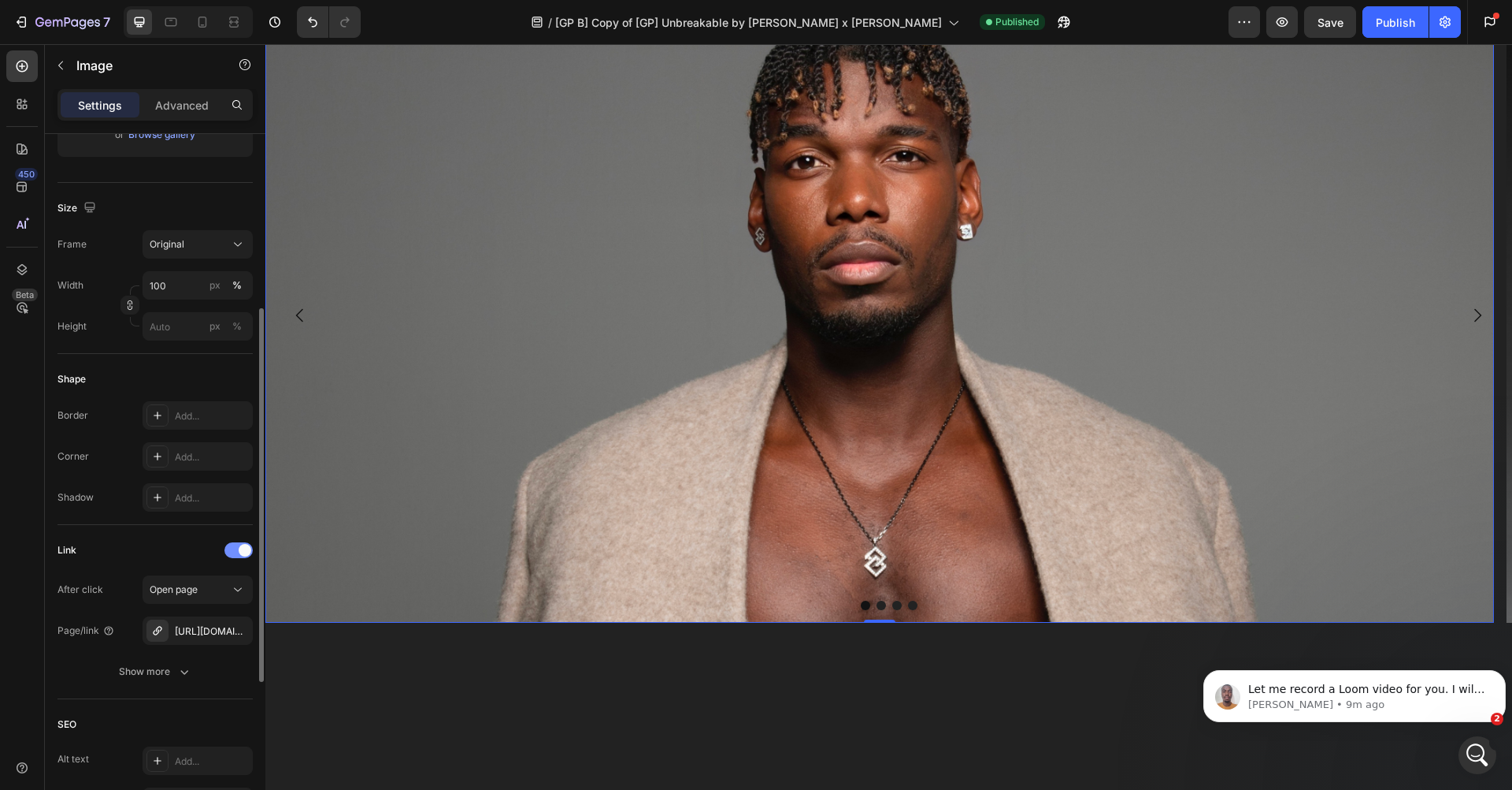
click at [235, 552] on div at bounding box center [239, 550] width 28 height 16
click at [235, 552] on span at bounding box center [232, 550] width 12 height 12
click at [208, 583] on div "Open page" at bounding box center [190, 589] width 80 height 14
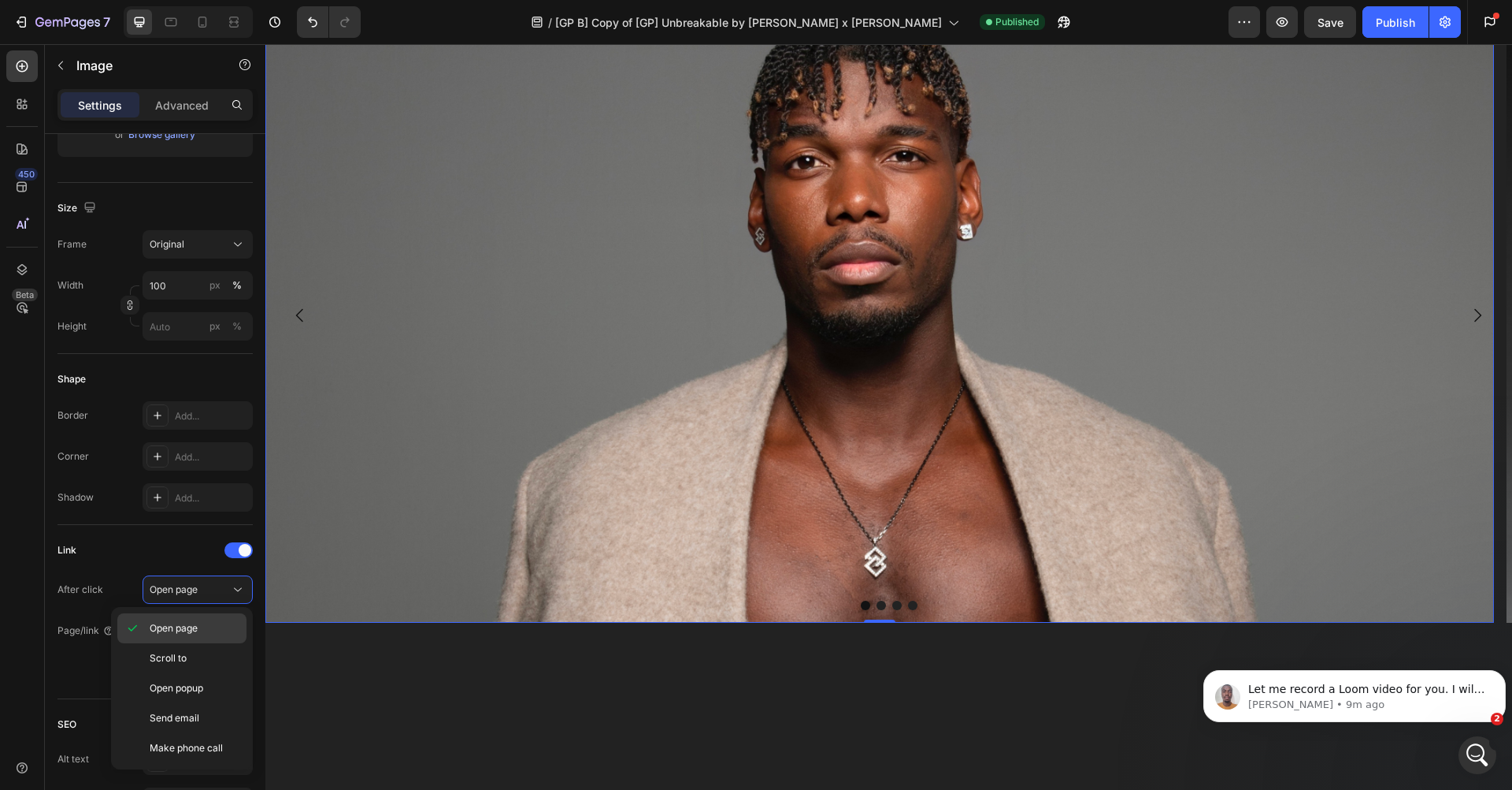
click at [185, 623] on span "Open page" at bounding box center [174, 628] width 48 height 14
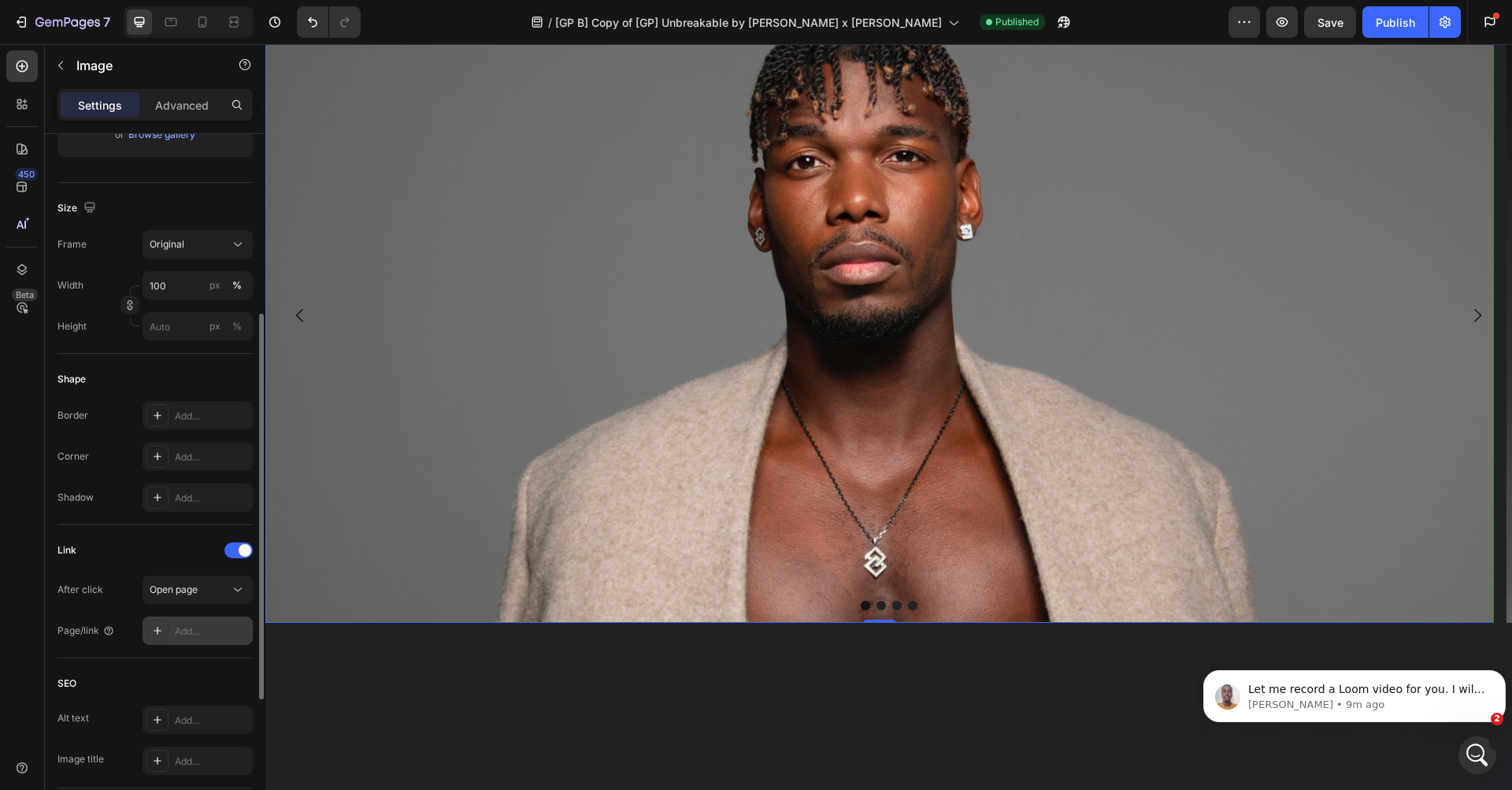
click at [195, 628] on div "Add..." at bounding box center [211, 631] width 74 height 14
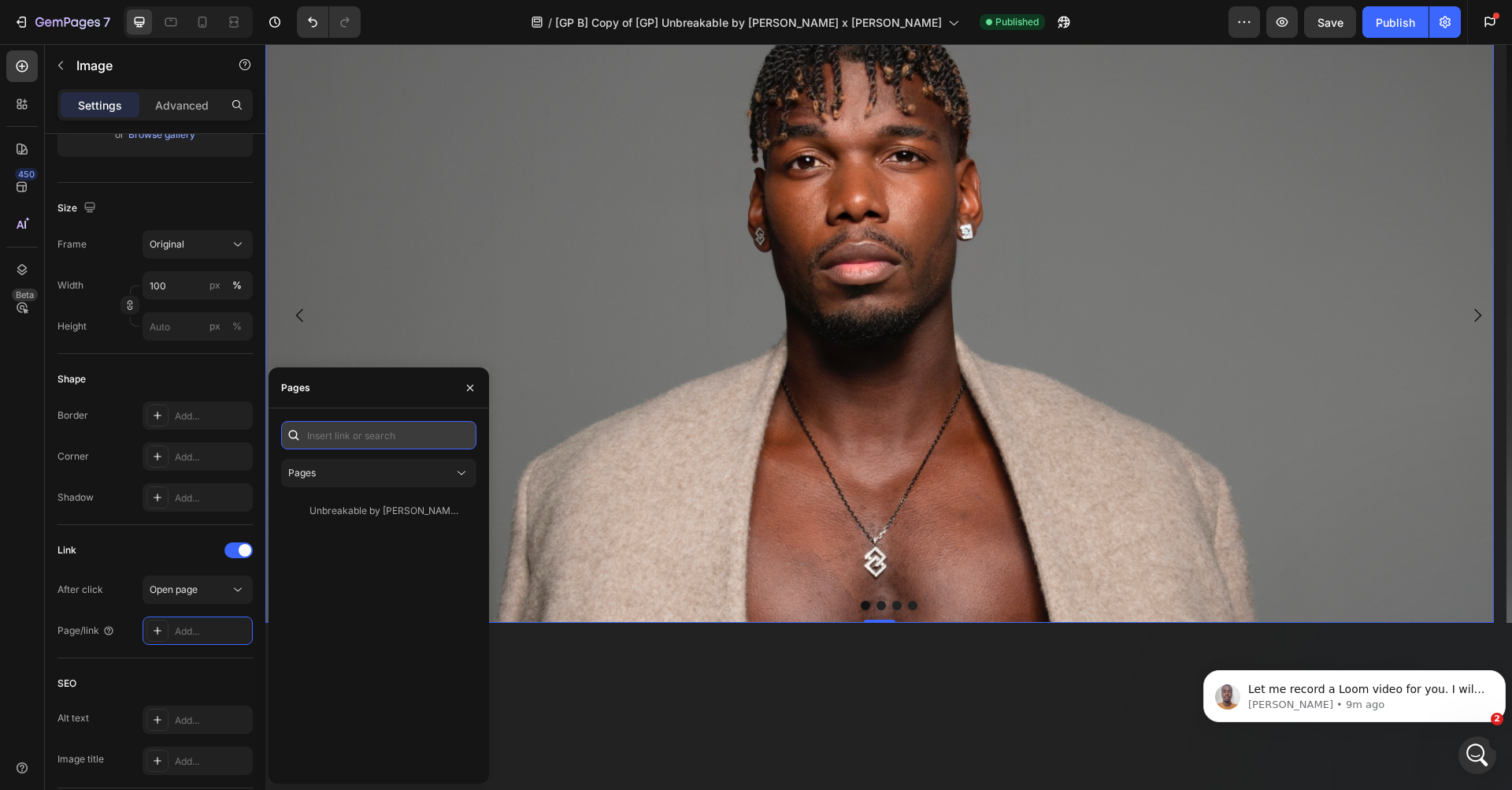
click at [336, 435] on input "text" at bounding box center [379, 435] width 196 height 28
paste input "[URL][DOMAIN_NAME]"
type input "[URL][DOMAIN_NAME]"
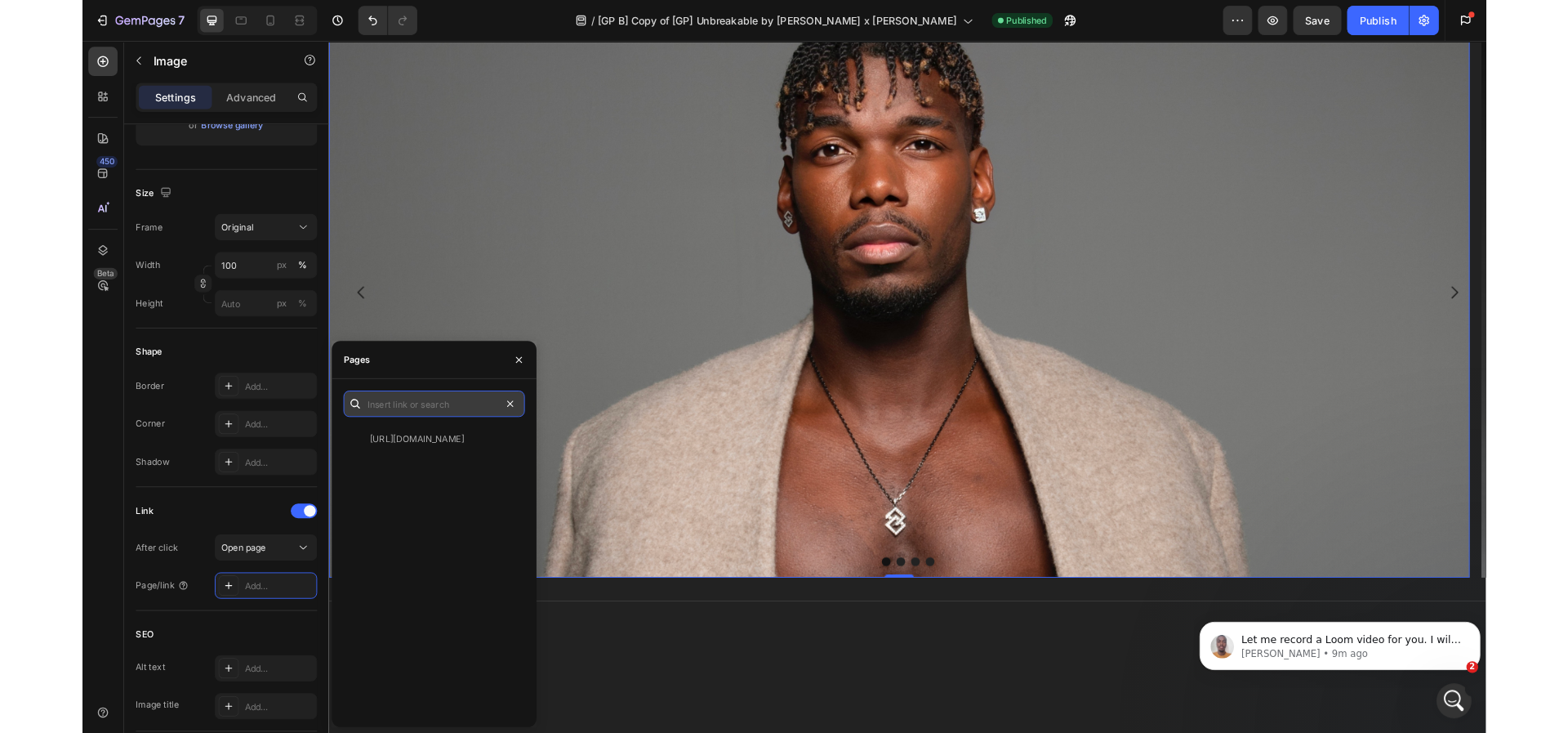
scroll to position [0, 0]
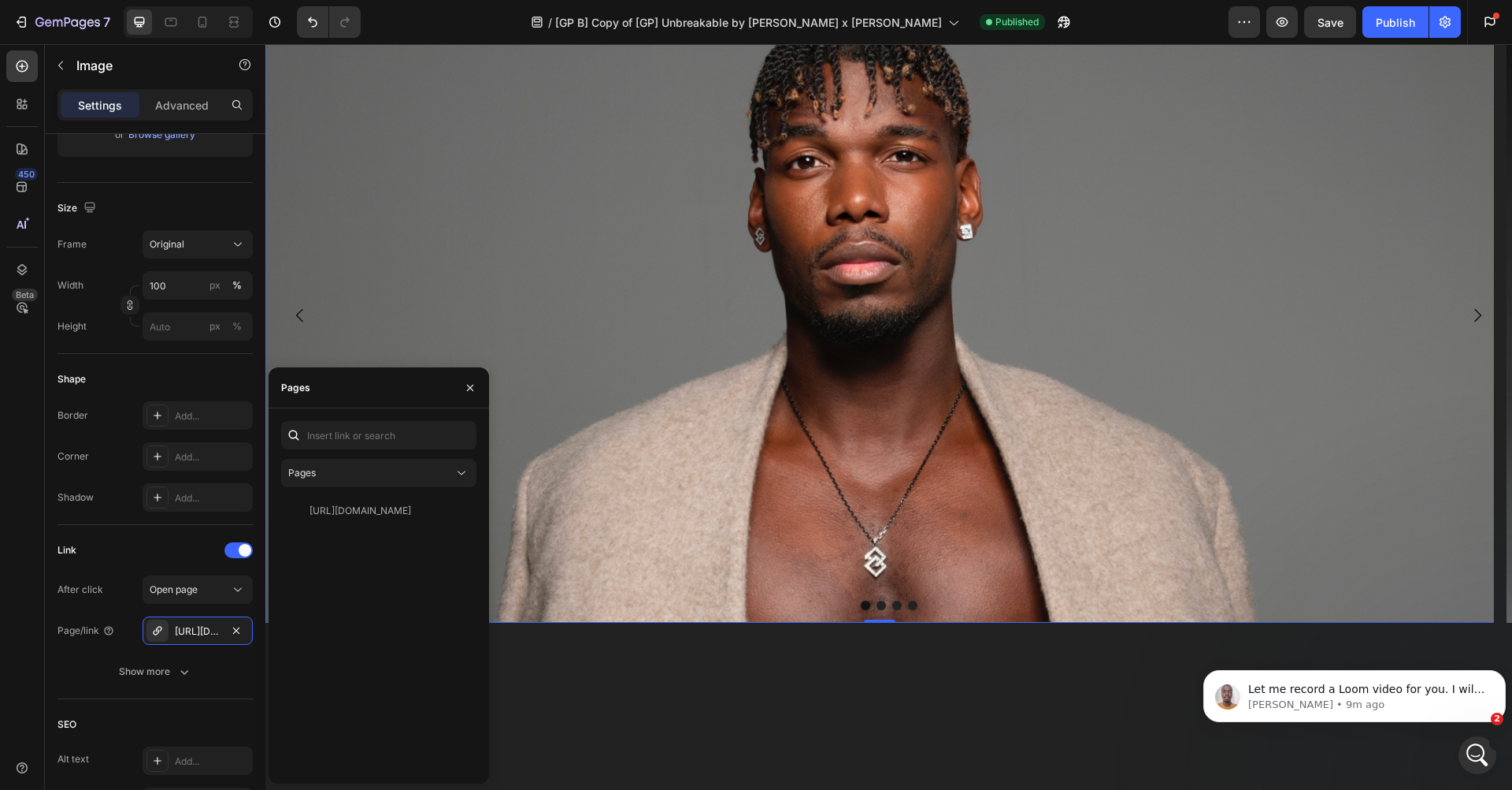
click at [684, 402] on img at bounding box center [879, 316] width 1229 height 615
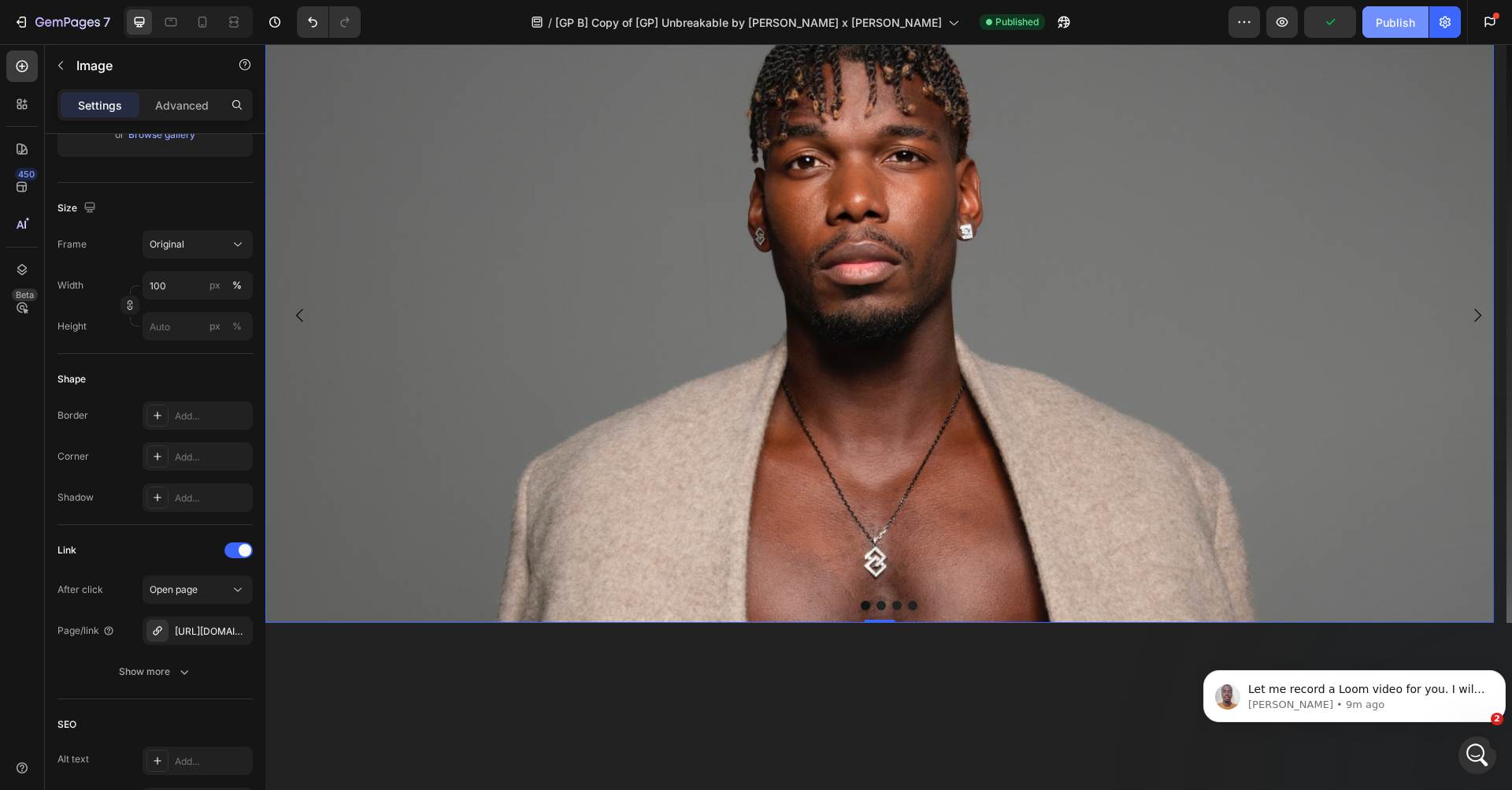
click at [1384, 26] on div "Publish" at bounding box center [1396, 22] width 40 height 17
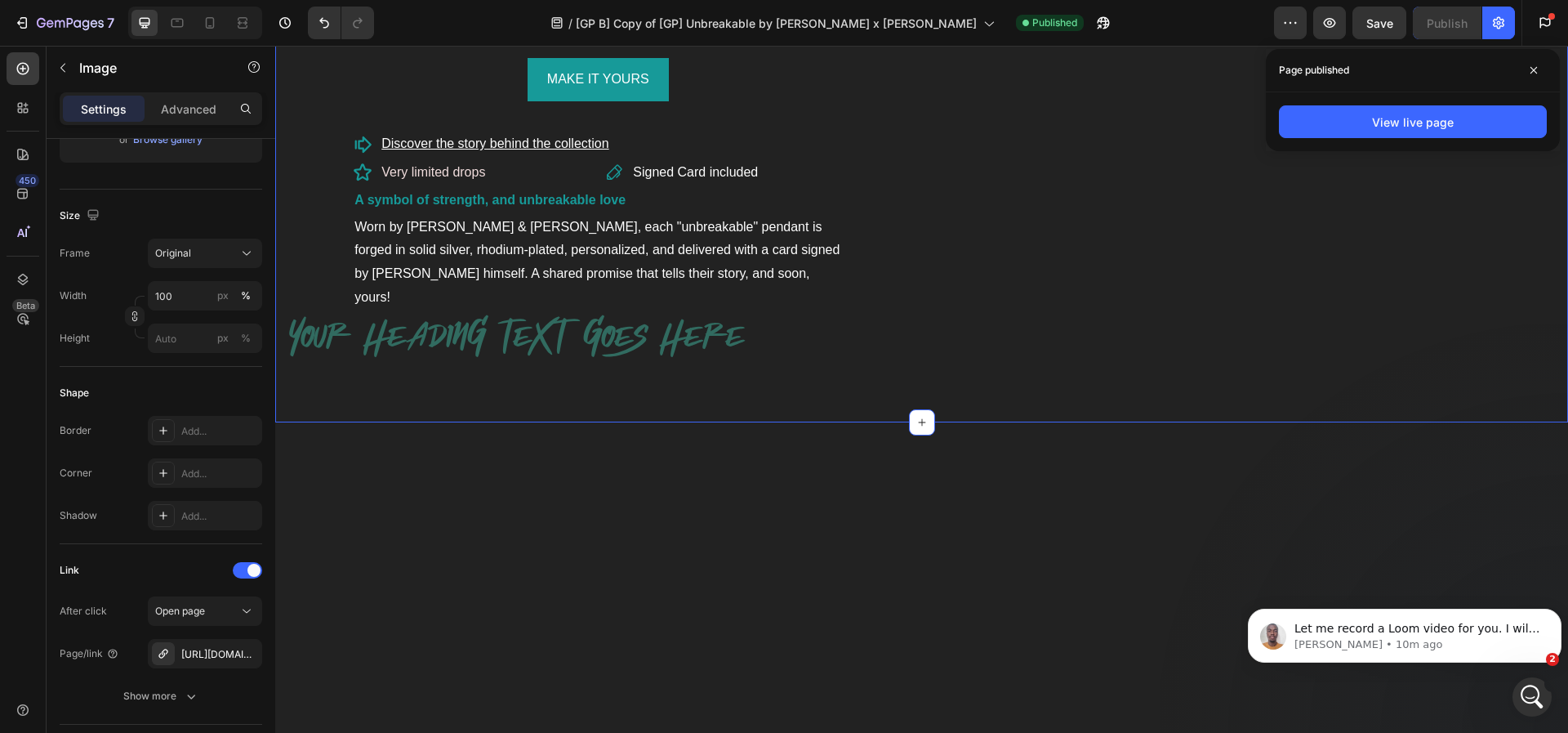
scroll to position [963, 0]
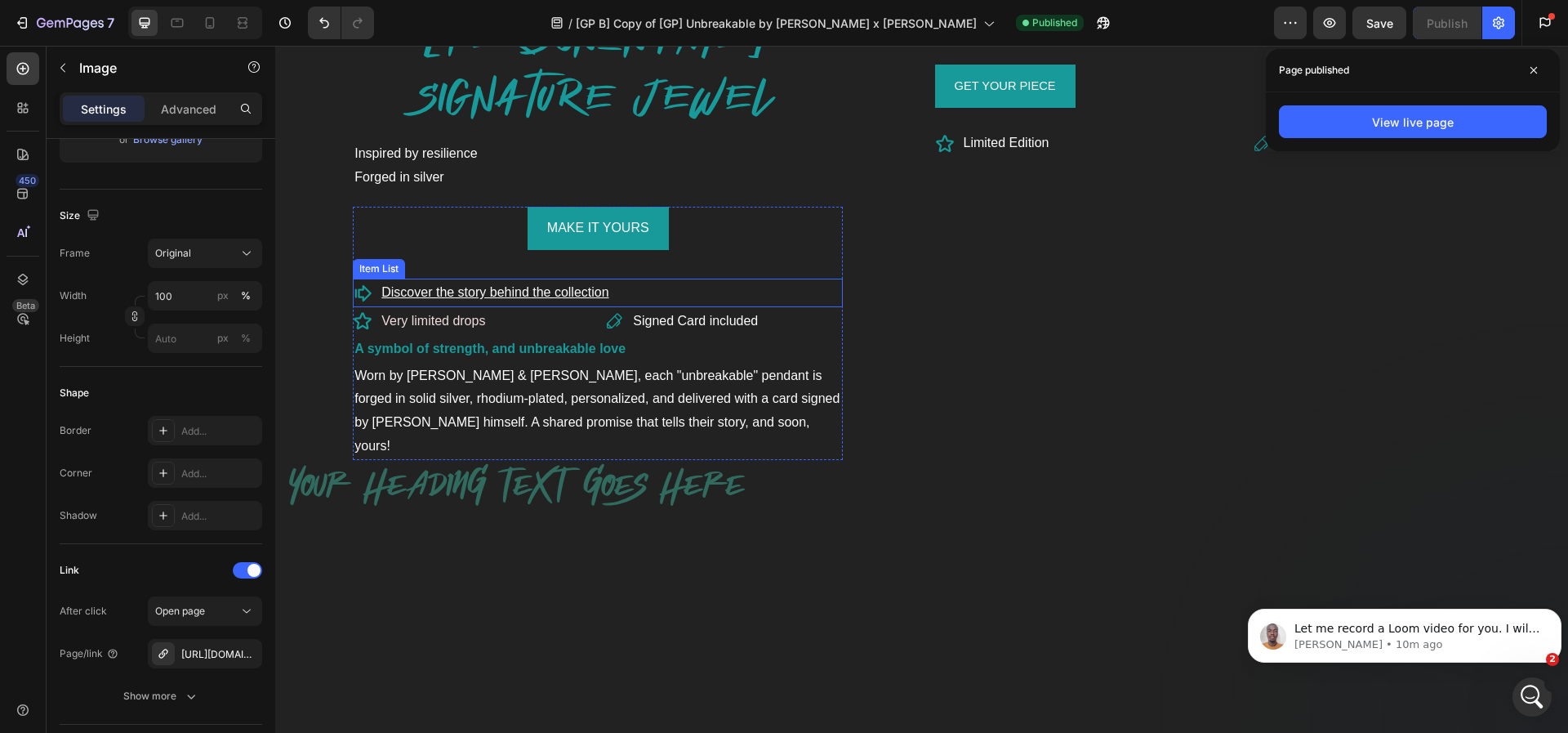
click at [554, 296] on u "Discover the story behind the collection" at bounding box center [495, 292] width 227 height 14
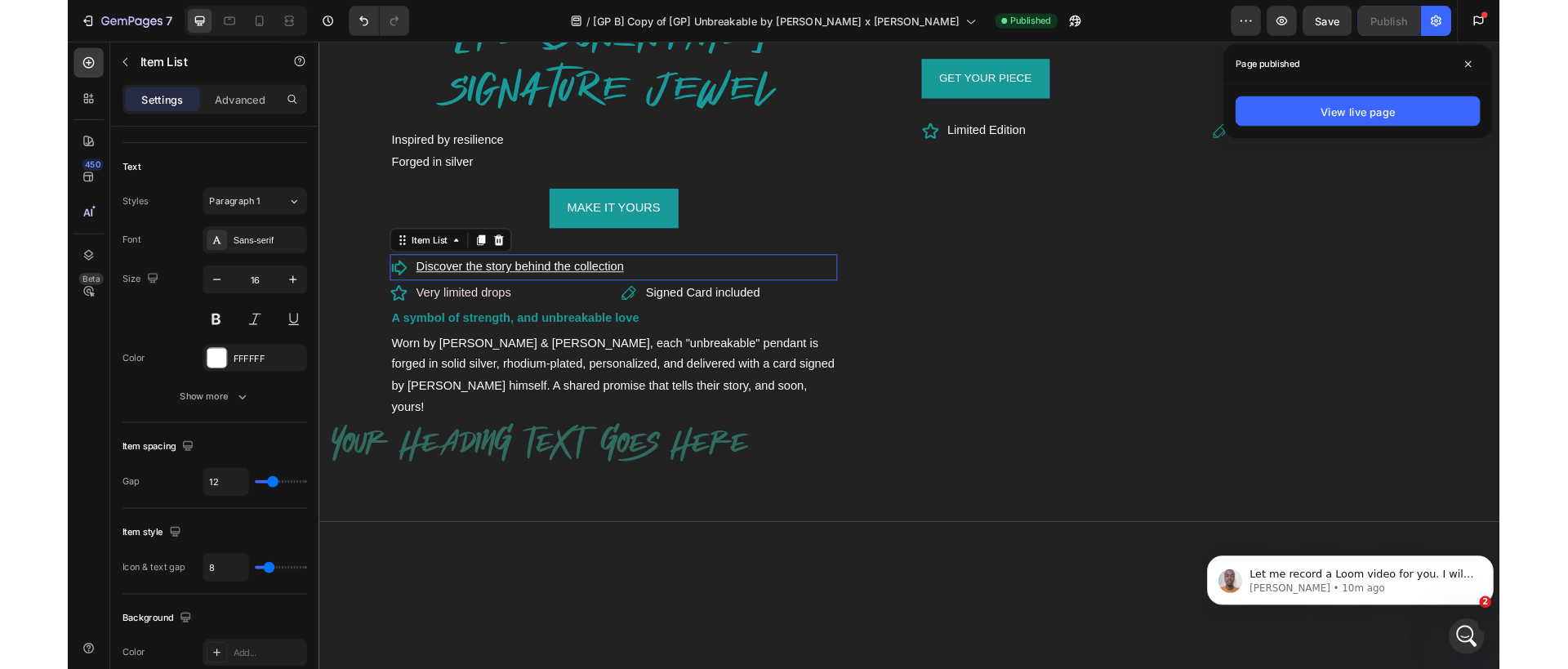
scroll to position [0, 0]
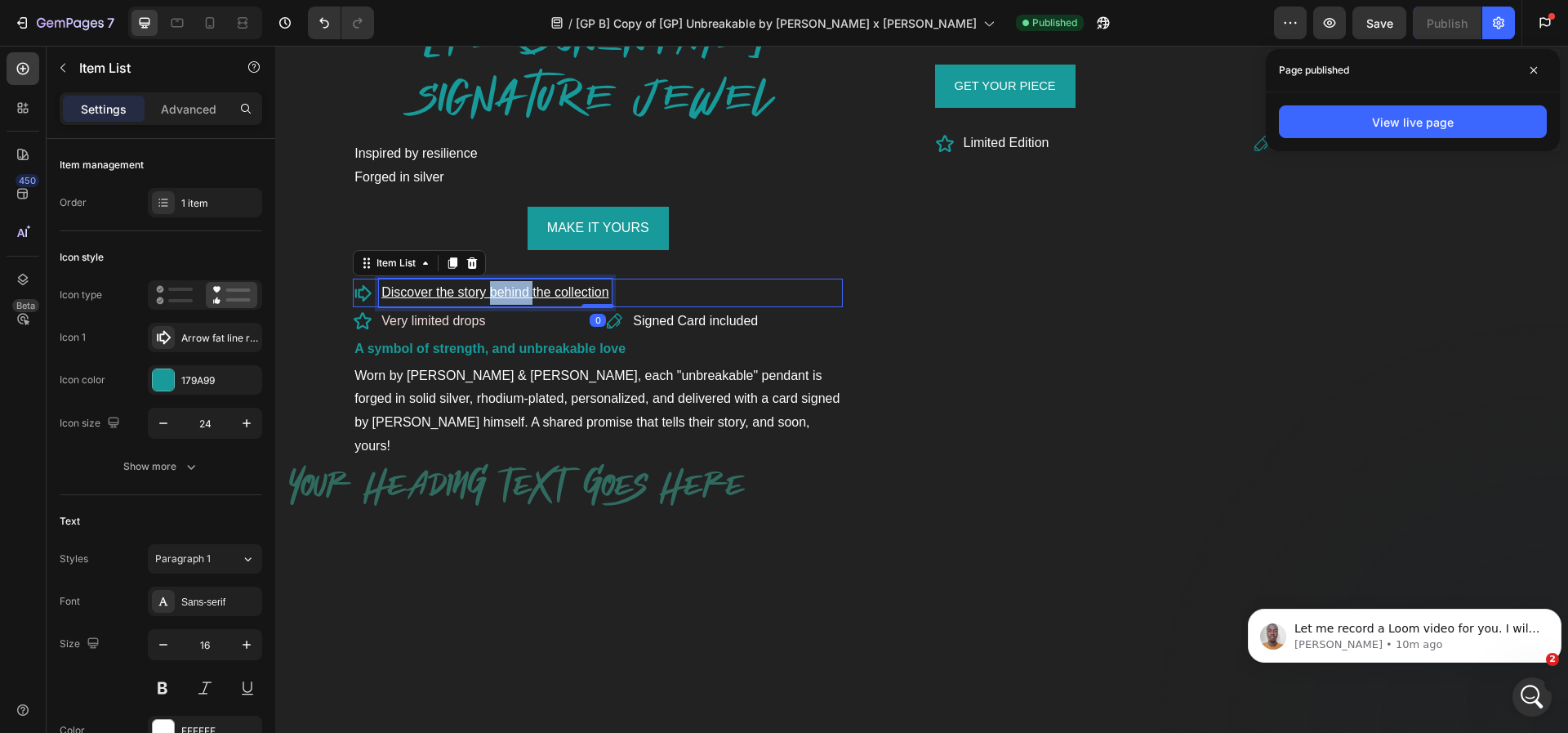
click at [509, 293] on u "Discover the story behind the collection" at bounding box center [495, 292] width 227 height 14
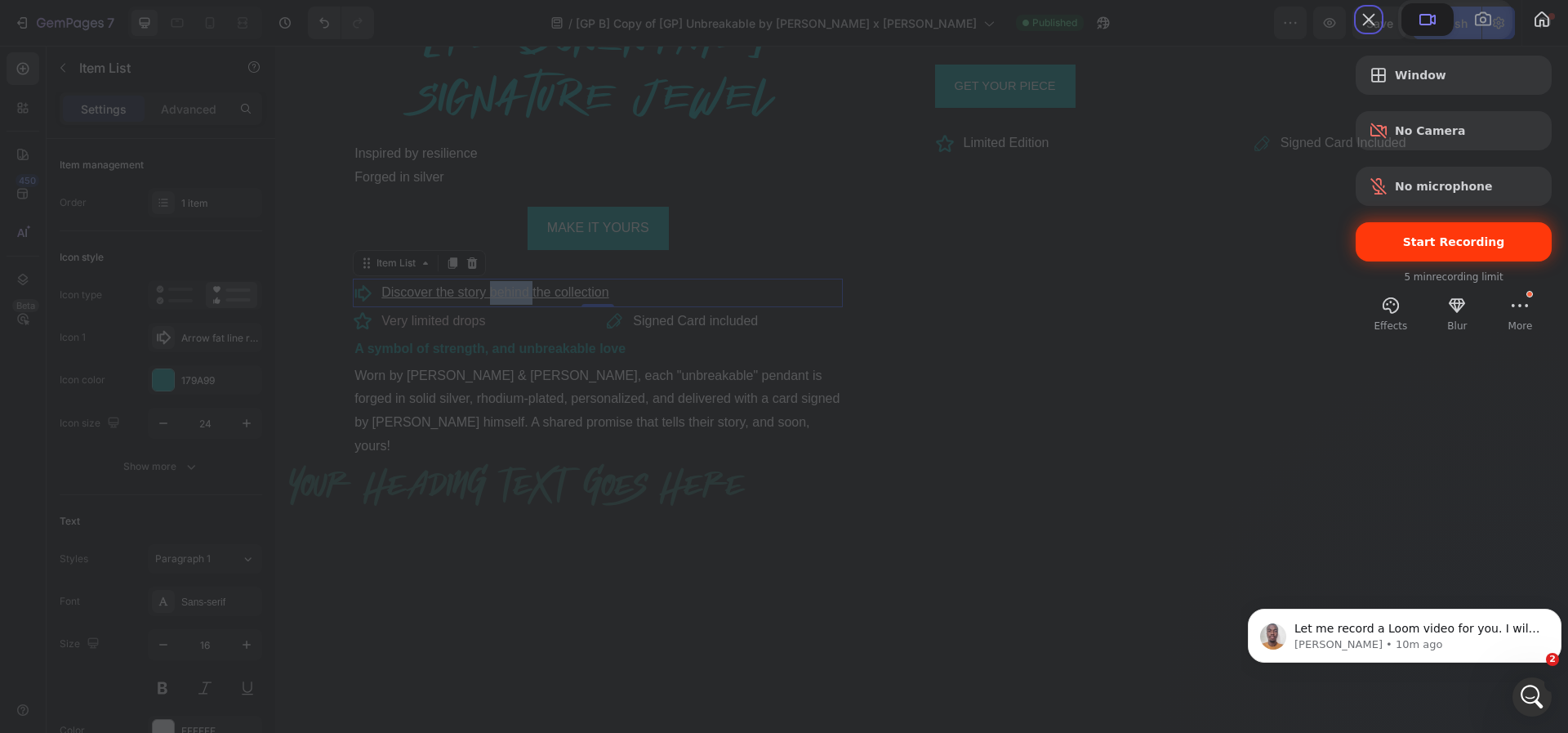
click at [1369, 248] on span "Start Recording" at bounding box center [1454, 241] width 170 height 13
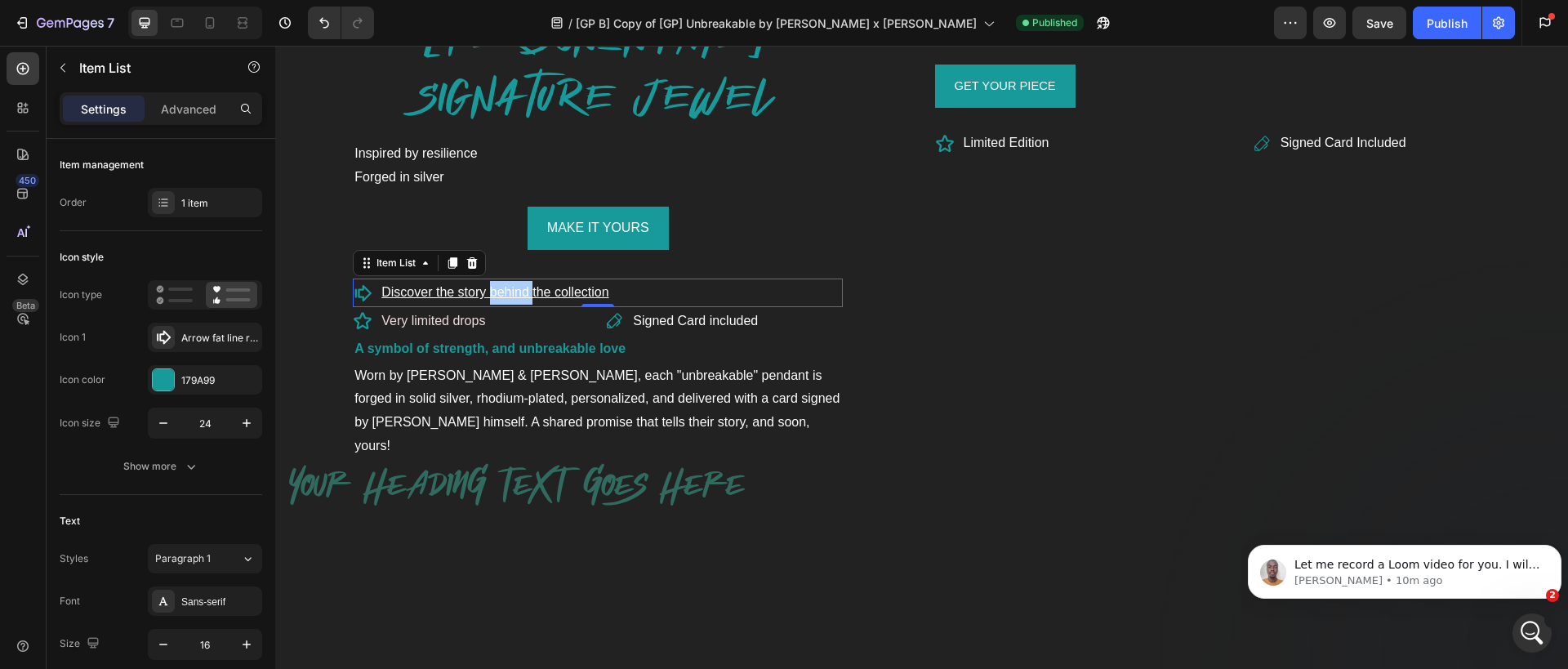
click at [452, 293] on u "Discover the story behind the collection" at bounding box center [495, 292] width 227 height 14
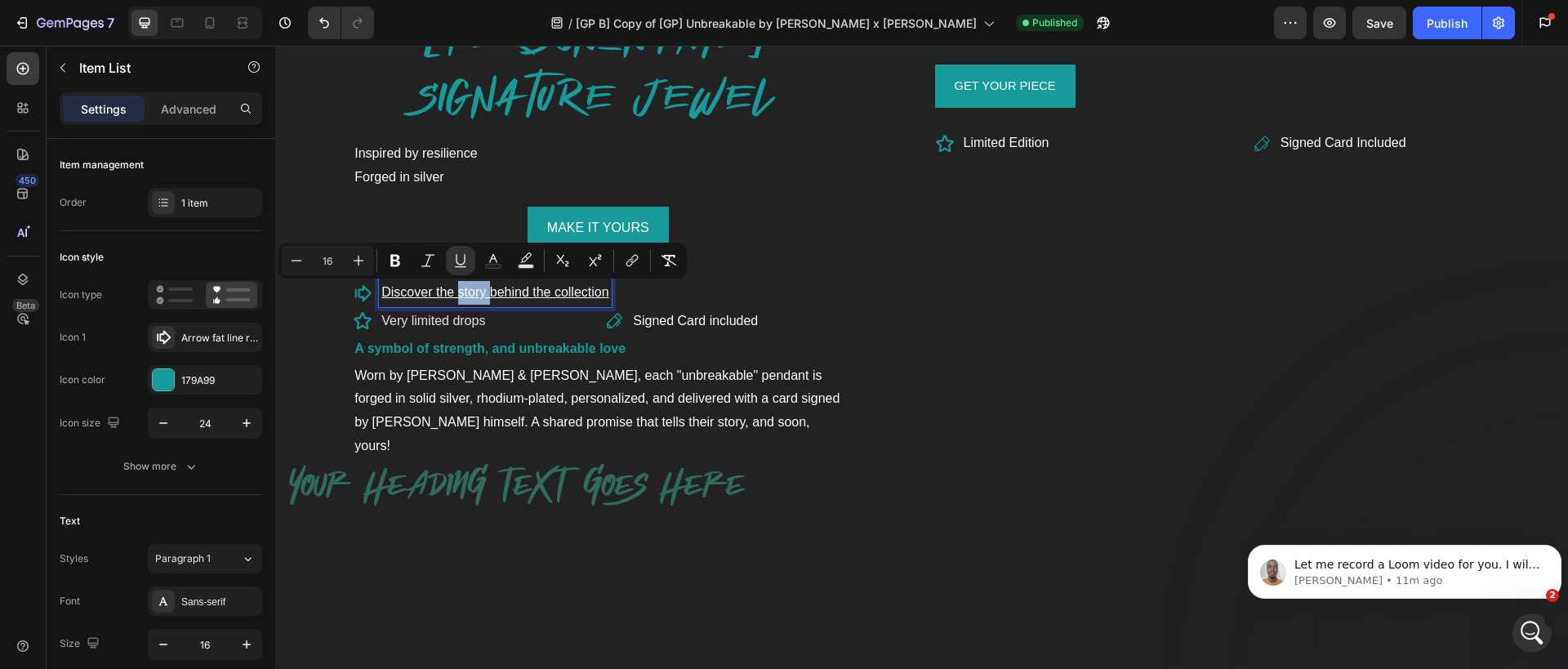
click at [452, 293] on u "Discover the story behind the collection" at bounding box center [495, 292] width 227 height 14
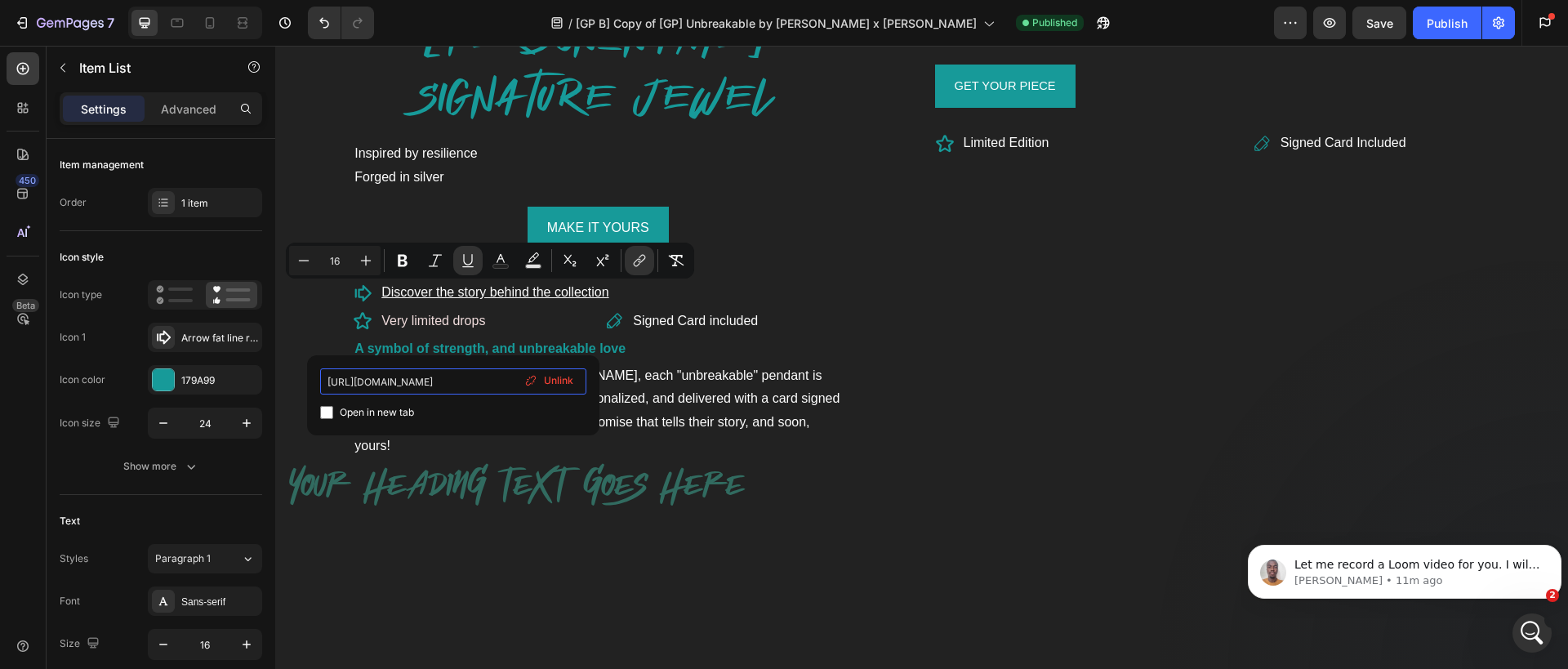
click at [454, 373] on input "[URL][DOMAIN_NAME]" at bounding box center [454, 381] width 266 height 26
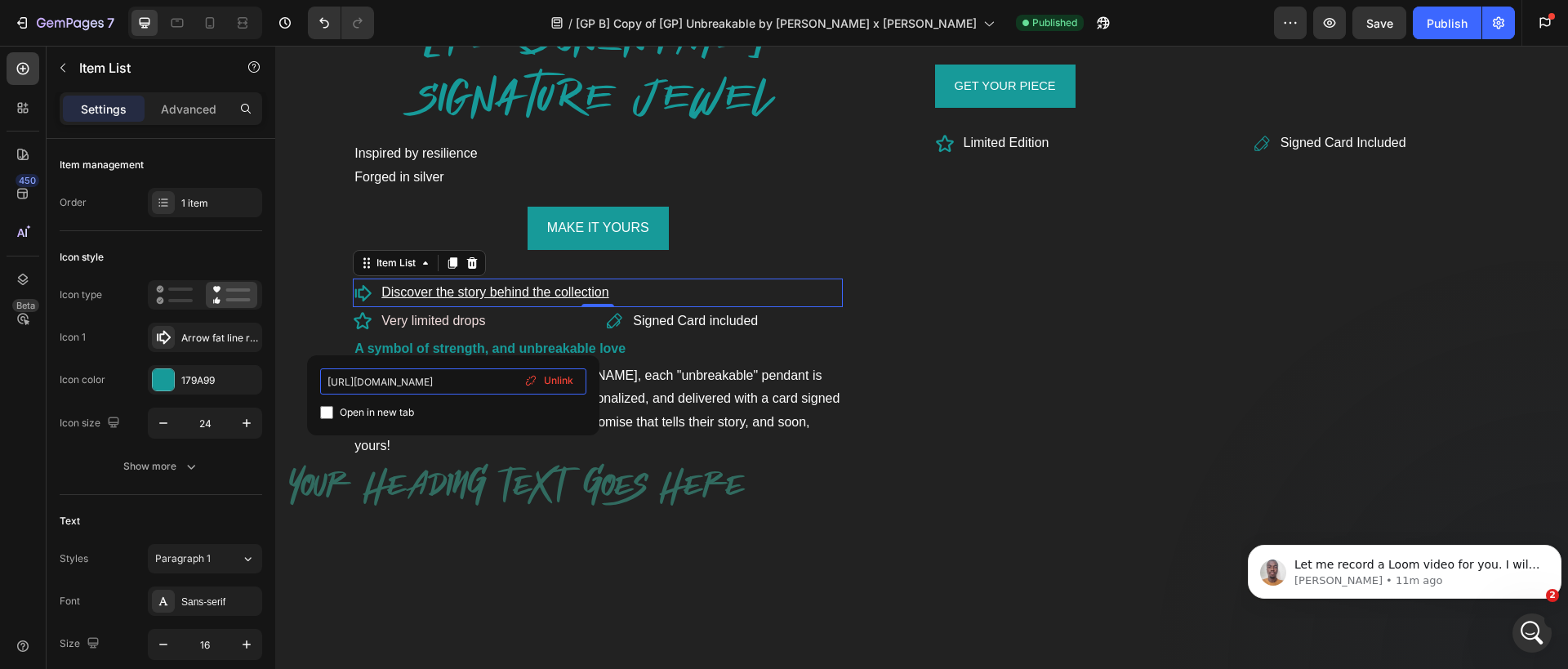
click at [454, 374] on input "[URL][DOMAIN_NAME]" at bounding box center [454, 381] width 266 height 26
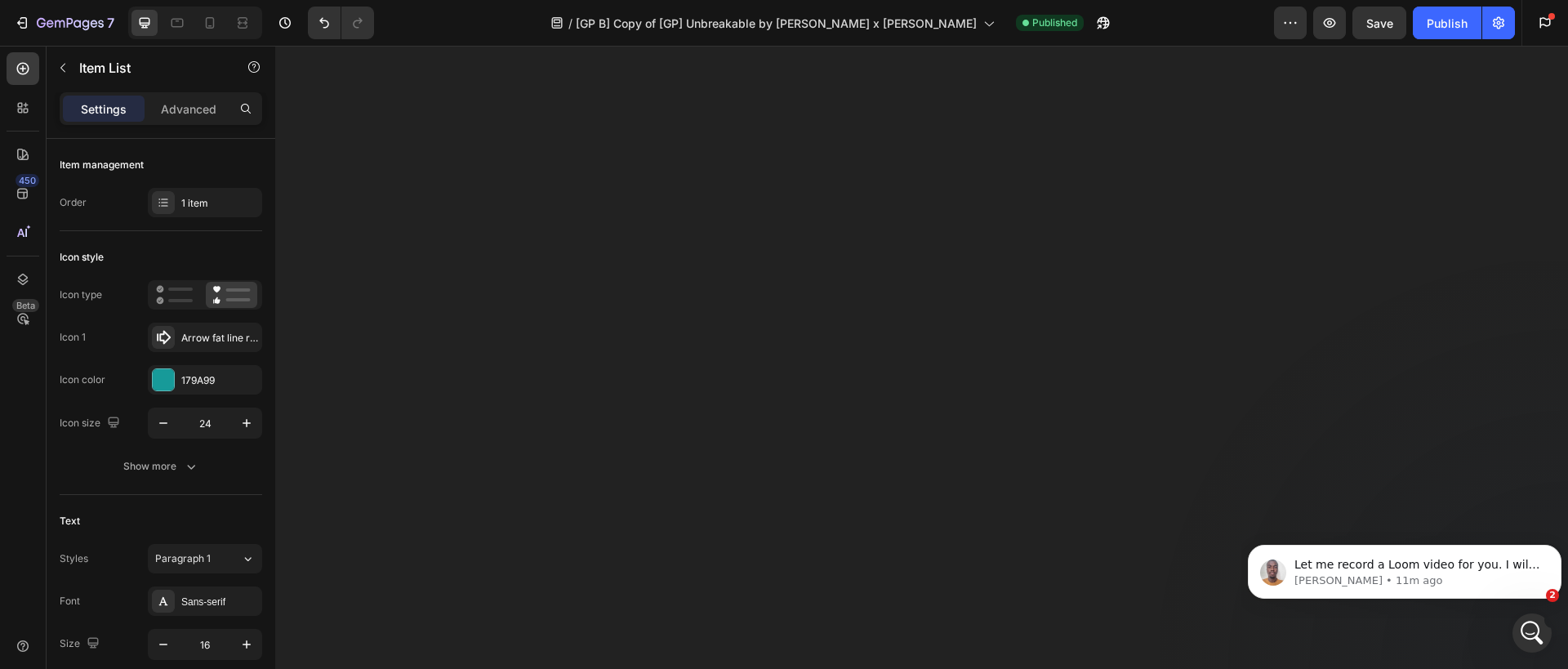
scroll to position [1781, 0]
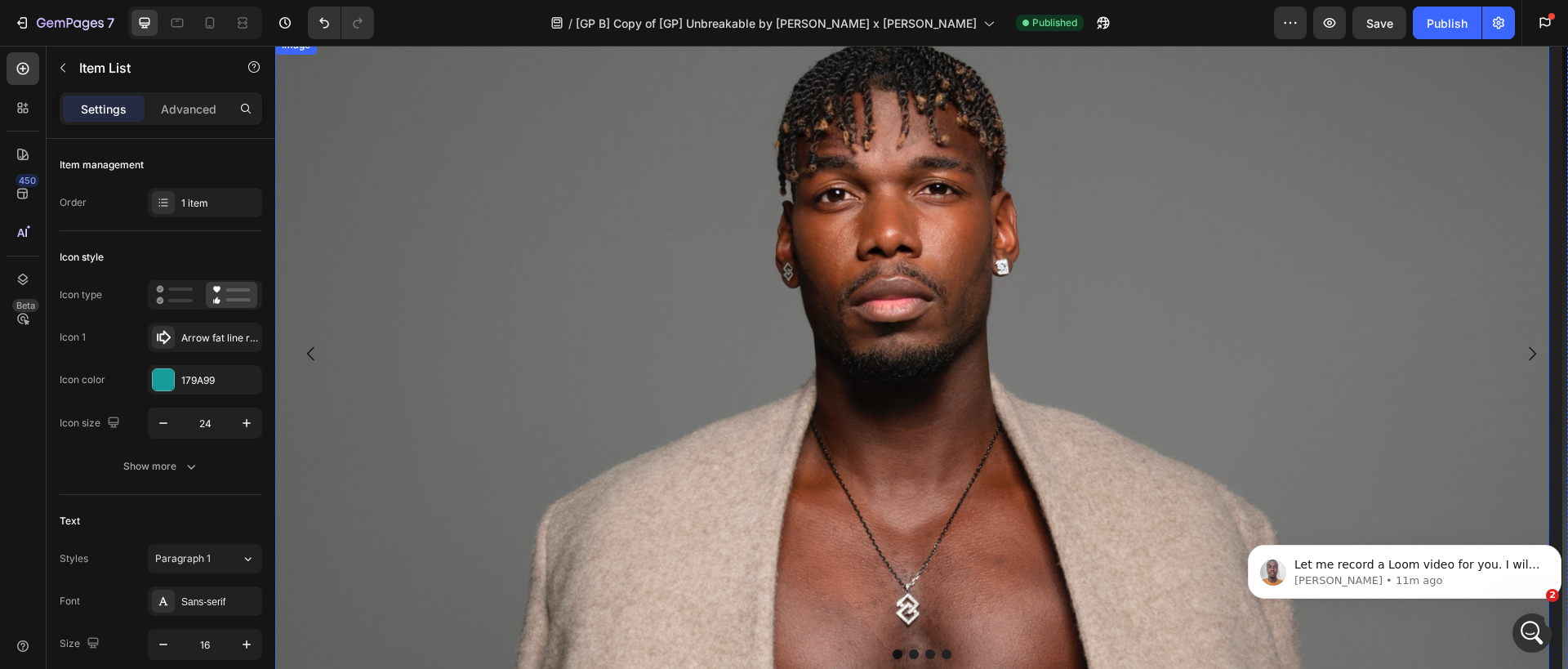
click at [513, 265] on img at bounding box center [912, 354] width 1274 height 637
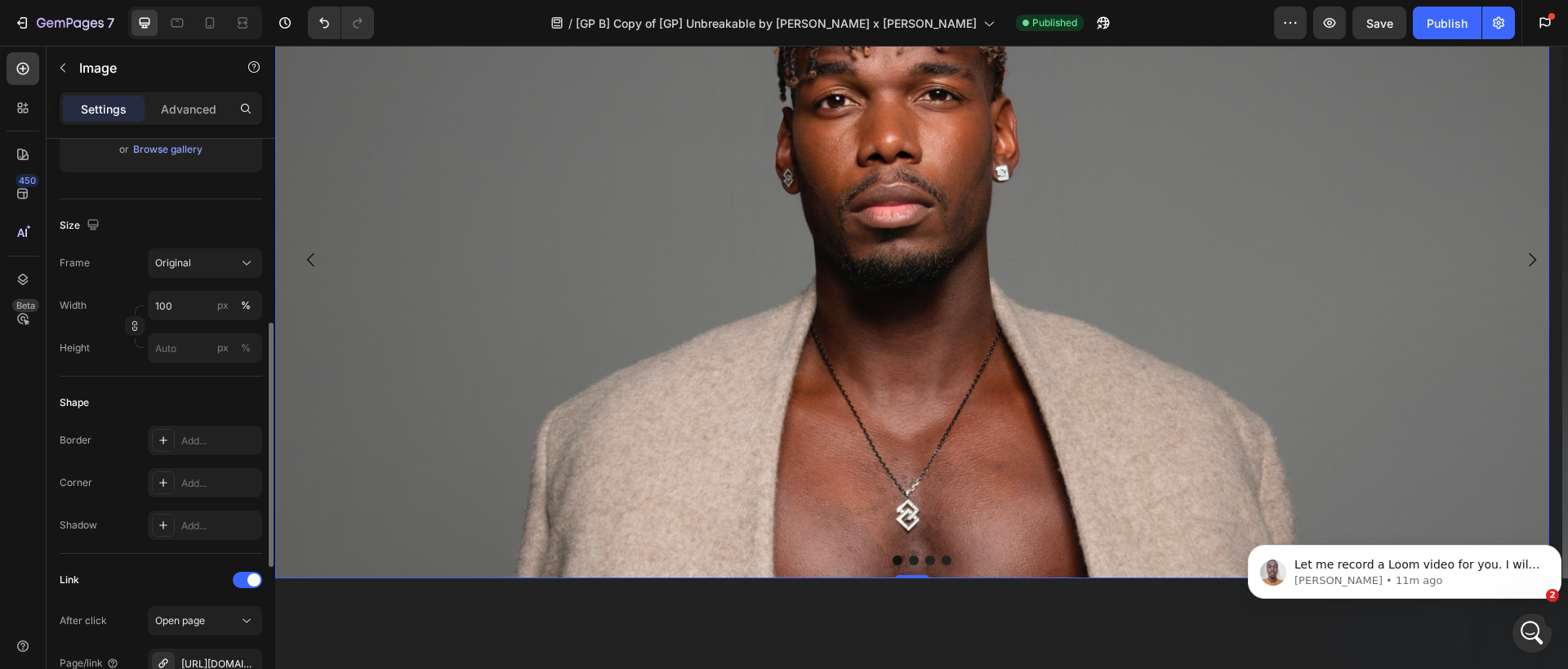
scroll to position [360, 0]
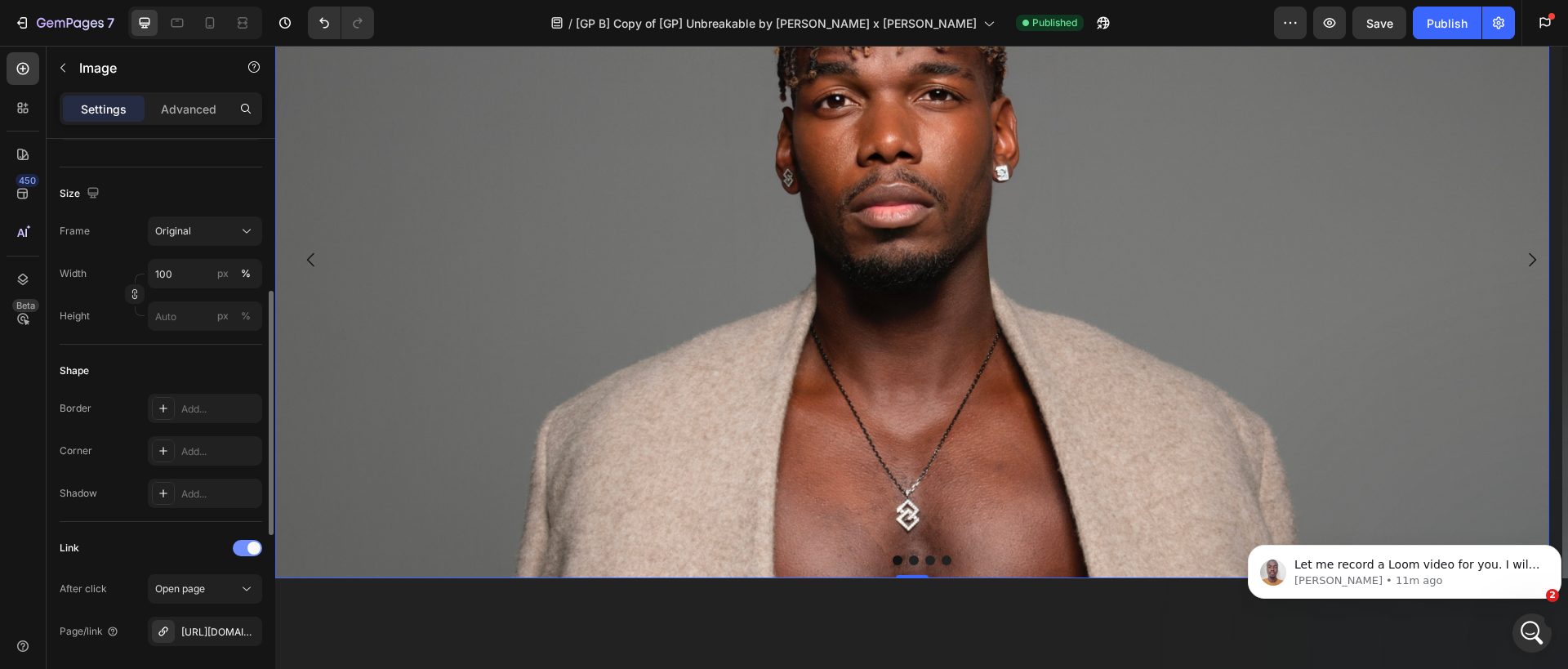
click at [244, 544] on div at bounding box center [247, 547] width 29 height 16
click at [244, 544] on span at bounding box center [241, 547] width 13 height 13
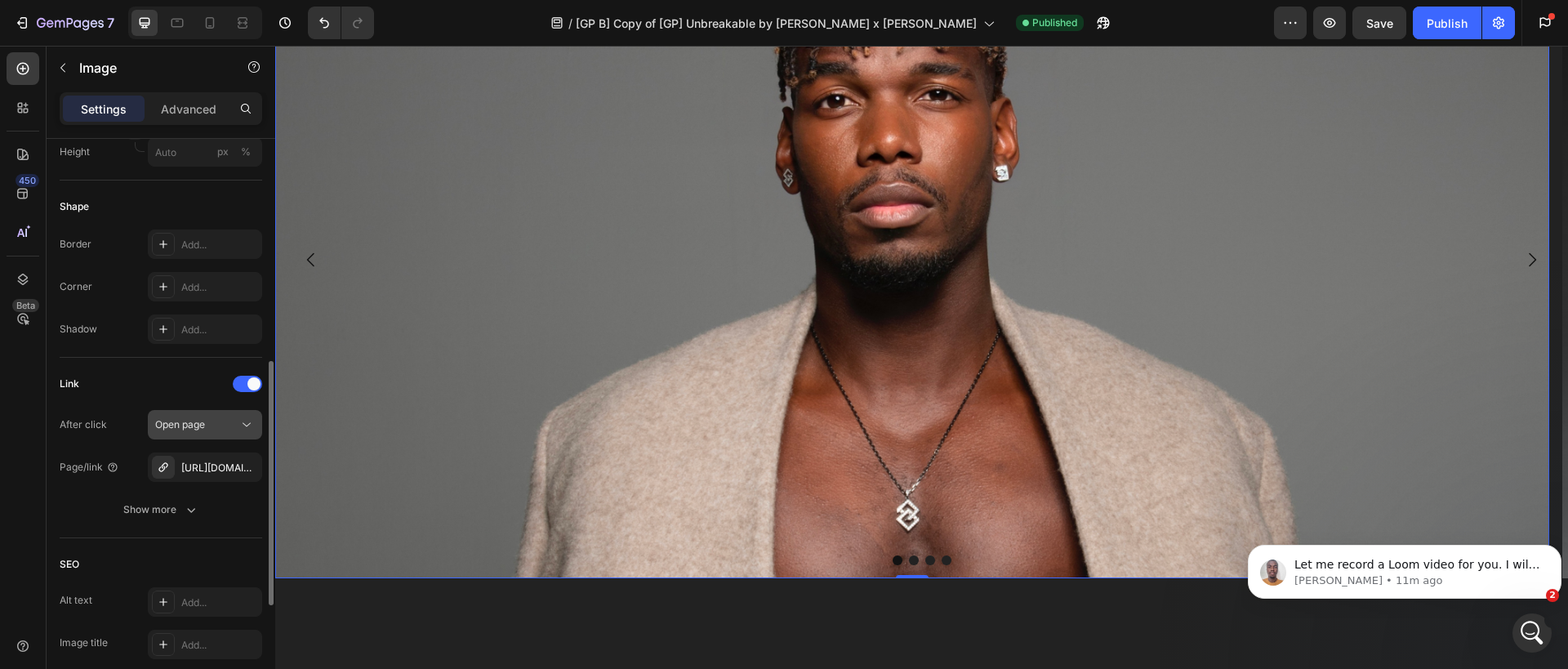
click at [190, 418] on span "Open page" at bounding box center [180, 424] width 50 height 12
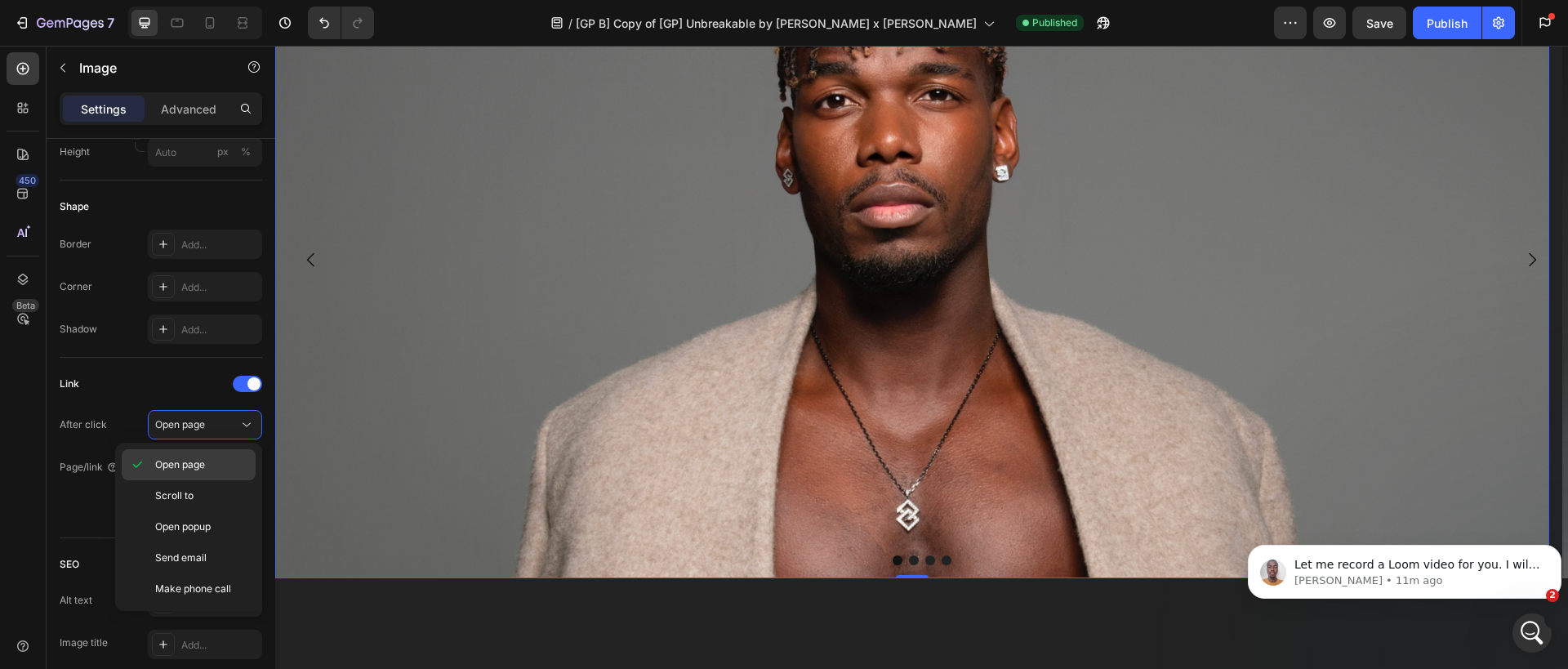
click at [190, 480] on div "Open page" at bounding box center [189, 496] width 134 height 31
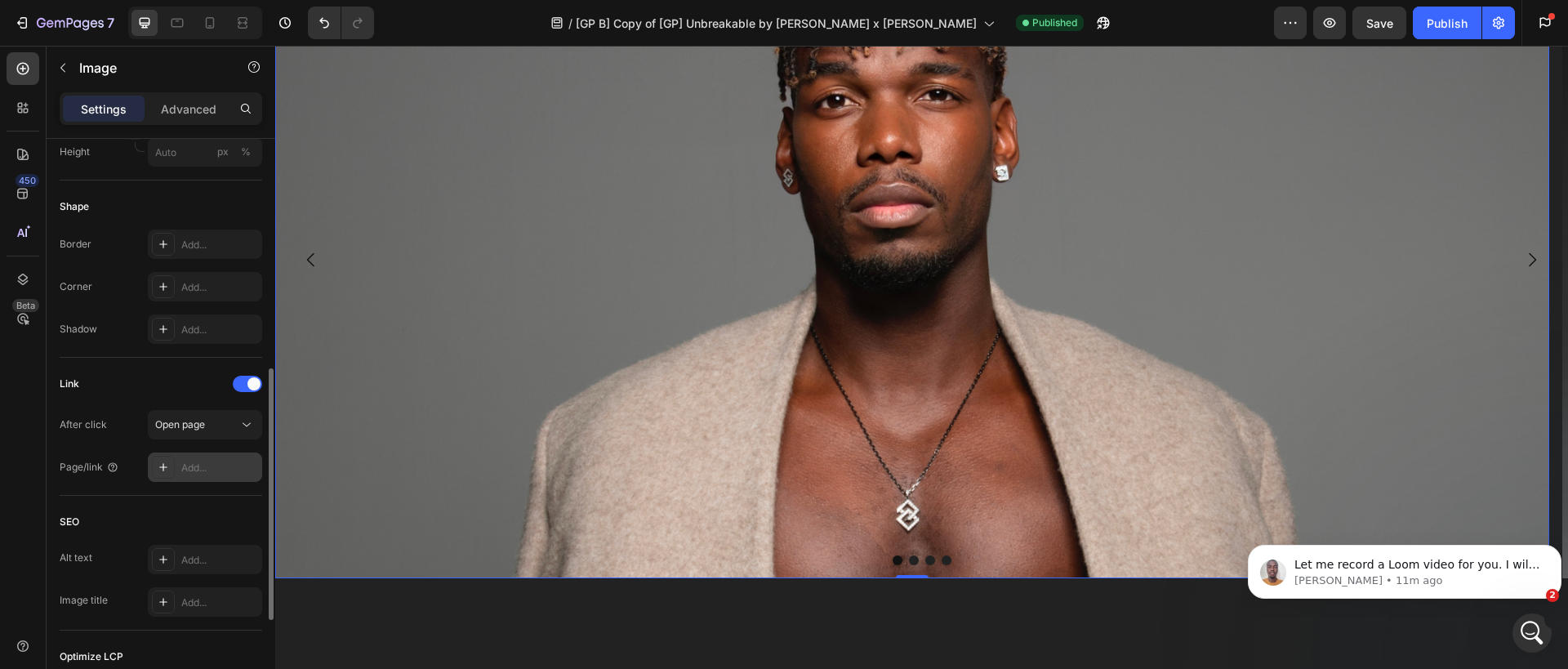
click at [199, 471] on div "Add..." at bounding box center [219, 467] width 76 height 15
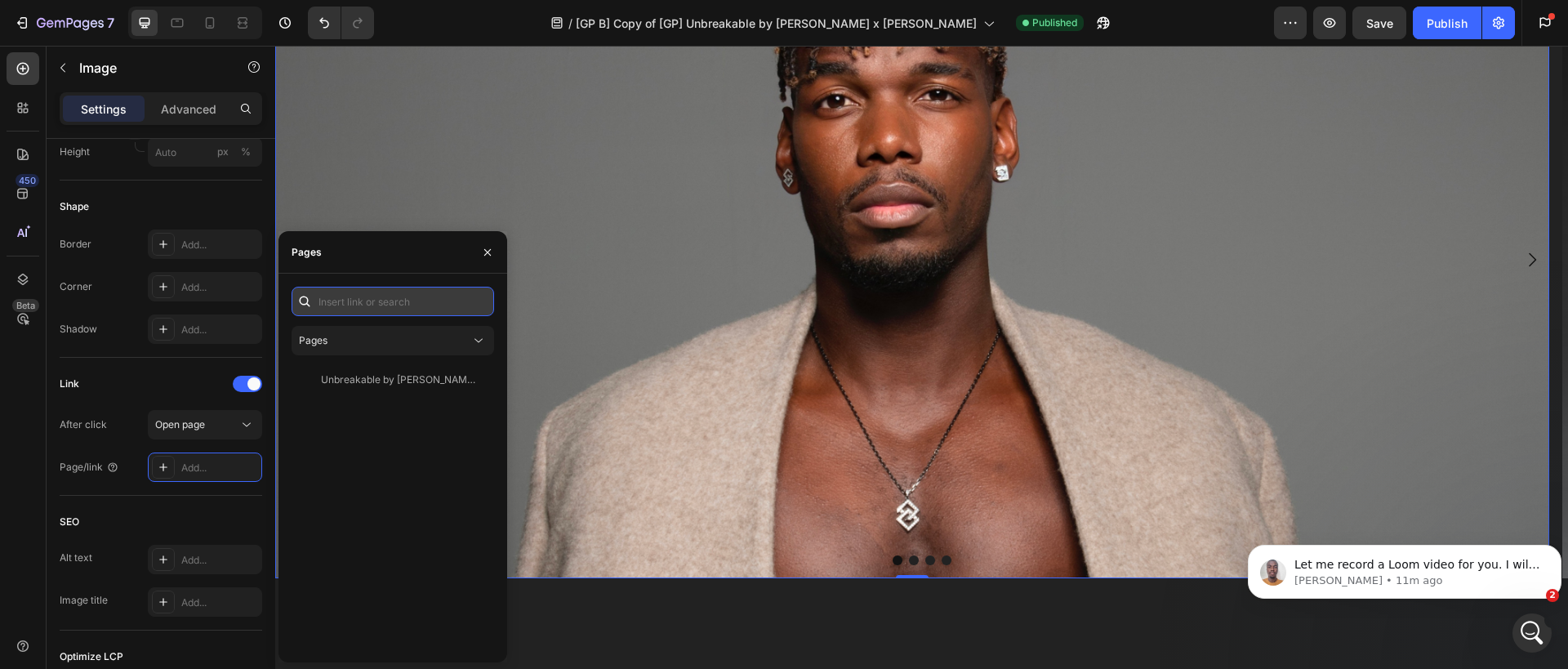
click at [345, 301] on input "text" at bounding box center [393, 301] width 203 height 29
paste input "[URL][DOMAIN_NAME]"
type input "[URL][DOMAIN_NAME]"
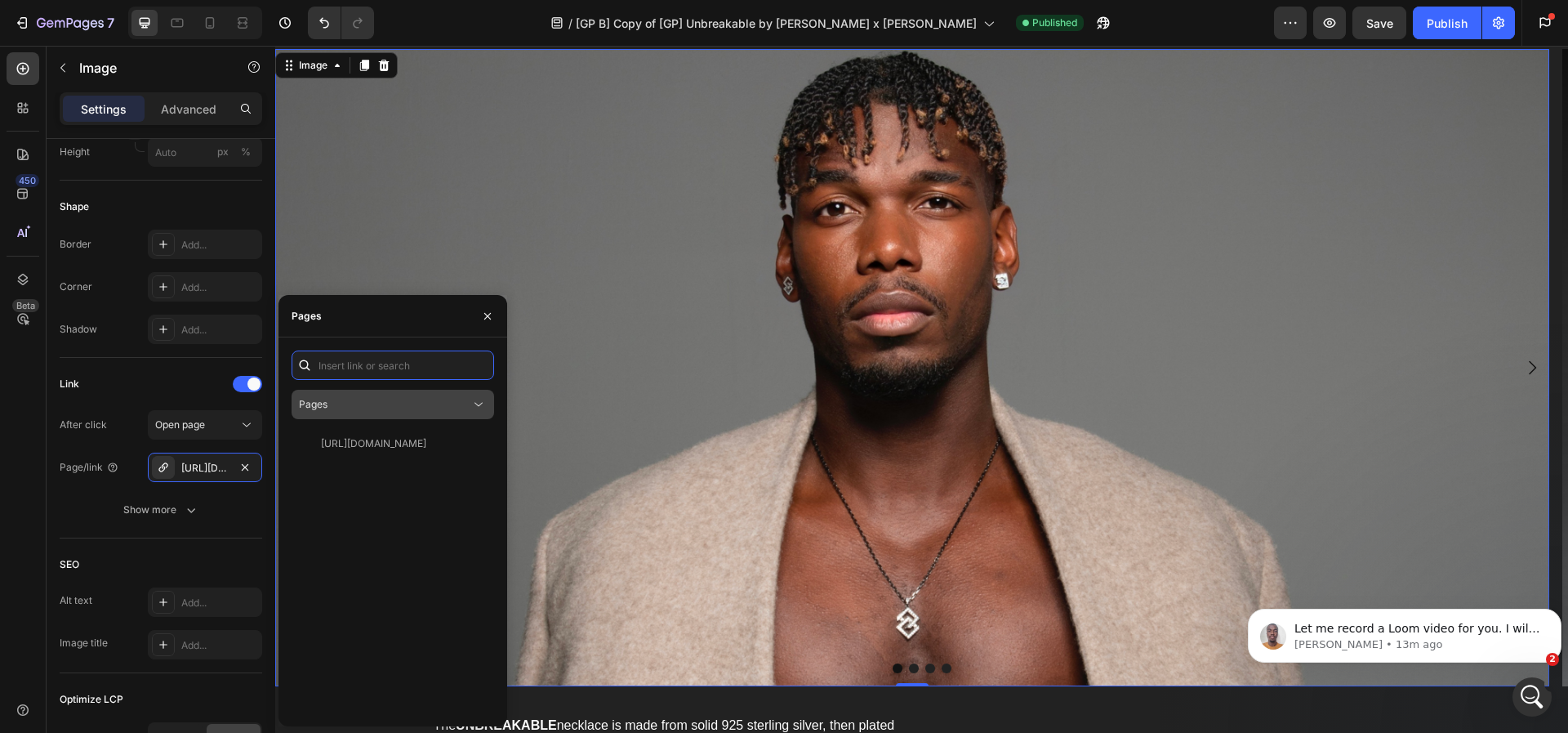
scroll to position [1797, 0]
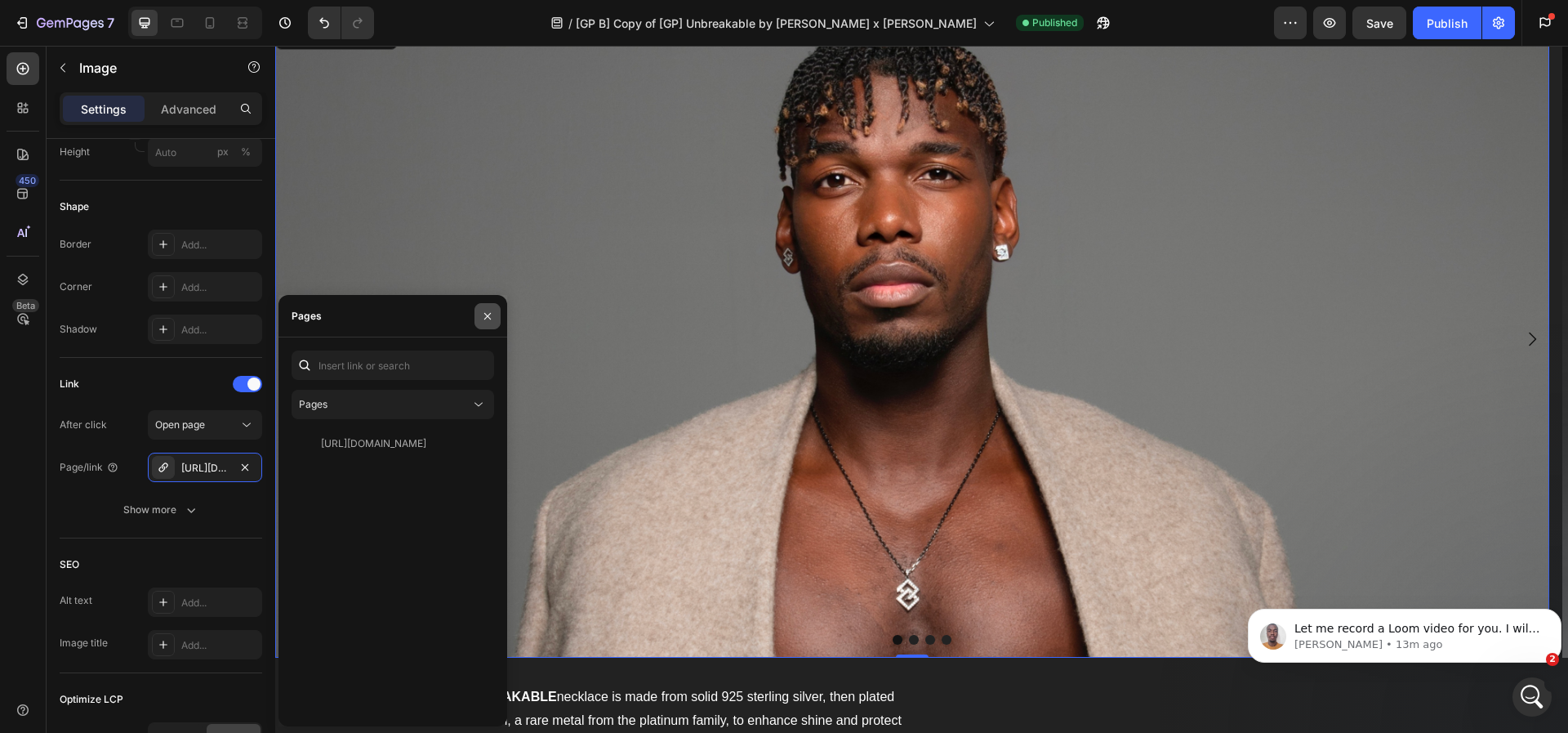
click at [480, 323] on button "button" at bounding box center [487, 316] width 26 height 26
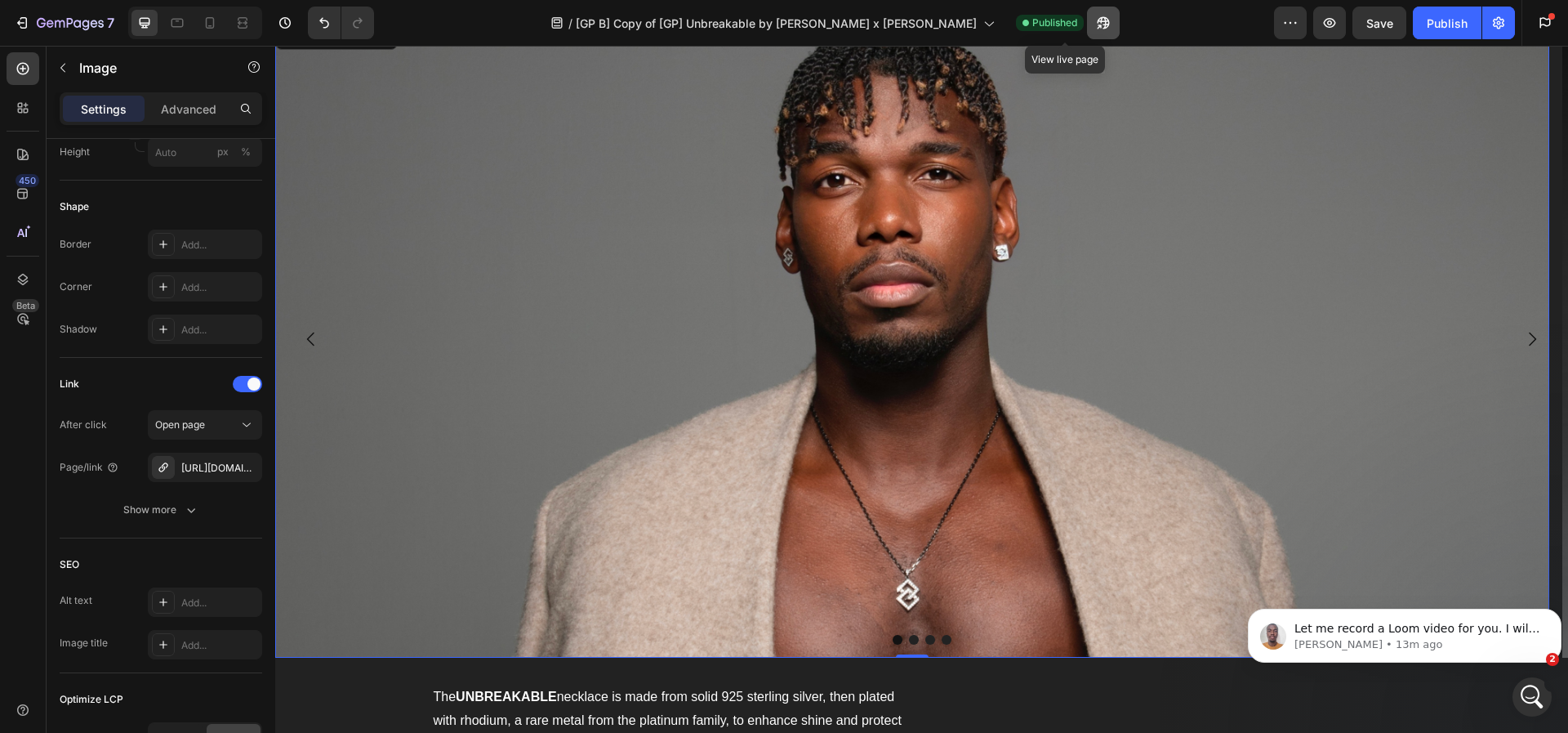
click at [1097, 25] on icon "button" at bounding box center [1099, 27] width 4 height 4
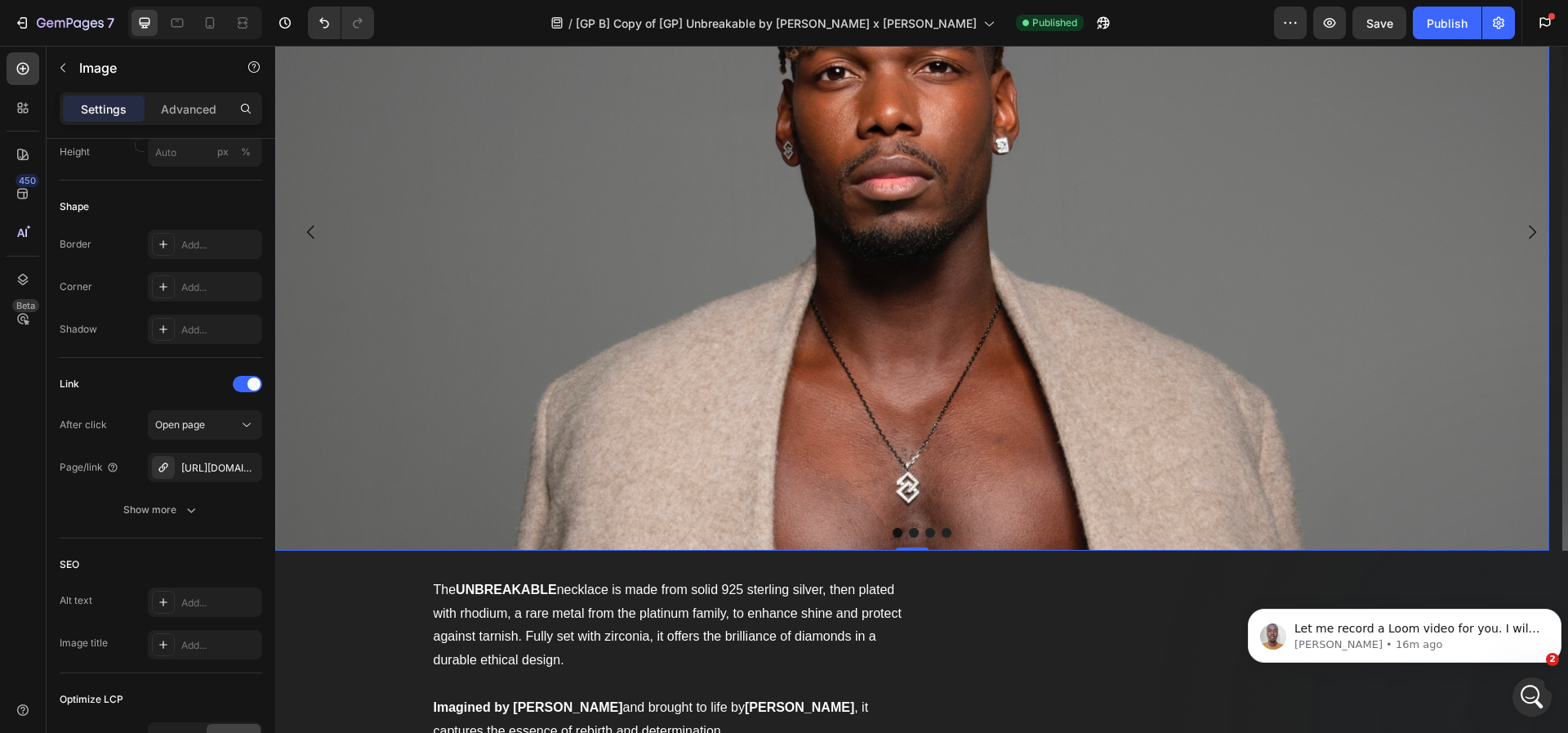
scroll to position [1866, 0]
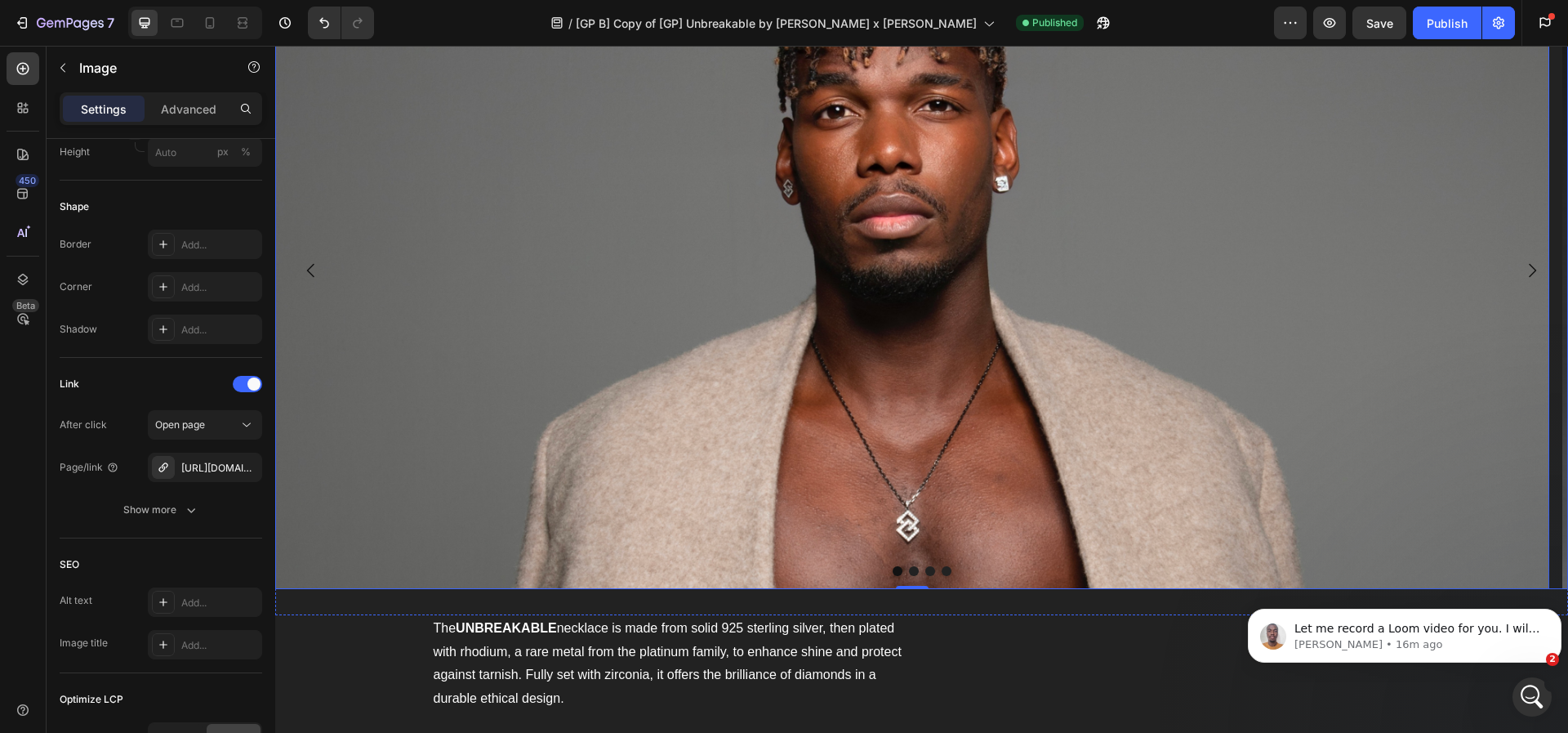
click at [1529, 272] on icon "Carousel Next Arrow" at bounding box center [1533, 271] width 8 height 14
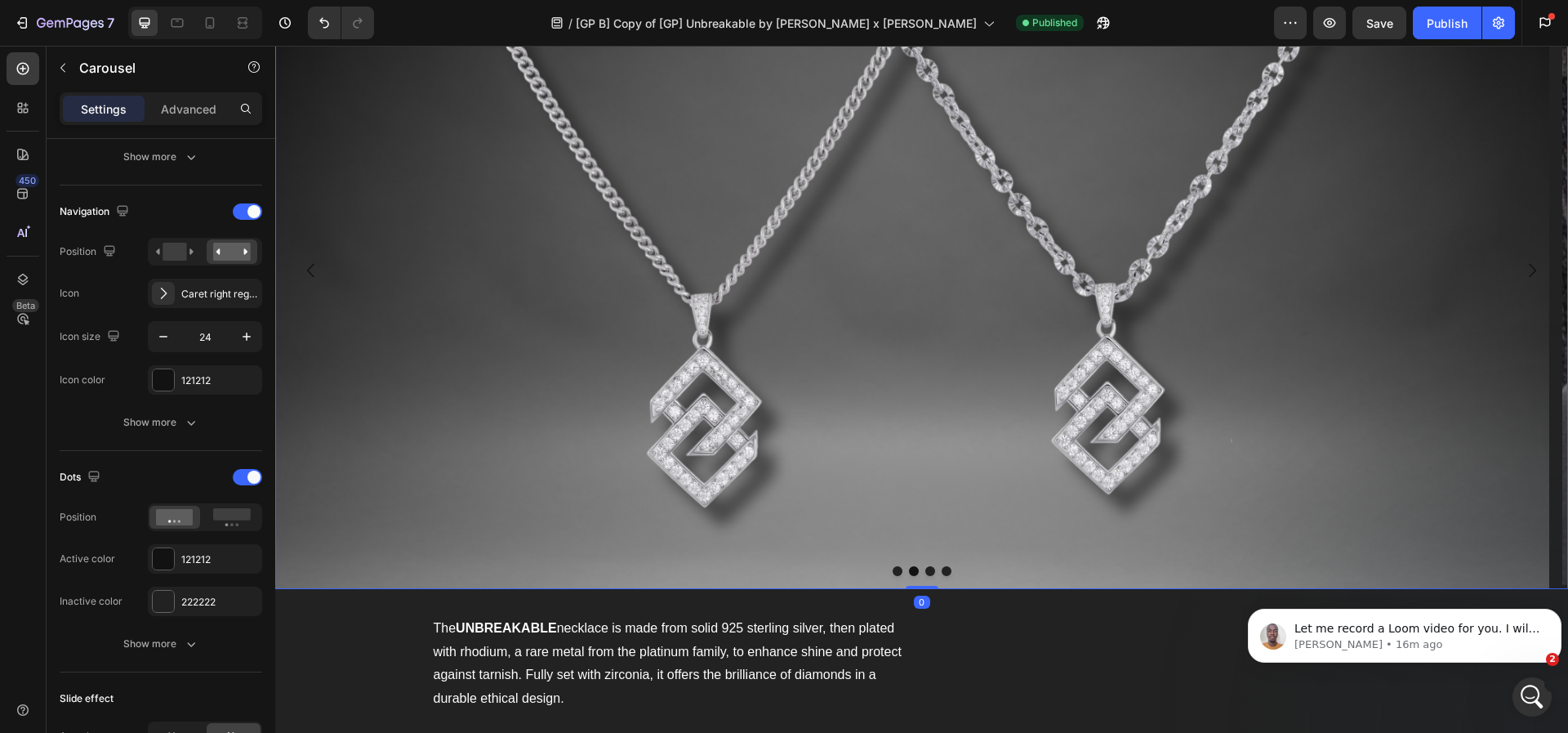
scroll to position [0, 0]
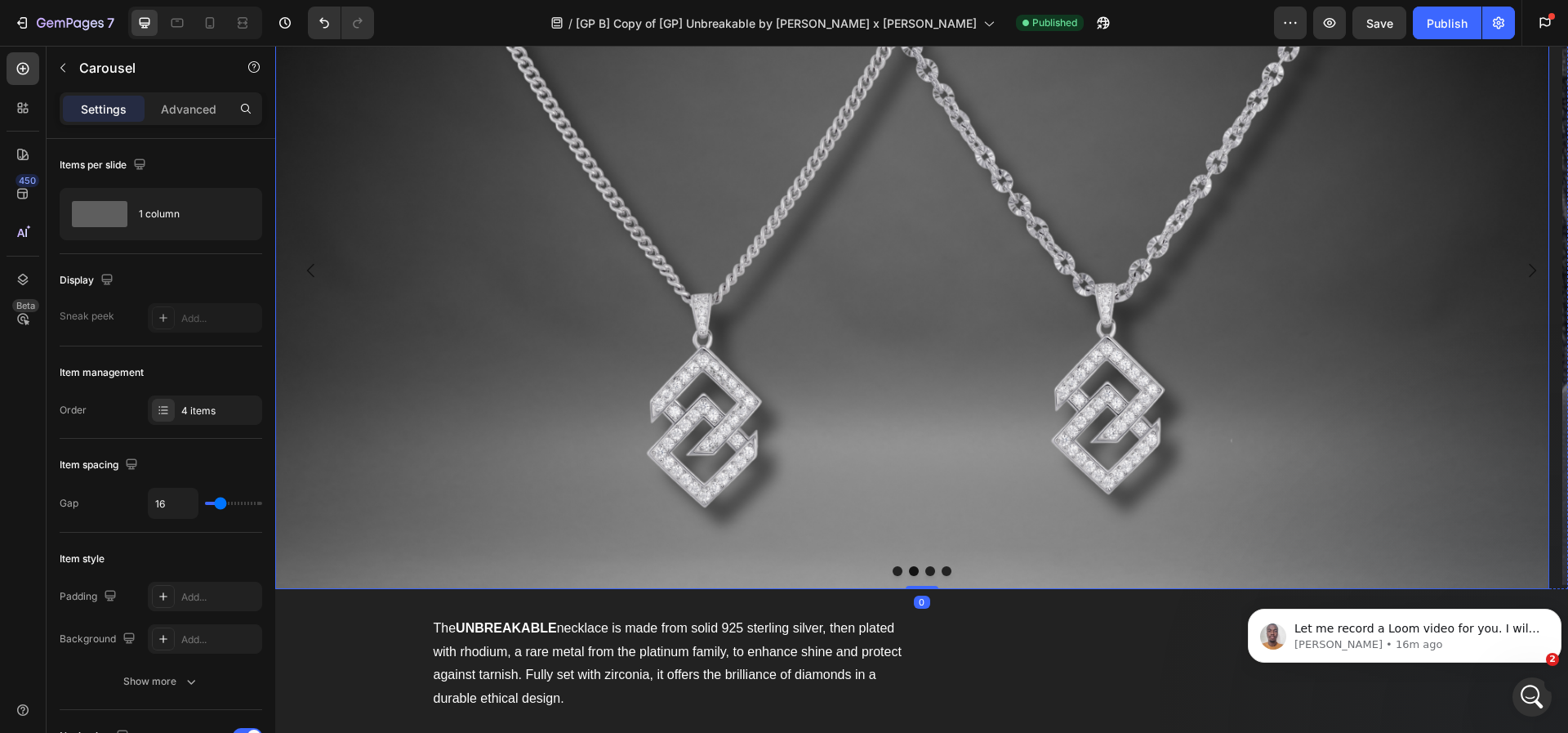
click at [405, 390] on img at bounding box center [912, 271] width 1274 height 638
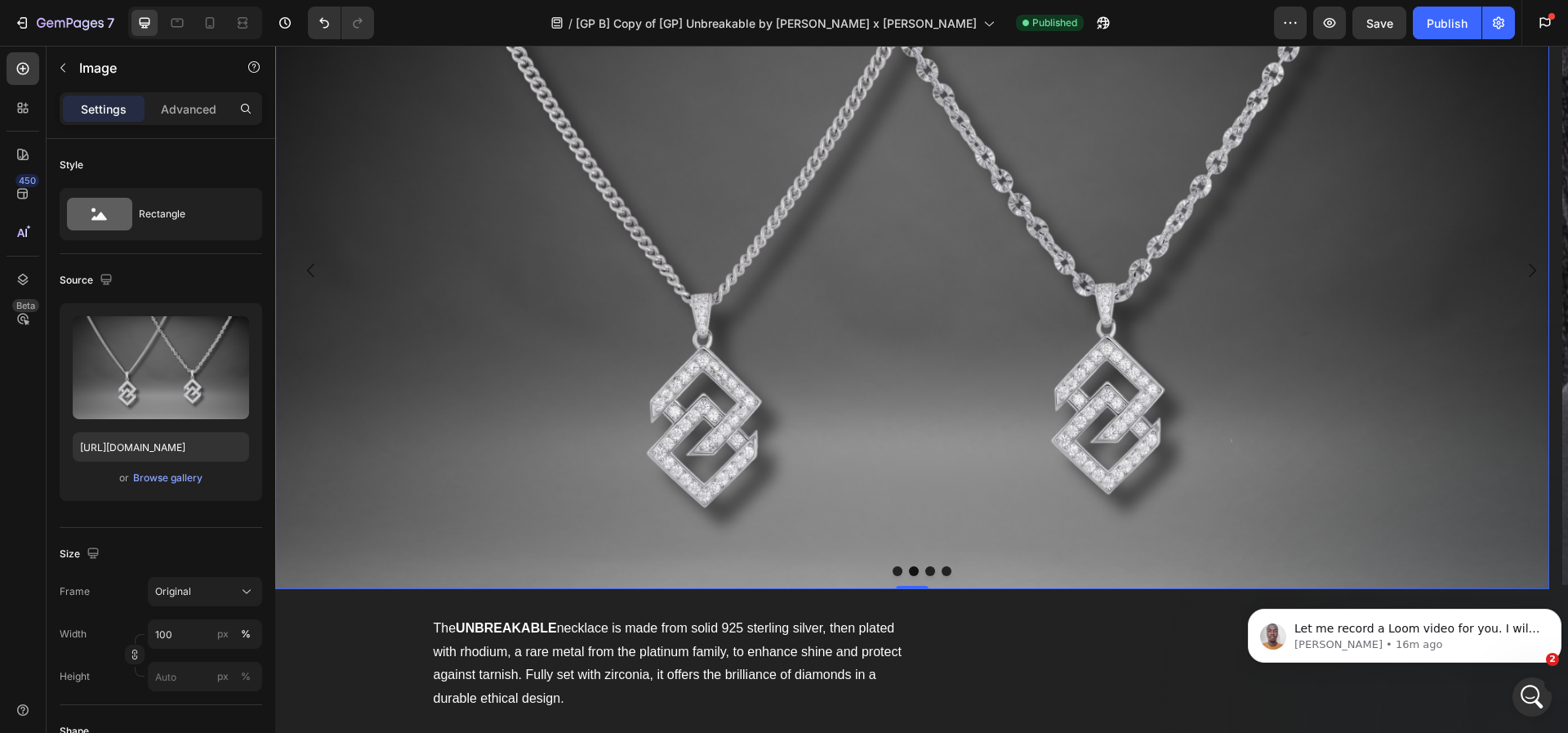
click at [406, 400] on img at bounding box center [912, 271] width 1274 height 638
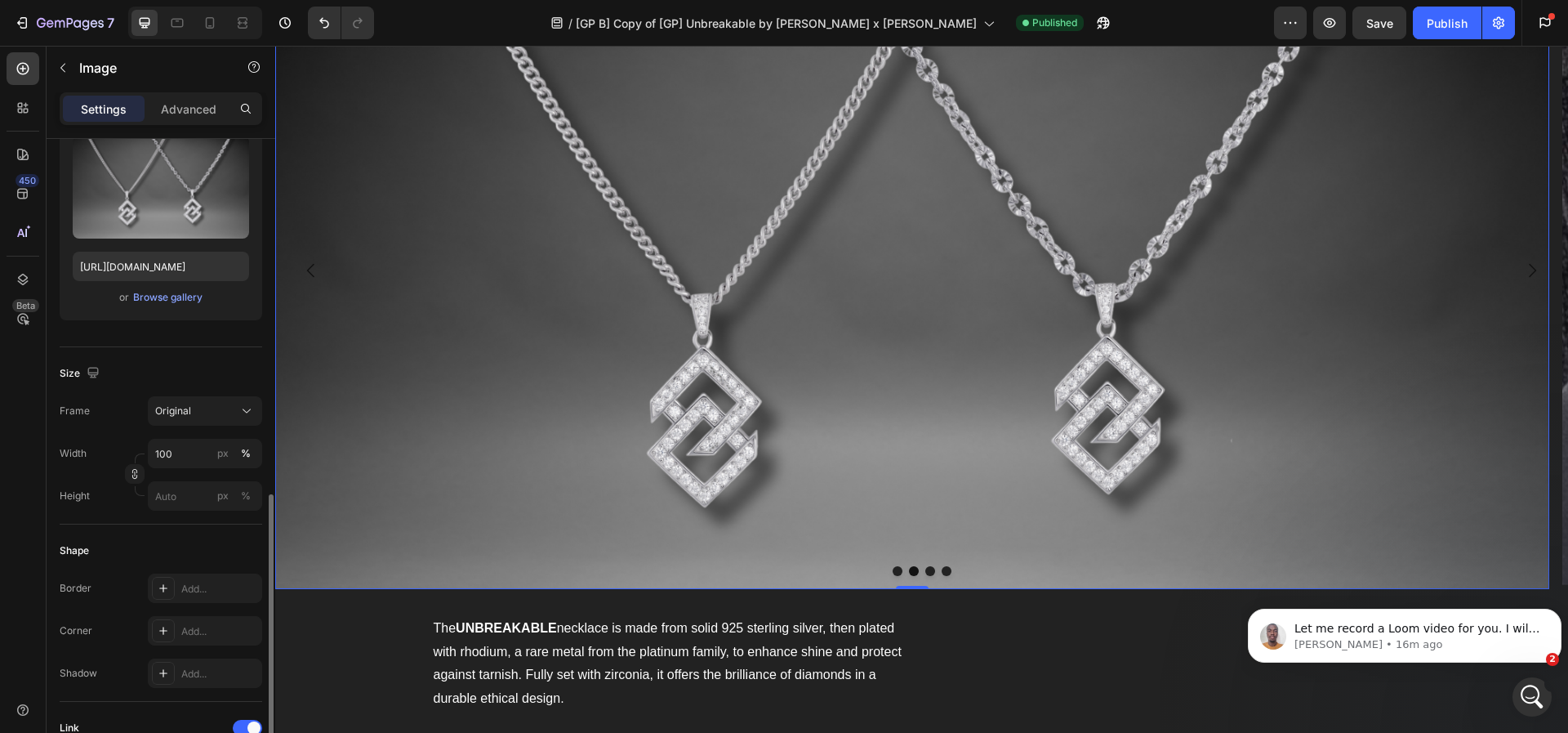
scroll to position [368, 0]
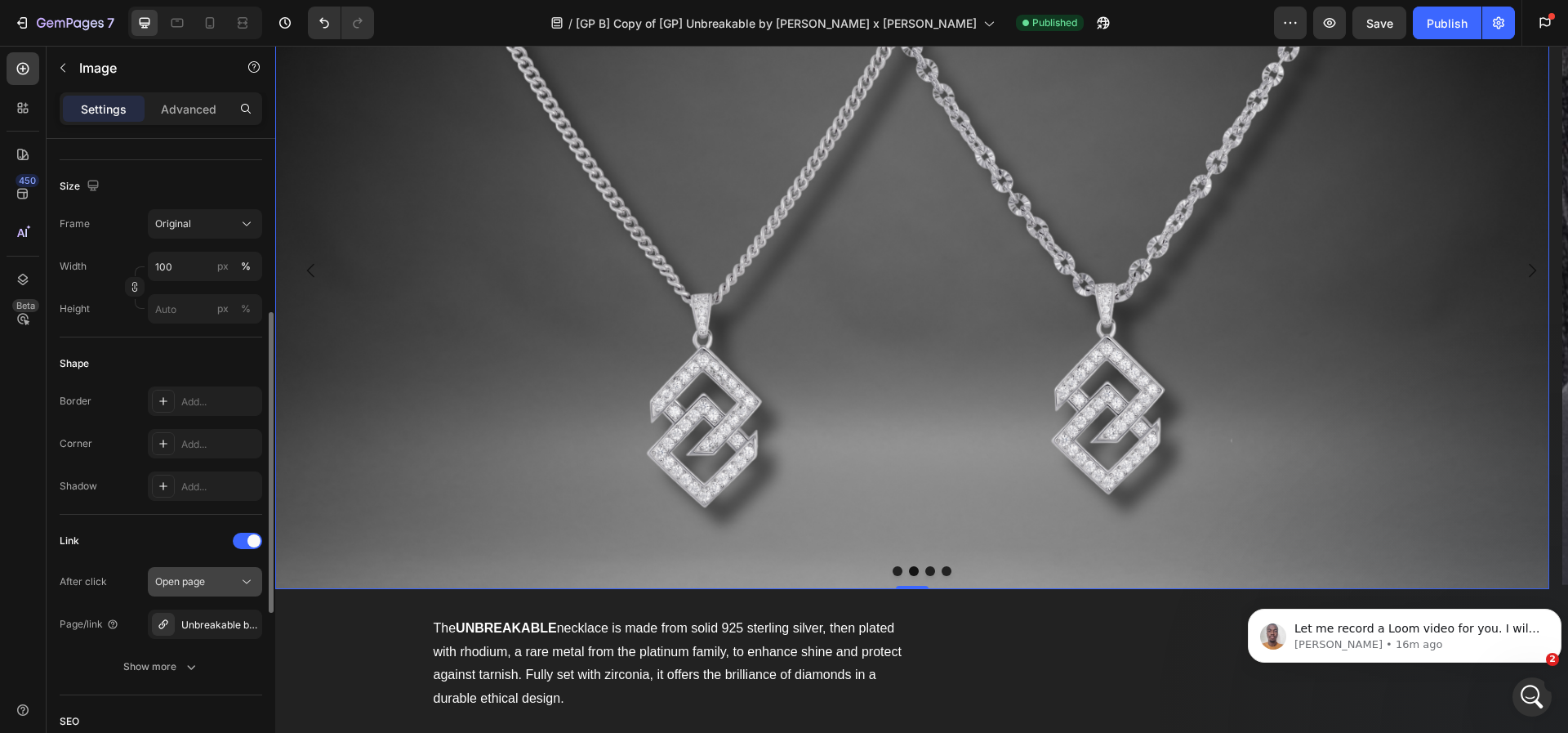
click at [213, 590] on button "Open page" at bounding box center [204, 582] width 114 height 29
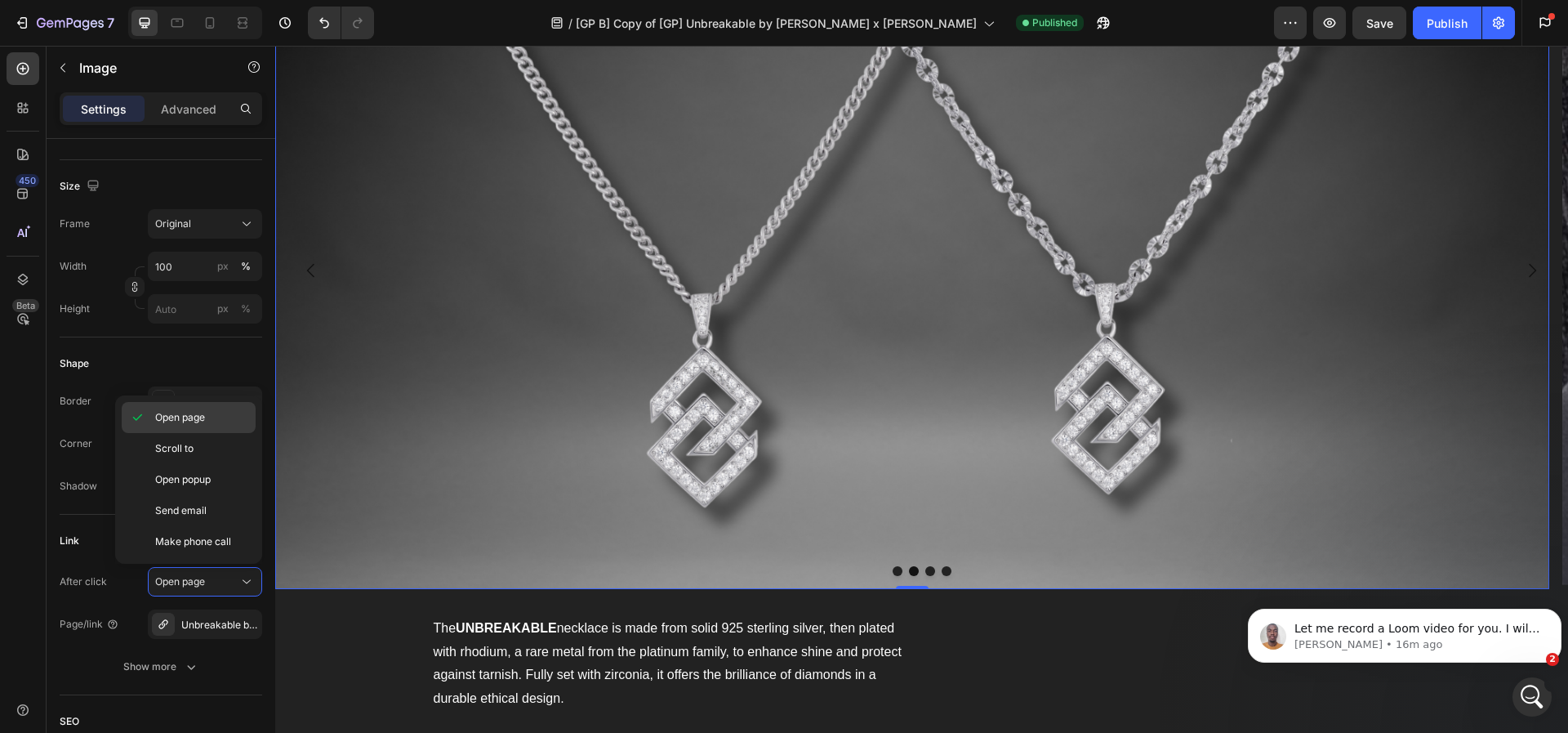
click at [208, 433] on div "Open page" at bounding box center [189, 449] width 134 height 31
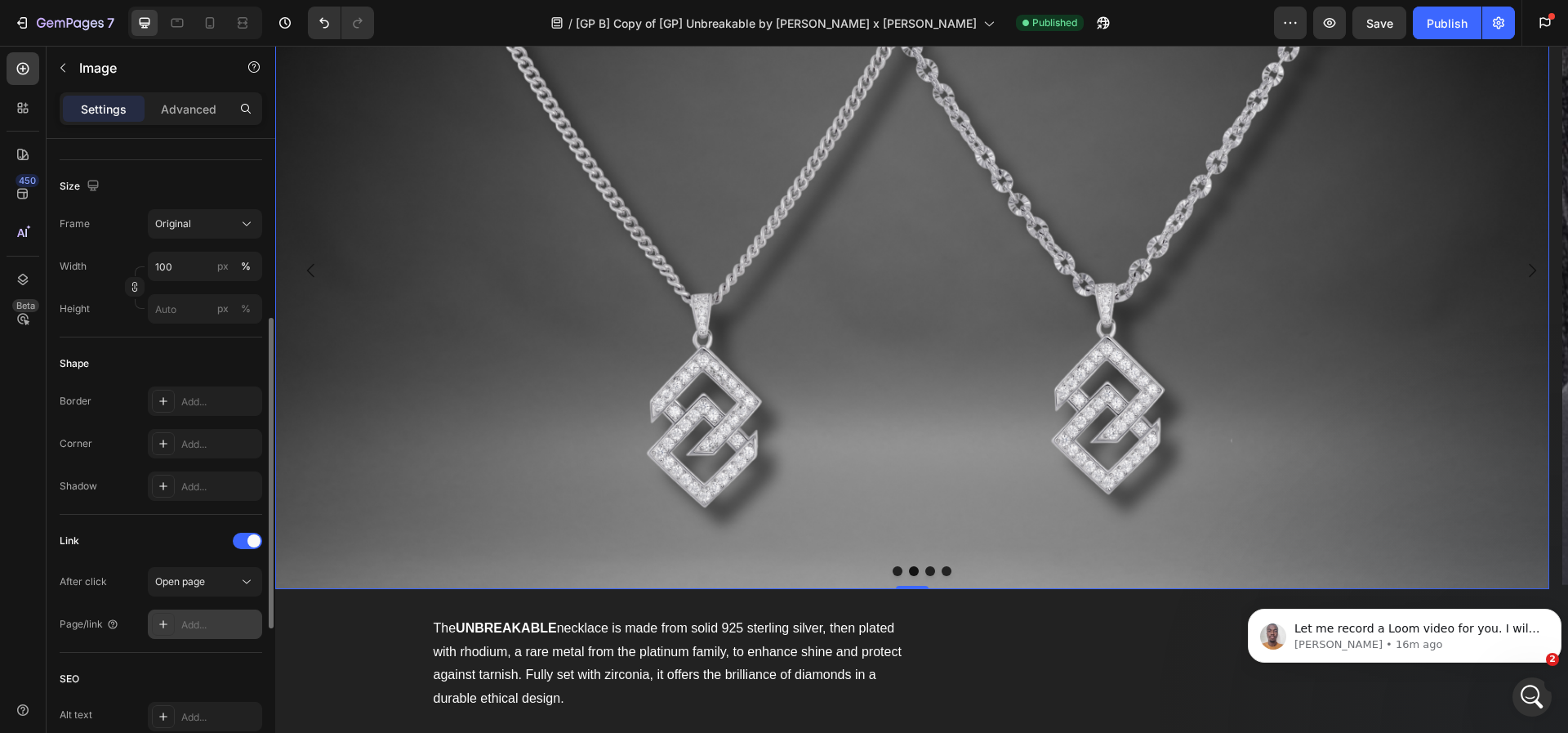
click at [223, 632] on div "Add..." at bounding box center [204, 624] width 114 height 29
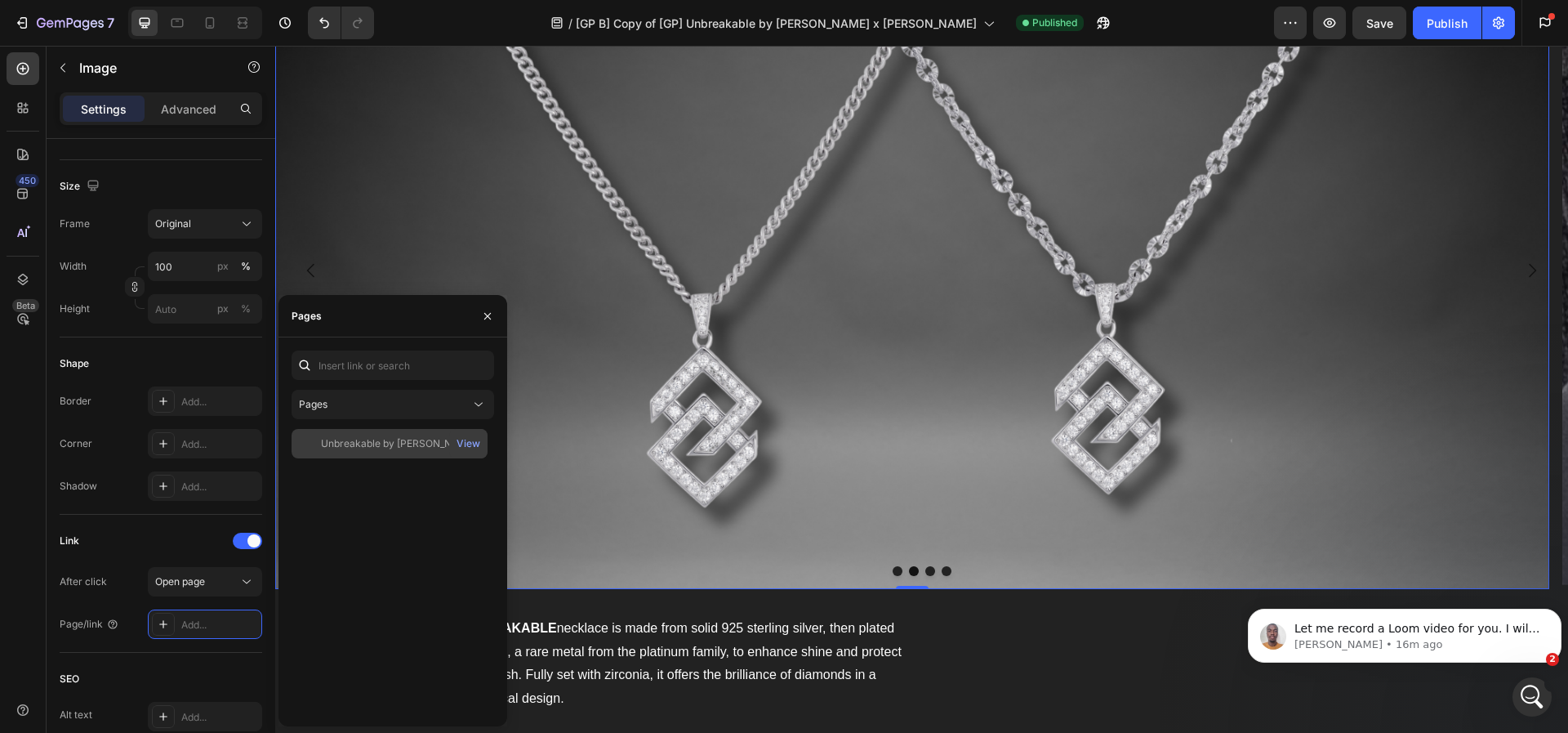
click at [374, 437] on div "Unbreakable by [PERSON_NAME] x [PERSON_NAME]" at bounding box center [400, 443] width 157 height 15
click at [472, 444] on div "View" at bounding box center [468, 443] width 24 height 15
click at [819, 305] on img at bounding box center [912, 271] width 1274 height 638
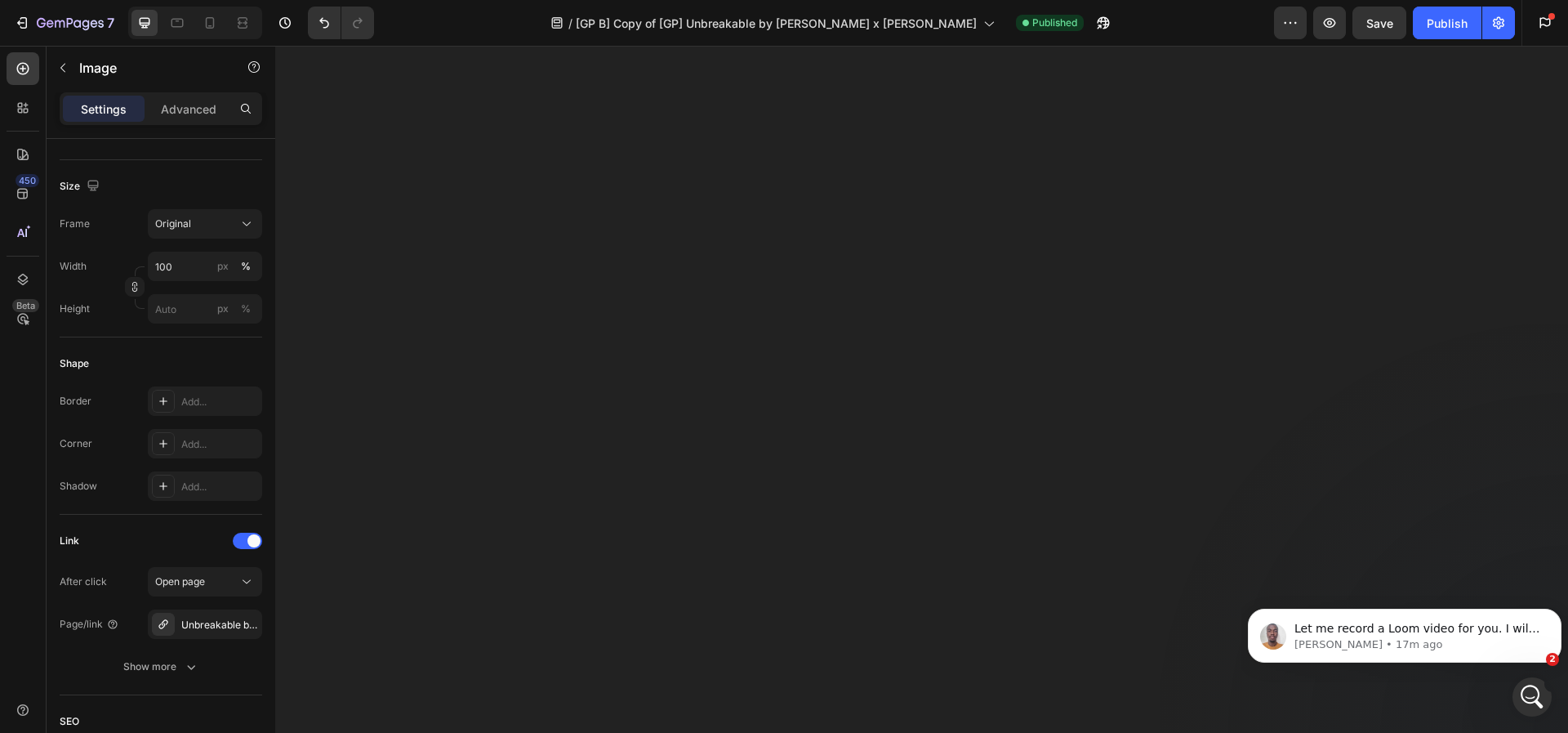
scroll to position [894, 0]
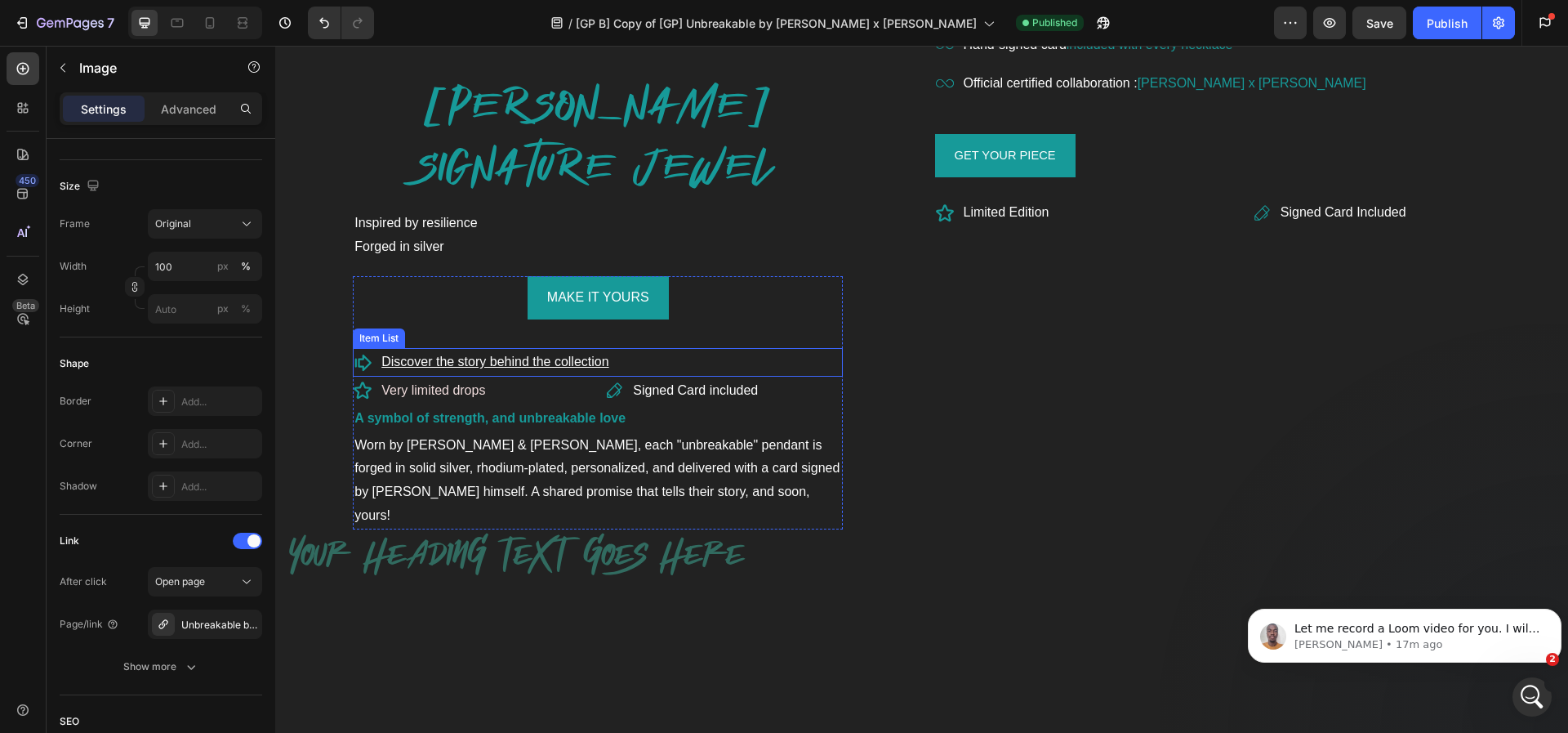
click at [505, 364] on u "Discover the story behind the collection" at bounding box center [495, 362] width 227 height 14
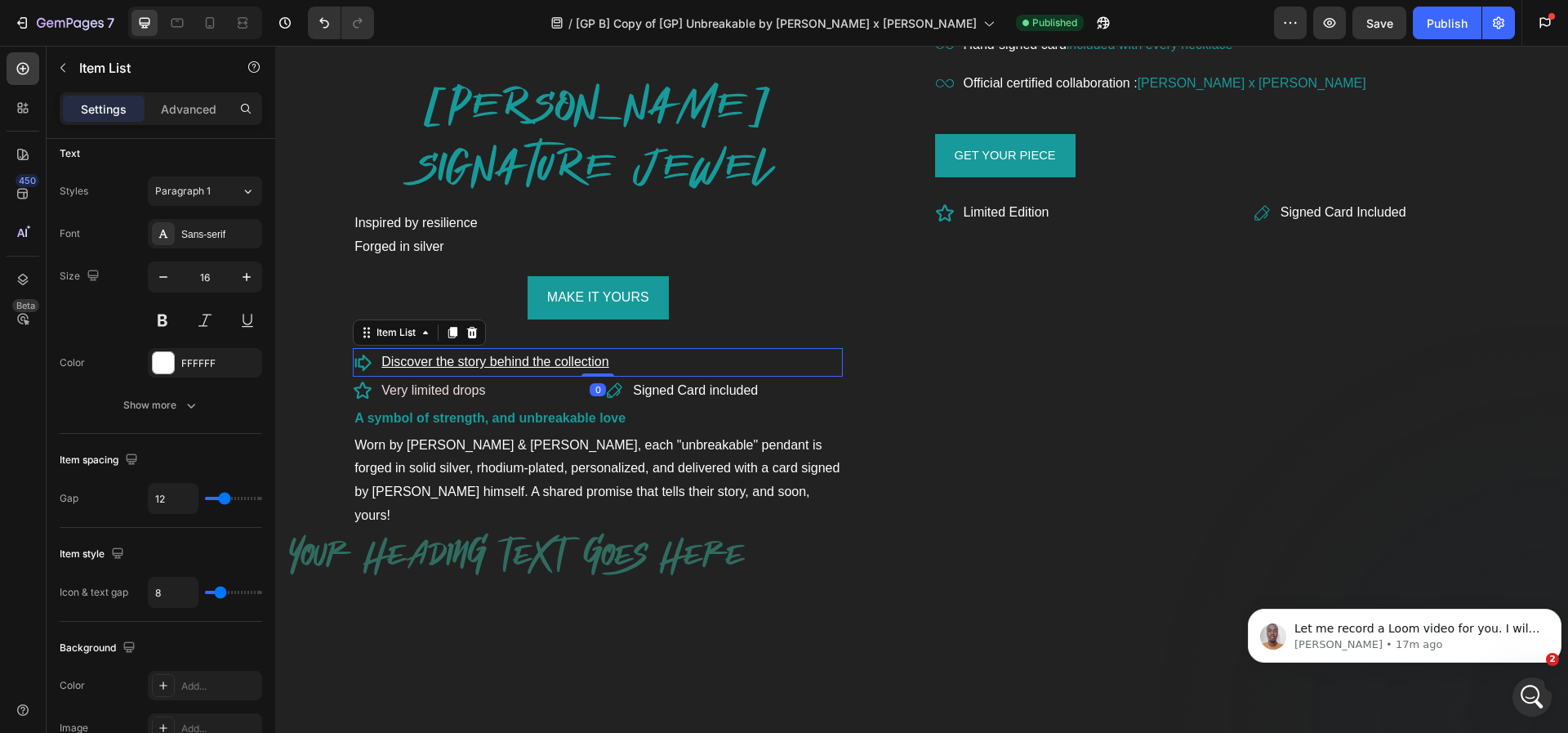
scroll to position [0, 0]
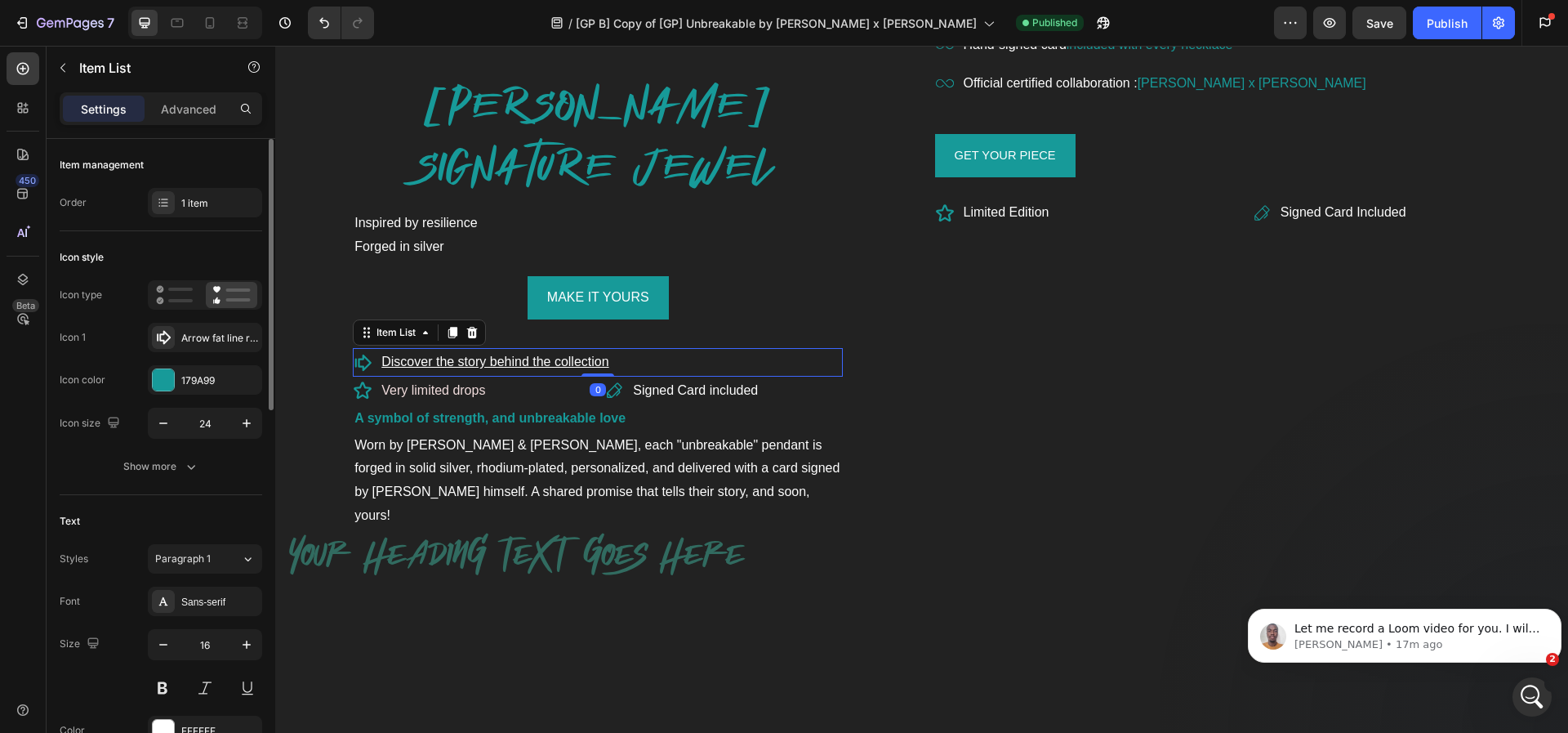
click at [505, 364] on u "Discover the story behind the collection" at bounding box center [495, 362] width 227 height 14
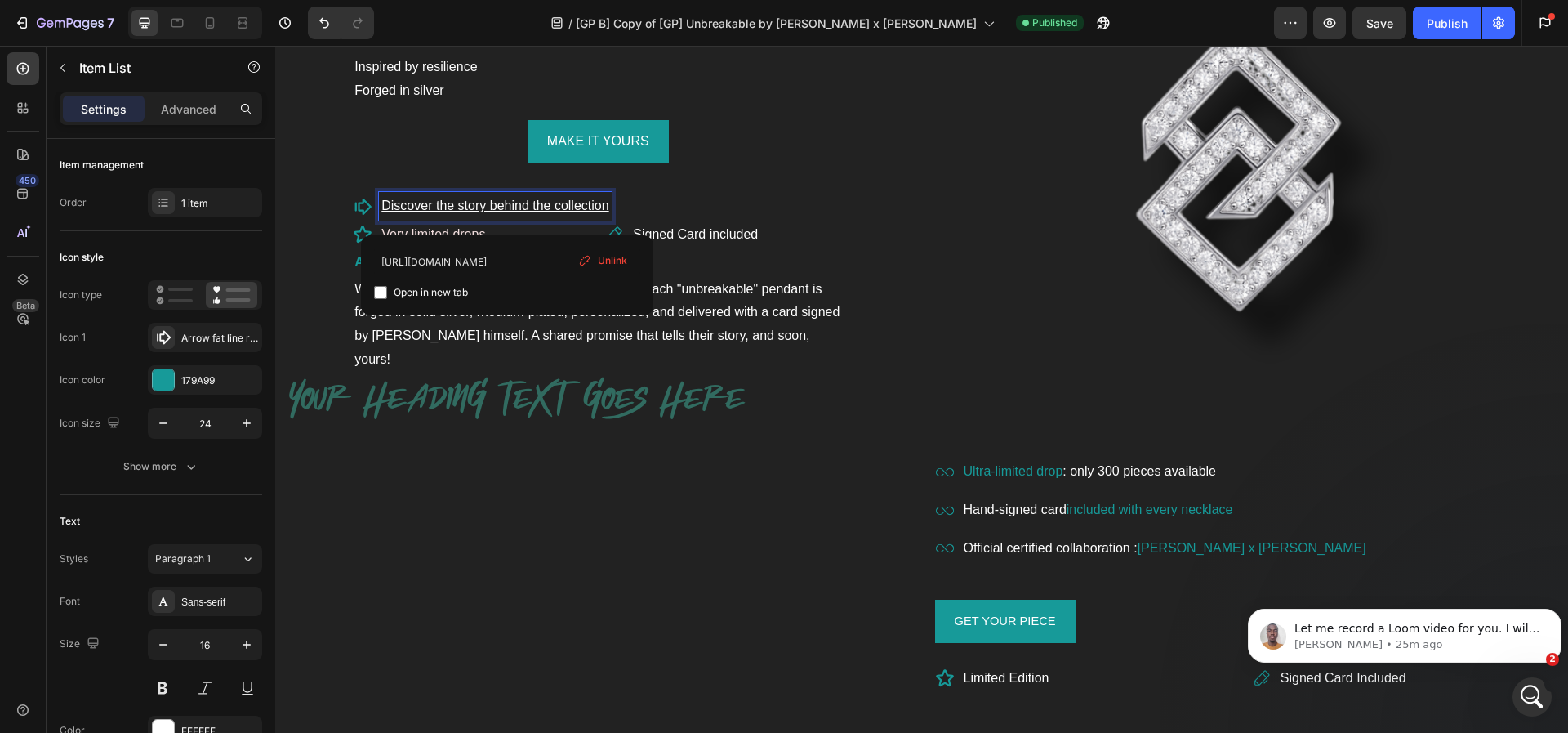
scroll to position [1104, 0]
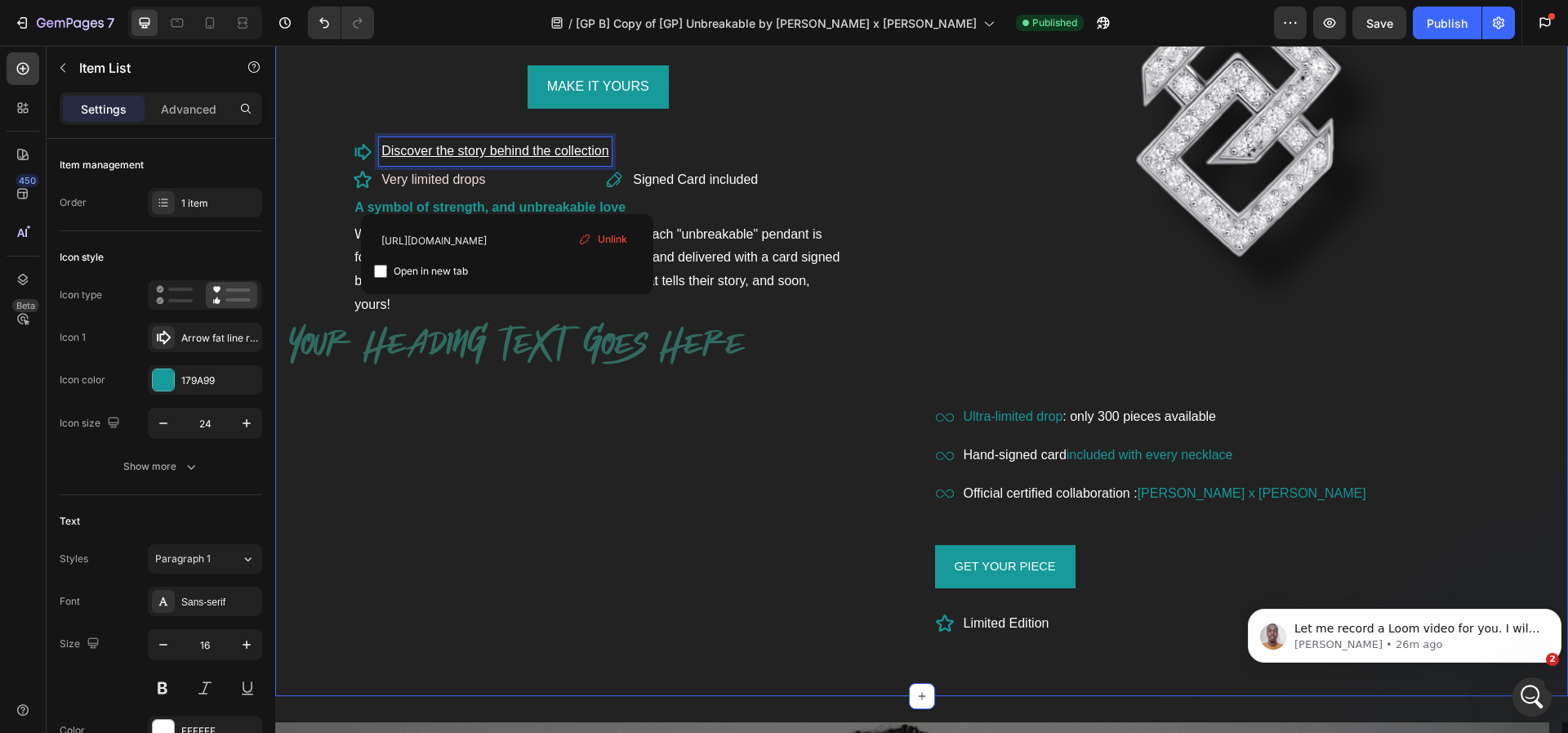
click at [882, 169] on div "[PERSON_NAME] SIGNATURE JEWEL Heading Inspired by resilience Forged in silver T…" at bounding box center [598, 209] width 621 height 855
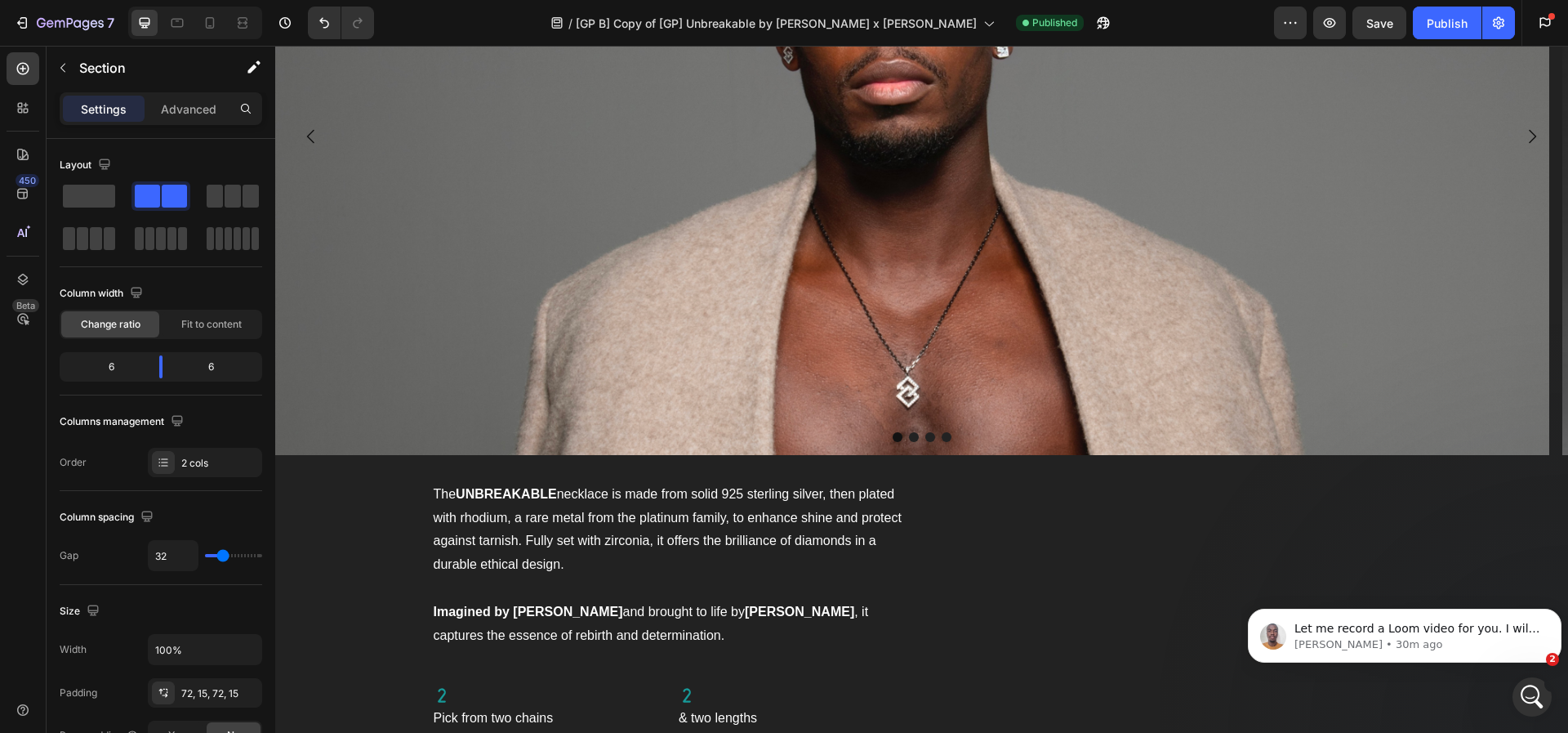
scroll to position [1793, 0]
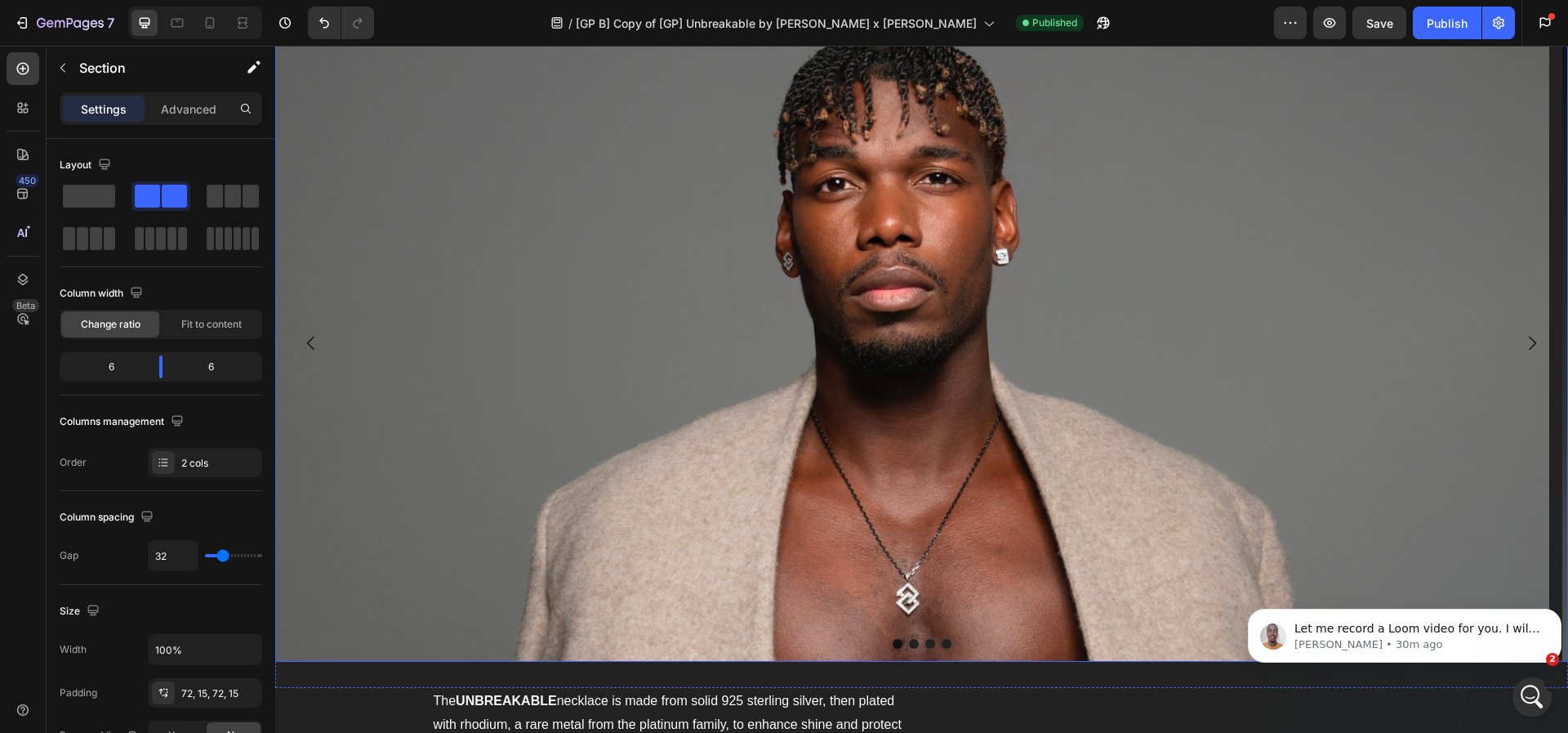
click at [1522, 345] on icon "Carousel Next Arrow" at bounding box center [1532, 343] width 20 height 20
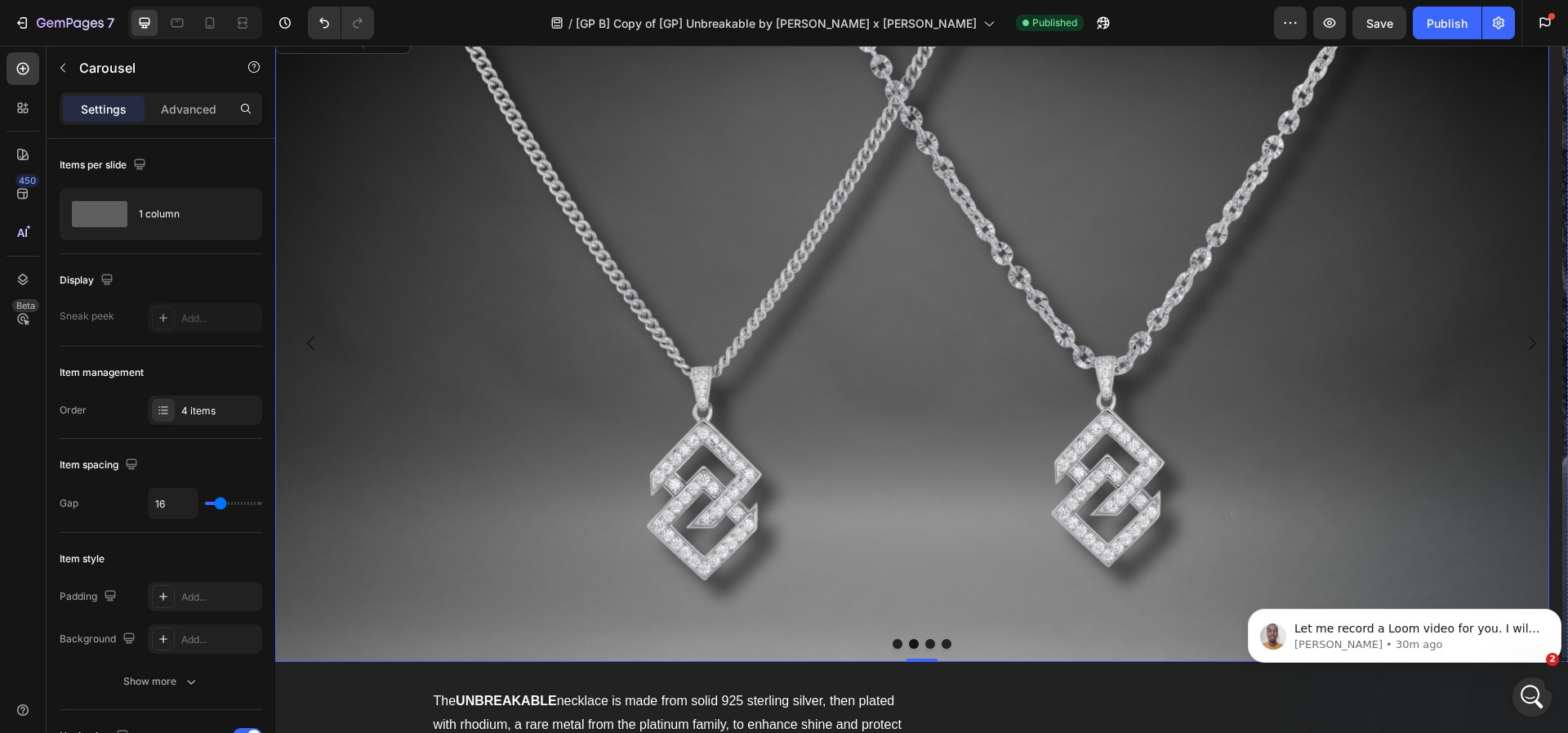
click at [350, 313] on img at bounding box center [912, 344] width 1274 height 638
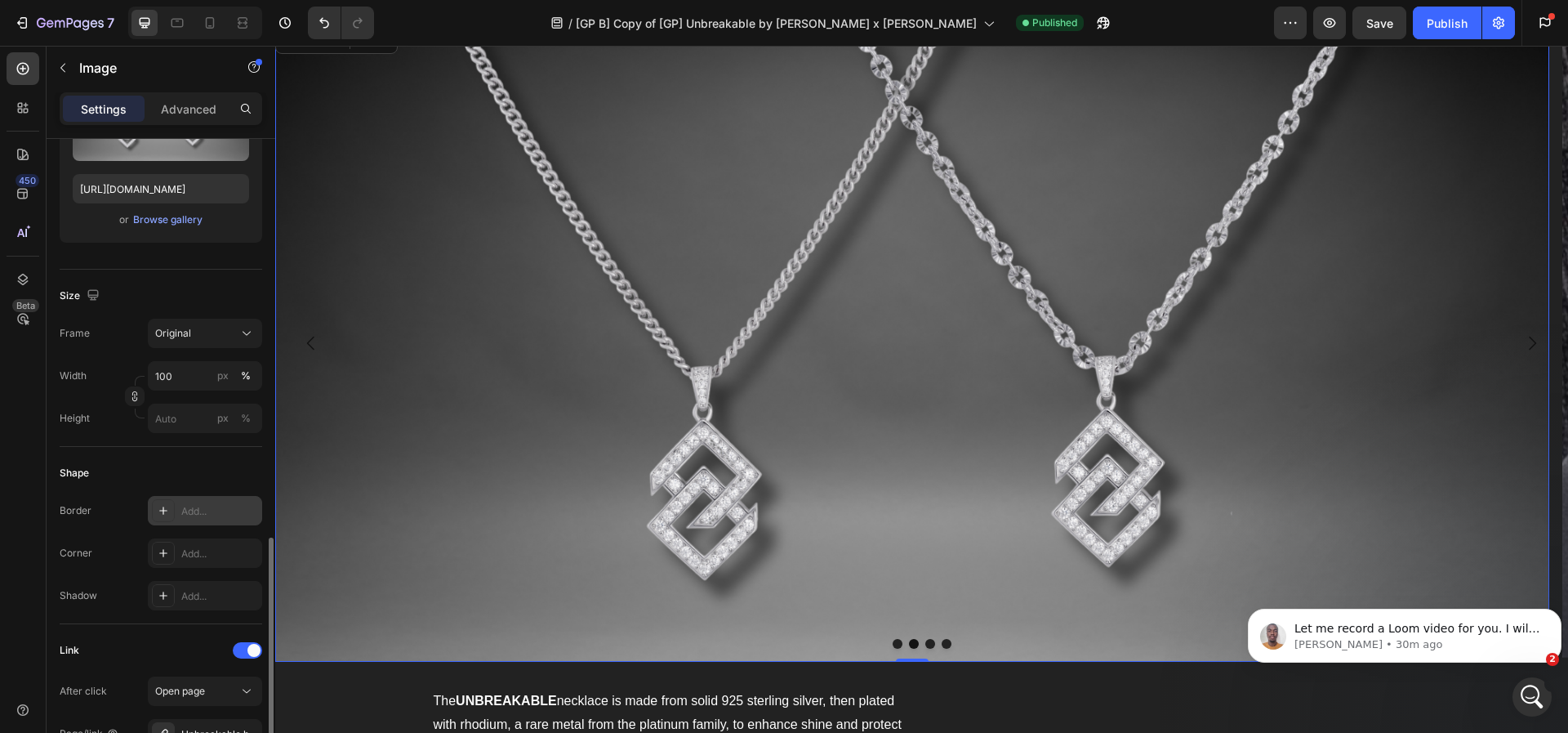
scroll to position [447, 0]
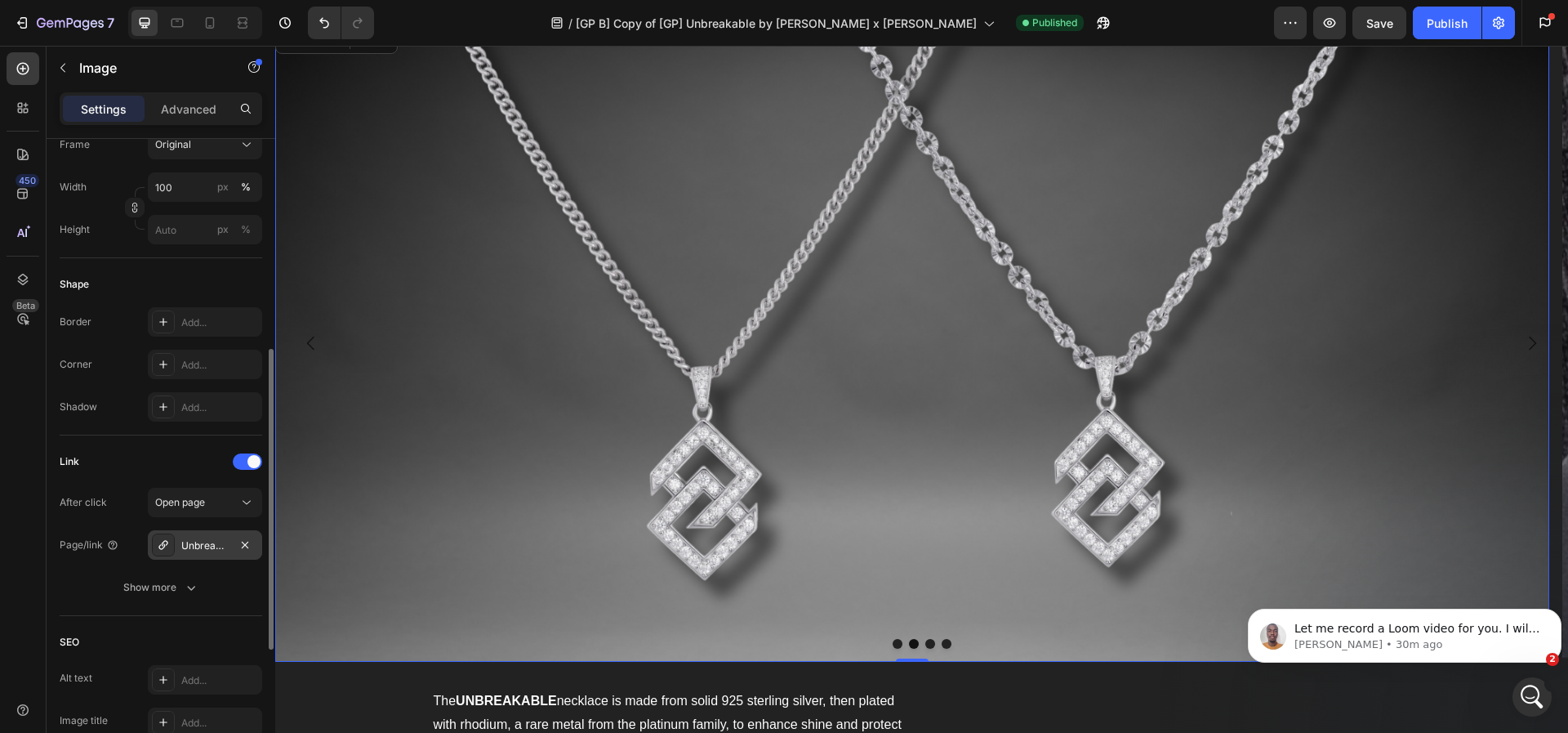
click at [206, 536] on div "Unbreakable by [PERSON_NAME] x [PERSON_NAME]" at bounding box center [204, 545] width 114 height 29
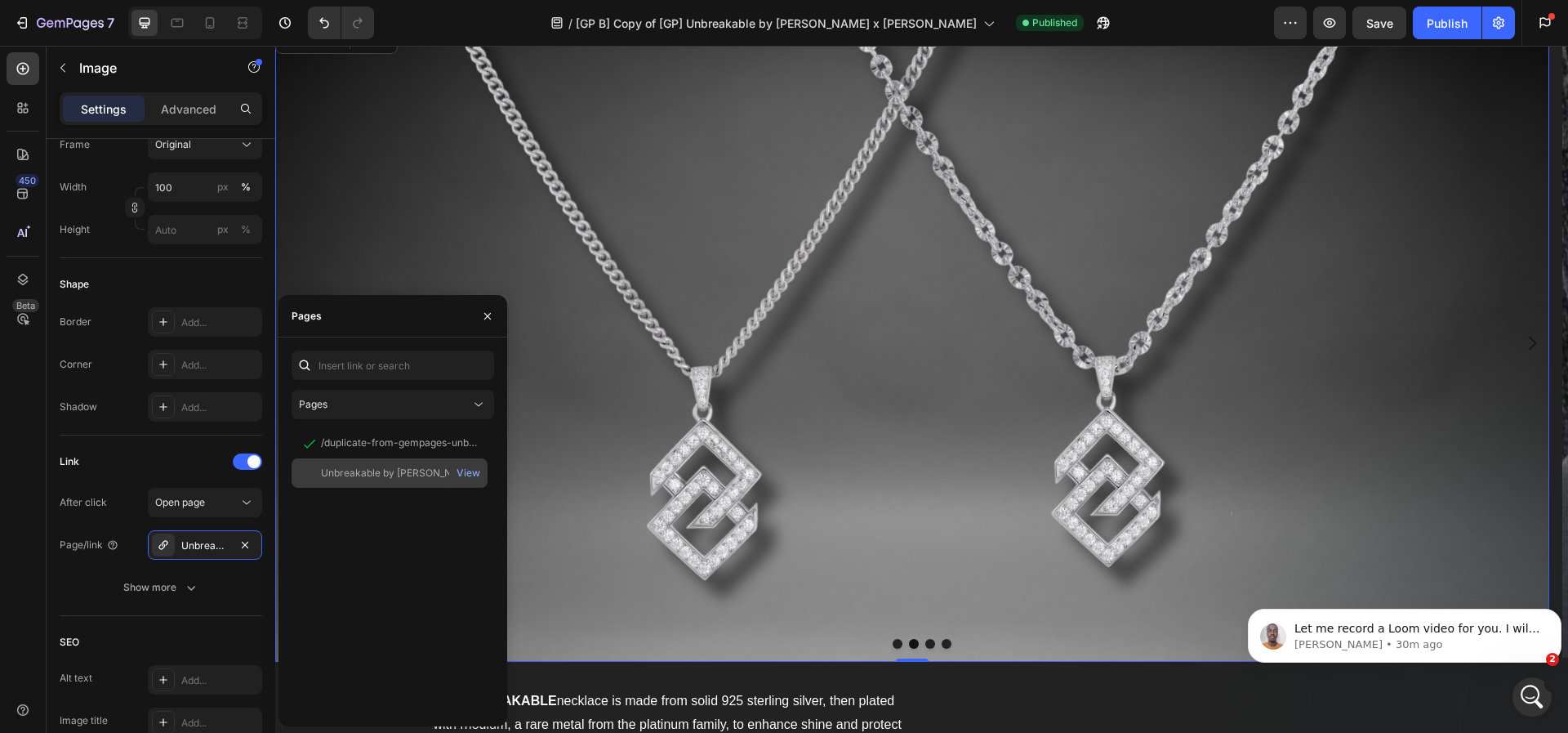
click at [339, 472] on div "Unbreakable by [PERSON_NAME] x [PERSON_NAME]" at bounding box center [400, 473] width 157 height 15
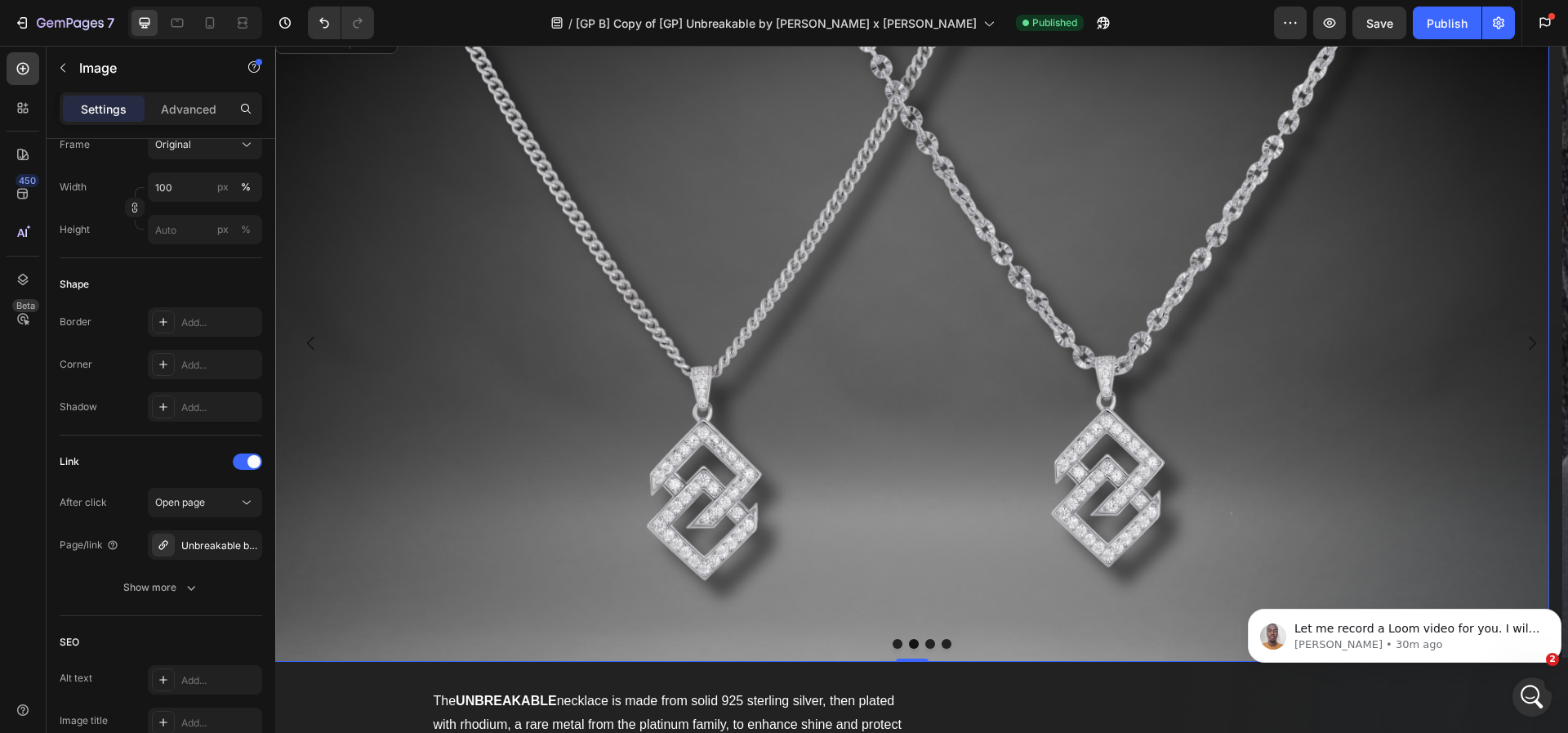
click at [669, 327] on img at bounding box center [912, 344] width 1274 height 638
click at [1522, 333] on icon "Carousel Next Arrow" at bounding box center [1532, 343] width 20 height 20
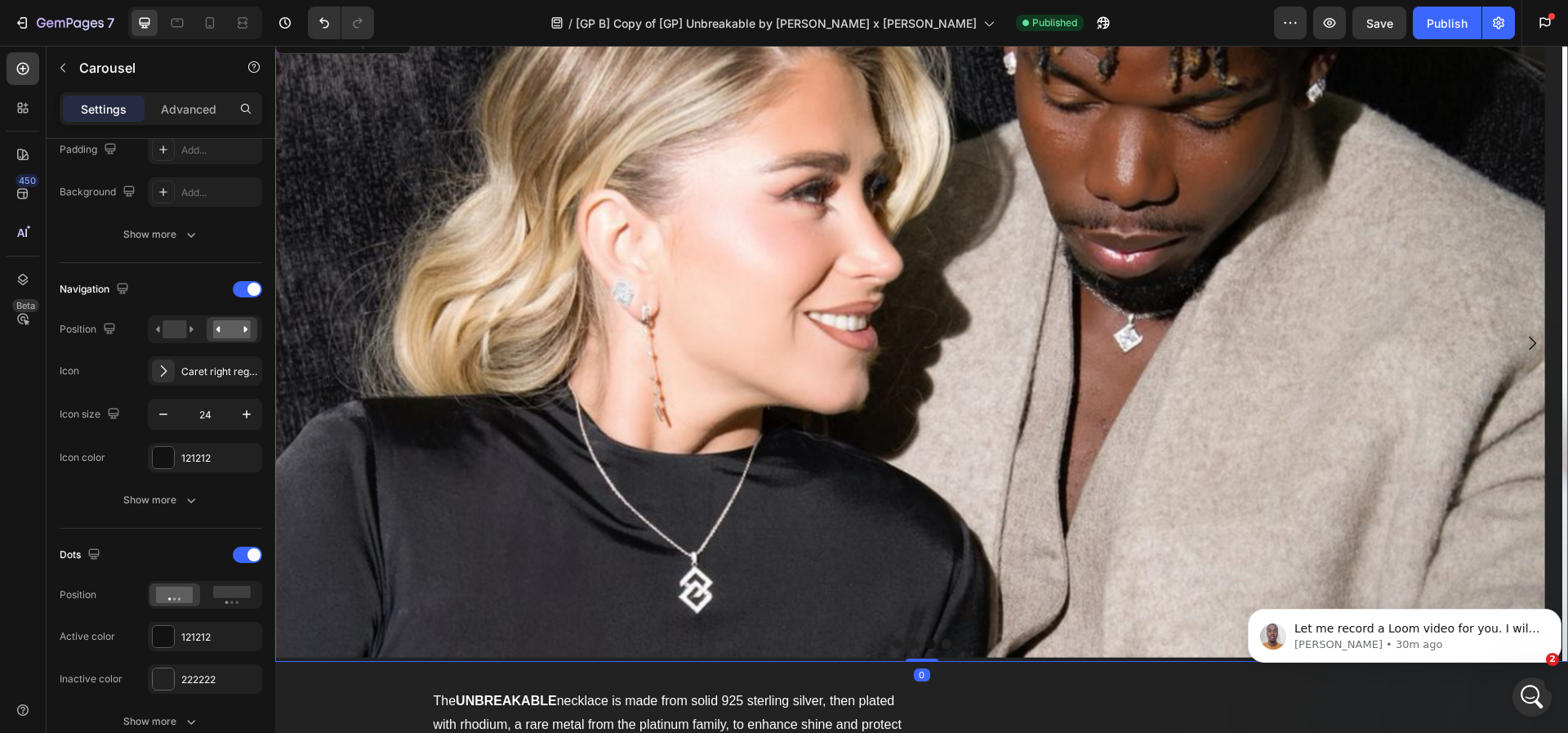
scroll to position [0, 0]
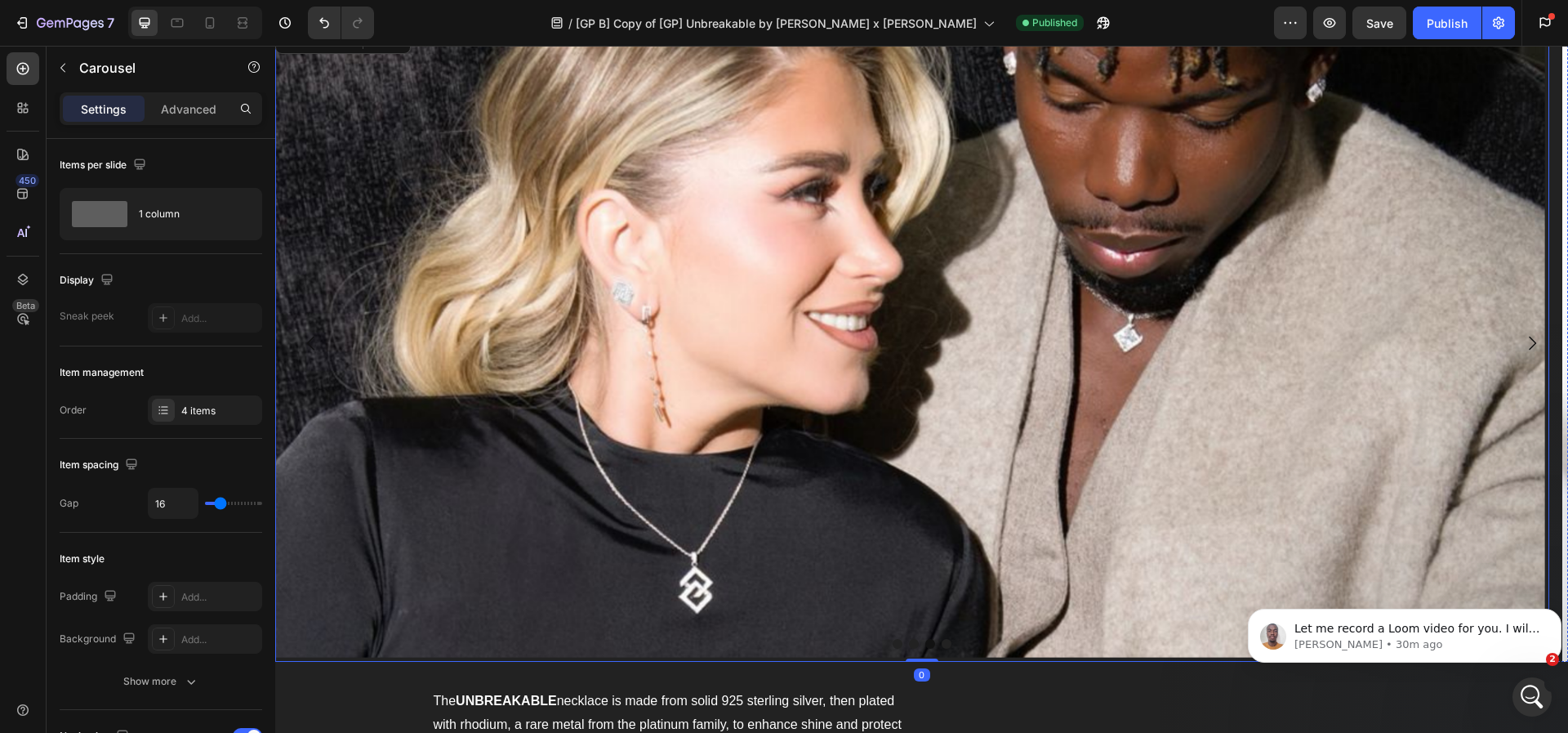
click at [823, 358] on img at bounding box center [912, 344] width 1274 height 638
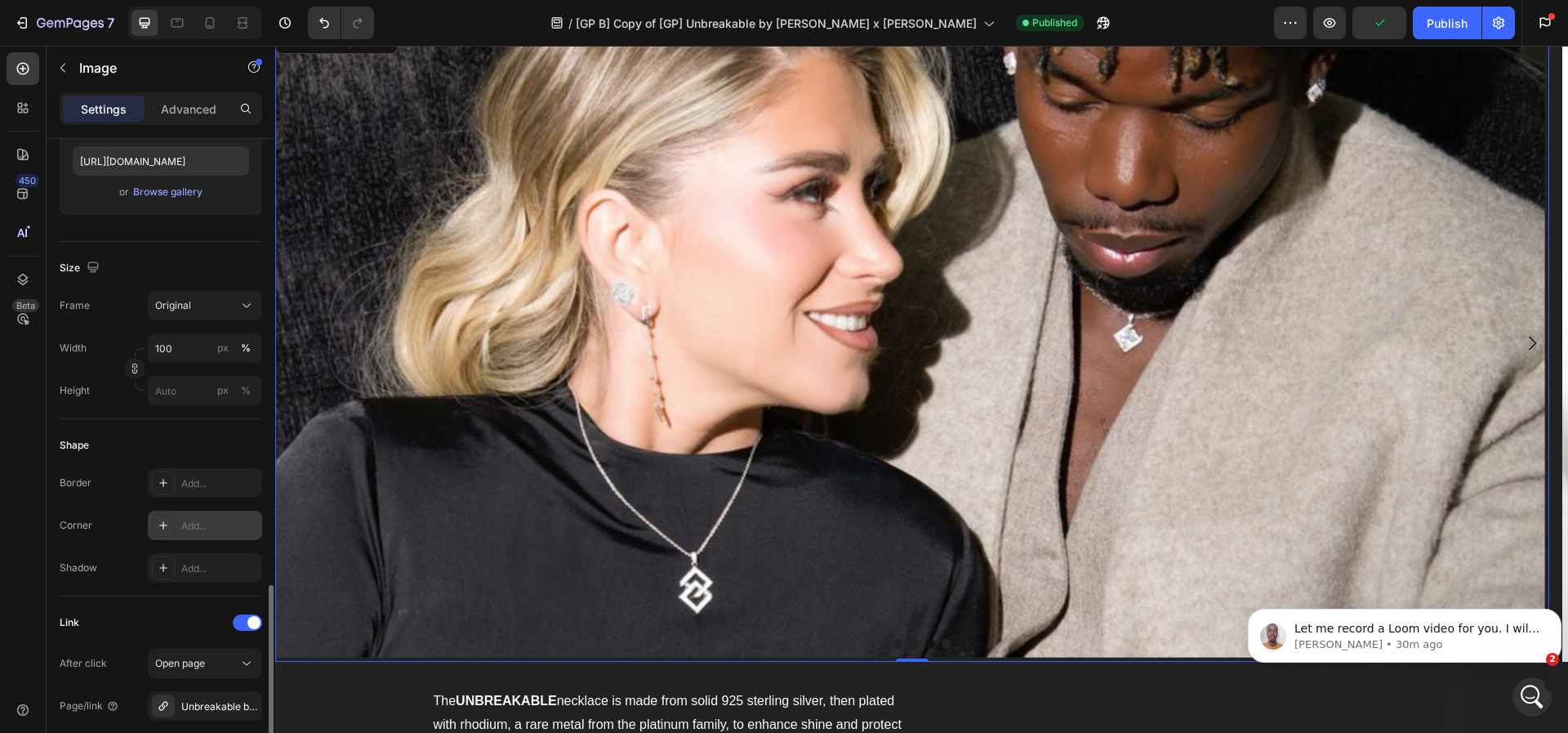
scroll to position [498, 0]
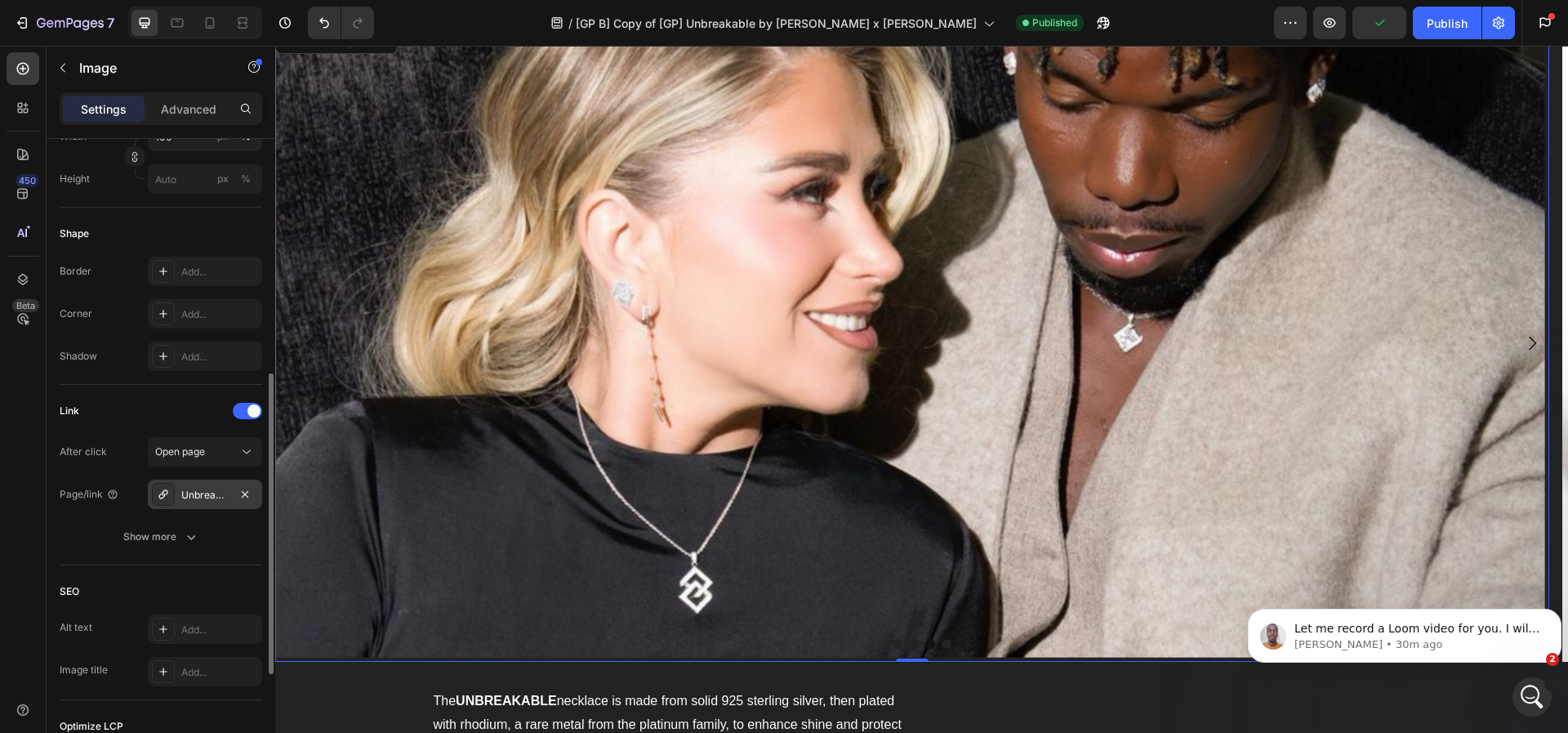
click at [215, 492] on div "Unbreakable by [PERSON_NAME] x [PERSON_NAME]" at bounding box center [204, 495] width 47 height 15
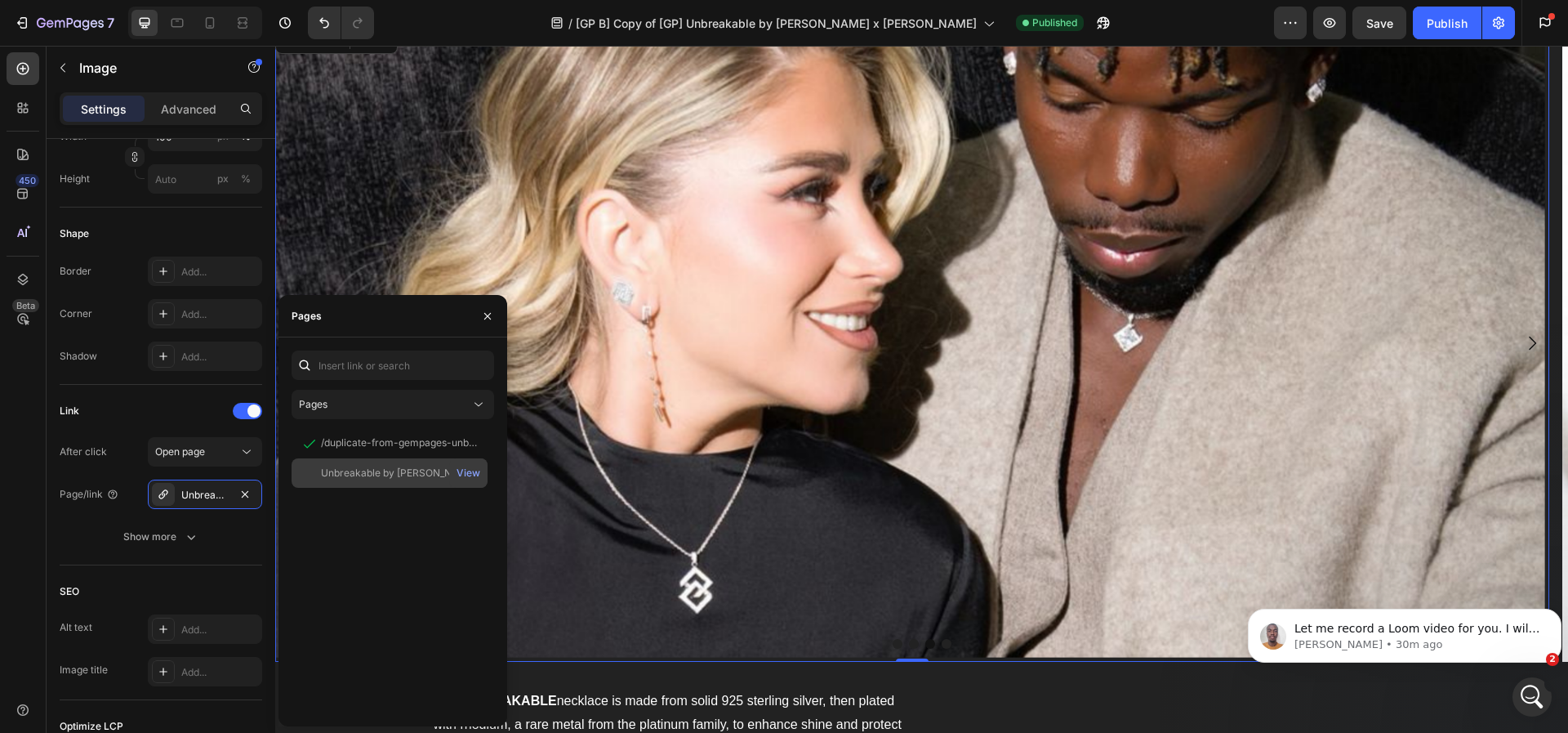
click at [350, 470] on div "Unbreakable by [PERSON_NAME] x [PERSON_NAME]" at bounding box center [400, 473] width 157 height 15
click at [783, 354] on img at bounding box center [912, 344] width 1274 height 638
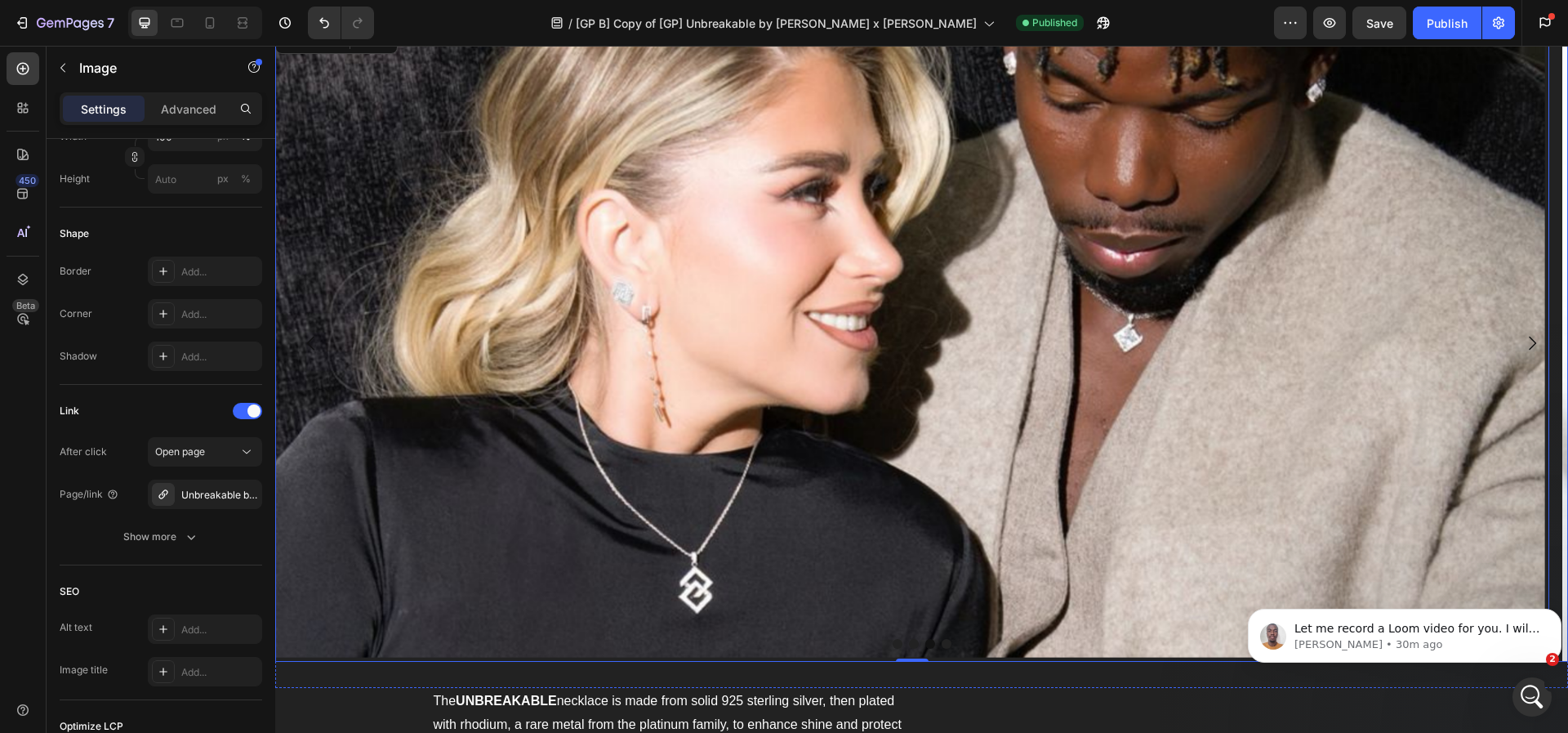
click at [1522, 338] on icon "Carousel Next Arrow" at bounding box center [1532, 343] width 20 height 20
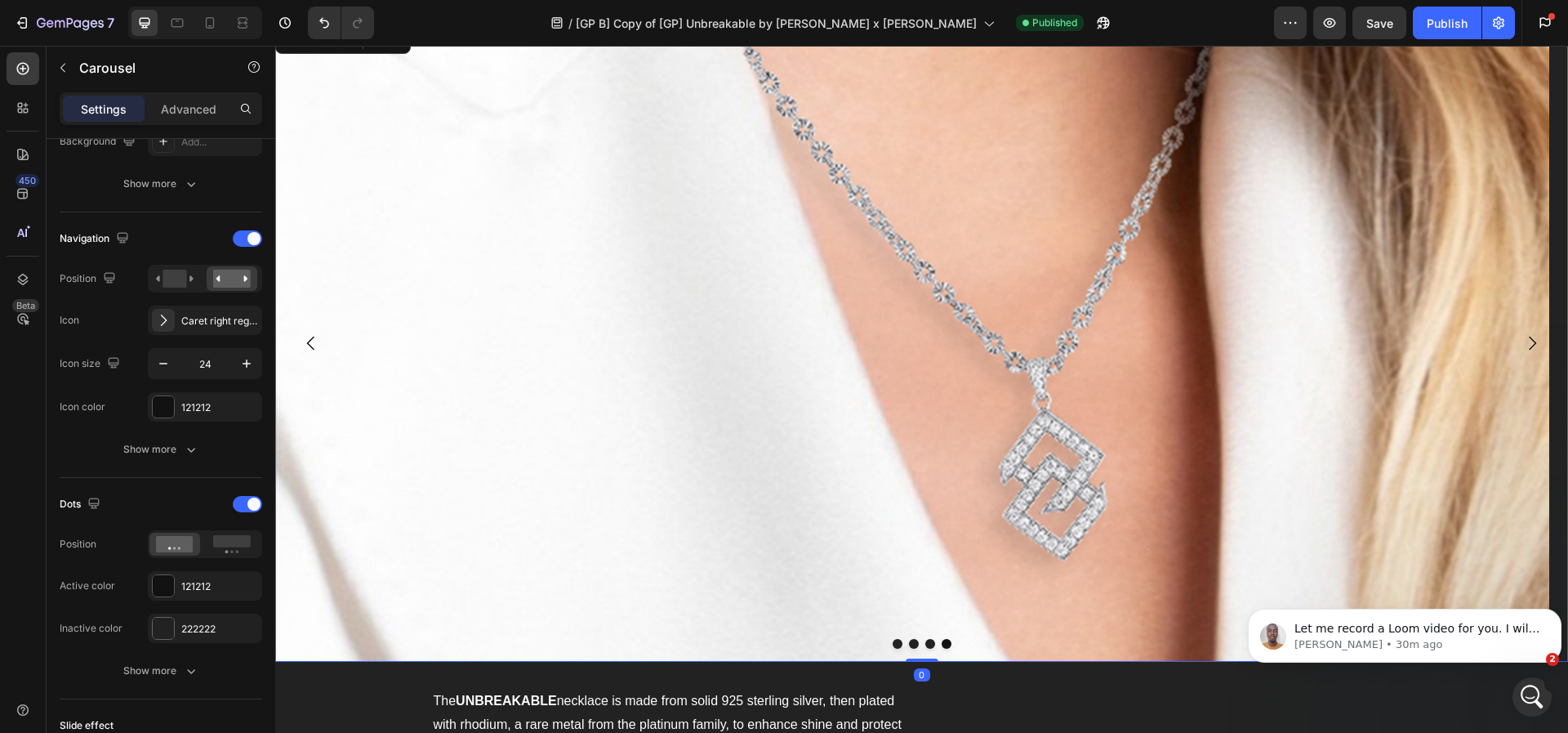
scroll to position [0, 0]
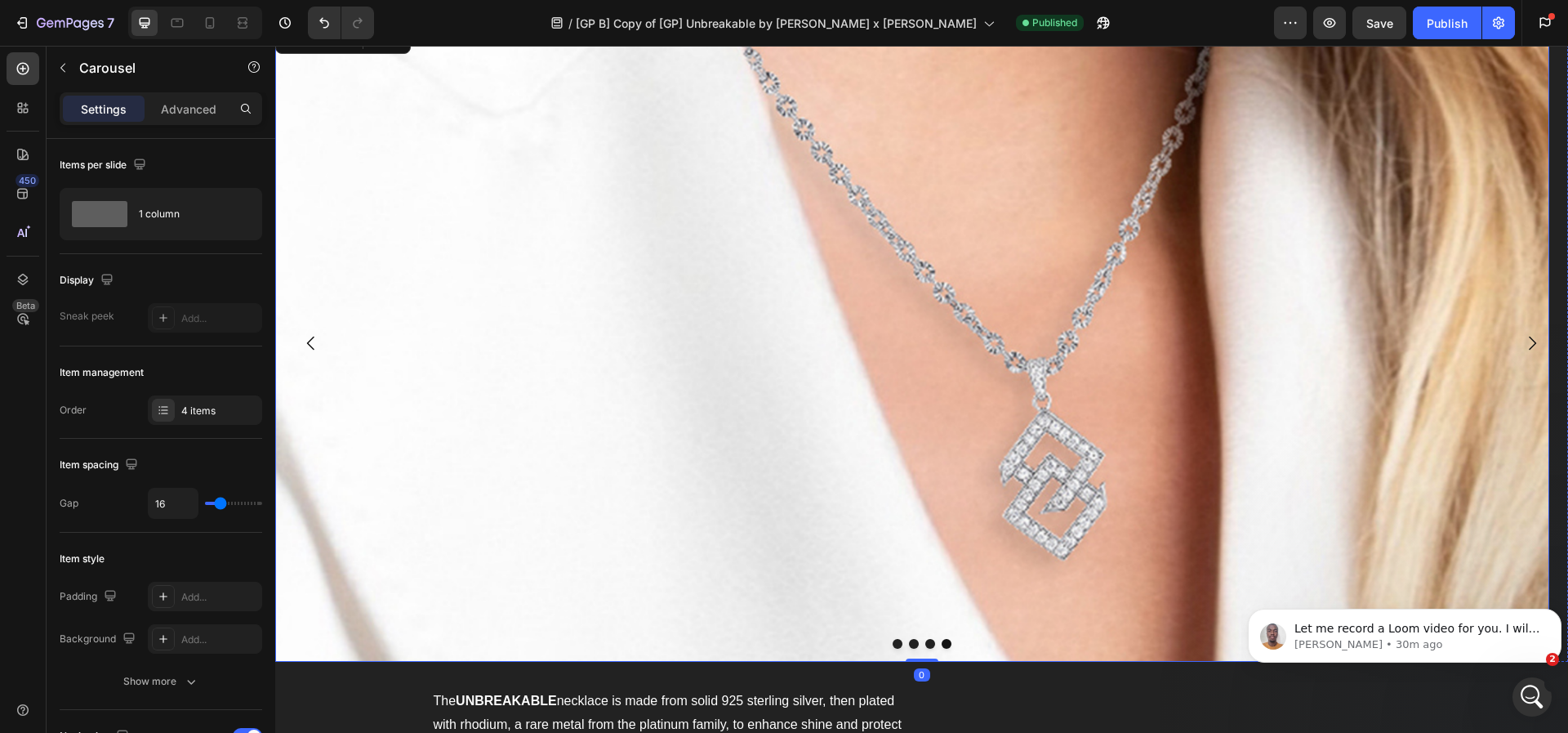
click at [769, 354] on img at bounding box center [912, 344] width 1274 height 638
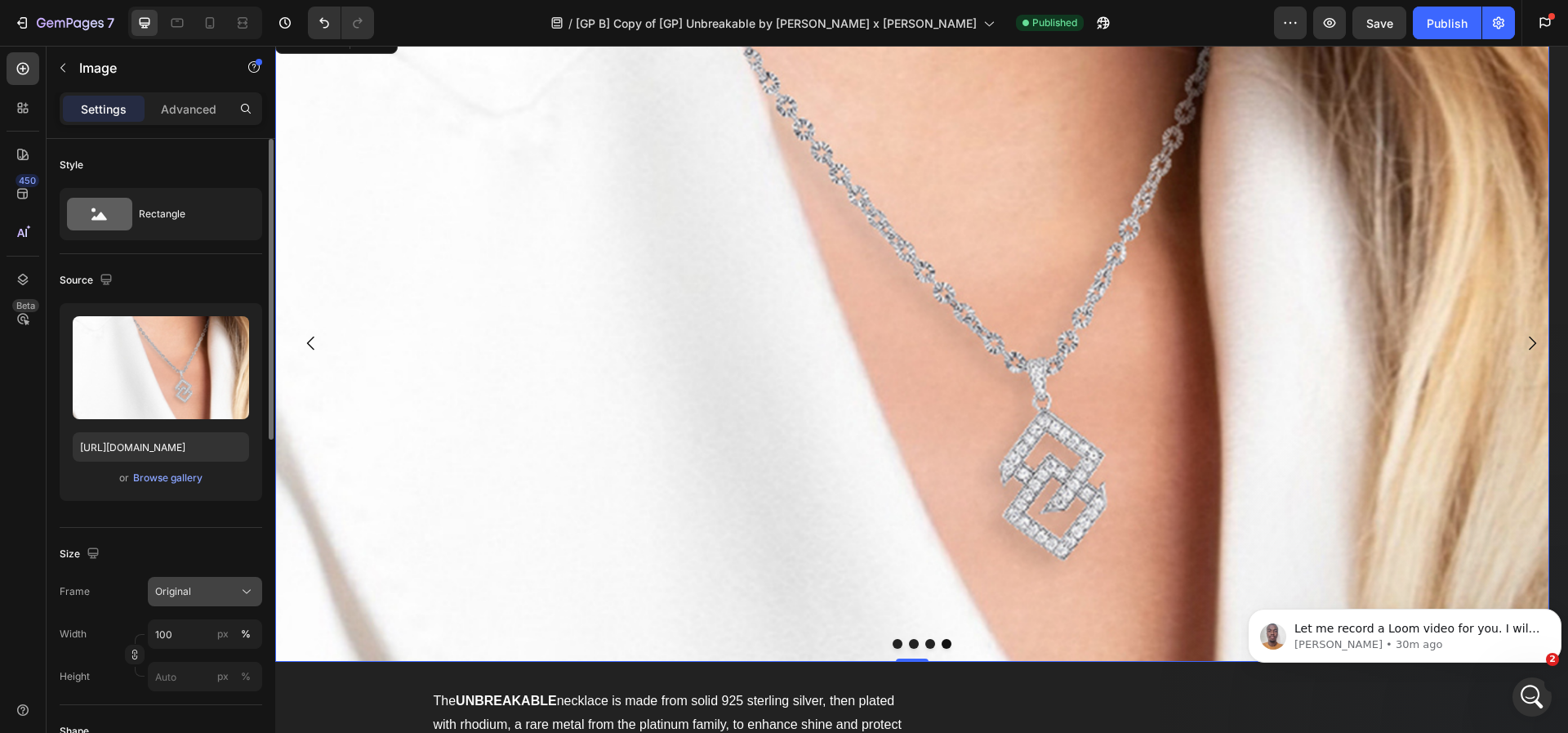
scroll to position [259, 0]
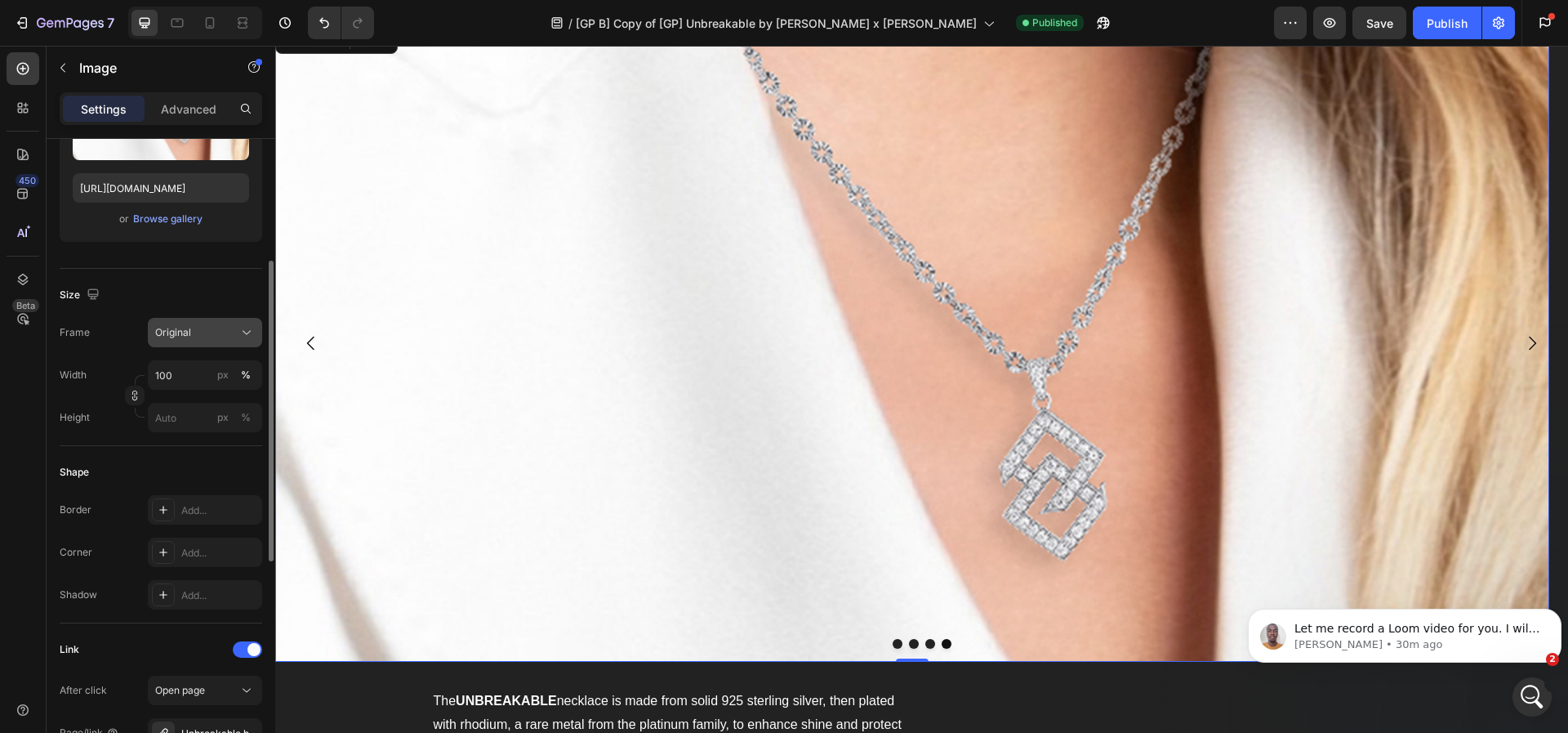
click at [204, 328] on div "Original" at bounding box center [195, 332] width 80 height 15
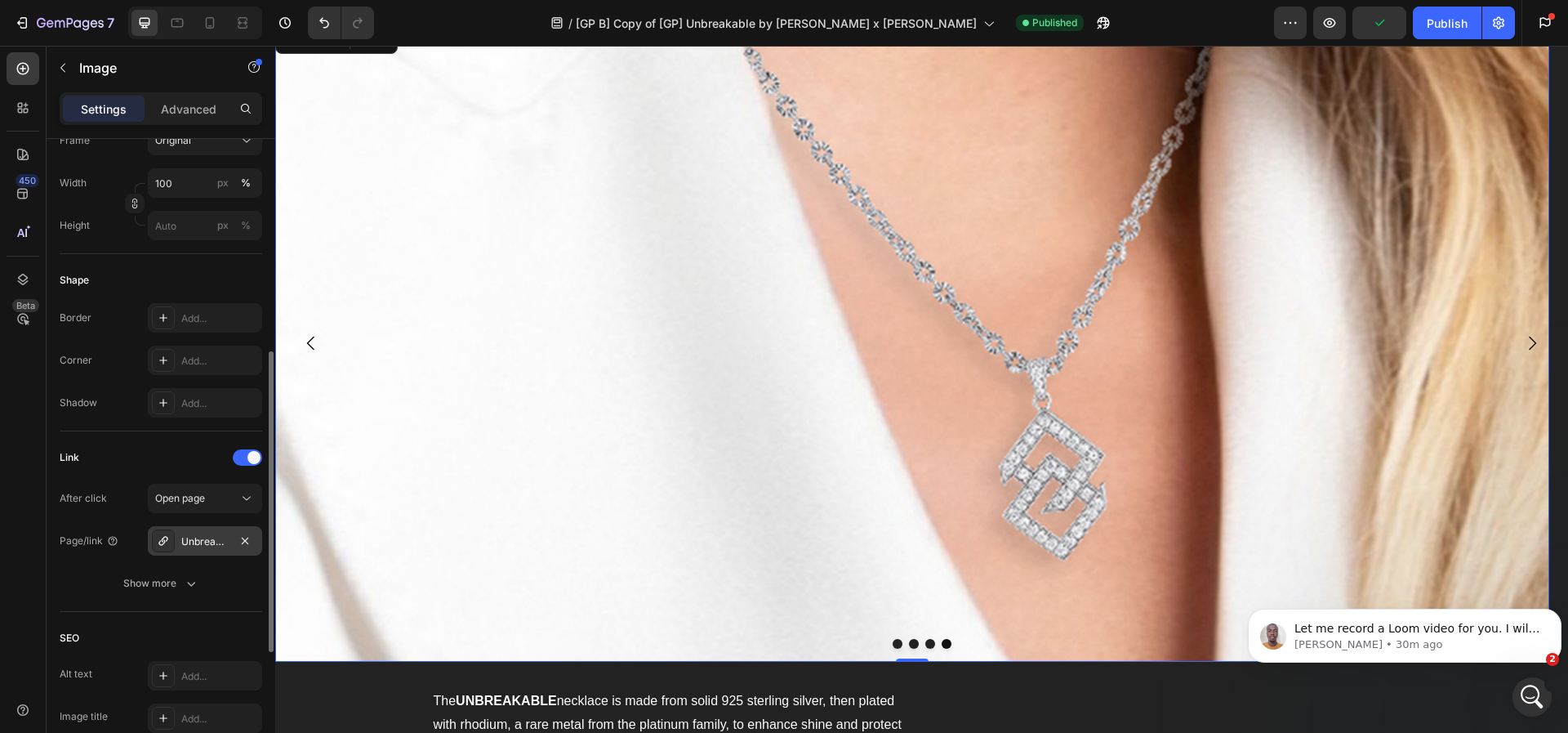
click at [207, 538] on div "Unbreakable by [PERSON_NAME] x [PERSON_NAME]" at bounding box center [204, 541] width 47 height 15
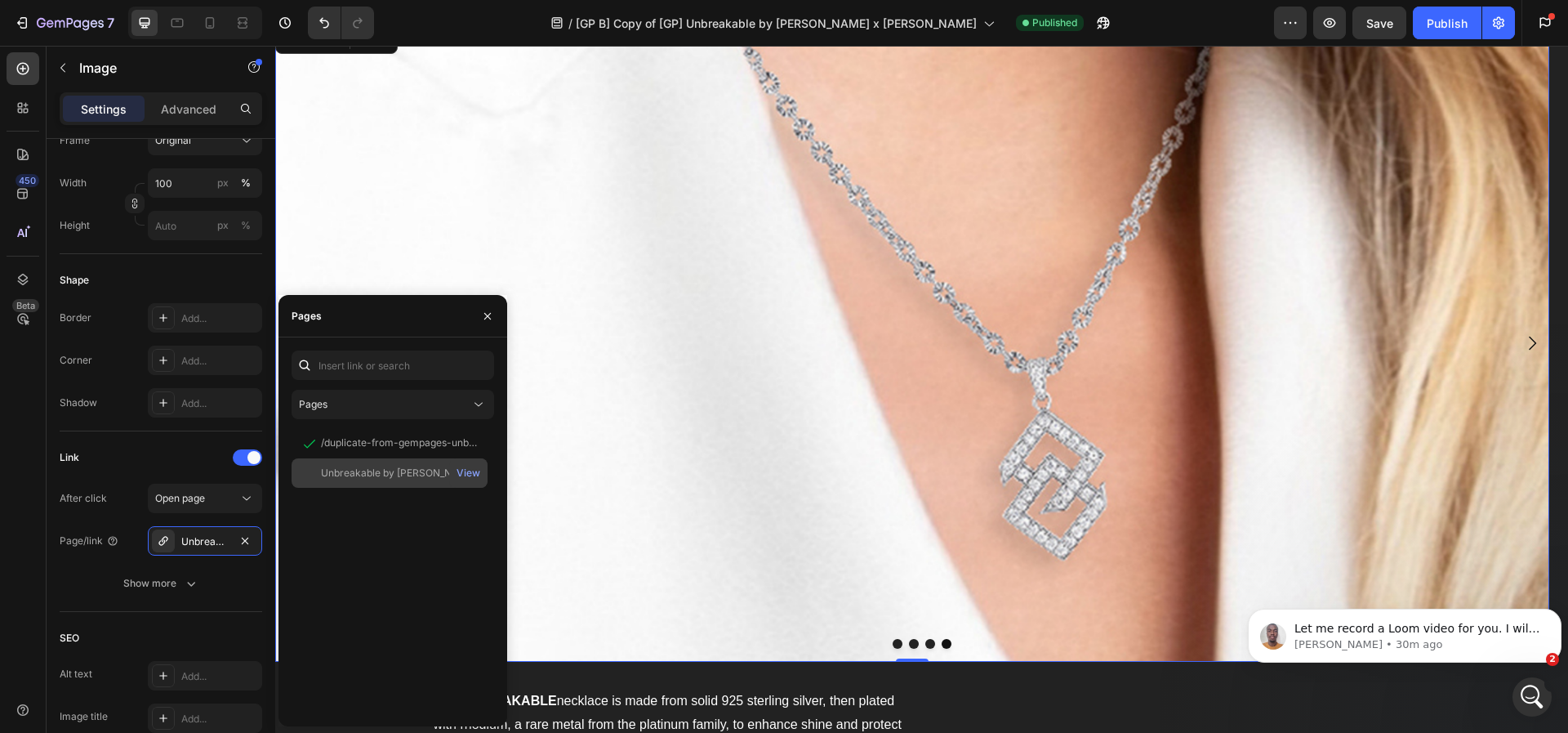
click at [323, 478] on div "Unbreakable by [PERSON_NAME] x [PERSON_NAME]" at bounding box center [400, 473] width 157 height 15
click at [695, 328] on img at bounding box center [912, 344] width 1274 height 638
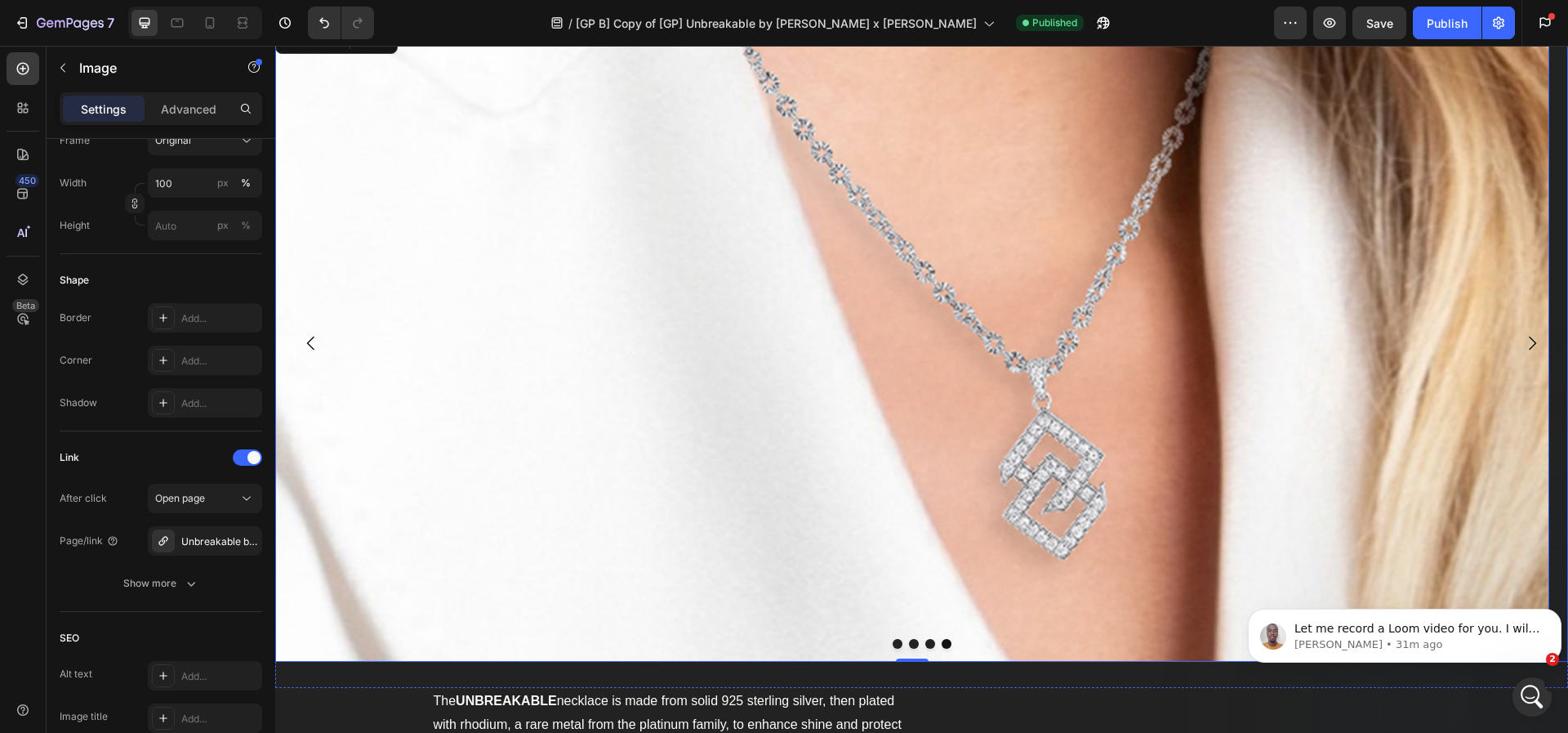
click at [1529, 343] on icon "Carousel Next Arrow" at bounding box center [1533, 344] width 8 height 14
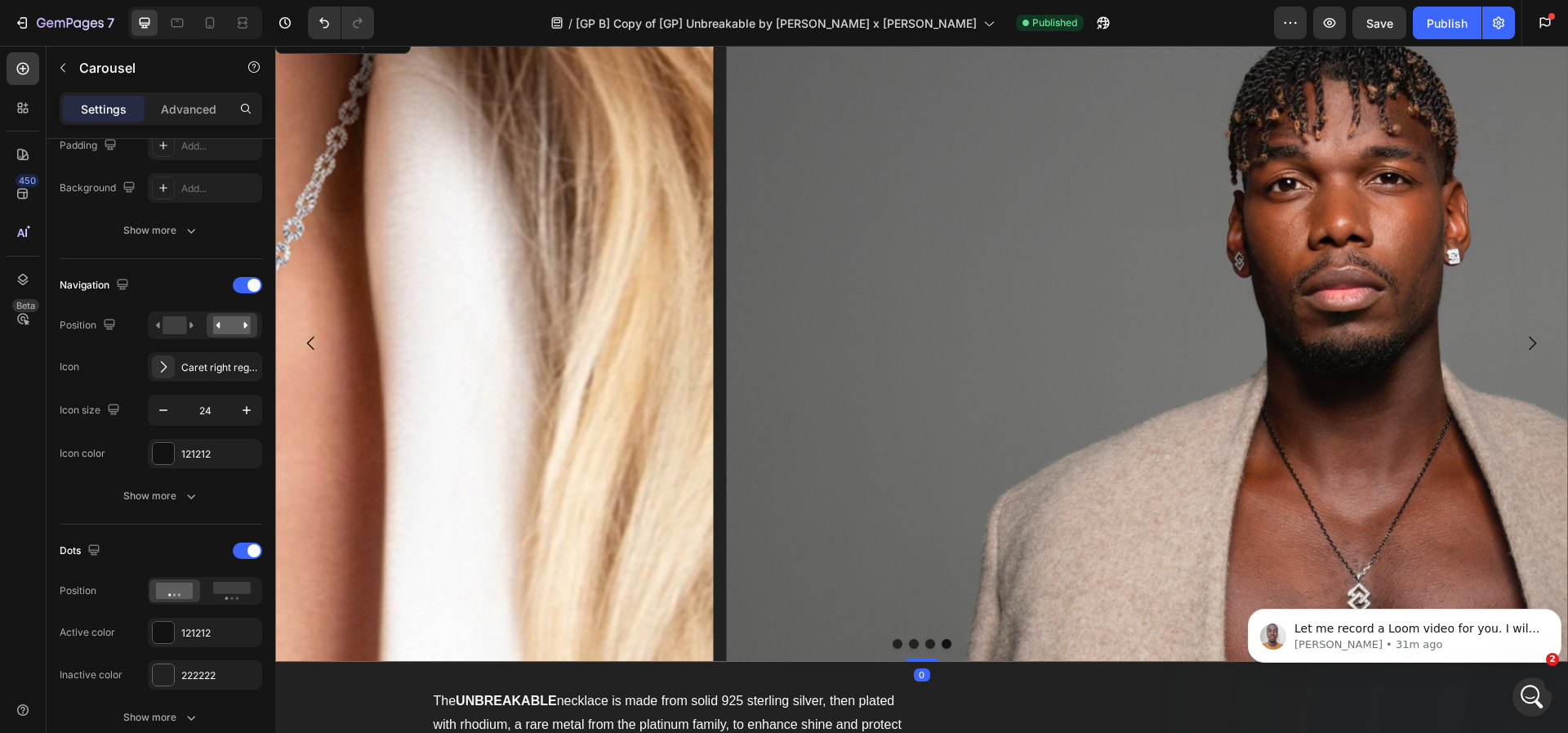
scroll to position [0, 0]
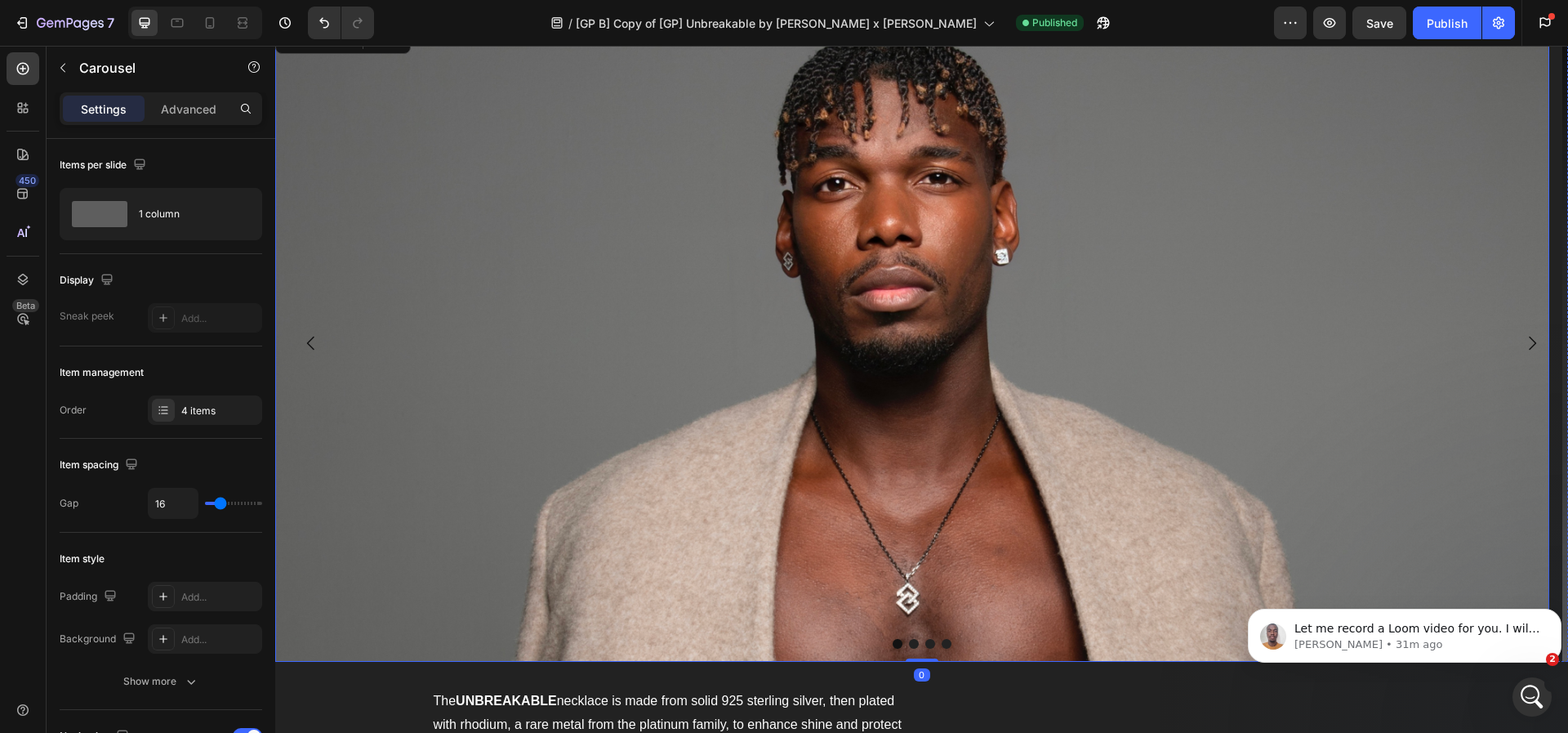
click at [926, 370] on img at bounding box center [912, 344] width 1274 height 638
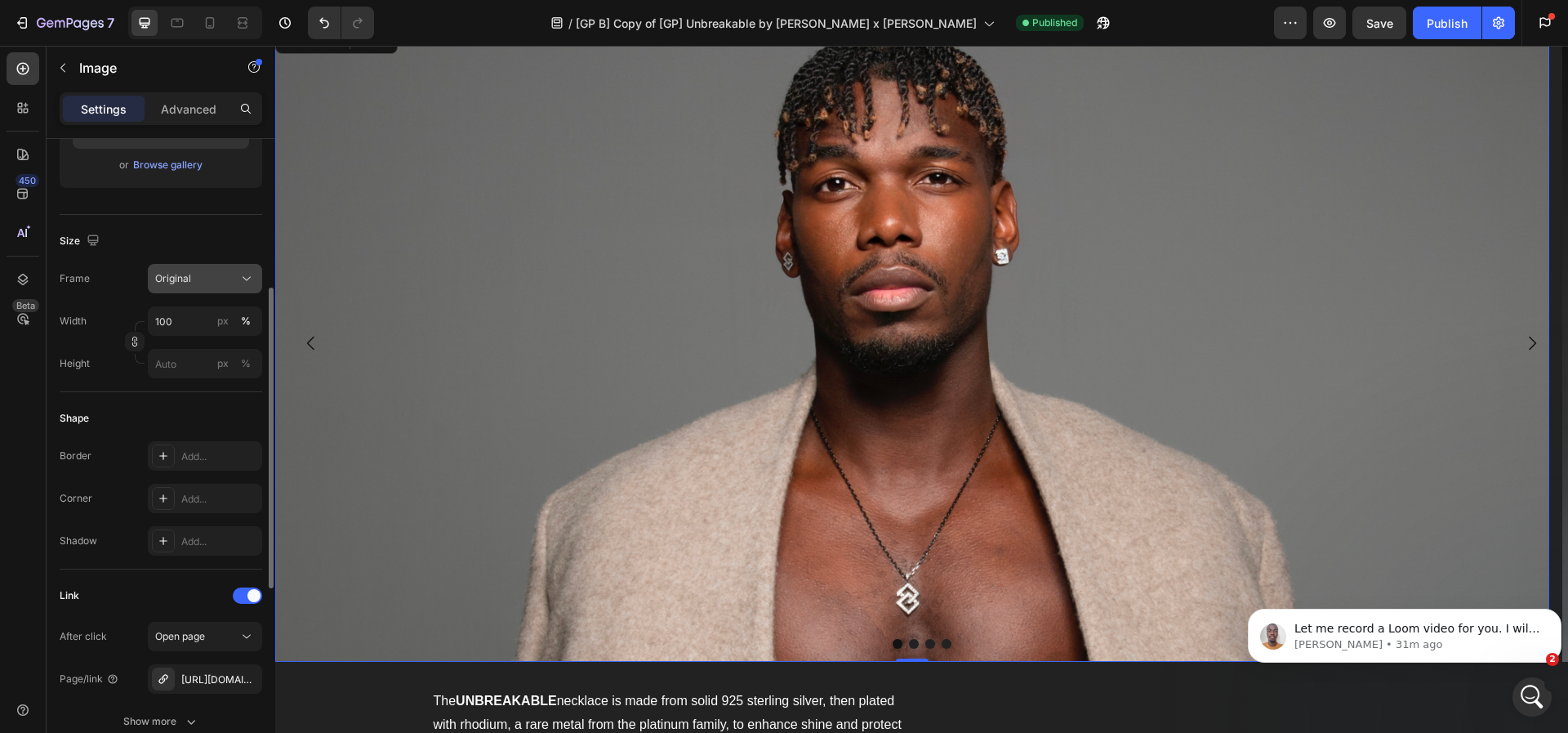
scroll to position [314, 0]
click at [192, 274] on div "Original" at bounding box center [195, 278] width 80 height 15
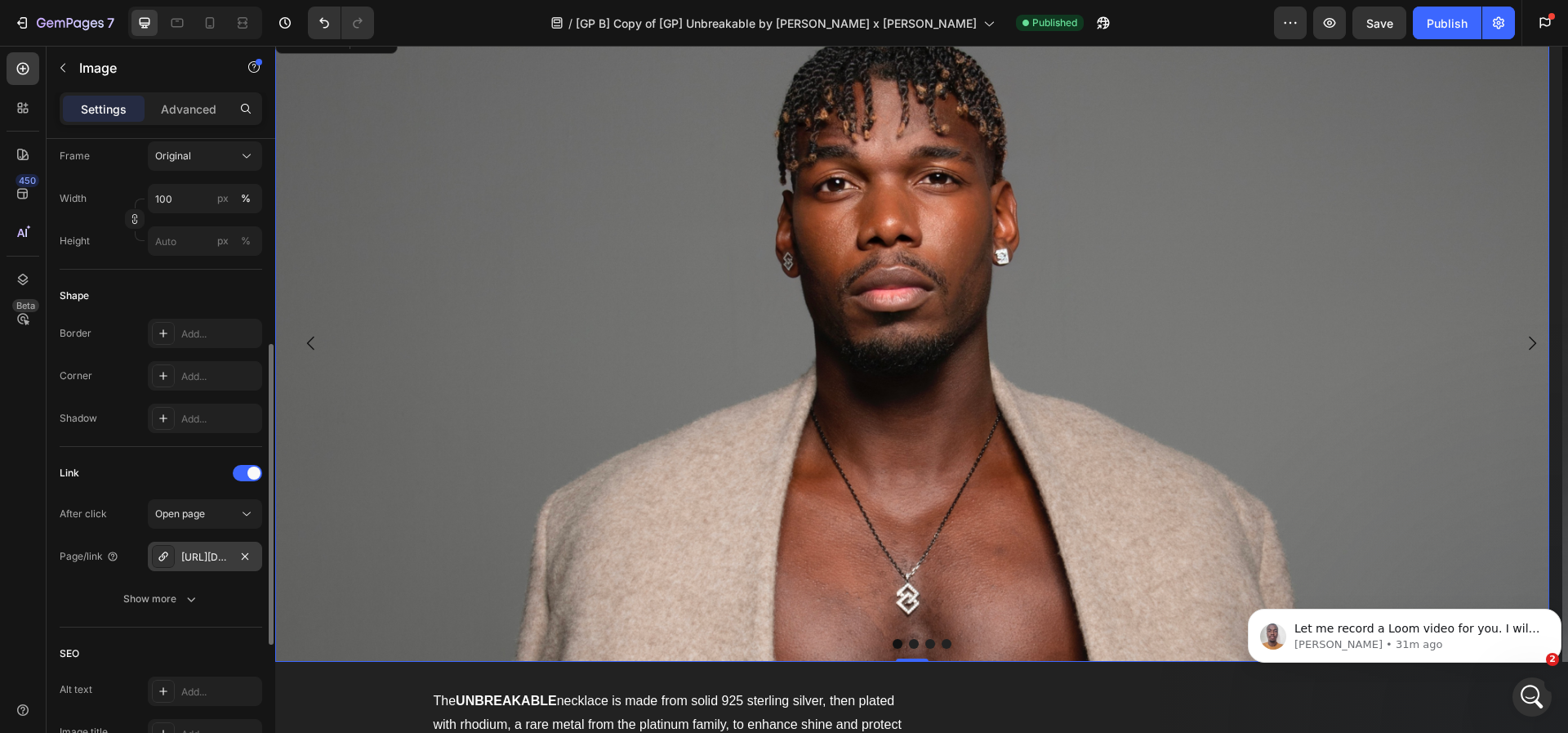
click at [210, 548] on div "[URL][DOMAIN_NAME]" at bounding box center [204, 556] width 114 height 29
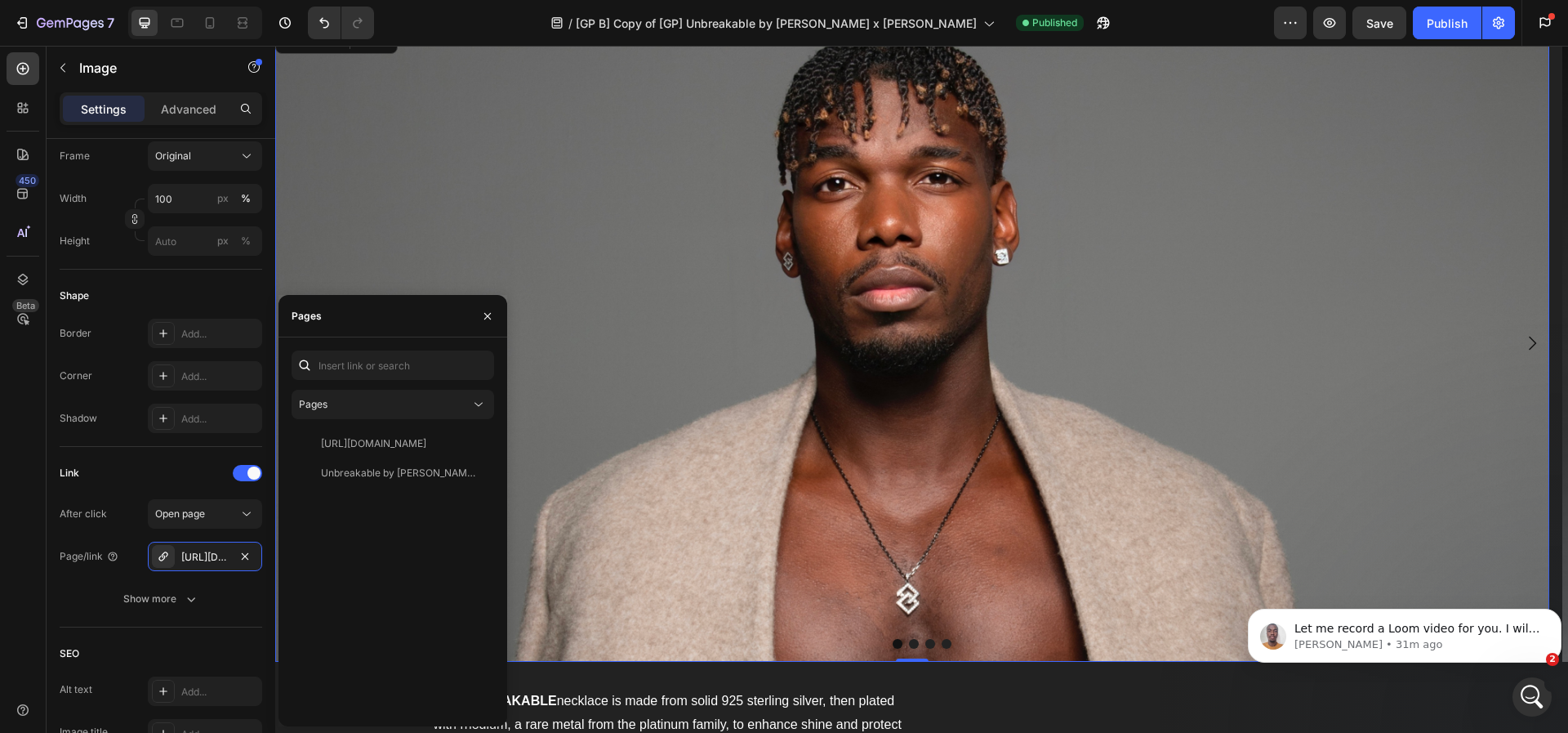
click at [668, 412] on img at bounding box center [912, 344] width 1274 height 638
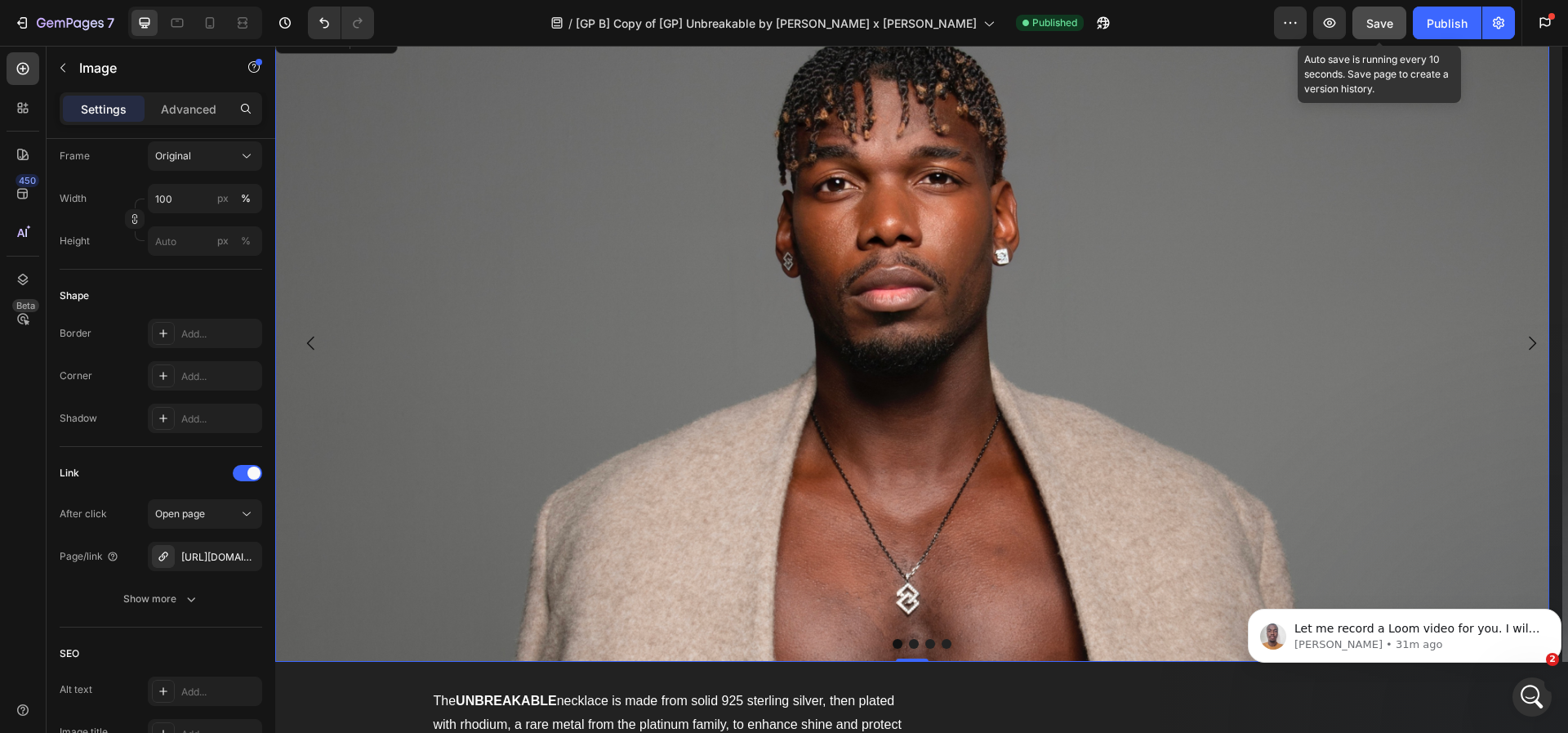
click at [1377, 27] on span "Save" at bounding box center [1379, 23] width 27 height 14
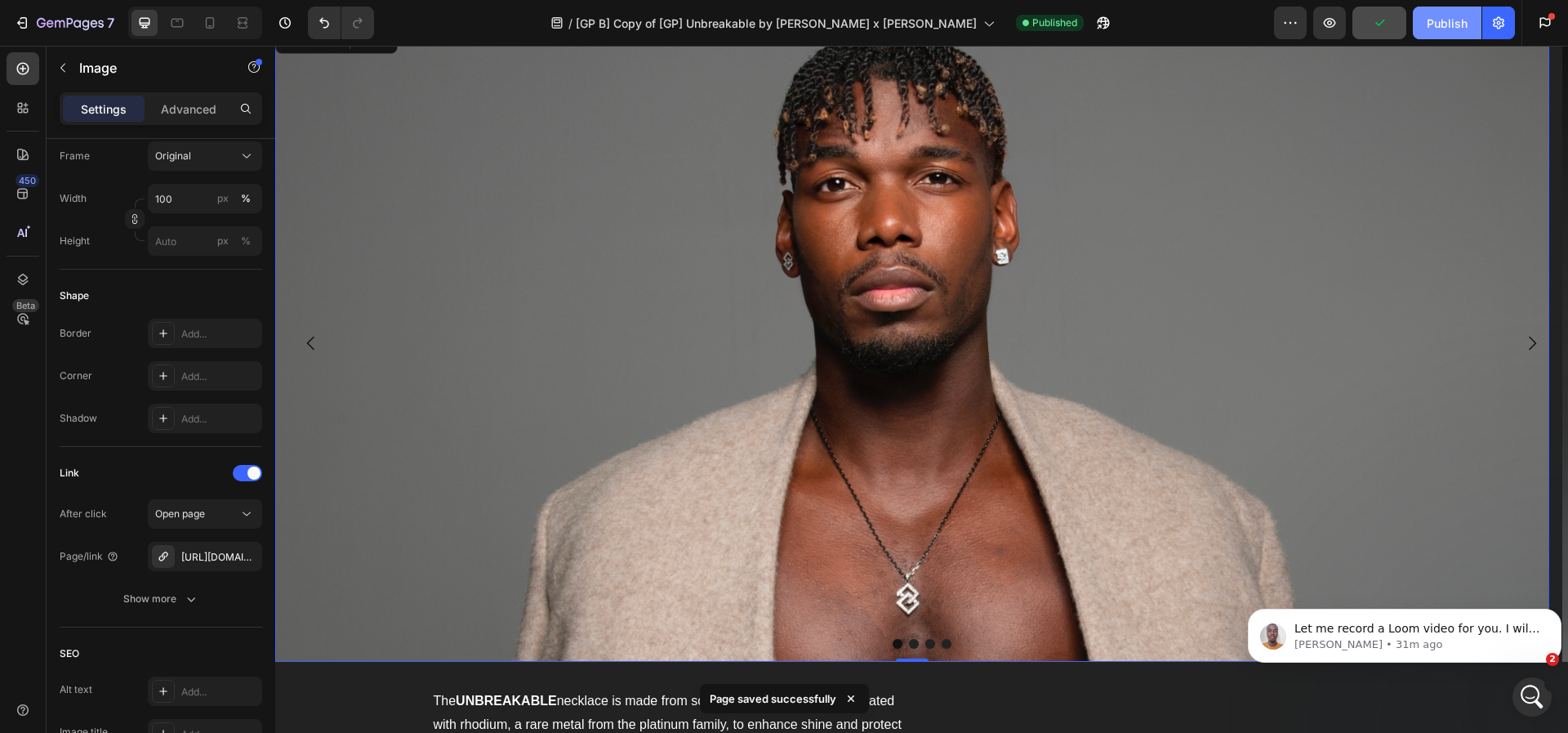
click at [1437, 28] on div "Publish" at bounding box center [1448, 23] width 41 height 17
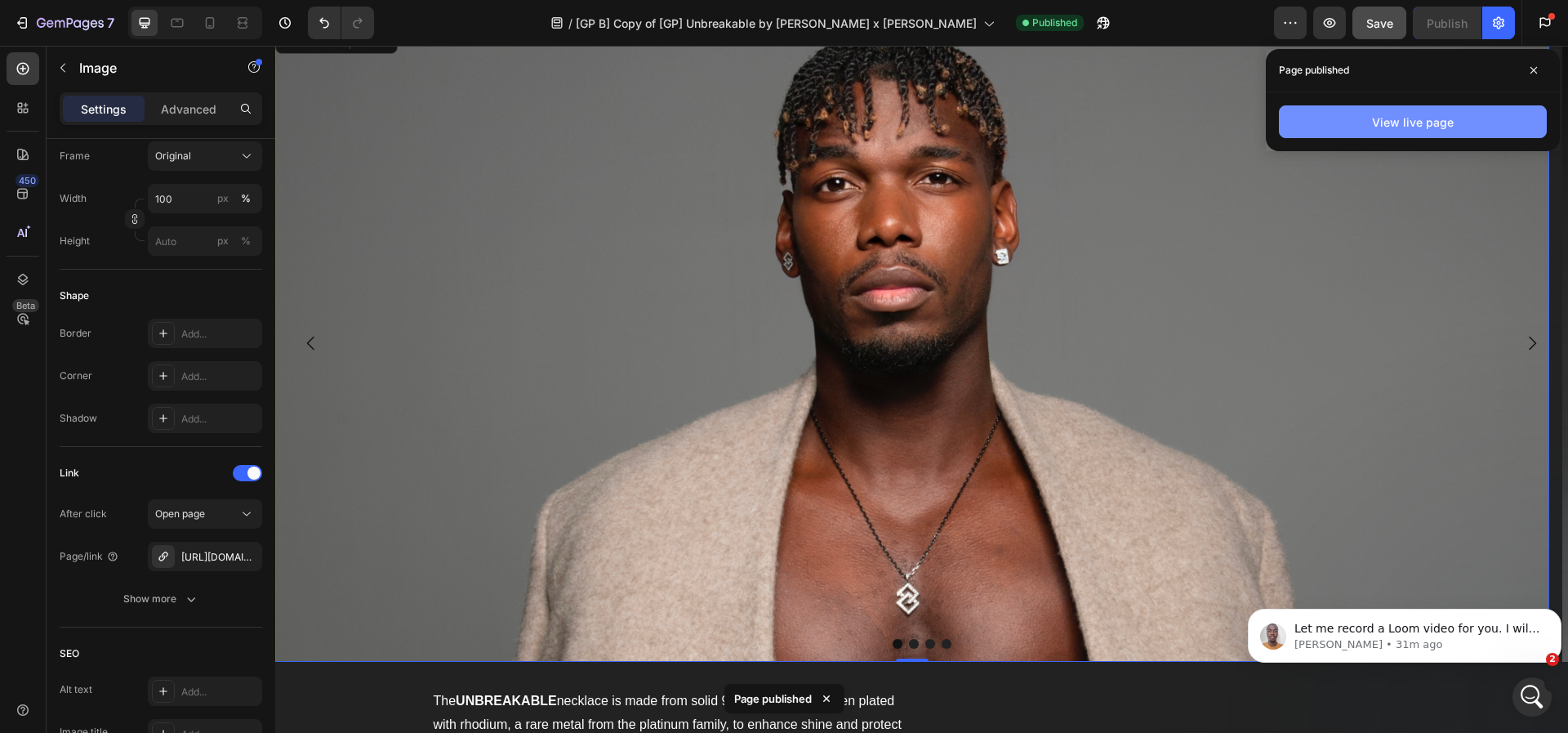
click at [1319, 121] on button "View live page" at bounding box center [1413, 122] width 268 height 33
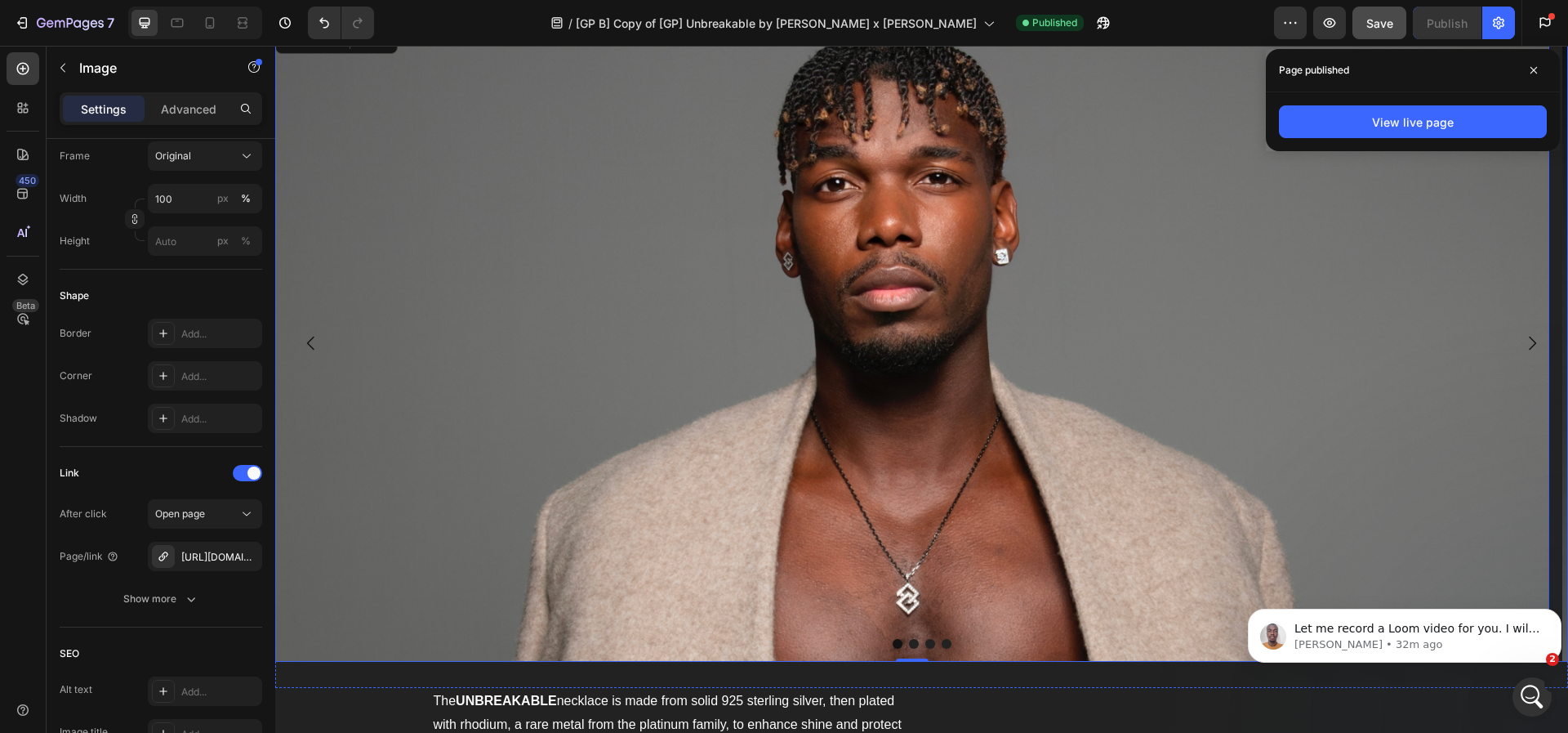
click at [1522, 345] on icon "Carousel Next Arrow" at bounding box center [1532, 343] width 20 height 20
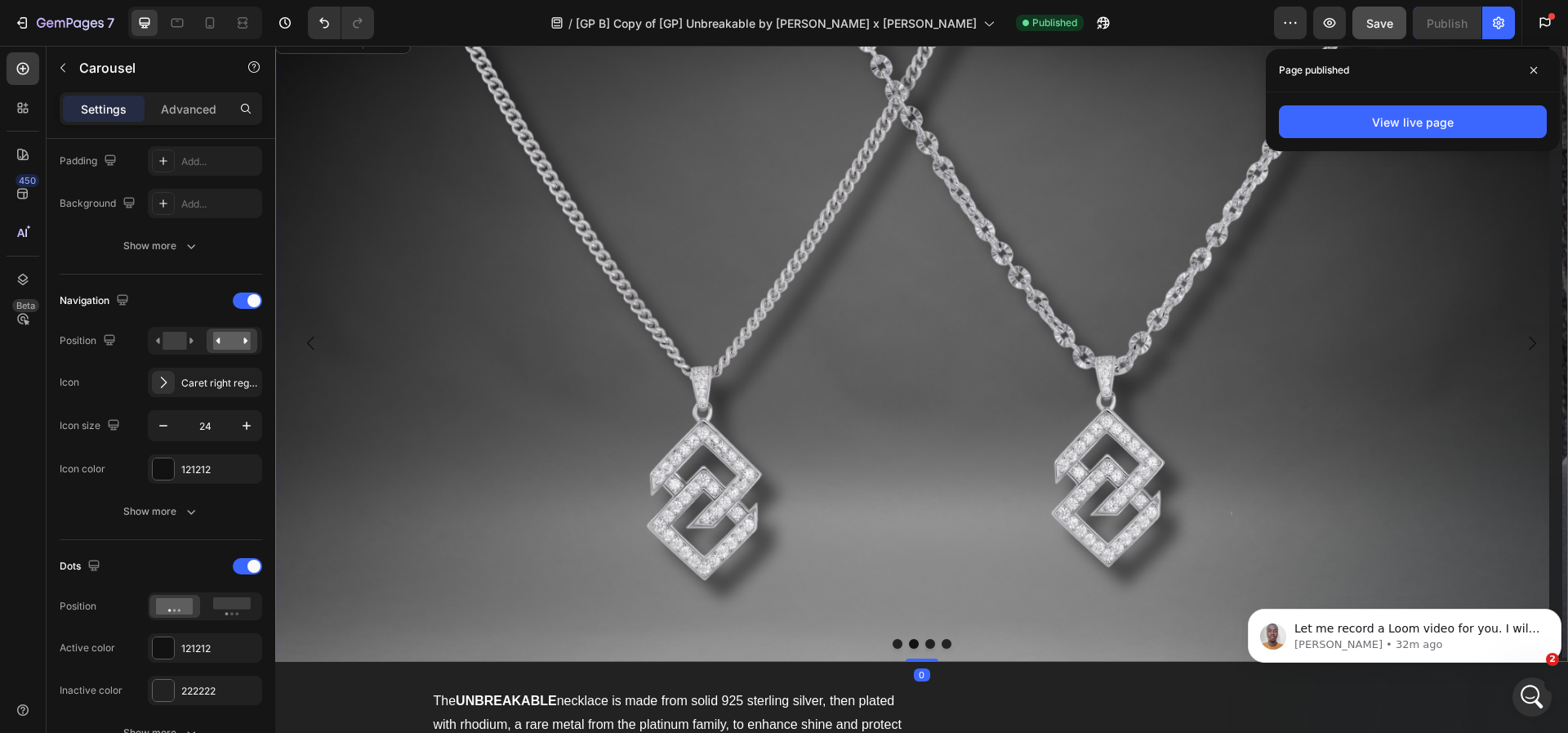
scroll to position [0, 0]
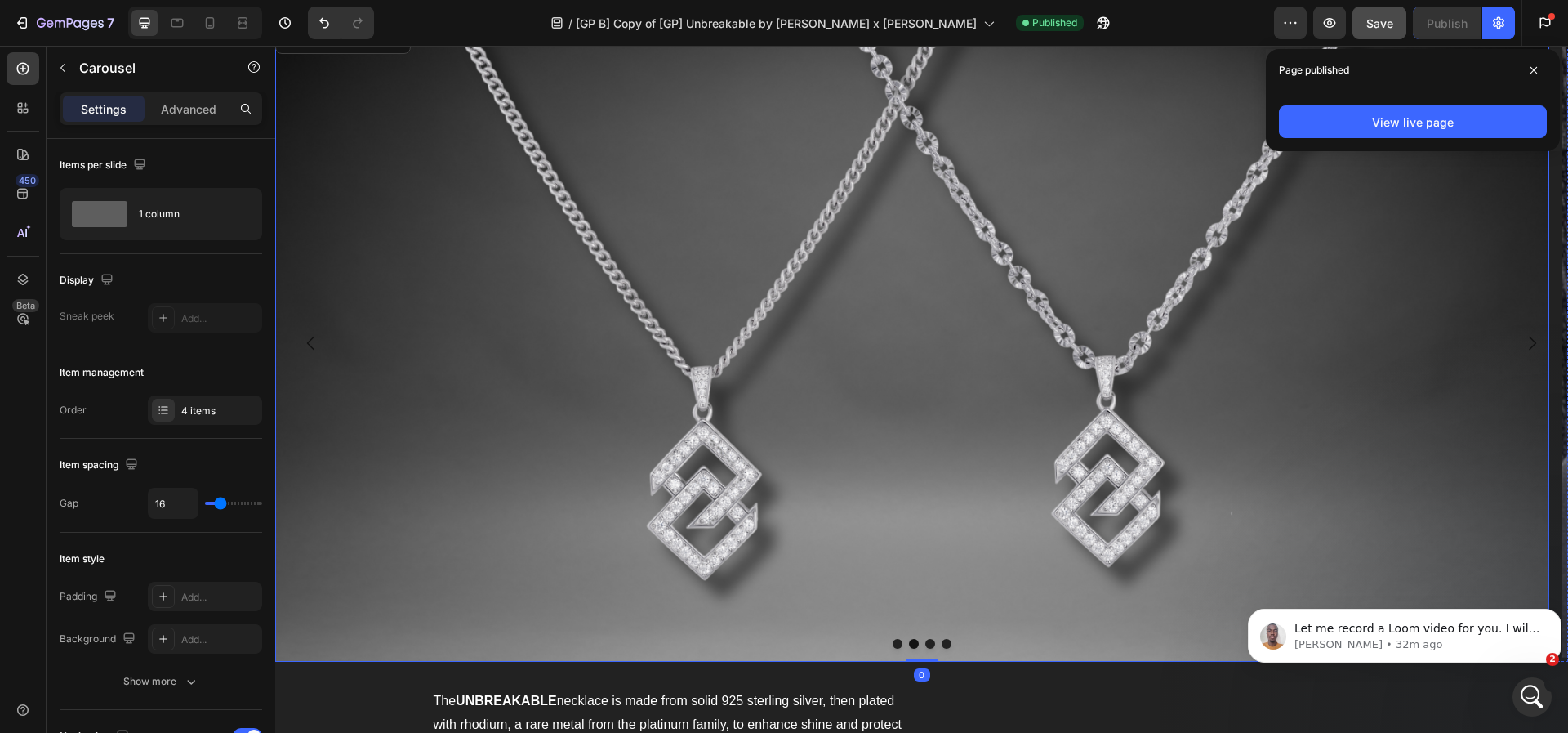
click at [853, 401] on img at bounding box center [912, 344] width 1274 height 638
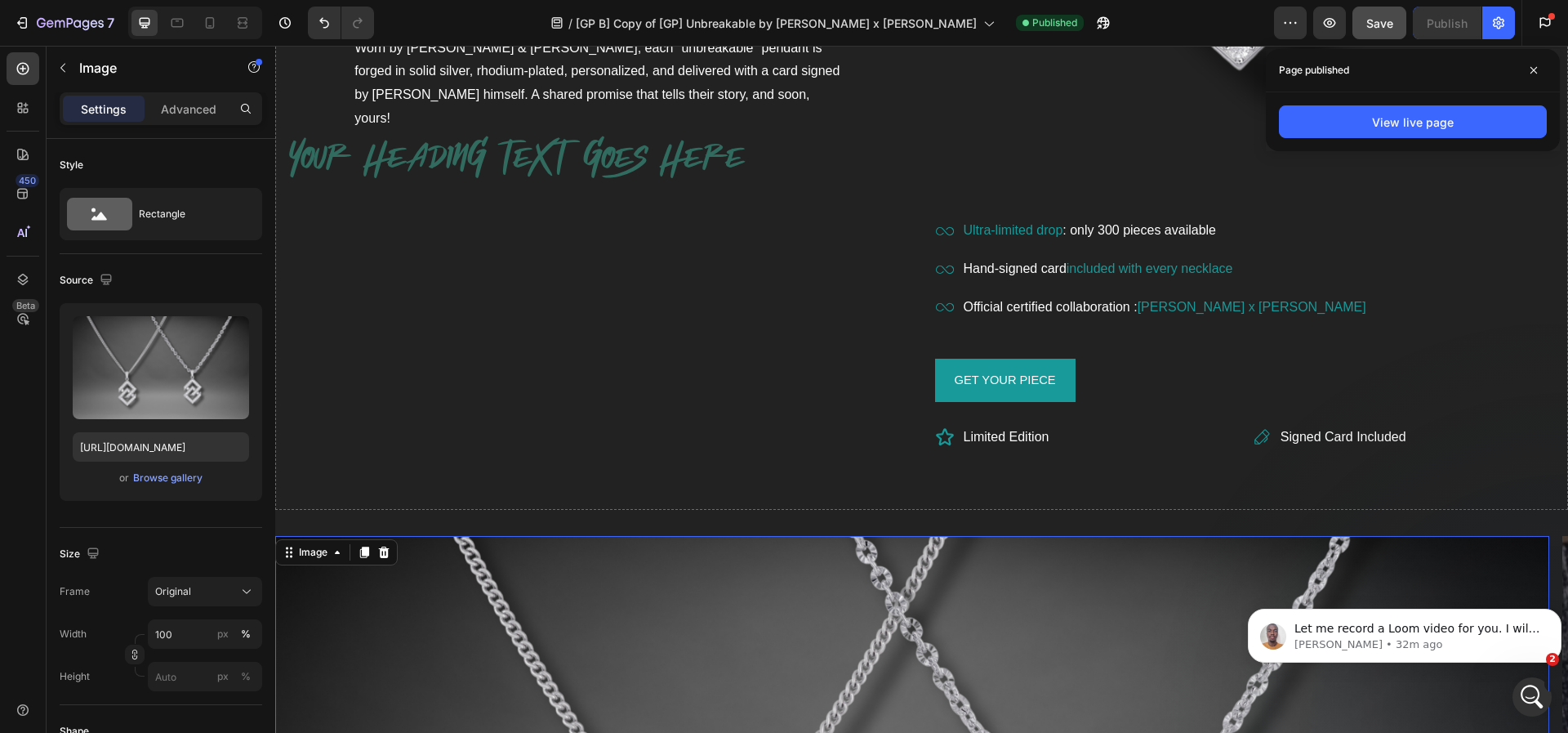
scroll to position [835, 0]
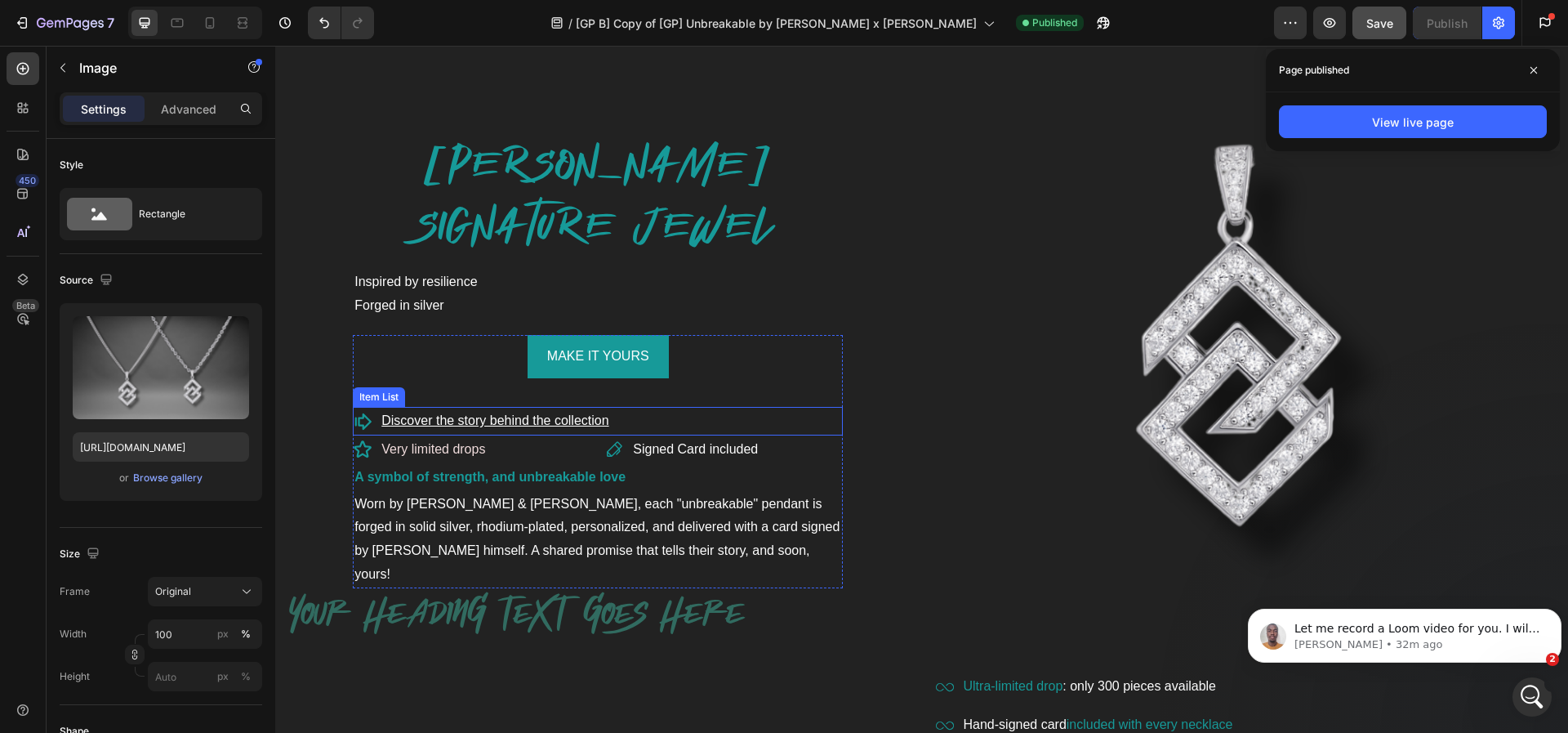
click at [454, 419] on u "Discover the story behind the collection" at bounding box center [495, 420] width 227 height 14
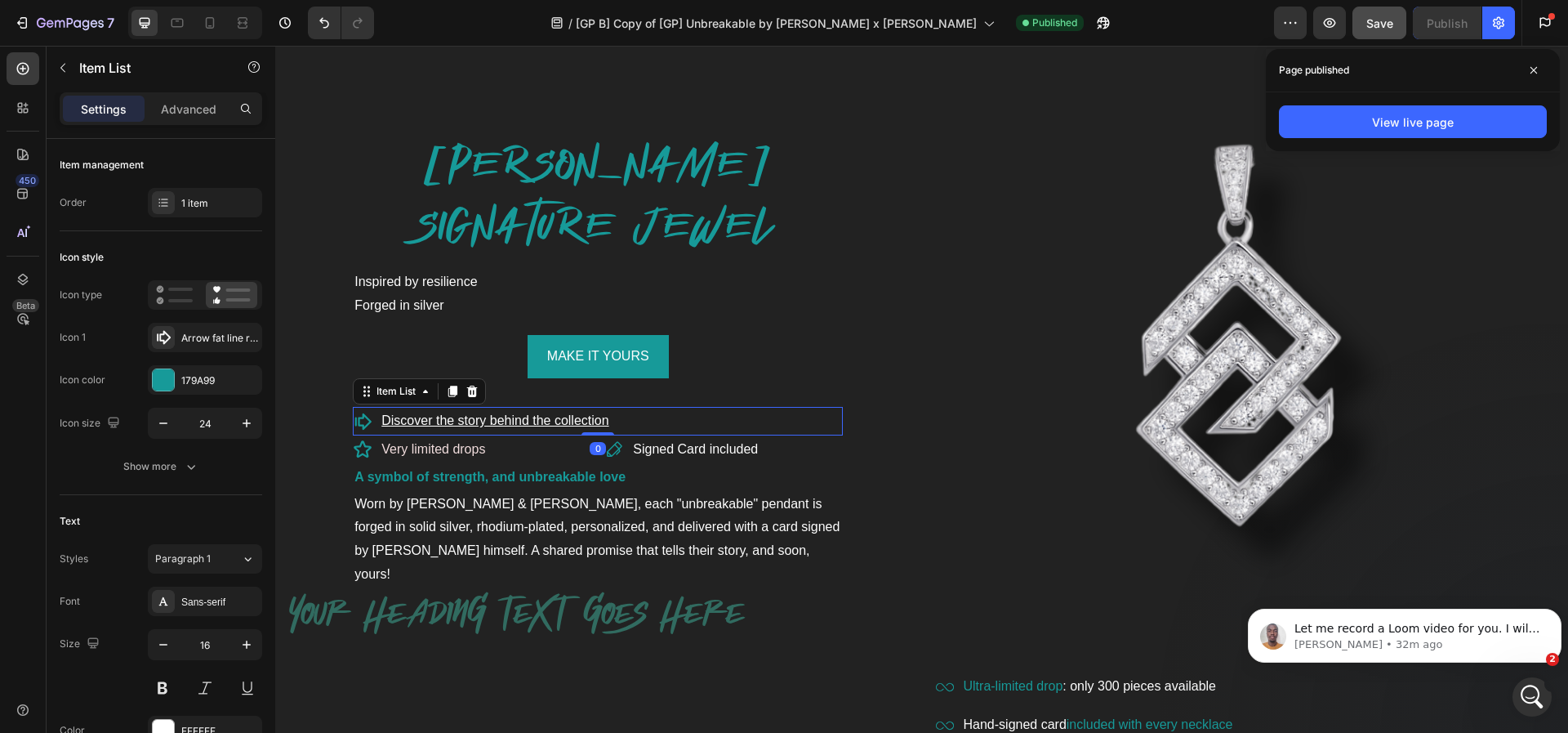
click at [459, 420] on u "Discover the story behind the collection" at bounding box center [495, 420] width 227 height 14
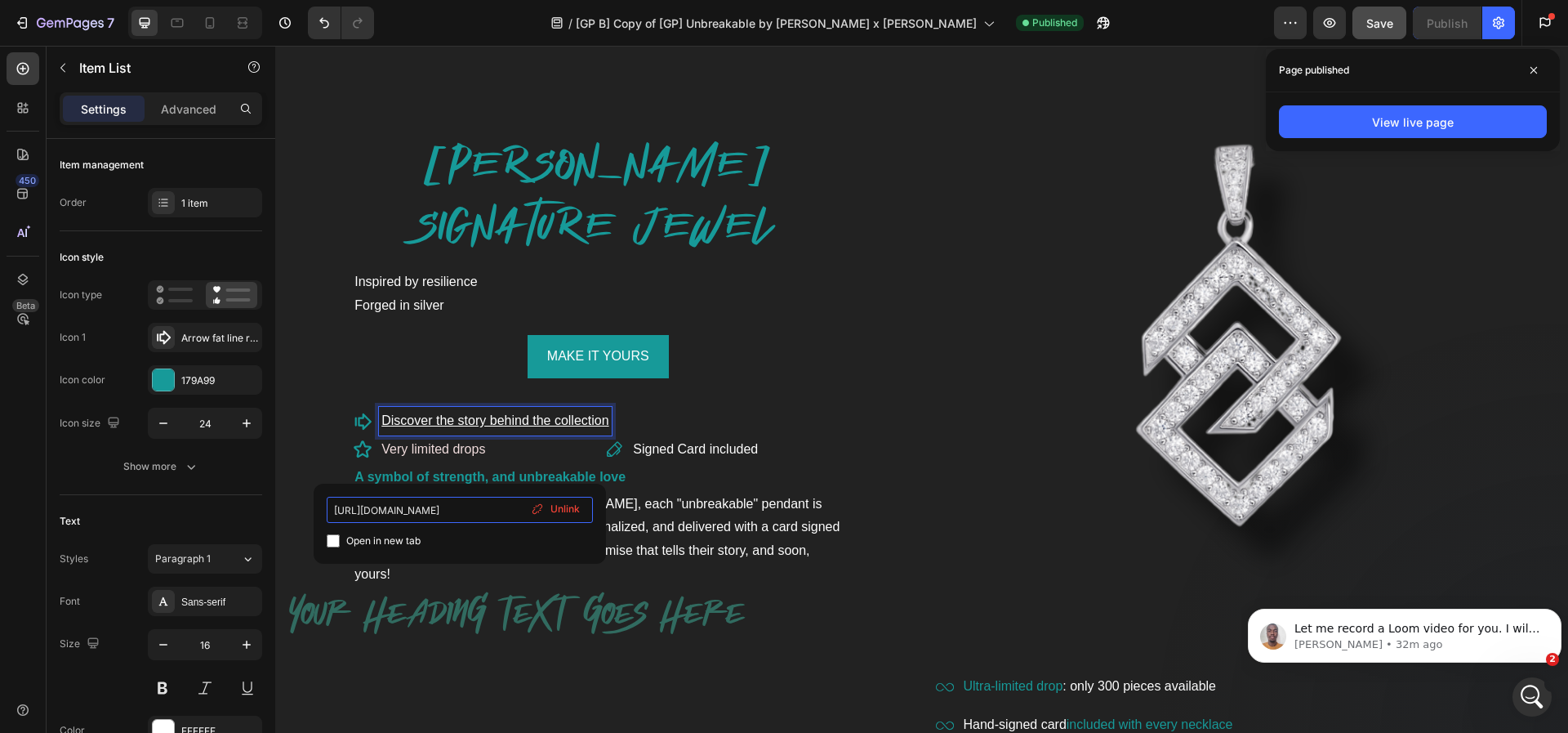
click at [447, 508] on input "[URL][DOMAIN_NAME]" at bounding box center [460, 510] width 266 height 26
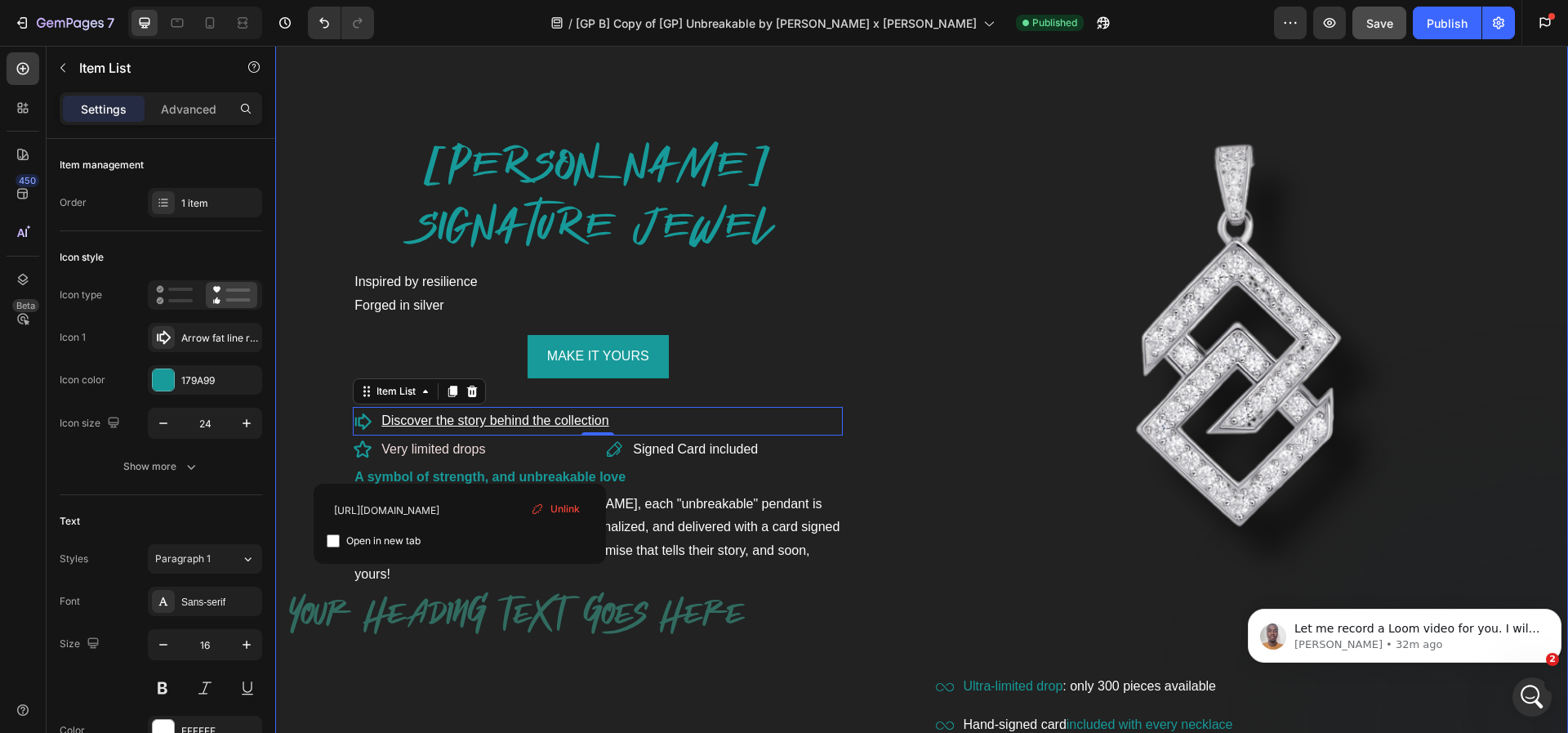
drag, startPoint x: 906, startPoint y: 454, endPoint x: 283, endPoint y: 472, distance: 623.3
click at [906, 454] on div "[PERSON_NAME] SIGNATURE JEWEL Heading Inspired by resilience Forged in silver T…" at bounding box center [921, 479] width 1293 height 973
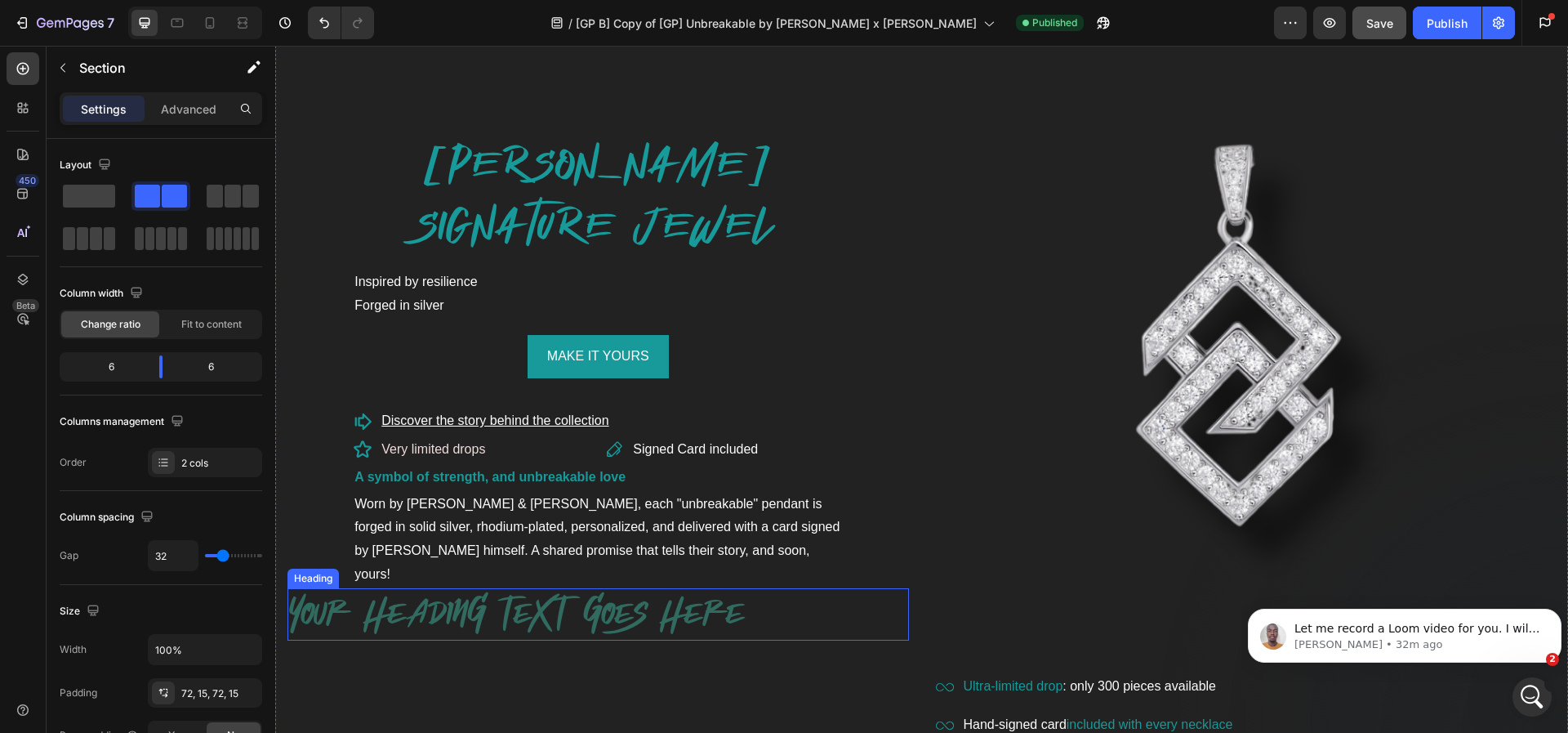
scroll to position [1457, 0]
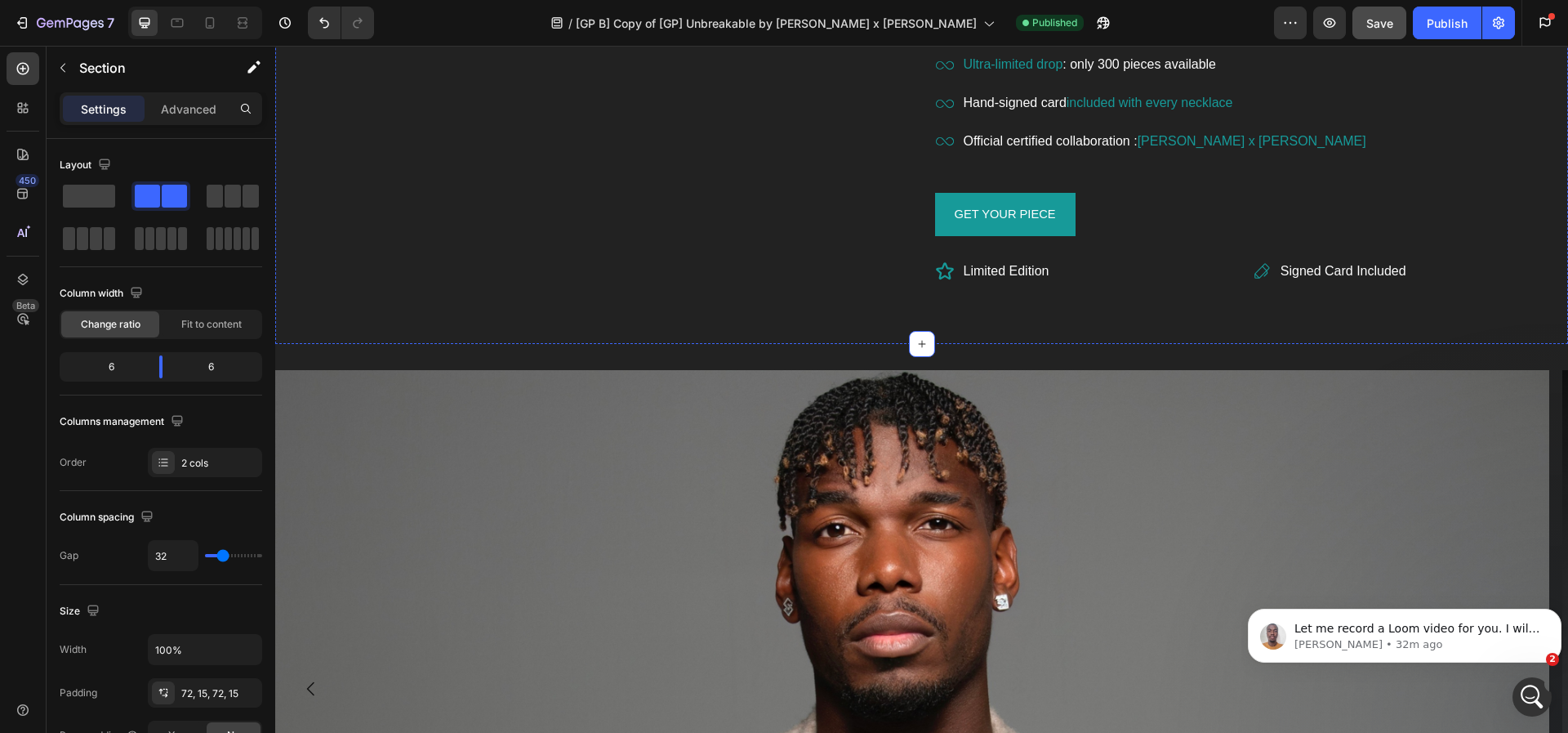
click at [471, 588] on img at bounding box center [912, 689] width 1274 height 638
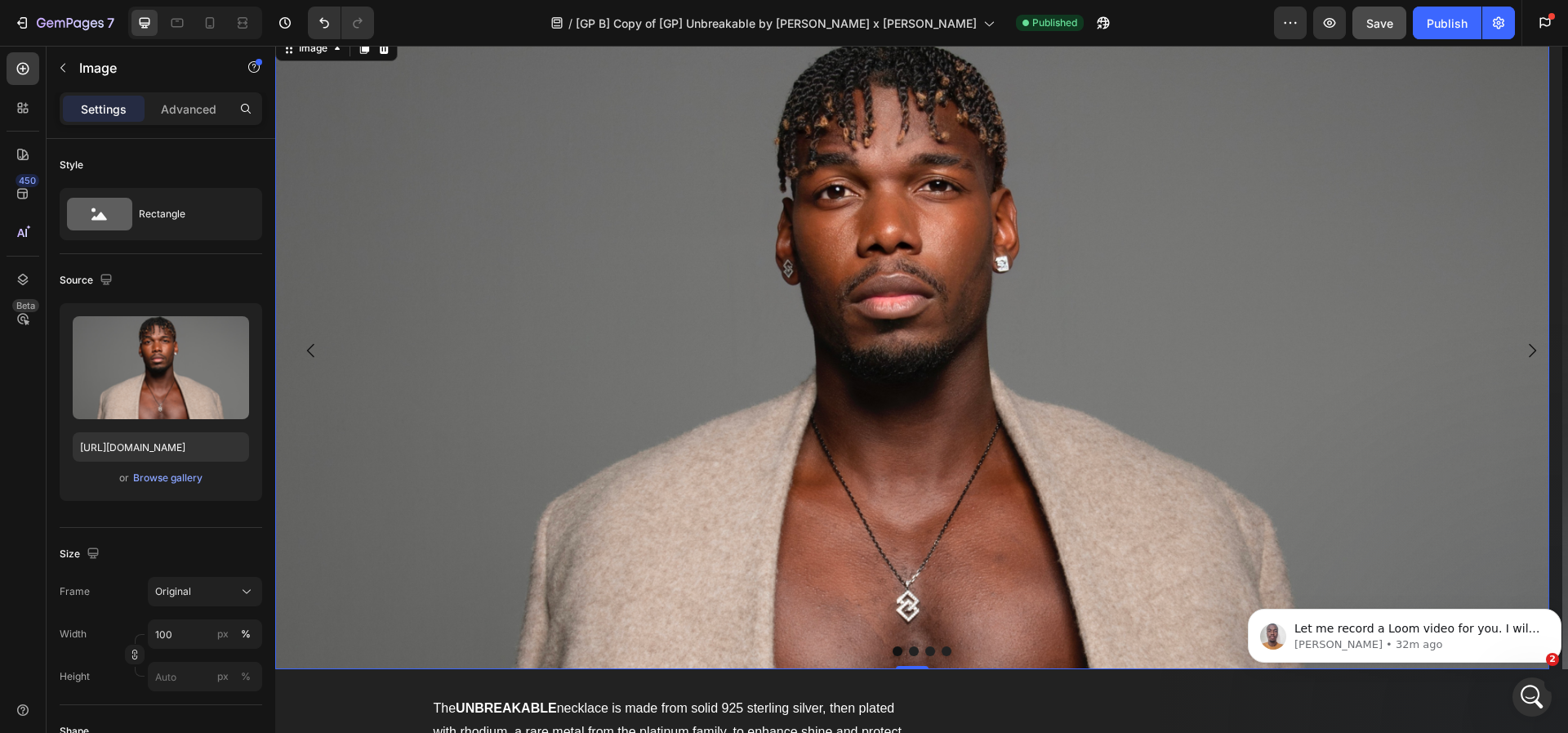
scroll to position [1826, 0]
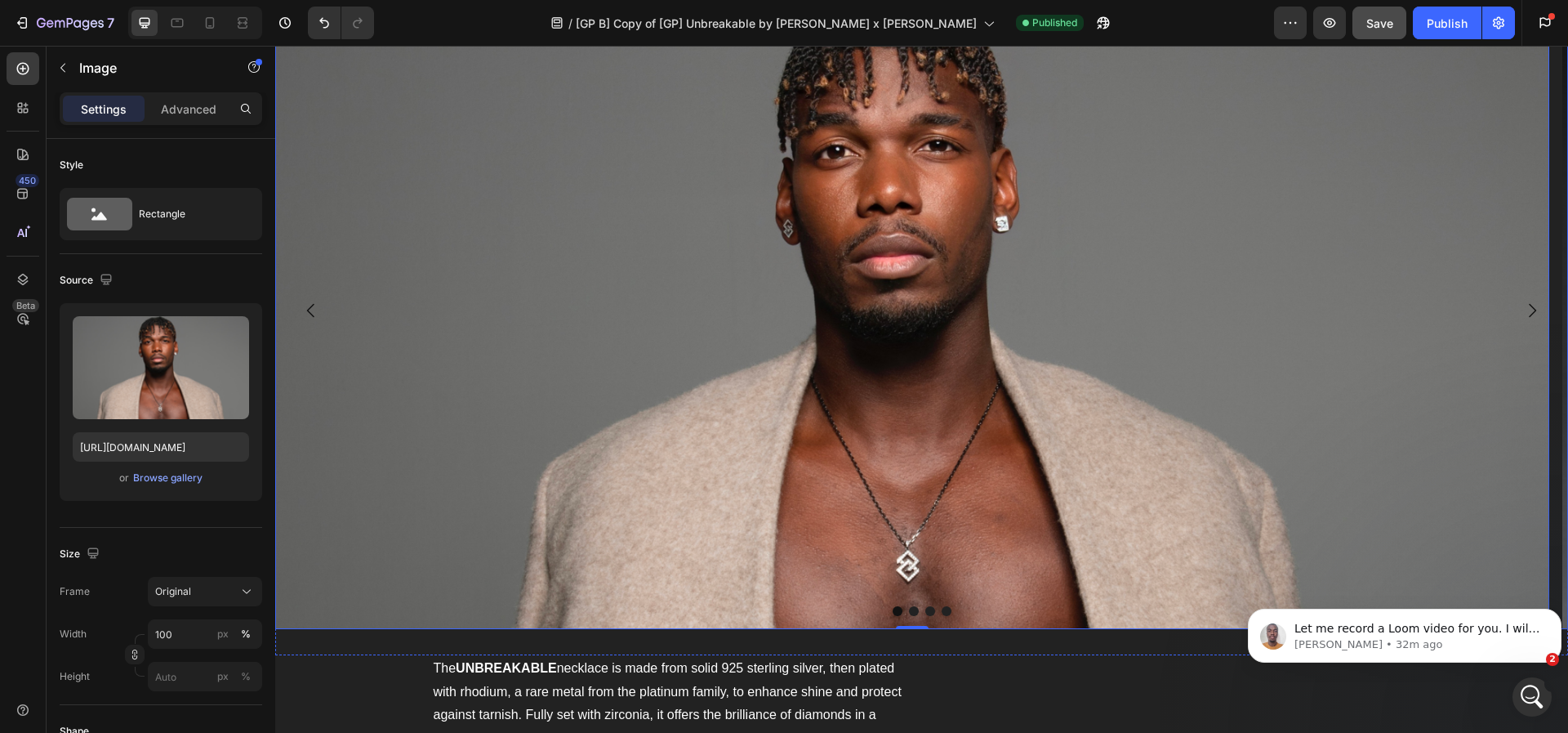
click at [1522, 305] on icon "Carousel Next Arrow" at bounding box center [1532, 310] width 20 height 20
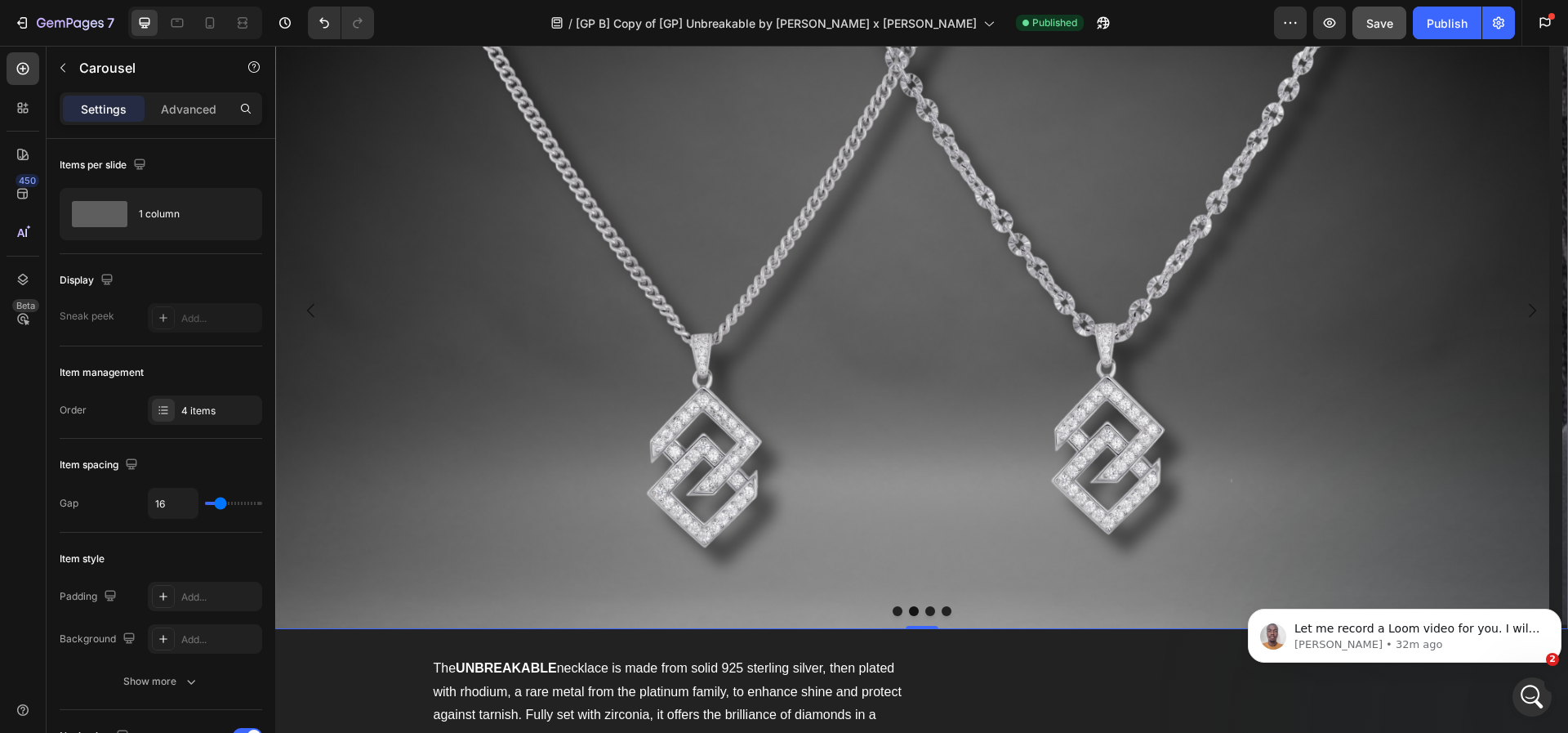
click at [412, 293] on img at bounding box center [912, 310] width 1274 height 638
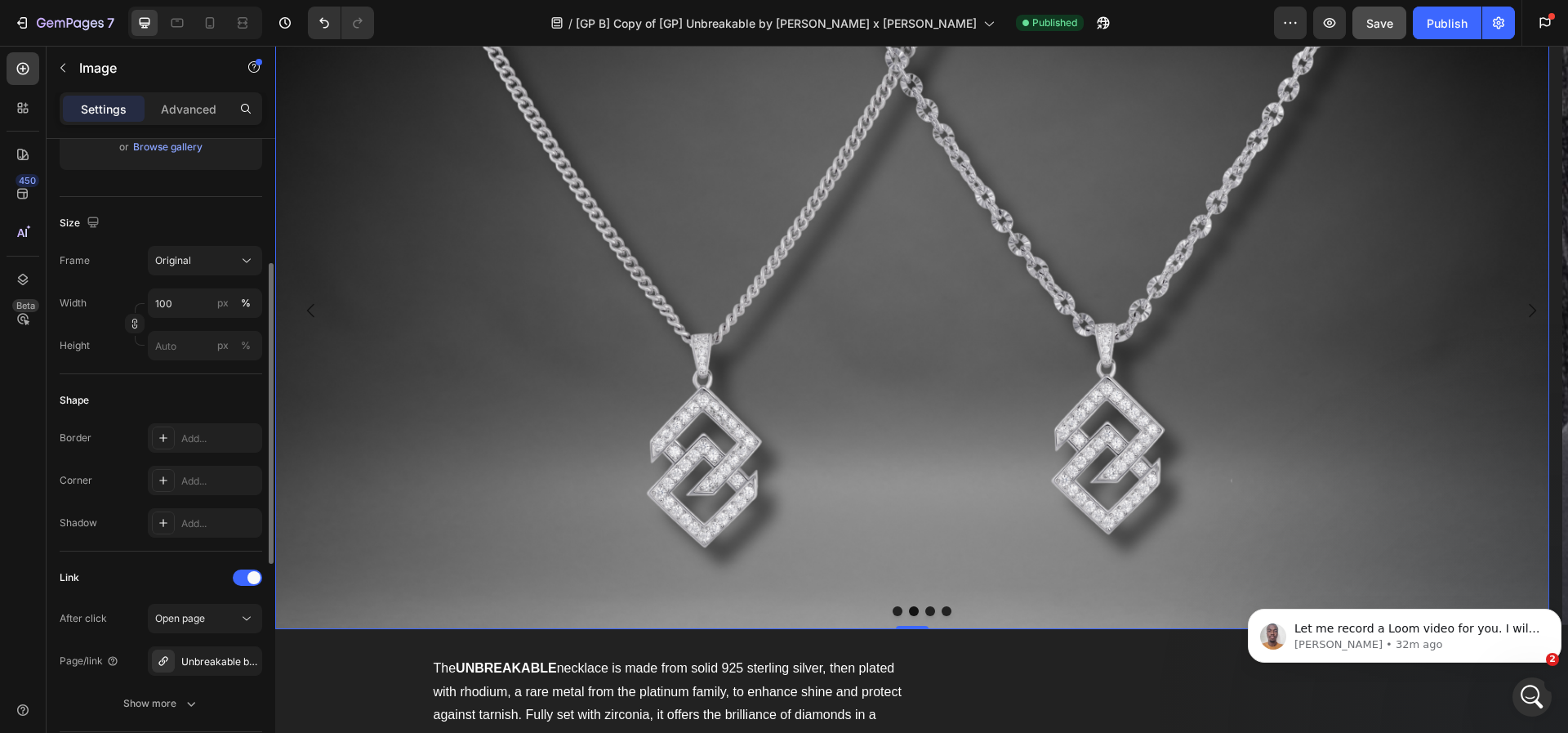
scroll to position [338, 0]
click at [198, 644] on div "Unbreakable by [PERSON_NAME] x [PERSON_NAME]" at bounding box center [204, 654] width 114 height 29
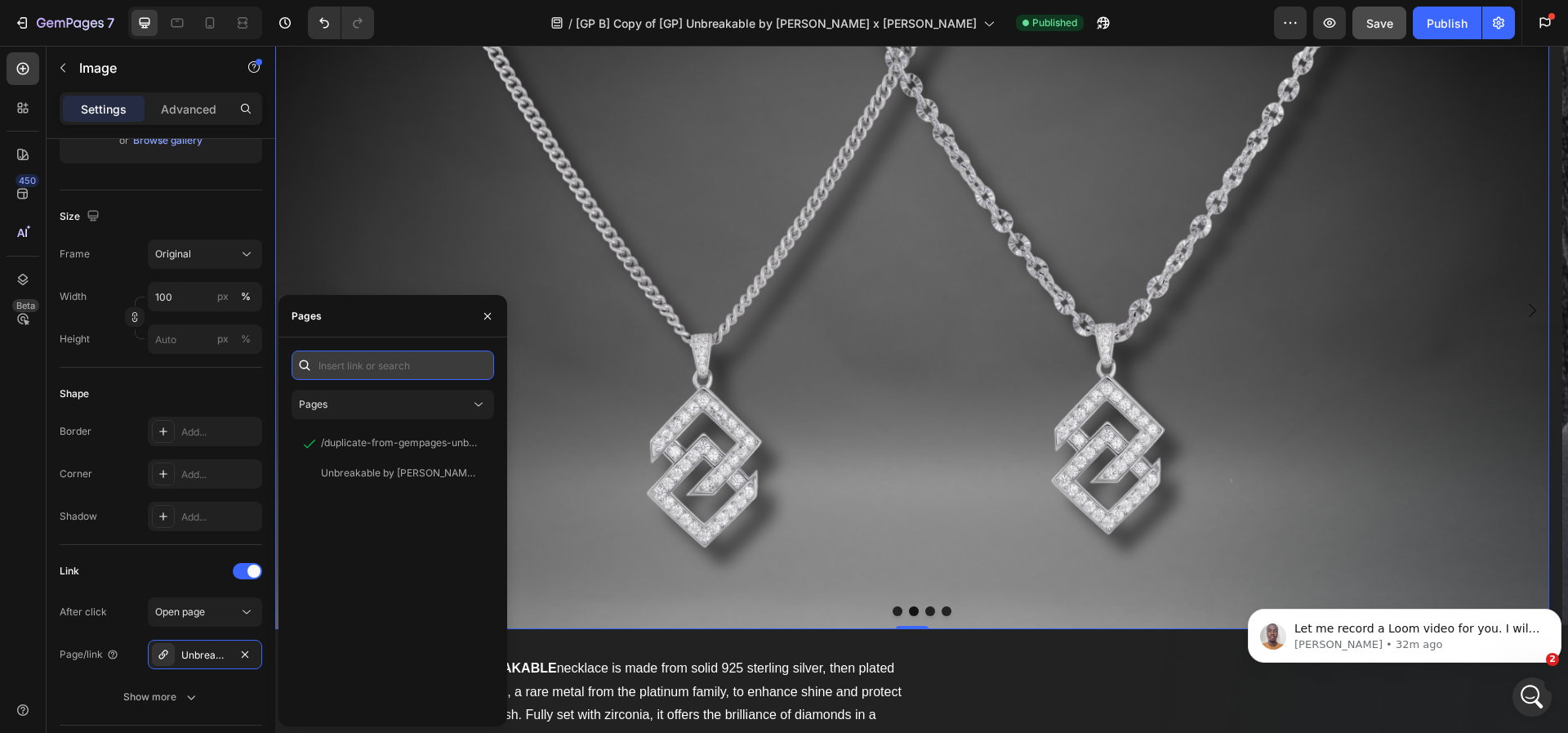
click at [357, 354] on input "text" at bounding box center [393, 365] width 203 height 29
paste input "[URL][DOMAIN_NAME]"
type input "[URL][DOMAIN_NAME]"
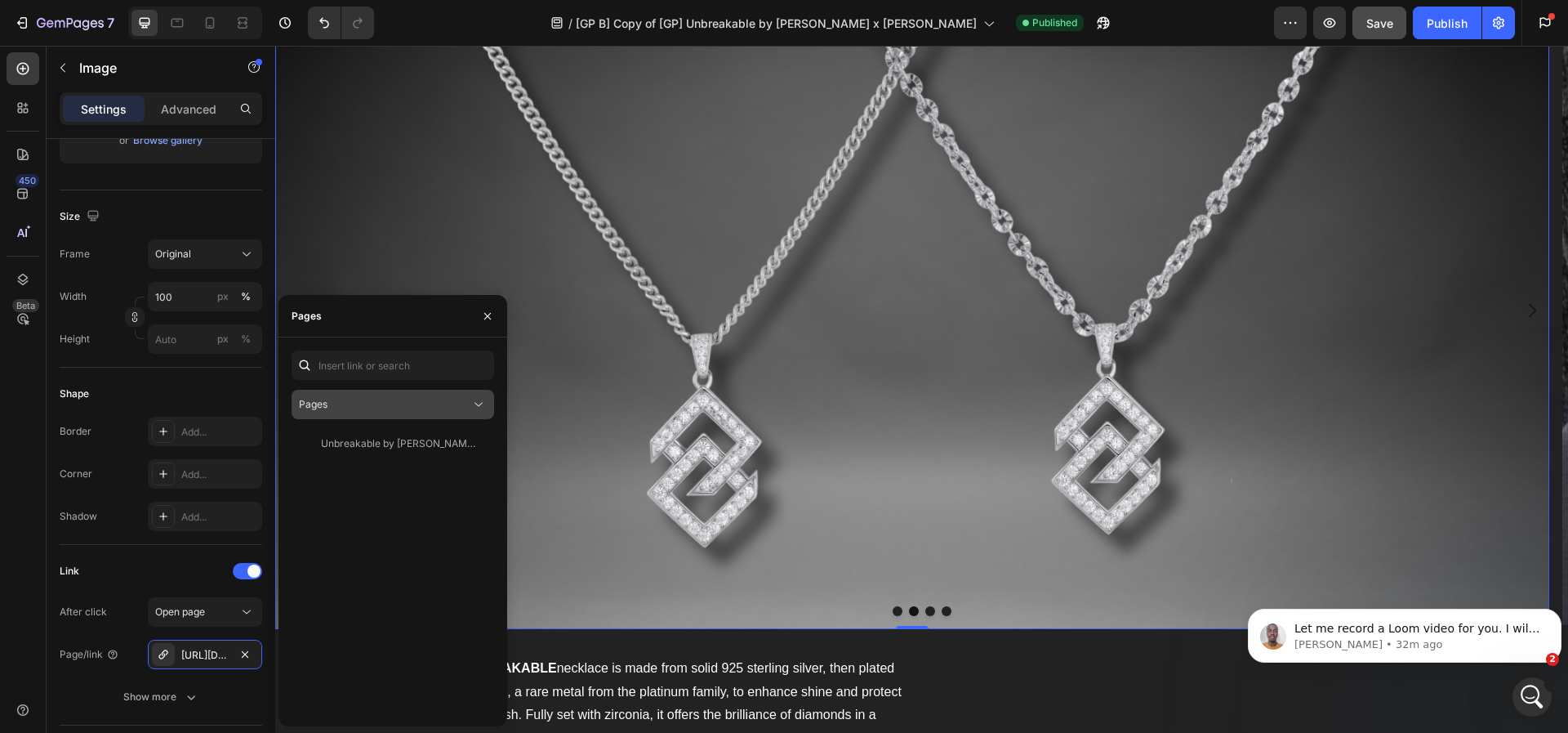
click at [466, 399] on div "Pages" at bounding box center [385, 404] width 172 height 15
click at [686, 390] on img at bounding box center [912, 310] width 1274 height 638
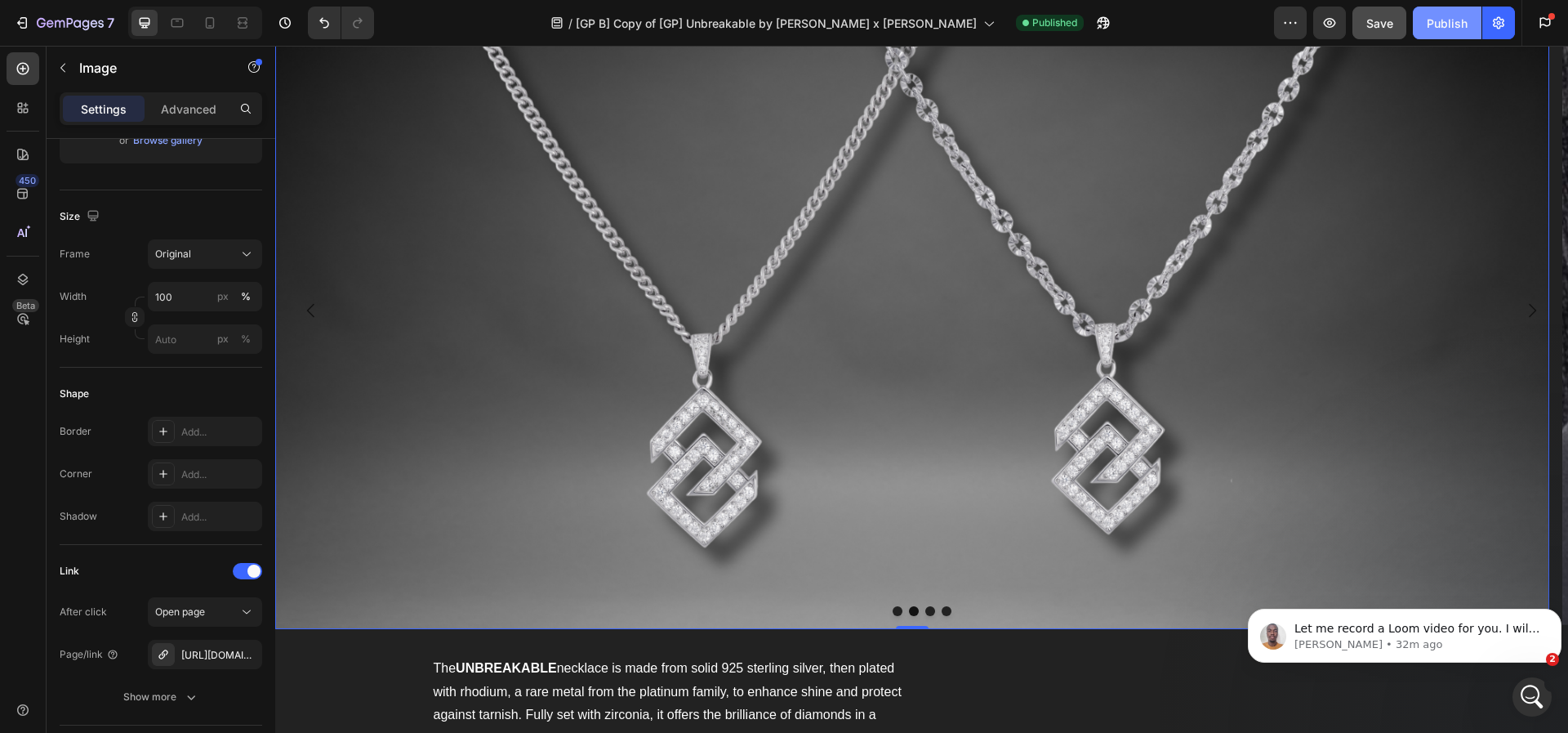
click at [1429, 13] on button "Publish" at bounding box center [1448, 23] width 69 height 33
click at [1087, 24] on button "button" at bounding box center [1103, 23] width 33 height 33
click at [1095, 21] on icon "button" at bounding box center [1103, 22] width 16 height 16
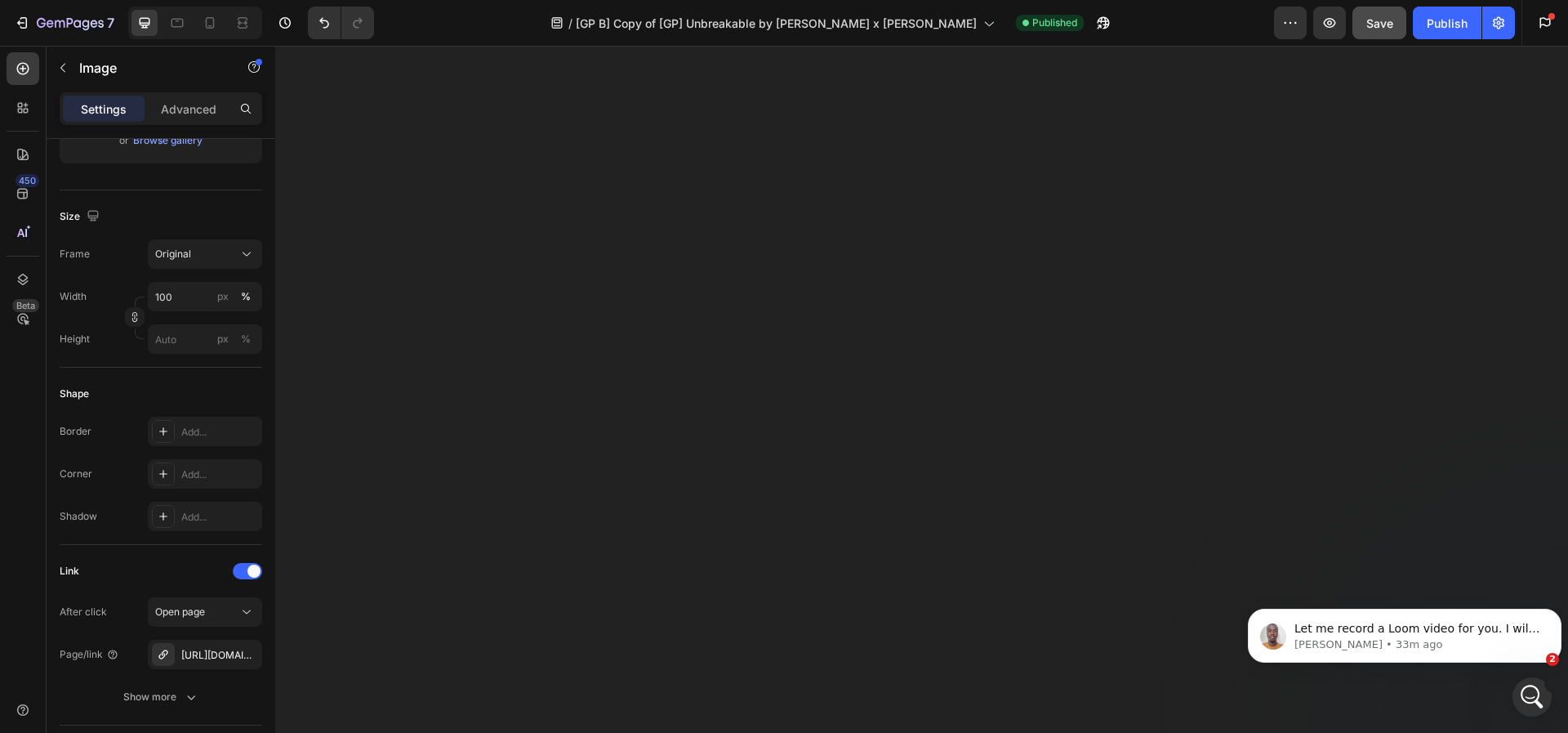
scroll to position [964, 0]
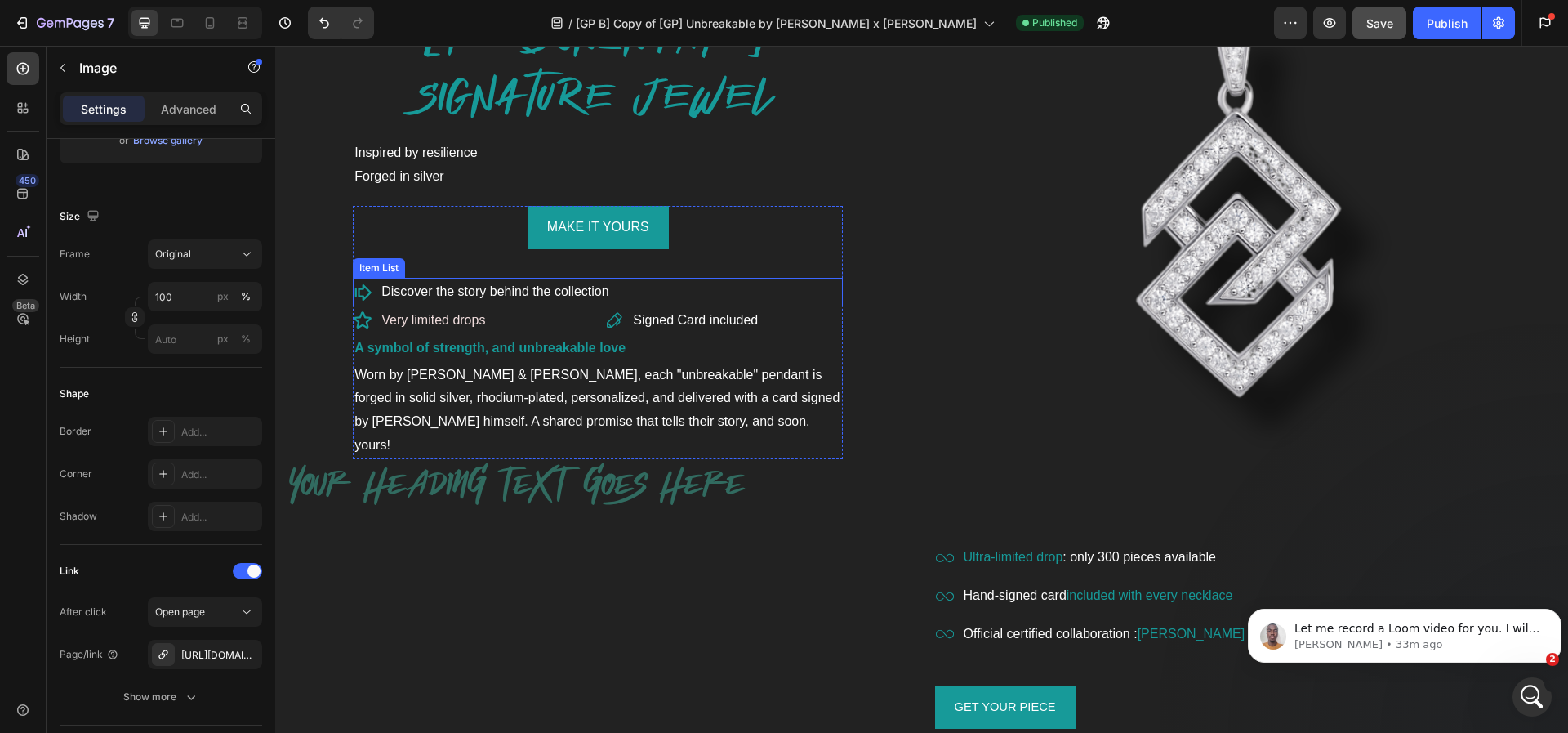
click at [526, 293] on u "Discover the story behind the collection" at bounding box center [495, 291] width 227 height 14
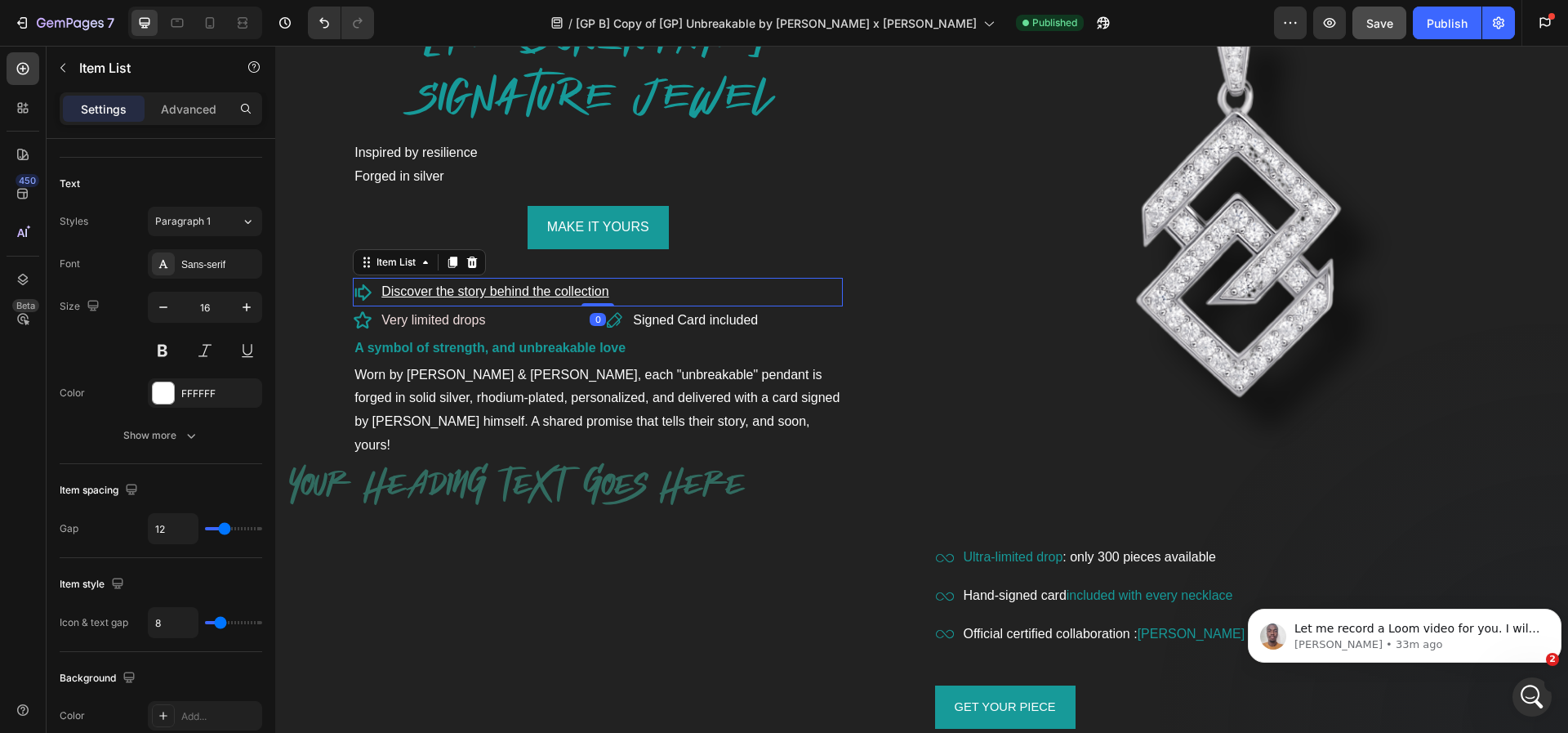
scroll to position [0, 0]
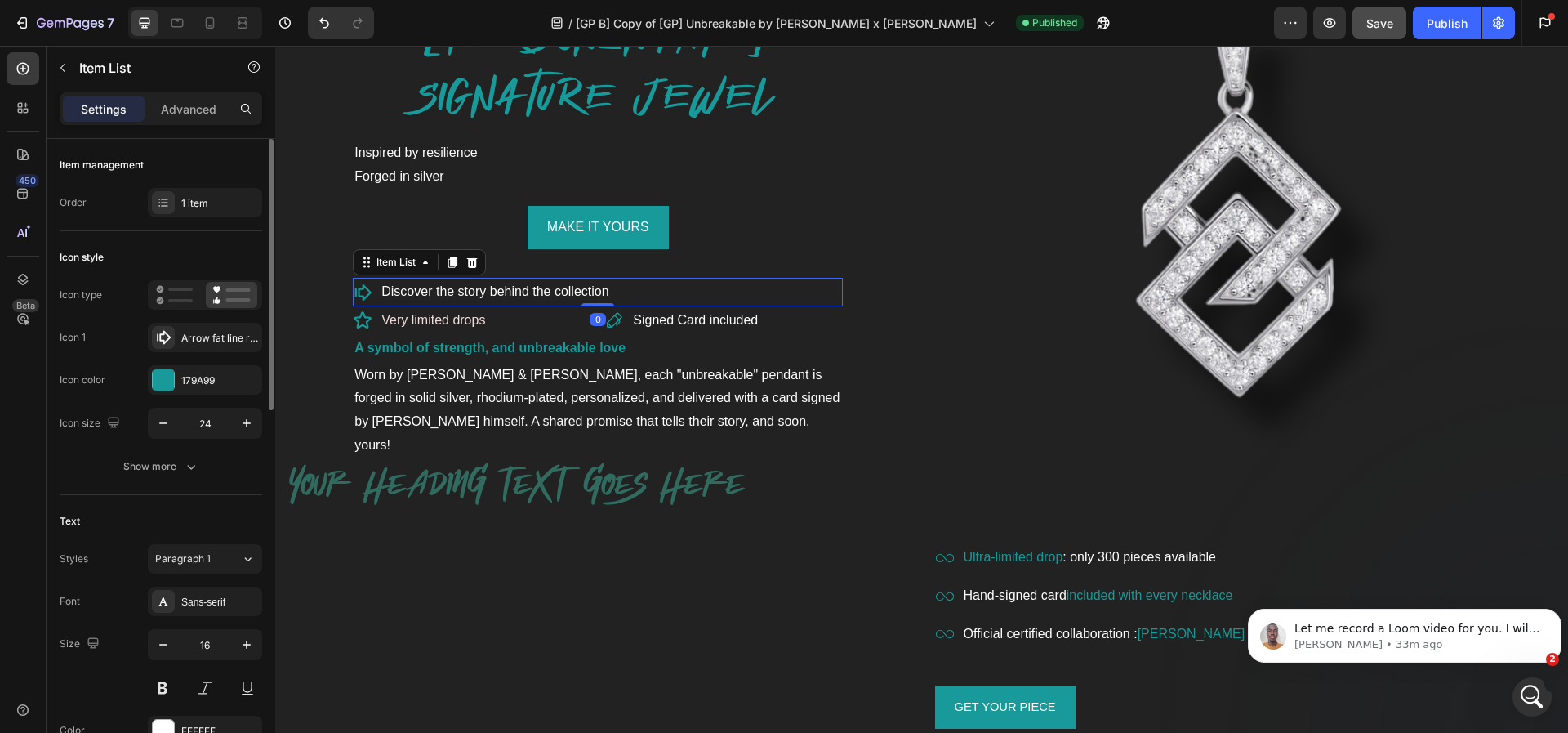
click at [526, 293] on u "Discover the story behind the collection" at bounding box center [495, 291] width 227 height 14
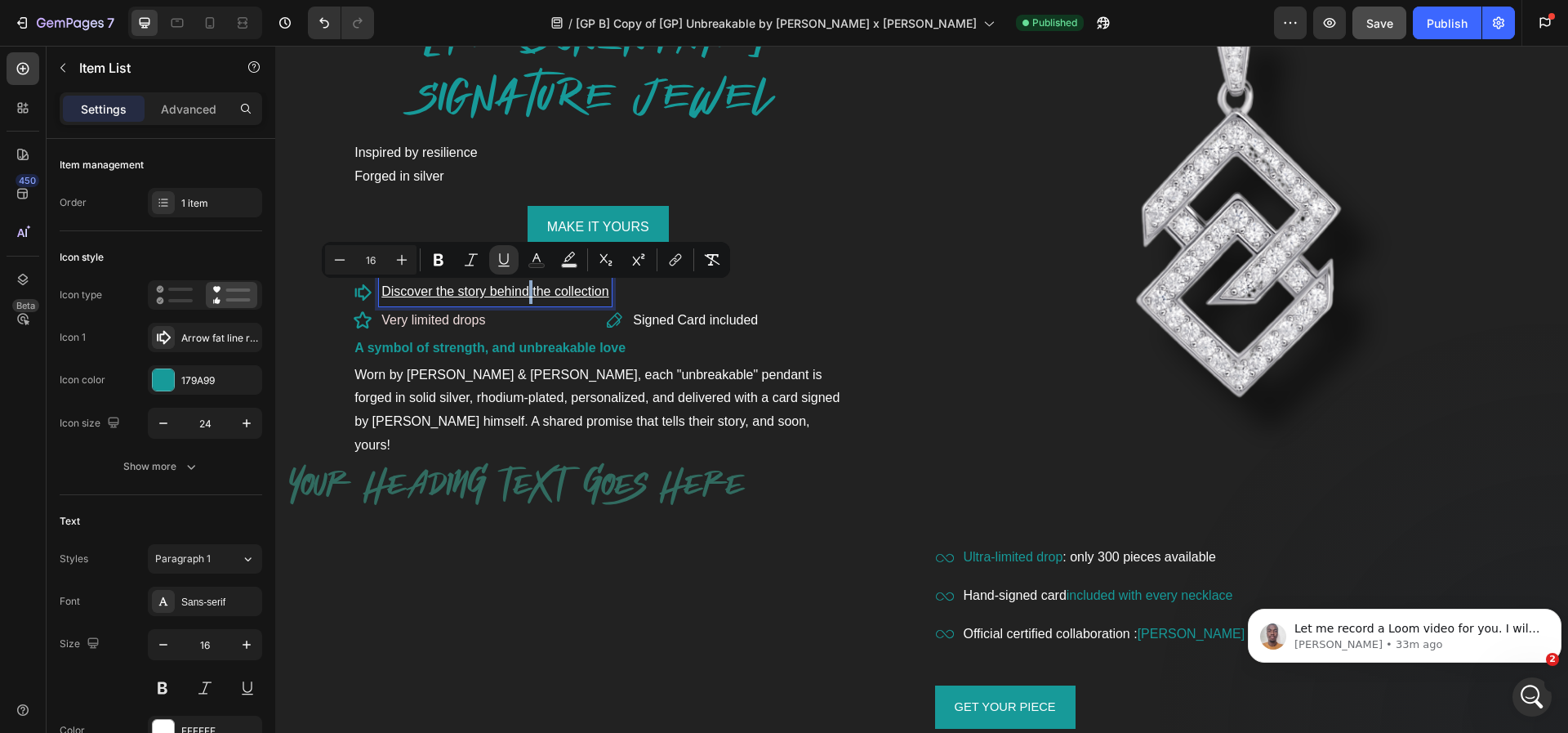
click at [526, 293] on u "Discover the story behind the collection" at bounding box center [495, 291] width 227 height 14
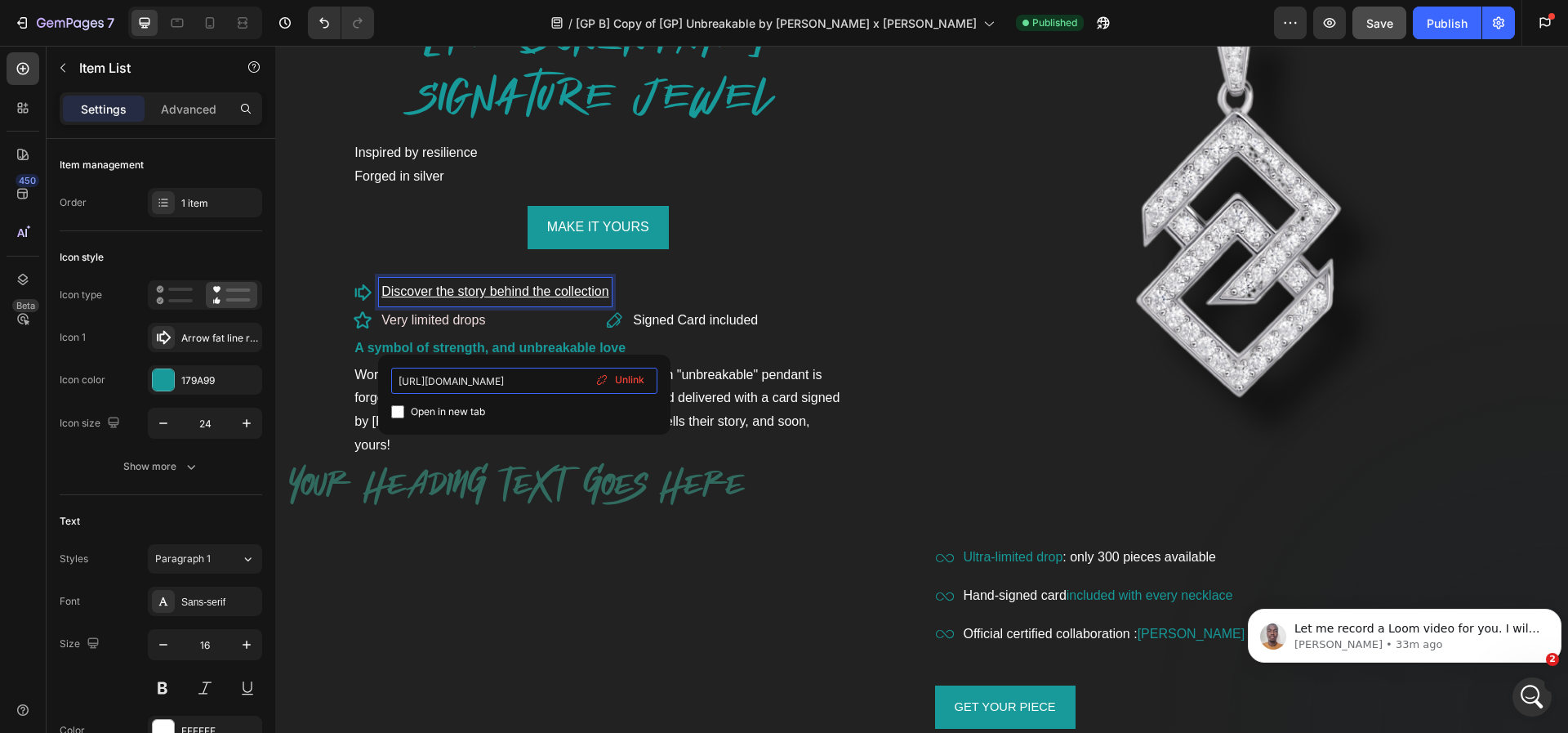
click at [499, 384] on input "[URL][DOMAIN_NAME]" at bounding box center [524, 381] width 266 height 26
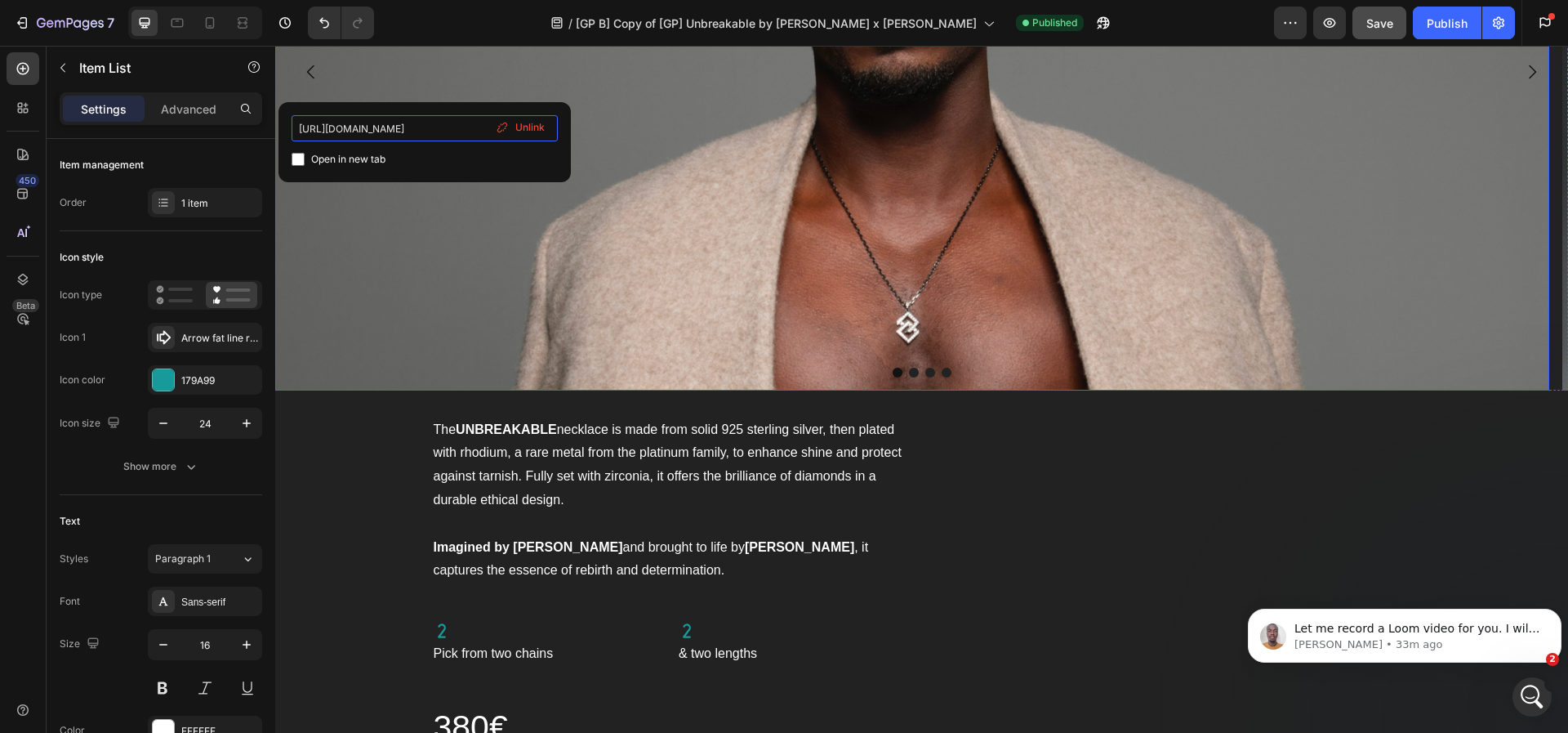
scroll to position [1732, 0]
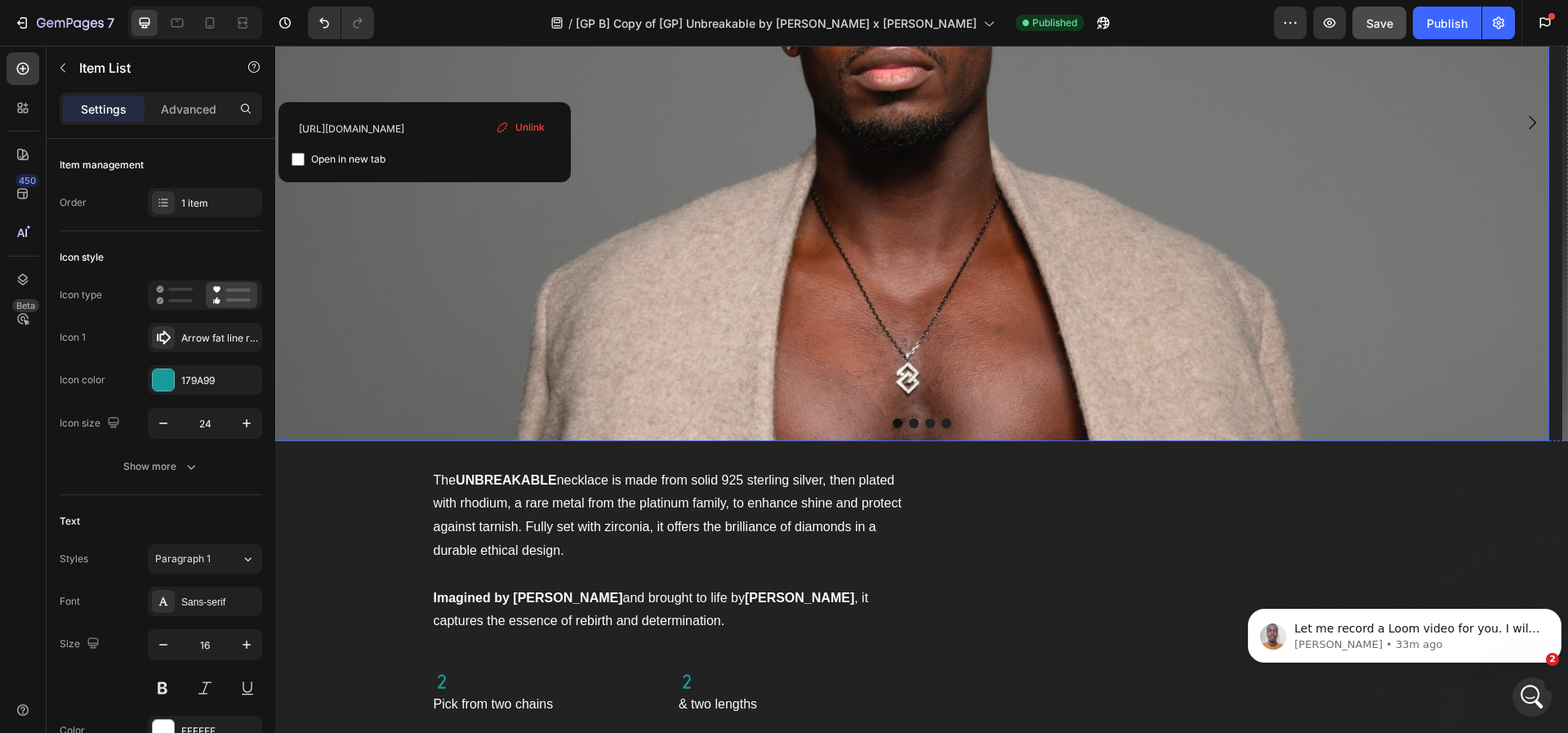
click at [882, 225] on img at bounding box center [912, 123] width 1274 height 638
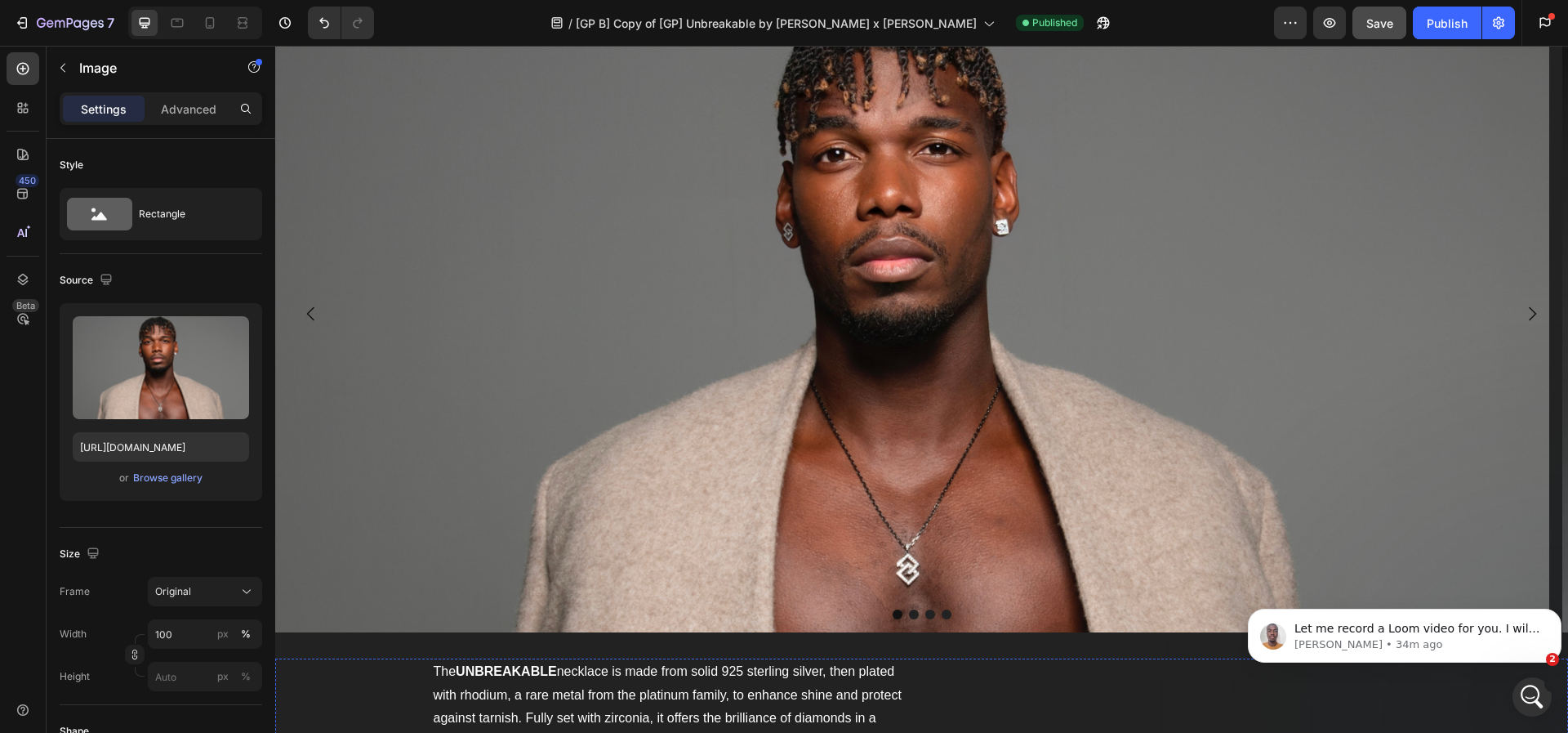
scroll to position [1805, 0]
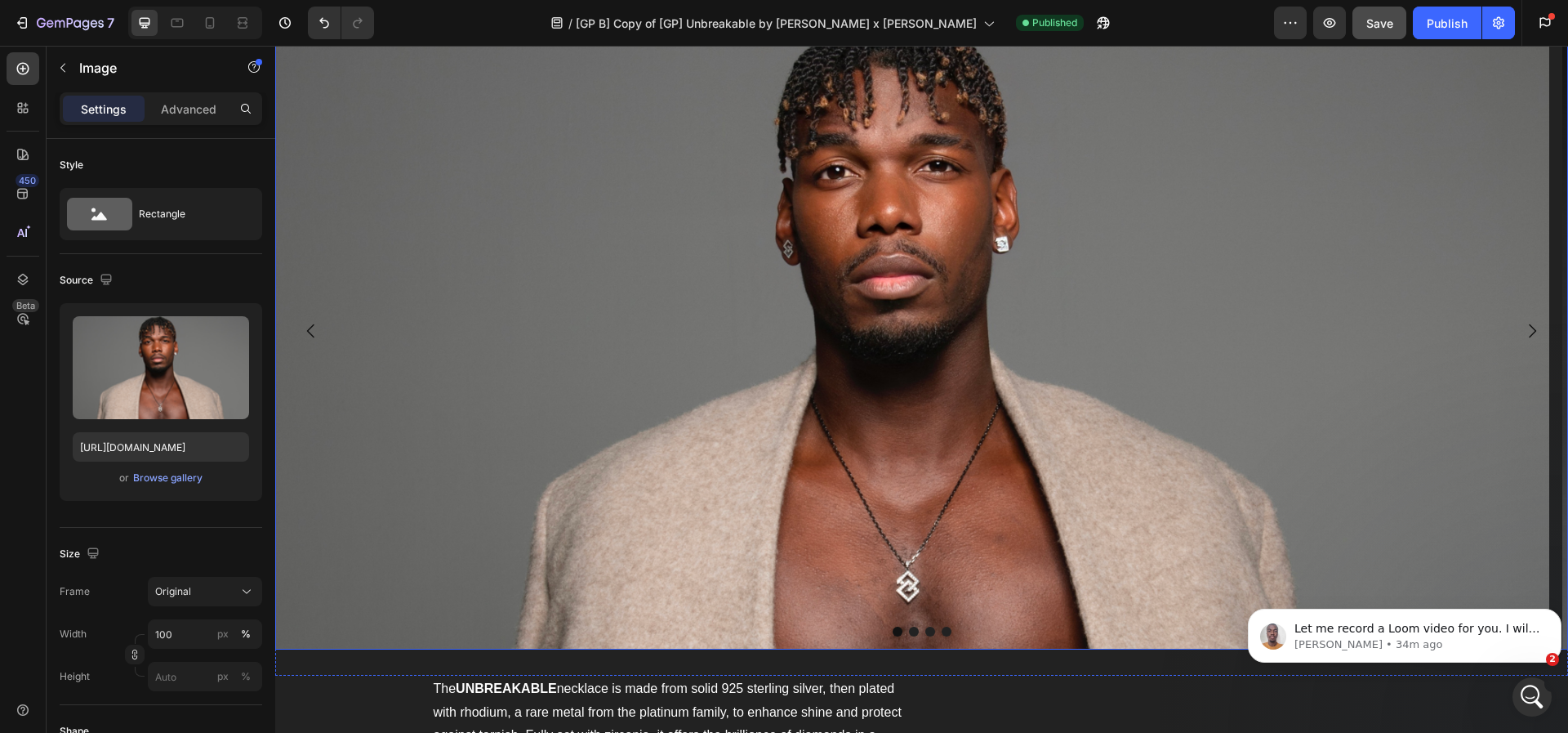
click at [1522, 329] on icon "Carousel Next Arrow" at bounding box center [1532, 331] width 20 height 20
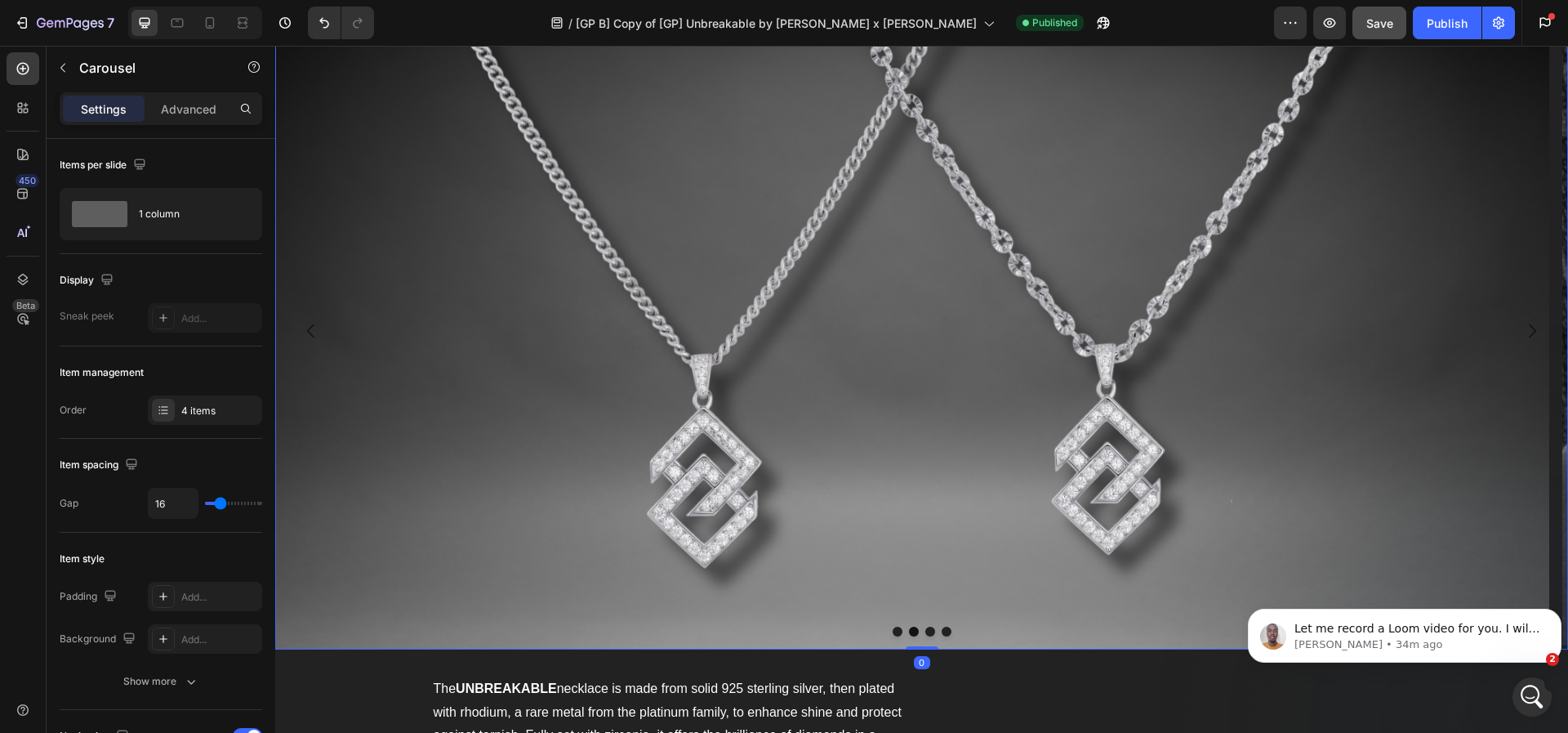
click at [1516, 341] on button "Carousel Next Arrow" at bounding box center [1532, 330] width 46 height 46
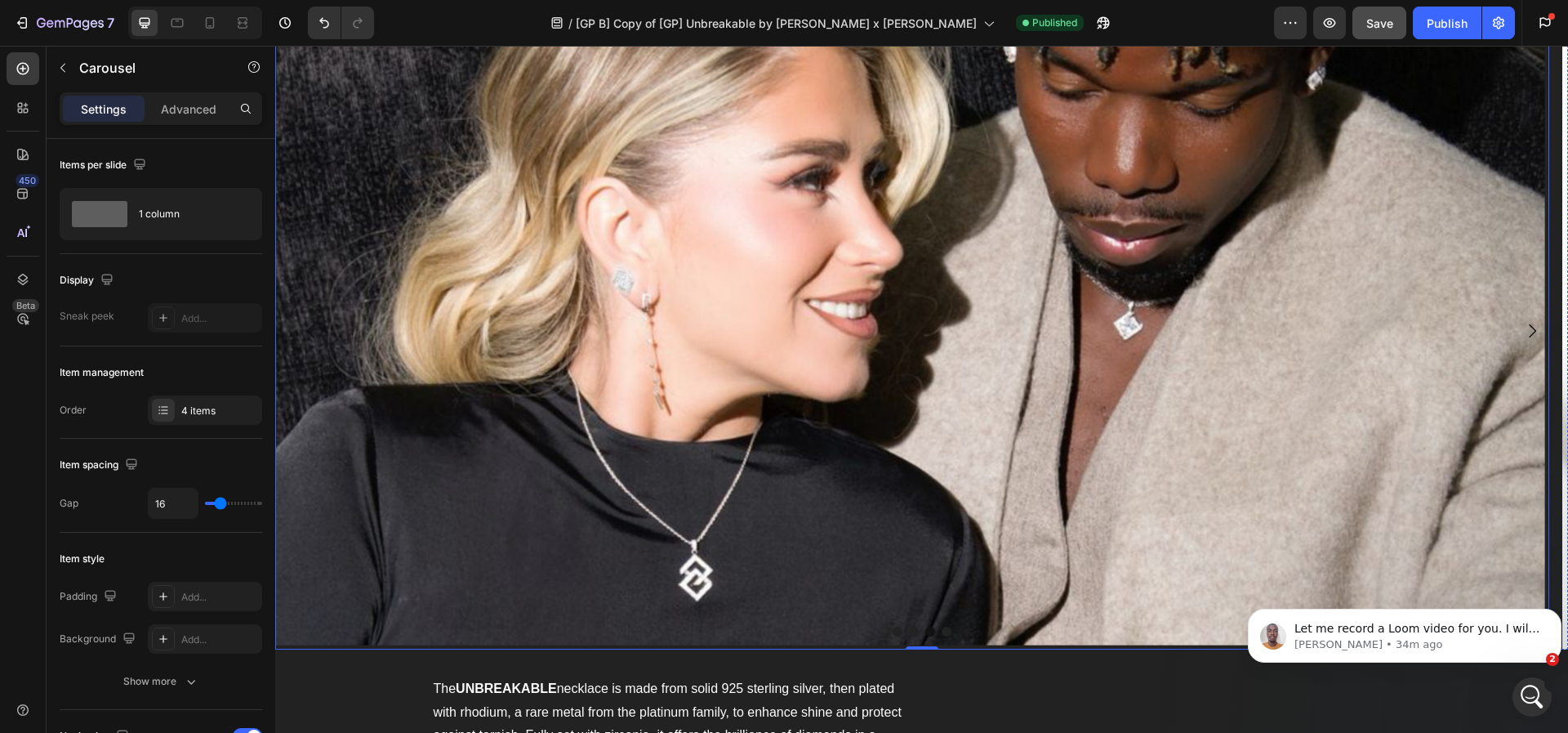
click at [680, 308] on img at bounding box center [912, 331] width 1274 height 638
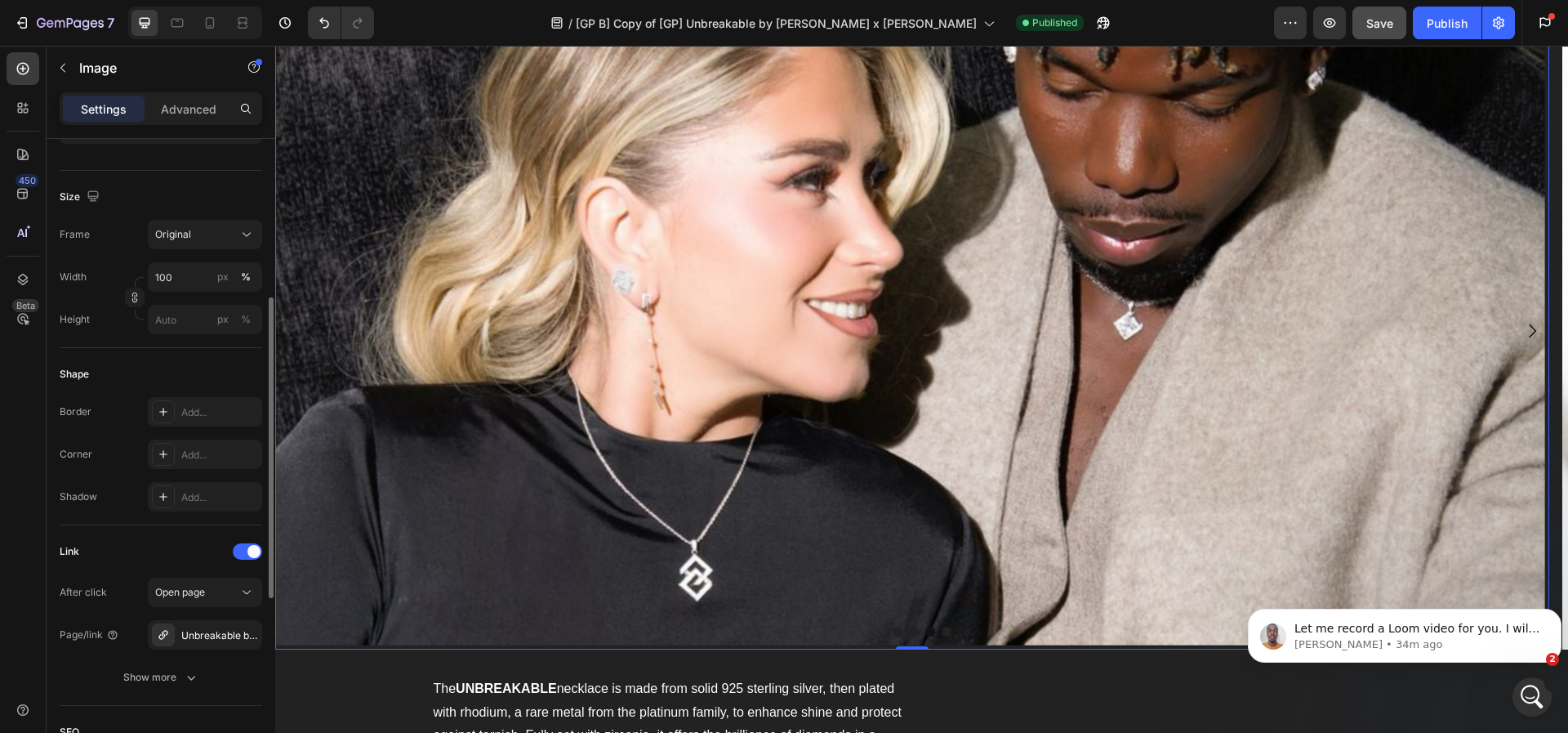
scroll to position [361, 0]
click at [220, 627] on div "Unbreakable by [PERSON_NAME] x [PERSON_NAME]" at bounding box center [204, 631] width 47 height 15
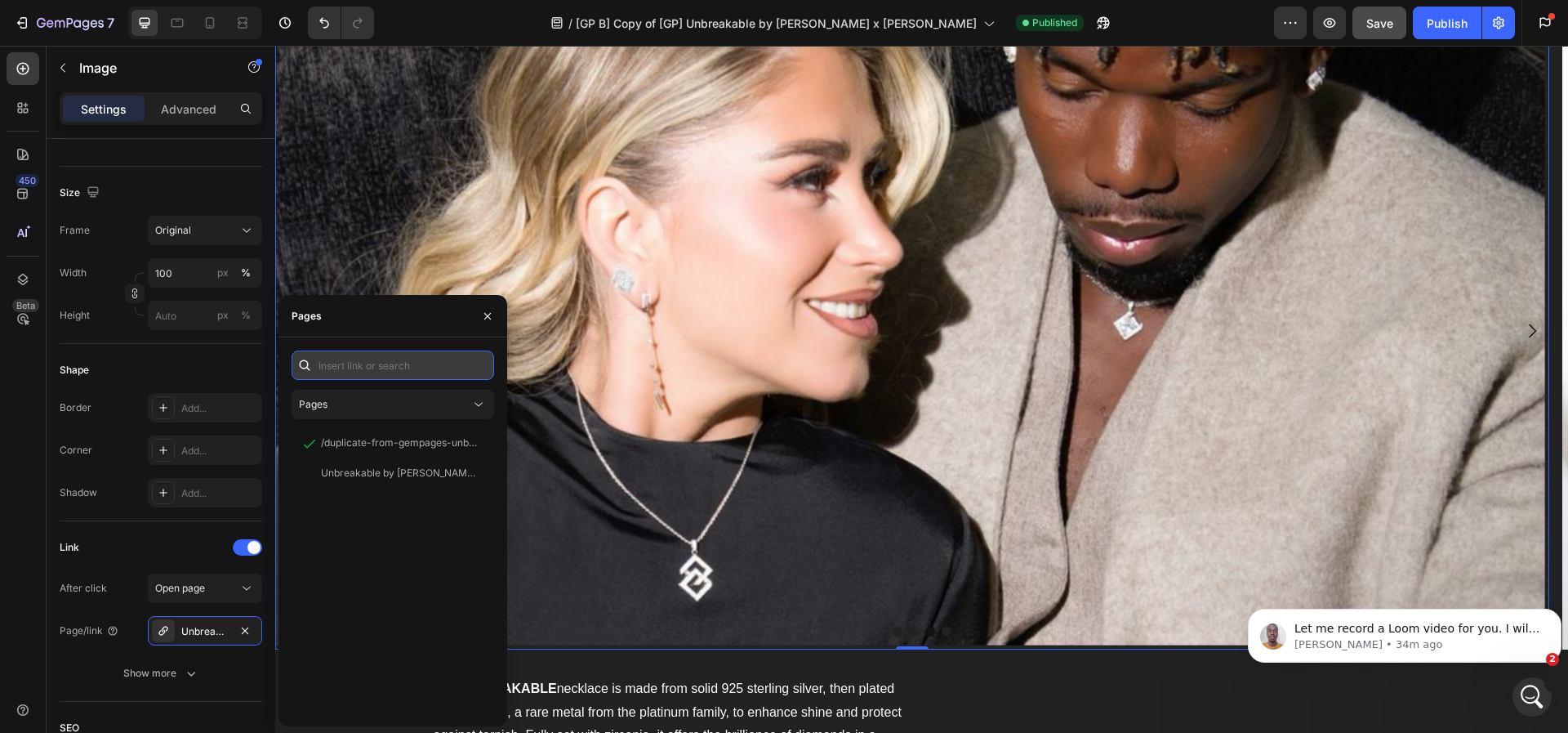
click at [386, 363] on input "text" at bounding box center [393, 365] width 203 height 29
paste input "[URL][DOMAIN_NAME]"
type input "[URL][DOMAIN_NAME]"
click at [942, 347] on img at bounding box center [912, 331] width 1274 height 638
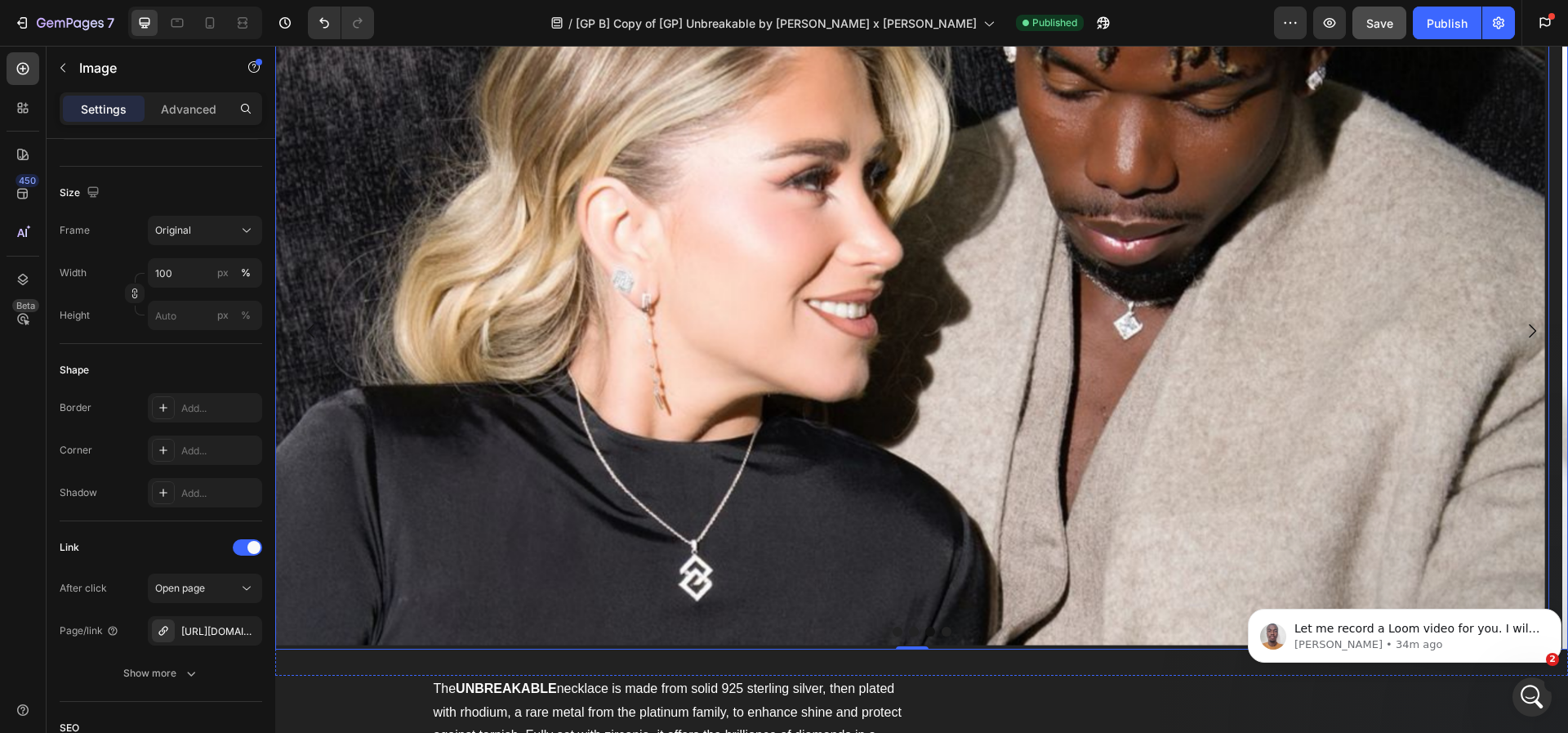
click at [1522, 324] on icon "Carousel Next Arrow" at bounding box center [1532, 331] width 20 height 20
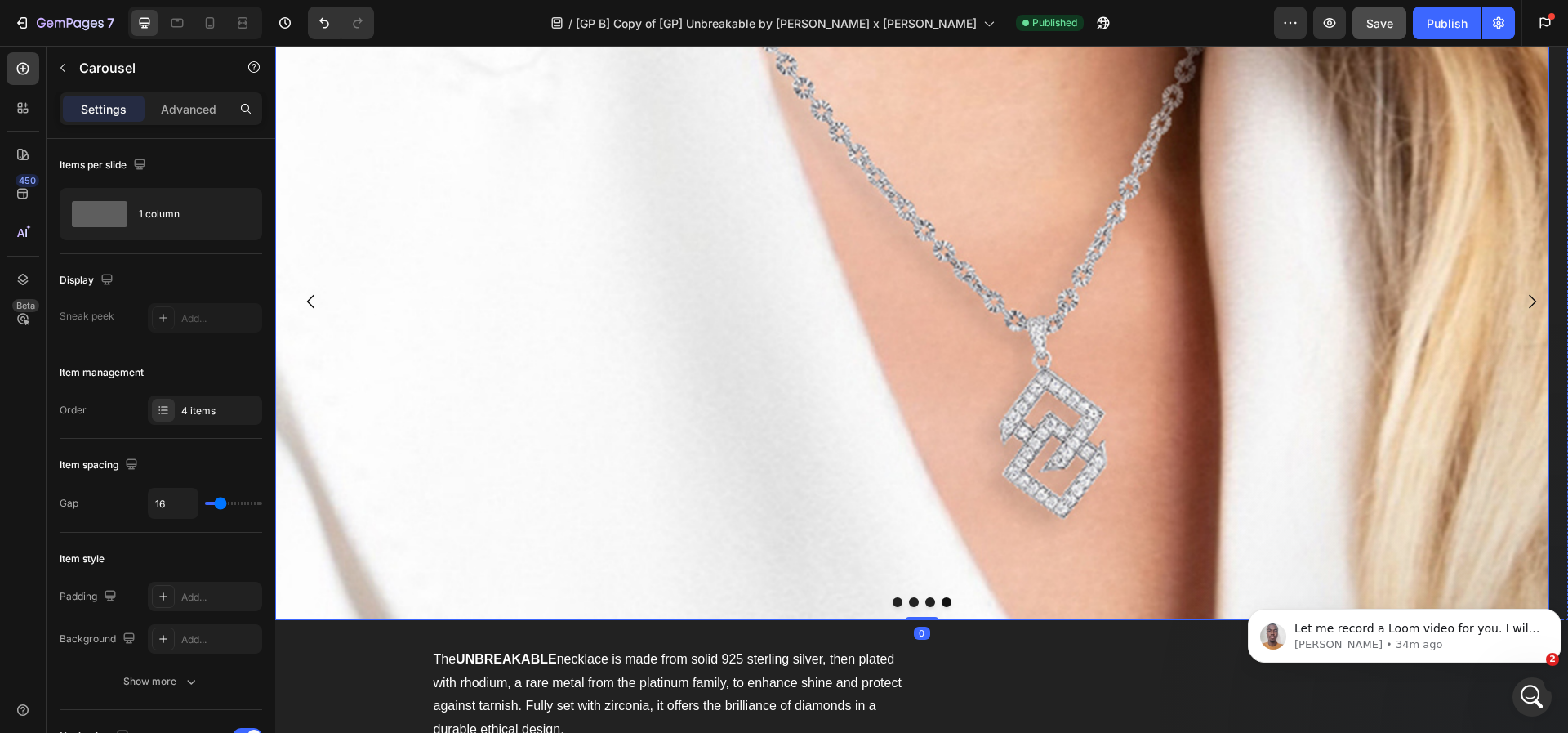
scroll to position [1954, 0]
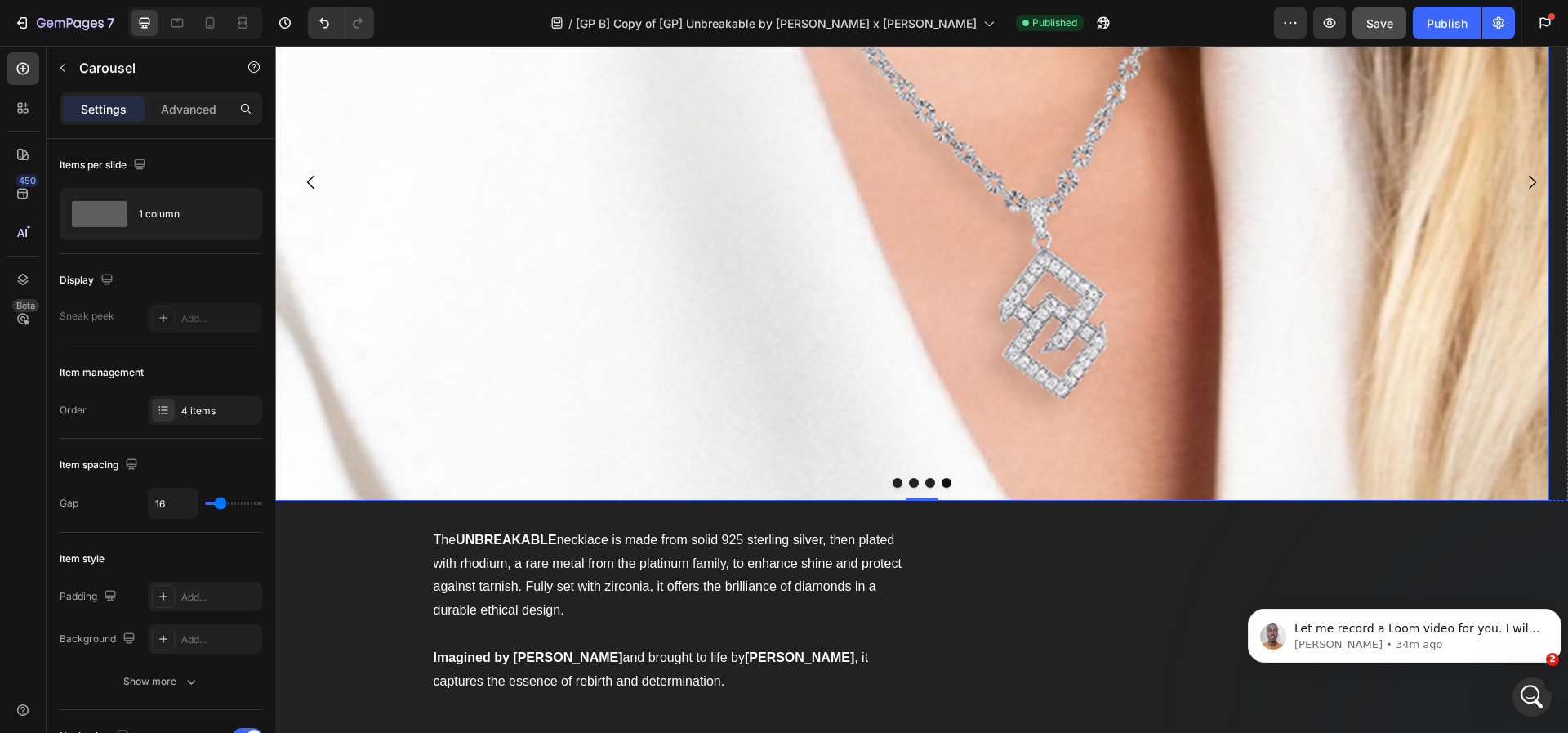
click at [716, 240] on img at bounding box center [912, 182] width 1274 height 638
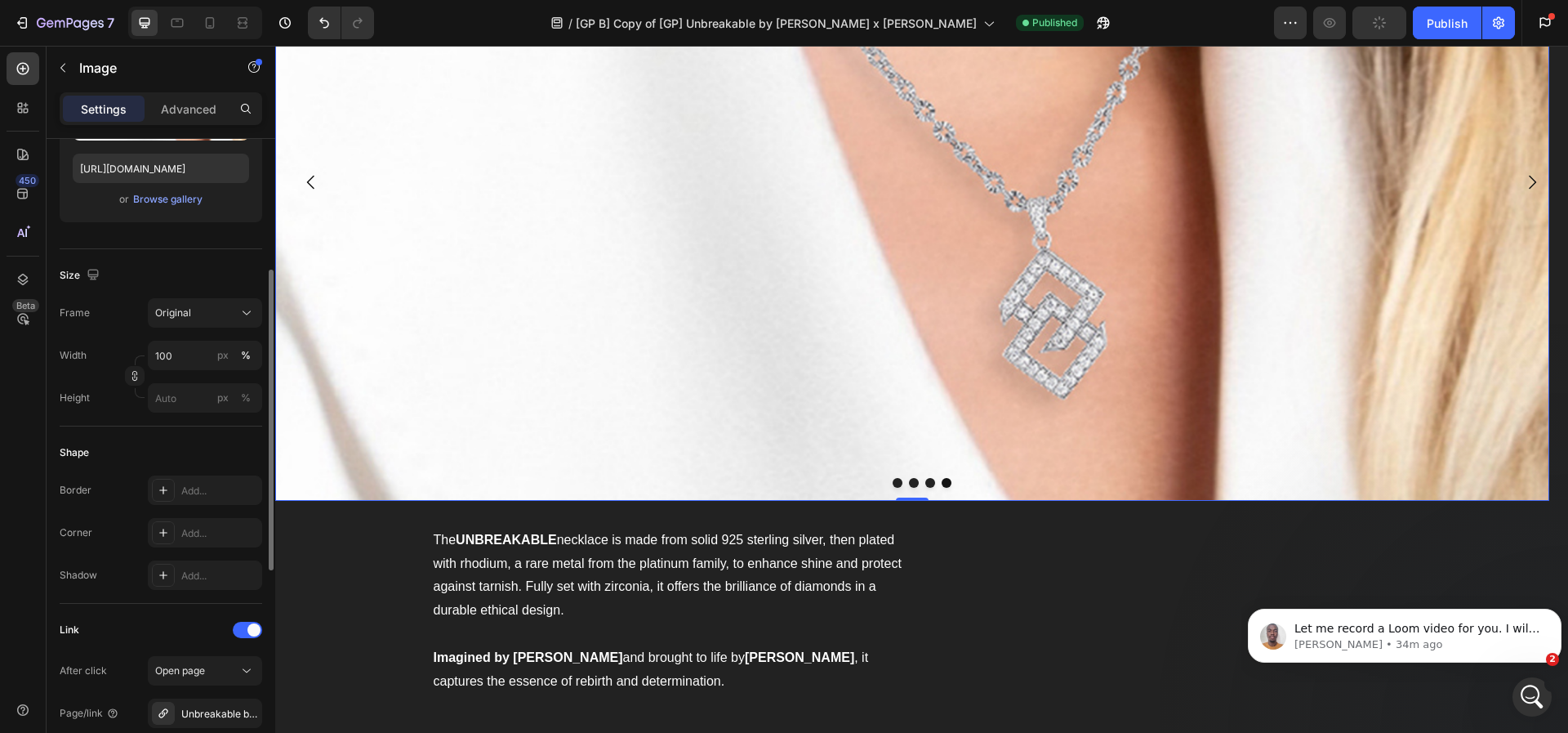
scroll to position [437, 0]
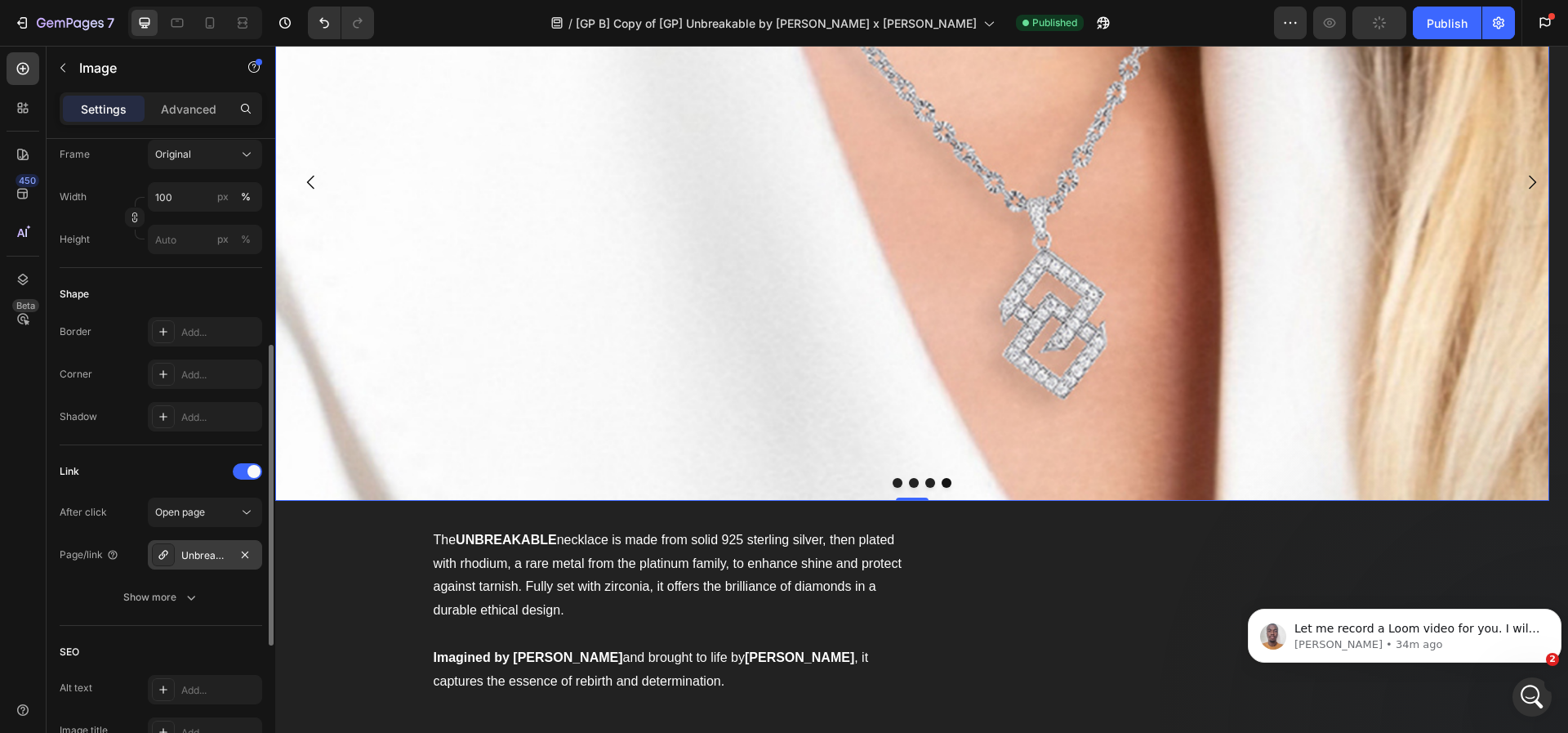
click at [223, 562] on div "Unbreakable by [PERSON_NAME] x [PERSON_NAME]" at bounding box center [204, 554] width 114 height 29
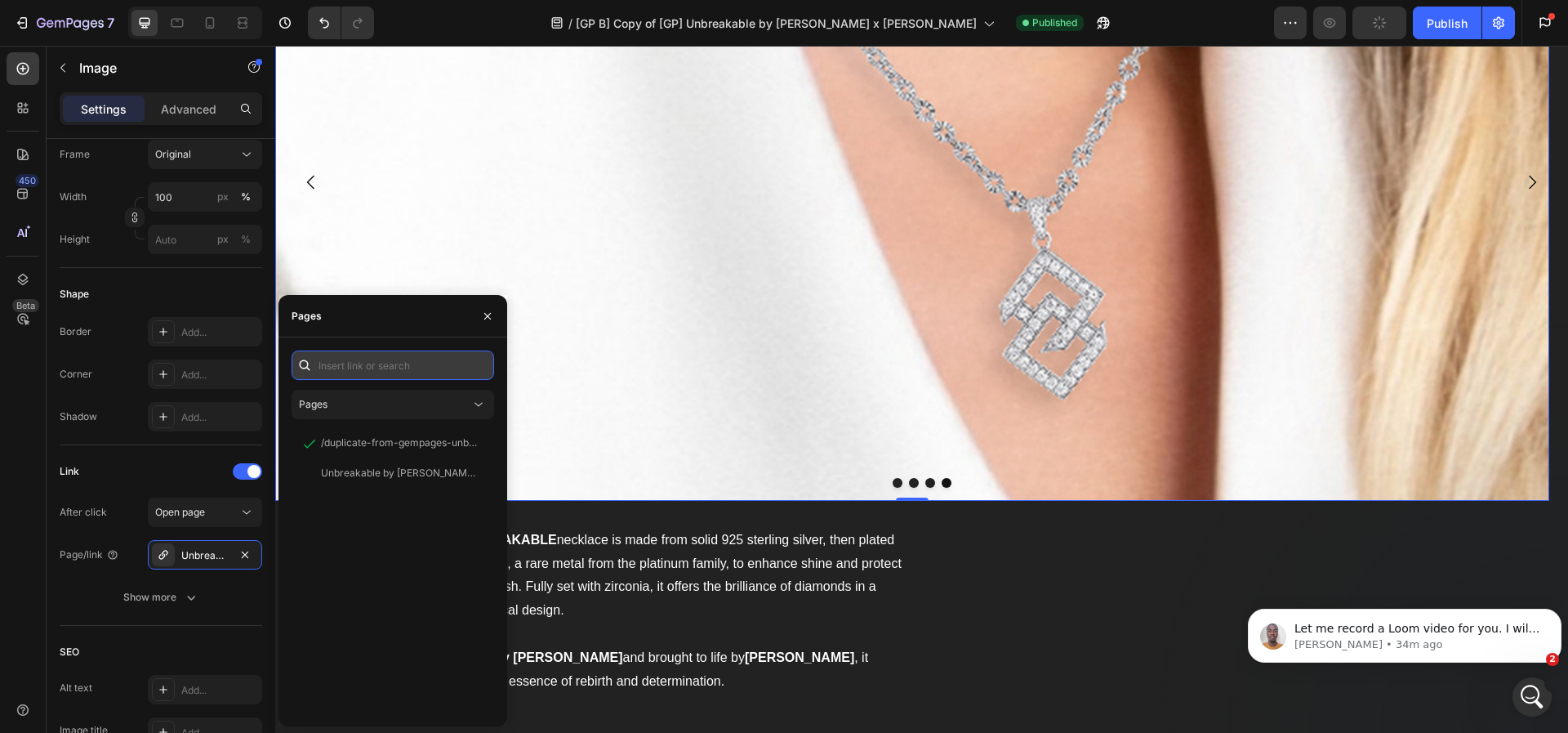
click at [394, 365] on input "text" at bounding box center [393, 365] width 203 height 29
paste input "[URL][DOMAIN_NAME]"
type input "[URL][DOMAIN_NAME]"
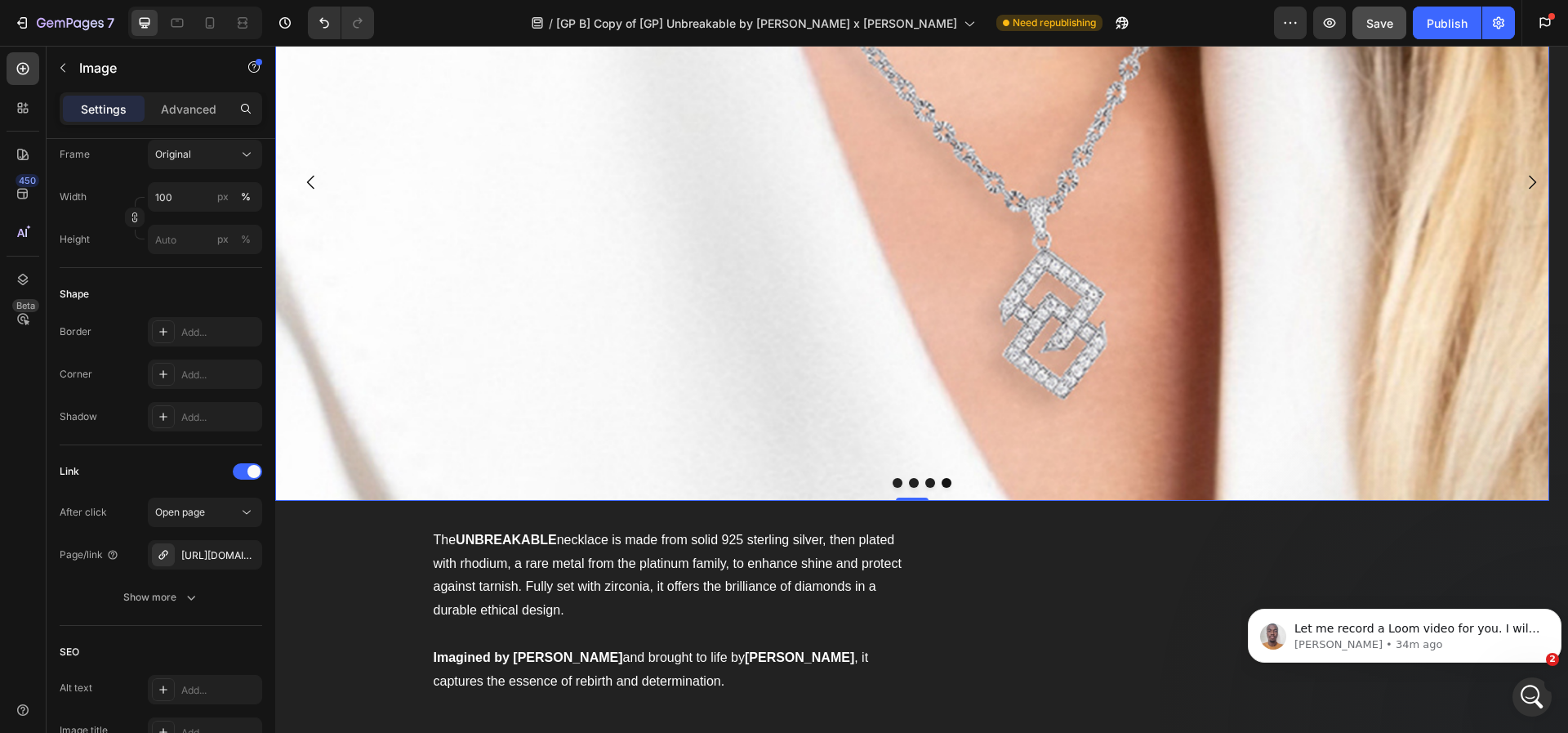
click at [943, 299] on img at bounding box center [912, 182] width 1274 height 638
click at [310, 181] on icon "Carousel Back Arrow" at bounding box center [311, 182] width 20 height 20
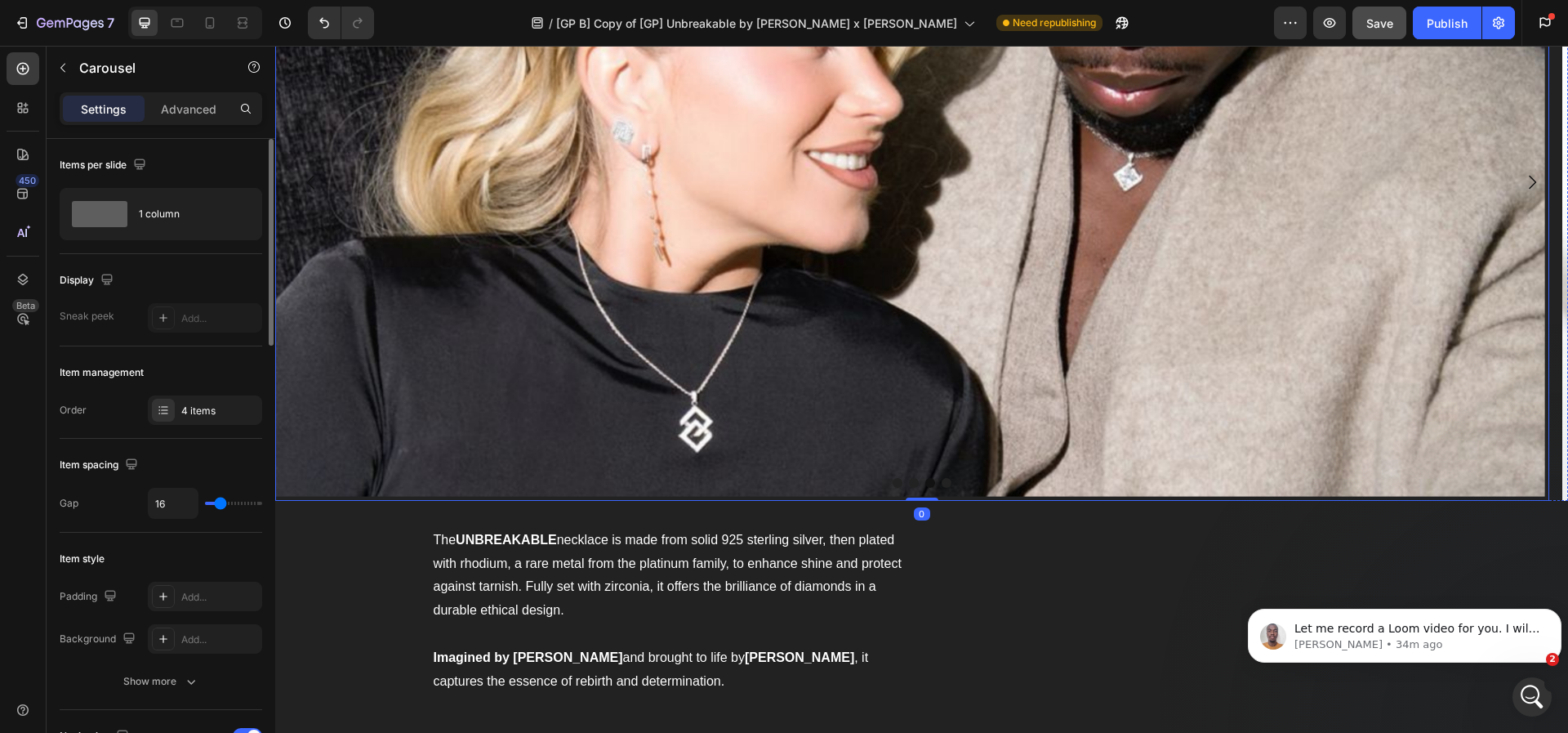
click at [552, 254] on img at bounding box center [912, 182] width 1274 height 638
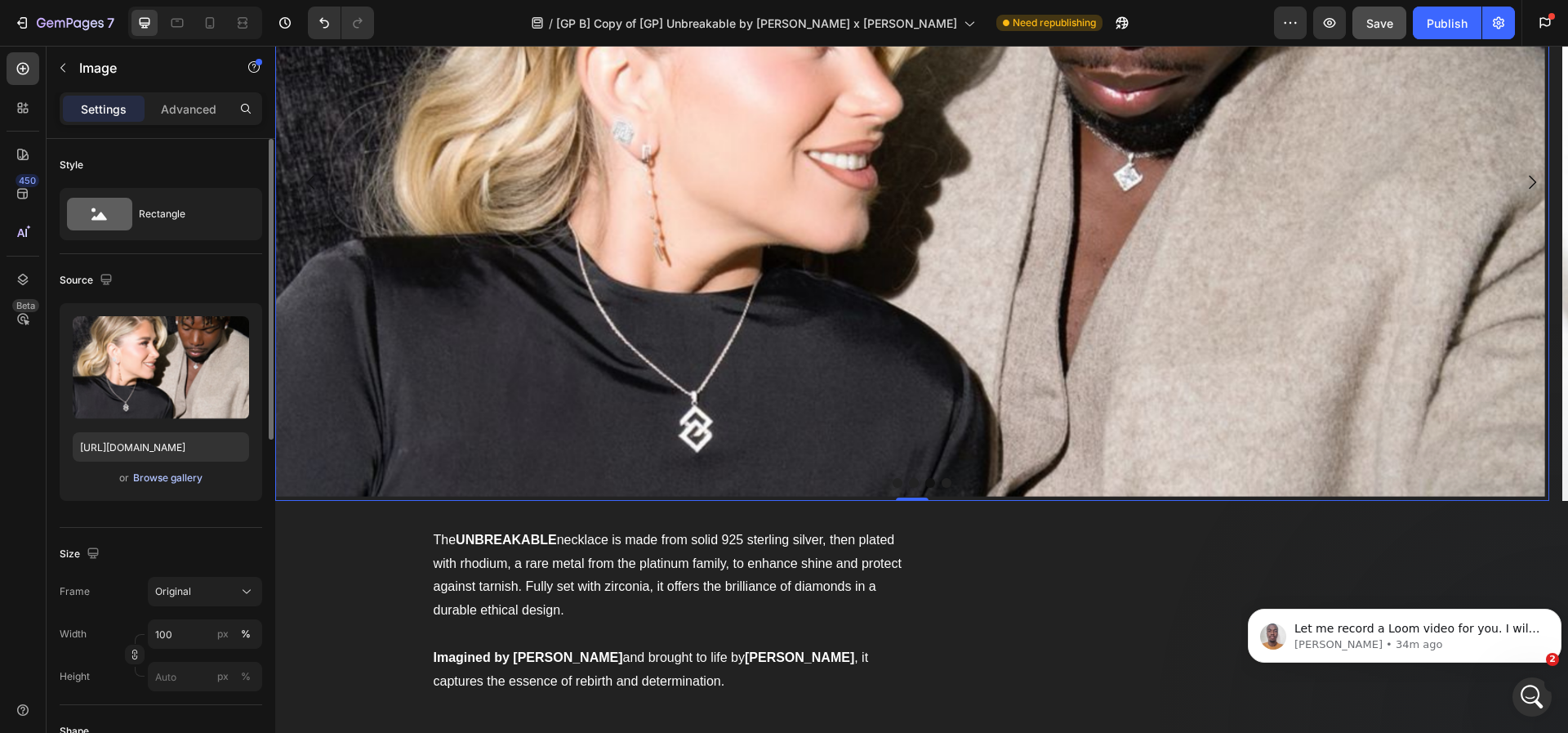
scroll to position [295, 0]
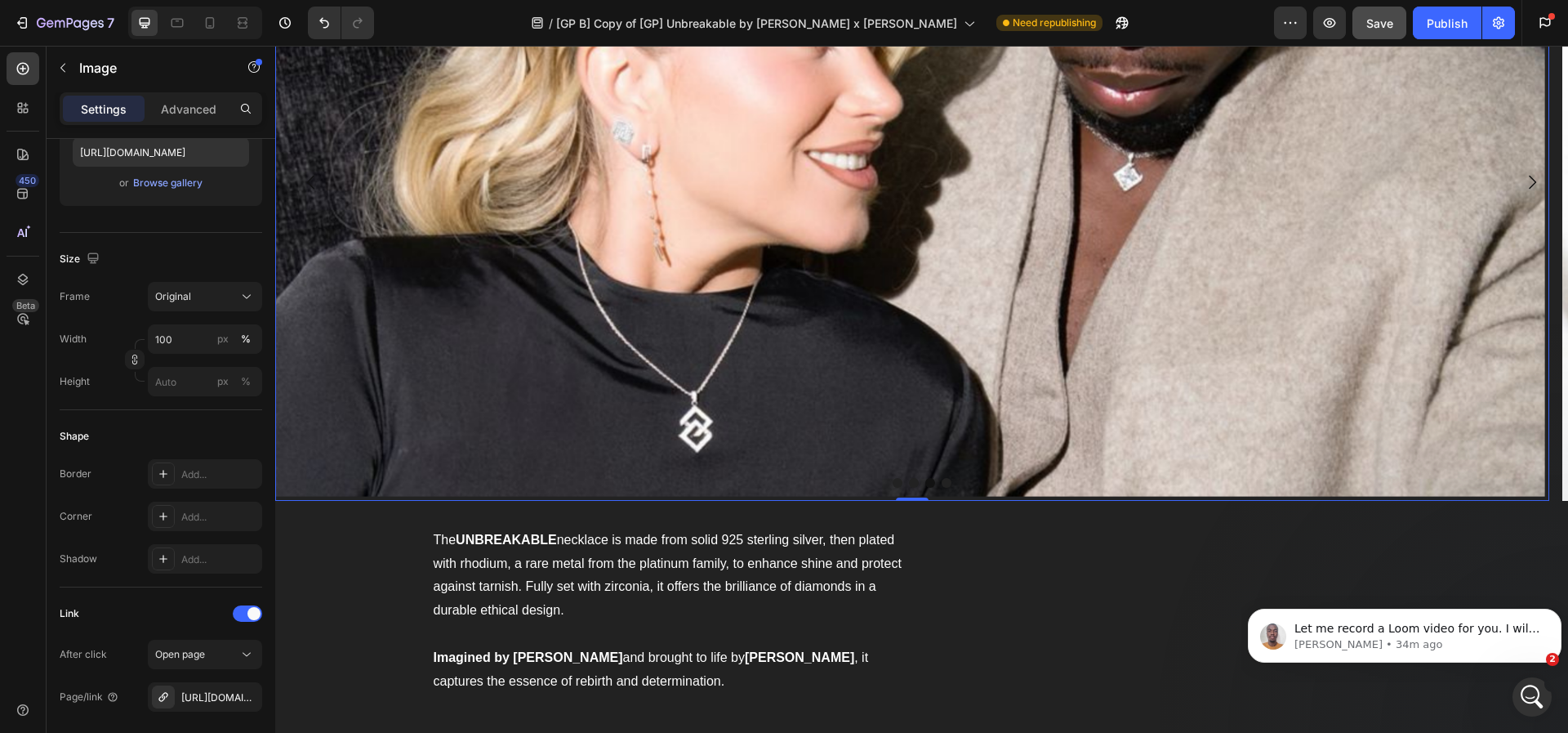
click at [427, 255] on img at bounding box center [912, 182] width 1274 height 638
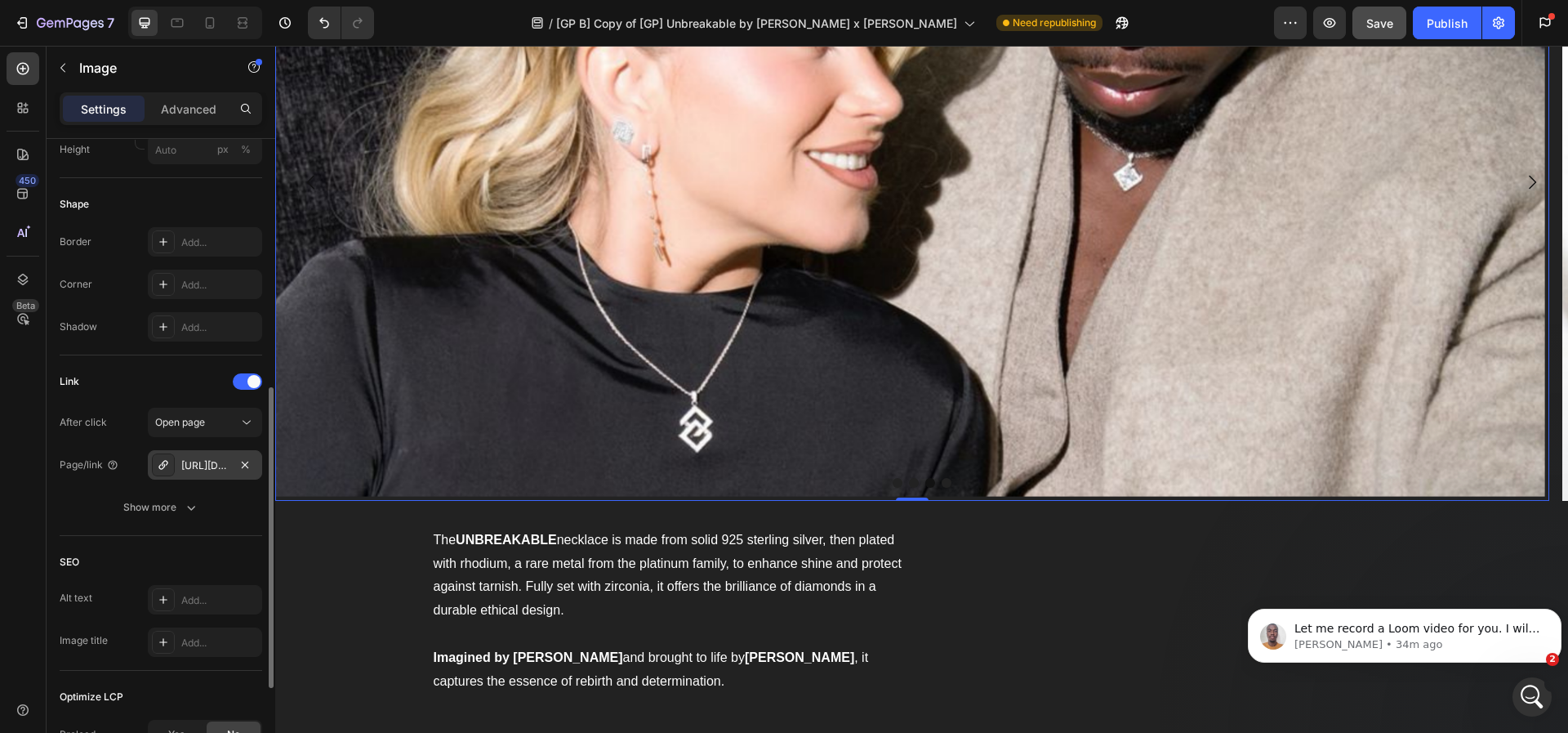
click at [216, 469] on div "[URL][DOMAIN_NAME]" at bounding box center [204, 465] width 47 height 15
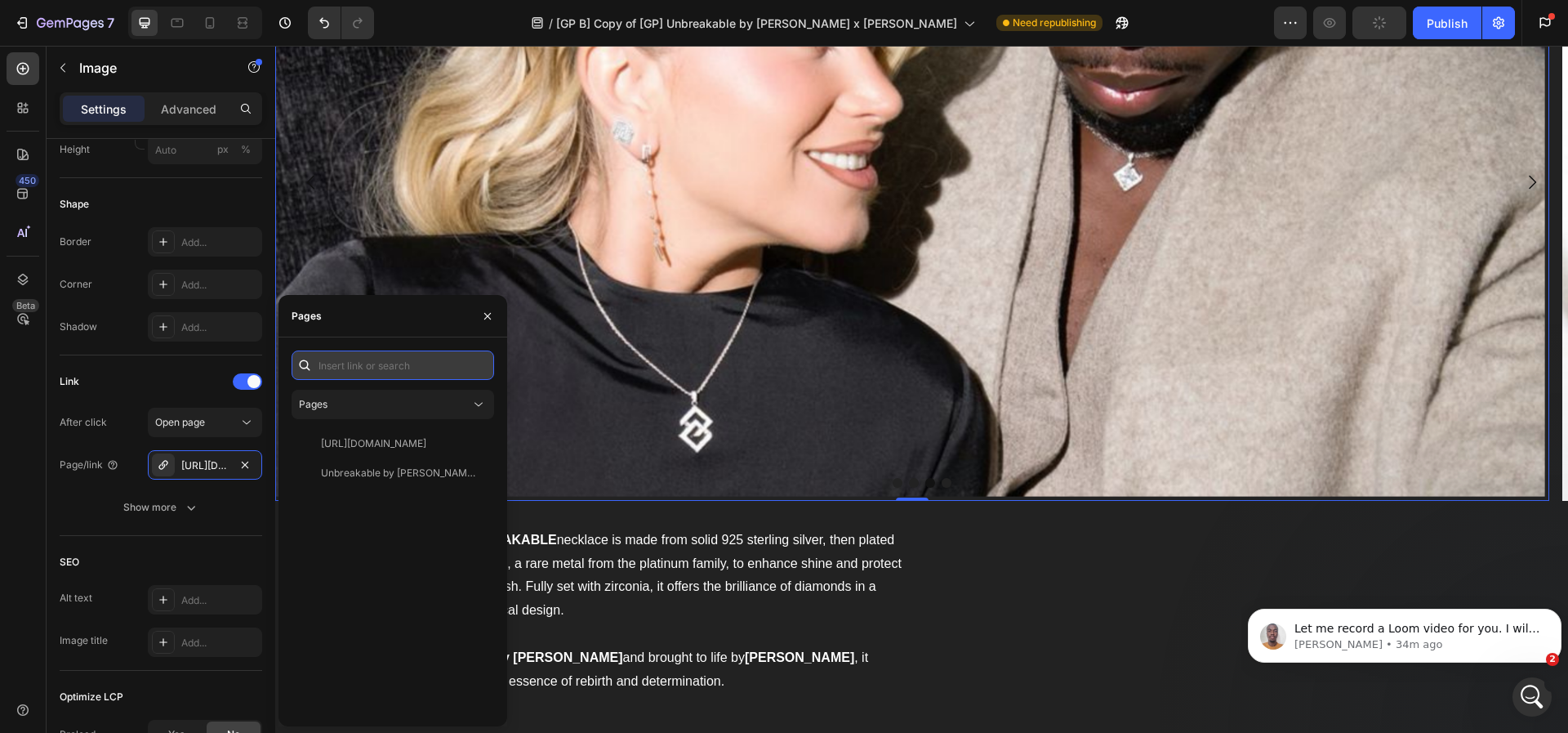
click at [352, 363] on input "text" at bounding box center [393, 365] width 203 height 29
paste input "[URL][DOMAIN_NAME]"
type input "[URL][DOMAIN_NAME]"
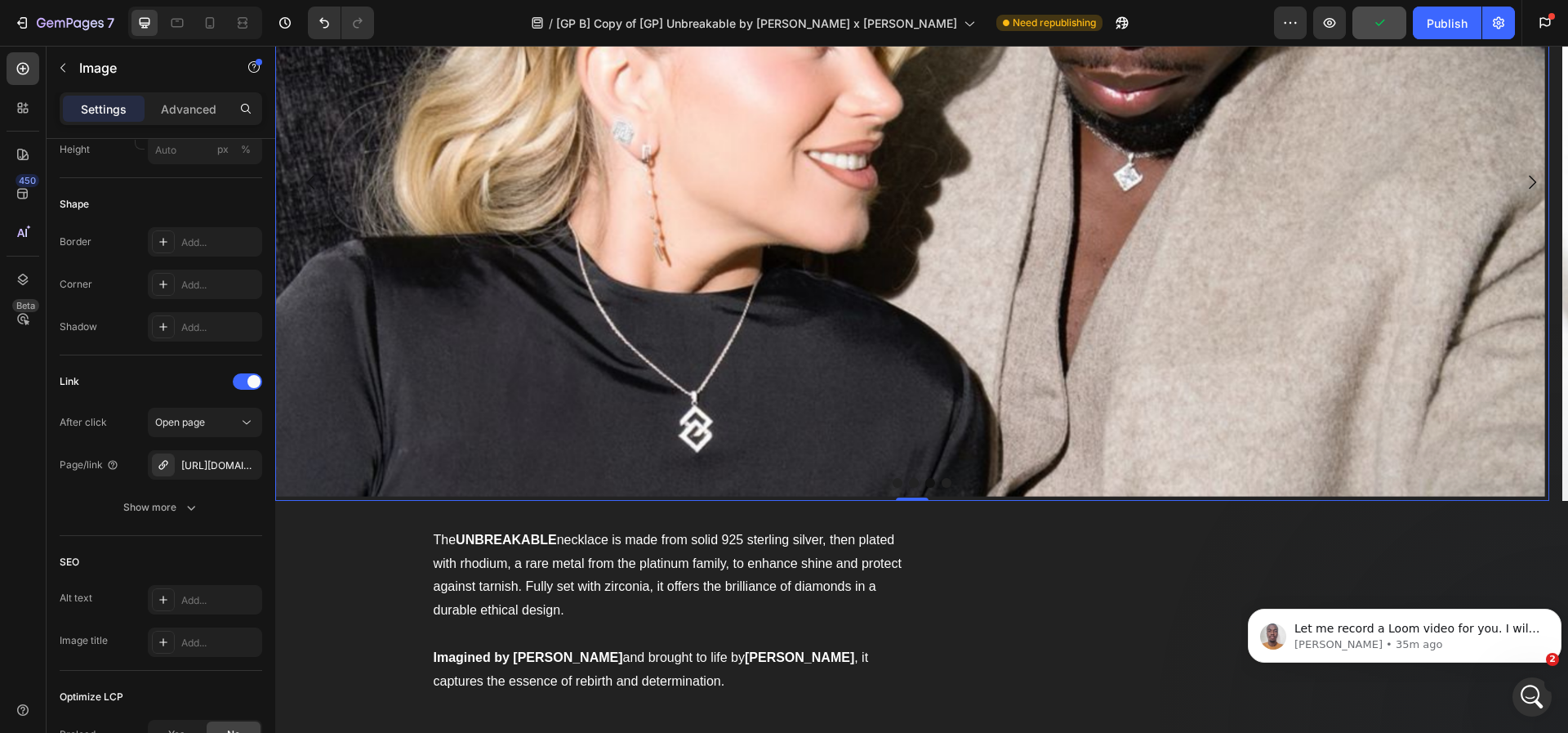
scroll to position [0, 0]
click at [633, 247] on img at bounding box center [912, 182] width 1274 height 638
click at [1429, 23] on div "Publish" at bounding box center [1448, 23] width 41 height 17
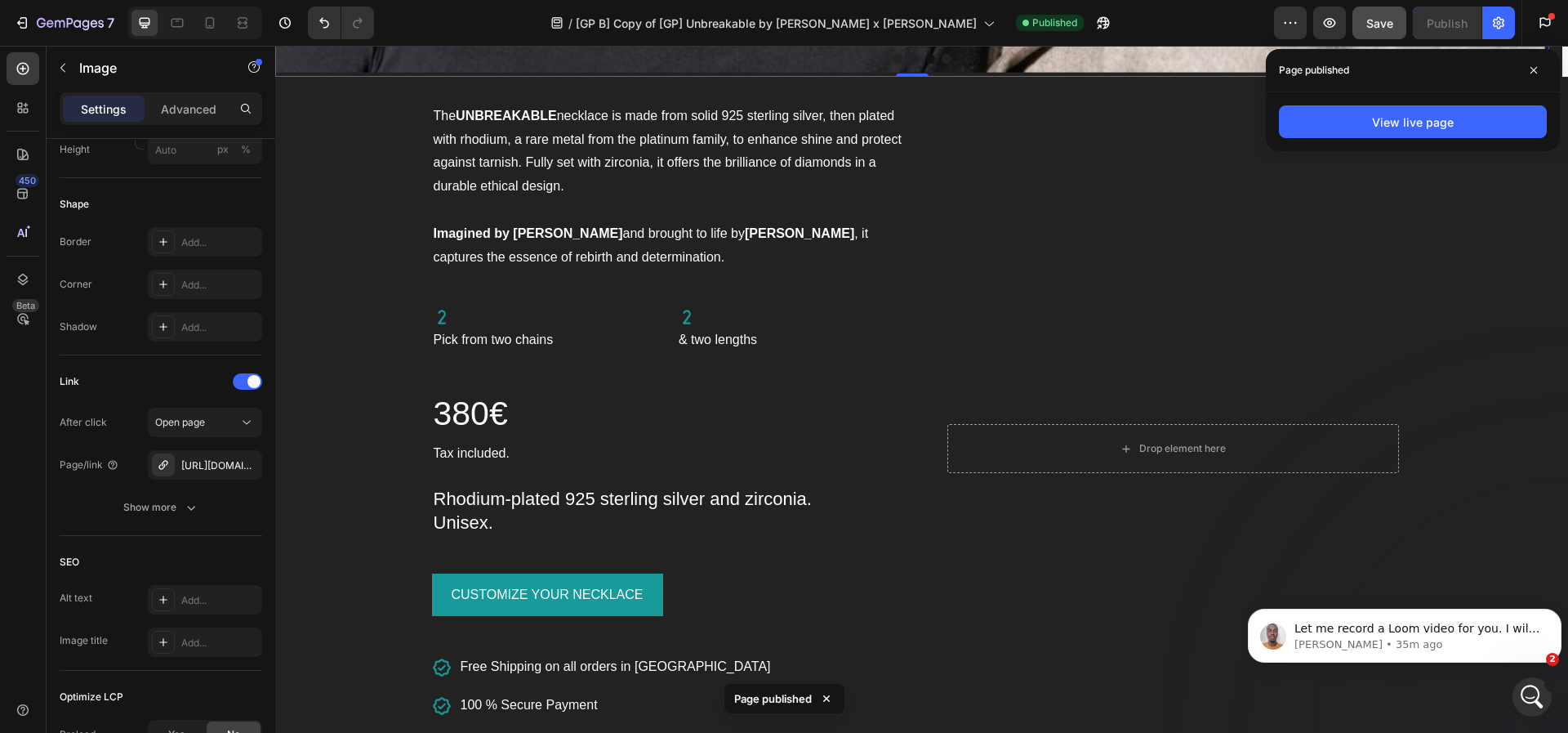
scroll to position [2382, 0]
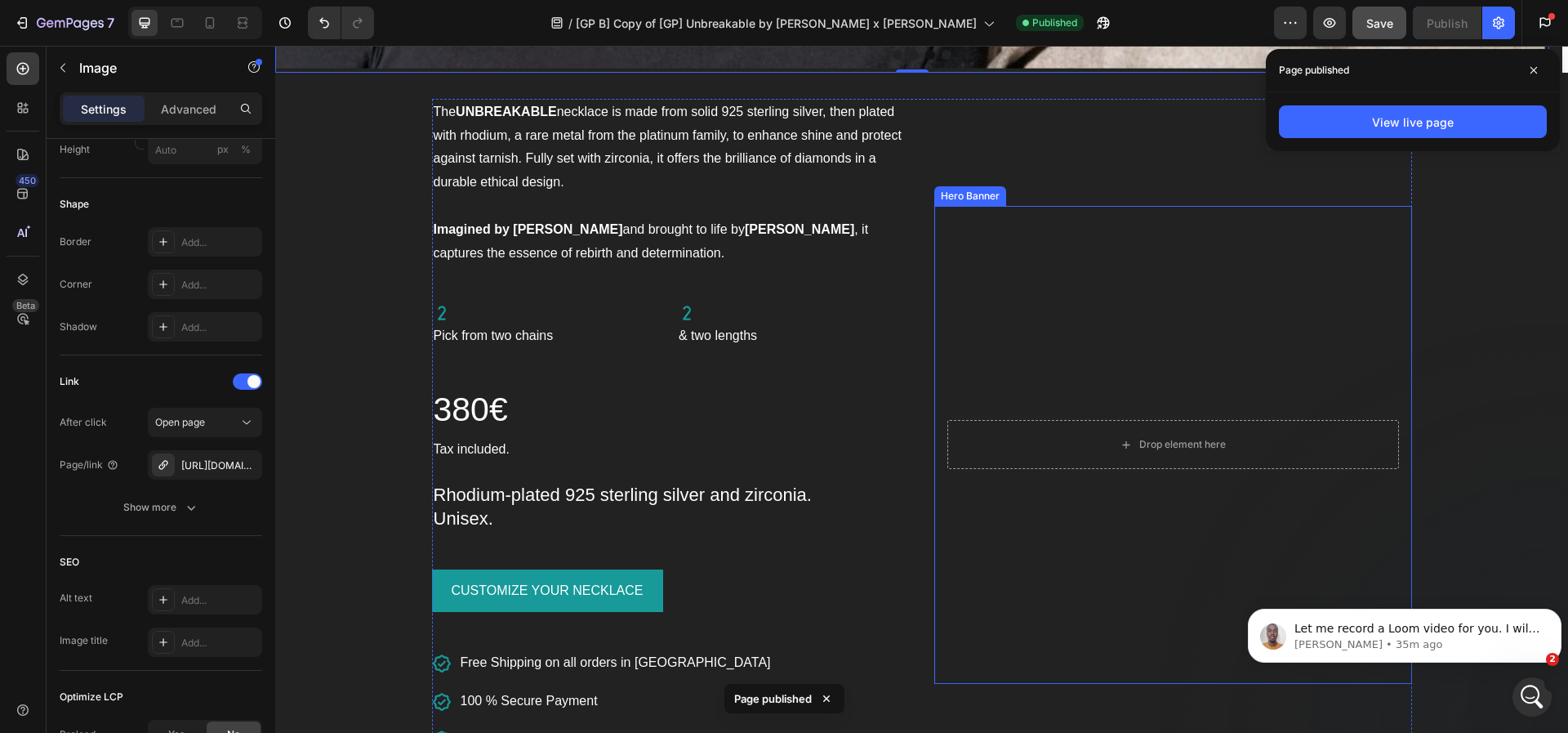
click at [1346, 241] on video "Background Image" at bounding box center [1174, 445] width 478 height 478
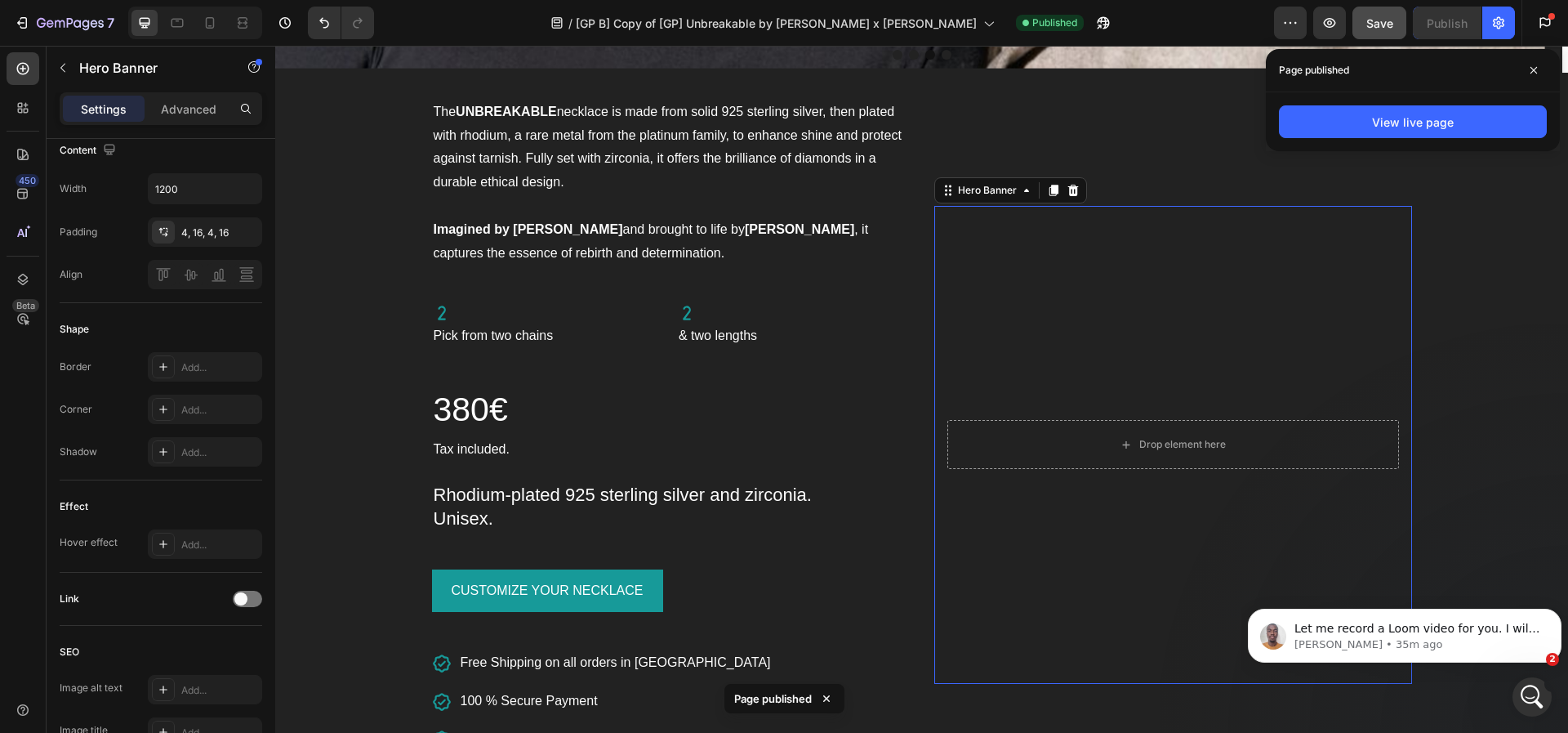
scroll to position [0, 0]
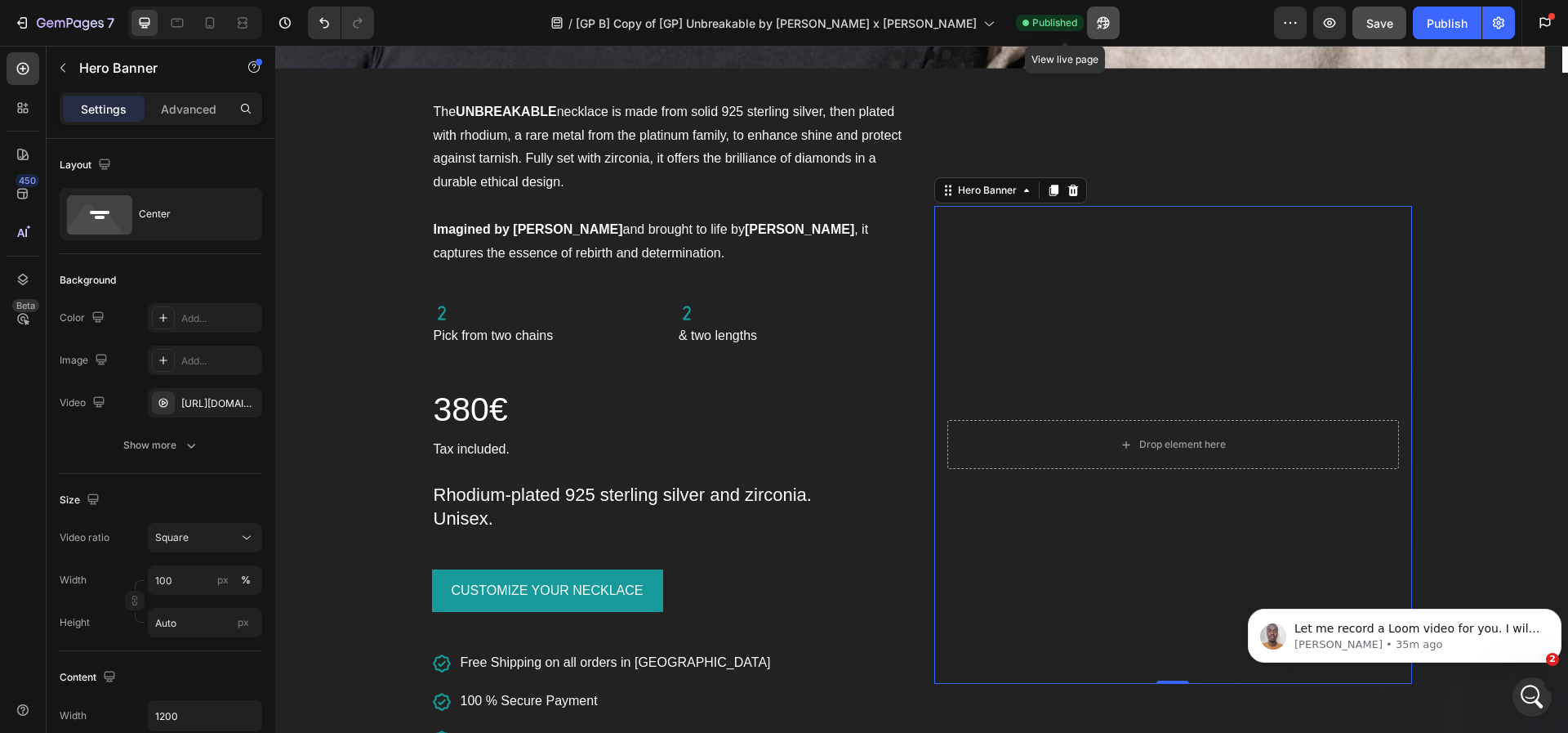
click at [1095, 20] on icon "button" at bounding box center [1103, 22] width 16 height 16
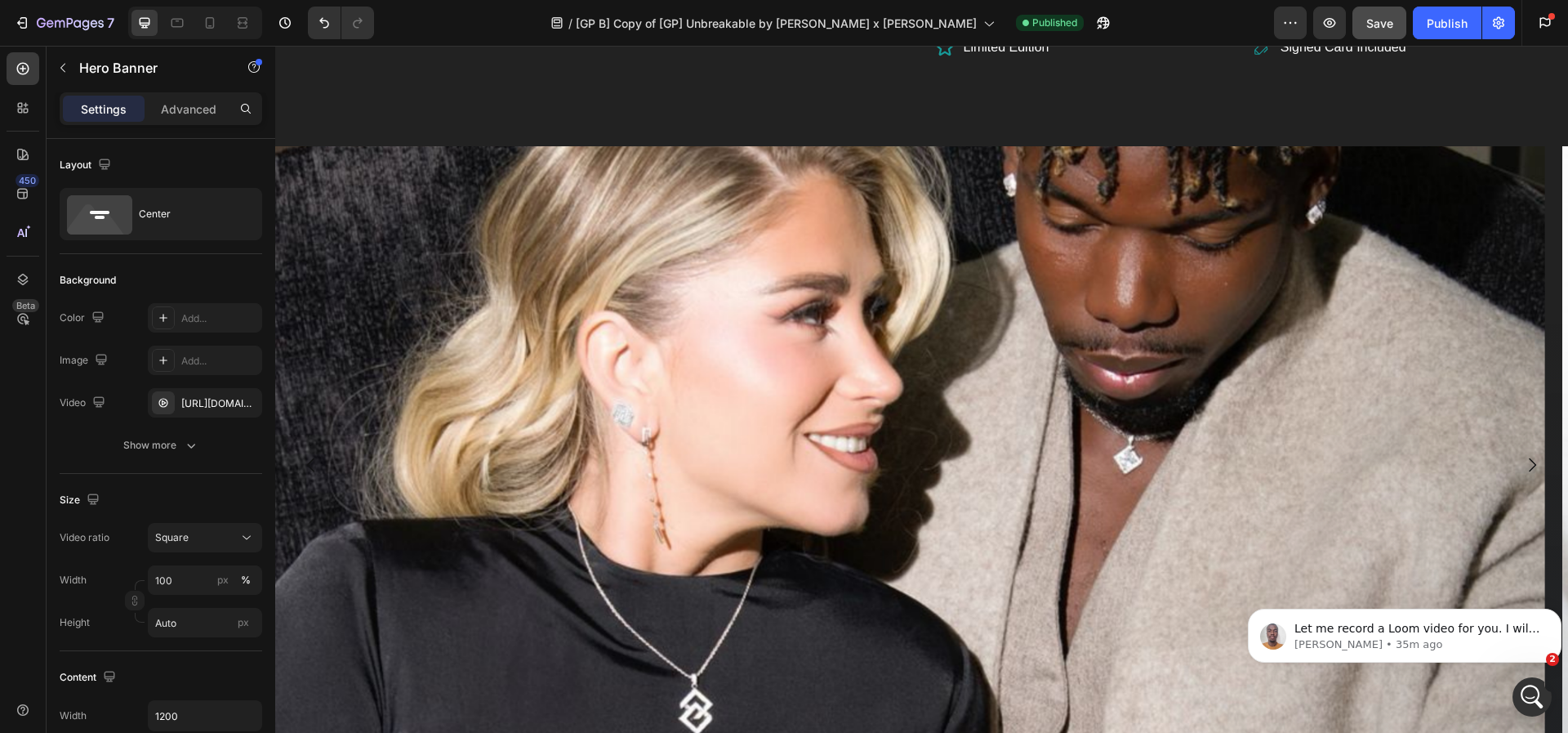
scroll to position [982, 0]
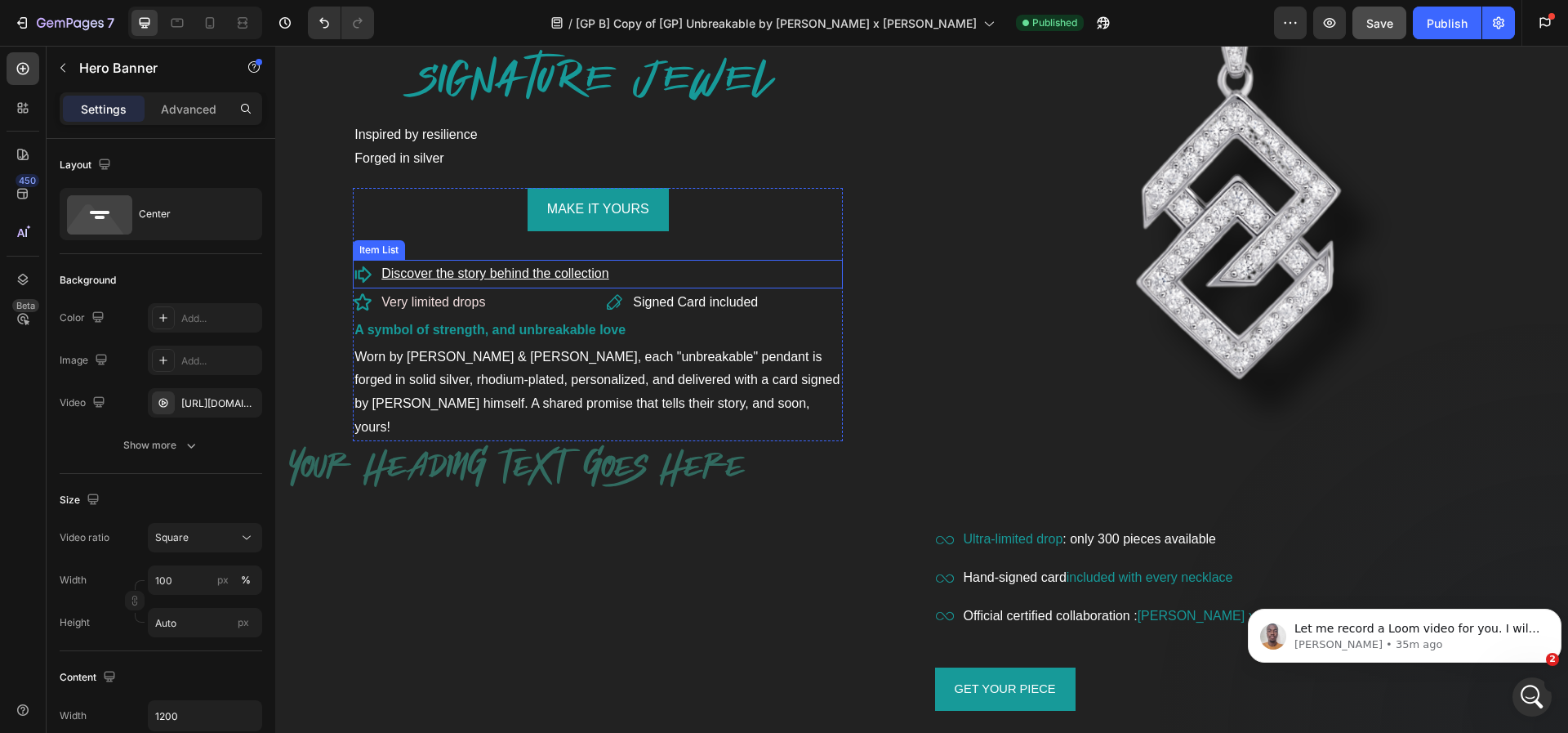
click at [512, 278] on u "Discover the story behind the collection" at bounding box center [495, 273] width 227 height 14
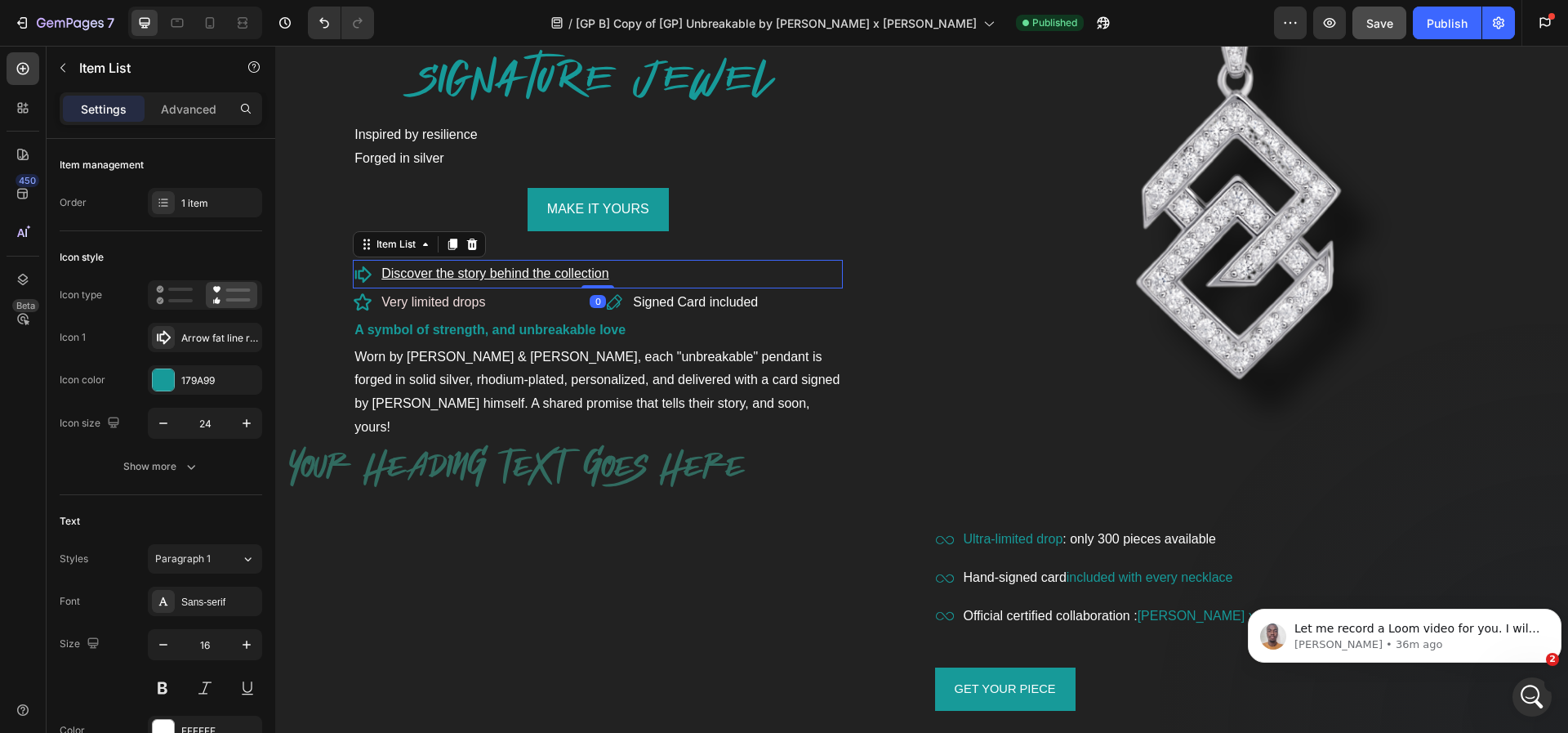
click at [512, 278] on u "Discover the story behind the collection" at bounding box center [495, 273] width 227 height 14
click at [455, 276] on u "Discover the story behind the collection" at bounding box center [495, 273] width 227 height 14
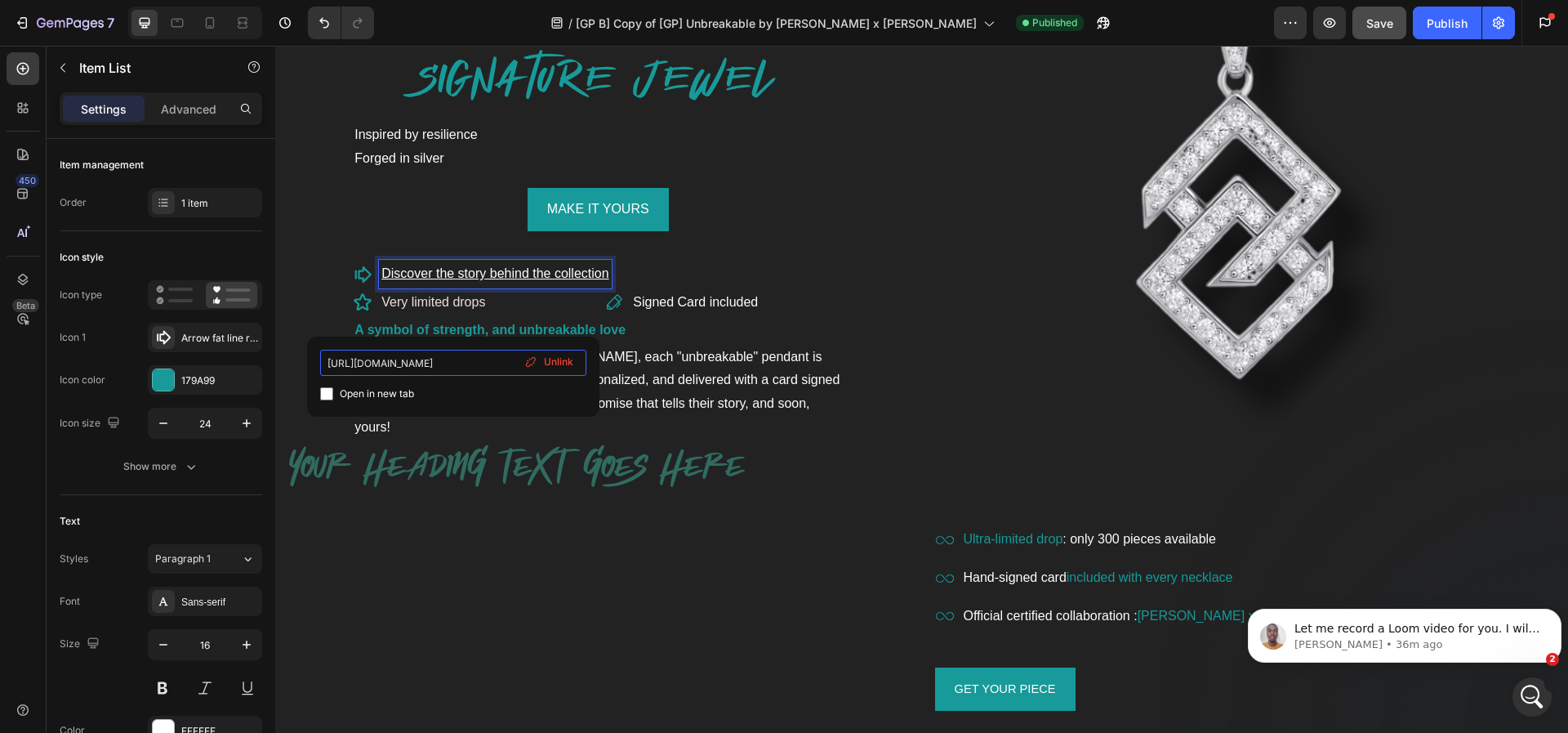
click at [446, 355] on input "[URL][DOMAIN_NAME]" at bounding box center [454, 363] width 266 height 26
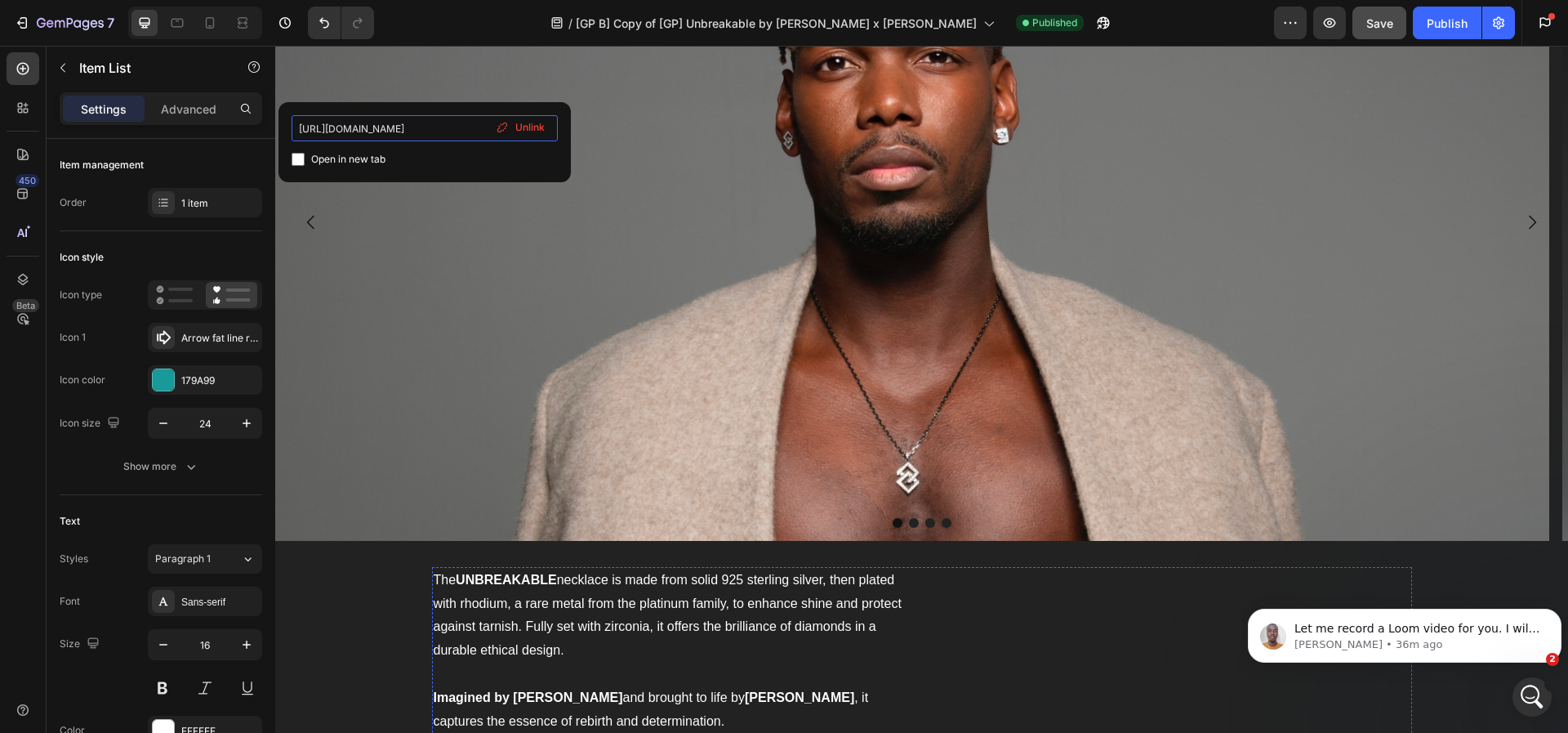
scroll to position [1908, 0]
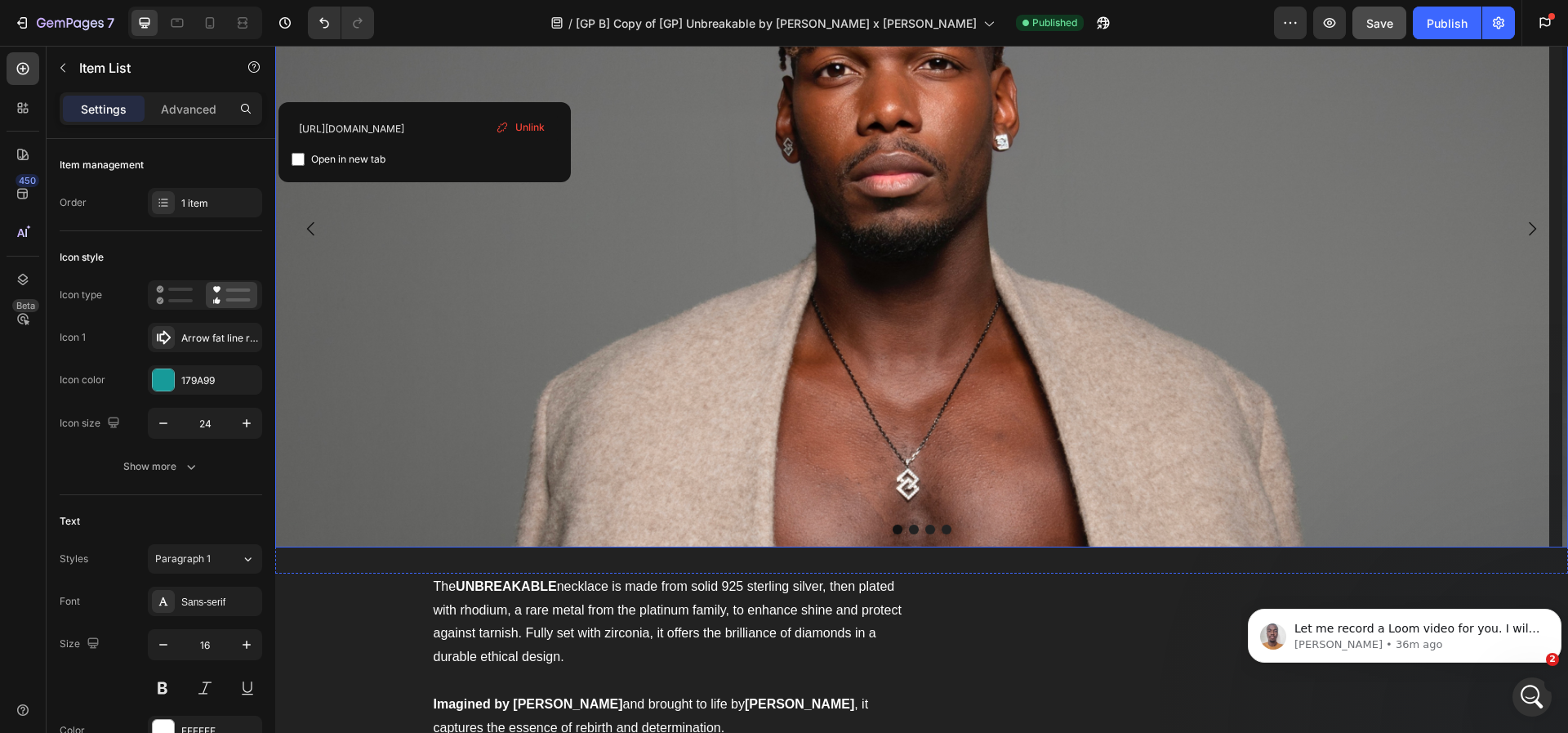
click at [1529, 227] on icon "Carousel Next Arrow" at bounding box center [1533, 229] width 8 height 14
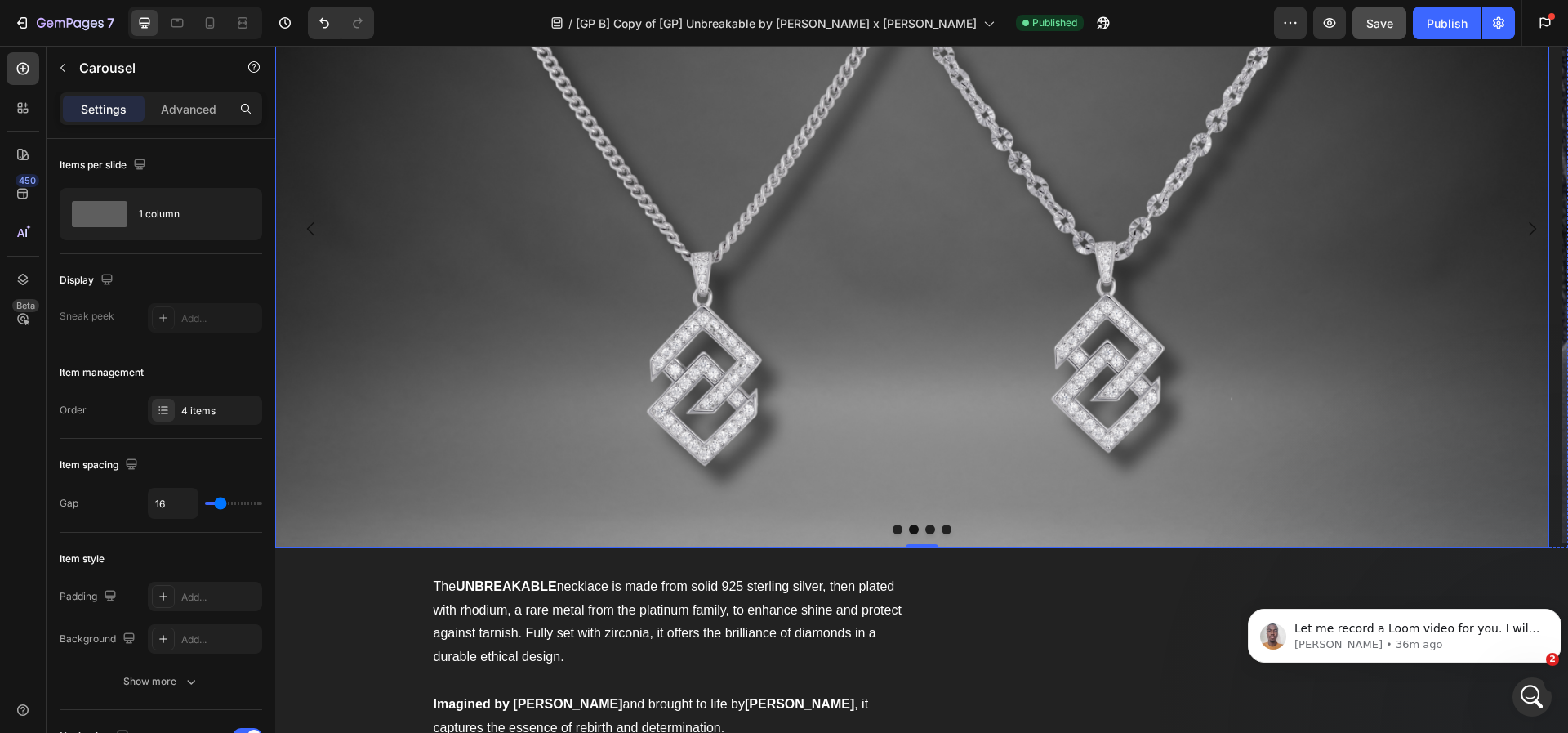
scroll to position [1757, 0]
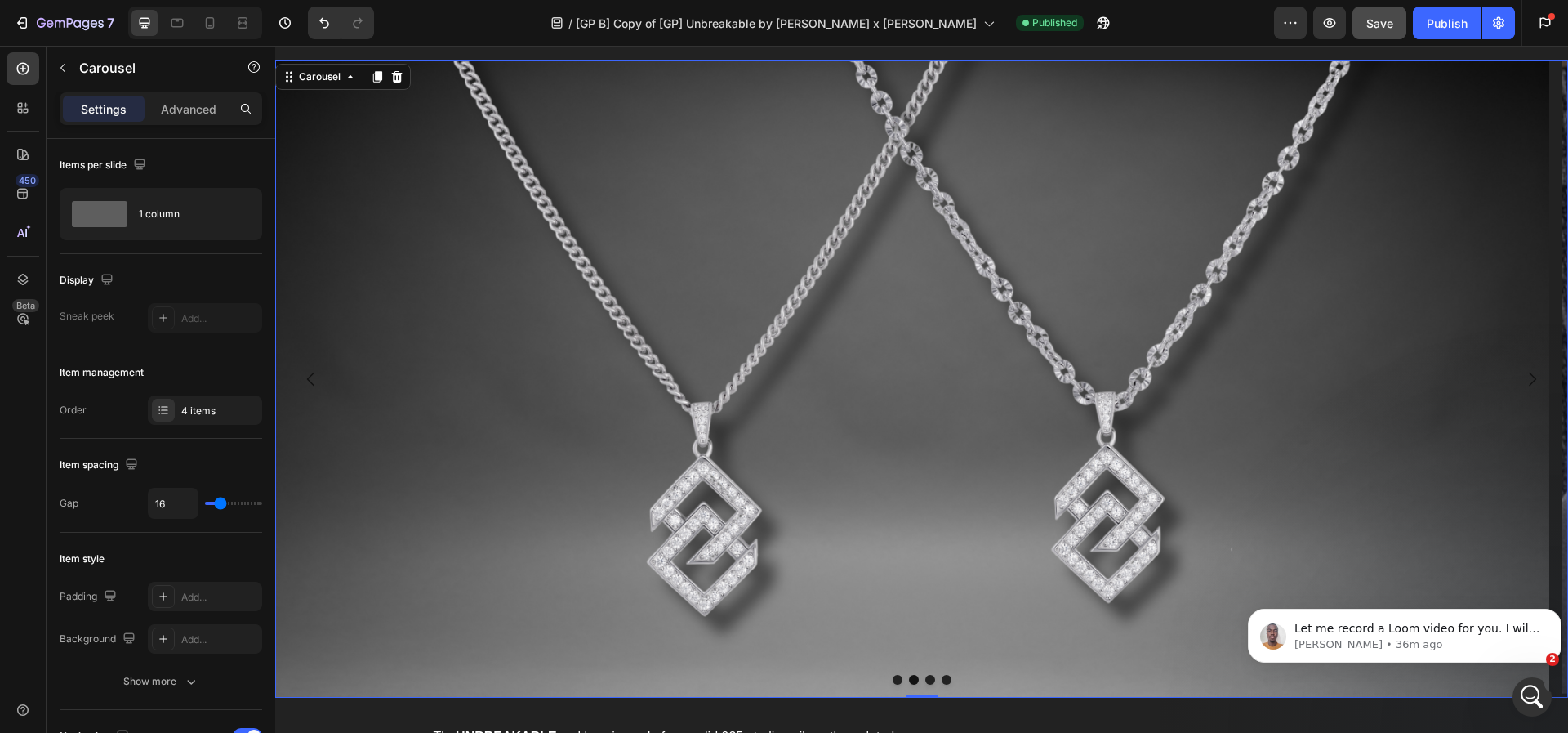
click at [1522, 382] on icon "Carousel Next Arrow" at bounding box center [1532, 379] width 20 height 20
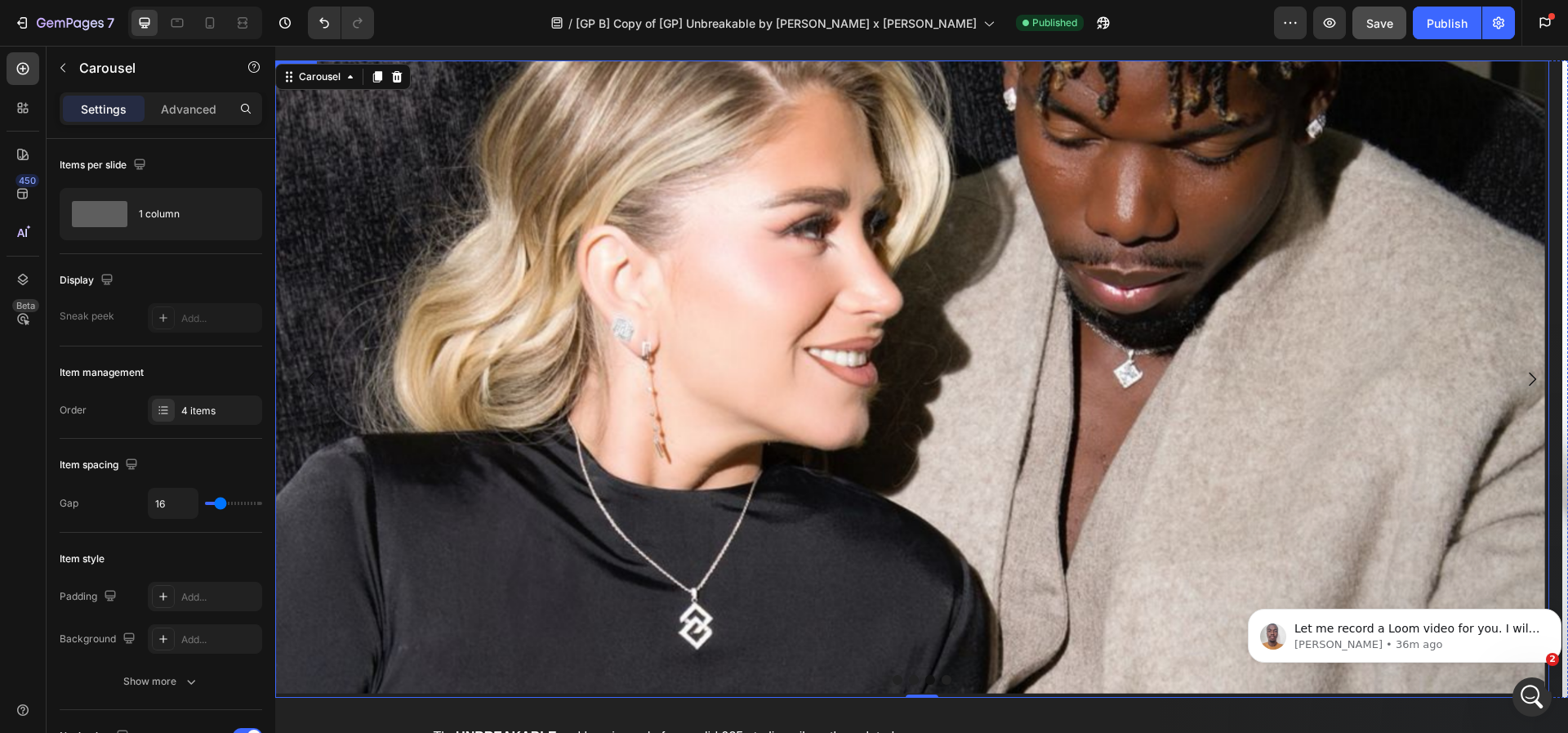
click at [1023, 448] on img at bounding box center [912, 379] width 1274 height 638
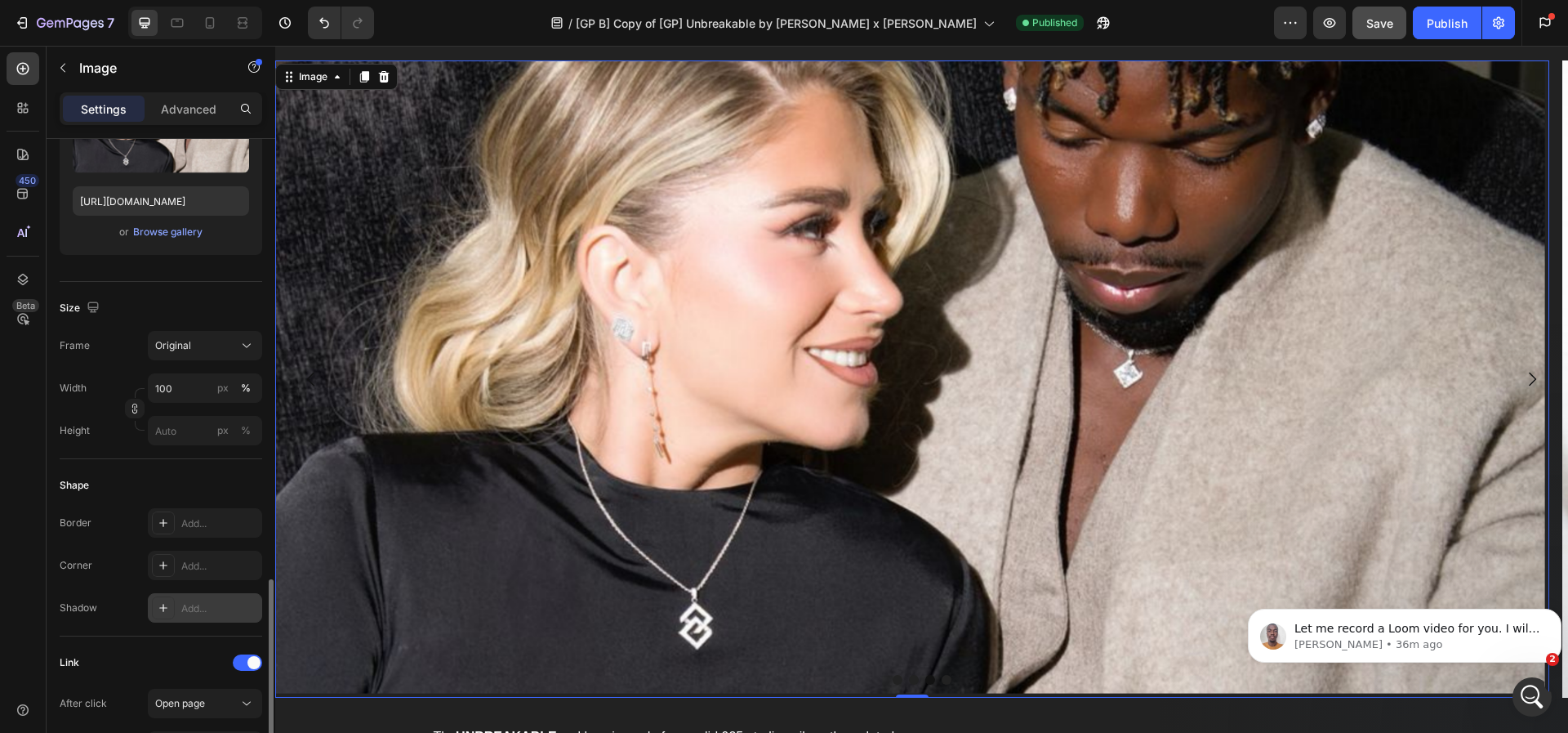
scroll to position [490, 0]
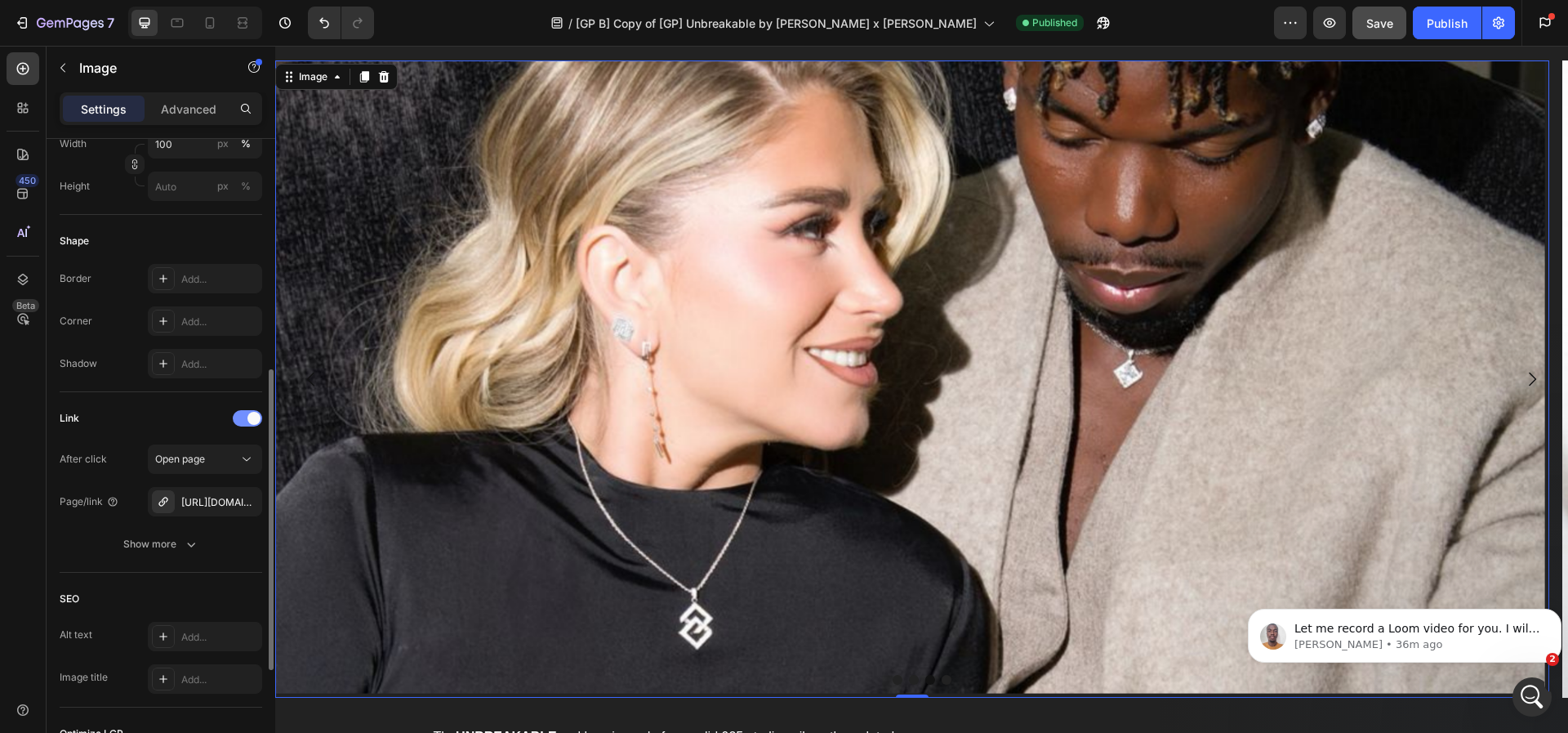
click at [240, 412] on div at bounding box center [247, 418] width 29 height 16
click at [240, 412] on span at bounding box center [241, 418] width 13 height 13
click at [212, 502] on div "[URL][DOMAIN_NAME]" at bounding box center [204, 502] width 47 height 15
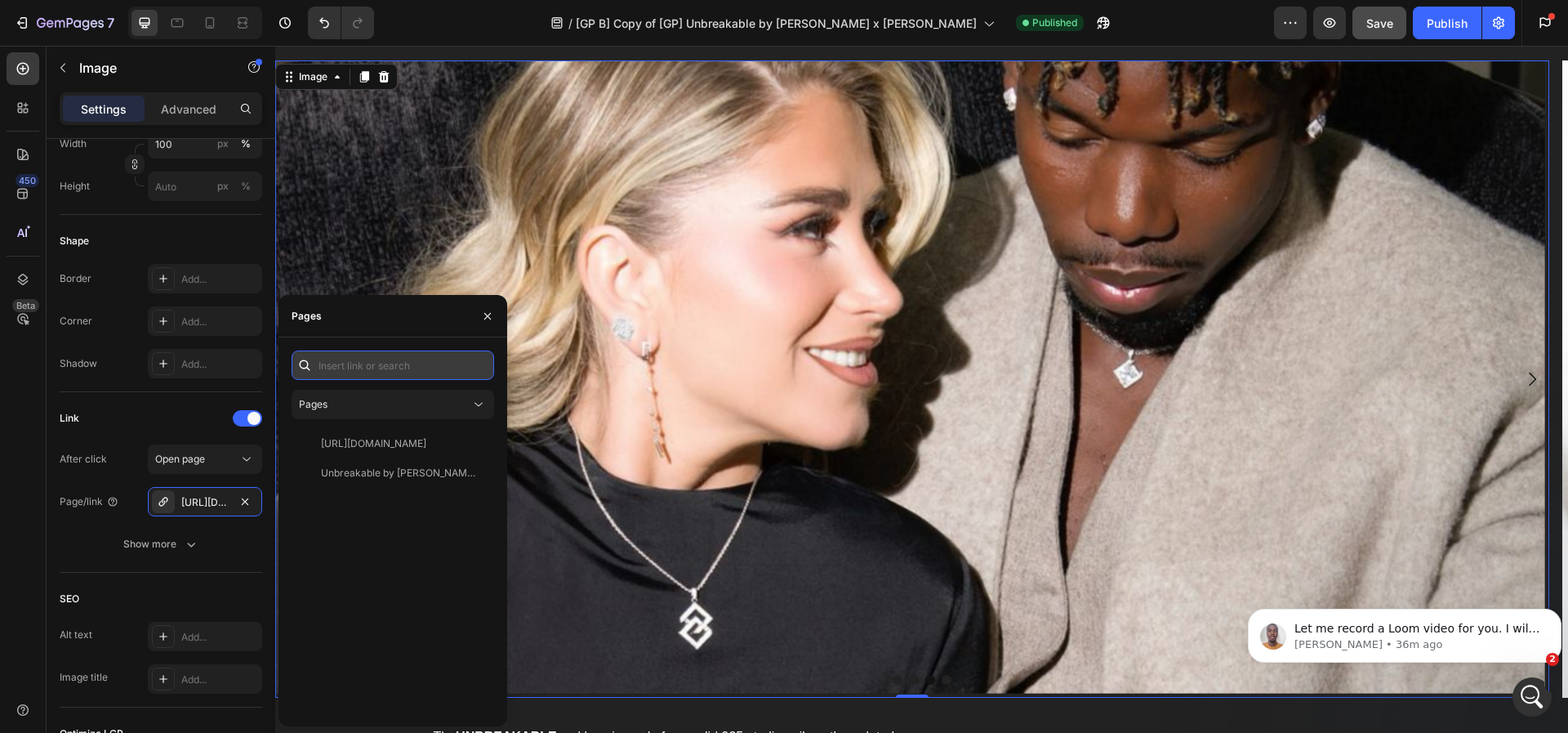
click at [343, 358] on input "text" at bounding box center [393, 365] width 203 height 29
paste input "[URL][DOMAIN_NAME]"
type input "[URL][DOMAIN_NAME]"
click at [597, 330] on img at bounding box center [912, 379] width 1274 height 638
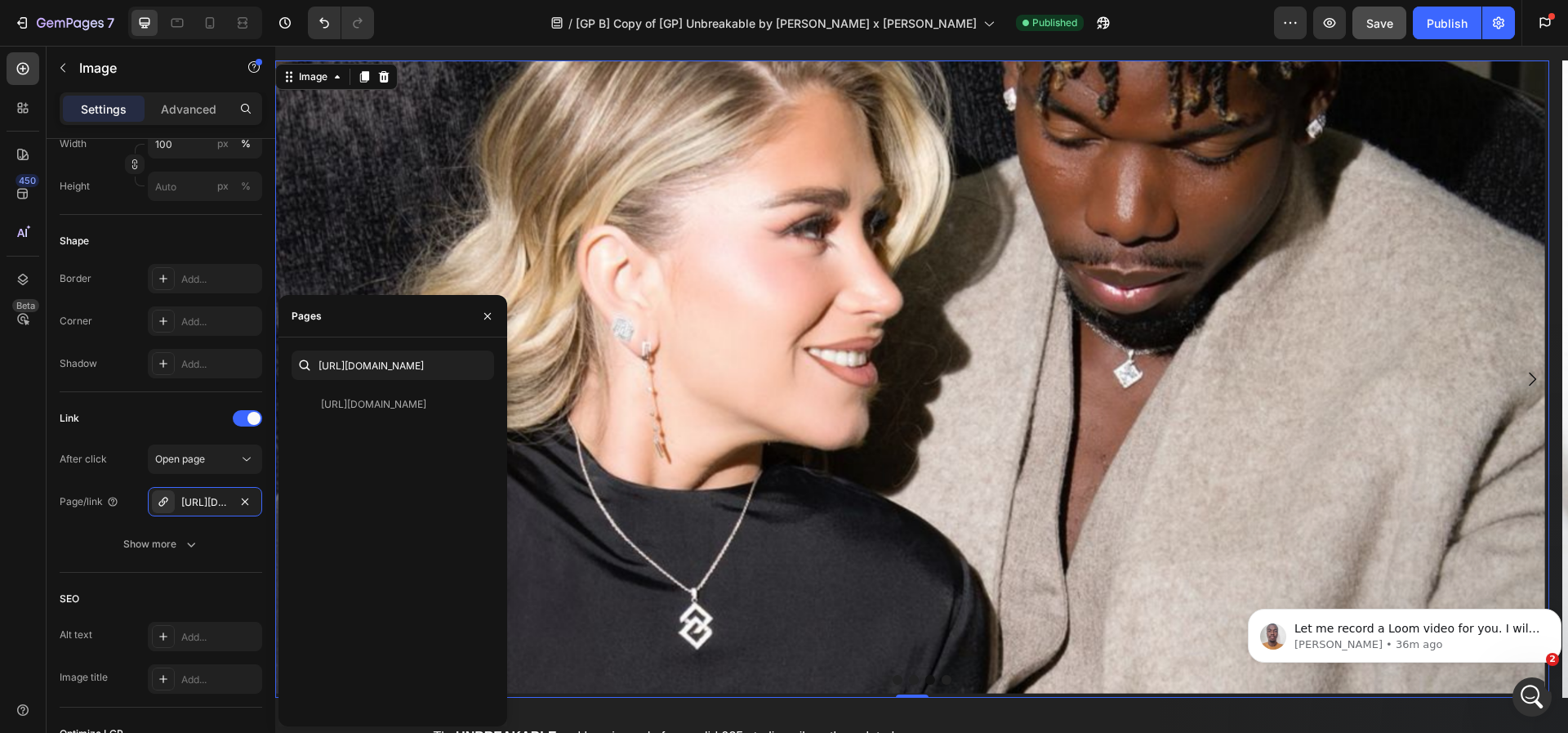
scroll to position [0, 0]
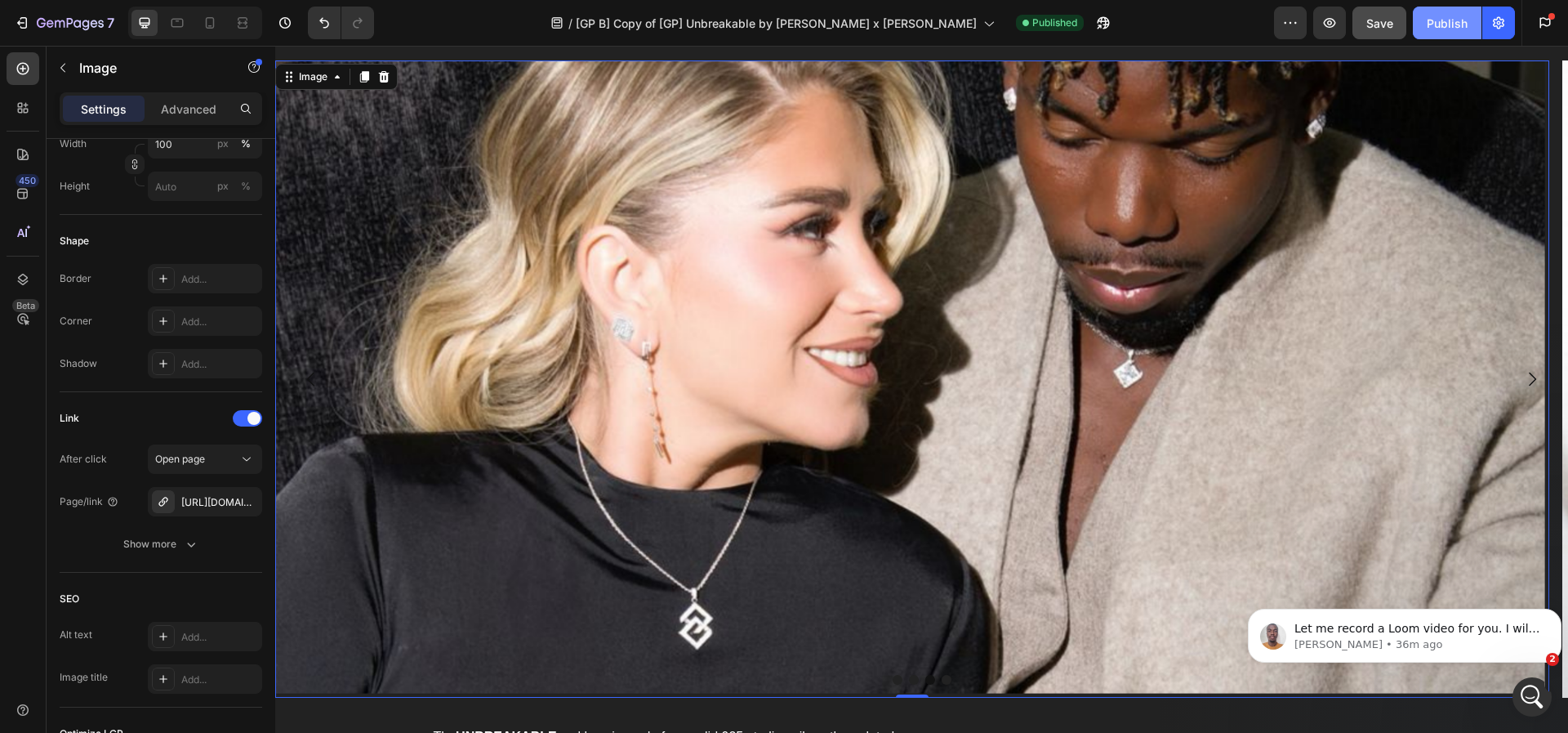
click at [1447, 26] on div "Publish" at bounding box center [1448, 23] width 41 height 17
click at [1087, 18] on button "button" at bounding box center [1103, 23] width 33 height 33
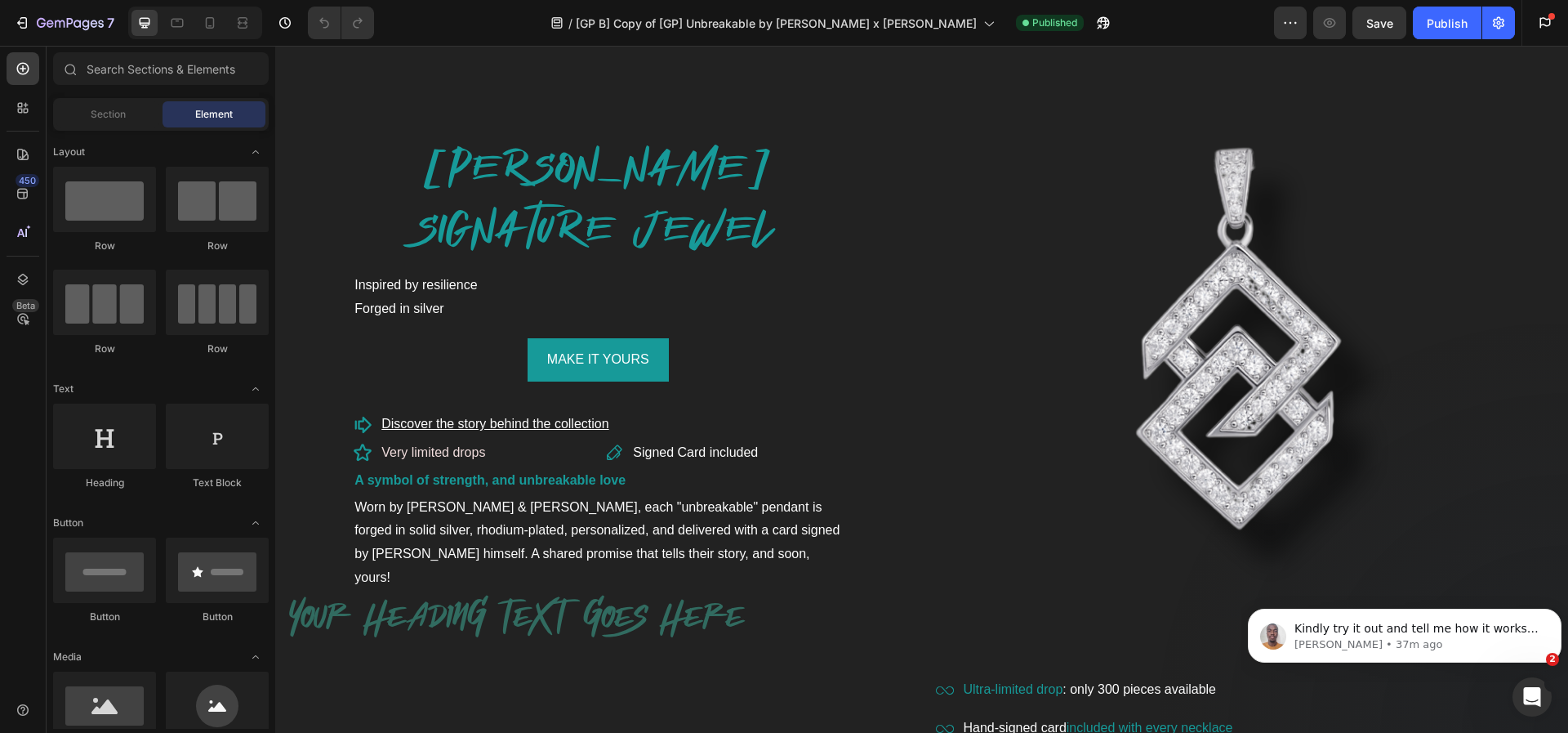
scroll to position [870, 0]
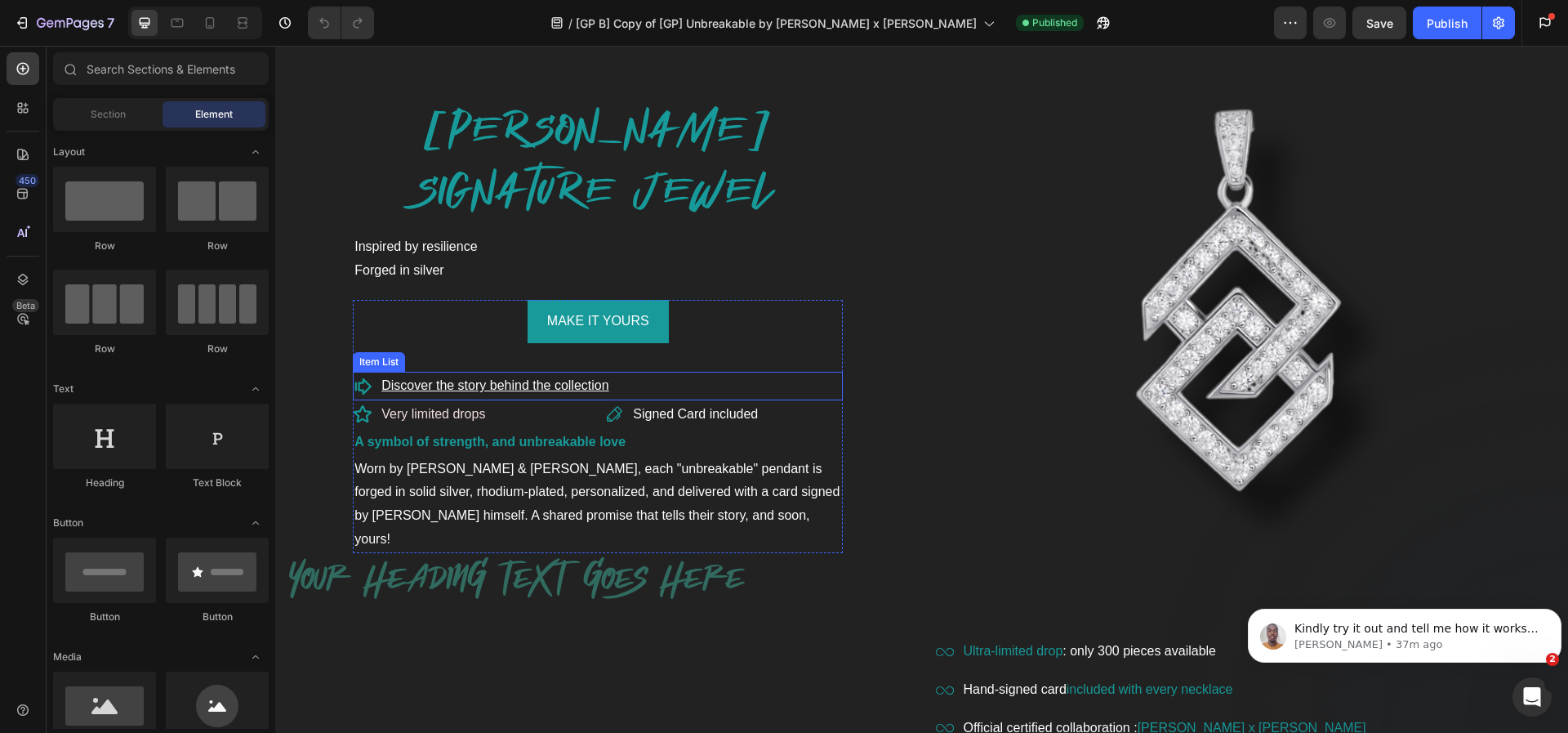
click at [501, 384] on u "Discover the story behind the collection" at bounding box center [495, 385] width 227 height 14
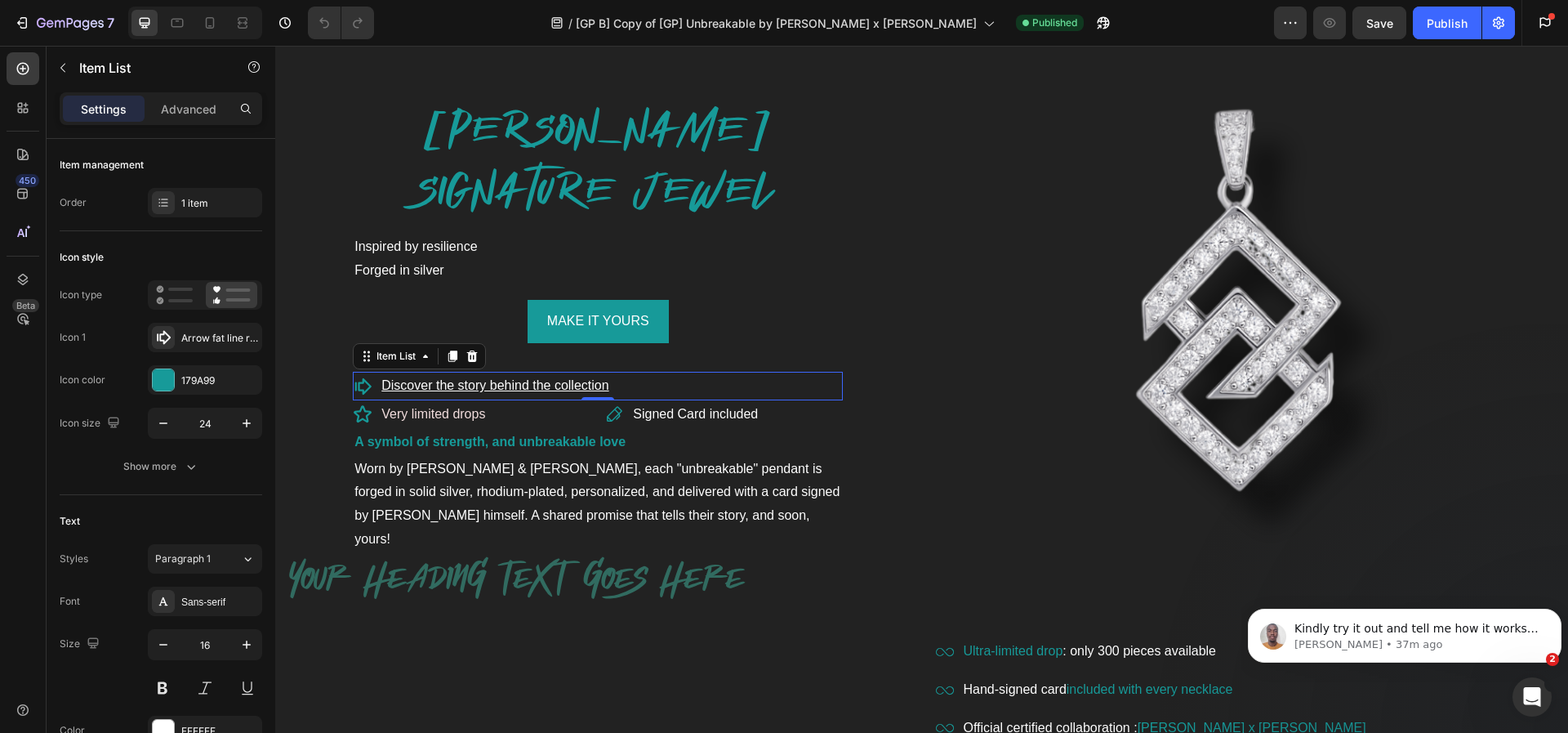
click at [528, 378] on u "Discover the story behind the collection" at bounding box center [495, 385] width 227 height 14
